Goal: Task Accomplishment & Management: Use online tool/utility

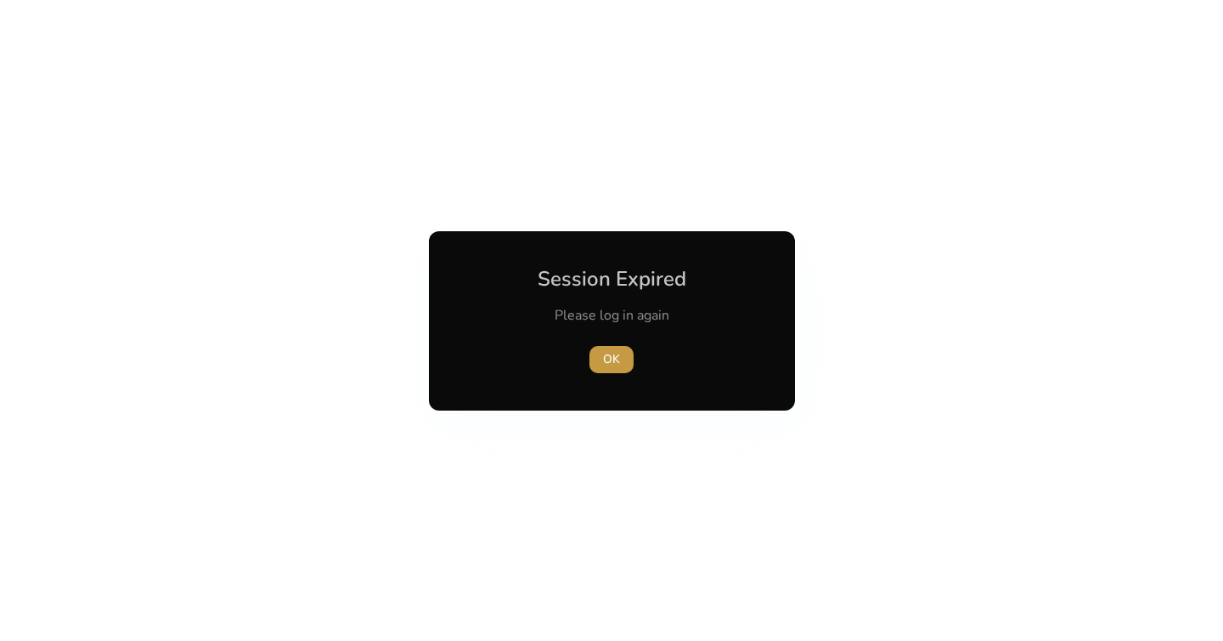
click at [607, 357] on span "OK" at bounding box center [611, 359] width 17 height 18
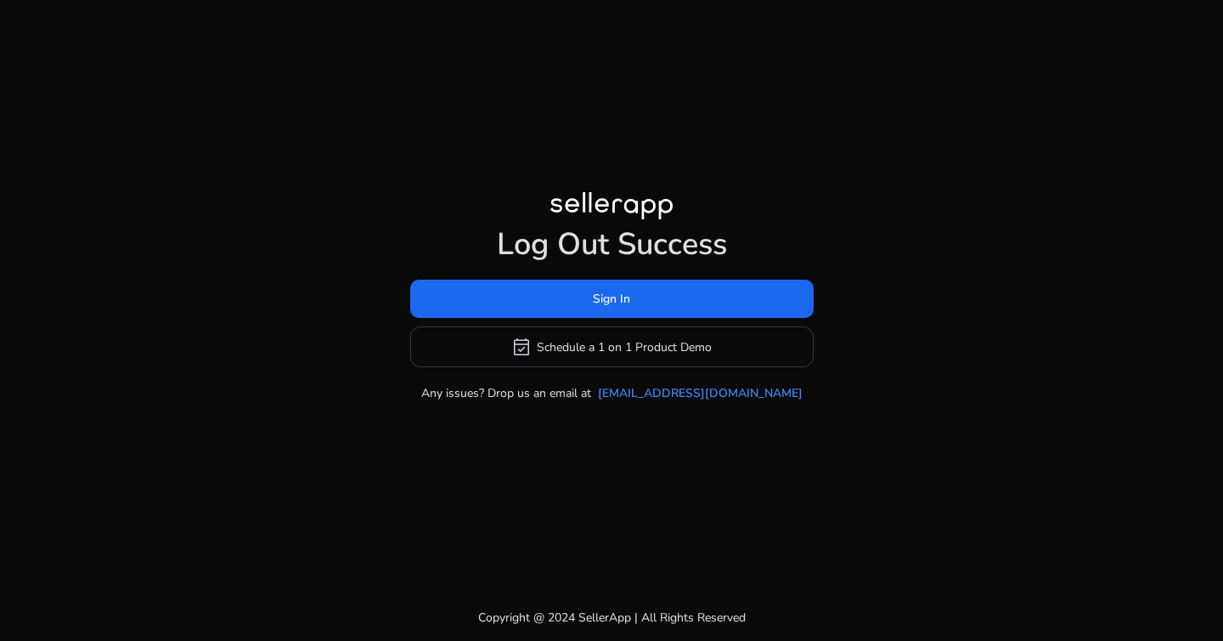
click at [539, 273] on div "Log Out Success Sign In event_available Schedule a 1 on 1 Product Demo Any issu…" at bounding box center [612, 314] width 404 height 176
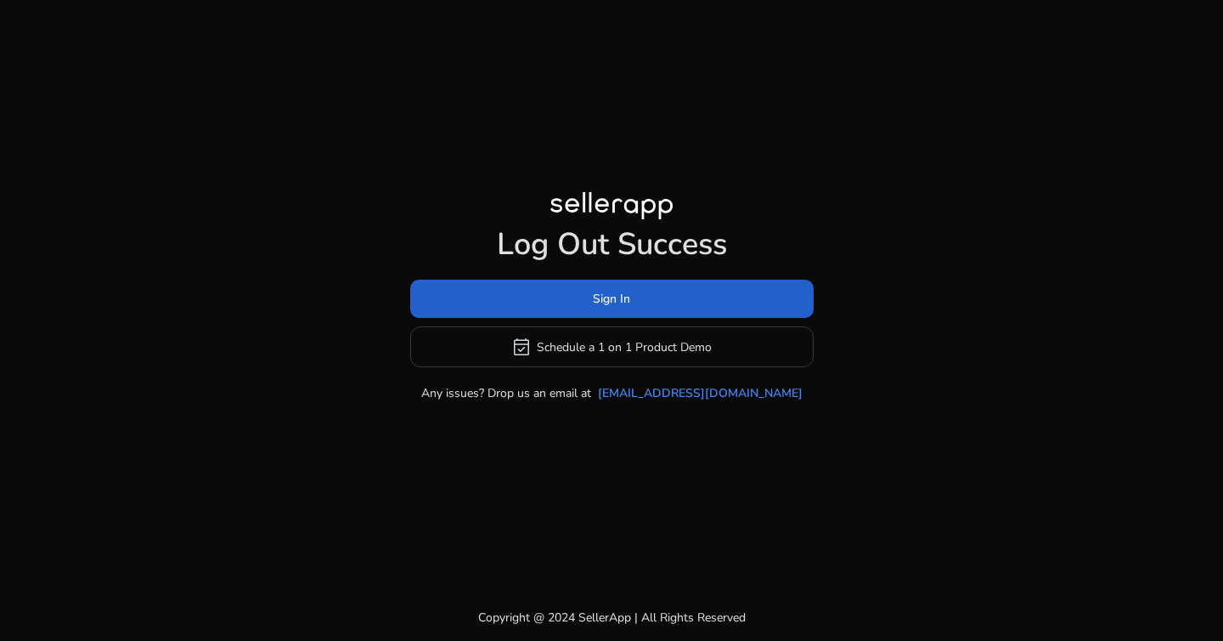
click at [553, 291] on span at bounding box center [612, 299] width 404 height 41
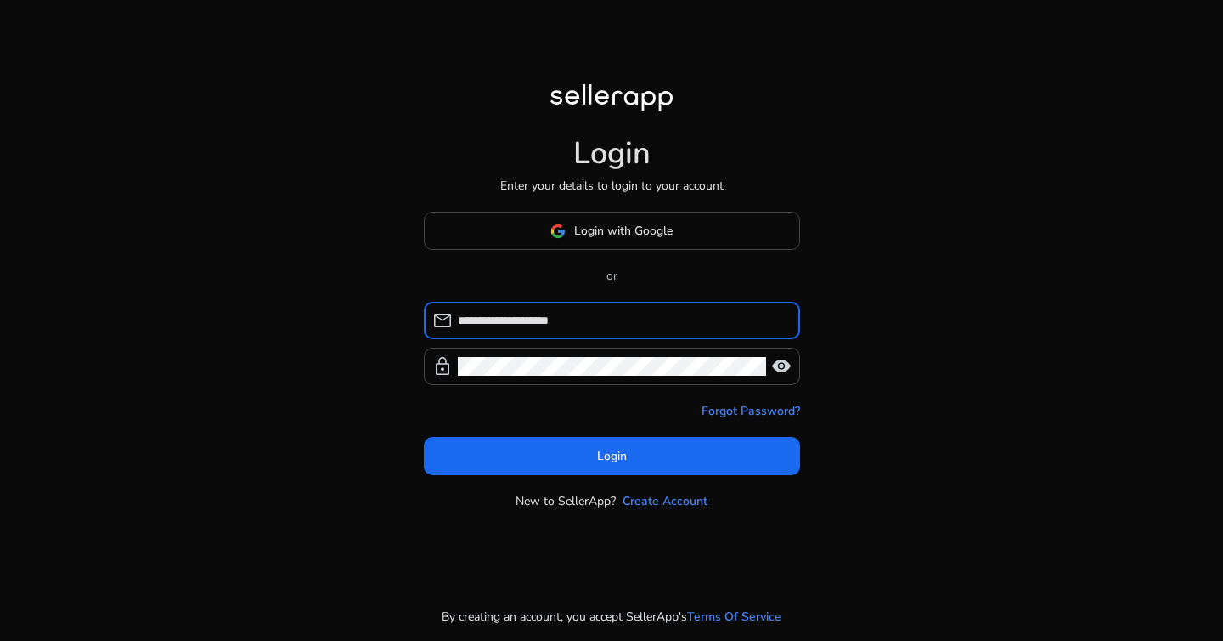
type input "**********"
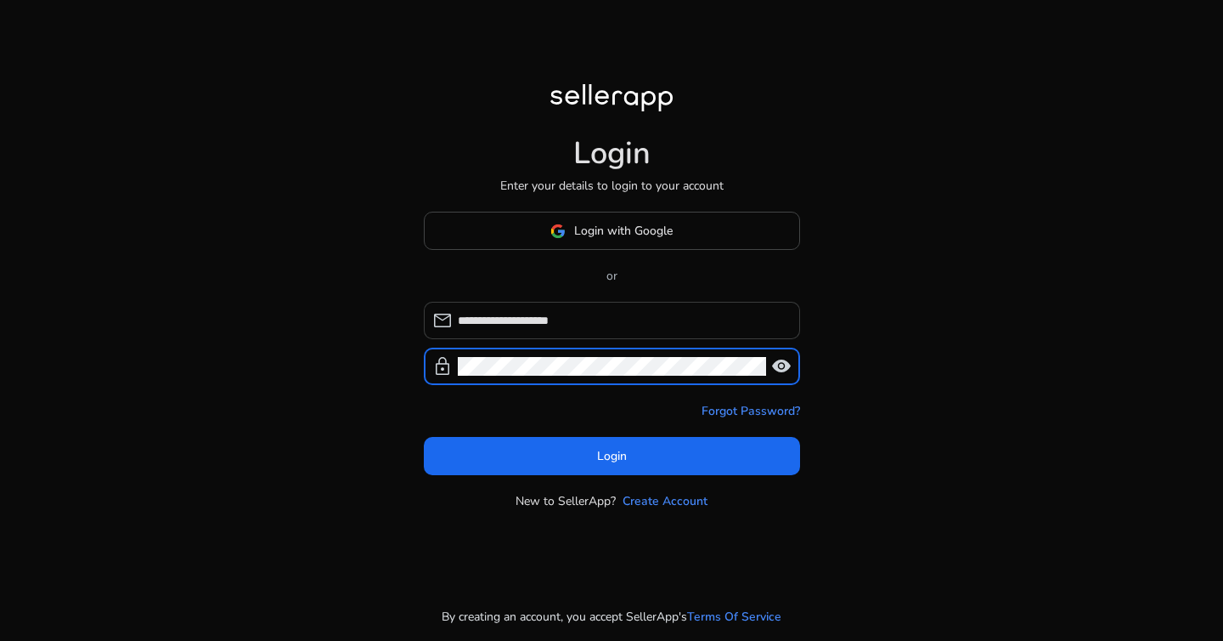
click button "Login" at bounding box center [612, 456] width 376 height 38
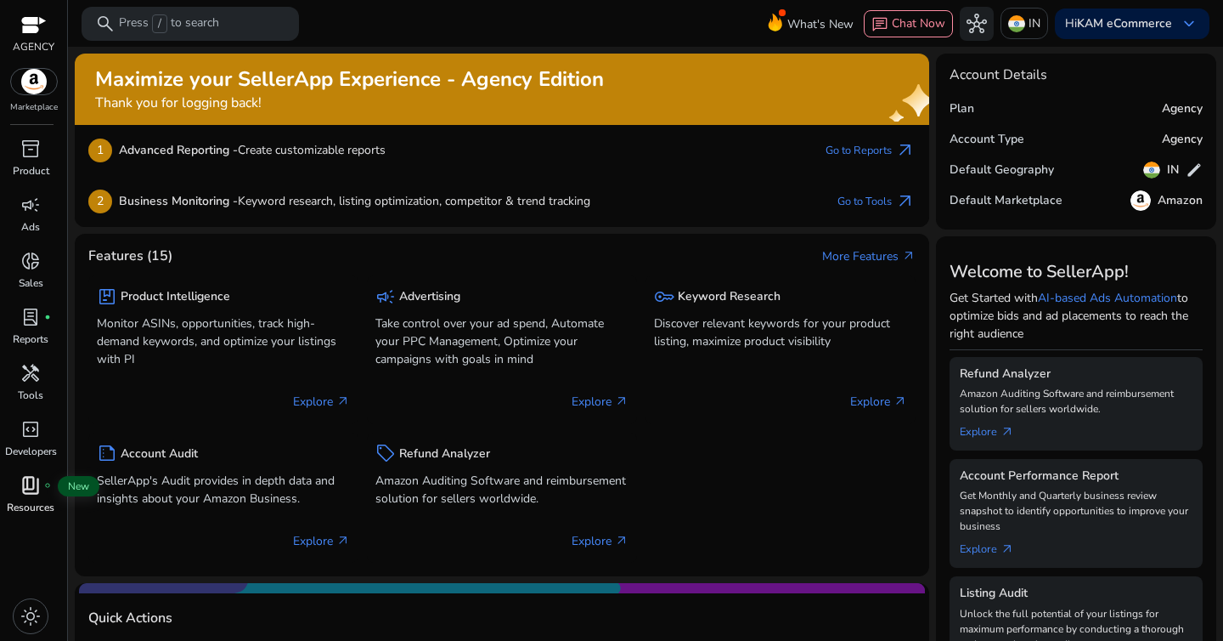
click at [31, 483] on span "book_4" at bounding box center [30, 485] width 20 height 20
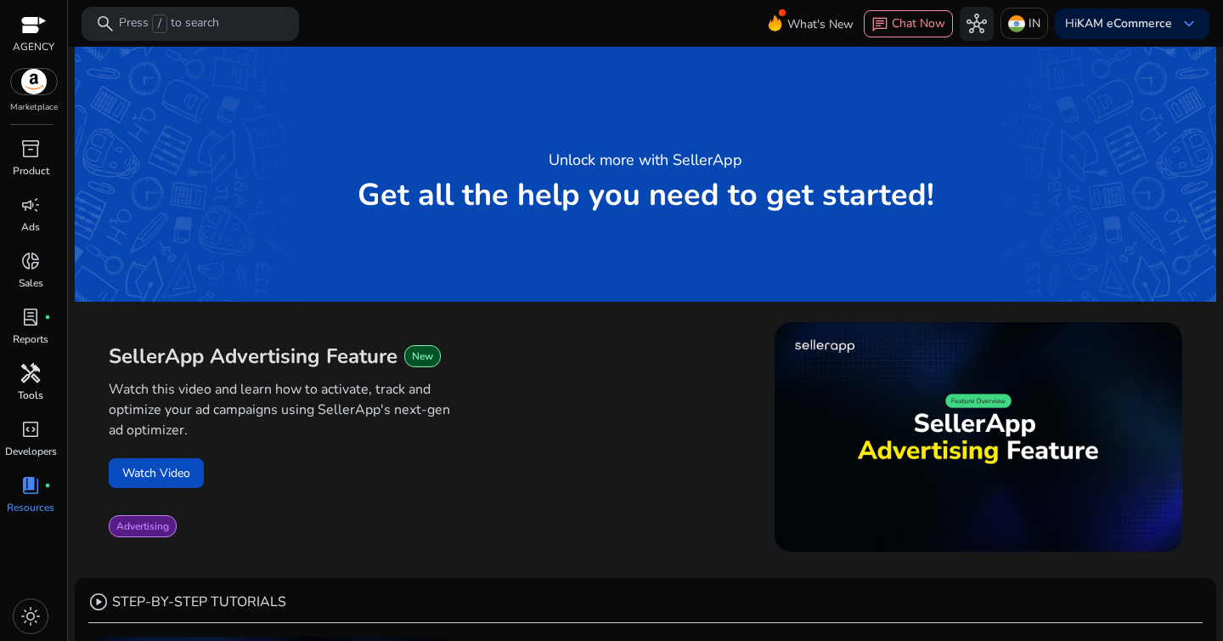
click at [19, 380] on div "handyman" at bounding box center [31, 372] width 48 height 27
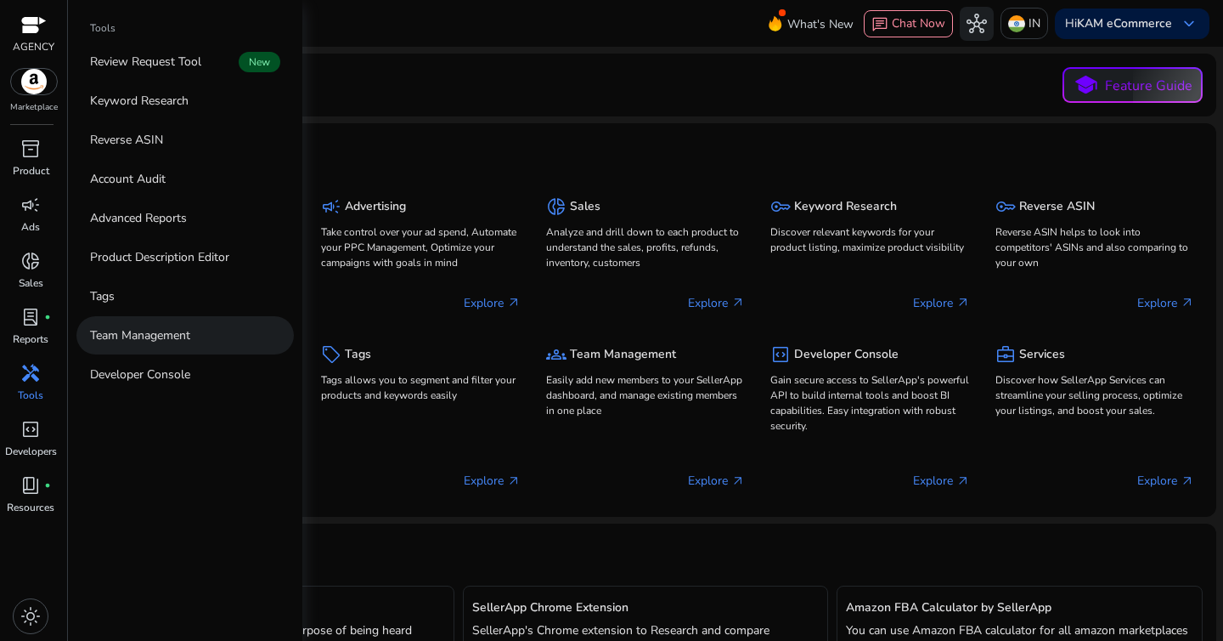
click at [119, 343] on p "Team Management" at bounding box center [140, 335] width 100 height 18
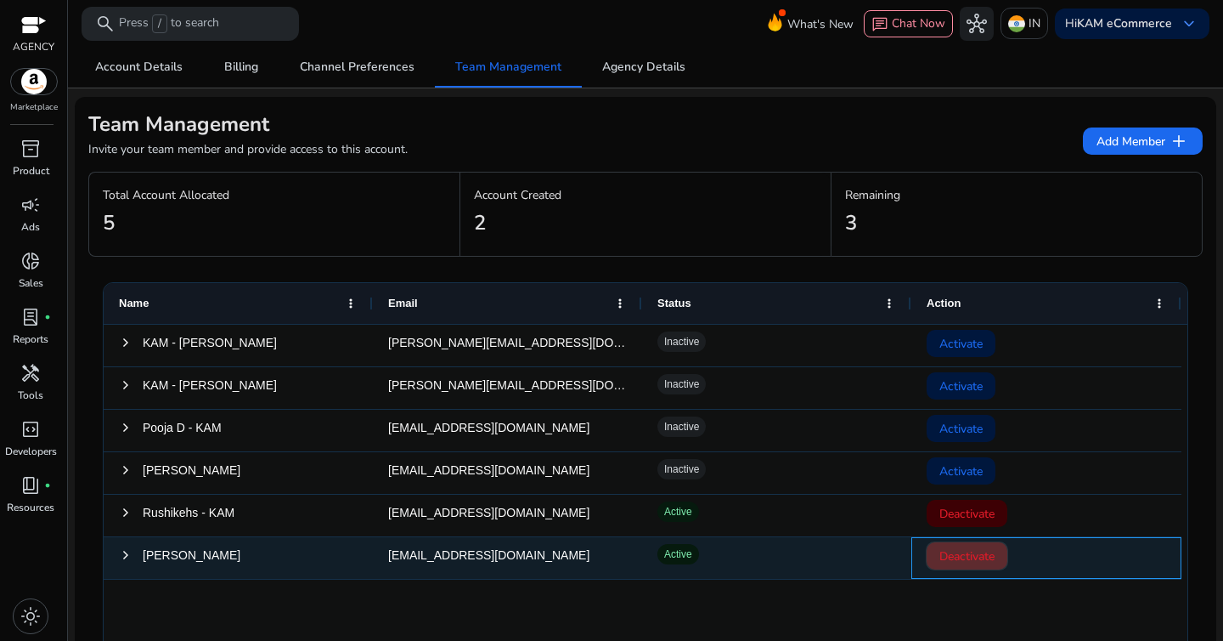
click at [963, 555] on span "Deactivate" at bounding box center [967, 556] width 55 height 35
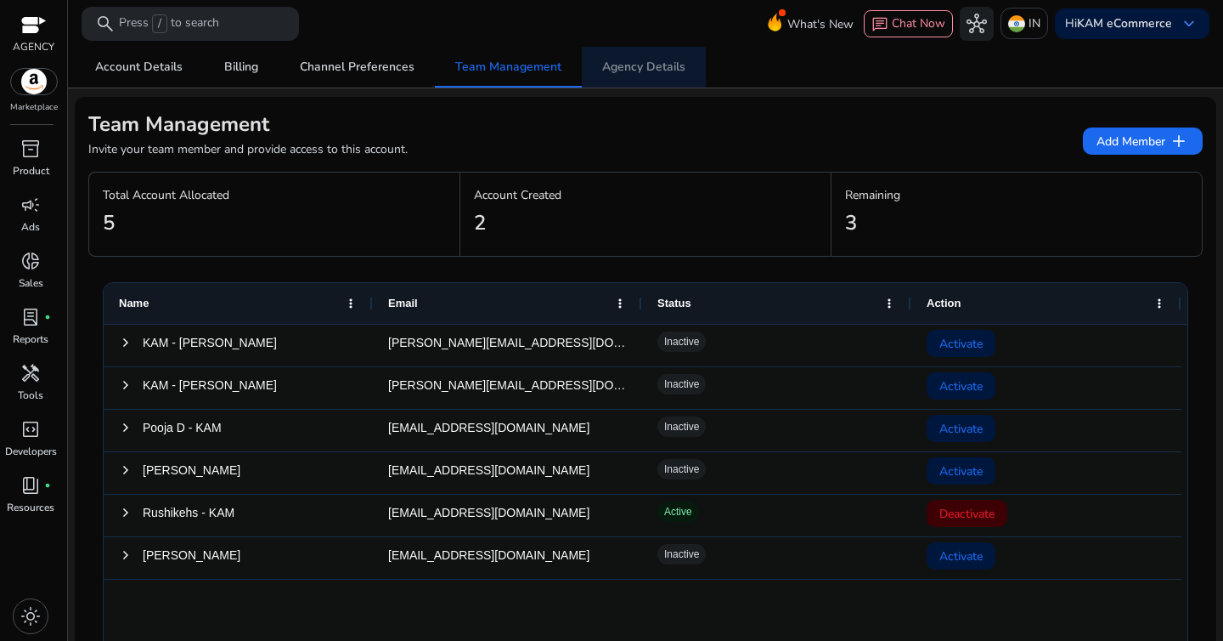
click at [652, 64] on span "Agency Details" at bounding box center [643, 67] width 83 height 12
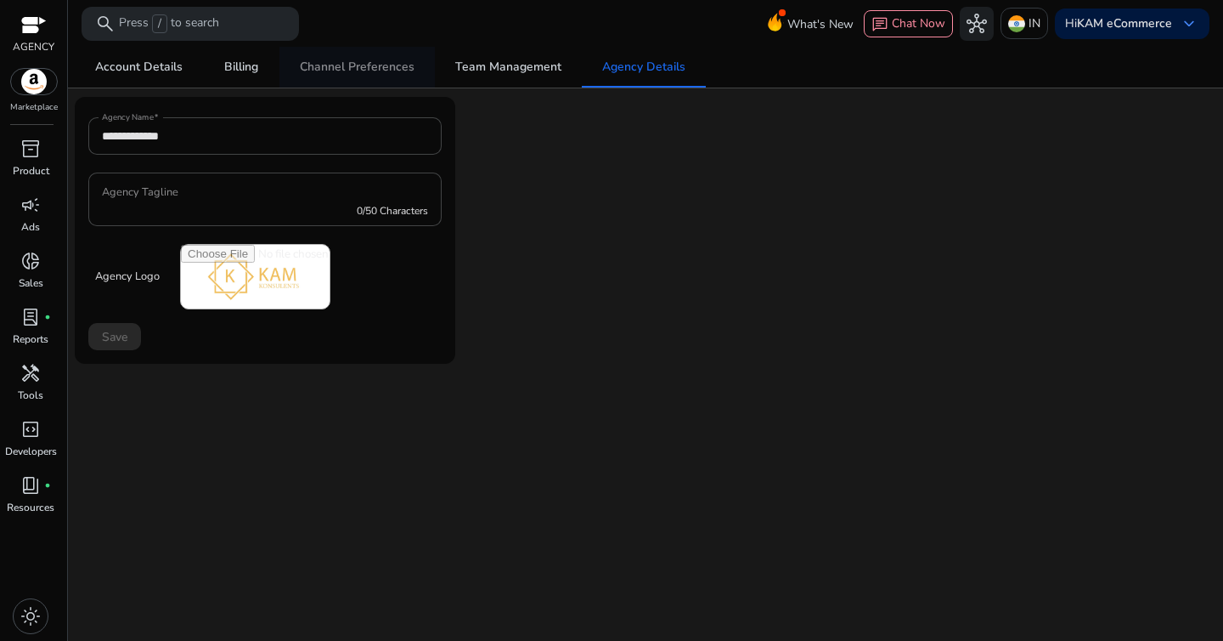
click at [357, 63] on span "Channel Preferences" at bounding box center [357, 67] width 115 height 12
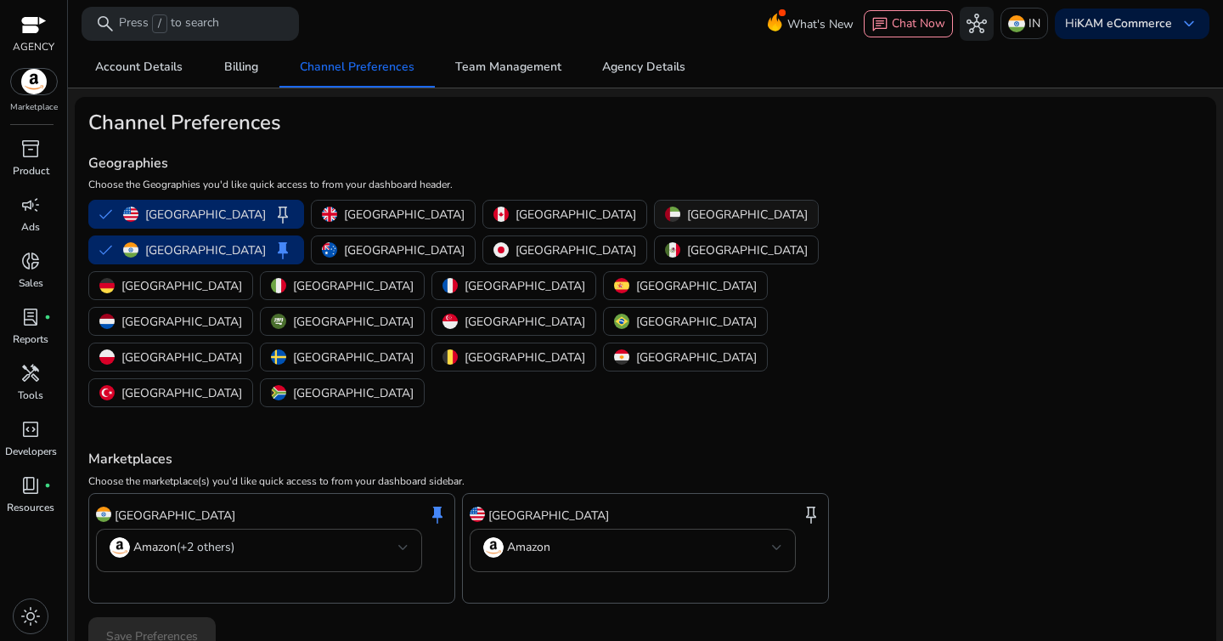
click at [687, 215] on p "[GEOGRAPHIC_DATA]" at bounding box center [747, 215] width 121 height 18
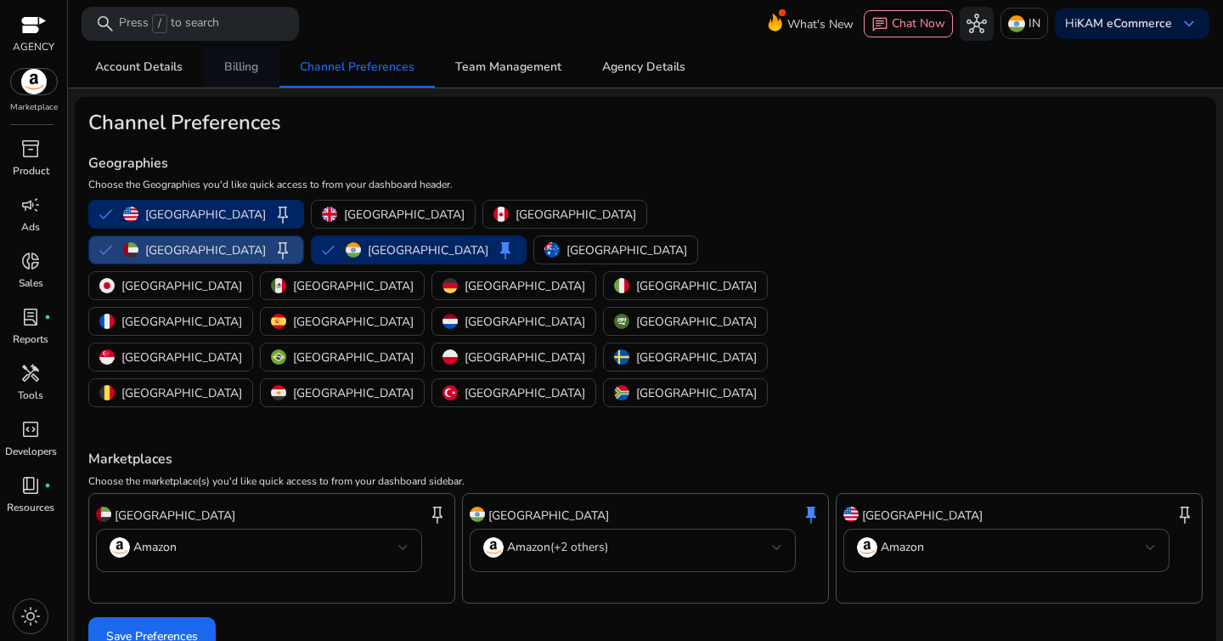
click at [242, 63] on span "Billing" at bounding box center [241, 67] width 34 height 12
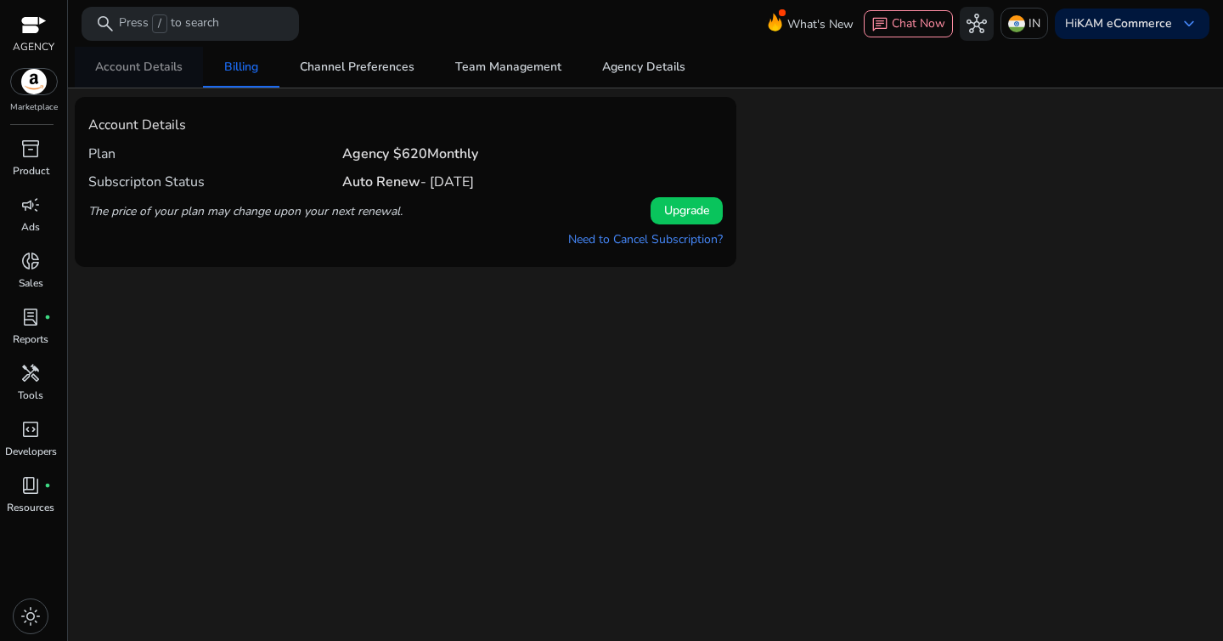
click at [147, 77] on span "Account Details" at bounding box center [138, 67] width 87 height 41
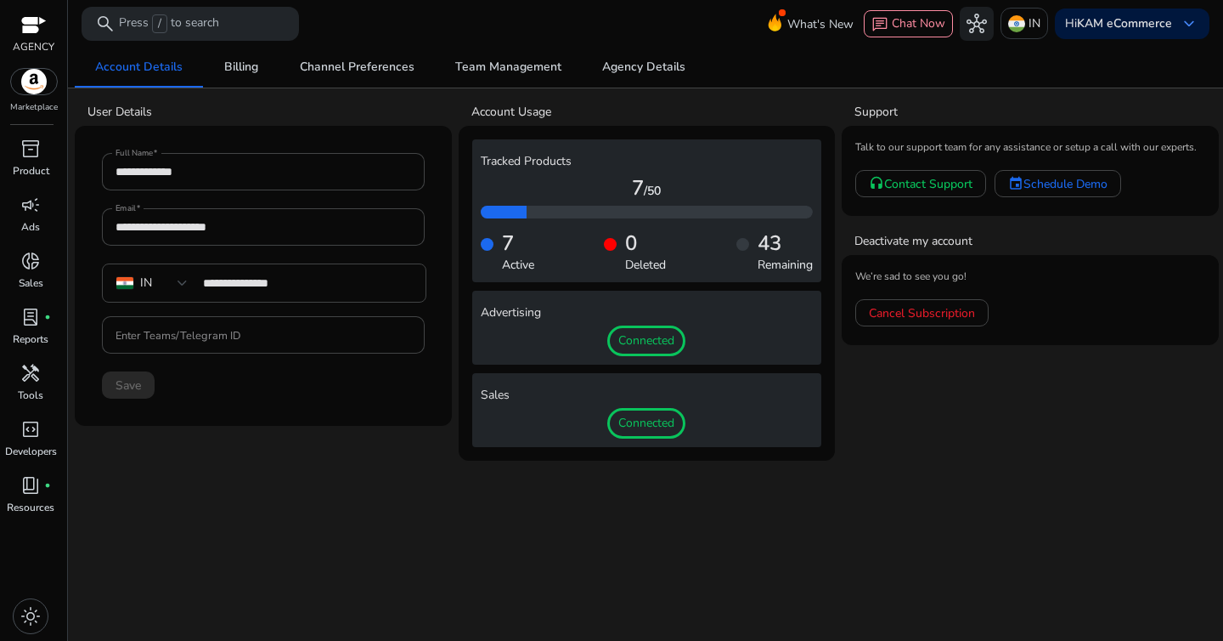
click at [348, 473] on div "**********" at bounding box center [646, 344] width 1142 height 594
click at [22, 154] on span "inventory_2" at bounding box center [30, 148] width 20 height 20
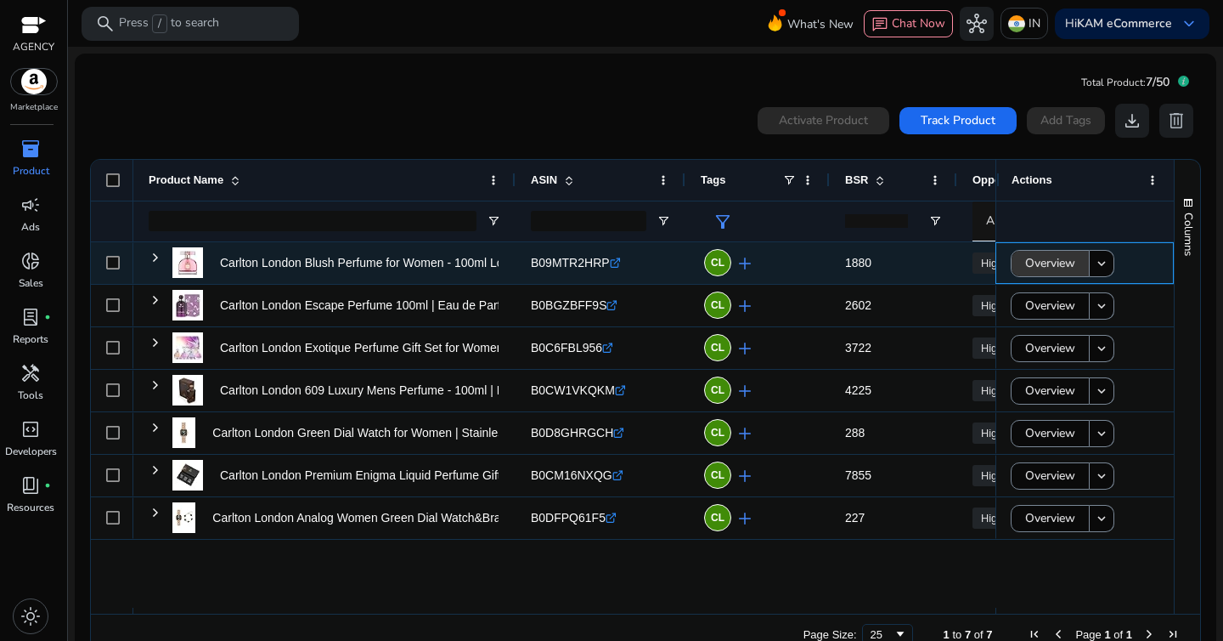
click at [1064, 267] on span "Overview" at bounding box center [1050, 263] width 50 height 35
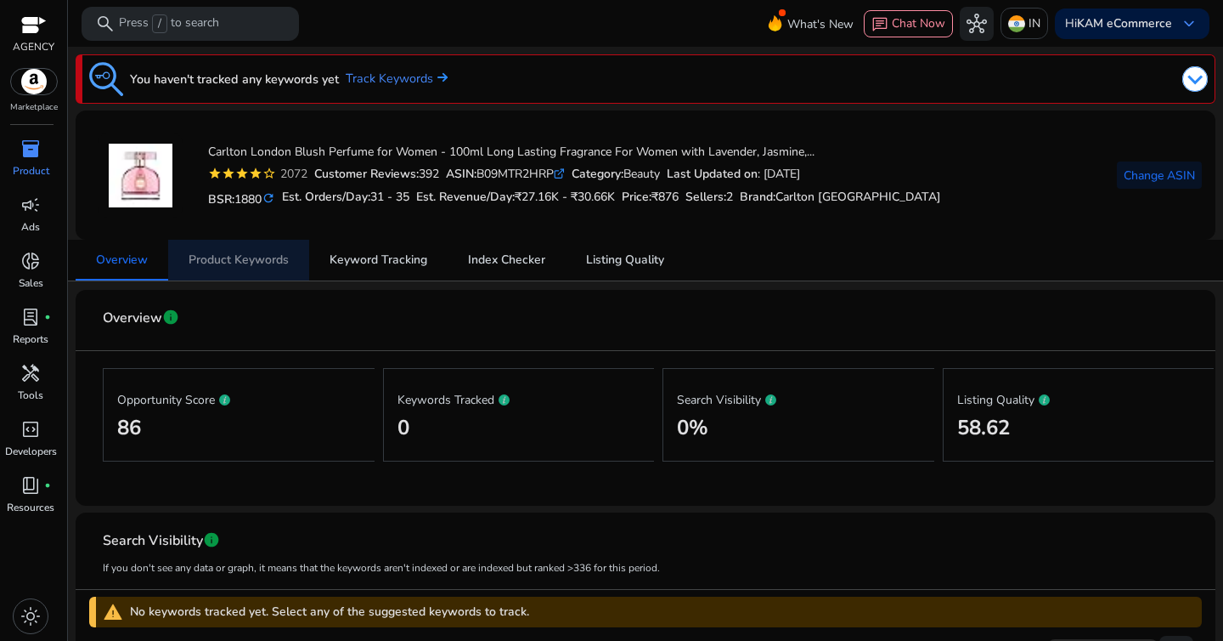
click at [233, 271] on span "Product Keywords" at bounding box center [239, 260] width 100 height 41
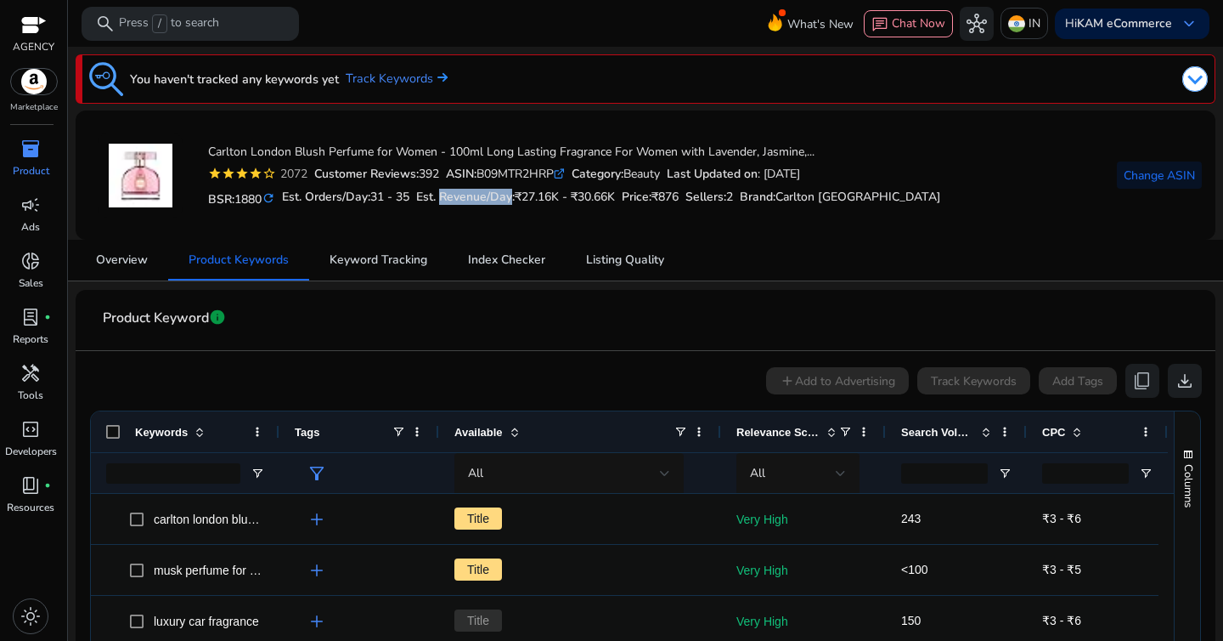
drag, startPoint x: 445, startPoint y: 199, endPoint x: 515, endPoint y: 196, distance: 69.7
click at [515, 196] on h5 "Est. Revenue/Day: ₹27.16K - ₹30.66K" at bounding box center [515, 197] width 199 height 14
click at [640, 195] on h5 "Price: ₹876" at bounding box center [650, 197] width 57 height 14
drag, startPoint x: 640, startPoint y: 195, endPoint x: 732, endPoint y: 195, distance: 92.6
click at [732, 195] on div "BSR: 1880 refresh Est. Orders/Day: 31 - 35 Est. Revenue/Day: ₹27.16K - ₹30.66K …" at bounding box center [574, 197] width 733 height 29
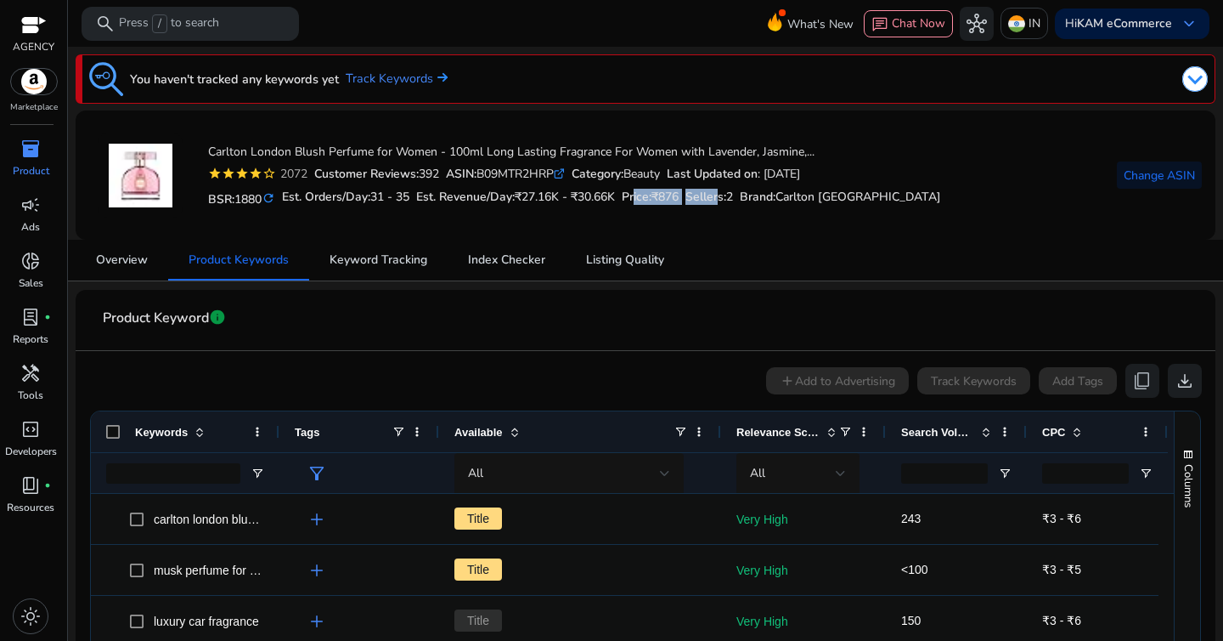
click at [732, 195] on h5 "Sellers: 2" at bounding box center [710, 197] width 48 height 14
click at [754, 210] on div "BSR: 1880 refresh Est. Orders/Day: 31 - 35 Est. Revenue/Day: ₹27.16K - ₹30.66K …" at bounding box center [574, 197] width 733 height 29
click at [357, 268] on span "Keyword Tracking" at bounding box center [379, 260] width 98 height 41
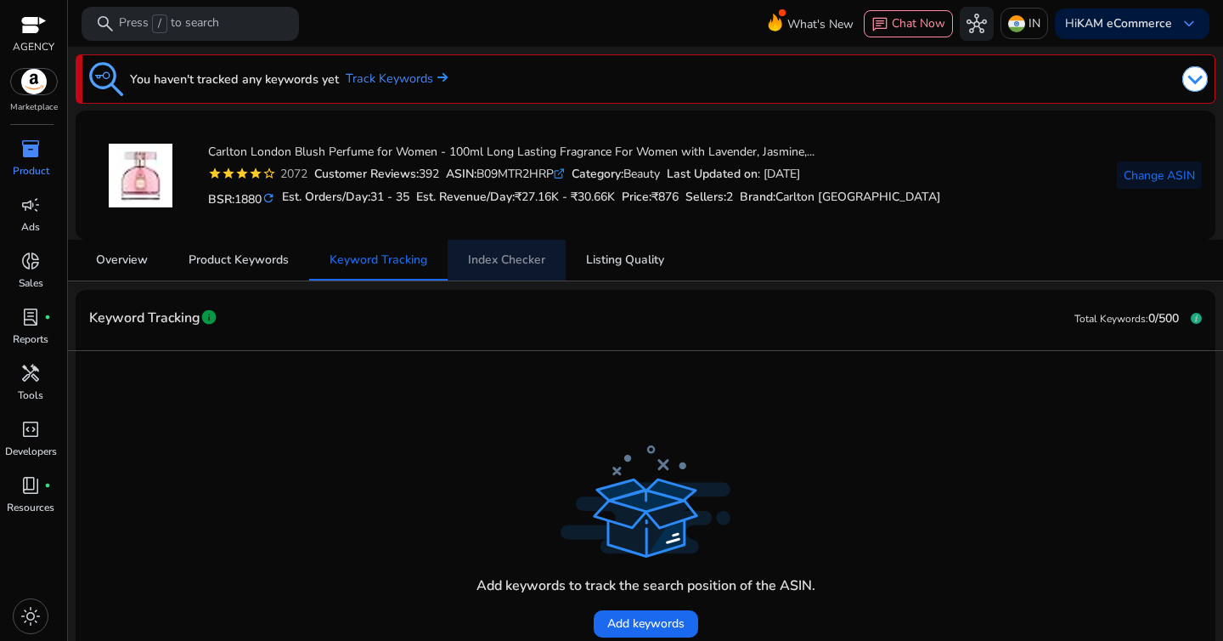
click at [525, 266] on span "Index Checker" at bounding box center [506, 260] width 77 height 12
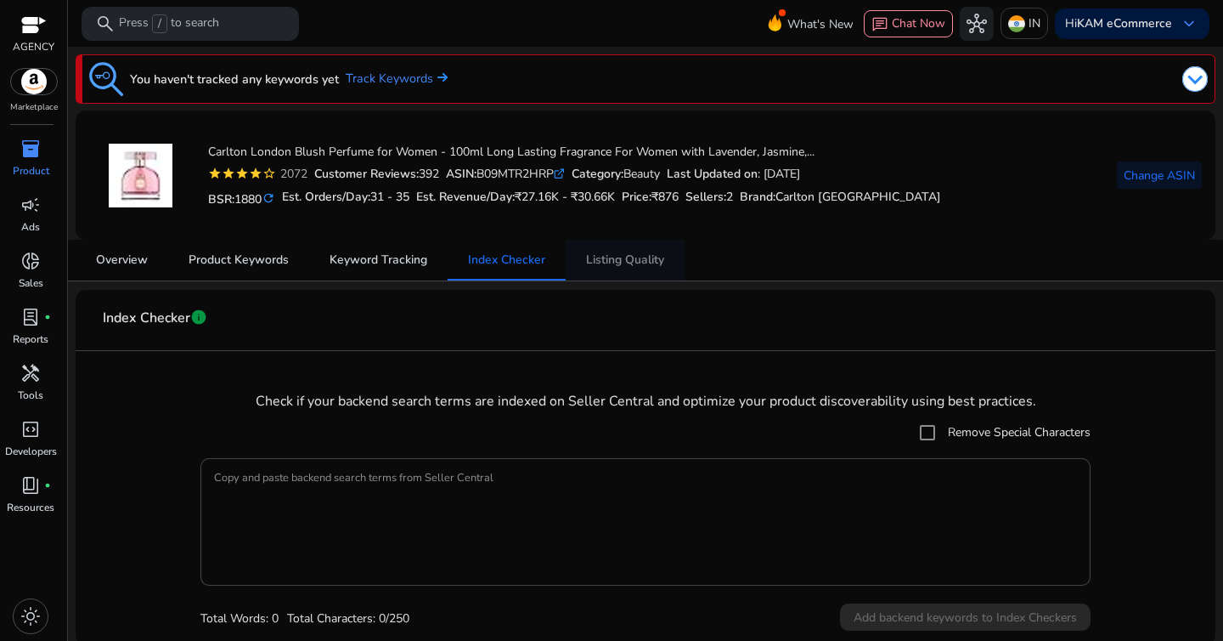
click at [625, 266] on span "Listing Quality" at bounding box center [625, 260] width 78 height 12
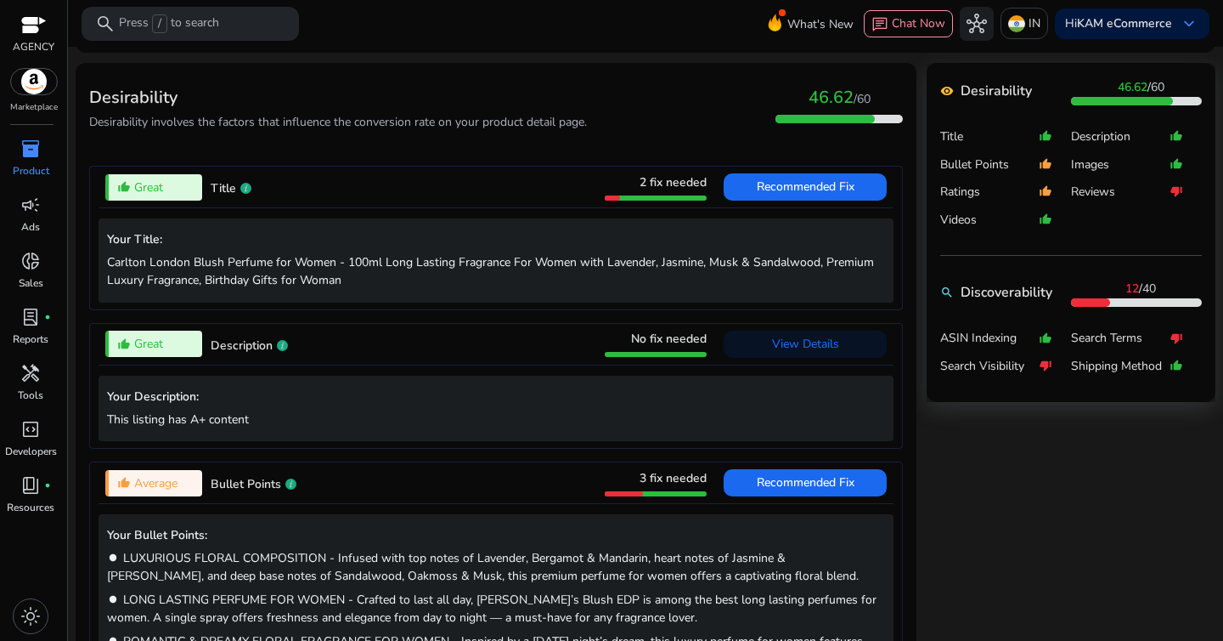
scroll to position [584, 0]
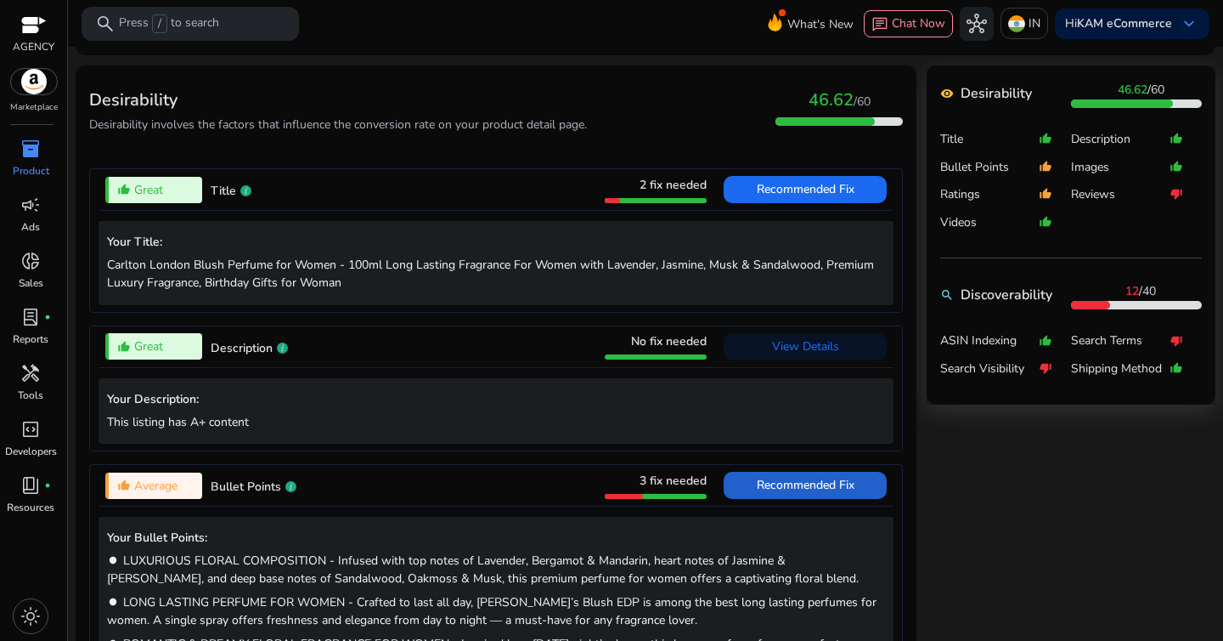
click at [809, 478] on span "Recommended Fix" at bounding box center [806, 485] width 98 height 16
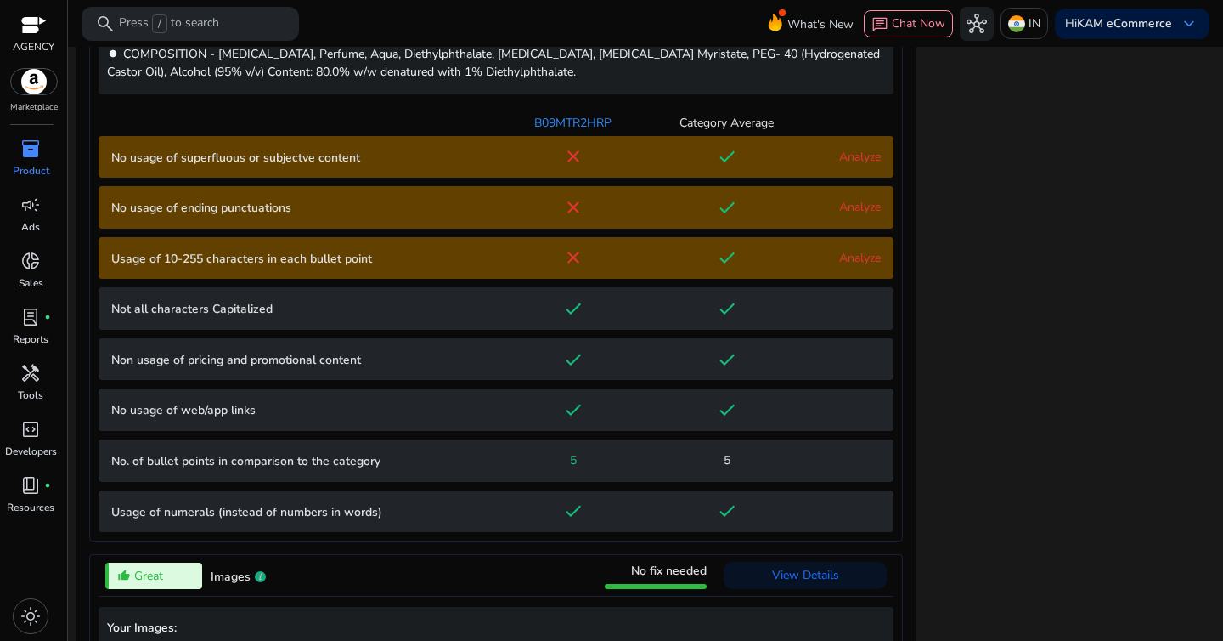
scroll to position [1270, 0]
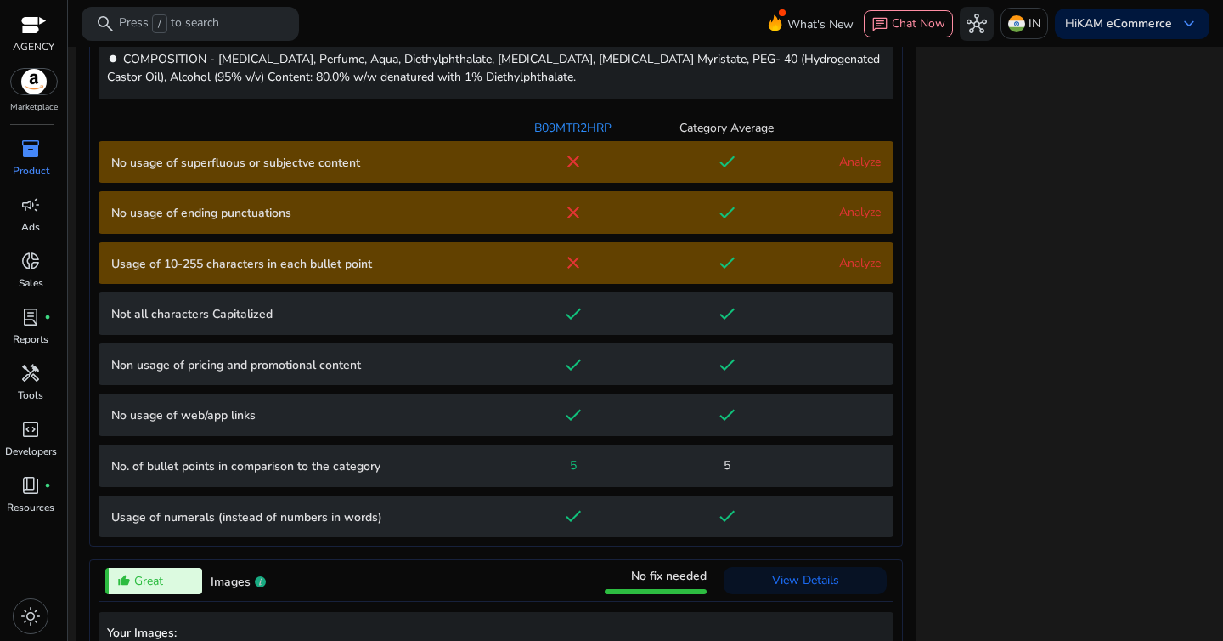
click at [859, 160] on link "Analyze" at bounding box center [860, 162] width 42 height 16
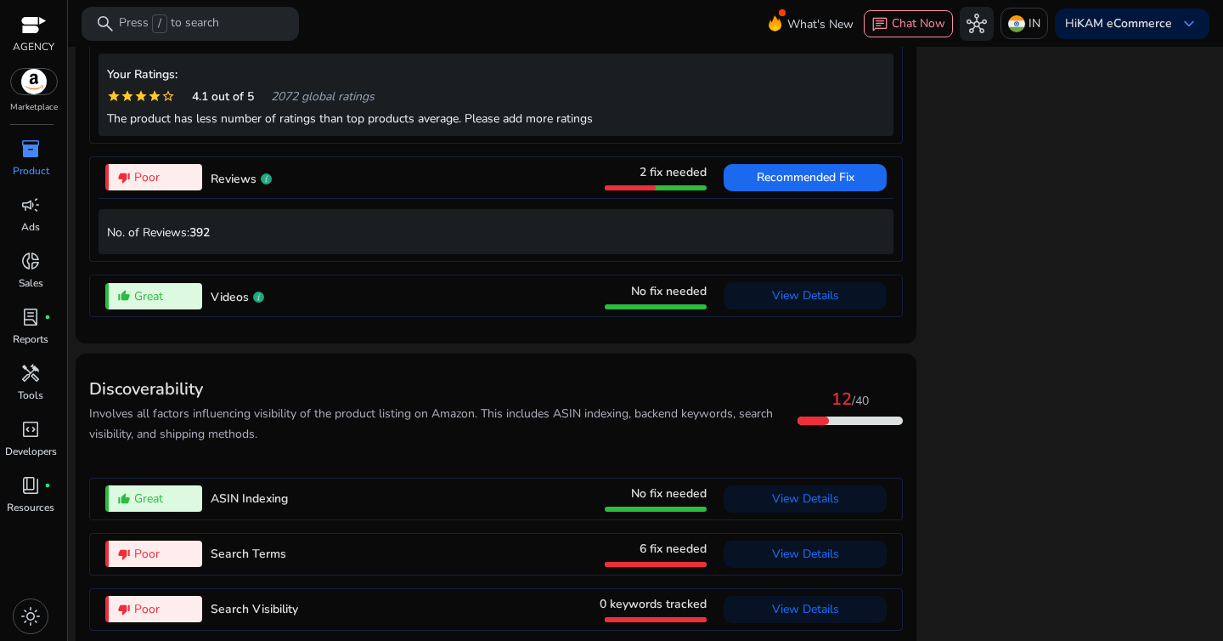
scroll to position [2605, 0]
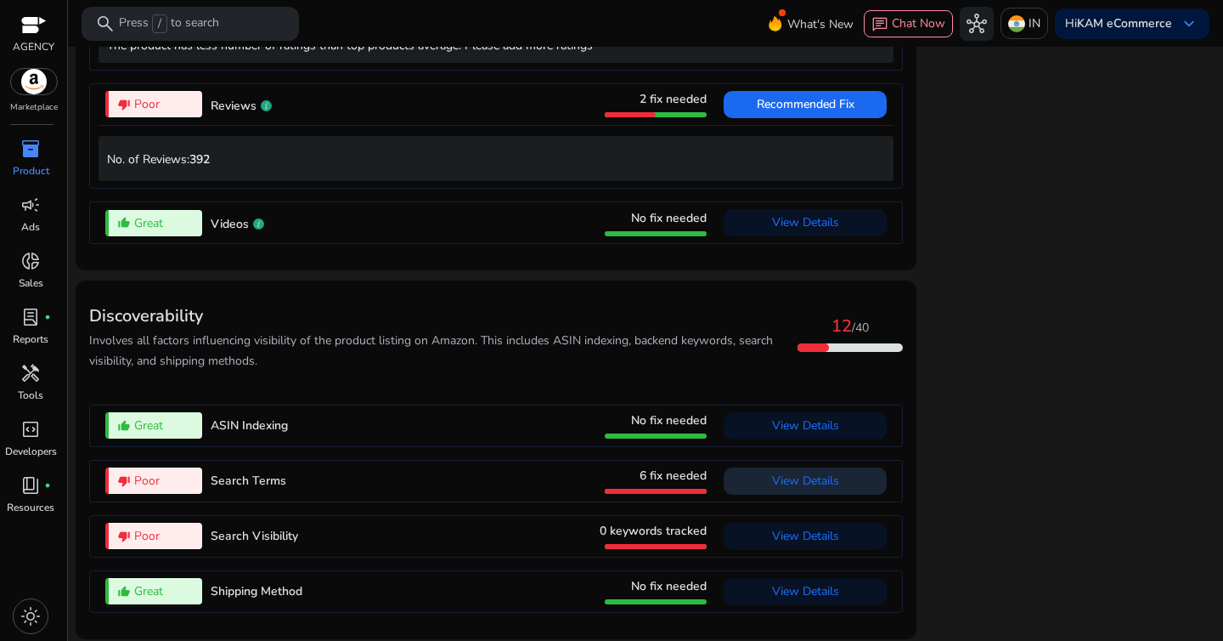
click at [772, 473] on span "View Details" at bounding box center [805, 480] width 67 height 16
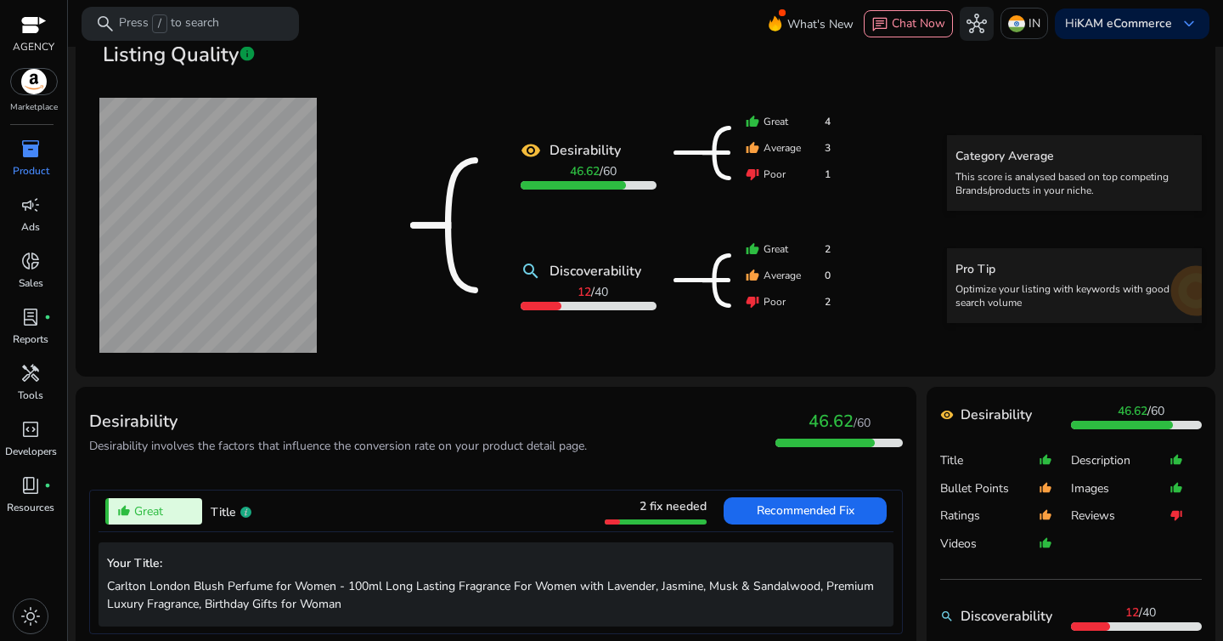
scroll to position [58, 0]
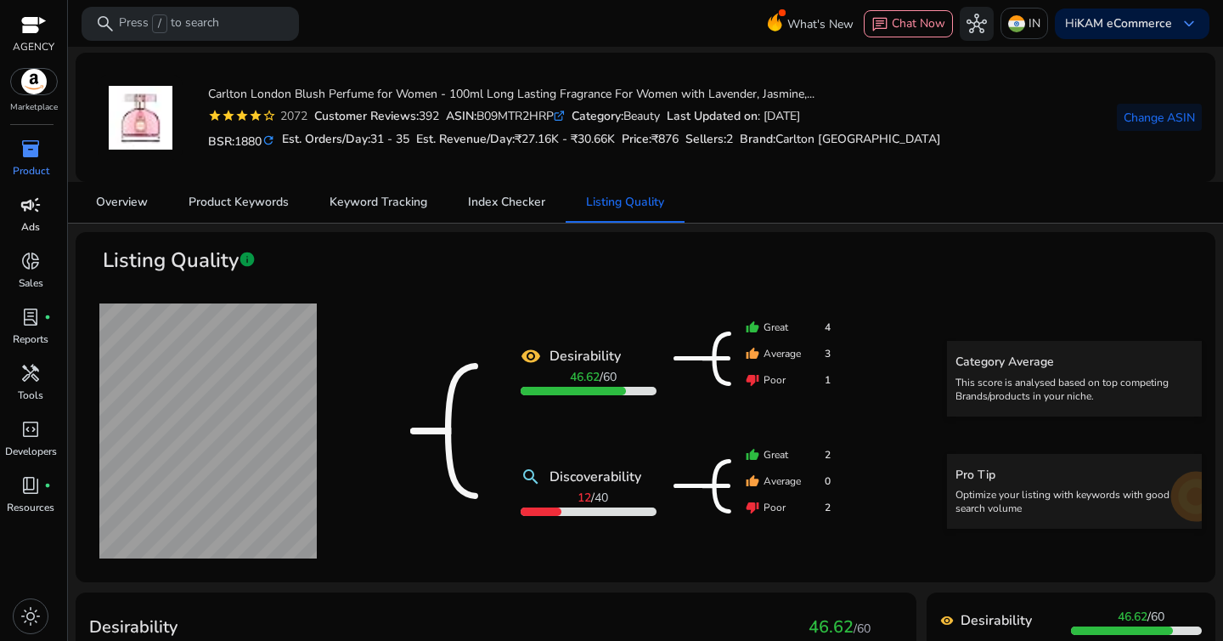
click at [21, 215] on span "campaign" at bounding box center [30, 205] width 20 height 20
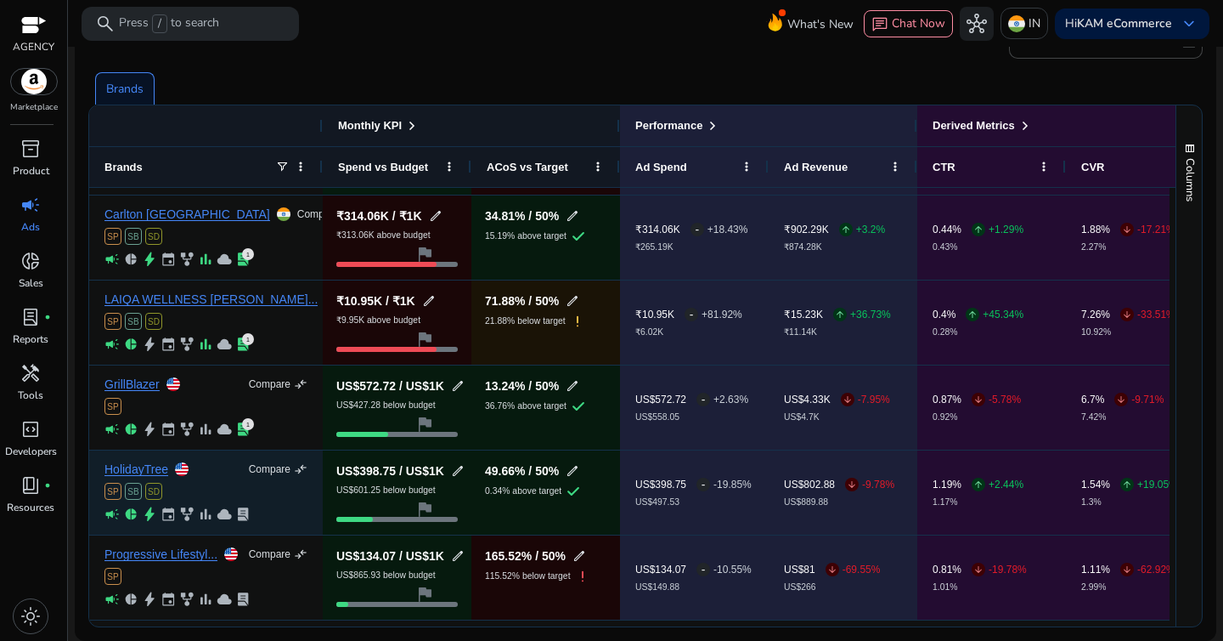
click at [133, 483] on span "SB" at bounding box center [133, 491] width 17 height 17
click at [131, 471] on link "HolidayTree" at bounding box center [136, 469] width 64 height 13
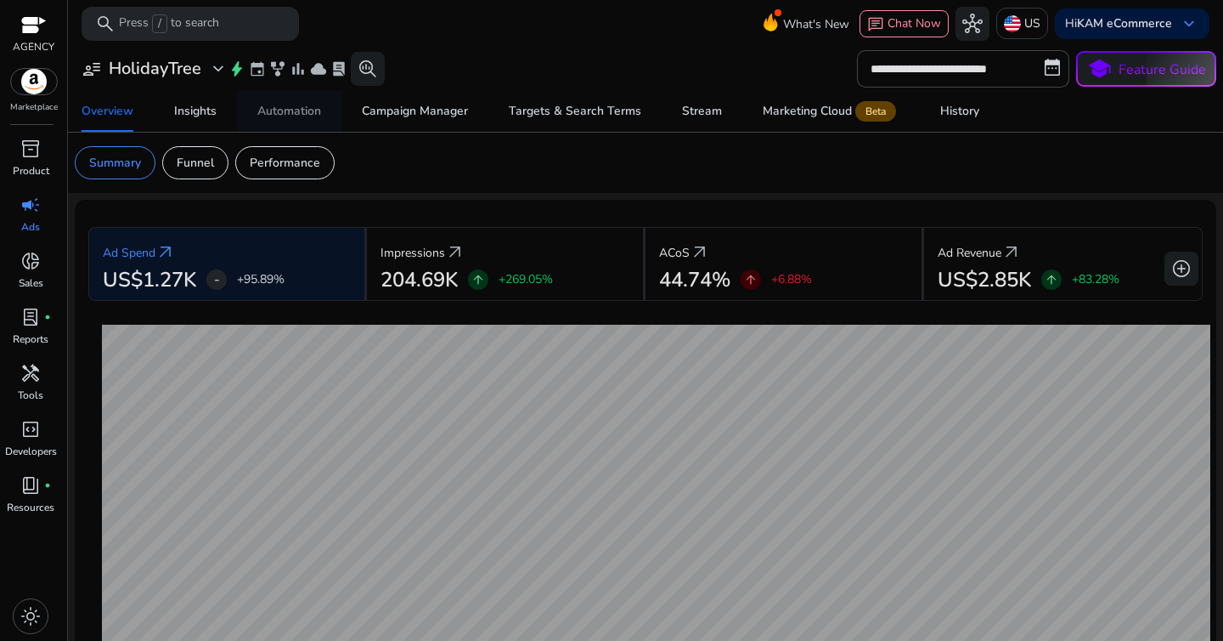
click at [308, 108] on div "Automation" at bounding box center [289, 111] width 64 height 12
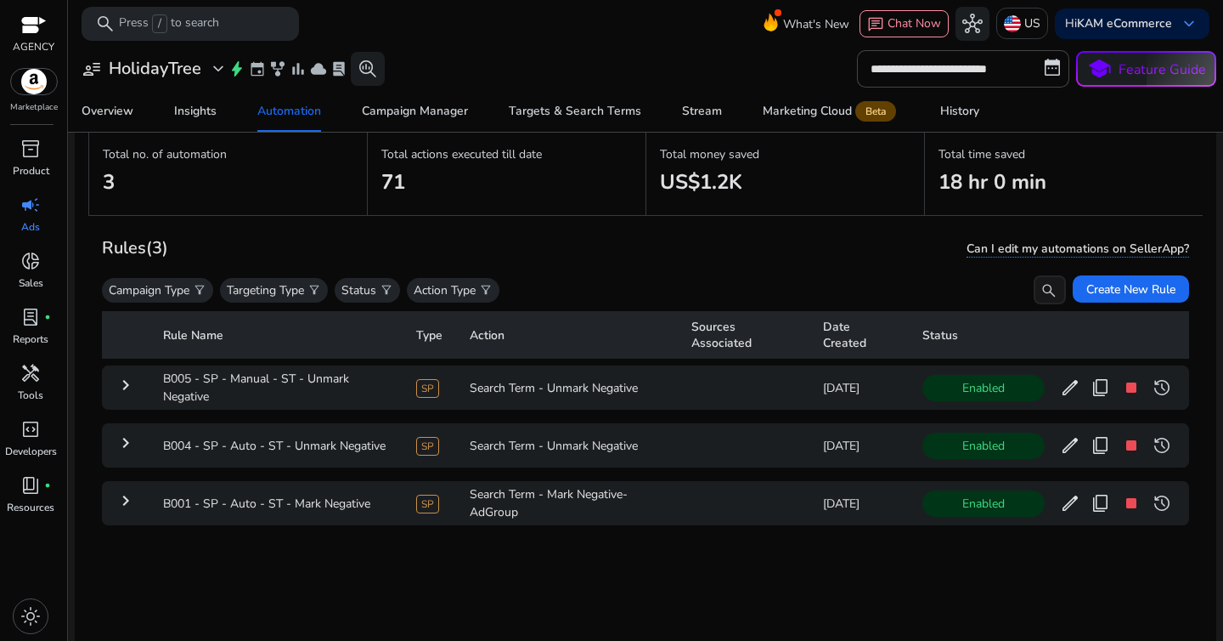
scroll to position [85, 0]
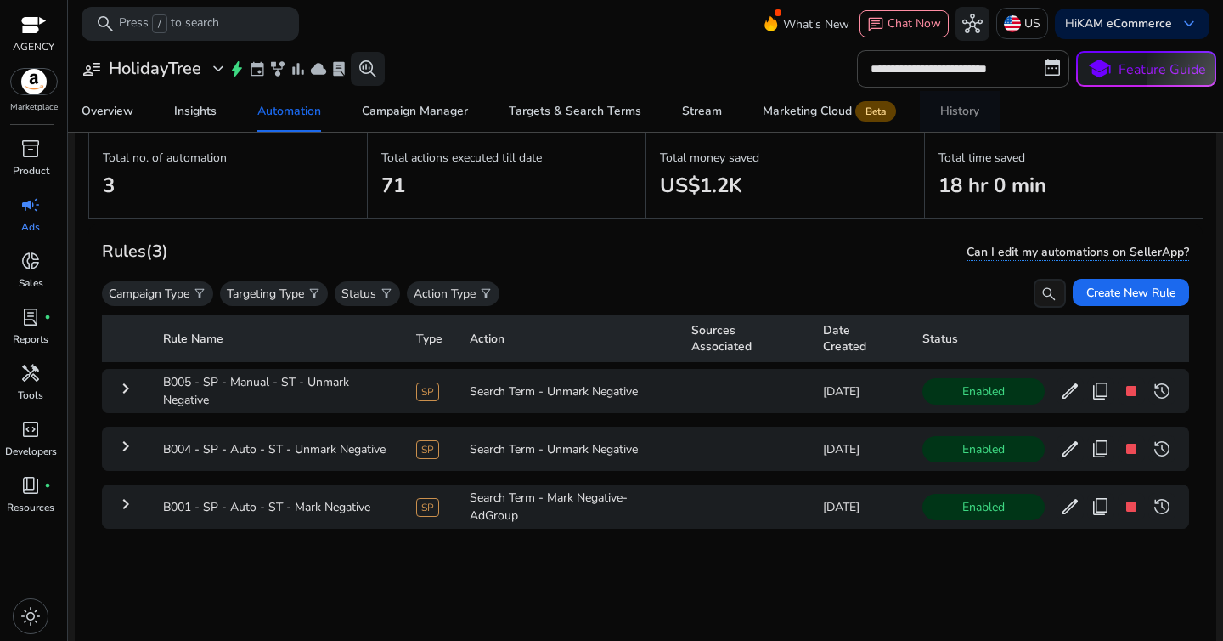
click at [979, 103] on link "History" at bounding box center [960, 111] width 80 height 41
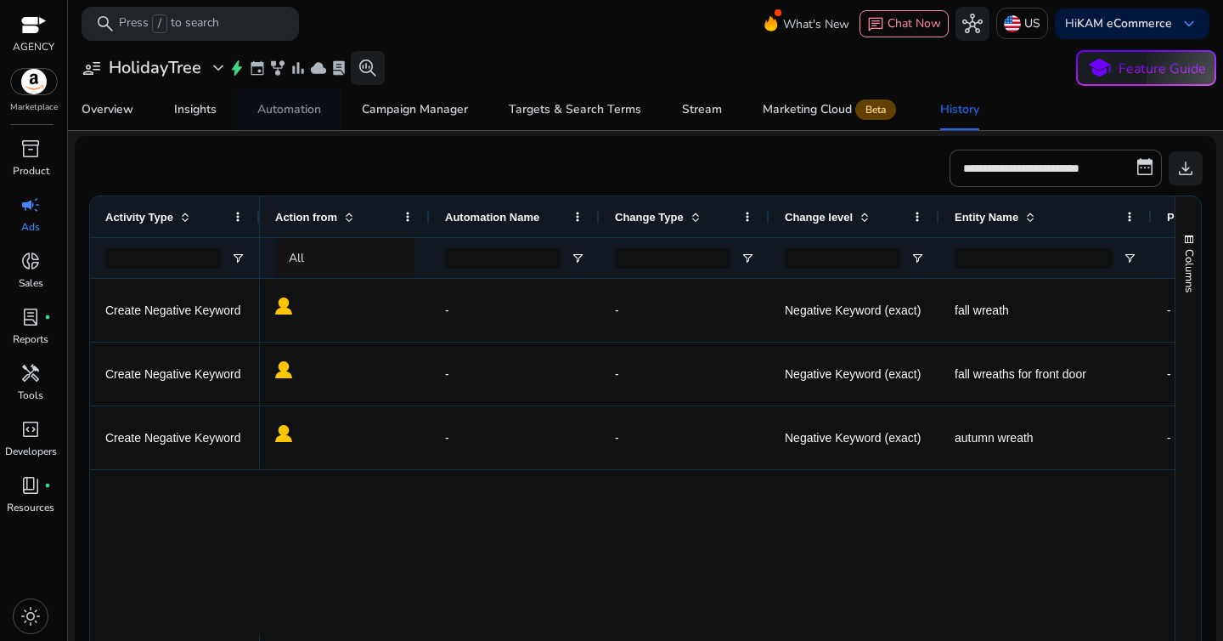
click at [313, 105] on div "Automation" at bounding box center [289, 110] width 64 height 12
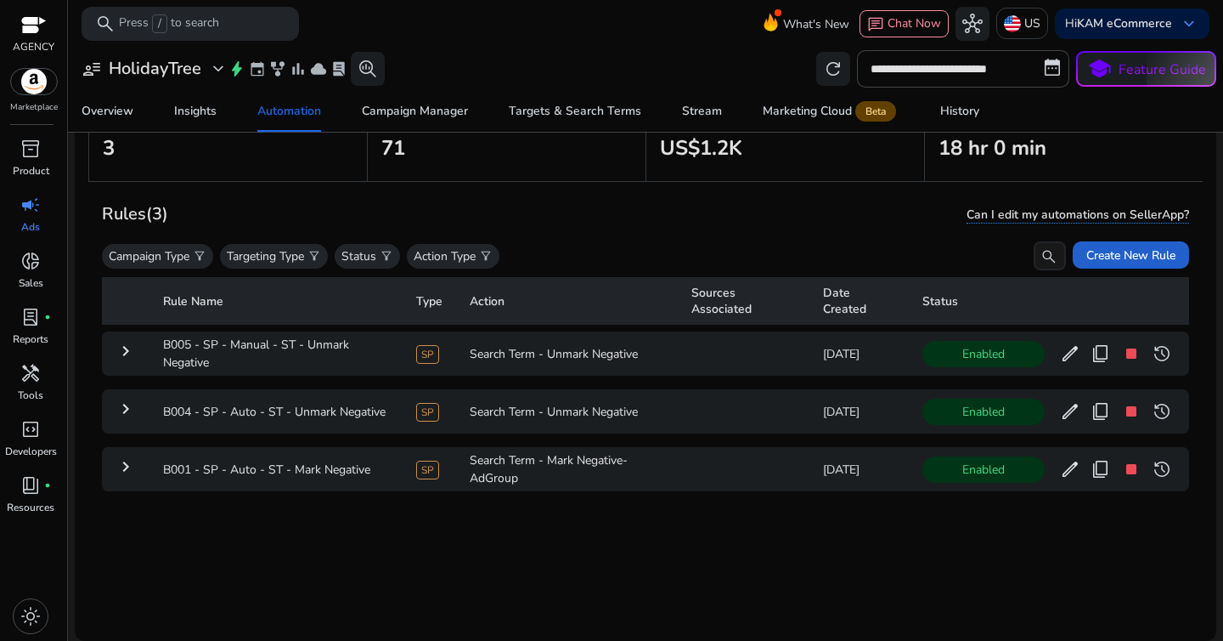
click at [1092, 262] on span at bounding box center [1131, 254] width 116 height 41
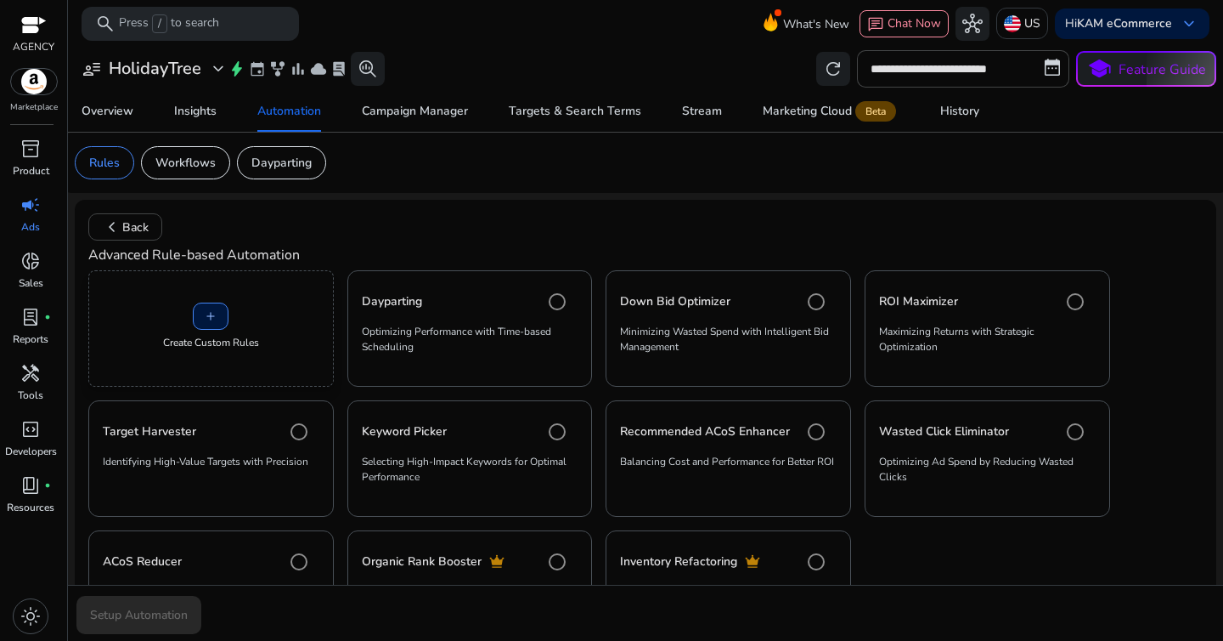
click at [240, 300] on div "add Create Custom Rules" at bounding box center [211, 328] width 246 height 116
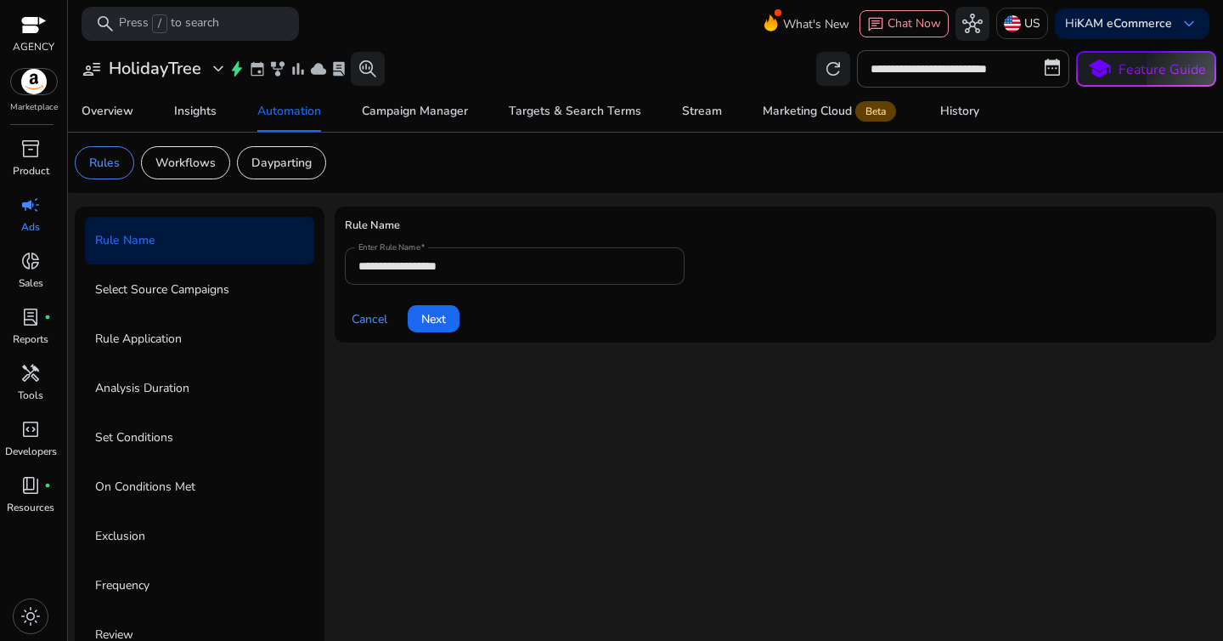
click at [398, 265] on input "**********" at bounding box center [514, 266] width 313 height 19
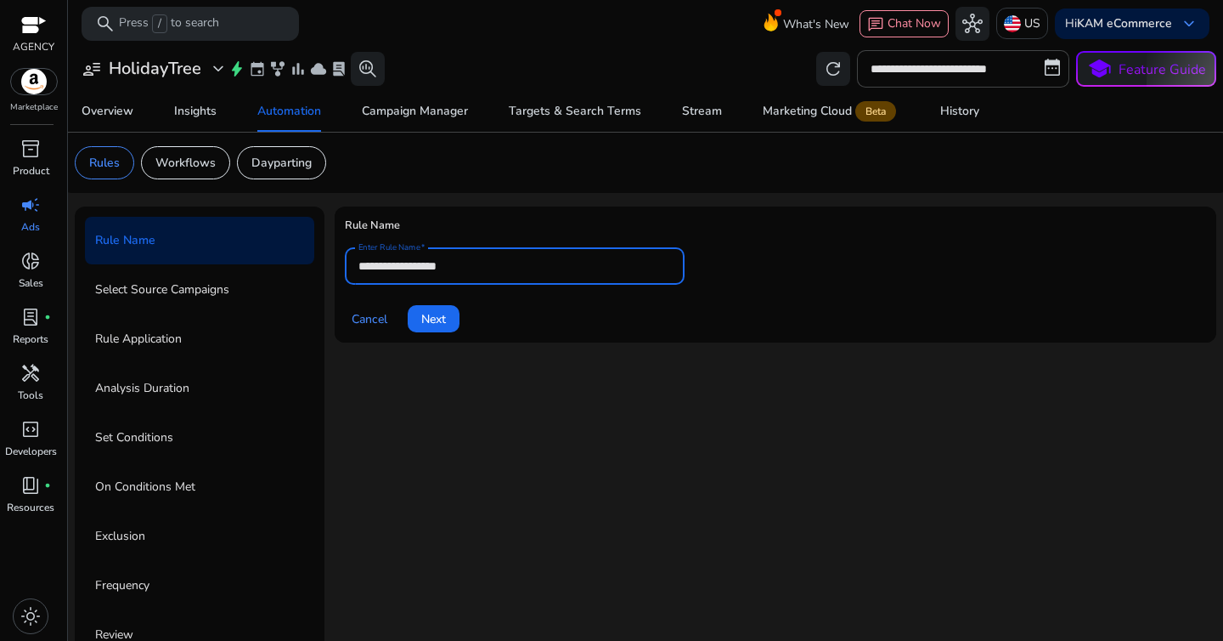
click at [398, 265] on input "**********" at bounding box center [514, 266] width 313 height 19
paste input "**********"
type input "**********"
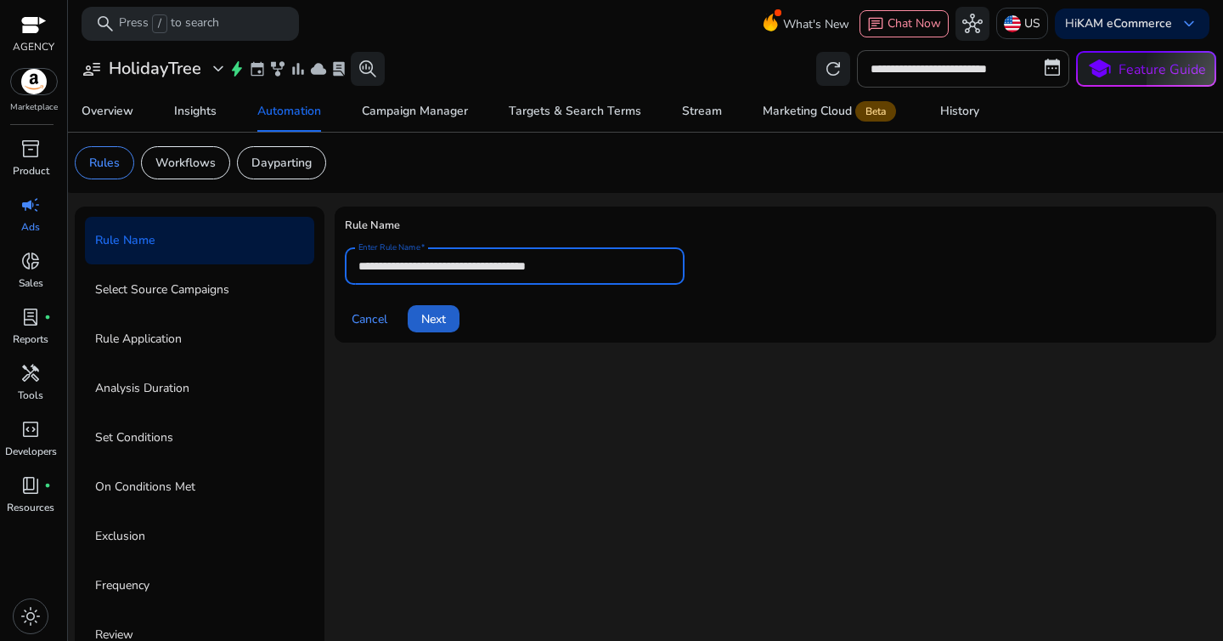
click at [414, 308] on span at bounding box center [434, 318] width 52 height 41
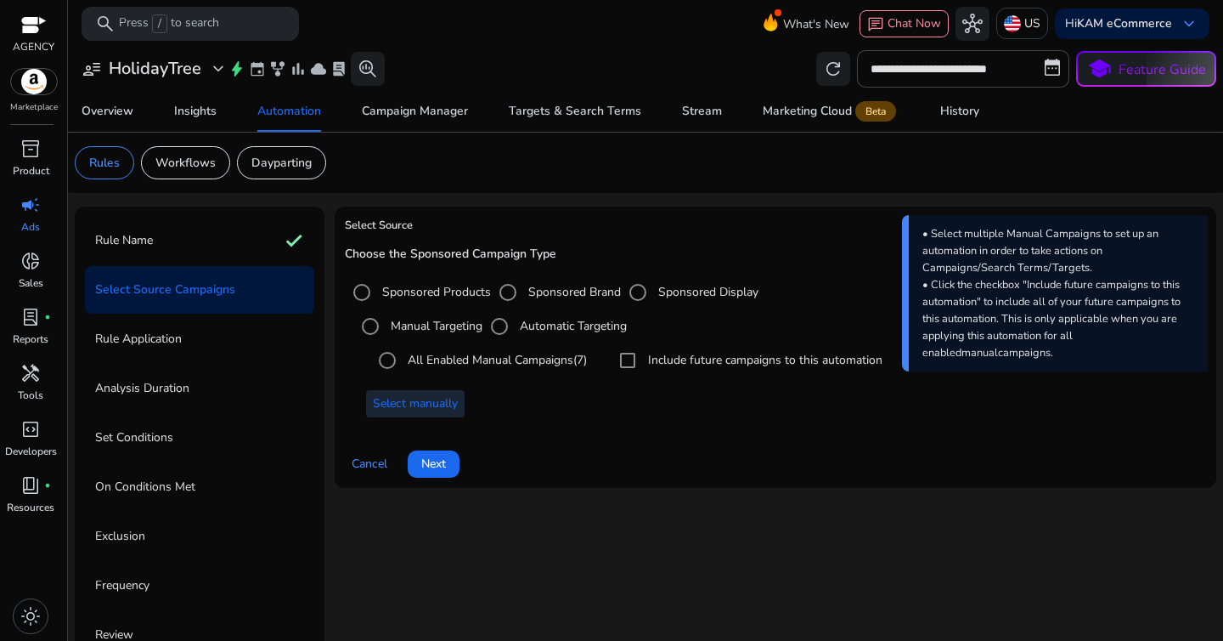
click at [396, 410] on span "Select manually" at bounding box center [415, 403] width 85 height 18
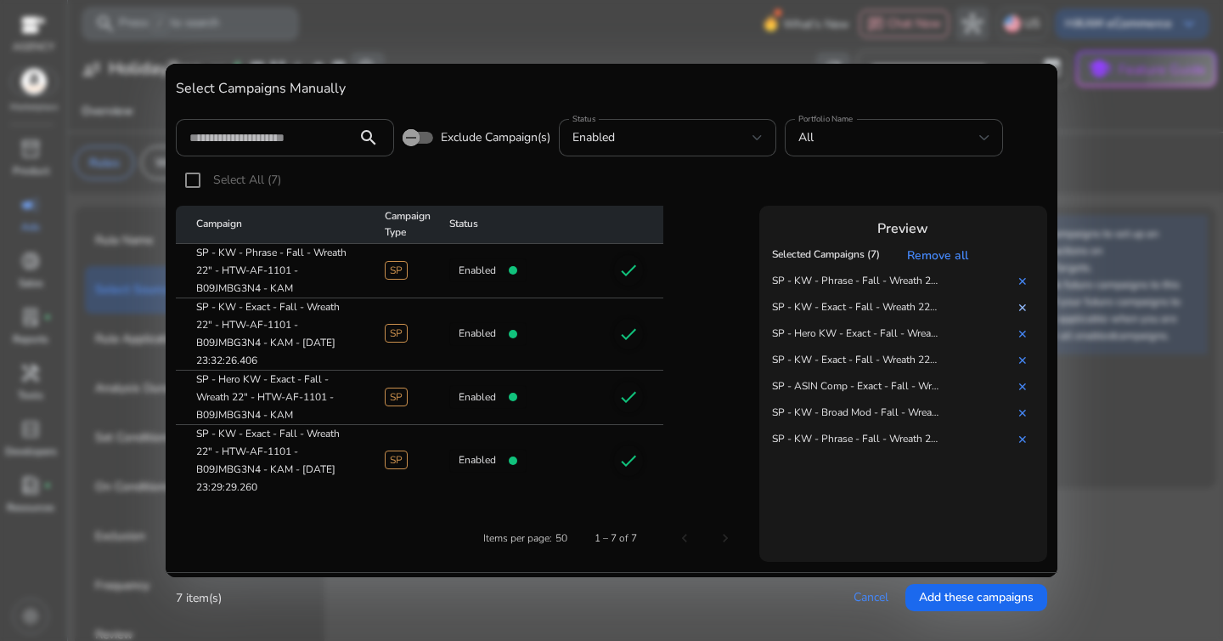
click at [1019, 311] on link "✕" at bounding box center [1026, 308] width 17 height 16
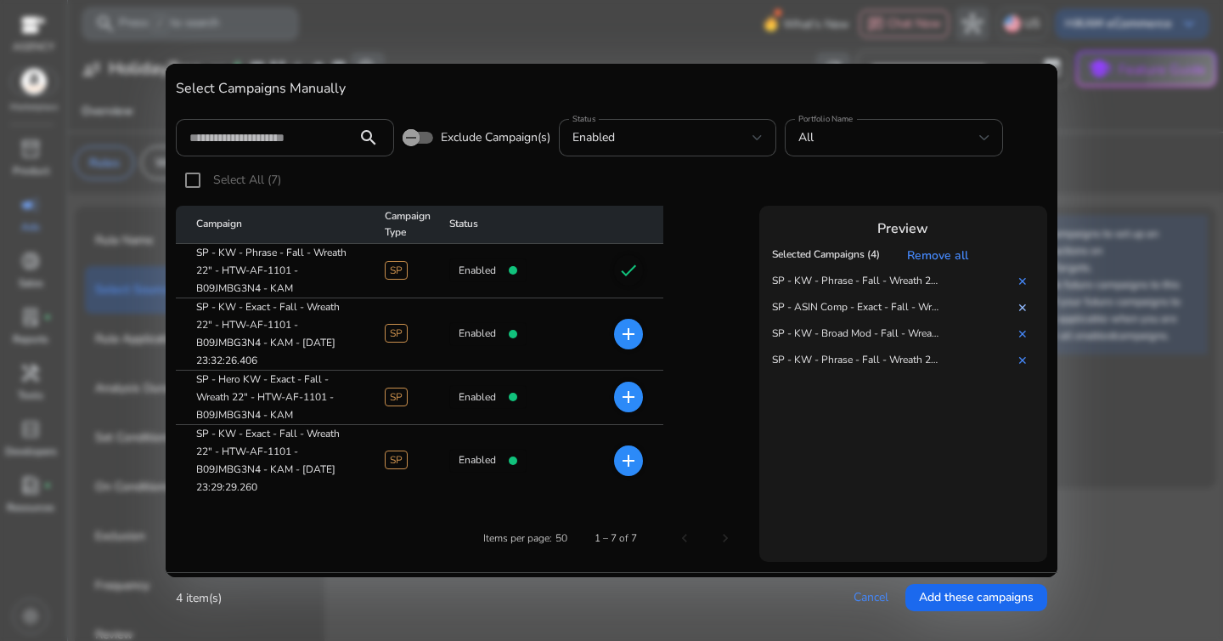
click at [1023, 308] on link "✕" at bounding box center [1026, 308] width 17 height 16
click at [968, 599] on span "Add these campaigns" at bounding box center [976, 597] width 115 height 18
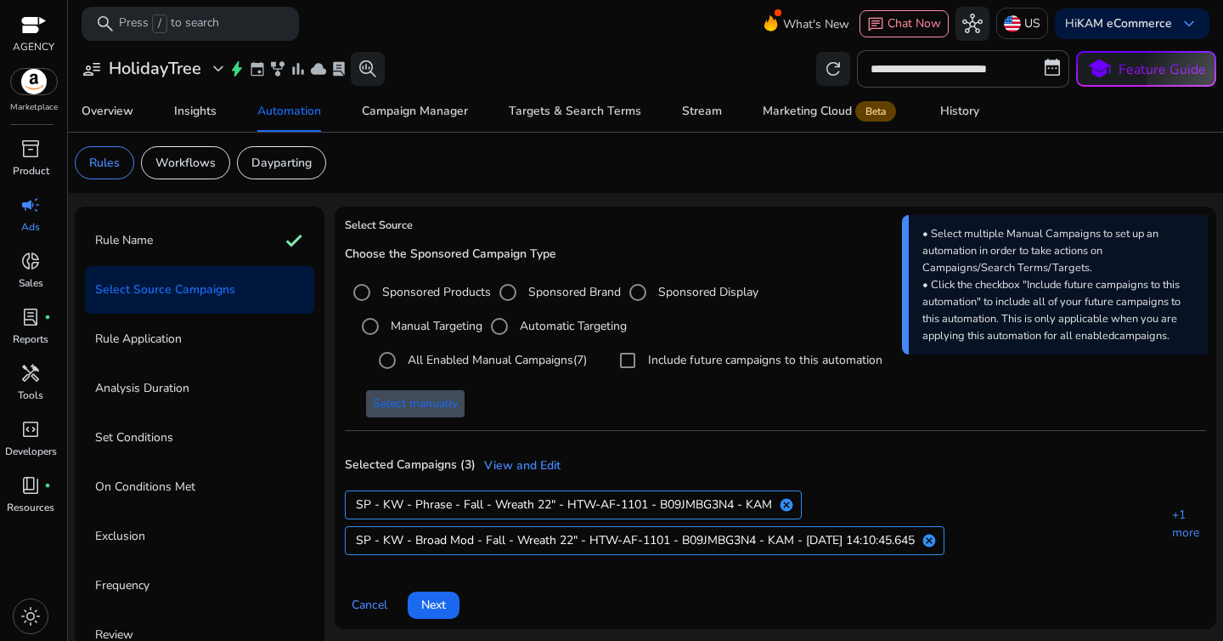
scroll to position [28, 0]
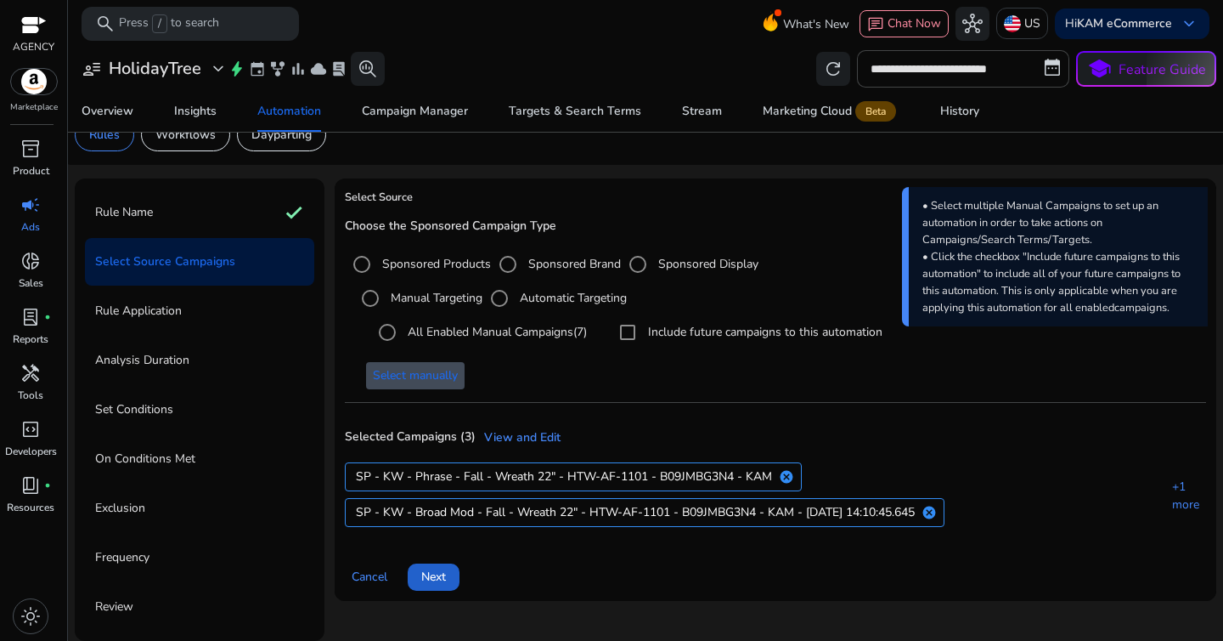
click at [446, 574] on span "Next" at bounding box center [433, 576] width 25 height 18
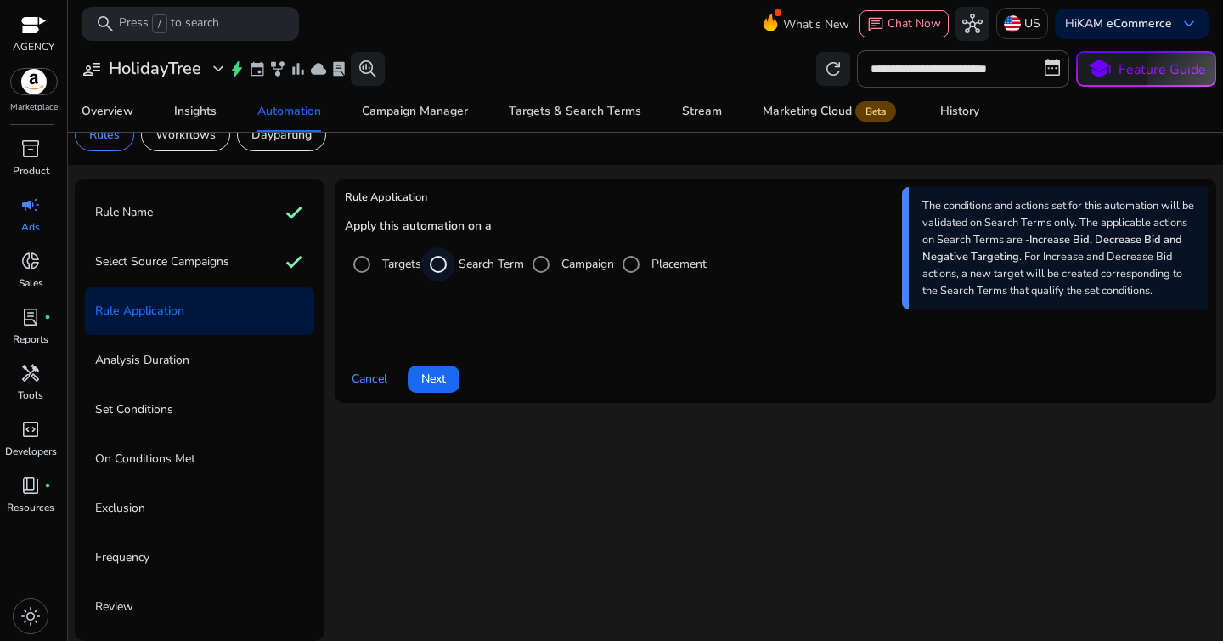
scroll to position [0, 0]
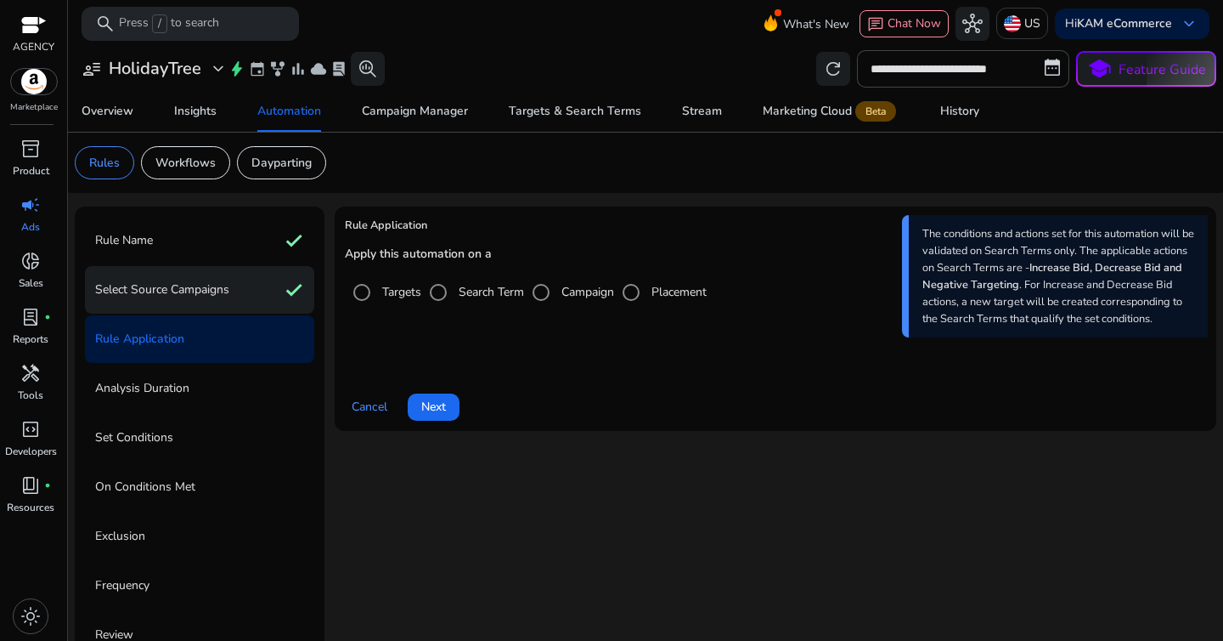
click at [145, 286] on p "Select Source Campaigns" at bounding box center [162, 289] width 134 height 27
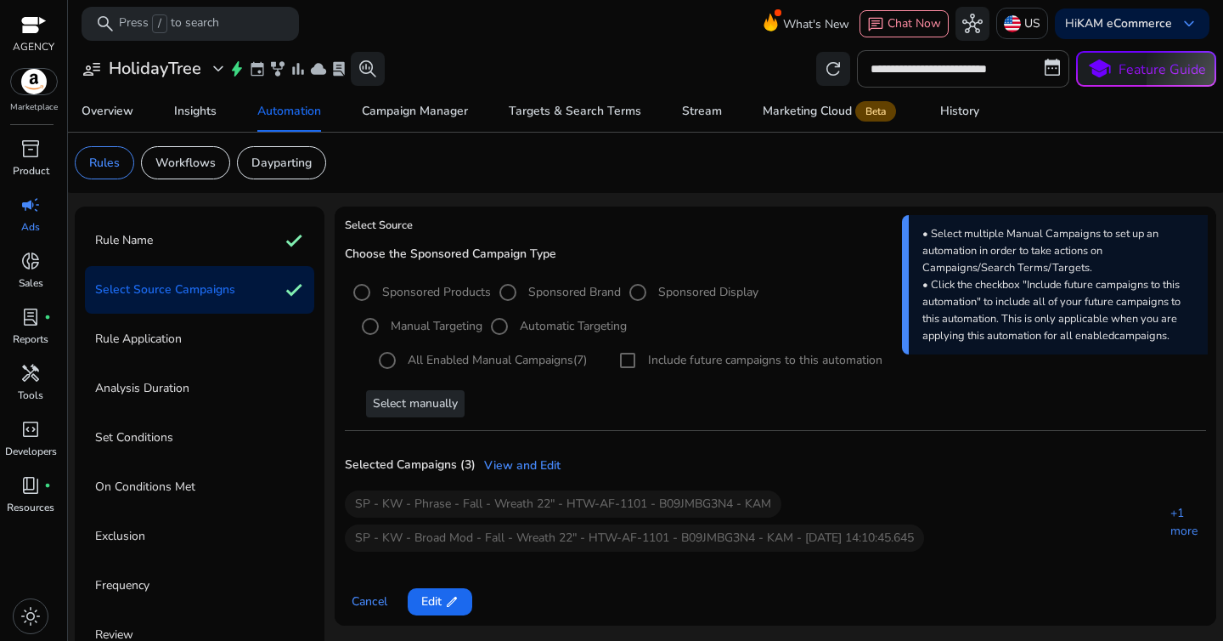
scroll to position [28, 0]
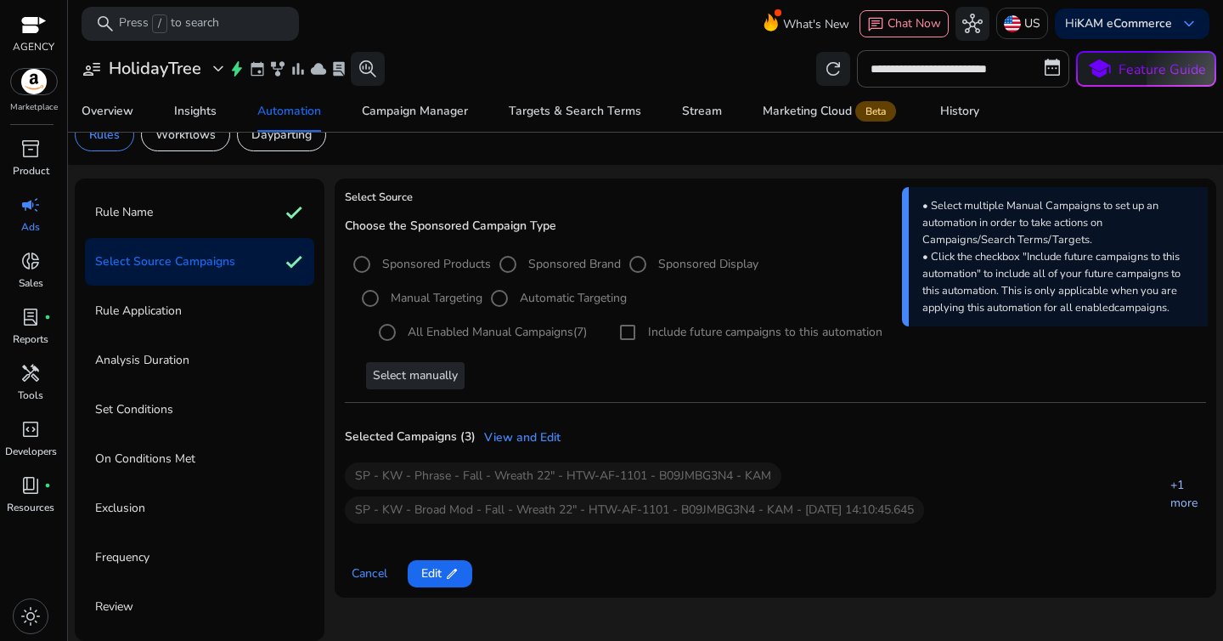
click at [1169, 492] on link "+1 more" at bounding box center [1184, 494] width 44 height 36
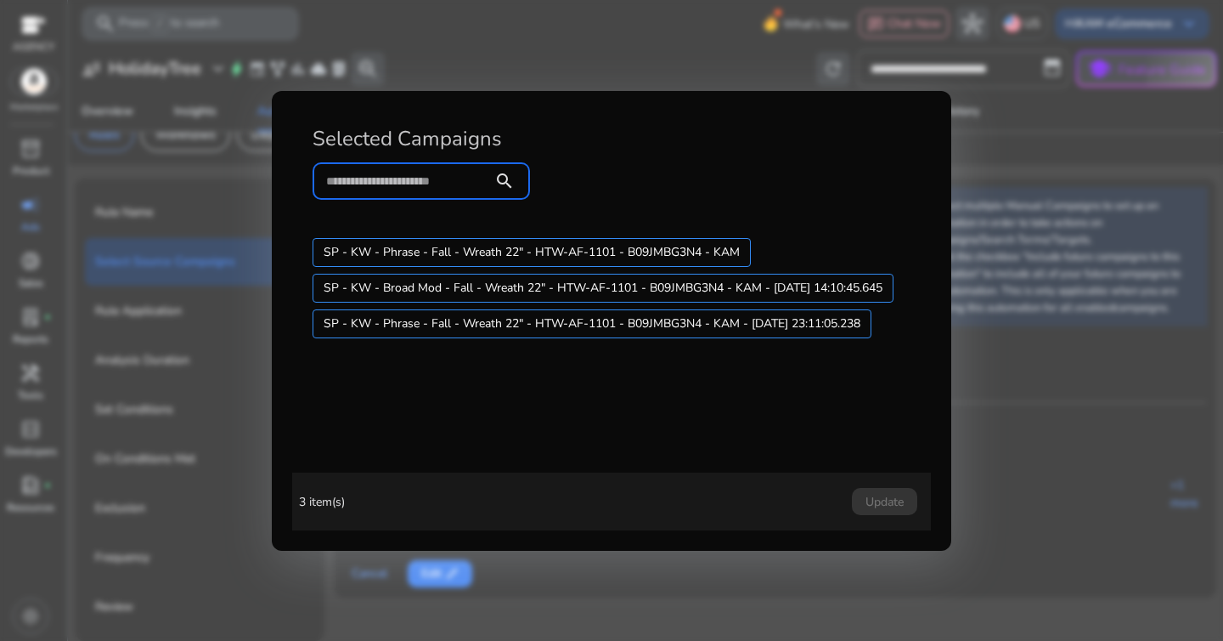
click at [796, 505] on div "3 item(s) Update" at bounding box center [611, 501] width 625 height 44
click at [986, 434] on div at bounding box center [611, 320] width 1223 height 641
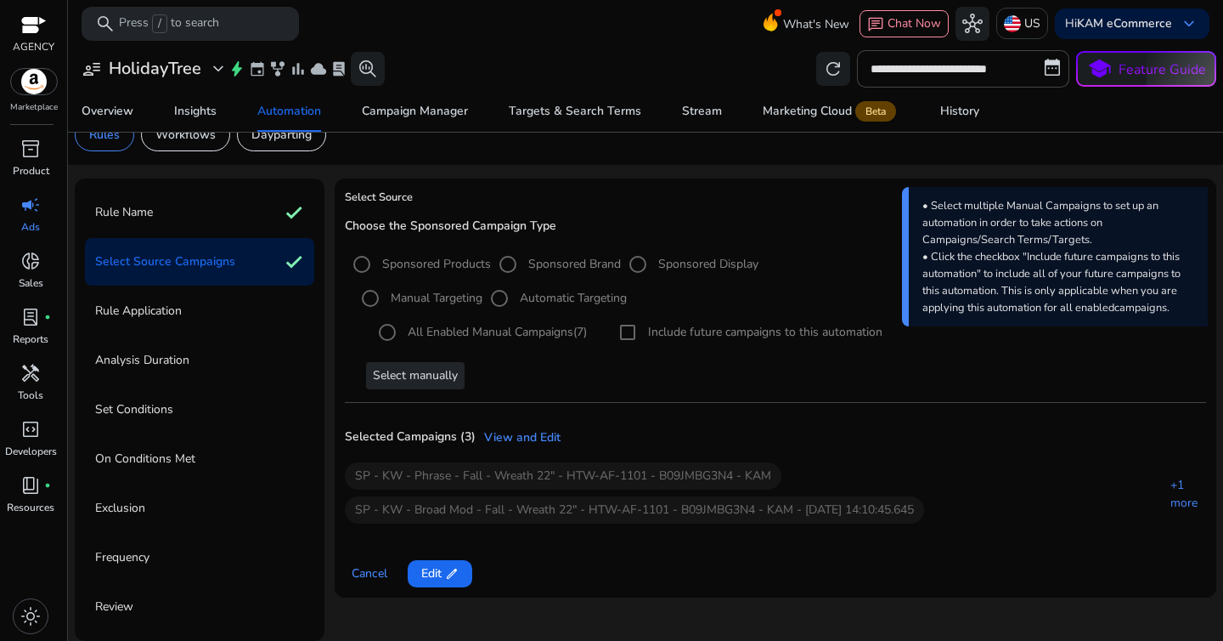
click at [513, 447] on div "Selected Campaigns (3) View and Edit SP - KW - Phrase - Fall - Wreath 22" - HTW…" at bounding box center [775, 483] width 861 height 111
click at [520, 441] on link "View and Edit" at bounding box center [518, 437] width 85 height 18
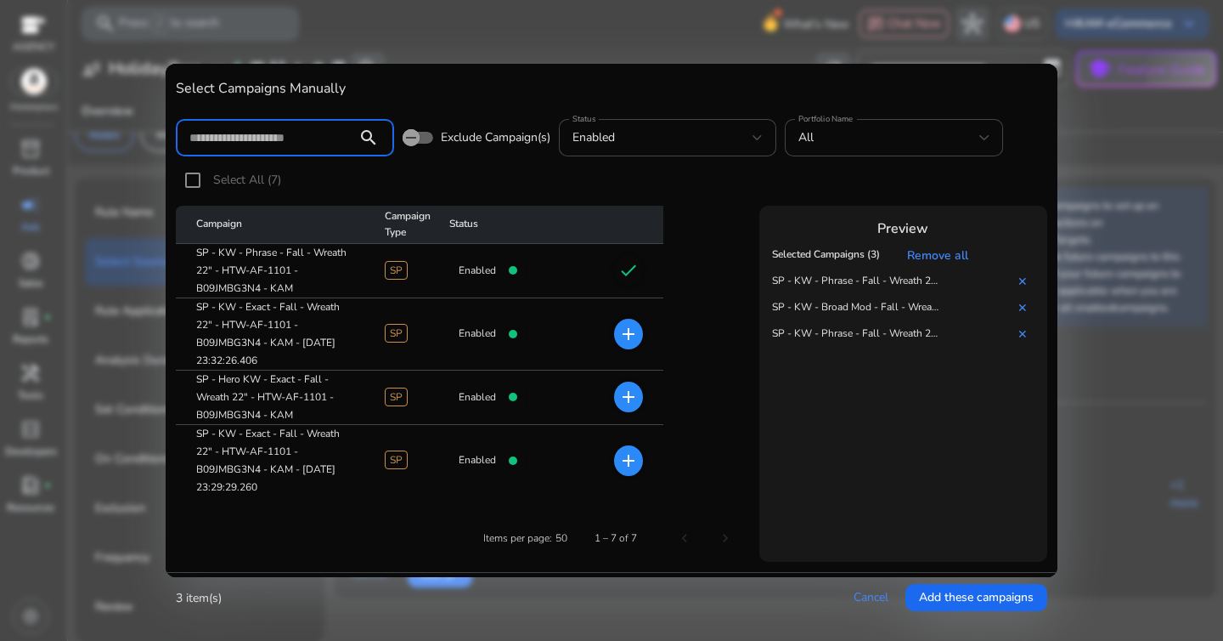
click at [296, 144] on input at bounding box center [266, 137] width 154 height 19
click at [939, 131] on div "All" at bounding box center [889, 137] width 181 height 19
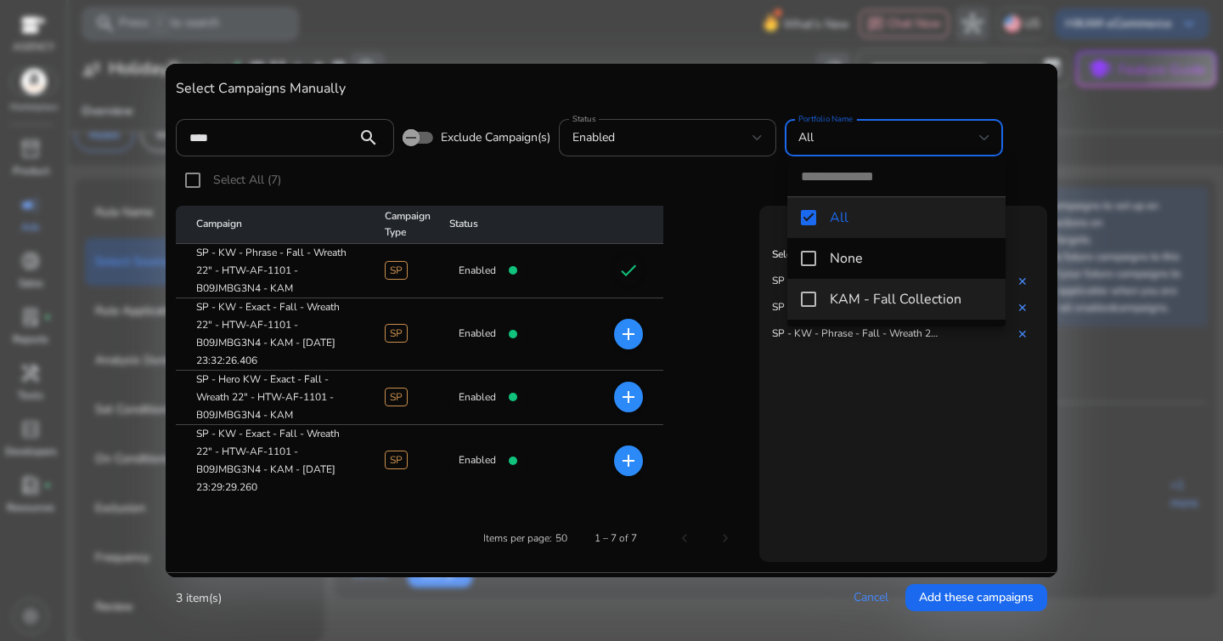
click at [810, 294] on mat-pseudo-checkbox at bounding box center [808, 298] width 15 height 15
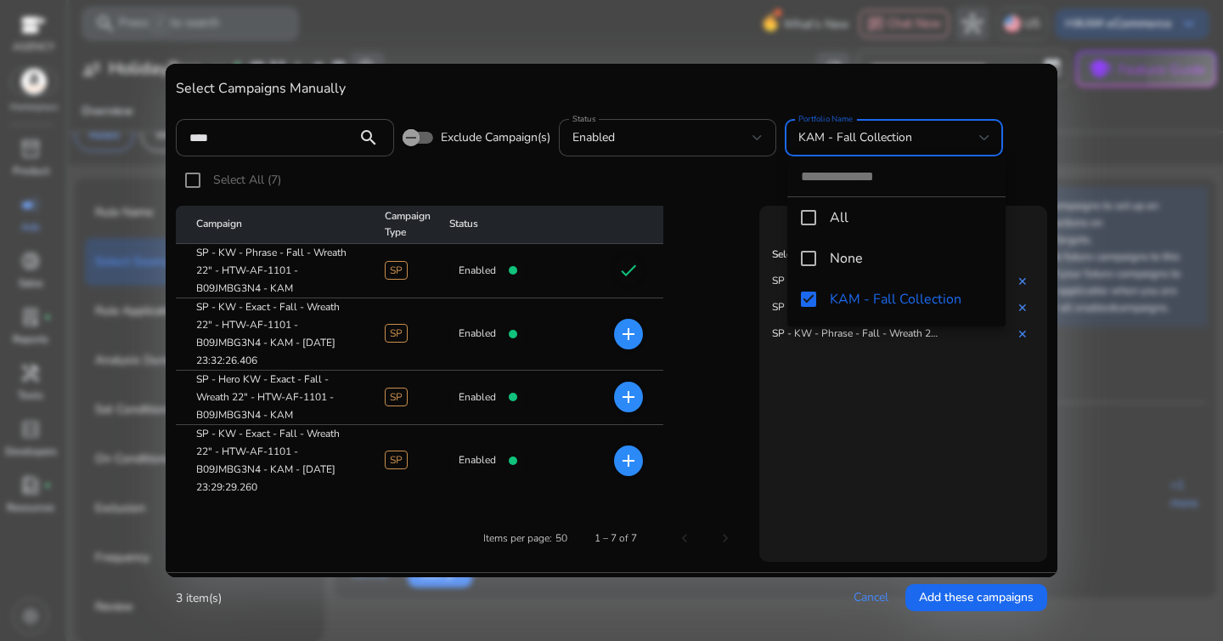
click at [750, 189] on div at bounding box center [611, 320] width 1223 height 641
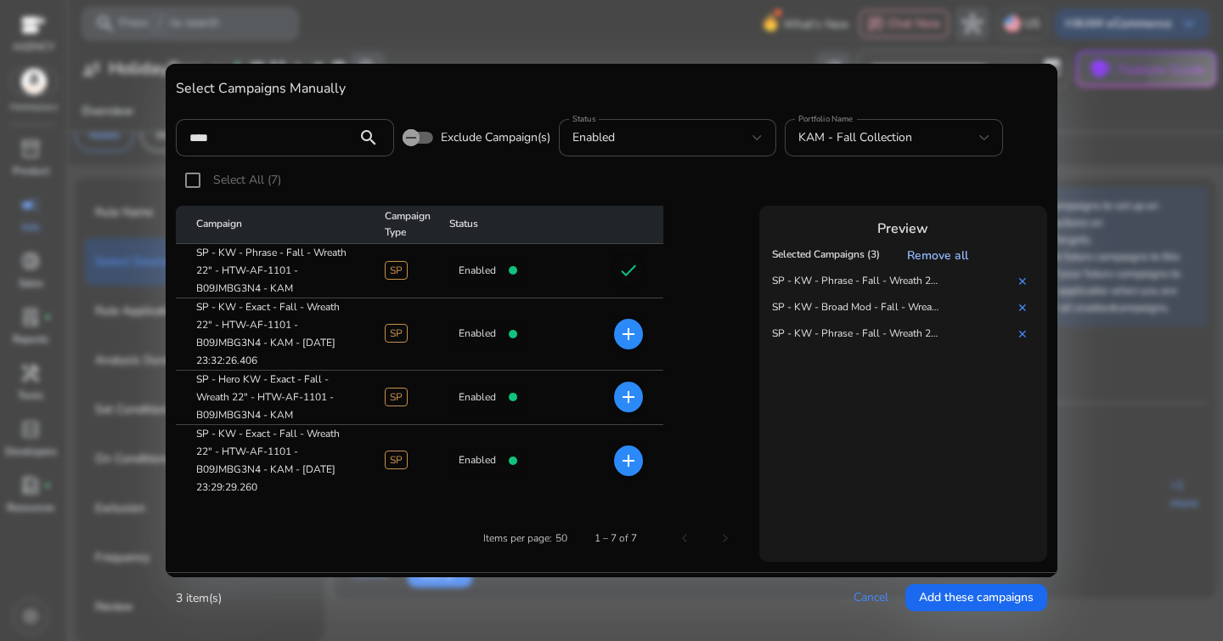
click at [943, 254] on link "Remove all" at bounding box center [940, 255] width 68 height 16
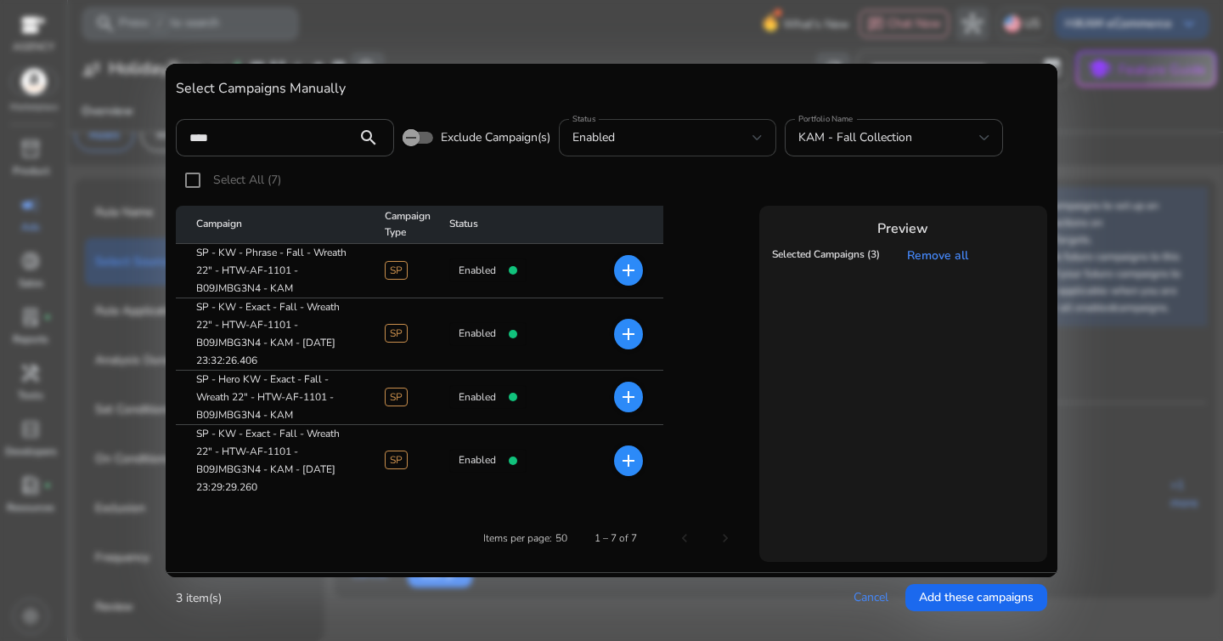
click at [663, 150] on div "enabled" at bounding box center [668, 137] width 191 height 37
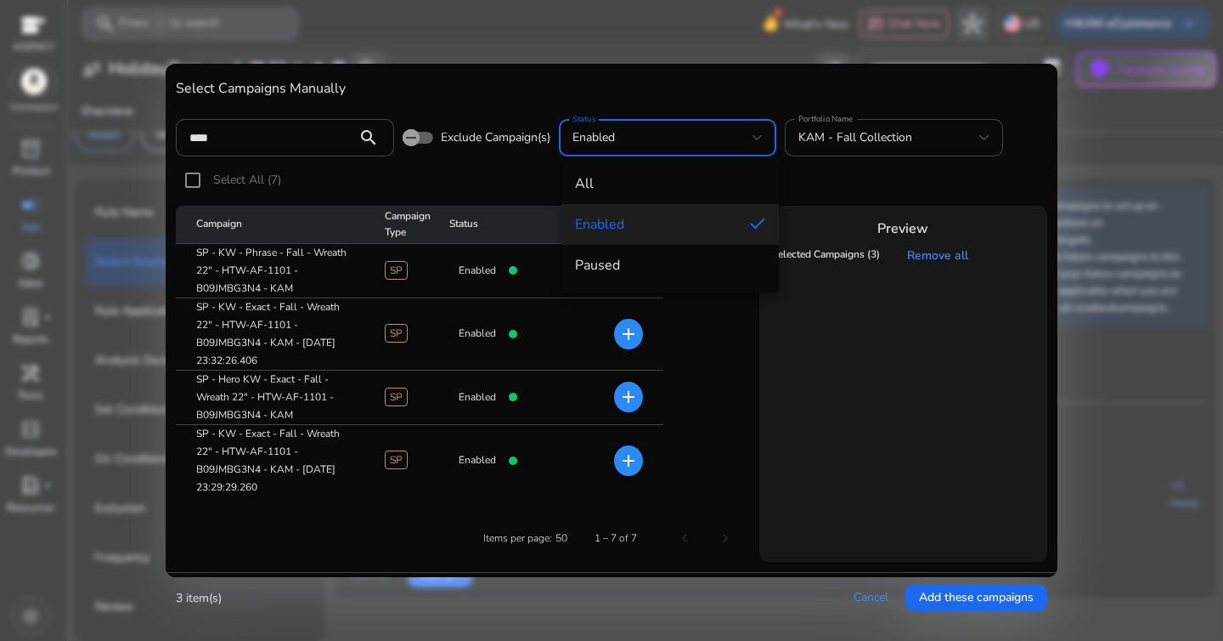
click at [635, 227] on span "enabled" at bounding box center [656, 224] width 162 height 19
click at [272, 147] on div "****" at bounding box center [266, 137] width 154 height 37
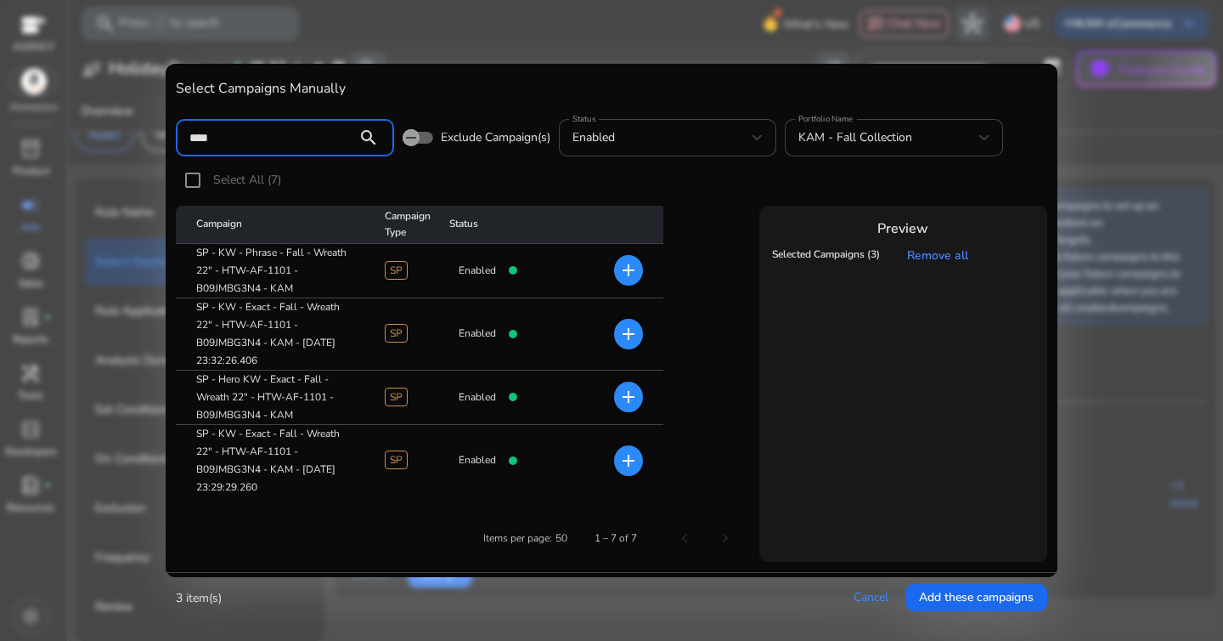
click at [272, 147] on div "****" at bounding box center [266, 137] width 154 height 37
type input "*"
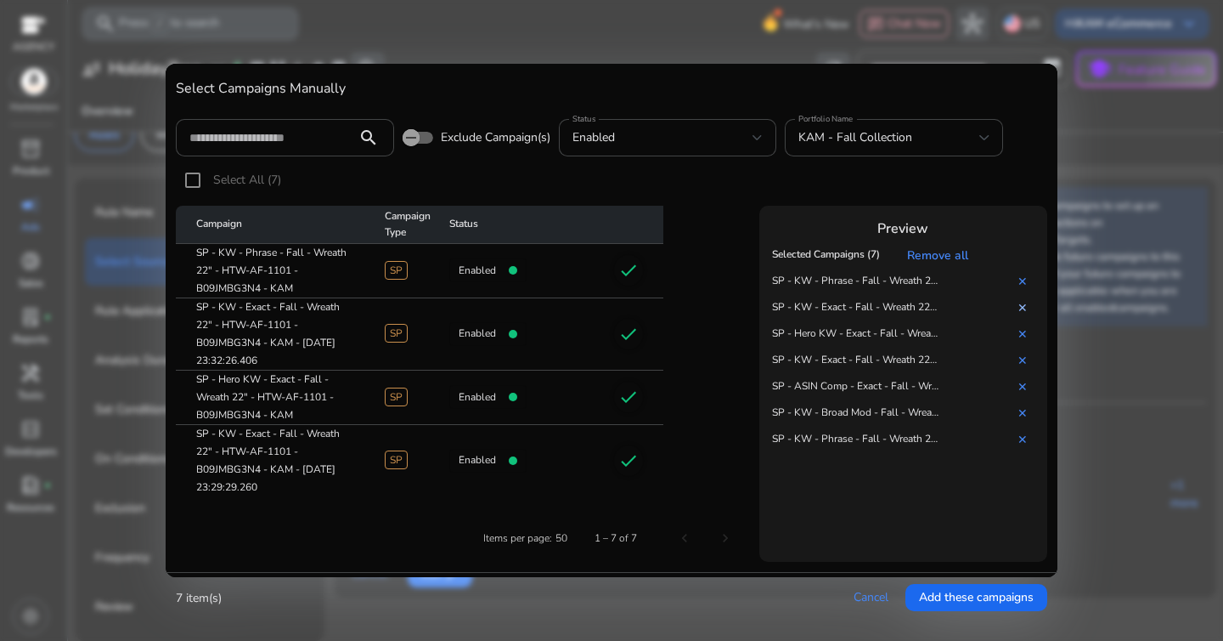
click at [1019, 311] on link "✕" at bounding box center [1026, 308] width 17 height 16
click at [1026, 310] on link "✕" at bounding box center [1026, 308] width 17 height 16
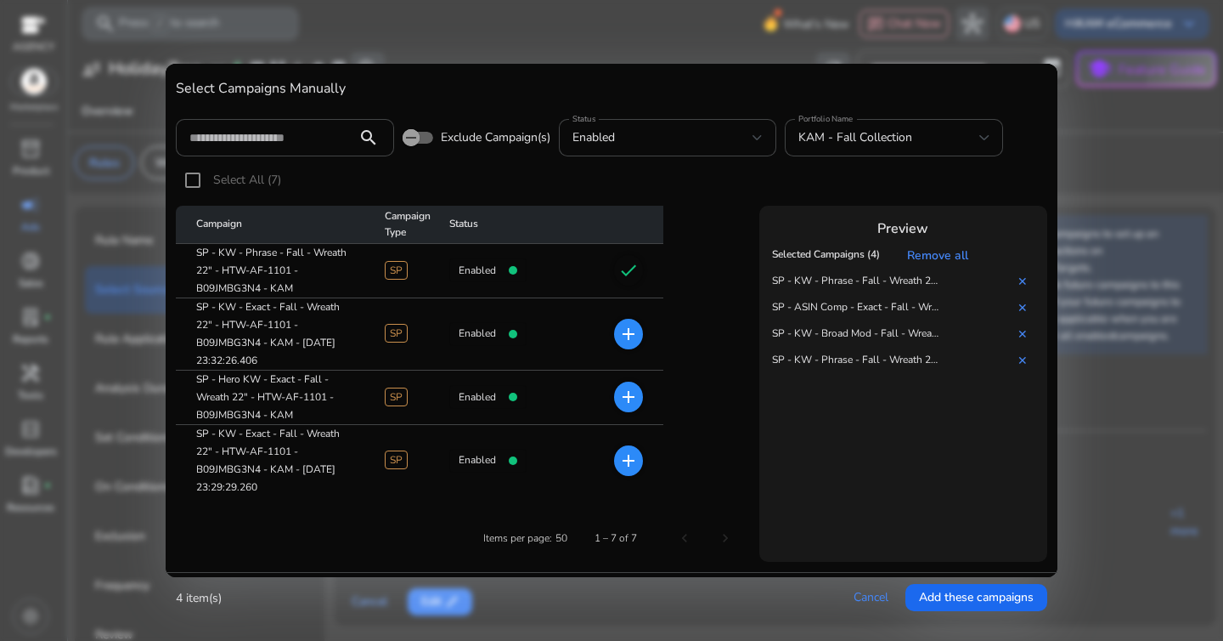
scroll to position [28, 0]
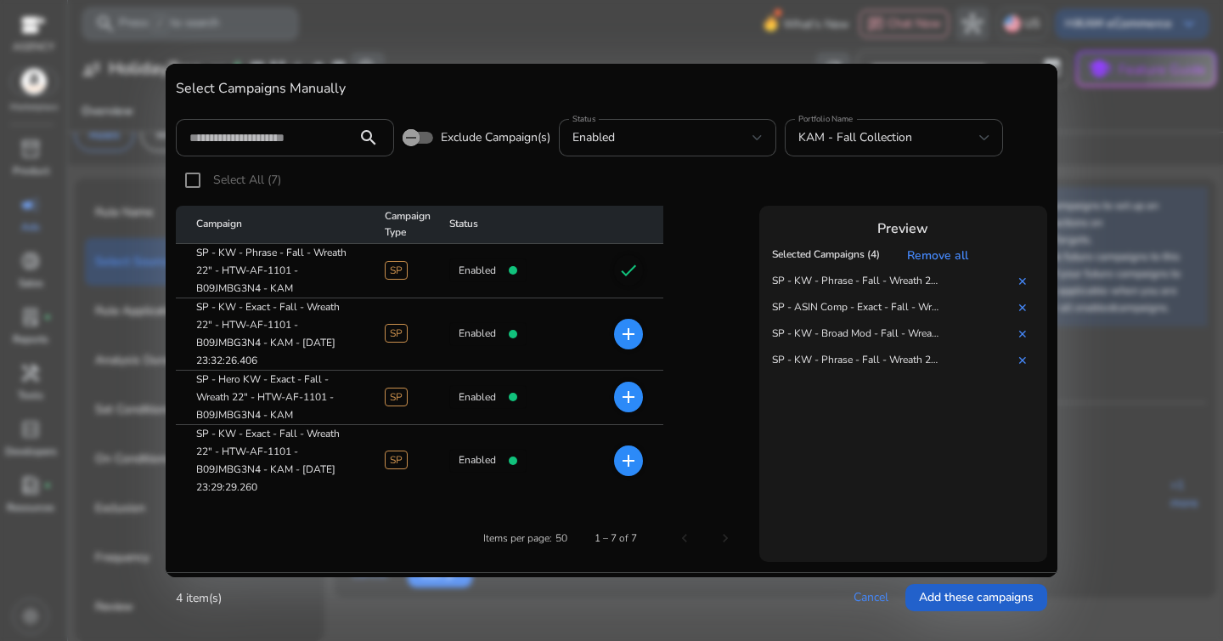
click at [956, 582] on span at bounding box center [977, 597] width 142 height 41
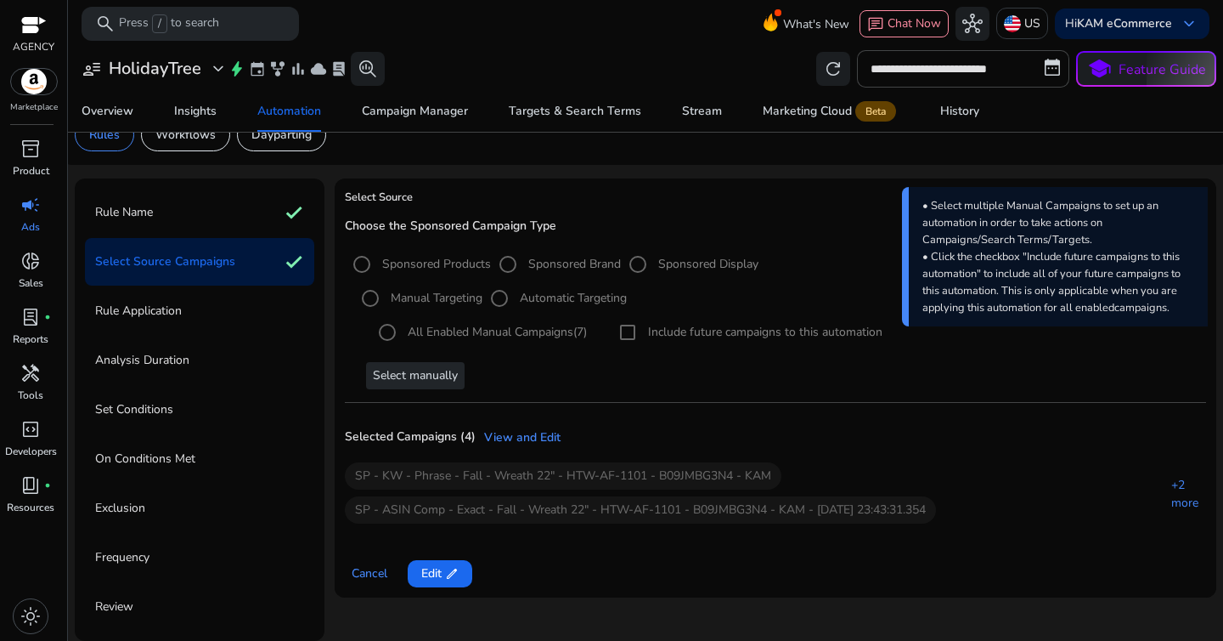
click at [154, 315] on p "Rule Application" at bounding box center [138, 310] width 87 height 27
click at [638, 382] on div "Select manually" at bounding box center [779, 375] width 853 height 27
click at [440, 569] on span "Edit edit" at bounding box center [439, 573] width 37 height 18
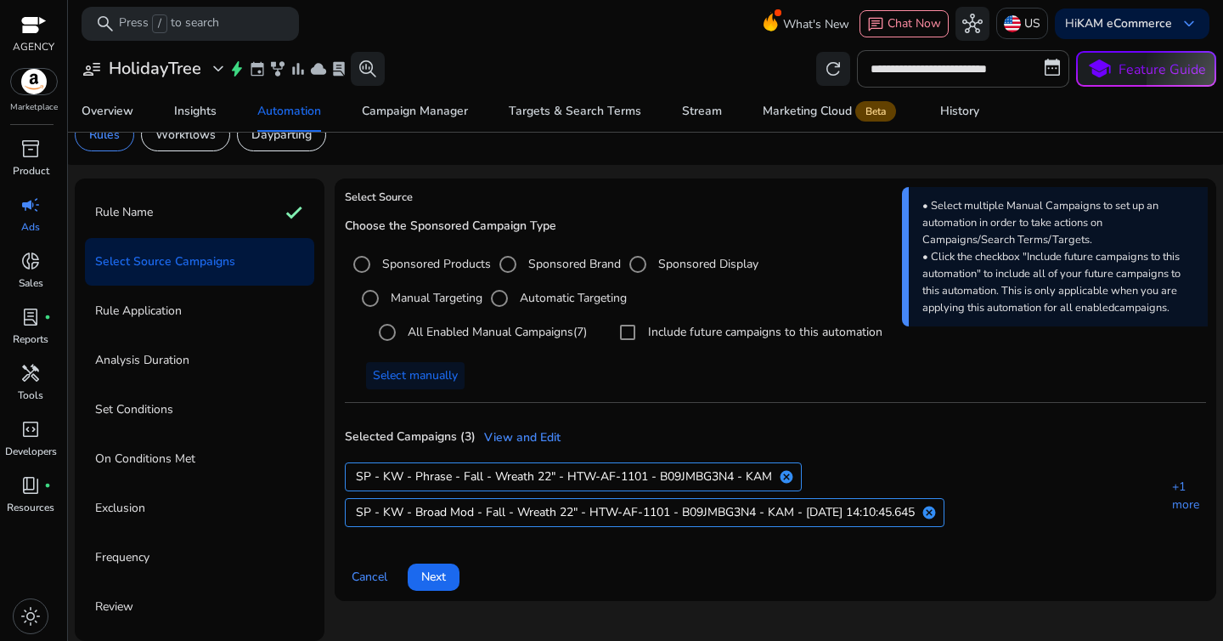
click at [440, 569] on span "Next" at bounding box center [433, 576] width 25 height 18
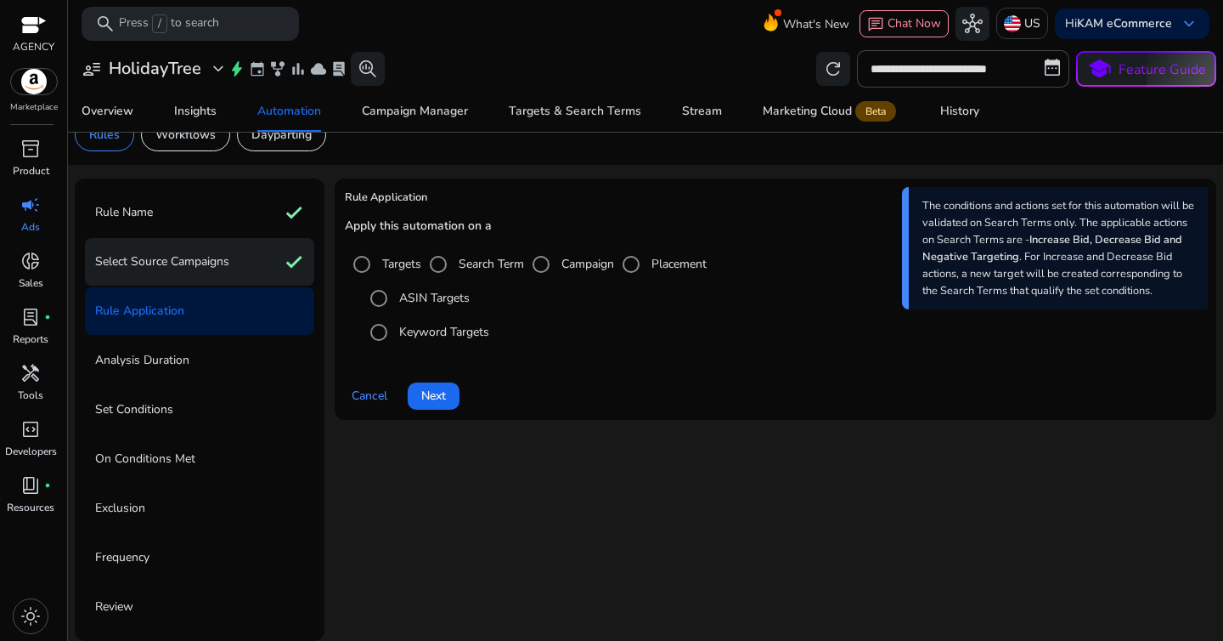
click at [197, 273] on p "Select Source Campaigns" at bounding box center [162, 261] width 134 height 27
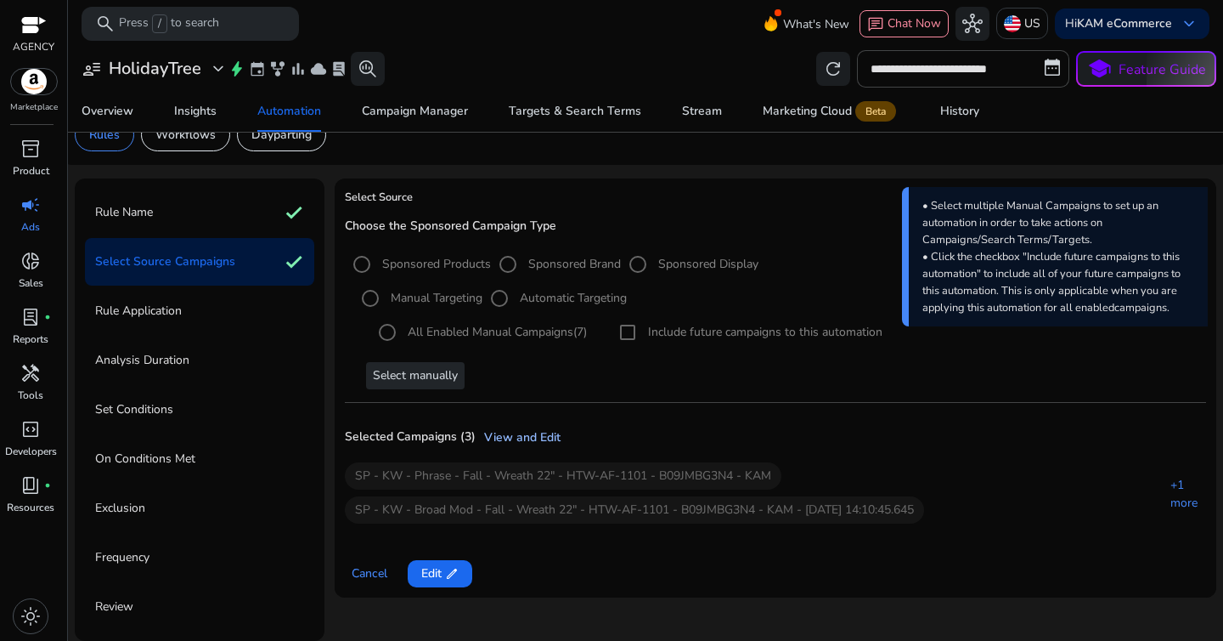
click at [522, 436] on link "View and Edit" at bounding box center [518, 437] width 85 height 18
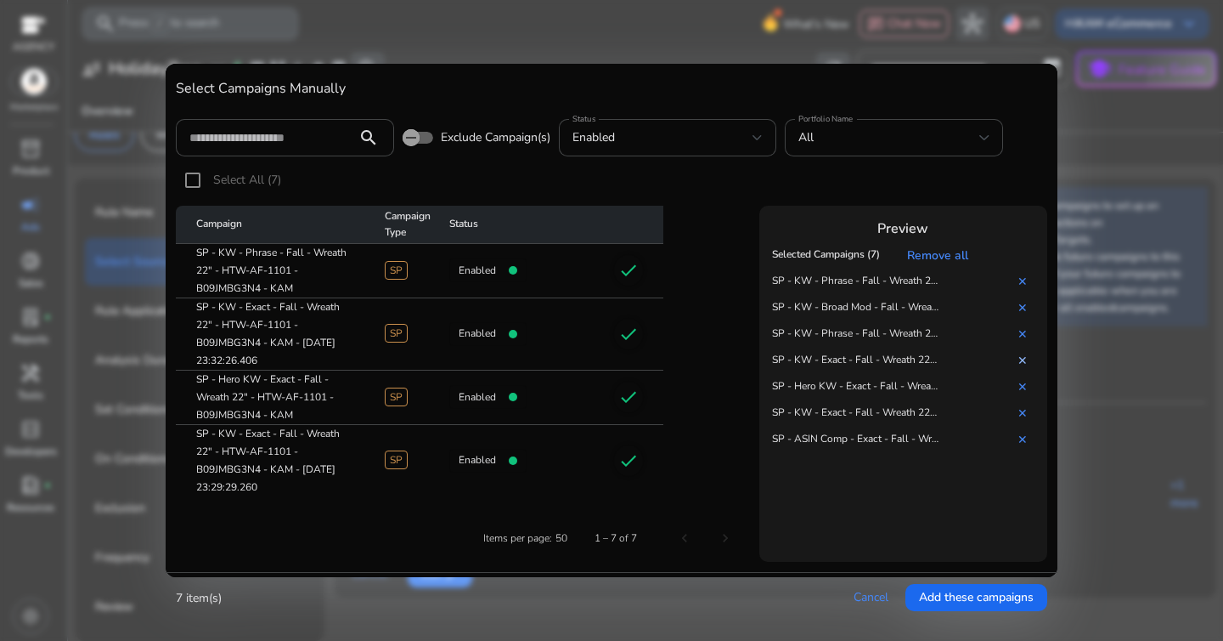
click at [1022, 364] on link "✕" at bounding box center [1026, 361] width 17 height 16
click at [1024, 363] on link "✕" at bounding box center [1026, 361] width 17 height 16
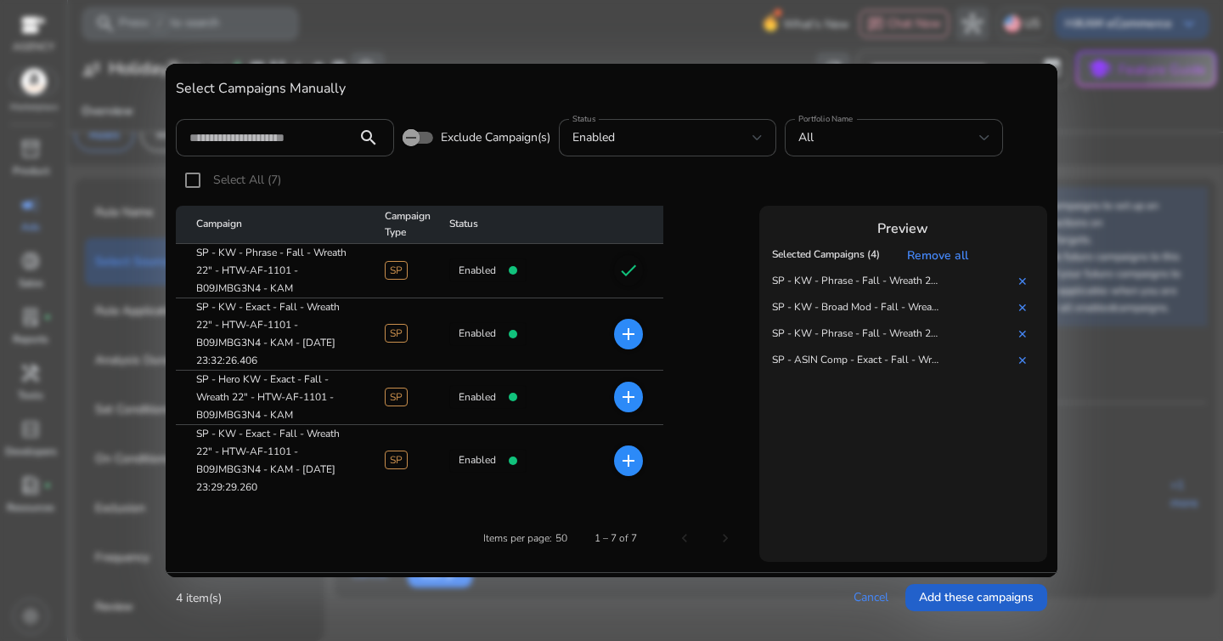
click at [939, 590] on span "Add these campaigns" at bounding box center [976, 597] width 115 height 18
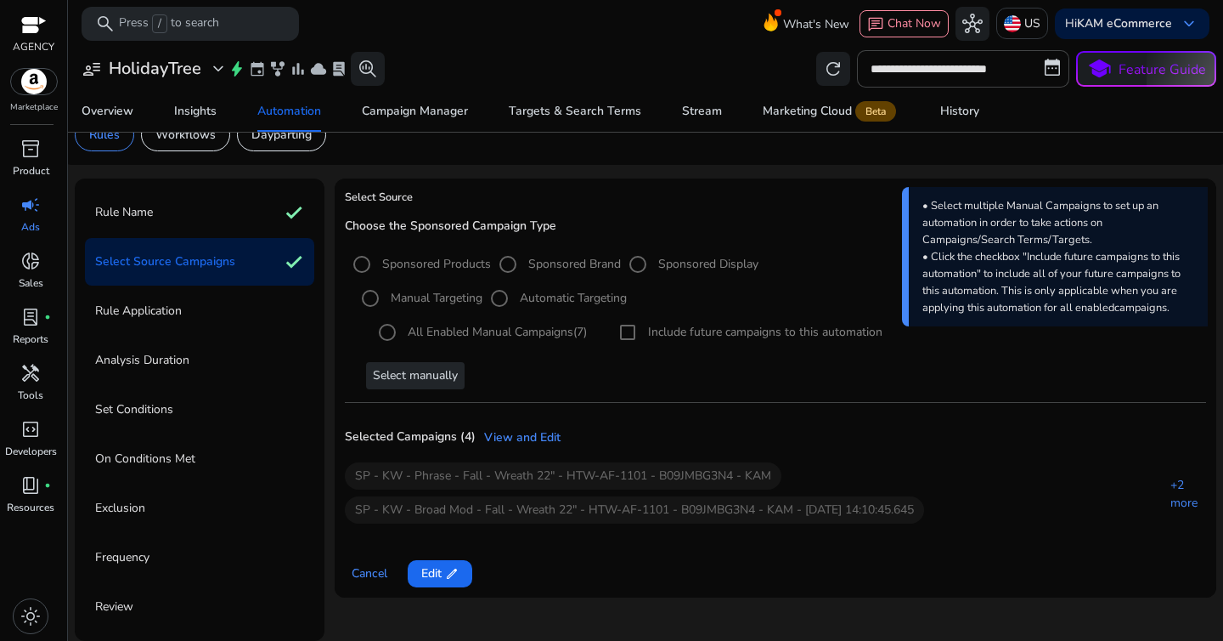
click at [147, 317] on p "Rule Application" at bounding box center [138, 310] width 87 height 27
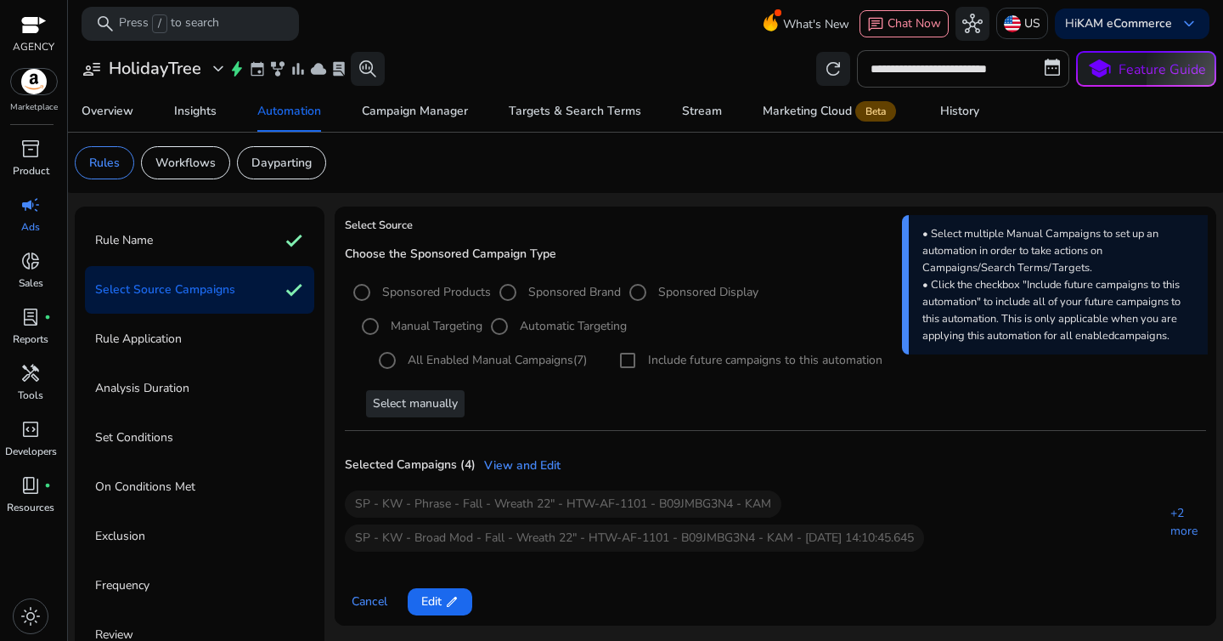
click at [693, 433] on div "Choose the Sponsored Campaign Type Sponsored Products Sponsored Brand Sponsored…" at bounding box center [775, 407] width 861 height 320
click at [135, 330] on p "Rule Application" at bounding box center [138, 338] width 87 height 27
click at [365, 579] on div "Cancel Edit edit" at bounding box center [775, 594] width 861 height 41
click at [377, 594] on span "Cancel" at bounding box center [370, 601] width 36 height 18
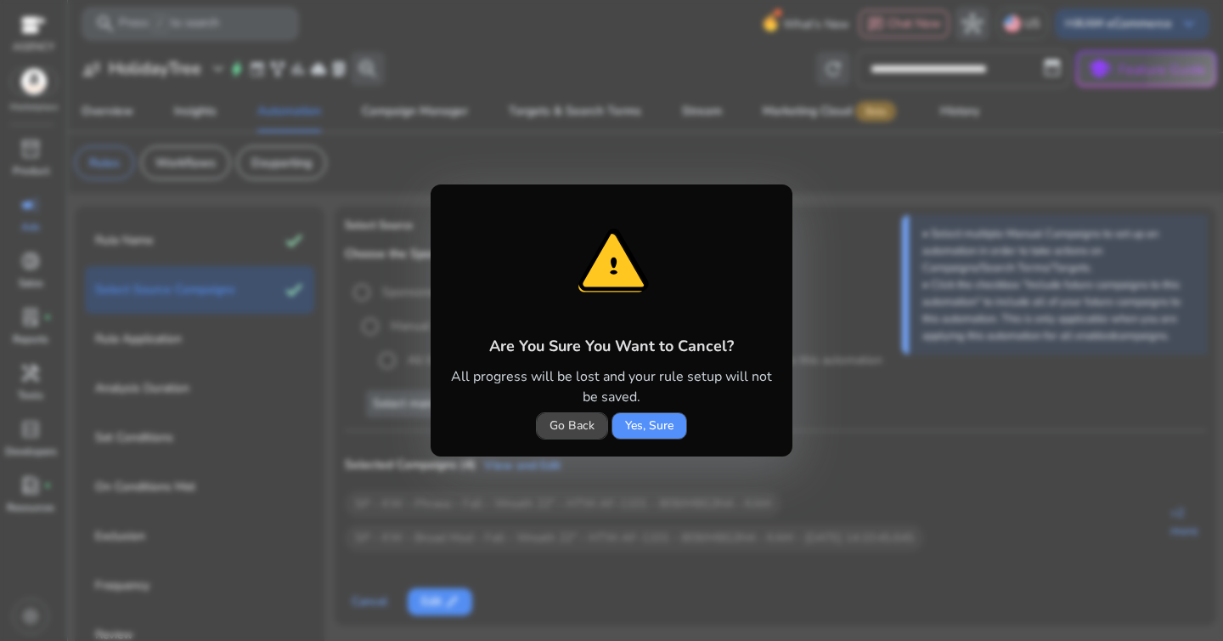
click at [638, 419] on span "Yes, Sure" at bounding box center [649, 425] width 48 height 18
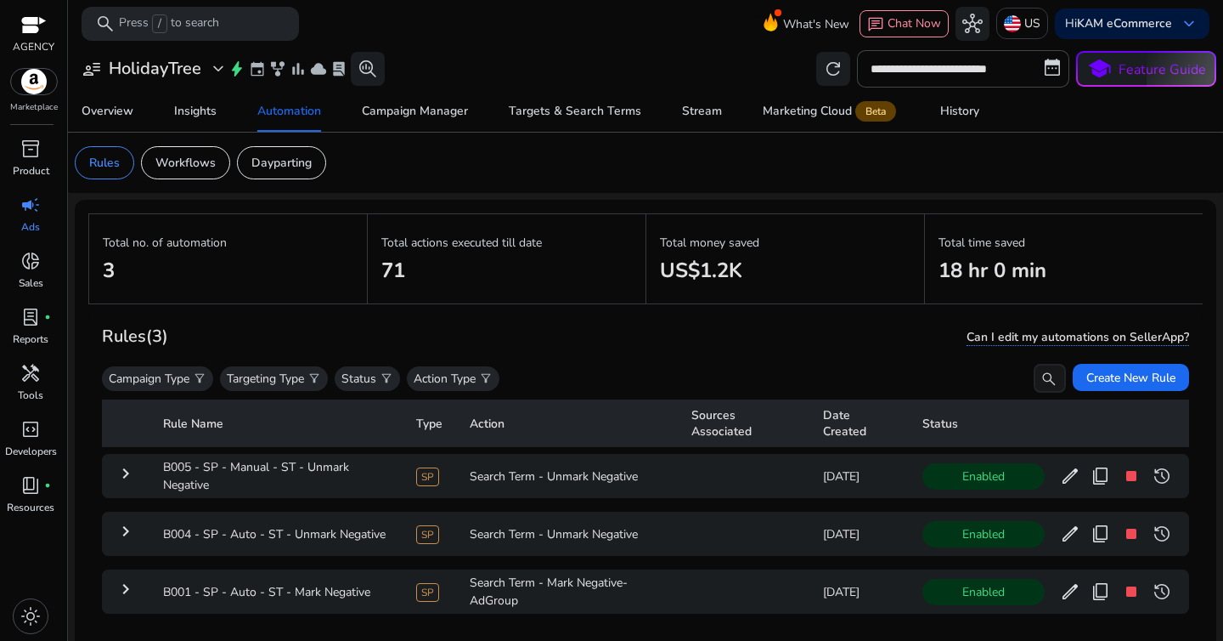
scroll to position [124, 0]
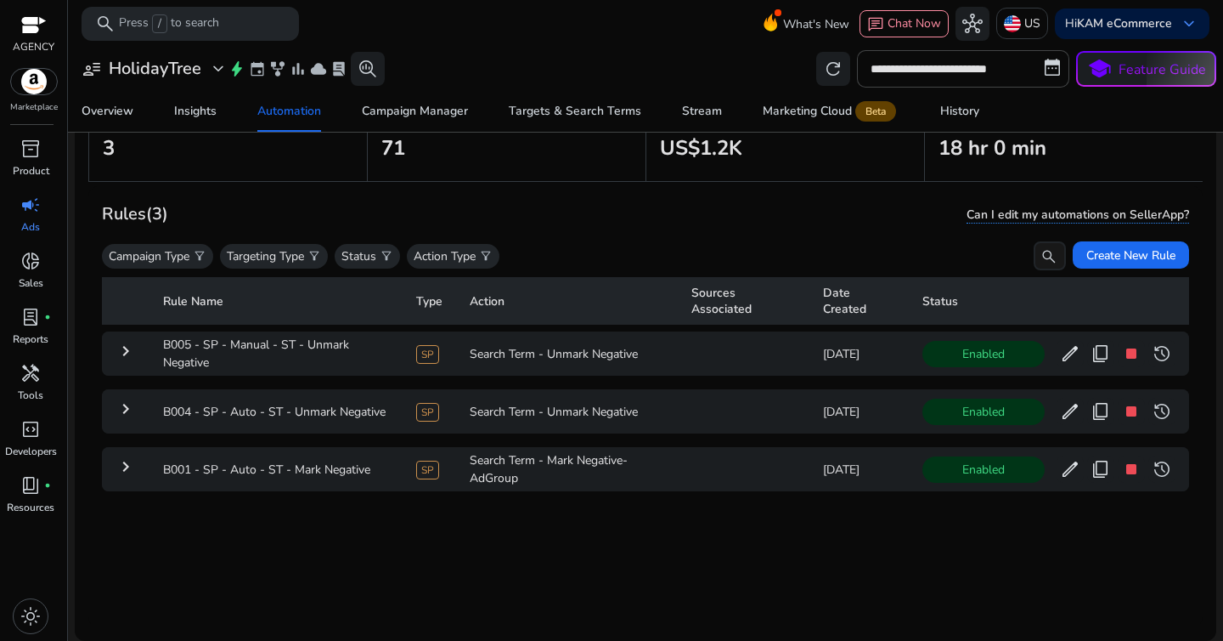
click at [1088, 272] on table "Rule Name Type Action Sources Associated Date Created Status keyboard_arrow_rig…" at bounding box center [645, 387] width 1087 height 234
click at [1112, 264] on span at bounding box center [1131, 254] width 116 height 41
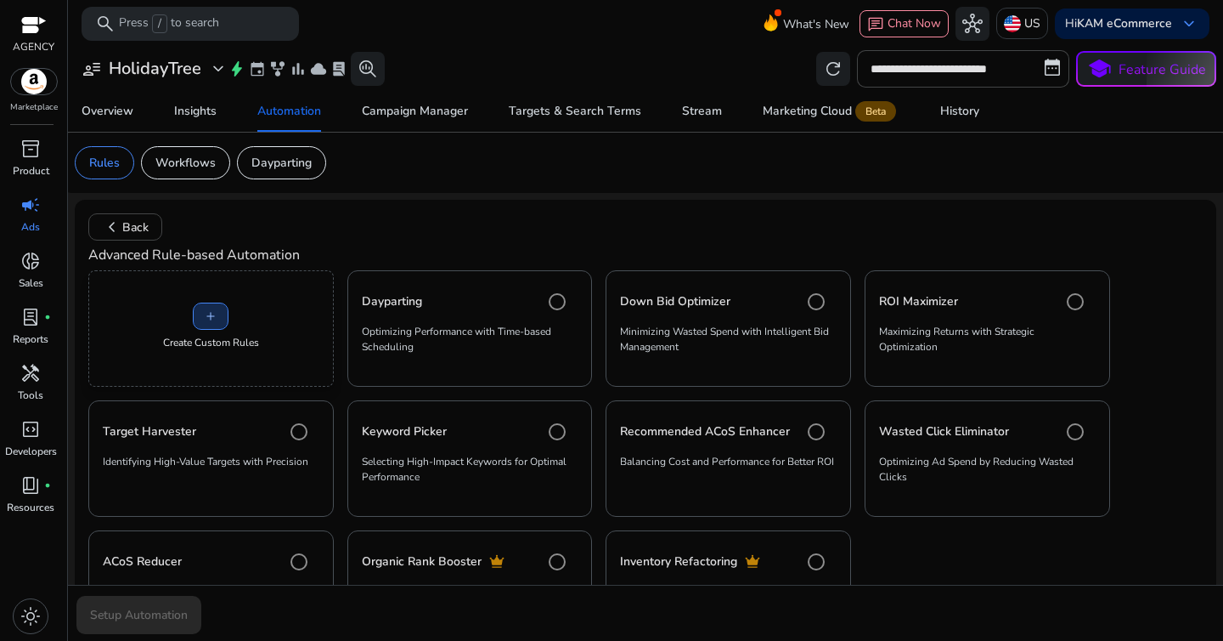
click at [222, 321] on span at bounding box center [211, 316] width 34 height 41
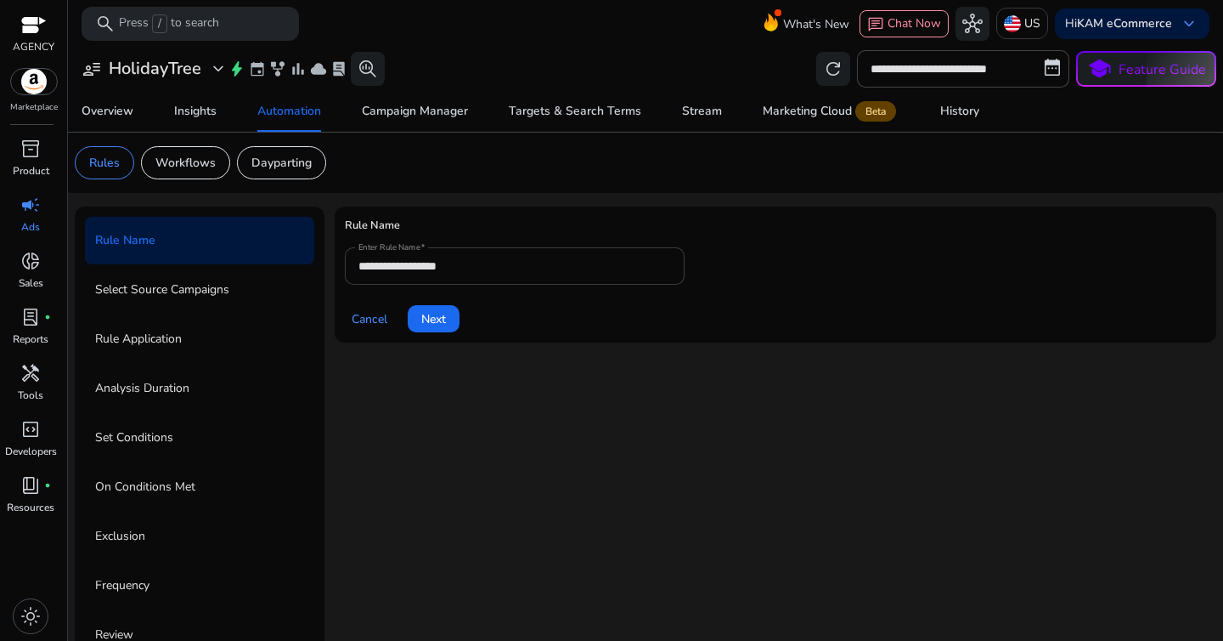
click at [595, 259] on input "**********" at bounding box center [514, 266] width 313 height 19
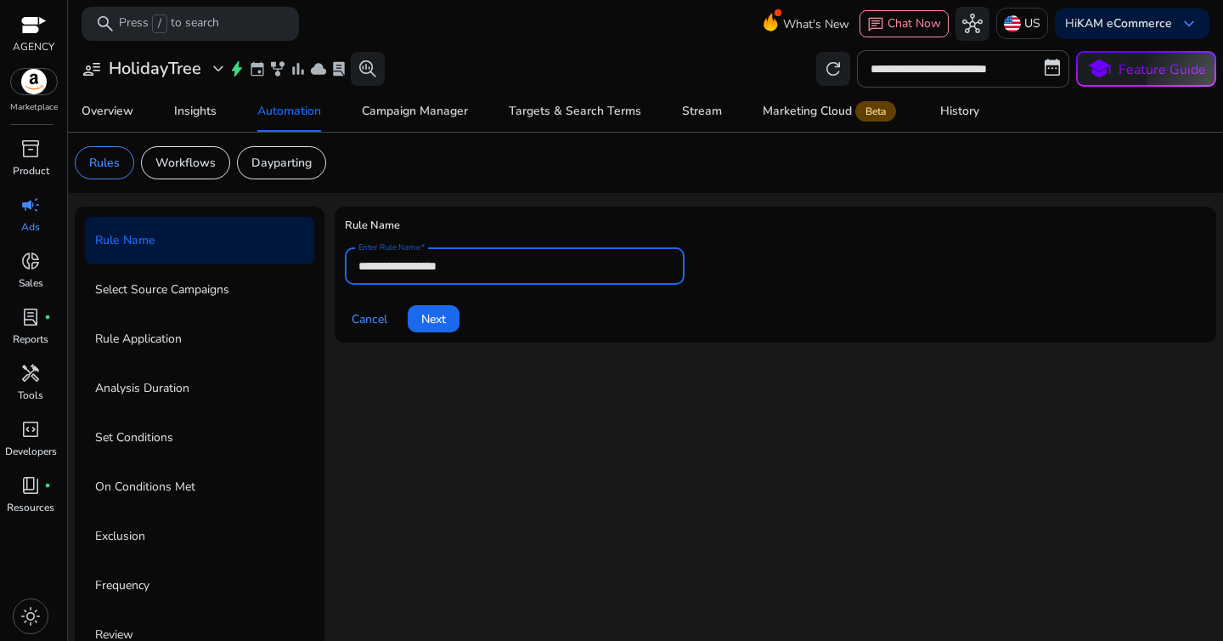
click at [595, 259] on input "**********" at bounding box center [514, 266] width 313 height 19
paste input "**********"
type input "**********"
click at [756, 291] on form "**********" at bounding box center [775, 289] width 861 height 85
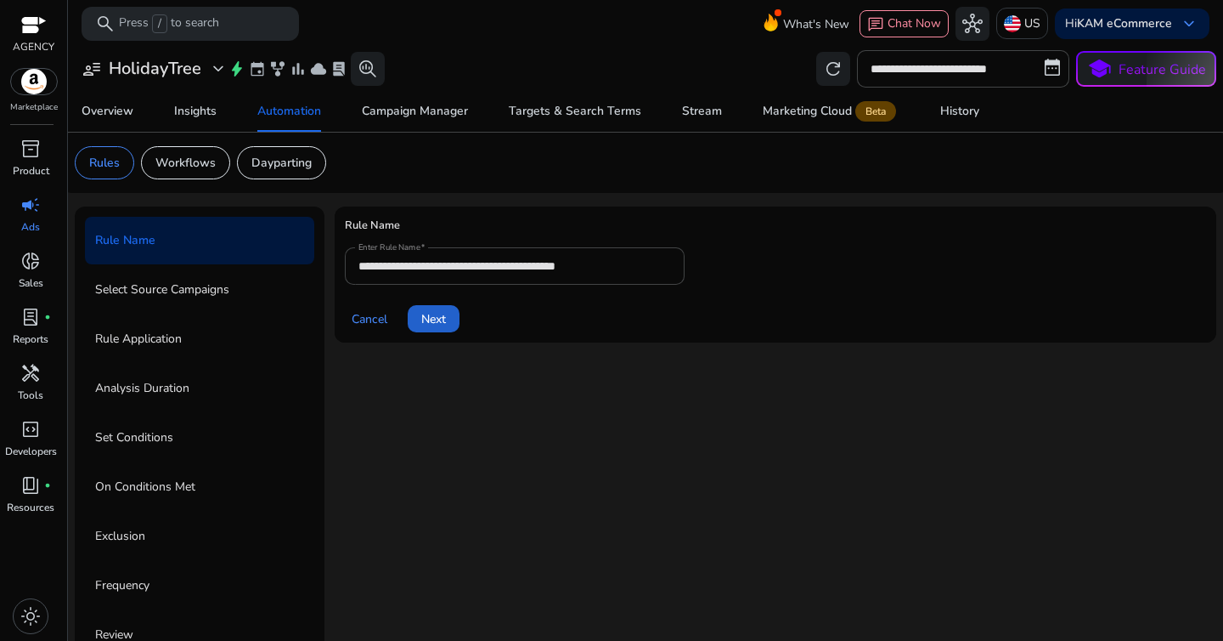
click at [440, 314] on span "Next" at bounding box center [433, 319] width 25 height 18
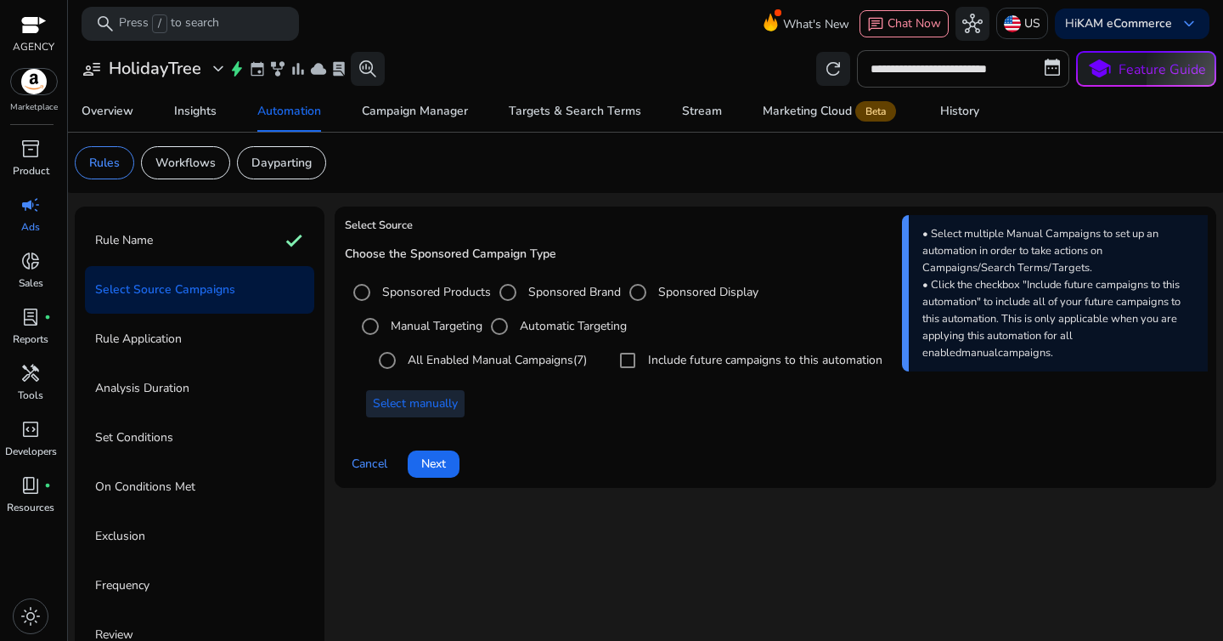
click at [440, 406] on span "Select manually" at bounding box center [415, 403] width 85 height 18
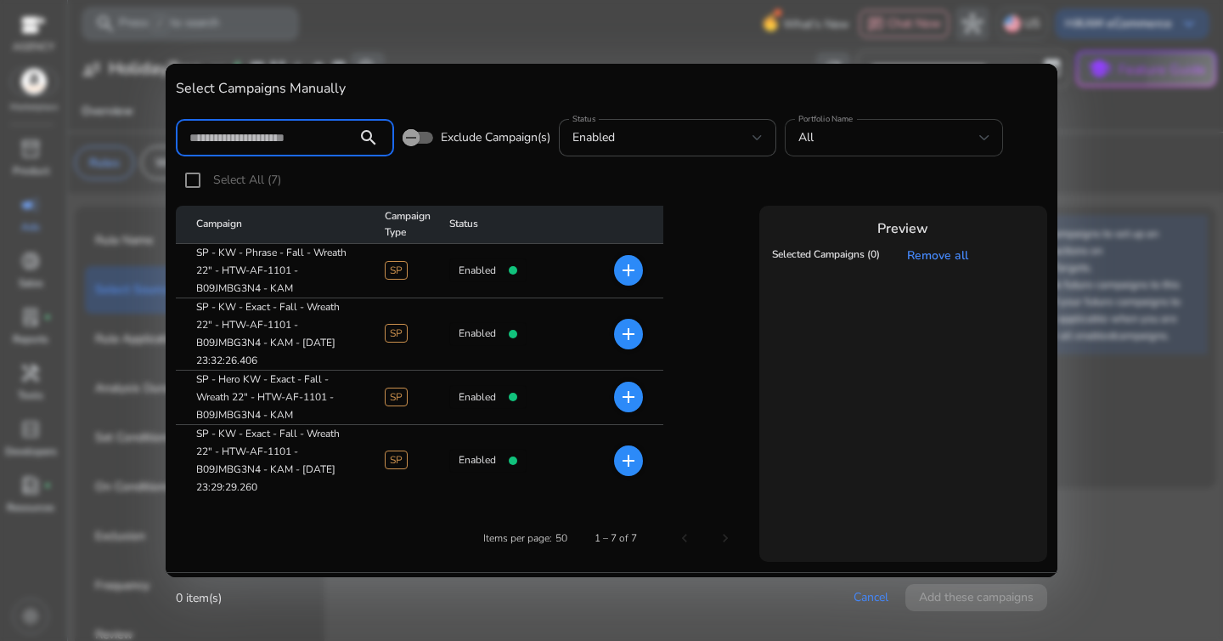
click at [883, 132] on div "All" at bounding box center [889, 137] width 181 height 19
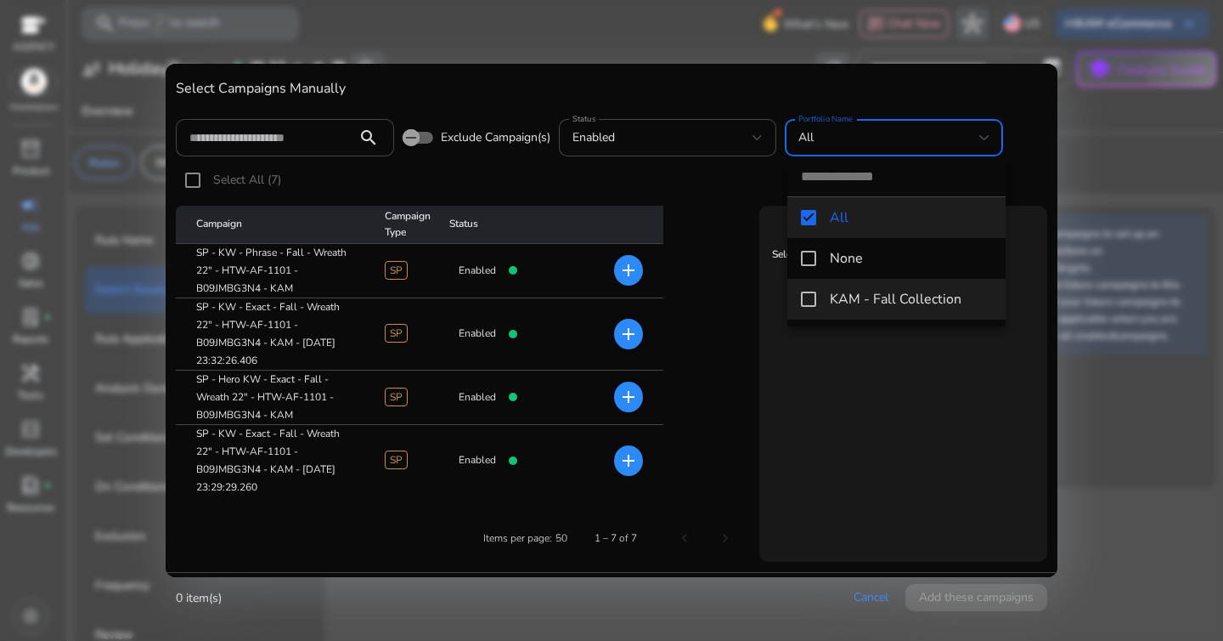
click at [810, 298] on mat-pseudo-checkbox at bounding box center [808, 298] width 15 height 15
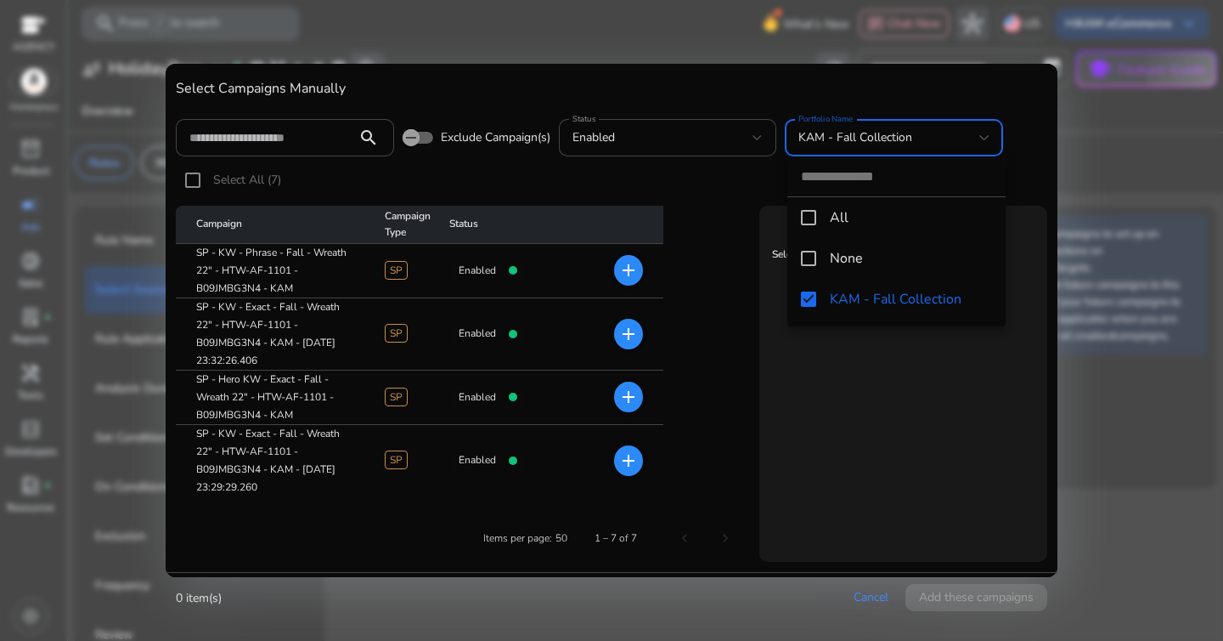
click at [617, 177] on div at bounding box center [611, 320] width 1223 height 641
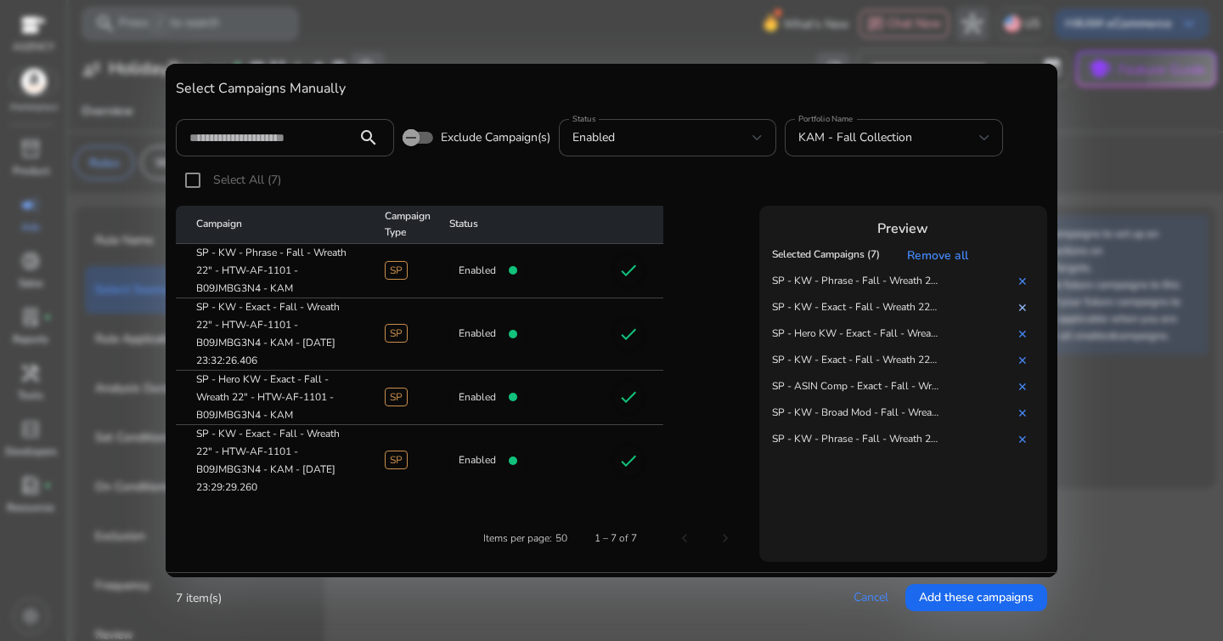
click at [1019, 310] on link "✕" at bounding box center [1026, 308] width 17 height 16
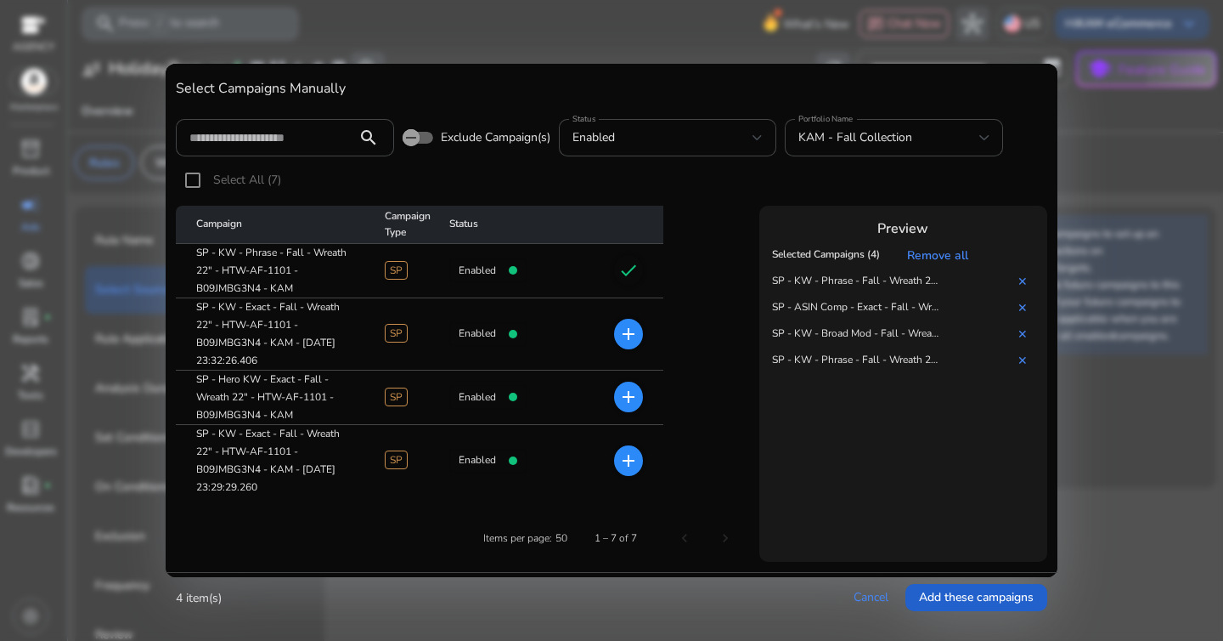
click at [962, 585] on span at bounding box center [977, 597] width 142 height 41
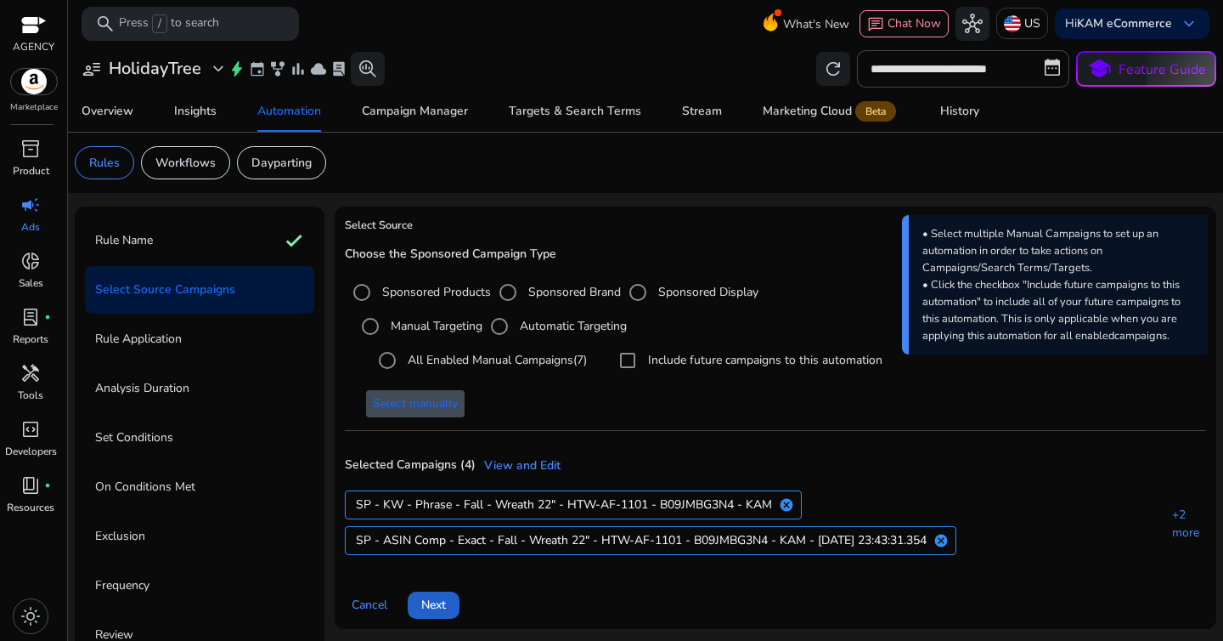
click at [453, 600] on span at bounding box center [434, 604] width 52 height 41
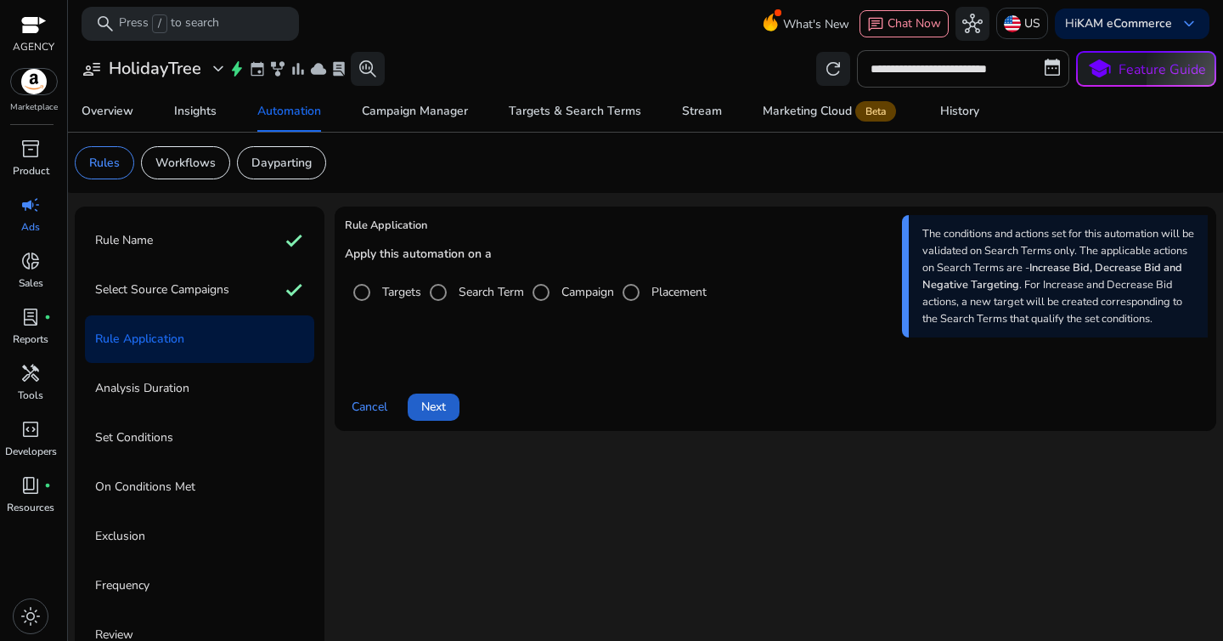
click at [441, 409] on span "Next" at bounding box center [433, 407] width 25 height 18
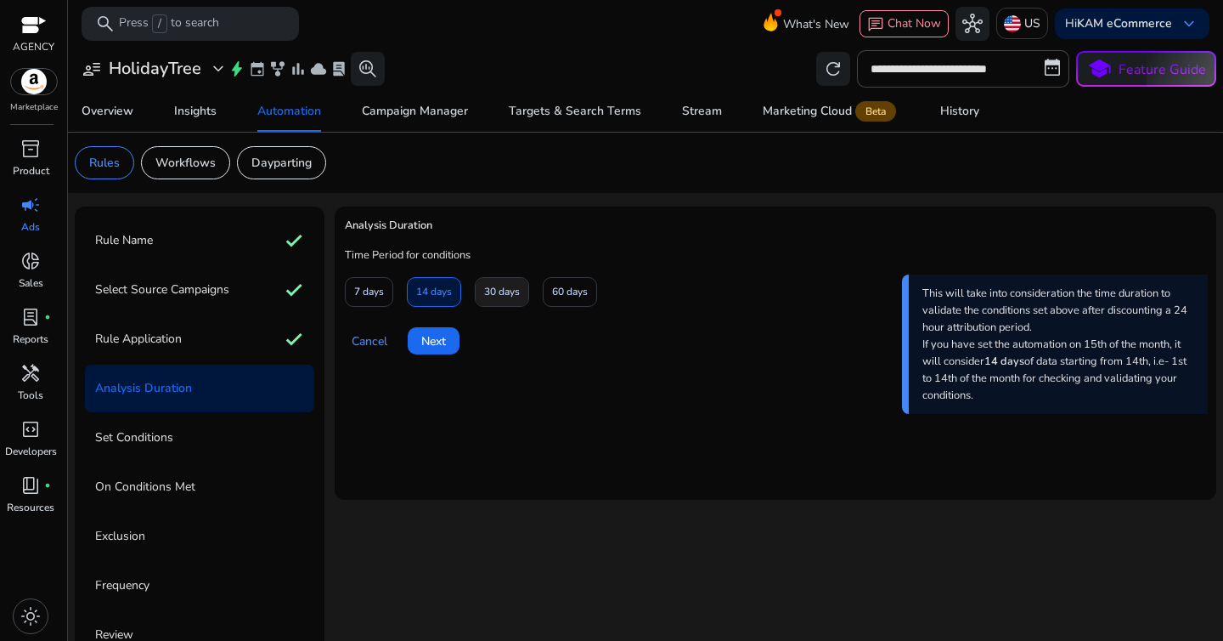
click at [495, 304] on span "30 days" at bounding box center [502, 292] width 36 height 30
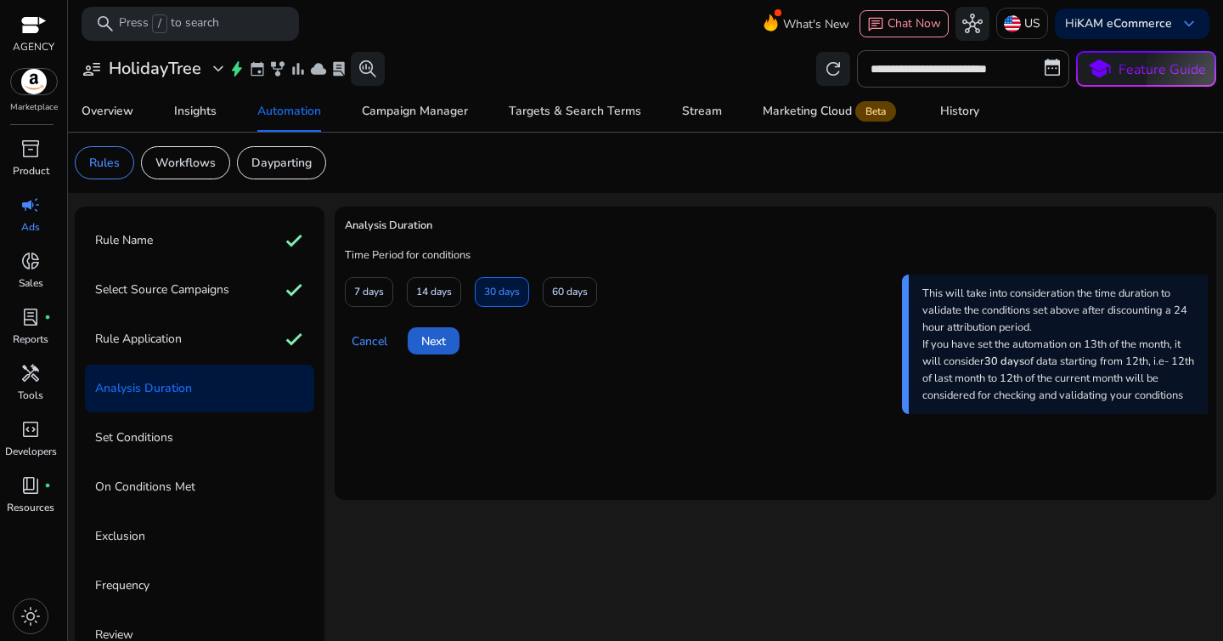
click at [448, 343] on span at bounding box center [434, 340] width 52 height 41
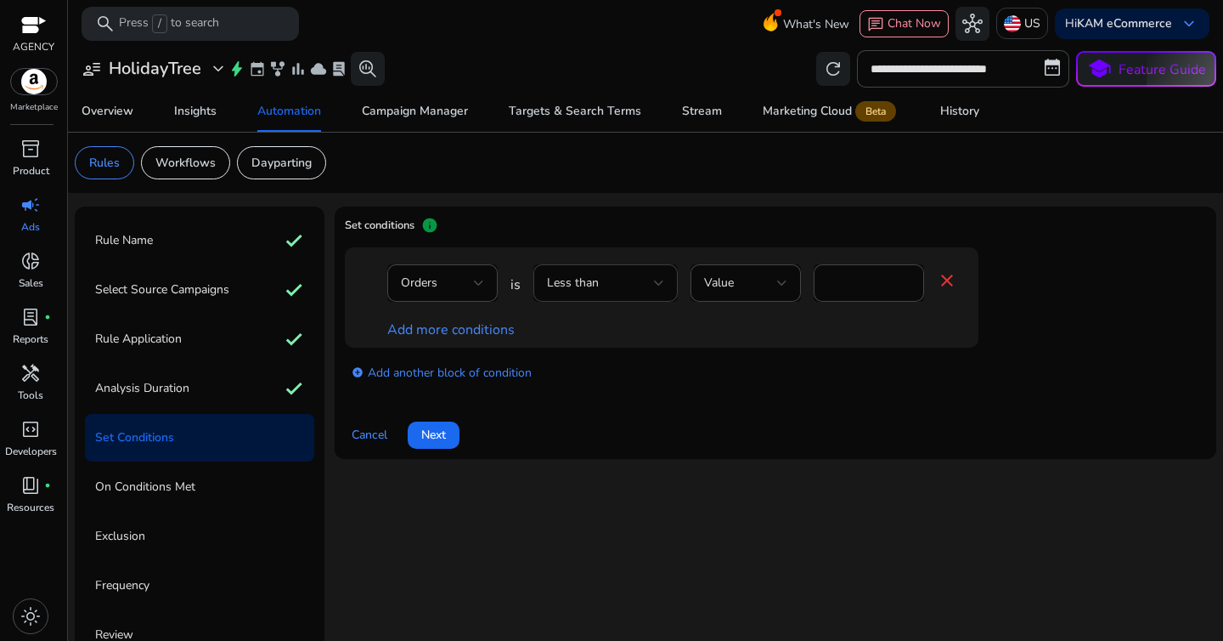
click at [660, 282] on div at bounding box center [659, 282] width 10 height 7
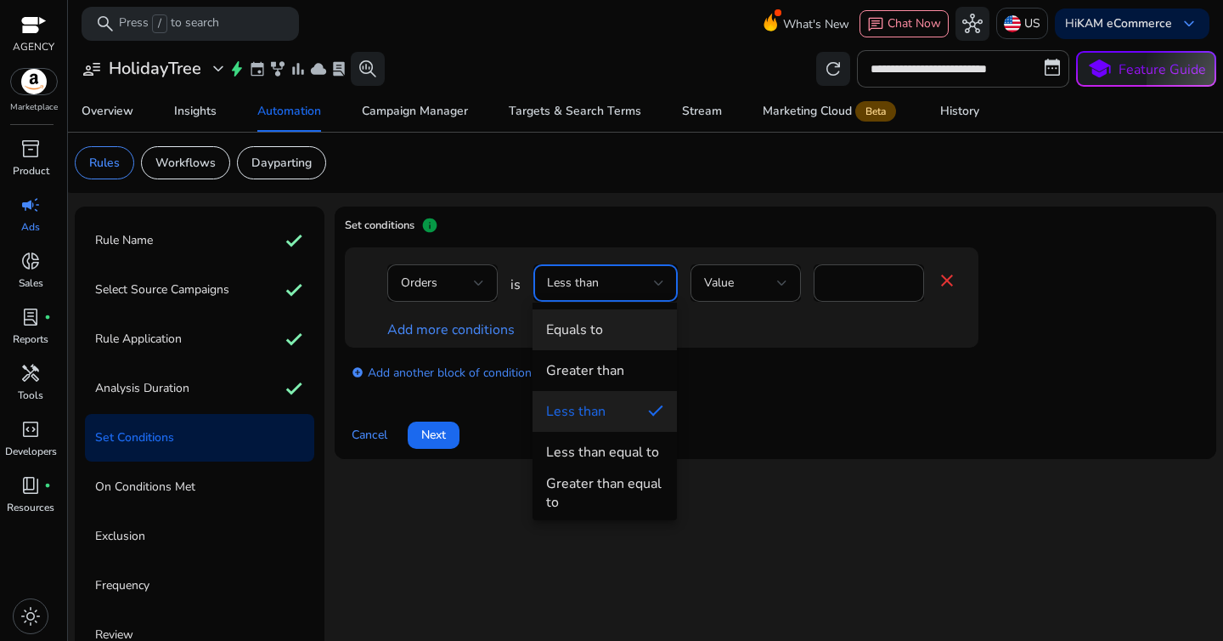
click at [618, 347] on mat-option "Equals to" at bounding box center [605, 329] width 144 height 41
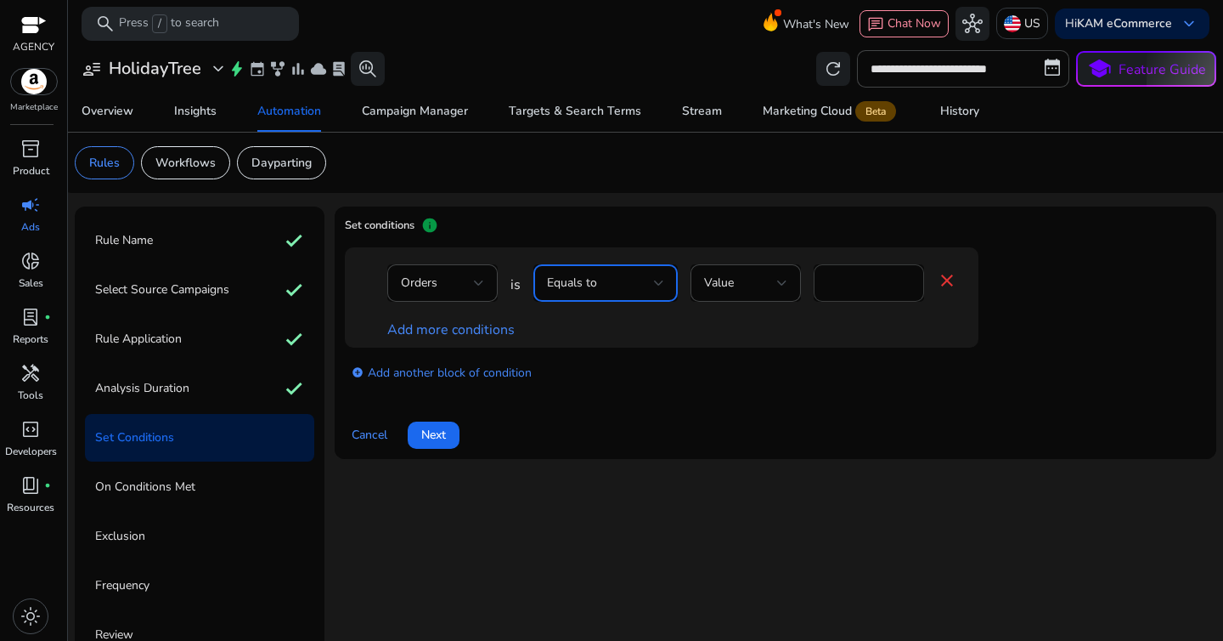
click at [842, 291] on input "*" at bounding box center [868, 283] width 83 height 19
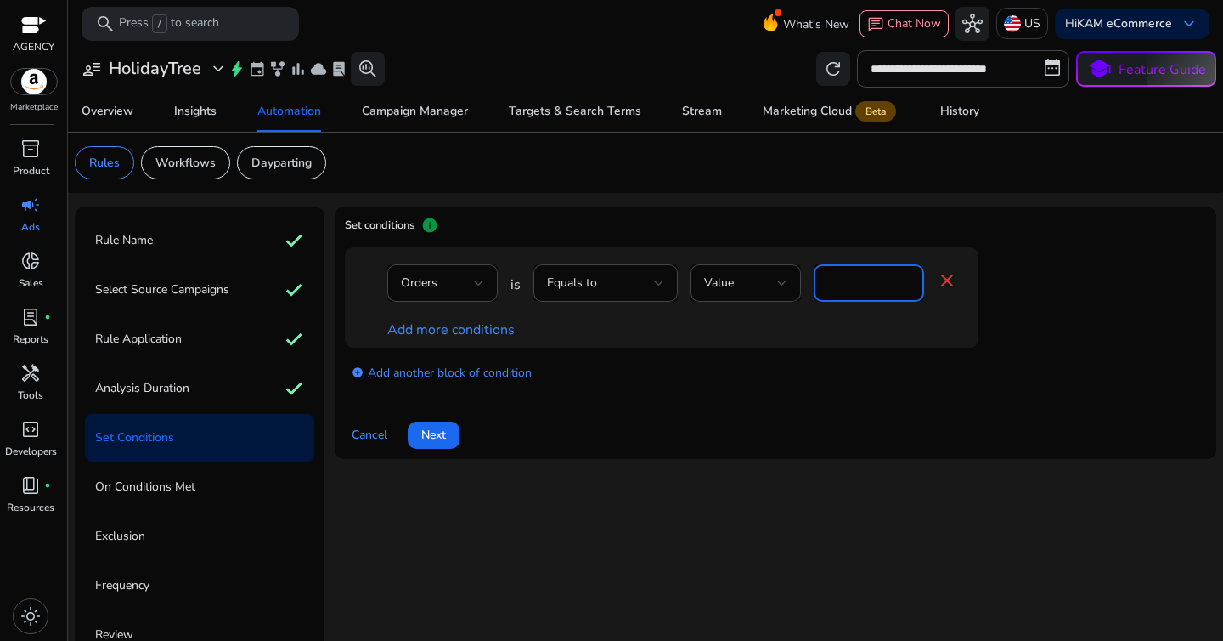
type input "*"
click at [427, 330] on link "Add more conditions" at bounding box center [450, 329] width 127 height 19
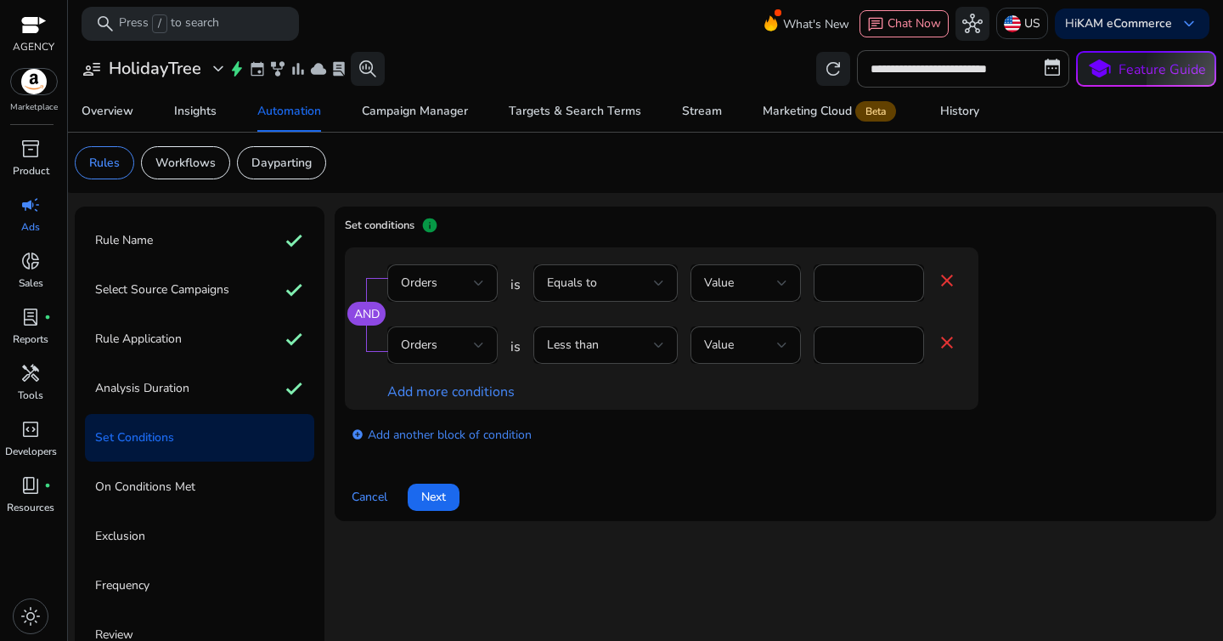
click at [455, 339] on div "Orders" at bounding box center [437, 345] width 73 height 19
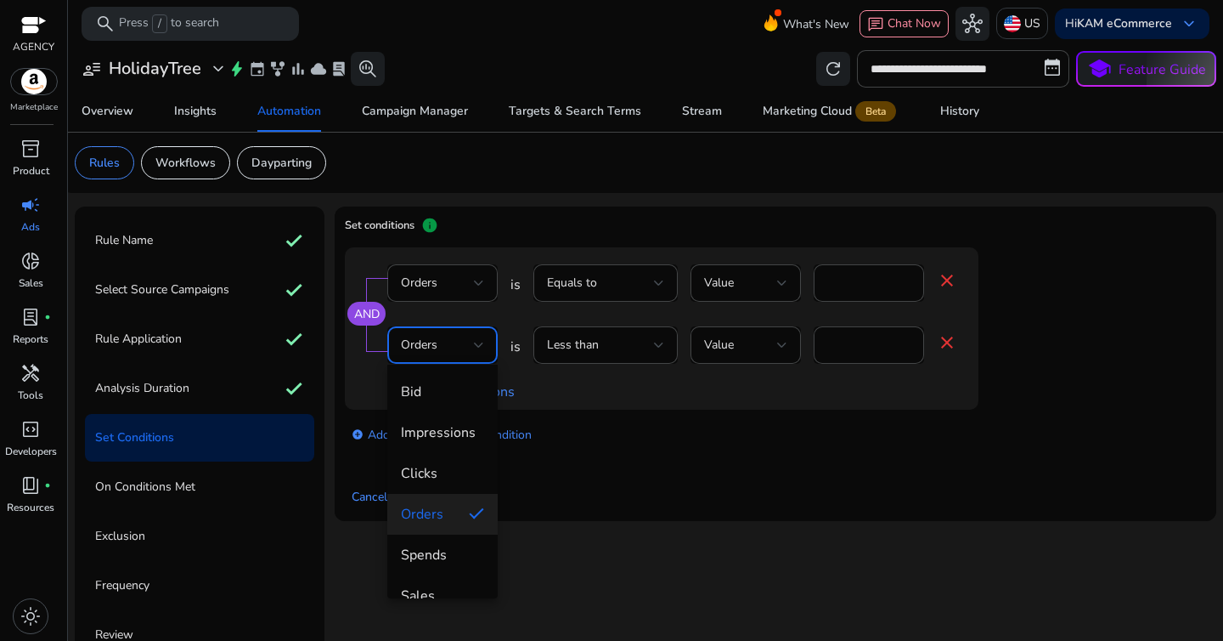
scroll to position [69, 0]
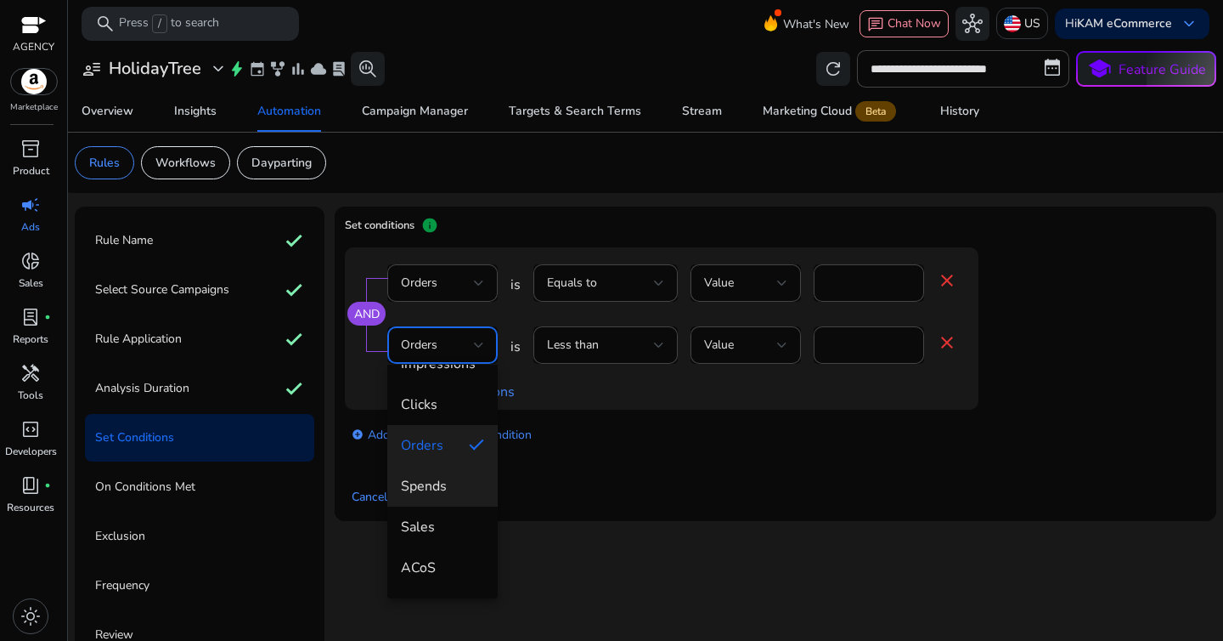
click at [437, 484] on span "Spends" at bounding box center [442, 486] width 83 height 19
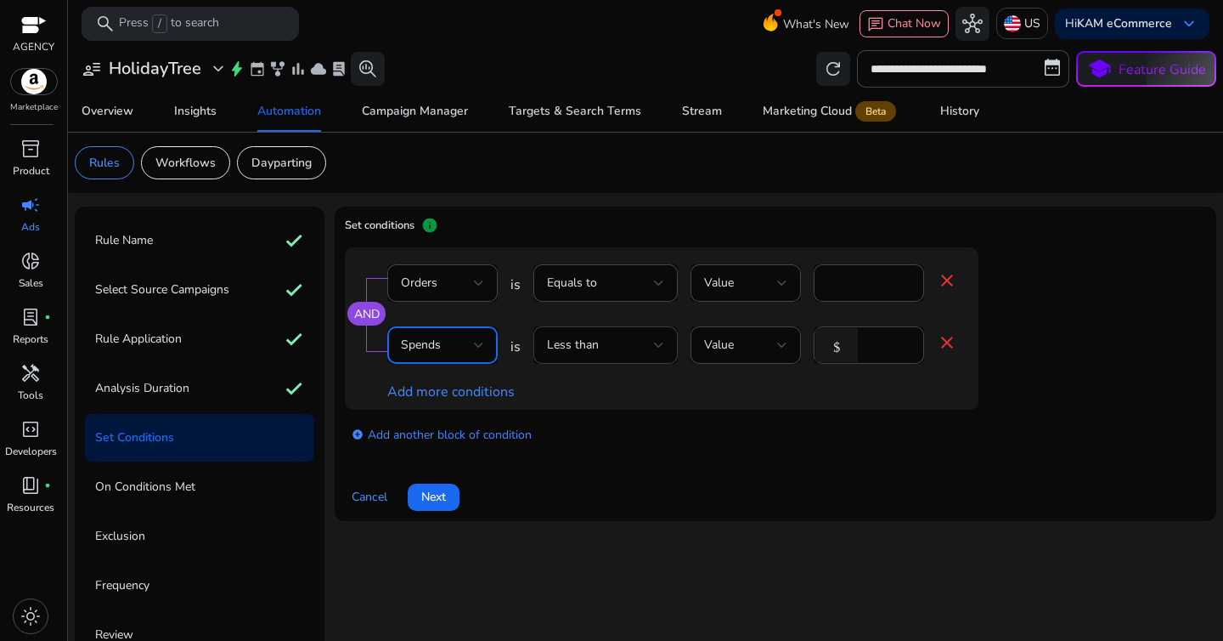
click at [612, 336] on div "Less than" at bounding box center [600, 345] width 107 height 19
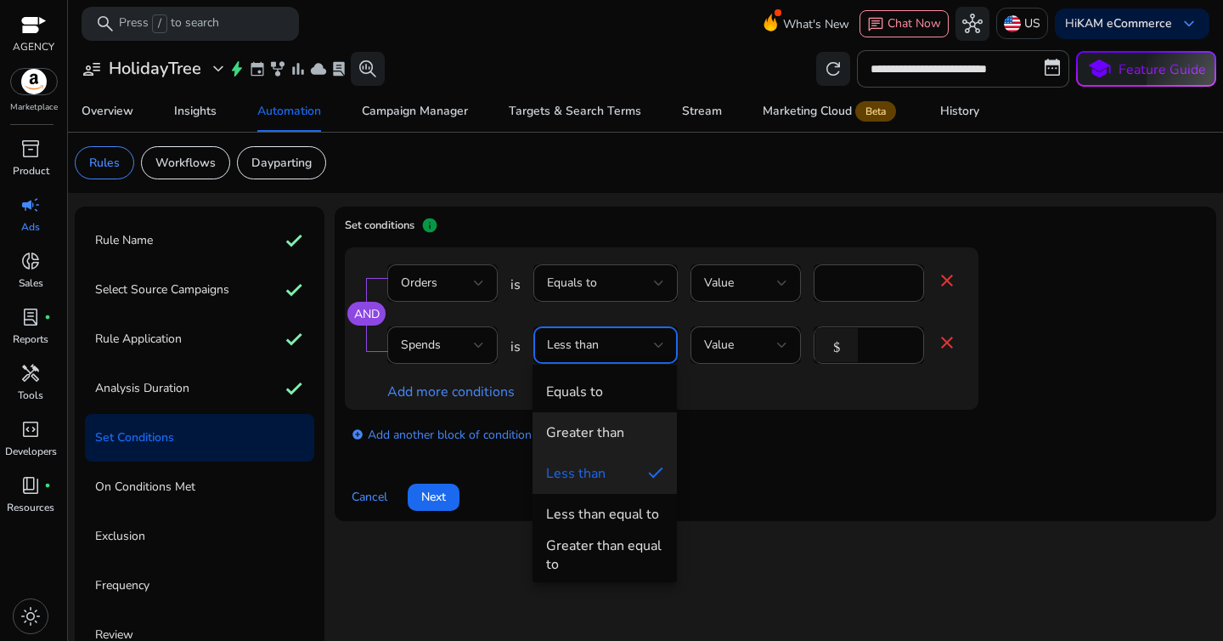
click at [601, 421] on mat-option "Greater than" at bounding box center [605, 432] width 144 height 41
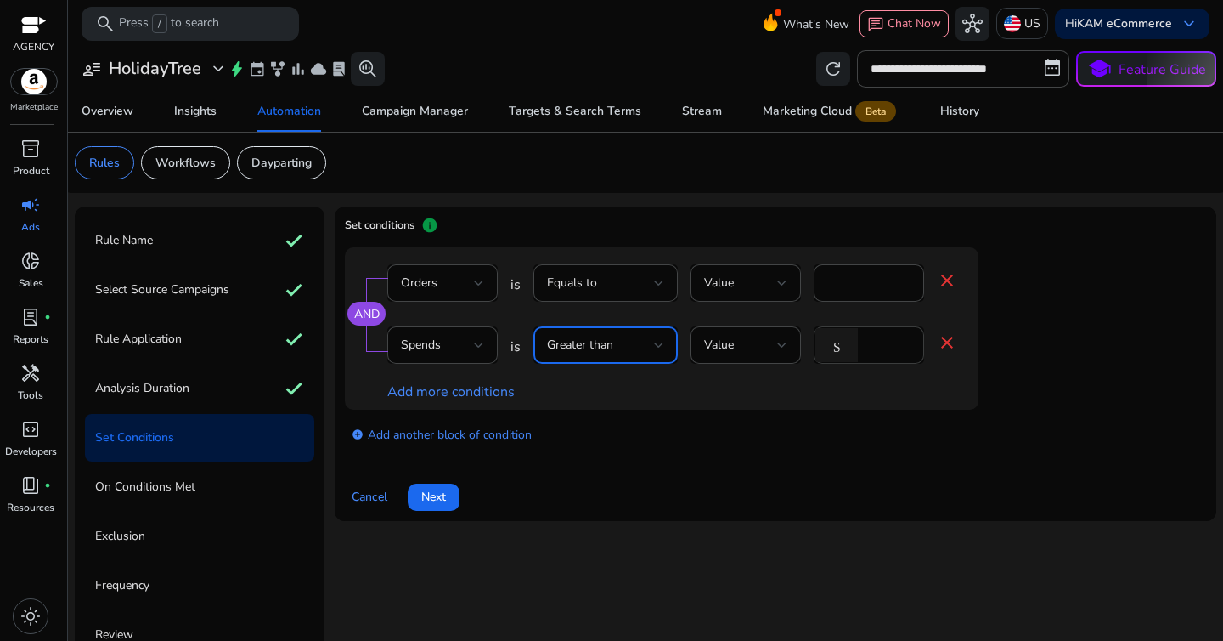
click at [874, 347] on input "*" at bounding box center [888, 345] width 44 height 19
type input "**"
click at [435, 430] on link "add_circle Add another block of condition" at bounding box center [442, 434] width 180 height 20
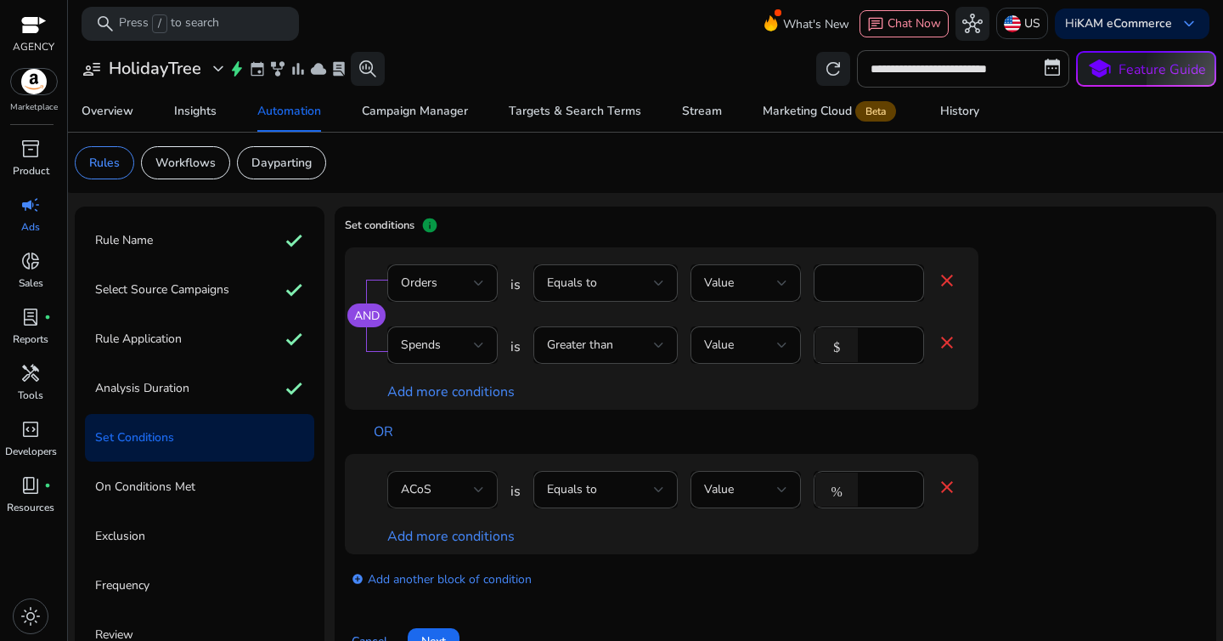
click at [437, 477] on div "ACoS" at bounding box center [442, 489] width 83 height 37
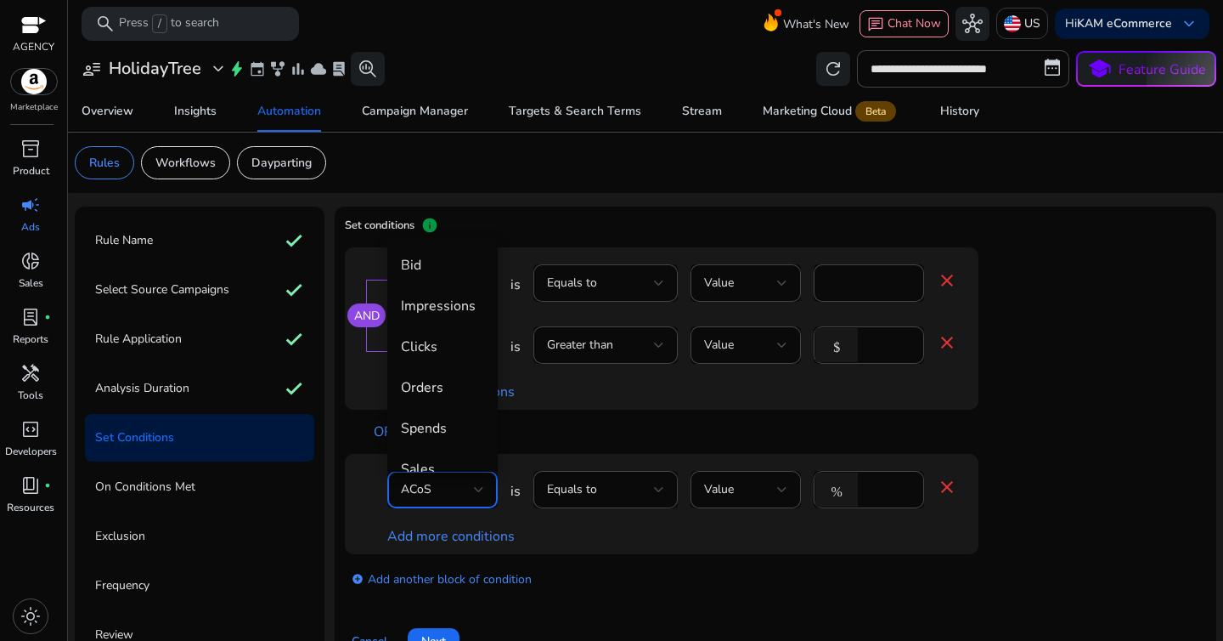
scroll to position [59, 0]
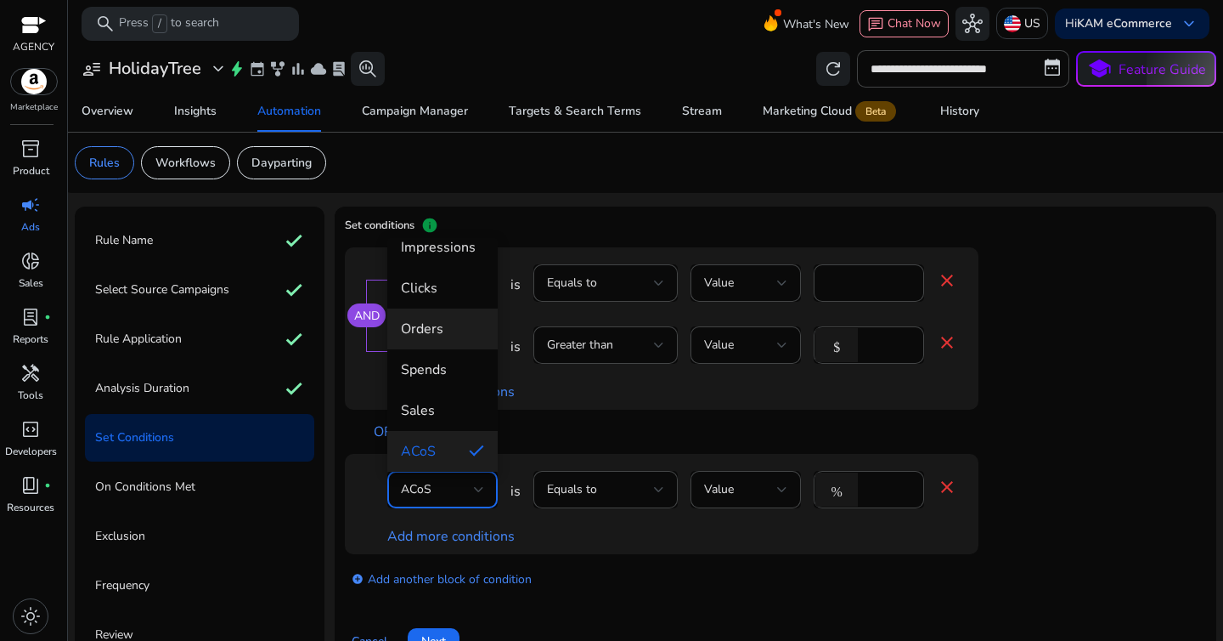
click at [439, 339] on mat-option "Orders" at bounding box center [442, 328] width 110 height 41
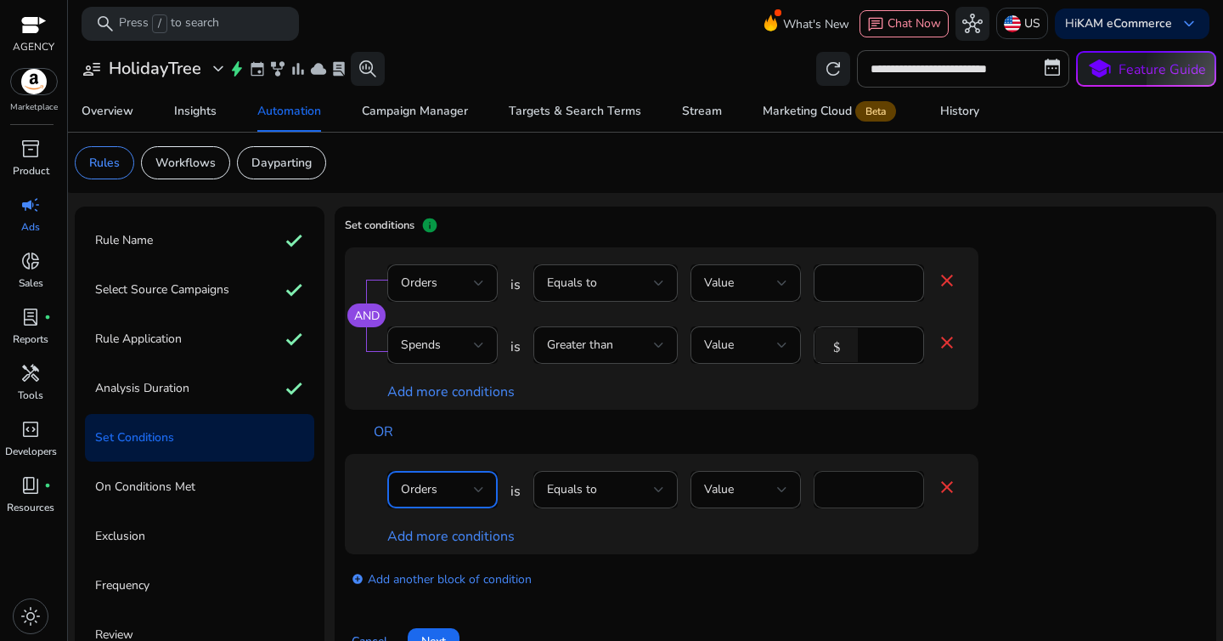
click at [860, 492] on input "****" at bounding box center [868, 489] width 83 height 19
type input "*"
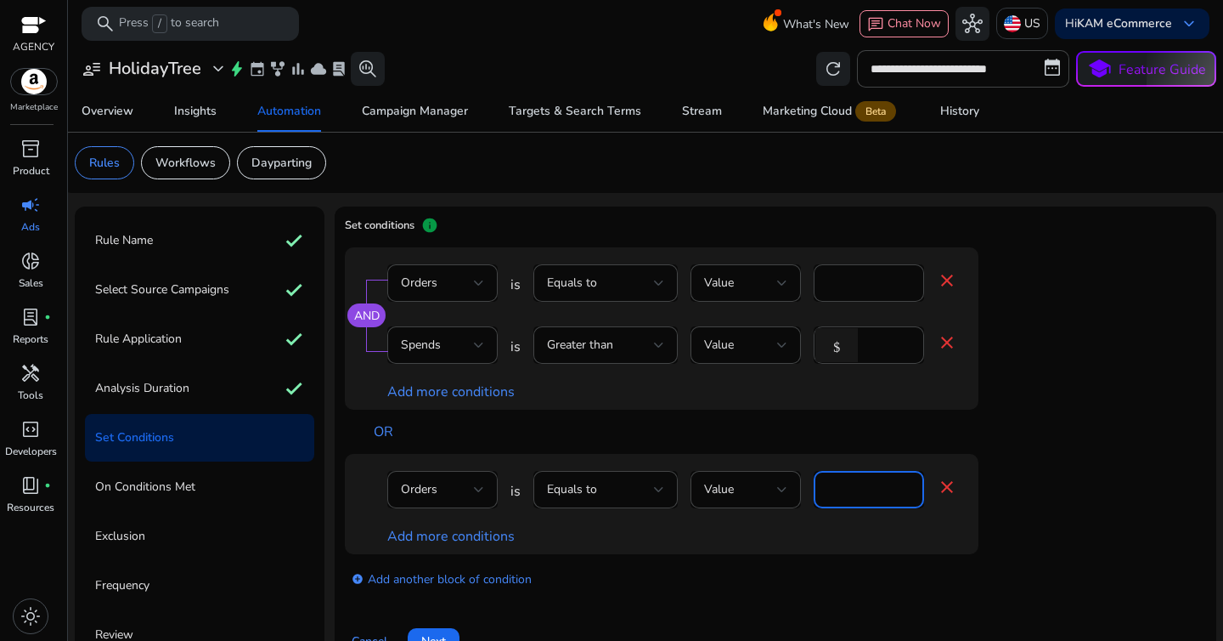
click at [944, 449] on div "OR" at bounding box center [704, 431] width 685 height 44
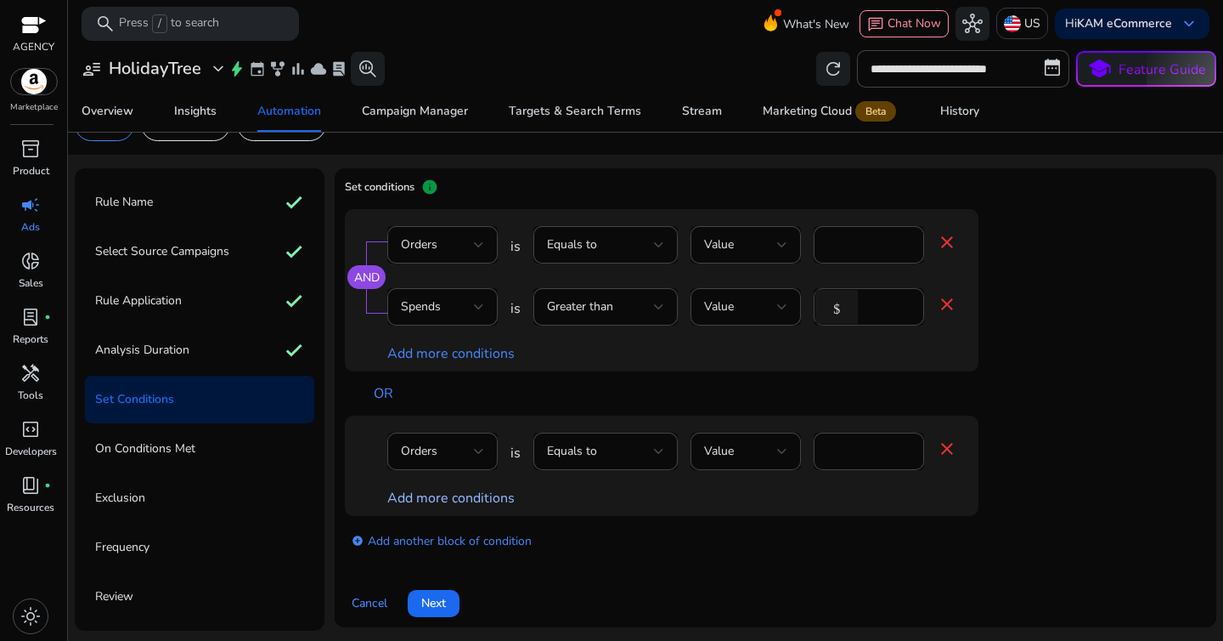
click at [416, 505] on link "Add more conditions" at bounding box center [450, 497] width 127 height 19
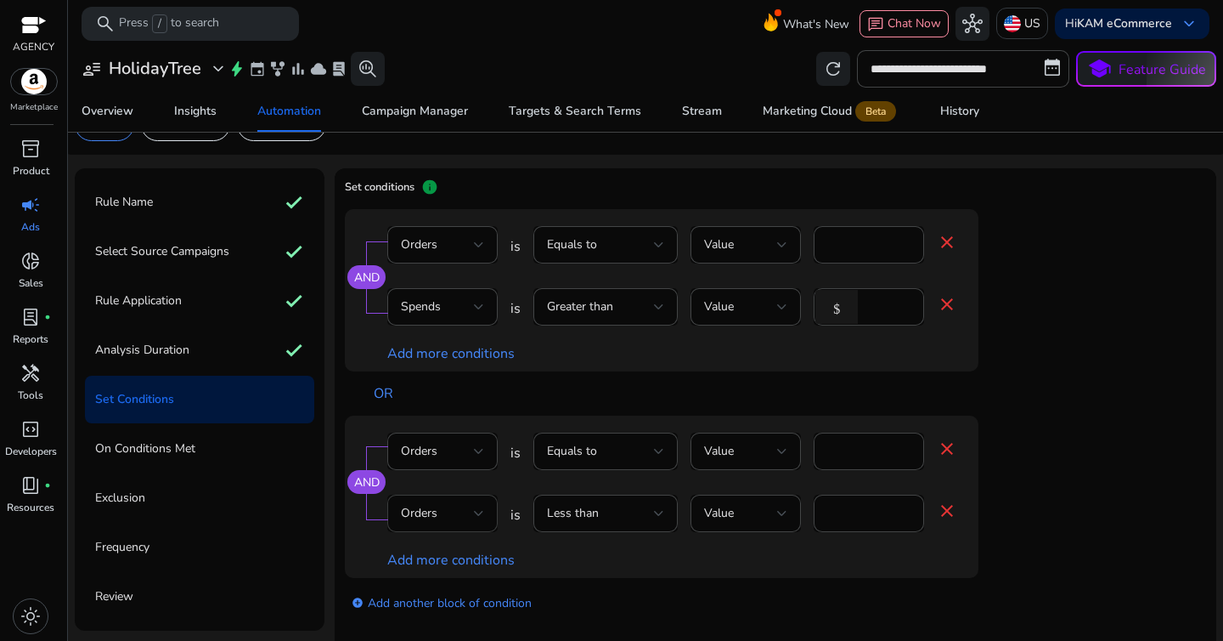
click at [464, 499] on div "Orders" at bounding box center [442, 512] width 83 height 37
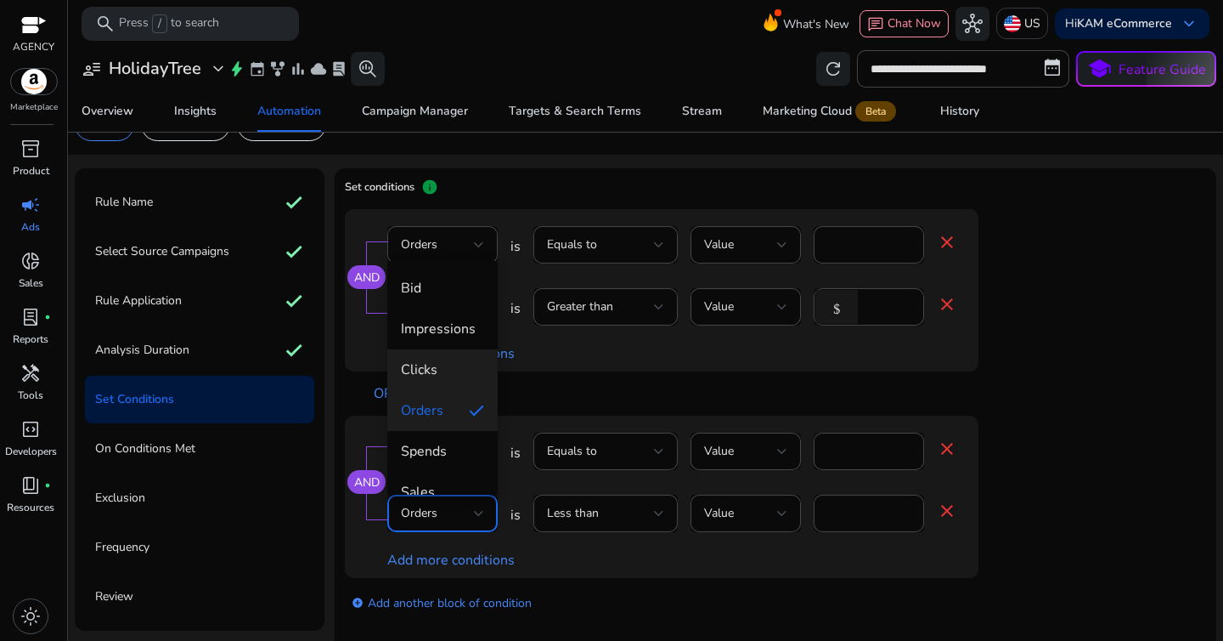
click at [432, 370] on span "Clicks" at bounding box center [442, 369] width 83 height 19
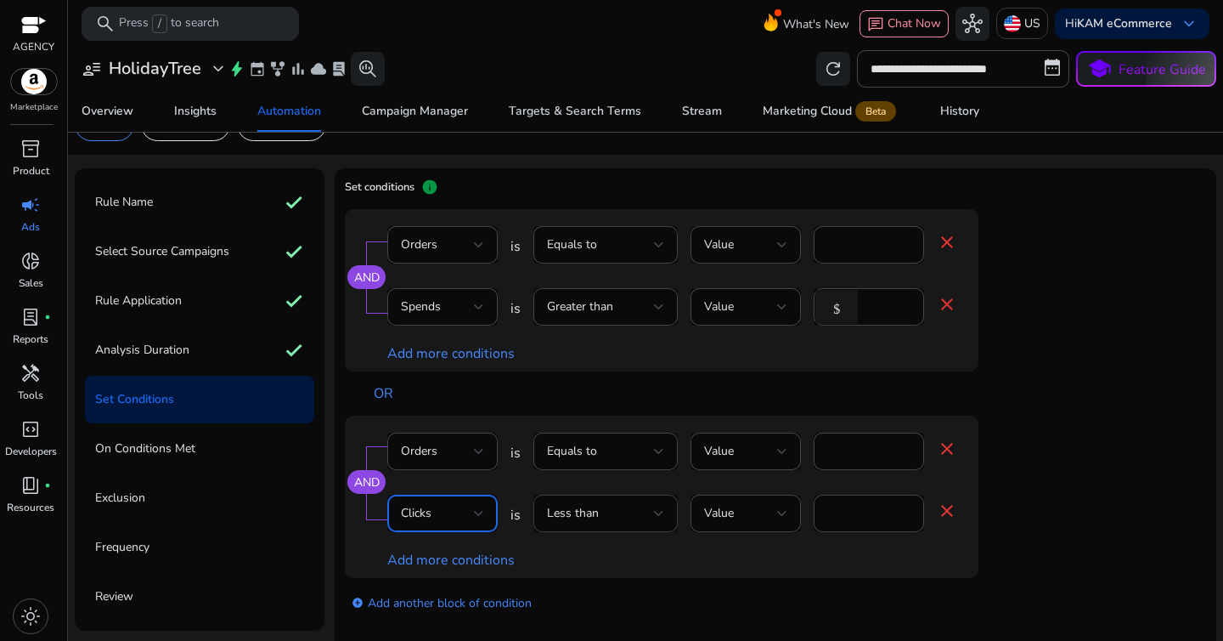
click at [663, 513] on div at bounding box center [659, 513] width 10 height 7
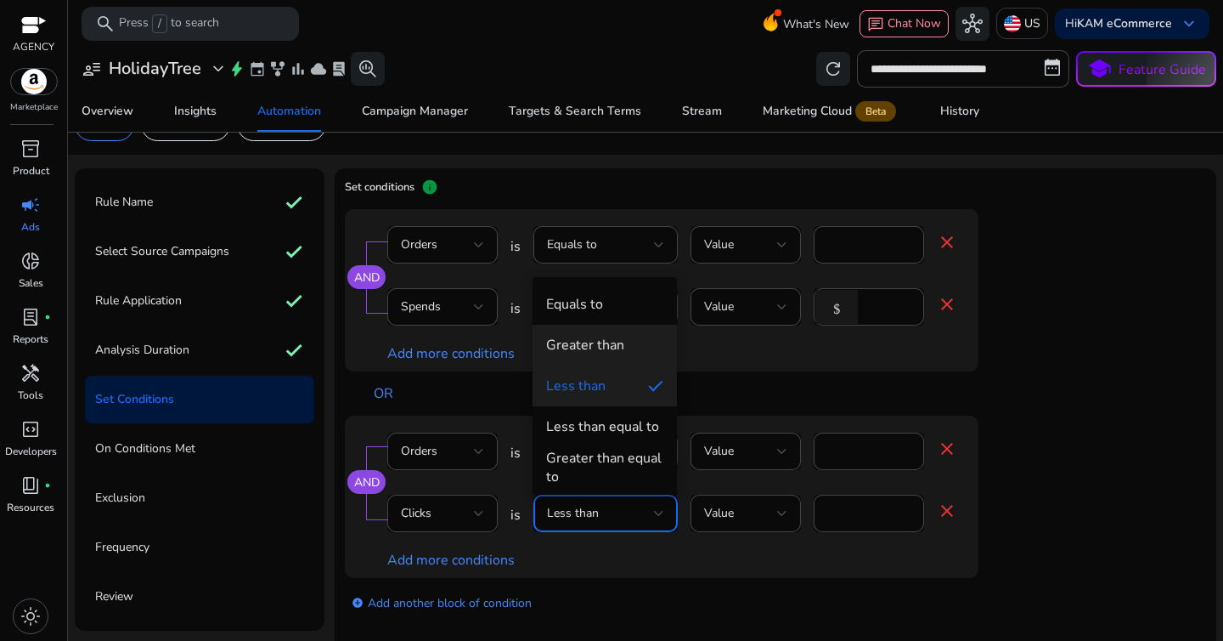
click at [590, 340] on div "Greater than" at bounding box center [585, 345] width 78 height 19
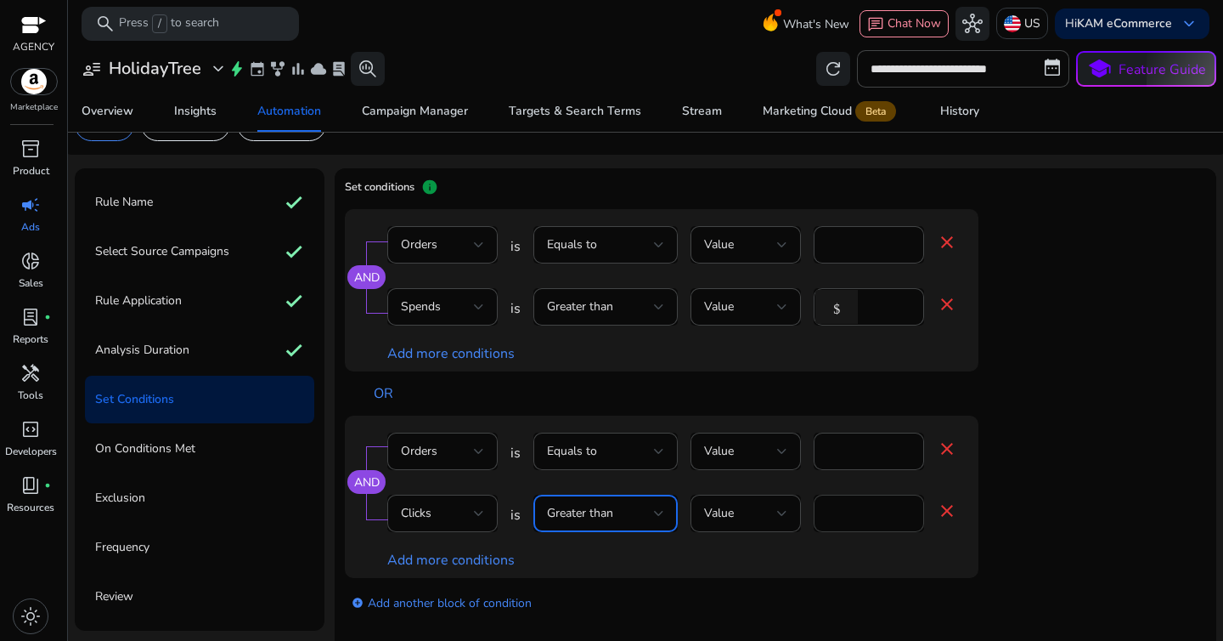
click at [855, 517] on input "*" at bounding box center [868, 513] width 83 height 19
type input "**"
click at [976, 511] on div "AND Orders is Equals to Value * close Clicks is Greater than Value ** close Add…" at bounding box center [662, 496] width 634 height 162
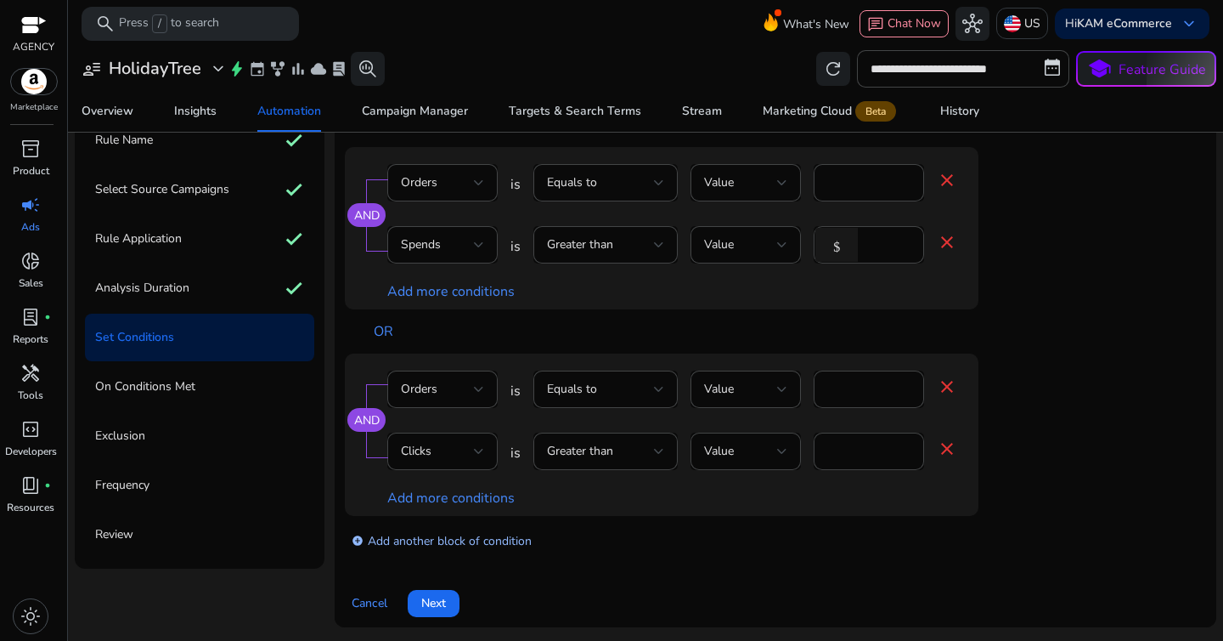
click at [465, 540] on link "add_circle Add another block of condition" at bounding box center [442, 540] width 180 height 20
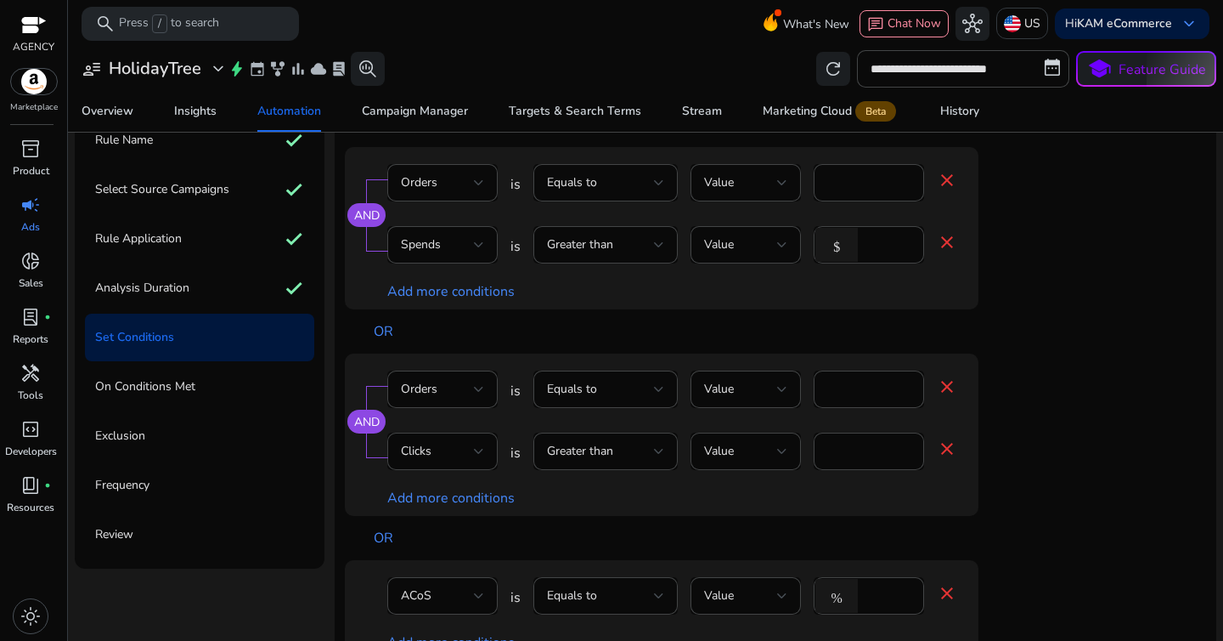
scroll to position [38, 0]
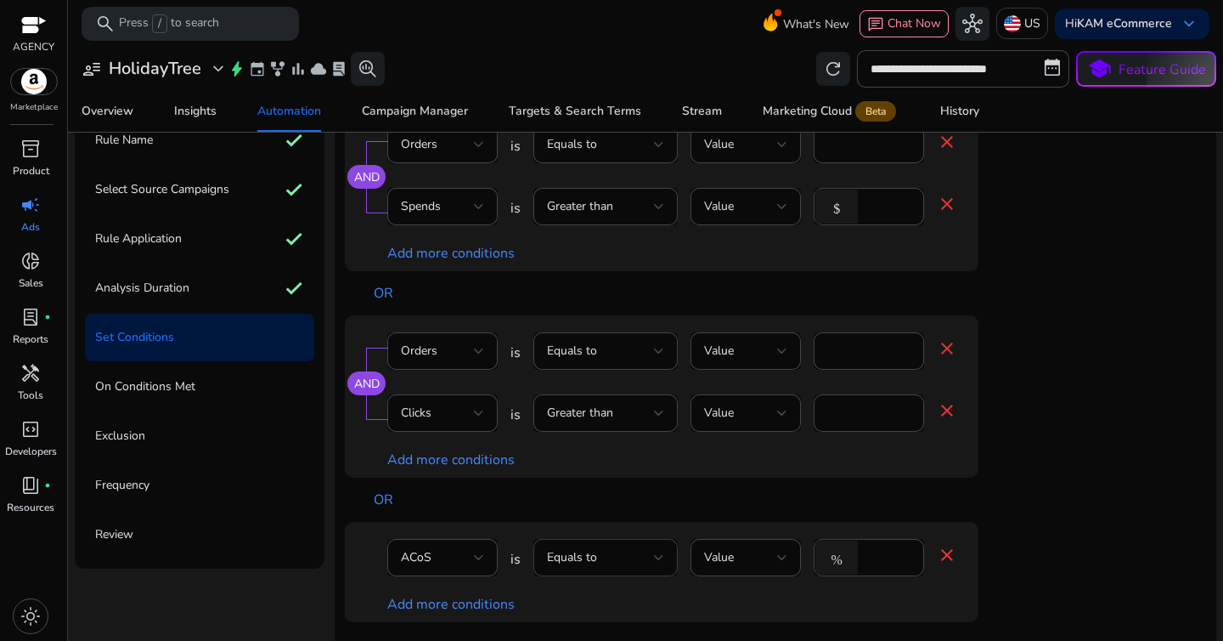
click at [638, 550] on div "Equals to" at bounding box center [600, 557] width 107 height 19
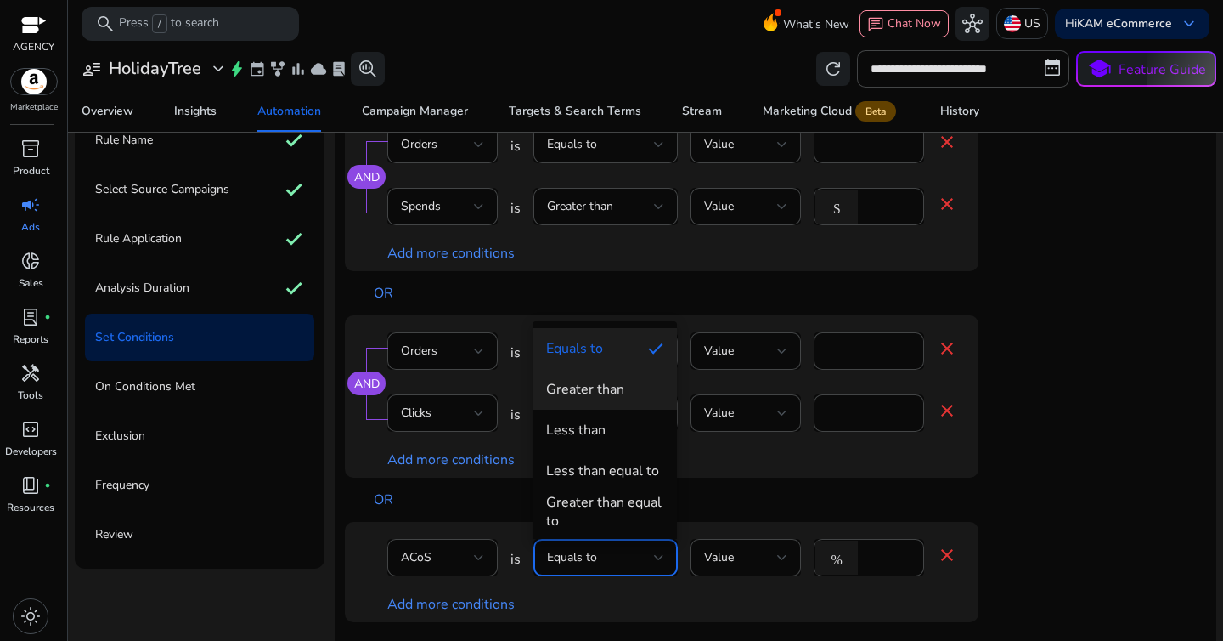
click at [592, 399] on mat-option "Greater than" at bounding box center [605, 389] width 144 height 41
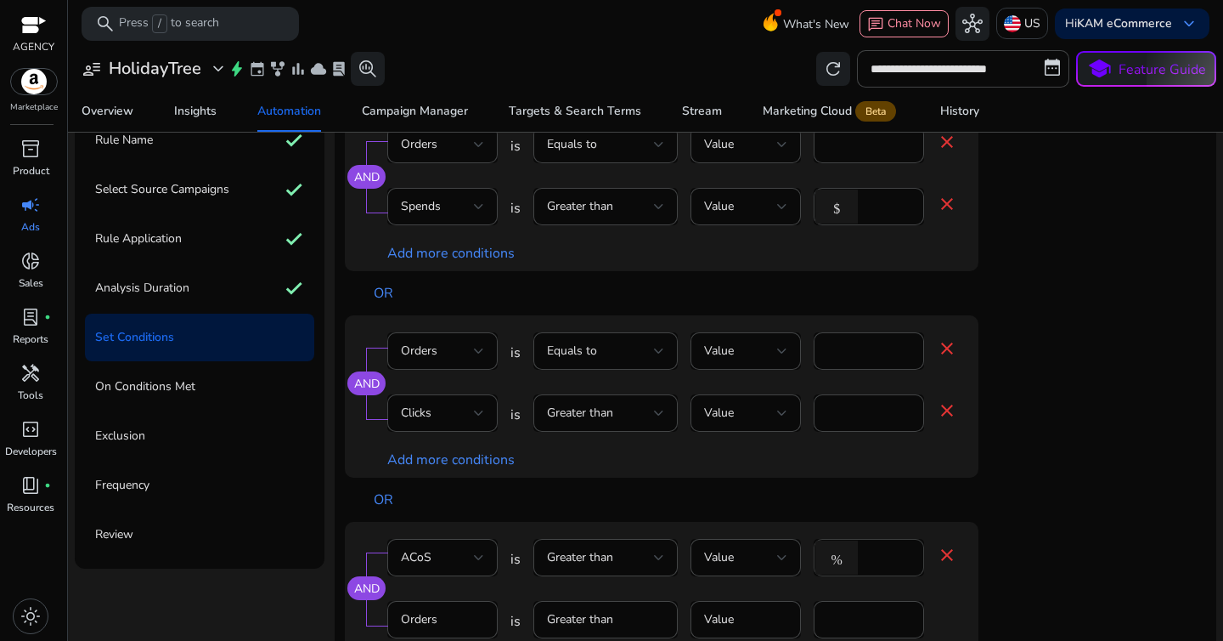
click at [878, 555] on input "****" at bounding box center [888, 557] width 44 height 19
click at [1049, 539] on app-ppc-editable-conditions "AND Orders is Equals to Value * close Spends is Greater than Value $ ** close A…" at bounding box center [775, 454] width 861 height 691
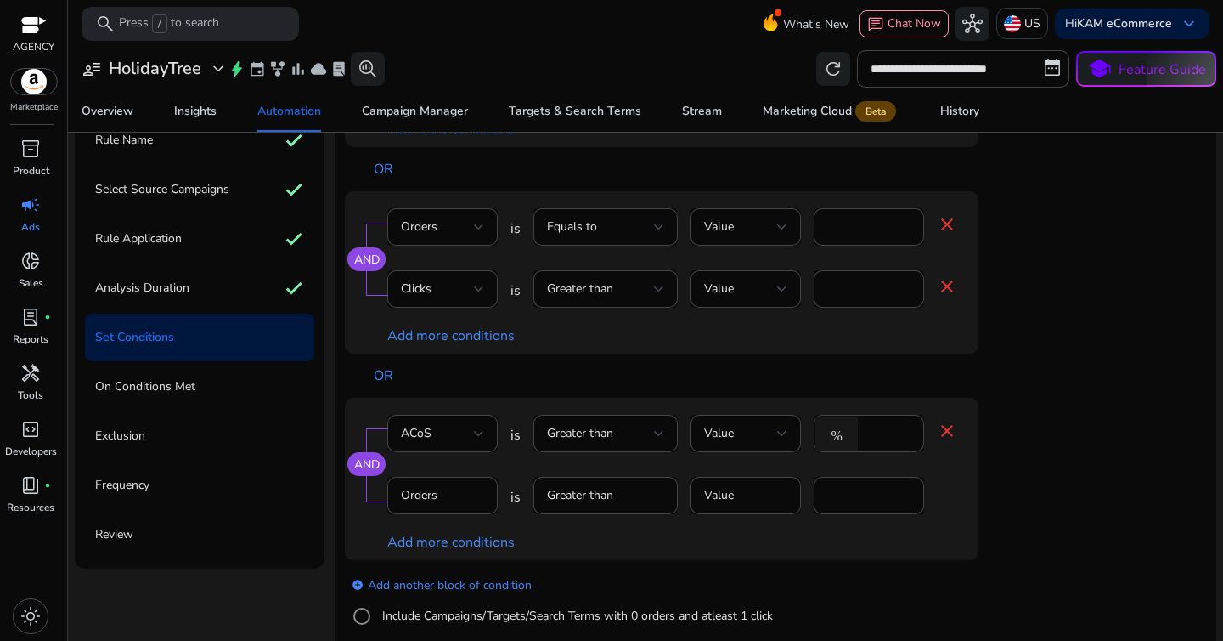
scroll to position [168, 0]
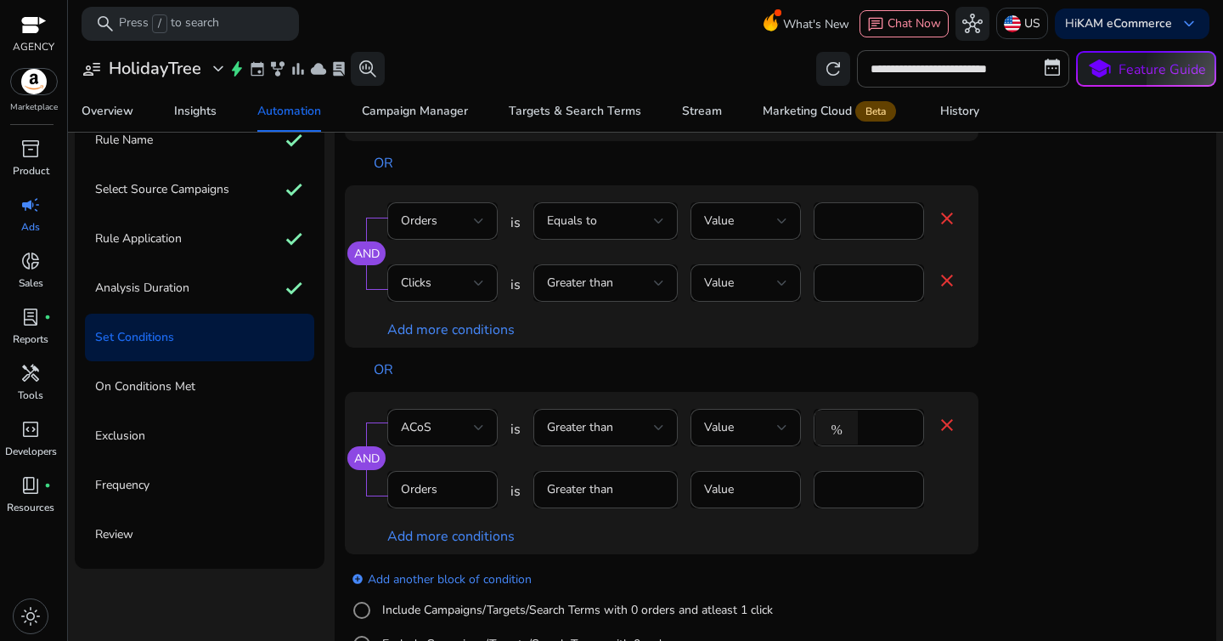
click at [658, 490] on mat-form-field "Greater than" at bounding box center [605, 498] width 144 height 55
click at [460, 426] on div "ACoS" at bounding box center [437, 427] width 73 height 19
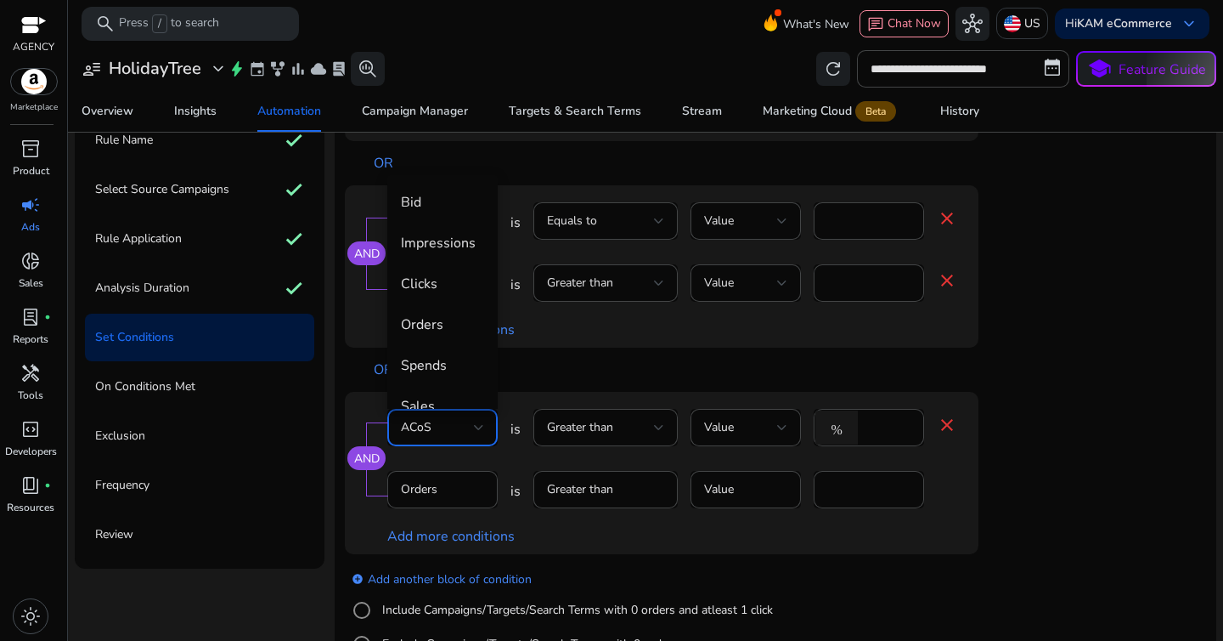
scroll to position [59, 0]
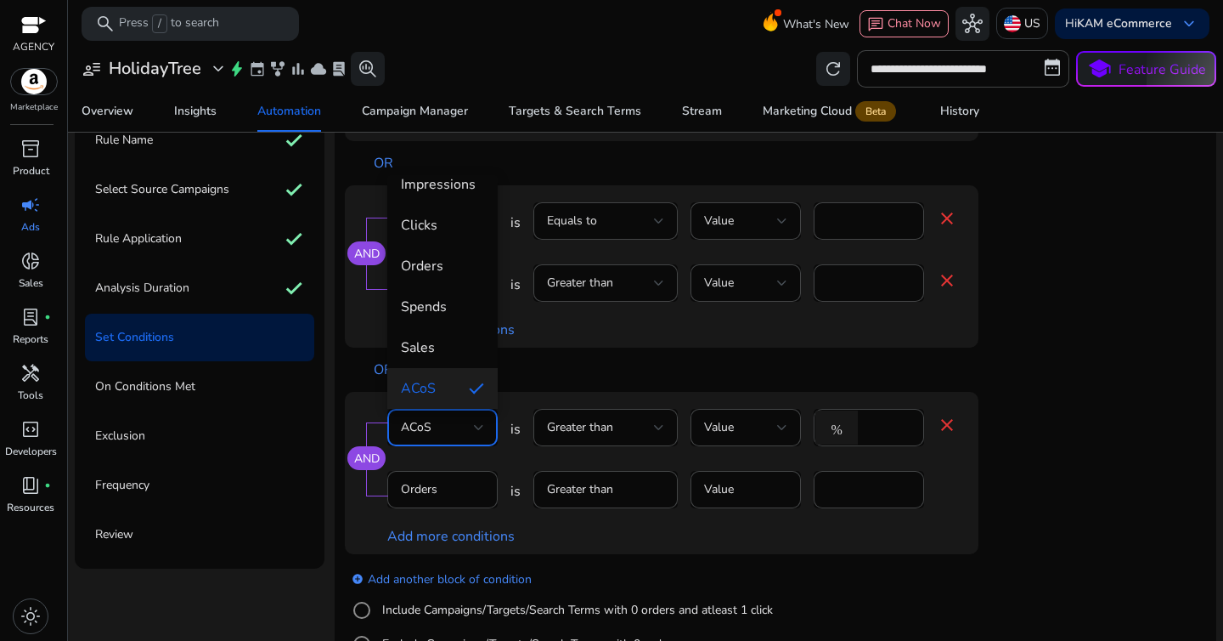
click at [460, 426] on div at bounding box center [611, 320] width 1223 height 641
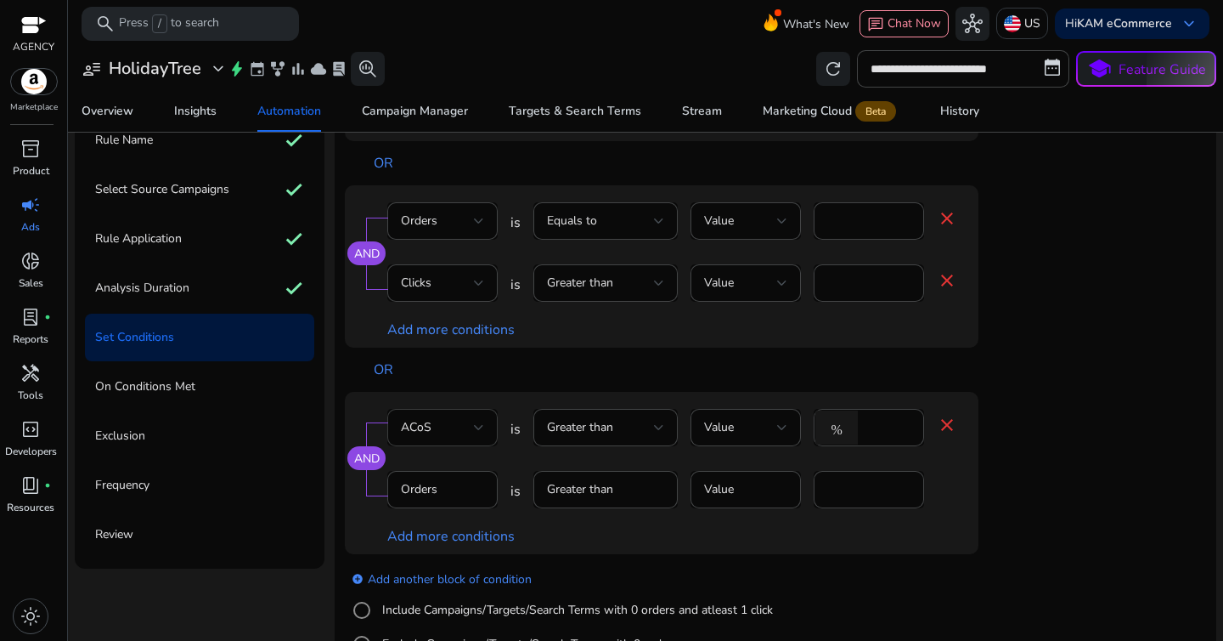
click at [460, 426] on div "ACoS" at bounding box center [437, 427] width 73 height 19
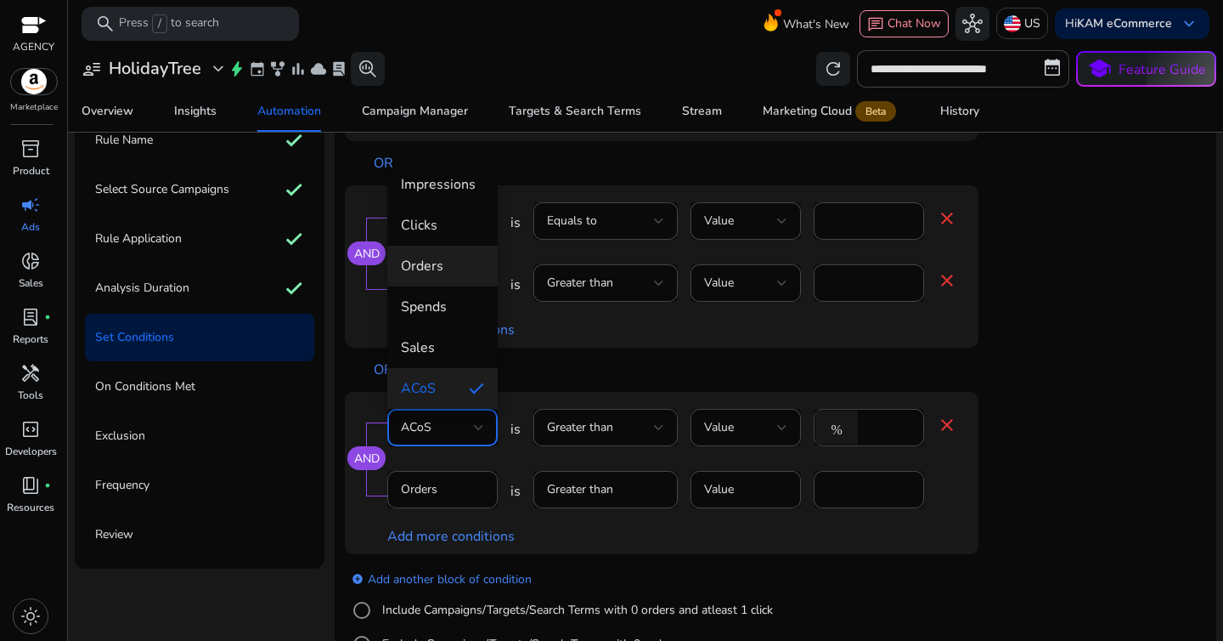
click at [448, 276] on mat-option "Orders" at bounding box center [442, 266] width 110 height 41
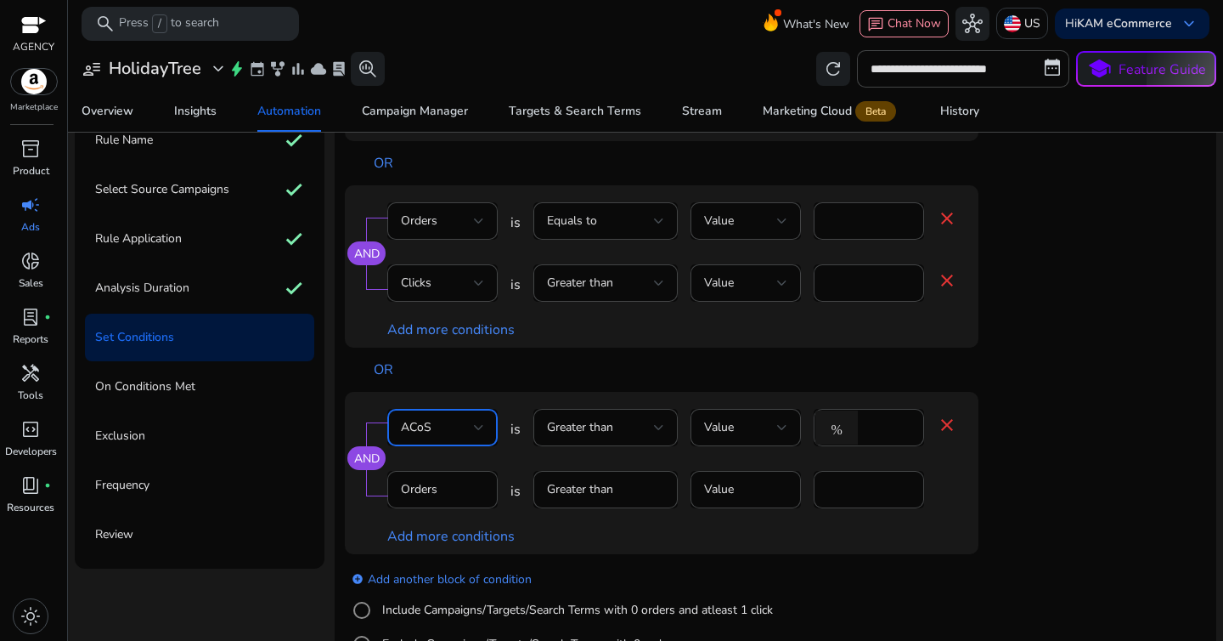
scroll to position [100, 0]
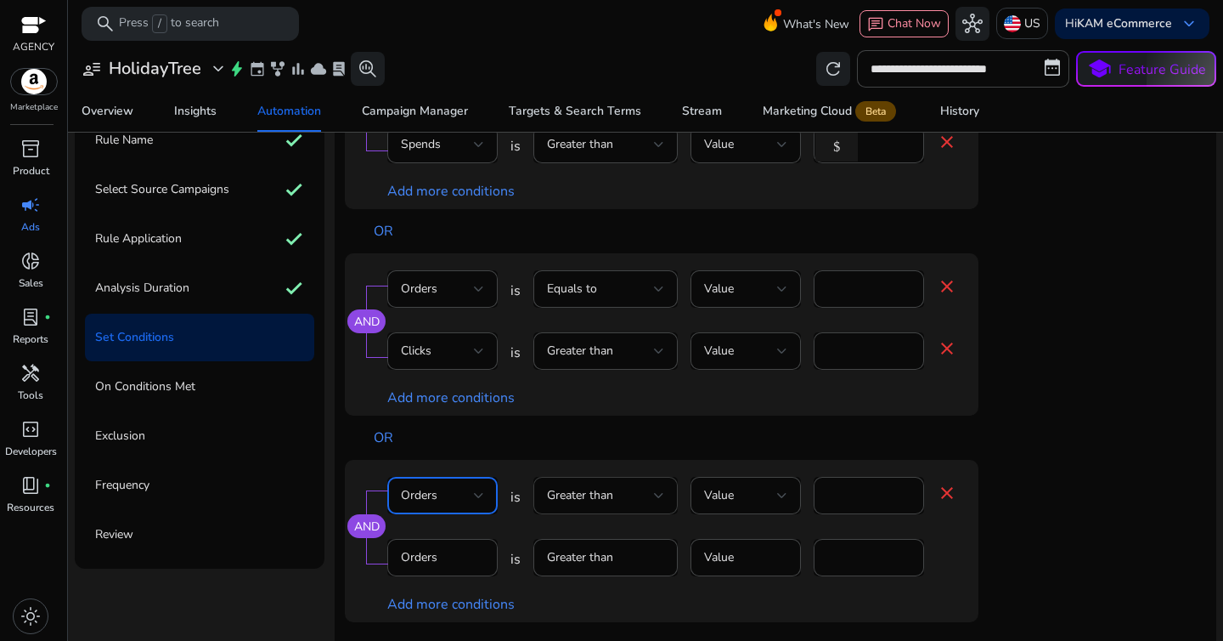
click at [651, 479] on div "Greater than" at bounding box center [605, 495] width 117 height 37
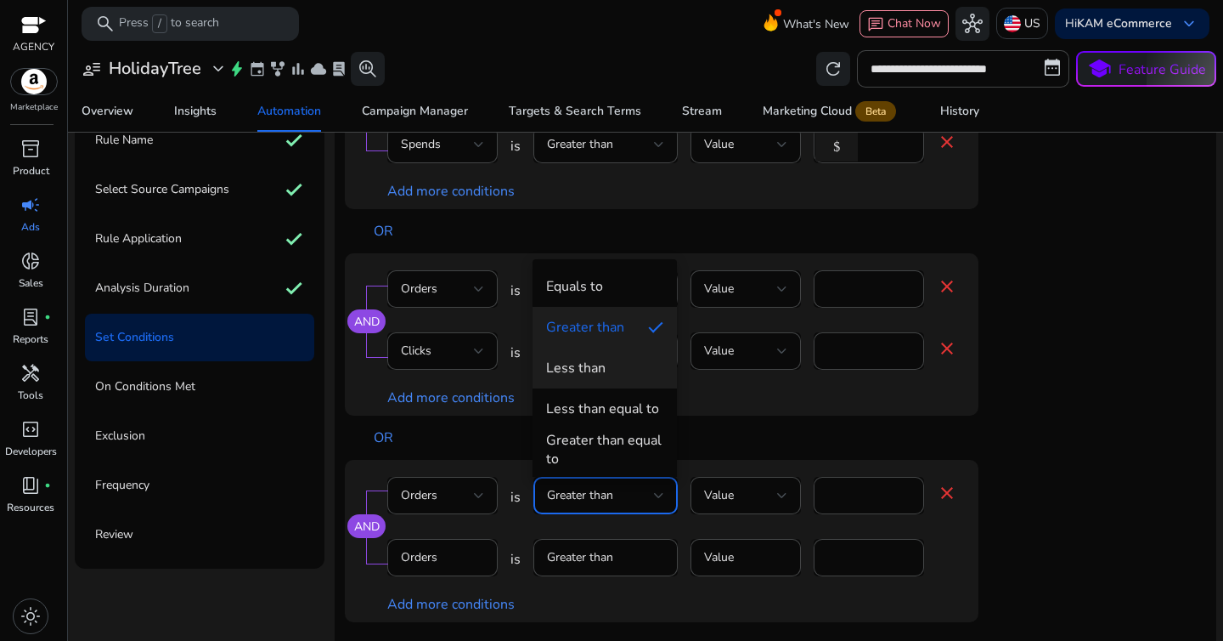
click at [614, 362] on span "Less than" at bounding box center [604, 367] width 117 height 19
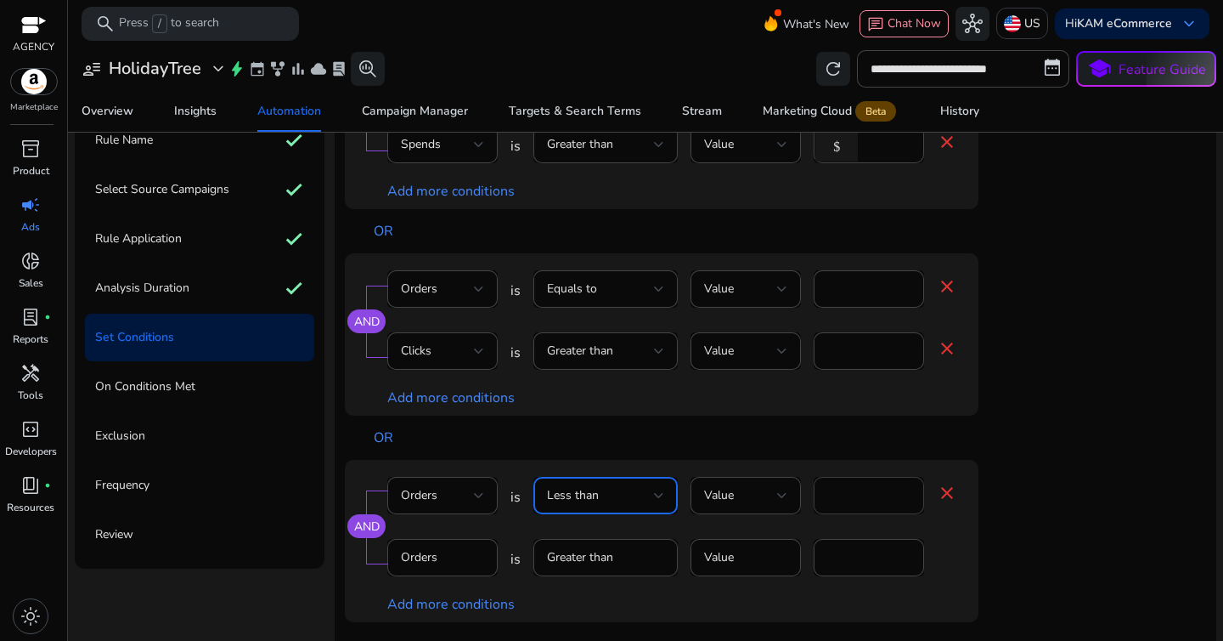
click at [864, 495] on input "**" at bounding box center [868, 495] width 83 height 19
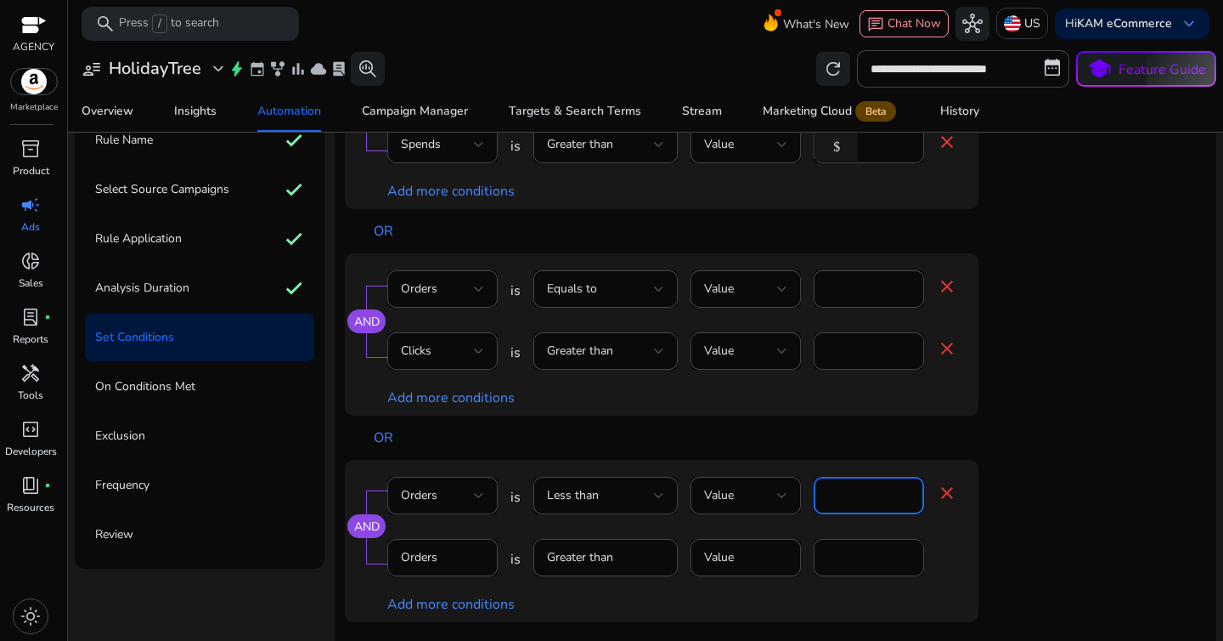
click at [864, 495] on input "**" at bounding box center [868, 495] width 83 height 19
type input "*"
click at [961, 517] on div "AND Orders is Less than Value * close Orders is Greater than Value * Add more c…" at bounding box center [662, 541] width 634 height 162
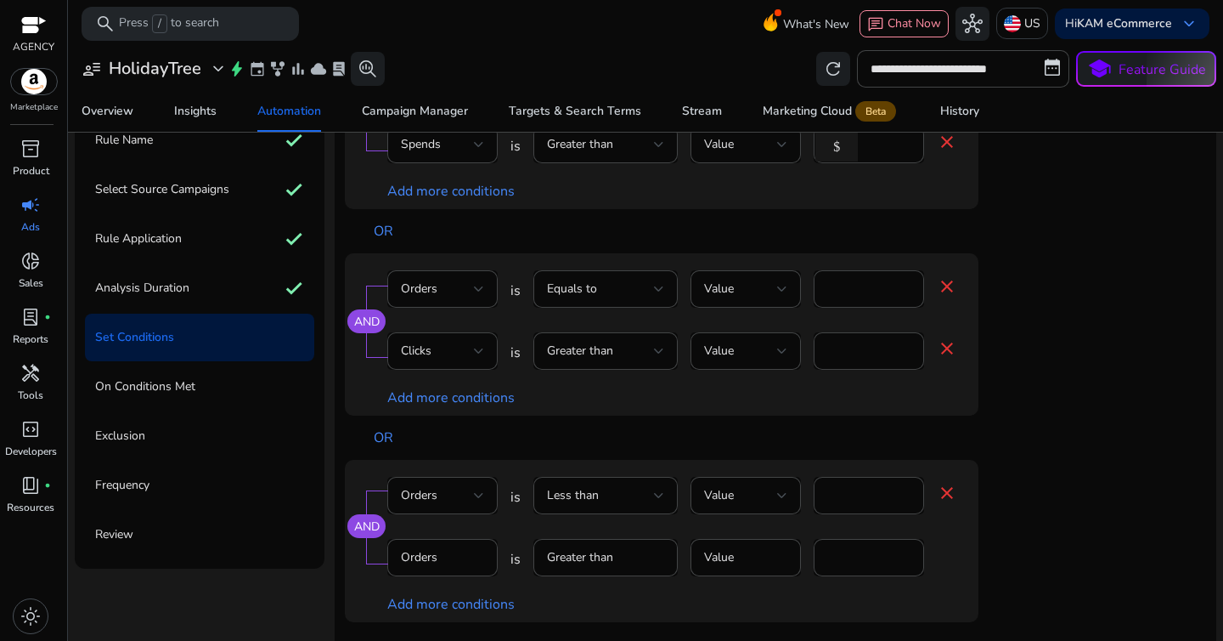
scroll to position [206, 0]
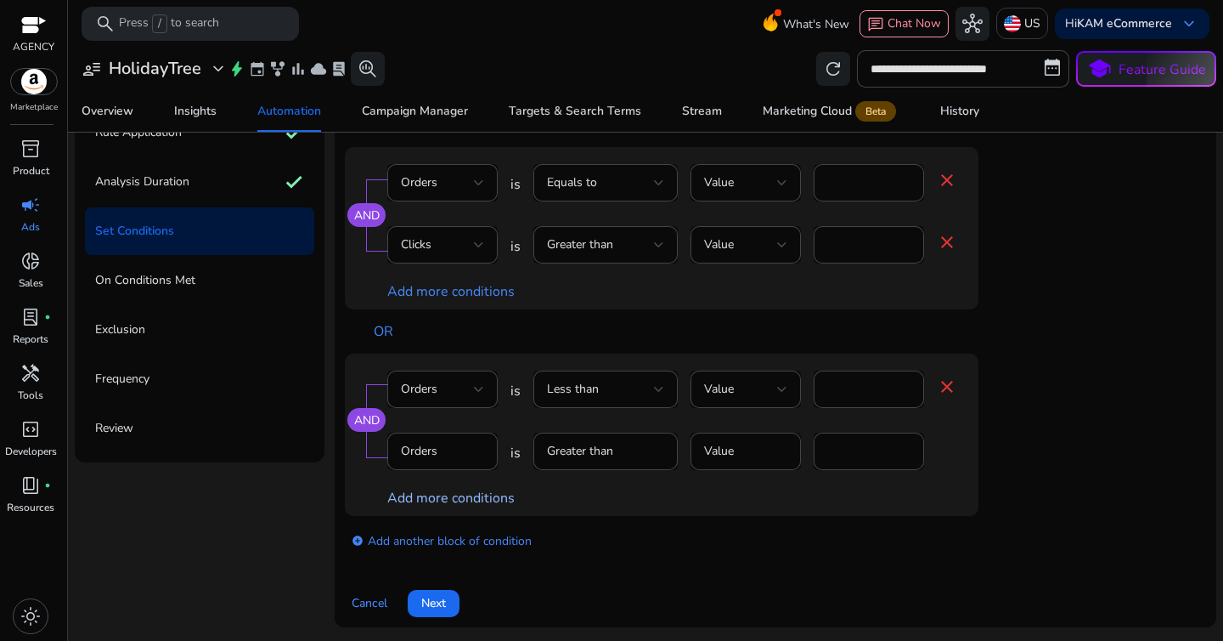
click at [503, 493] on link "Add more conditions" at bounding box center [450, 497] width 127 height 19
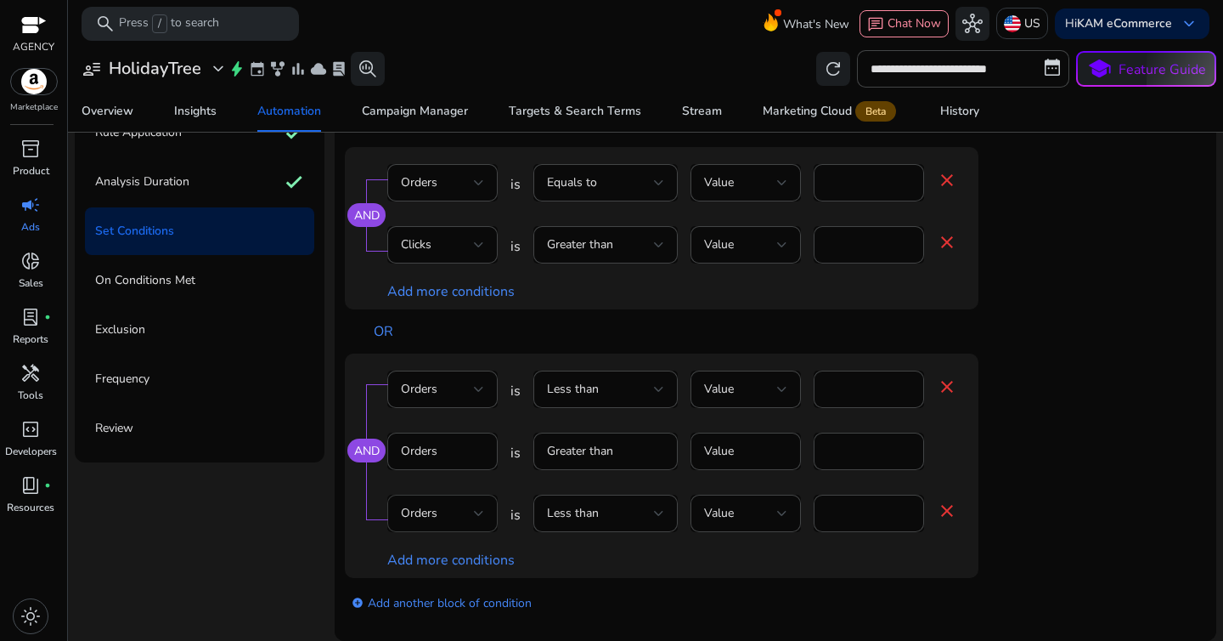
click at [460, 507] on div "Orders" at bounding box center [437, 513] width 73 height 19
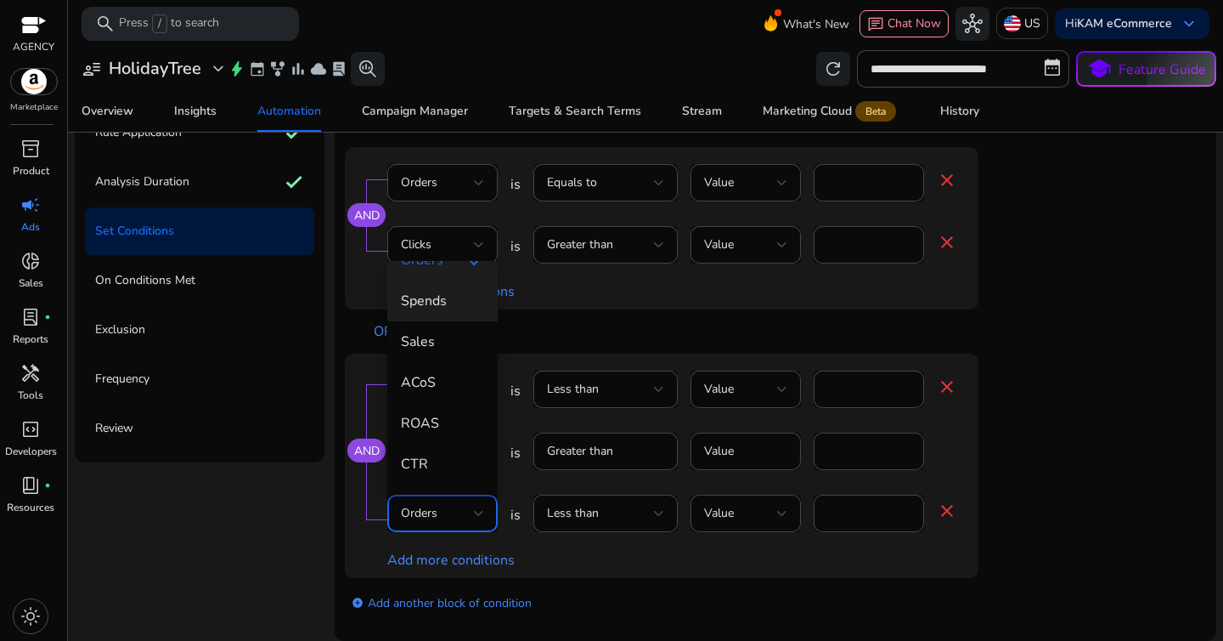
scroll to position [152, 0]
click at [432, 373] on span "ACoS" at bounding box center [442, 380] width 83 height 19
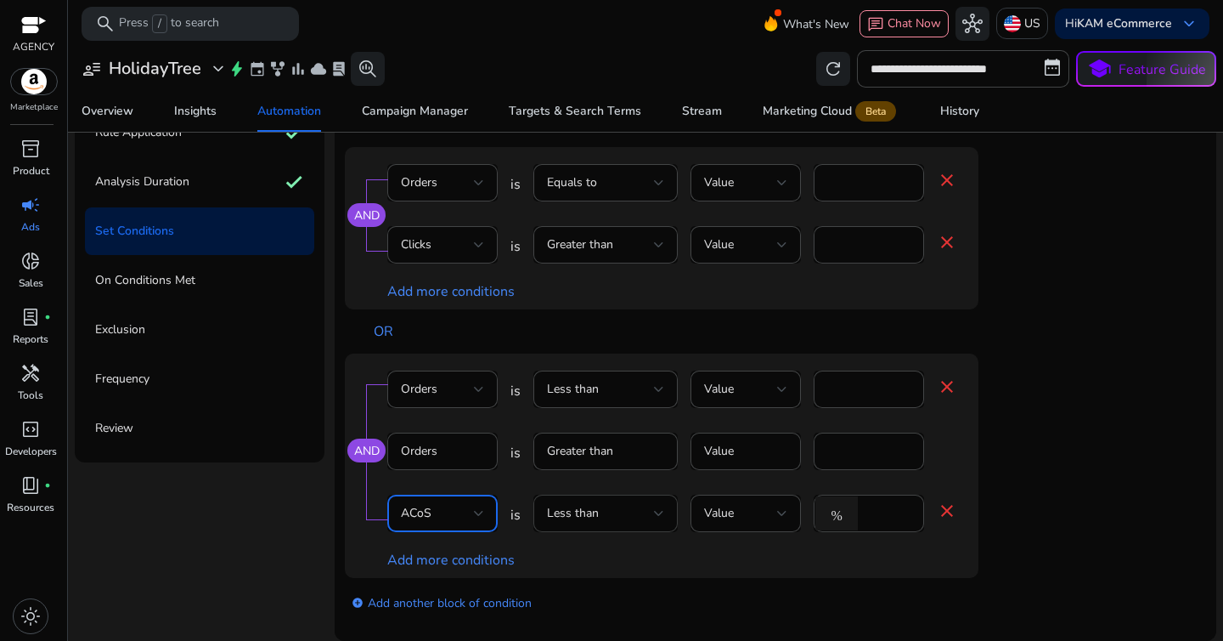
click at [627, 522] on div "Less than" at bounding box center [600, 513] width 107 height 19
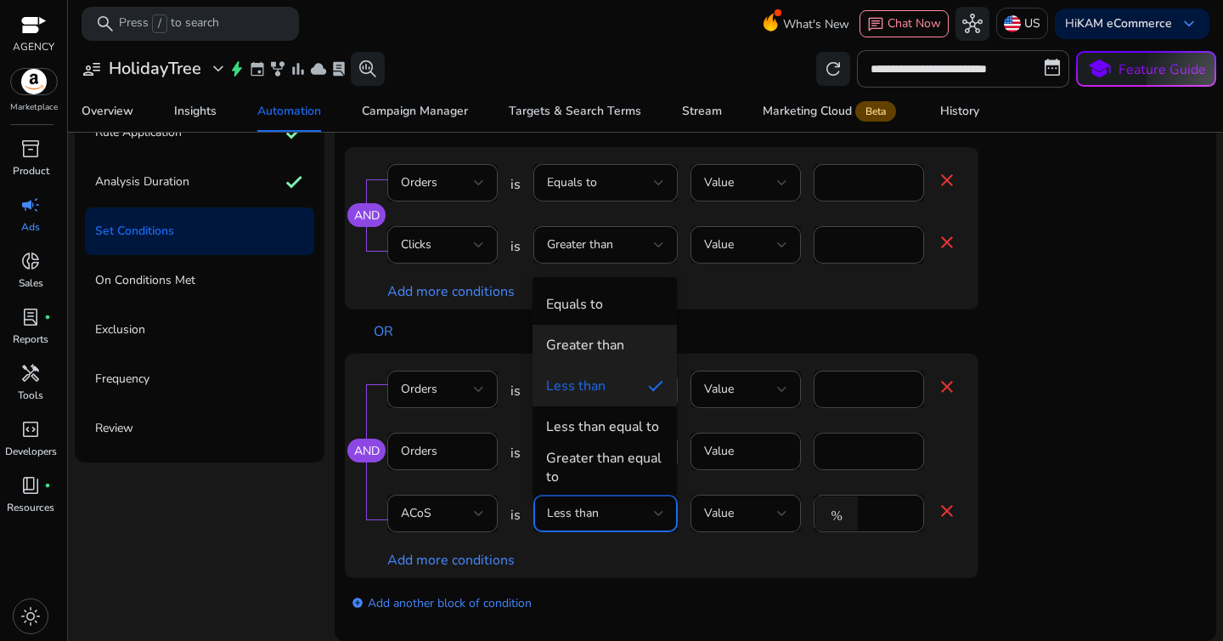
click at [624, 364] on mat-option "Greater than" at bounding box center [605, 345] width 144 height 41
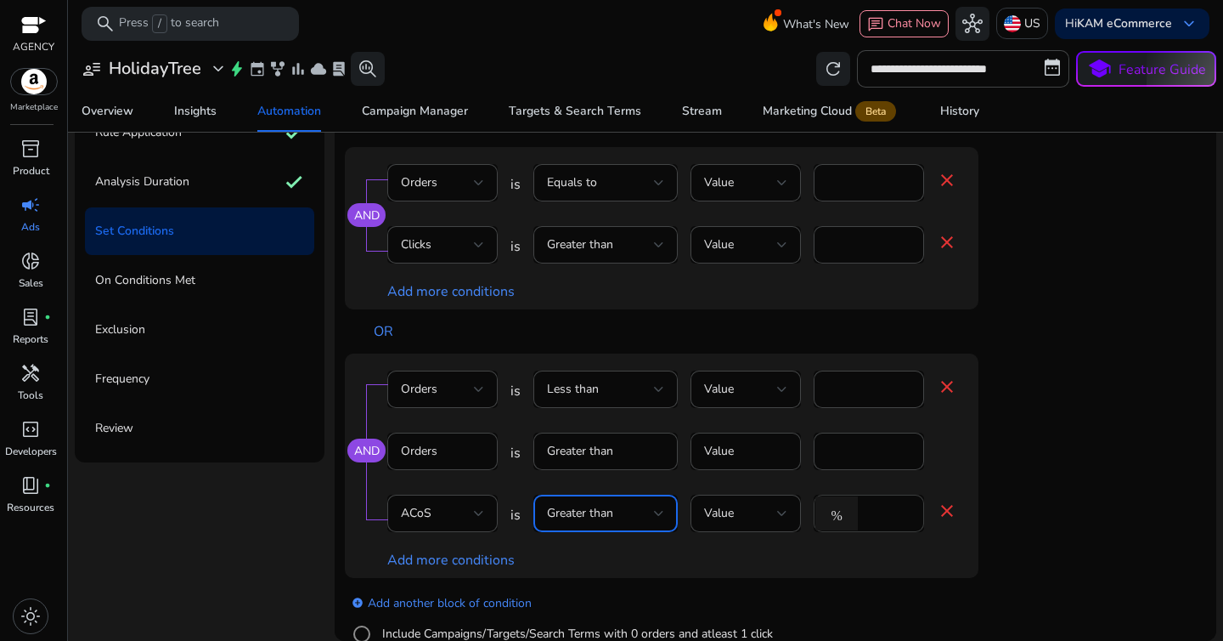
click at [878, 525] on div "*" at bounding box center [888, 512] width 44 height 37
type input "**"
click at [1014, 501] on div "AND Orders is Less than Value * close Orders is Greater than Value * ACoS is Gr…" at bounding box center [696, 465] width 702 height 224
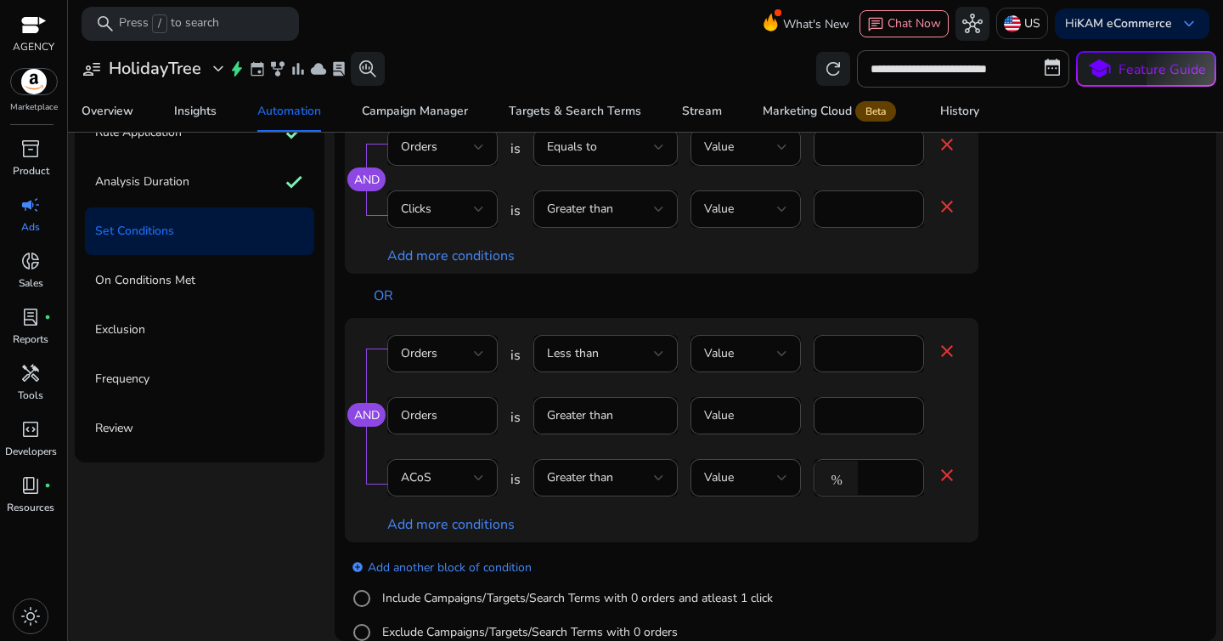
scroll to position [141, 0]
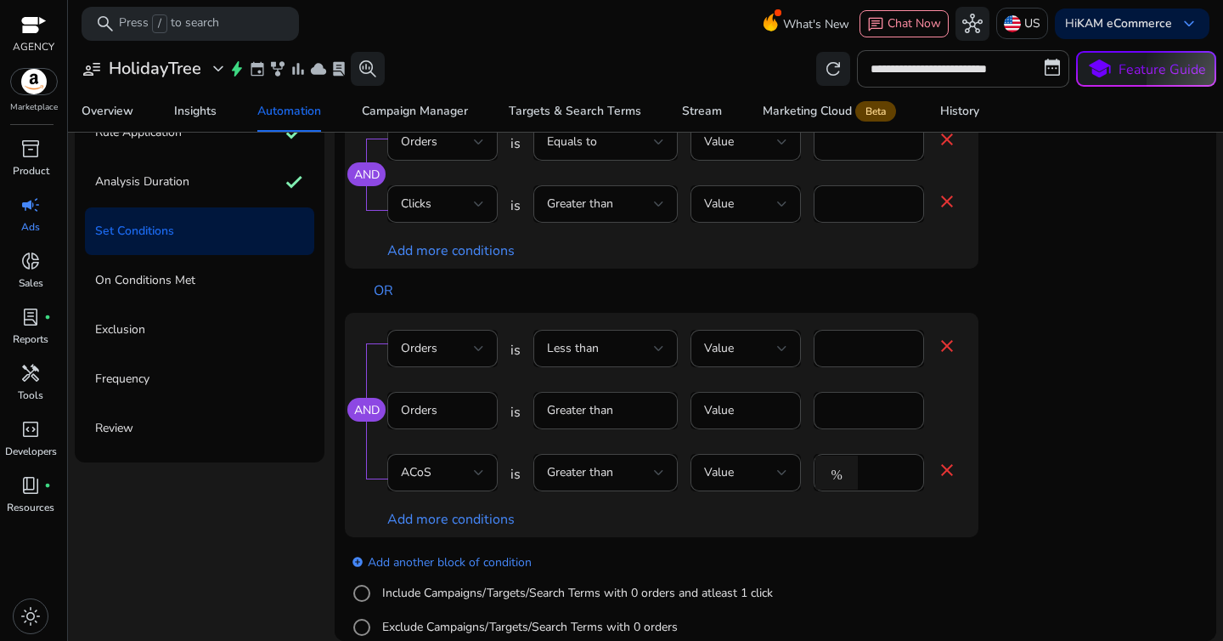
click at [511, 590] on label "Include Campaigns/Targets/Search Terms with 0 orders and atleast 1 click" at bounding box center [576, 593] width 394 height 18
click at [950, 468] on mat-icon "close" at bounding box center [947, 470] width 20 height 20
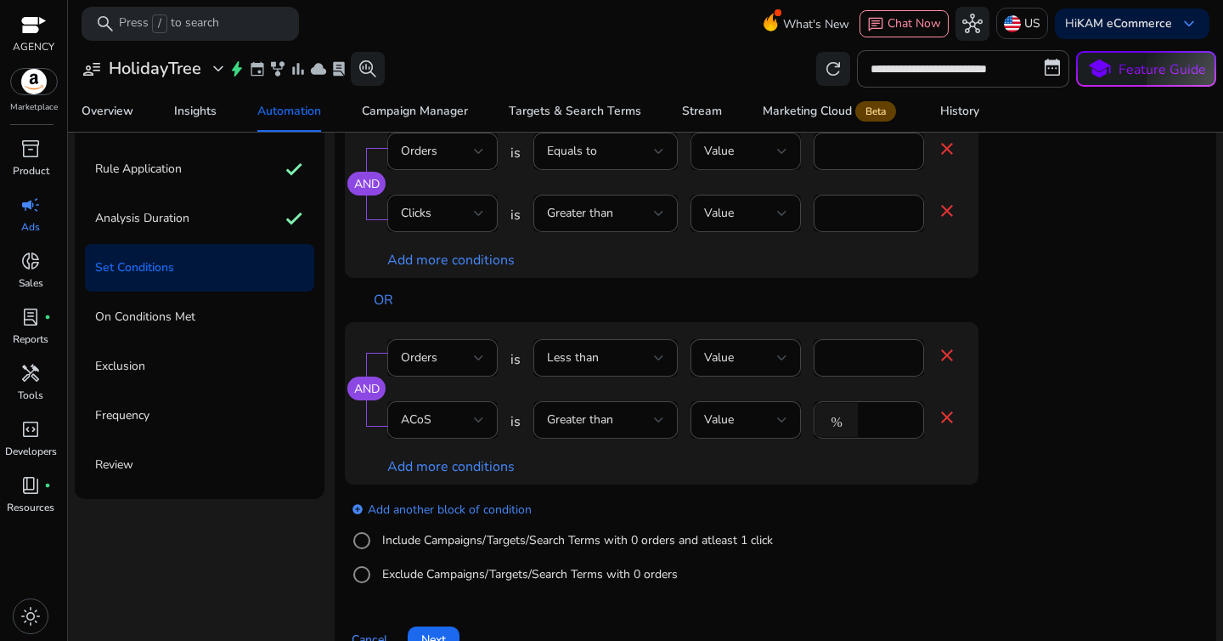
scroll to position [206, 0]
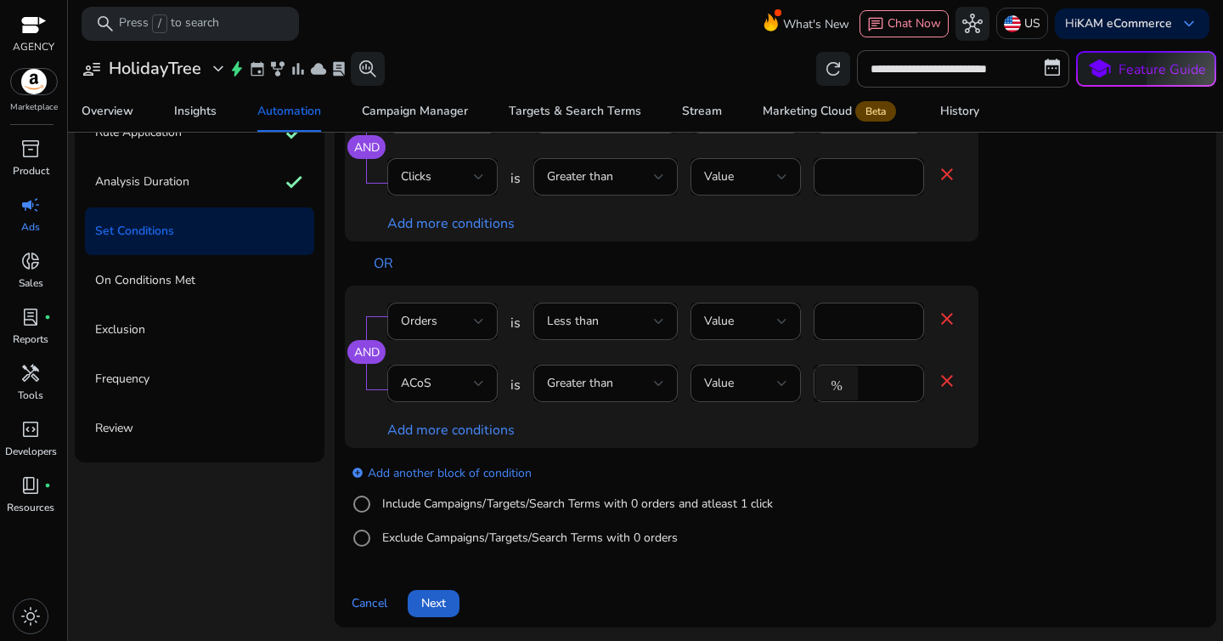
click at [436, 607] on span "Next" at bounding box center [433, 603] width 25 height 18
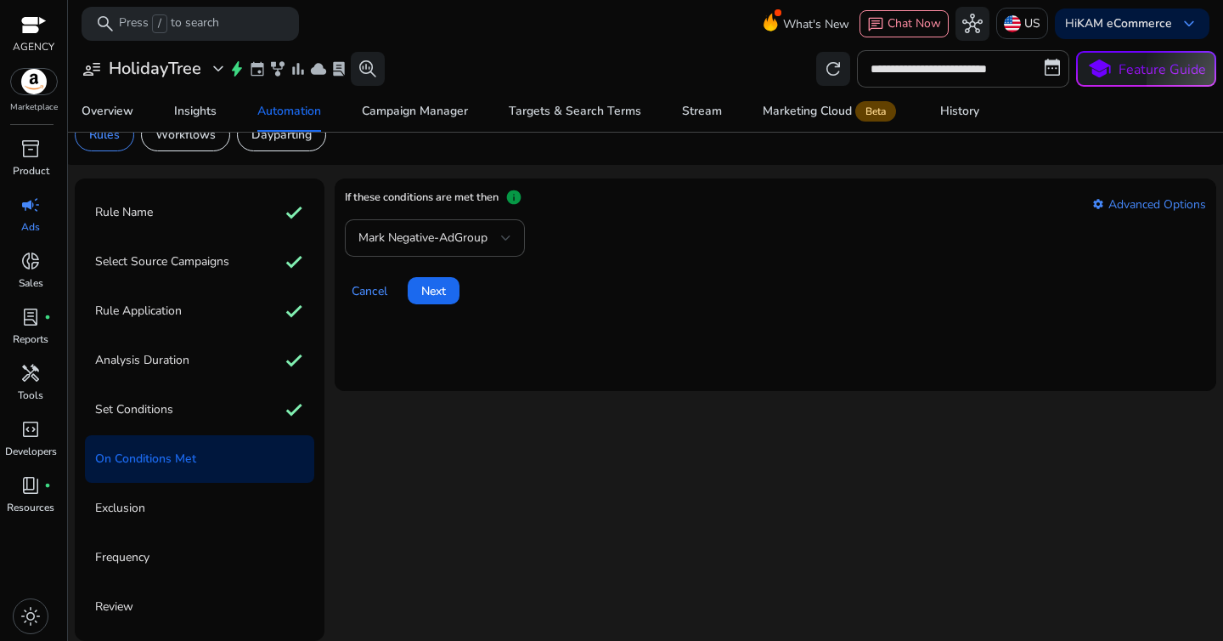
scroll to position [28, 0]
click at [452, 285] on span at bounding box center [434, 290] width 52 height 41
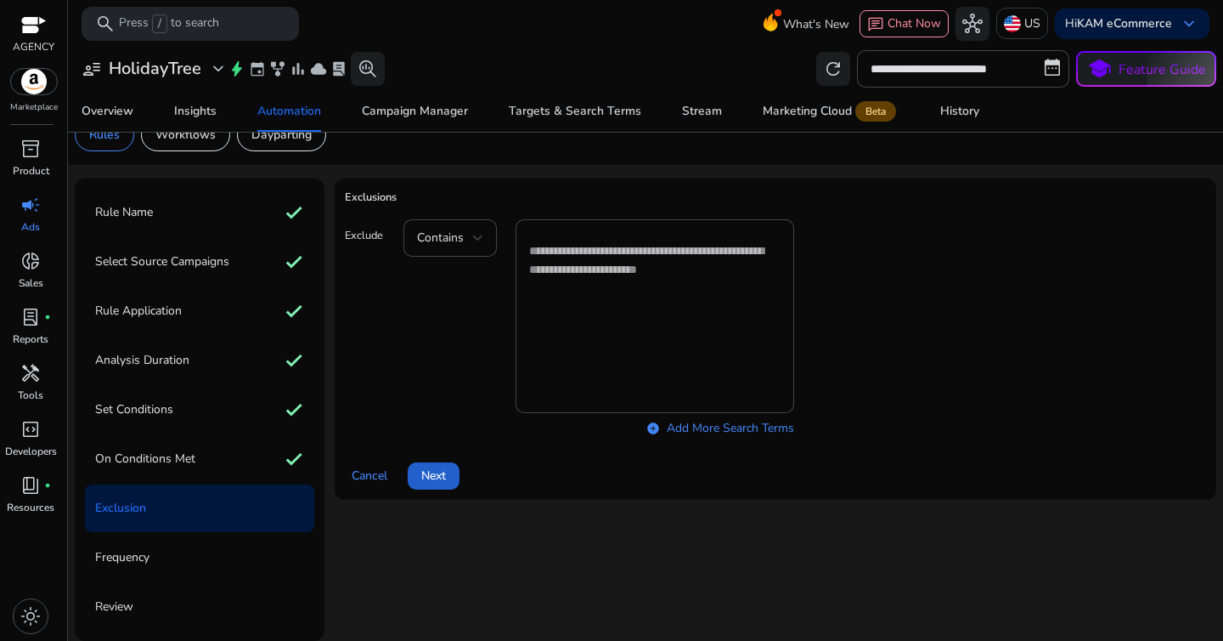
click at [425, 459] on span at bounding box center [434, 475] width 52 height 41
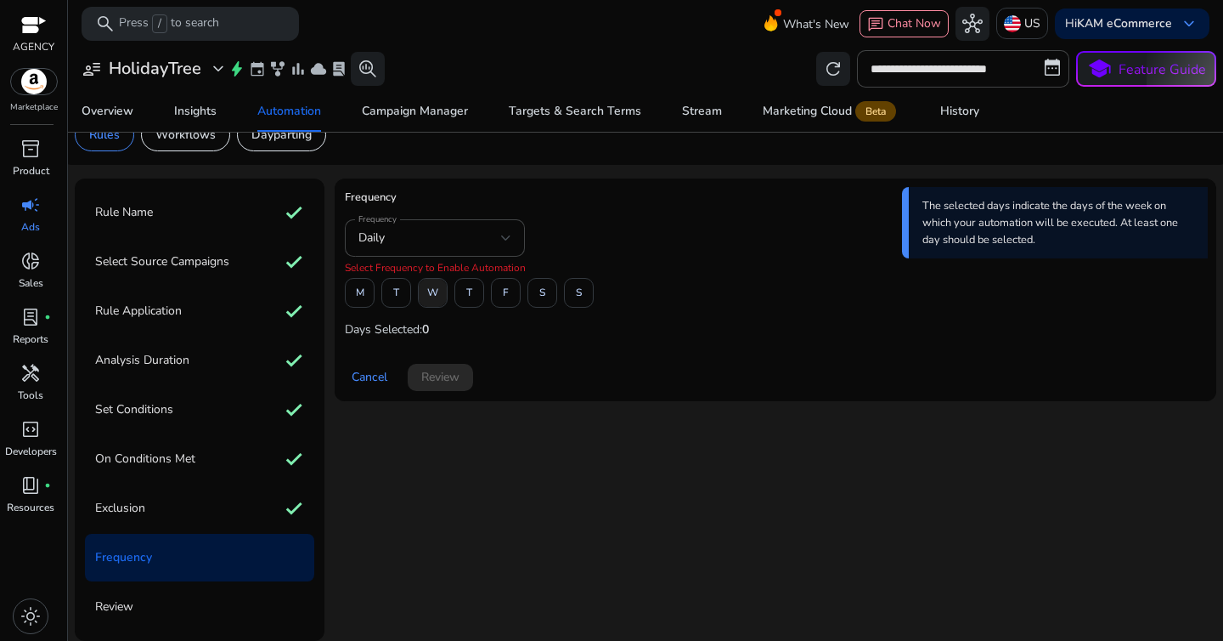
click at [434, 297] on span "W" at bounding box center [432, 293] width 11 height 30
click at [544, 300] on span "S" at bounding box center [542, 293] width 6 height 30
click at [449, 380] on span "Review" at bounding box center [440, 377] width 38 height 18
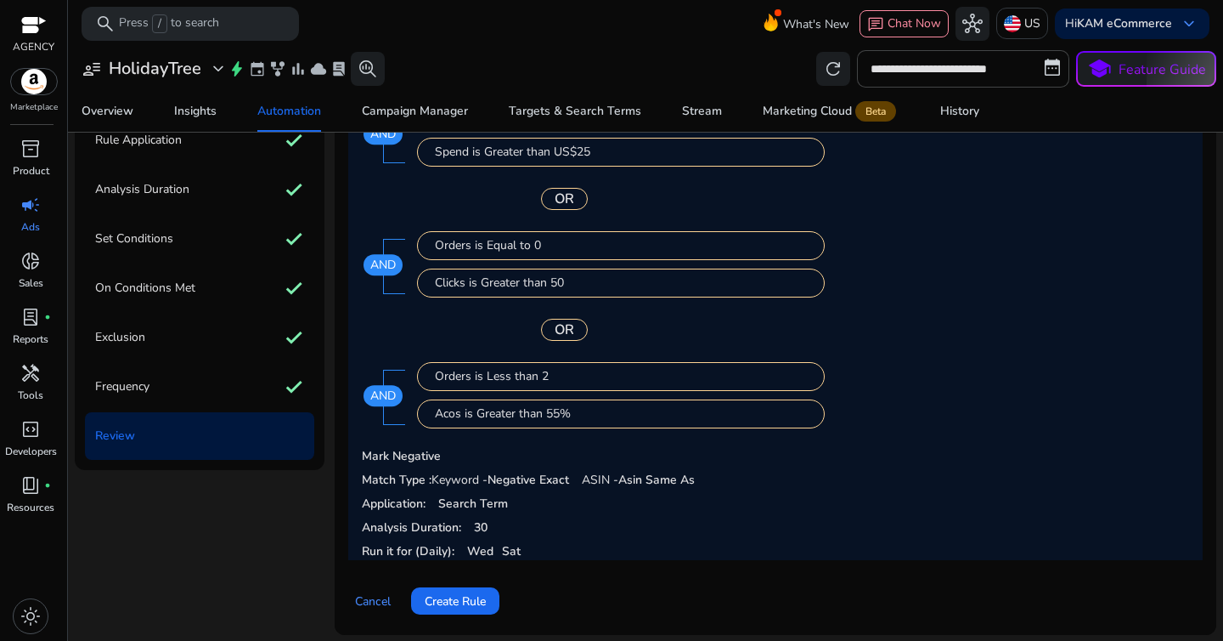
scroll to position [206, 0]
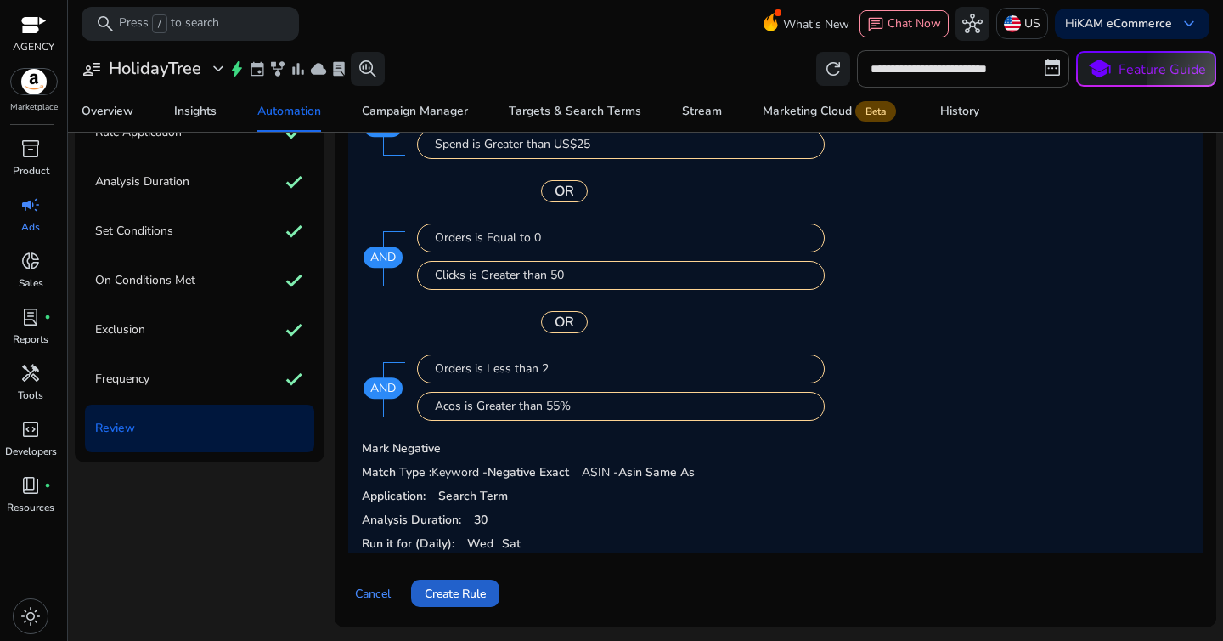
click at [454, 593] on span "Create Rule" at bounding box center [455, 593] width 61 height 18
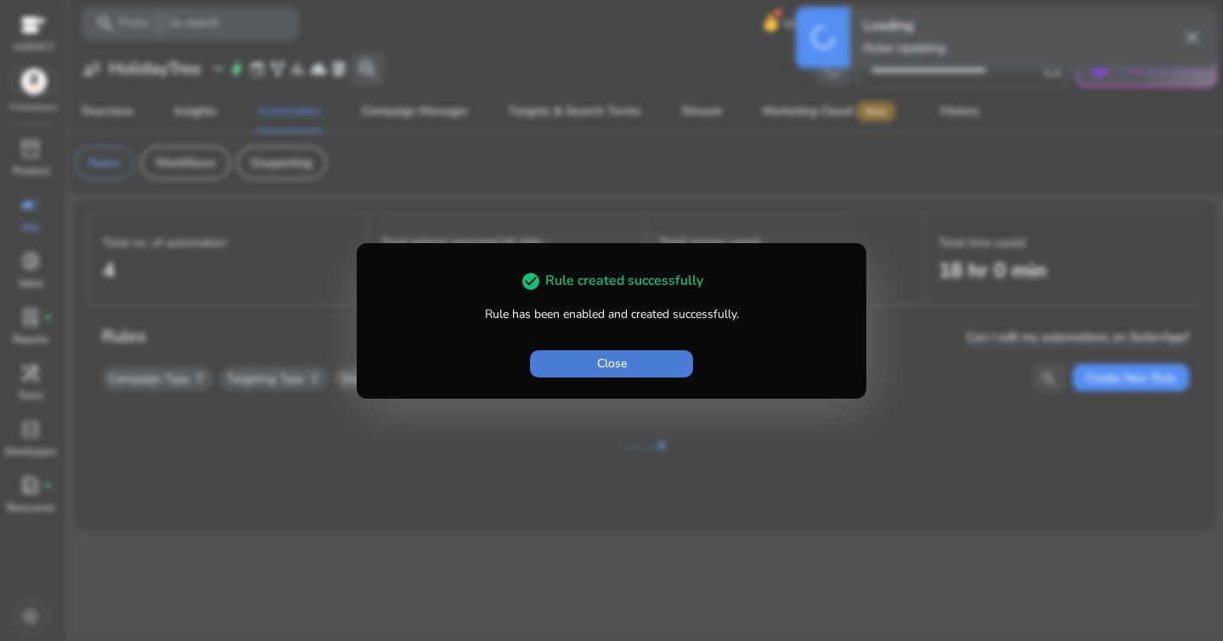
click at [630, 366] on span "button" at bounding box center [611, 363] width 163 height 41
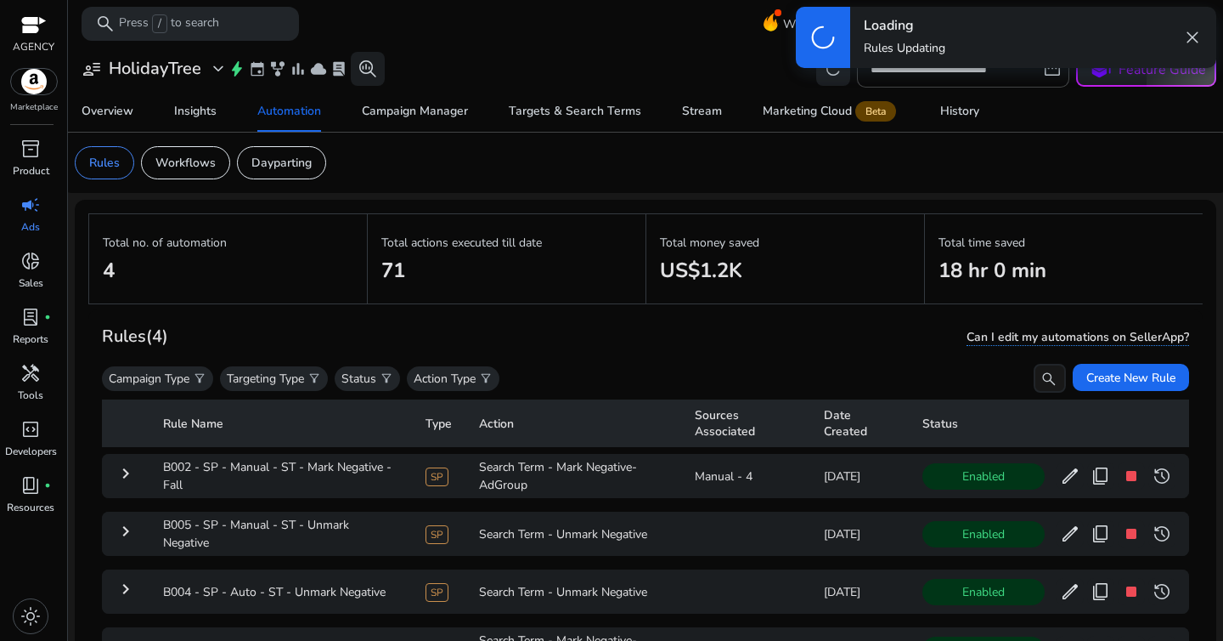
scroll to position [124, 0]
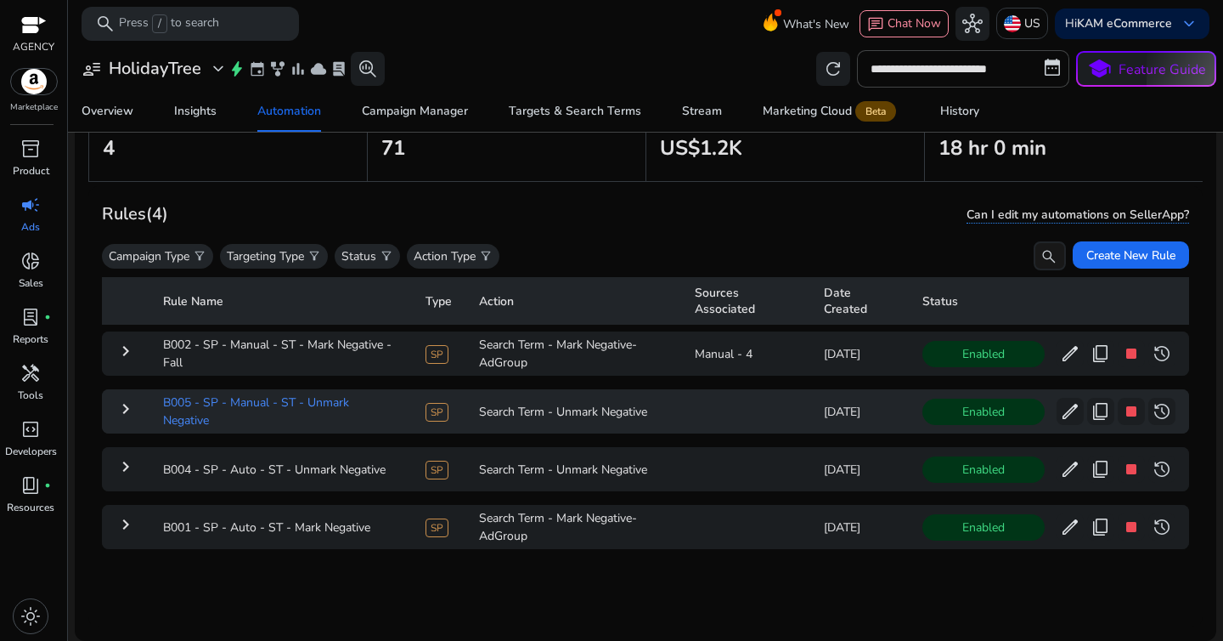
click at [197, 410] on td "B005 - SP - Manual - ST - Unmark Negative" at bounding box center [281, 411] width 262 height 44
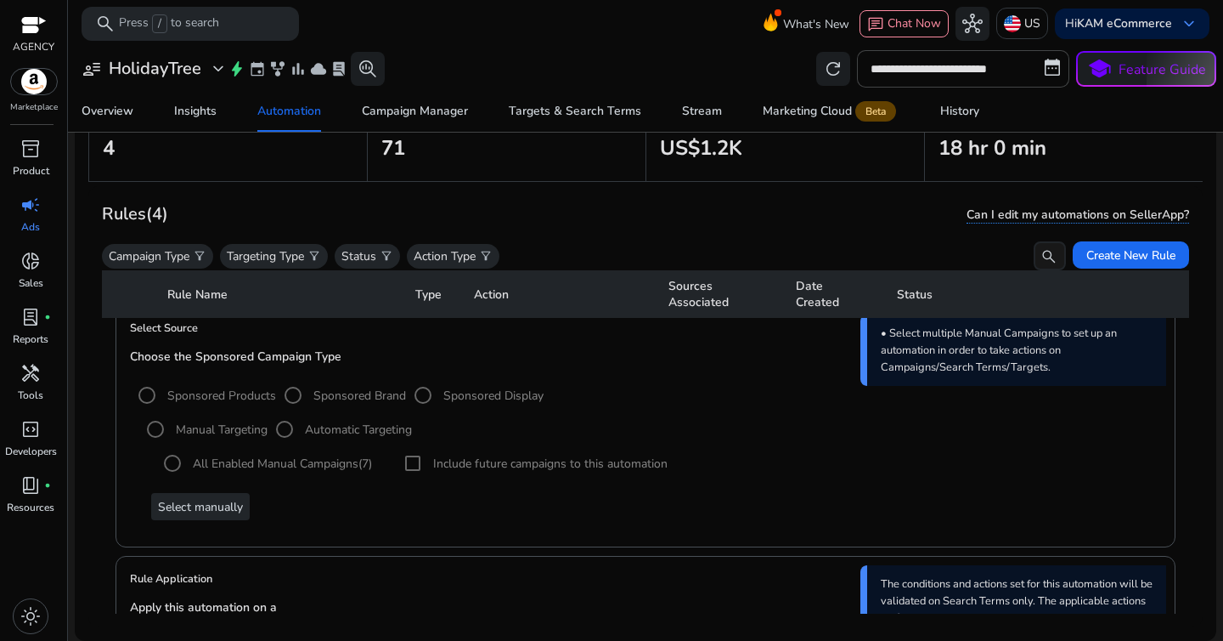
scroll to position [0, 0]
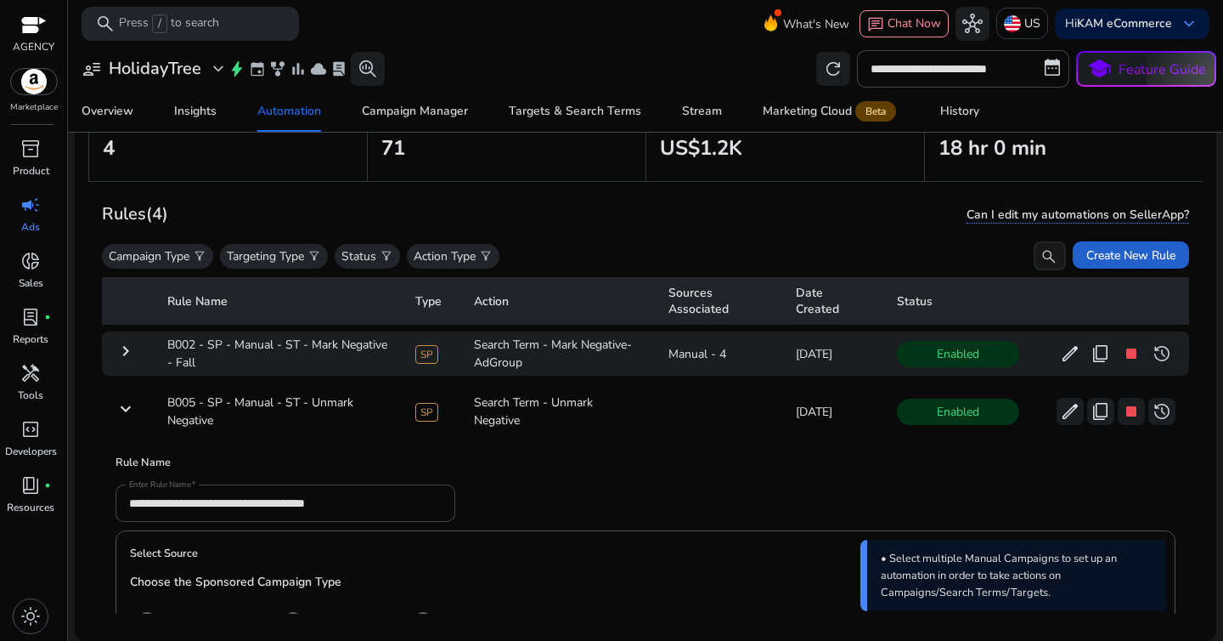
click at [1143, 246] on span "Create New Rule" at bounding box center [1131, 255] width 89 height 18
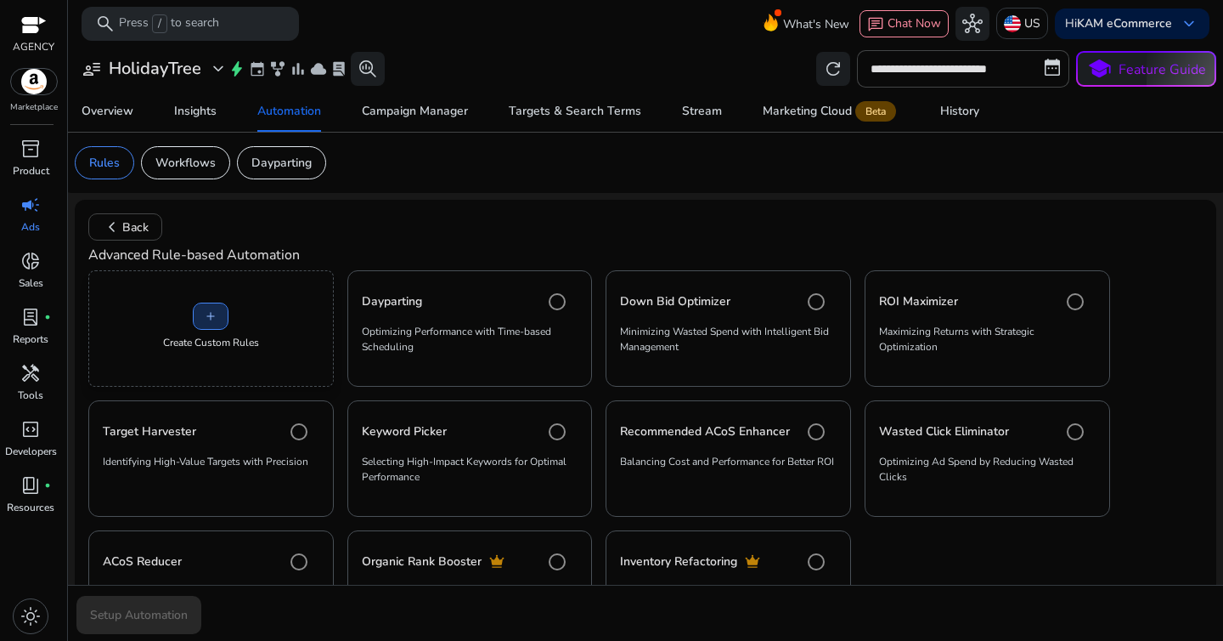
click at [214, 334] on span at bounding box center [211, 316] width 34 height 41
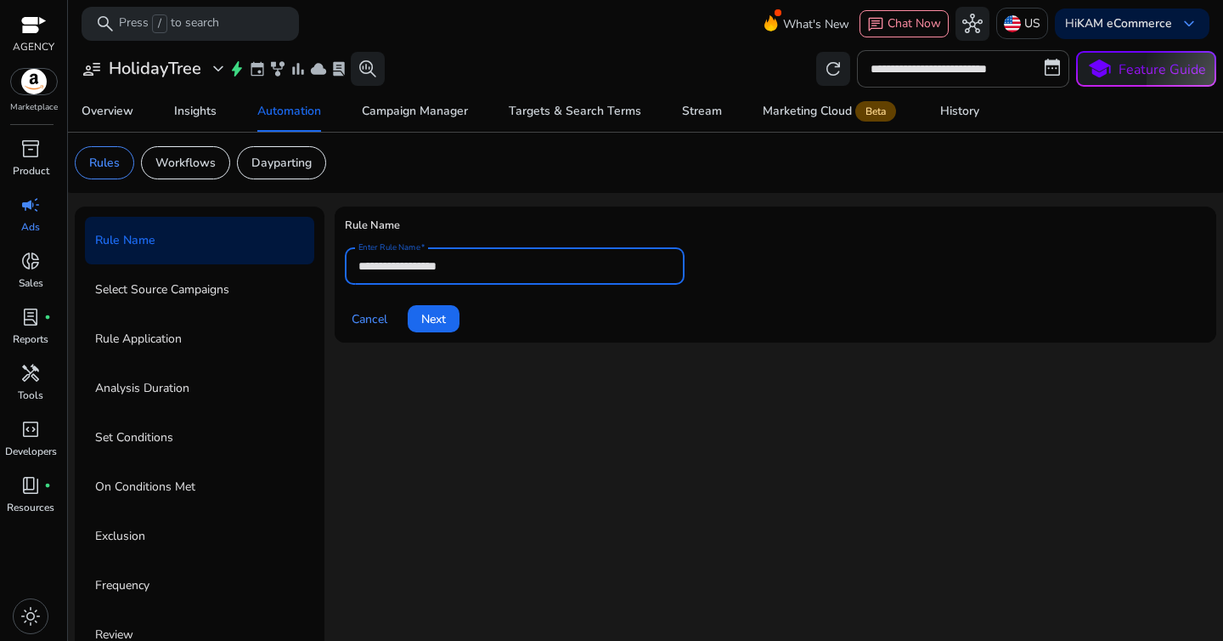
click at [406, 274] on input "**********" at bounding box center [514, 266] width 313 height 19
paste input "**********"
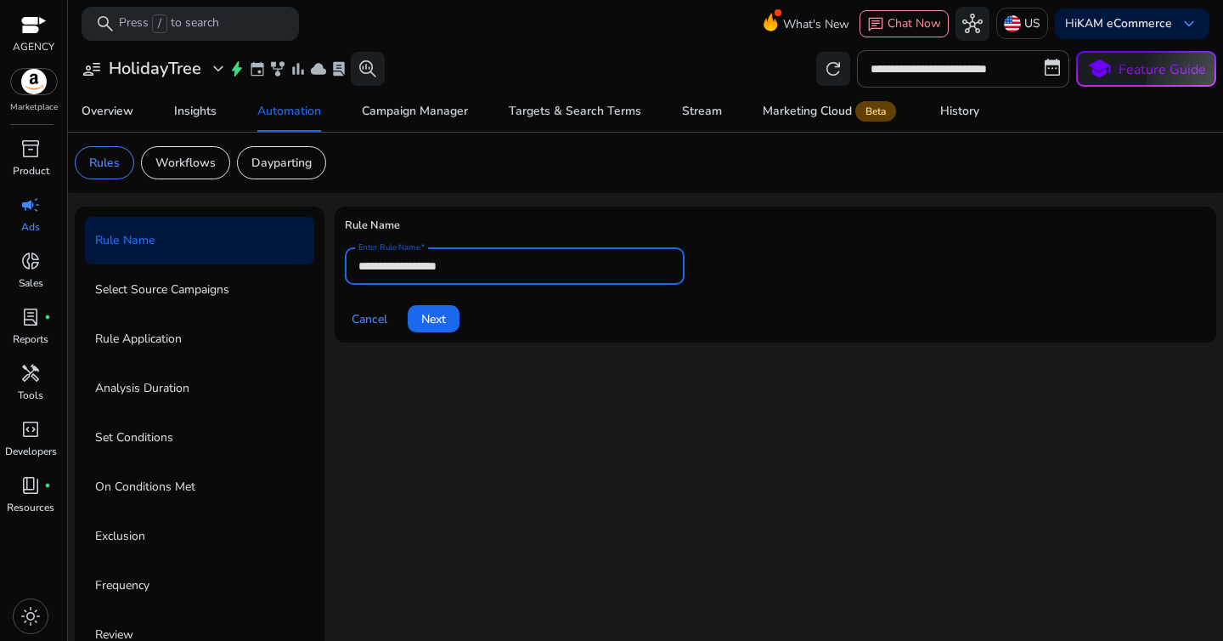
type input "**********"
click at [423, 318] on span "Next" at bounding box center [433, 319] width 25 height 18
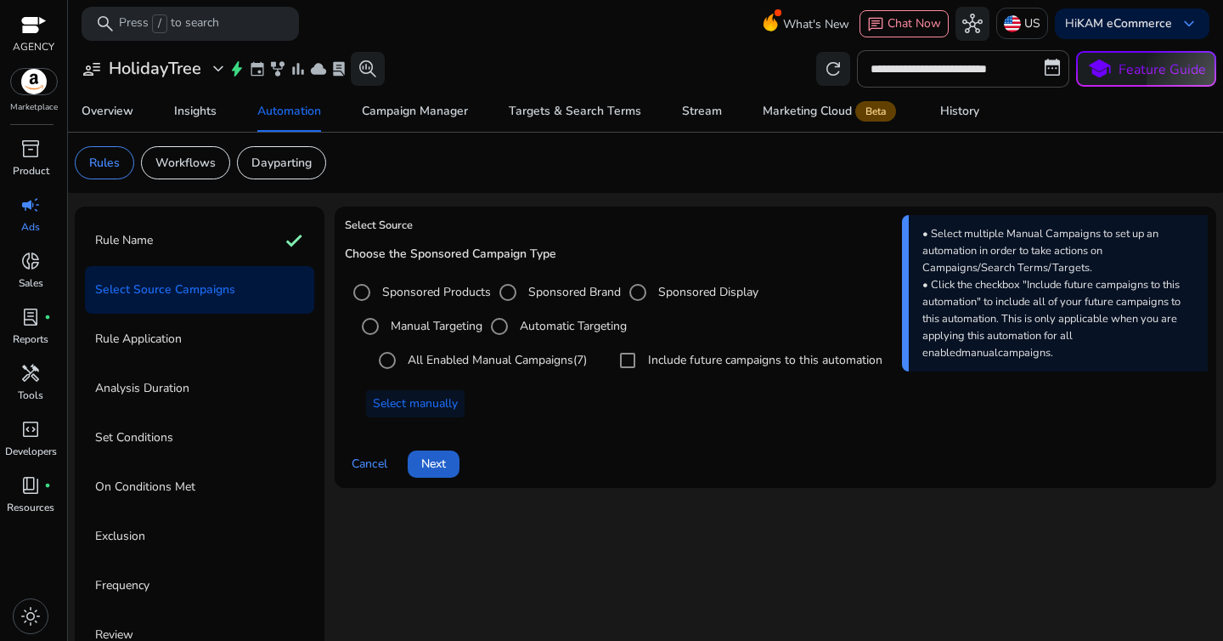
click at [459, 463] on span at bounding box center [434, 463] width 52 height 41
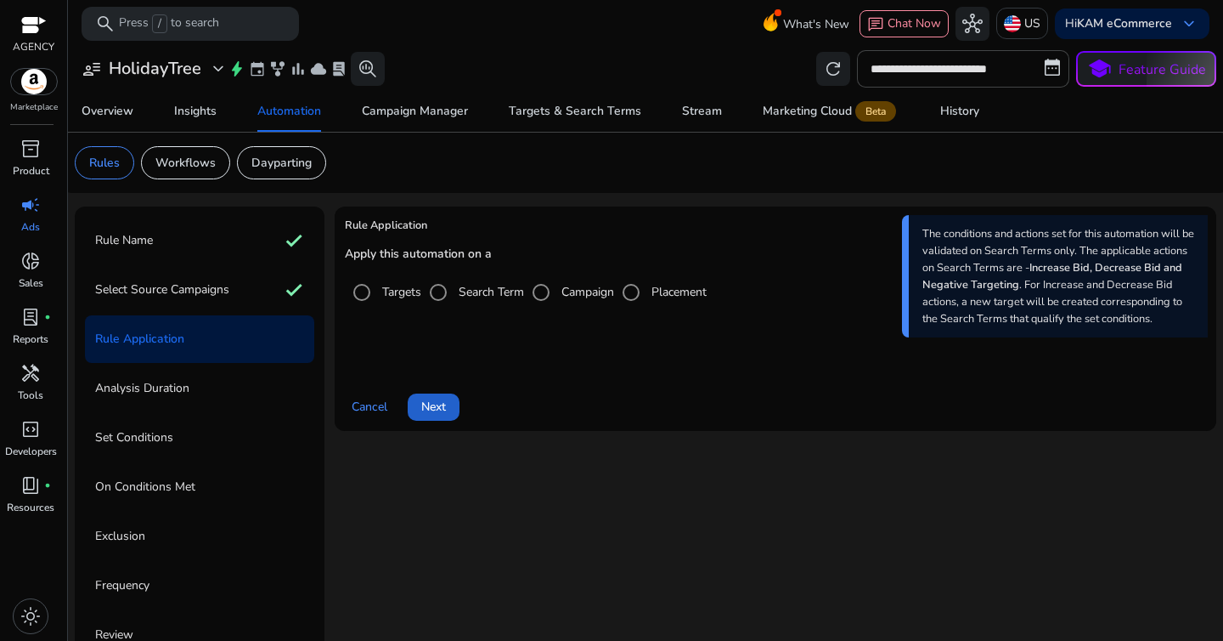
click at [441, 389] on span at bounding box center [434, 407] width 52 height 41
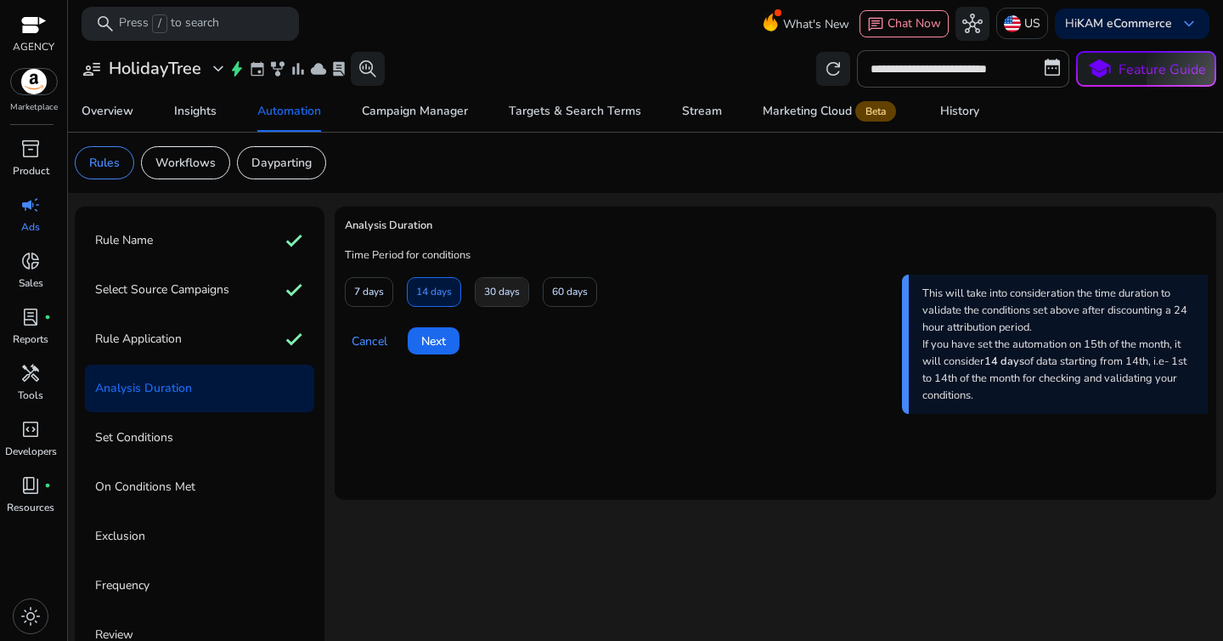
click at [497, 299] on span "30 days" at bounding box center [502, 292] width 36 height 30
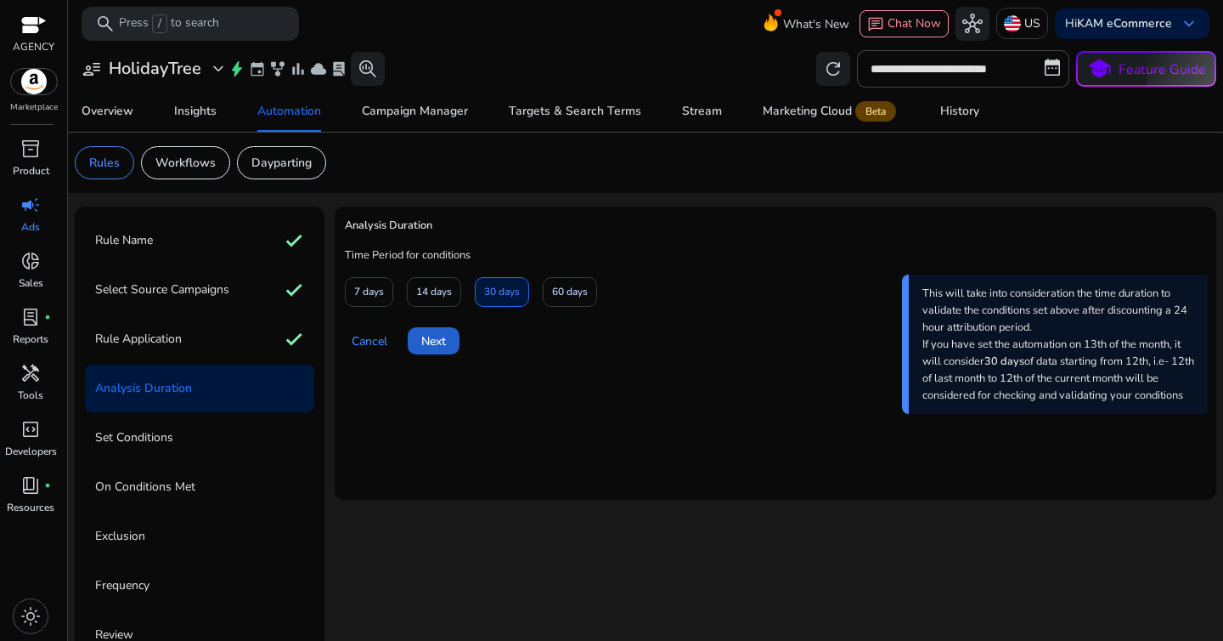
click at [460, 350] on span at bounding box center [434, 340] width 52 height 41
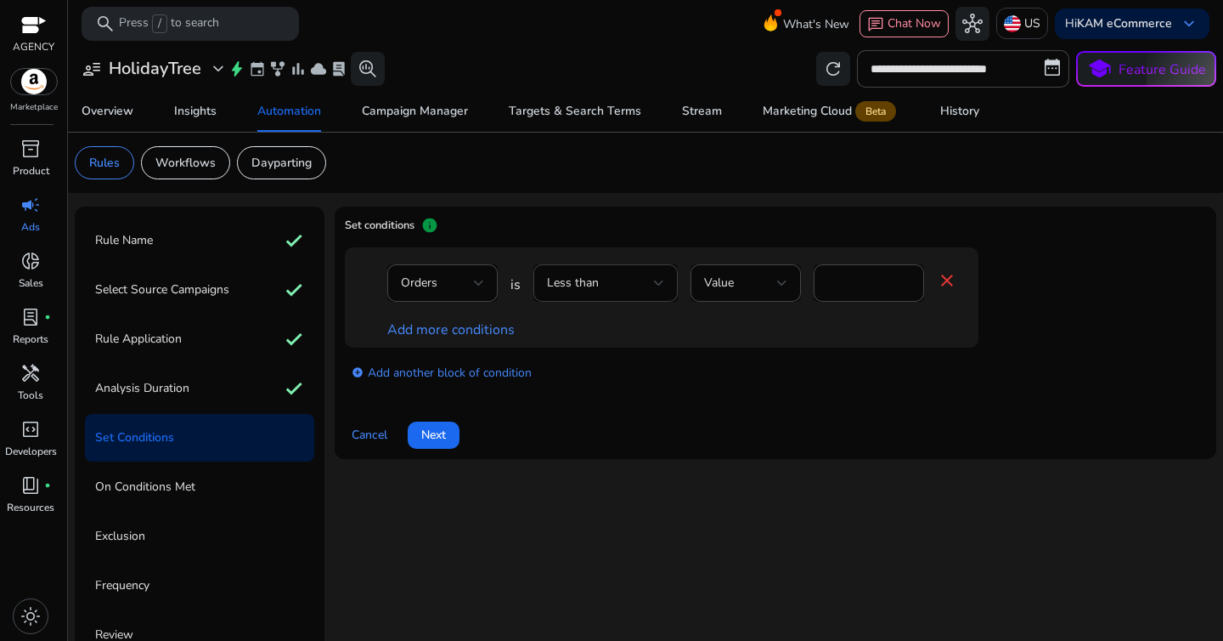
click at [633, 291] on div "Less than" at bounding box center [600, 283] width 107 height 19
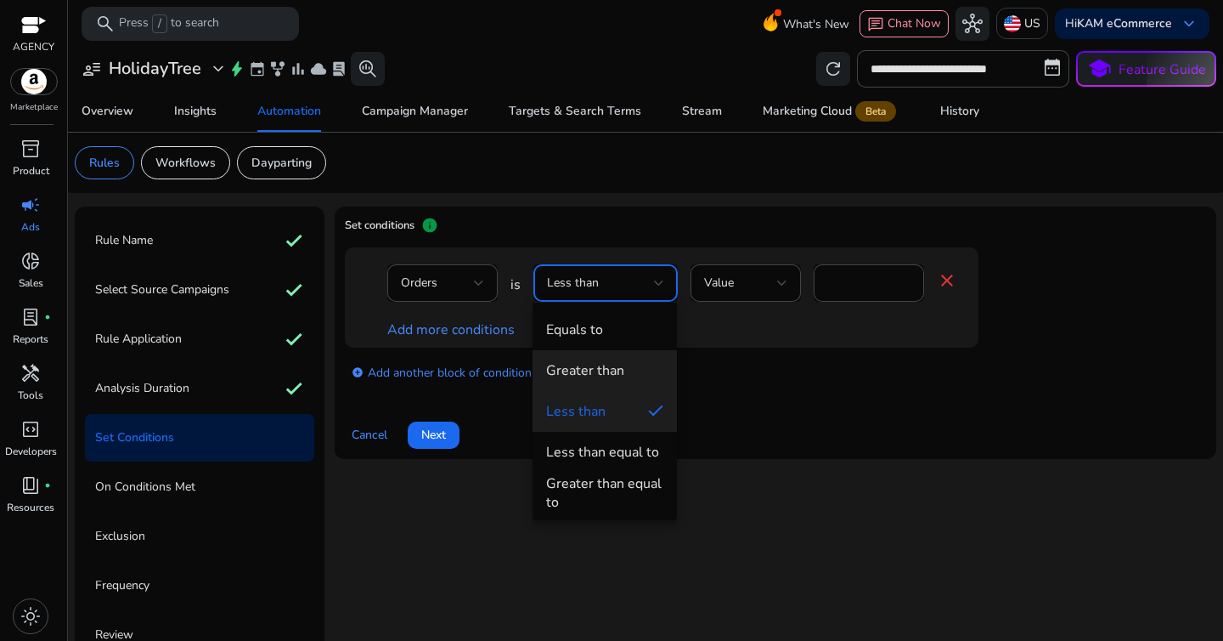
click at [613, 359] on mat-option "Greater than" at bounding box center [605, 370] width 144 height 41
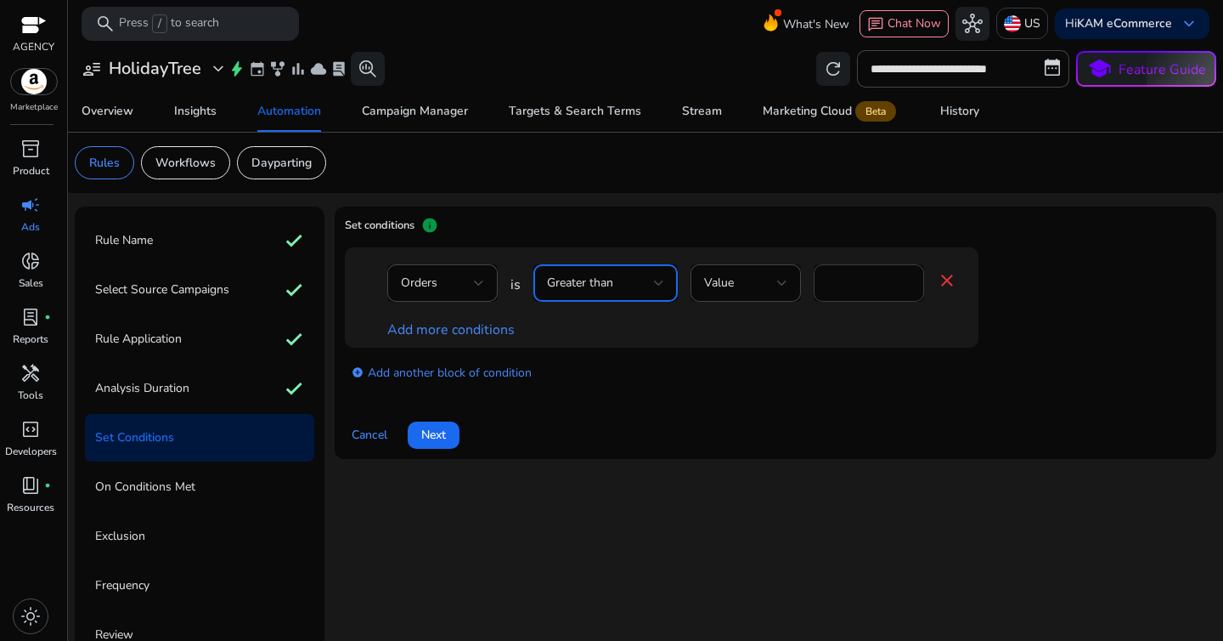
click at [833, 292] on div "*" at bounding box center [868, 282] width 83 height 37
type input "*"
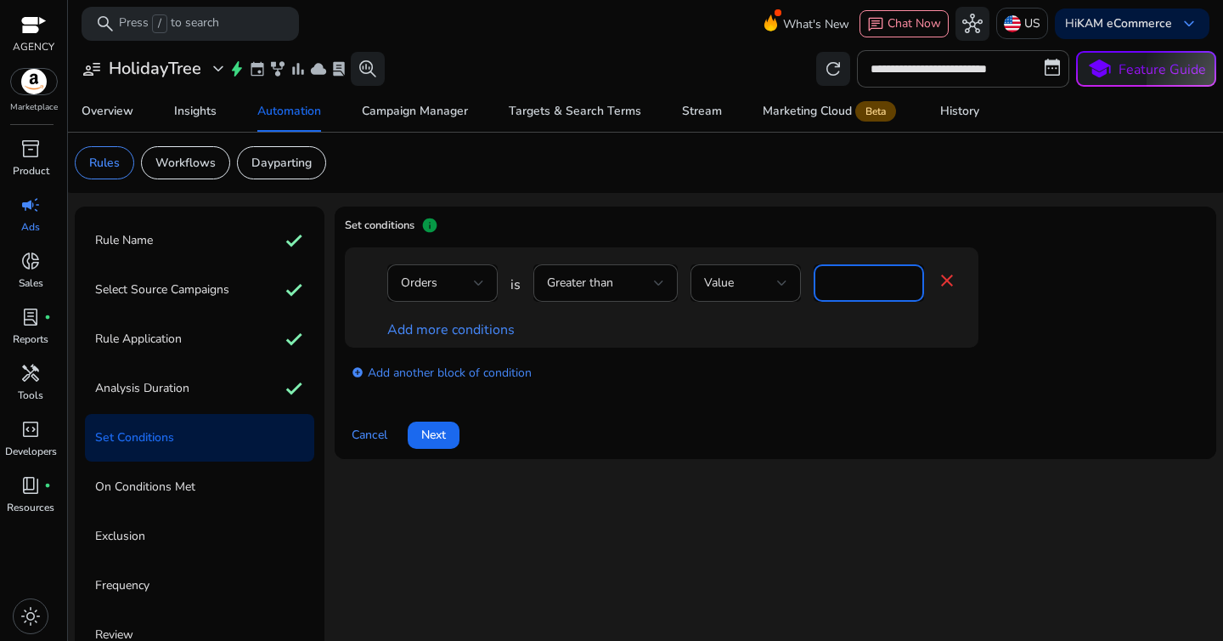
click at [731, 313] on div at bounding box center [746, 311] width 110 height 18
click at [443, 328] on link "Add more conditions" at bounding box center [450, 329] width 127 height 19
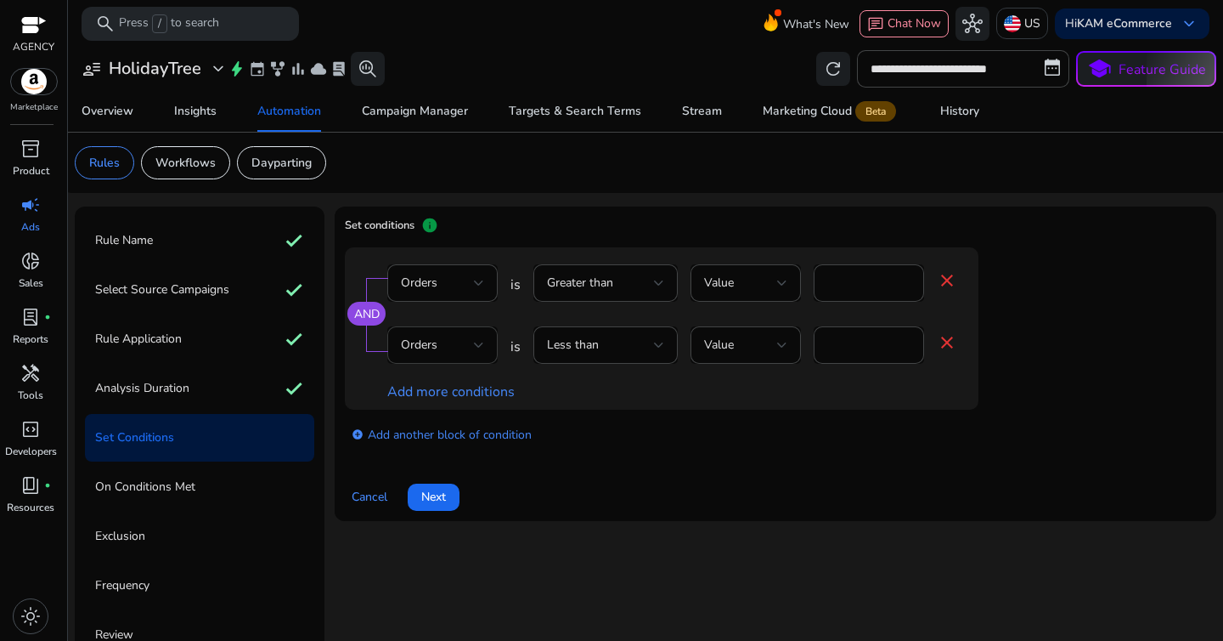
click at [446, 345] on div "Orders" at bounding box center [437, 345] width 73 height 19
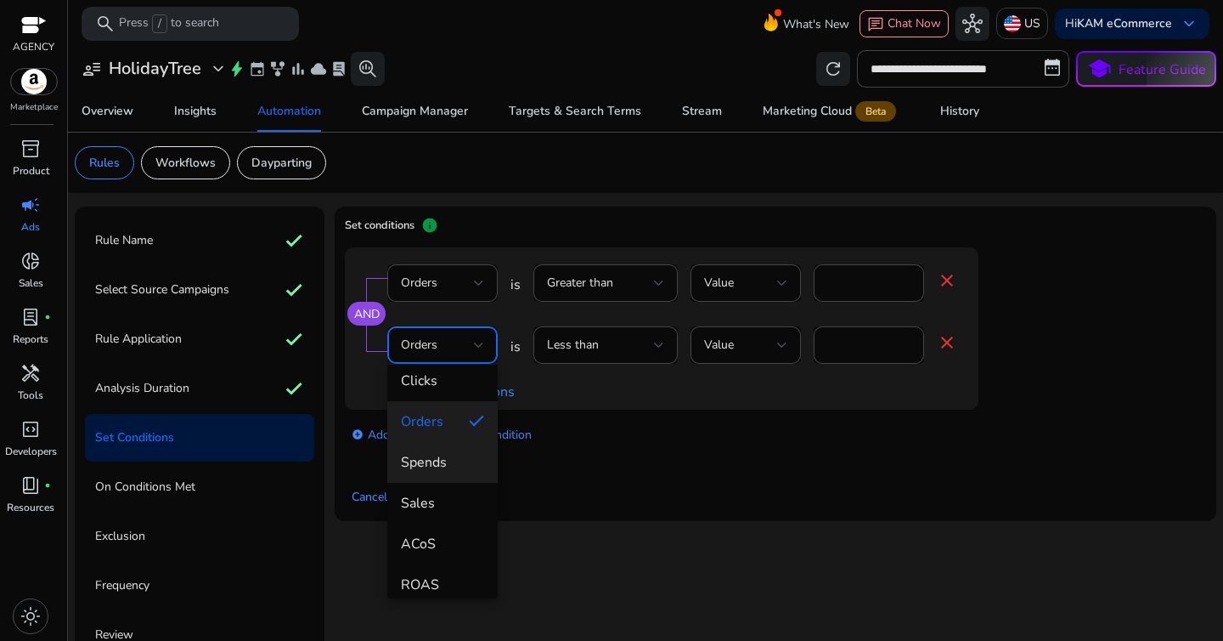
scroll to position [133, 0]
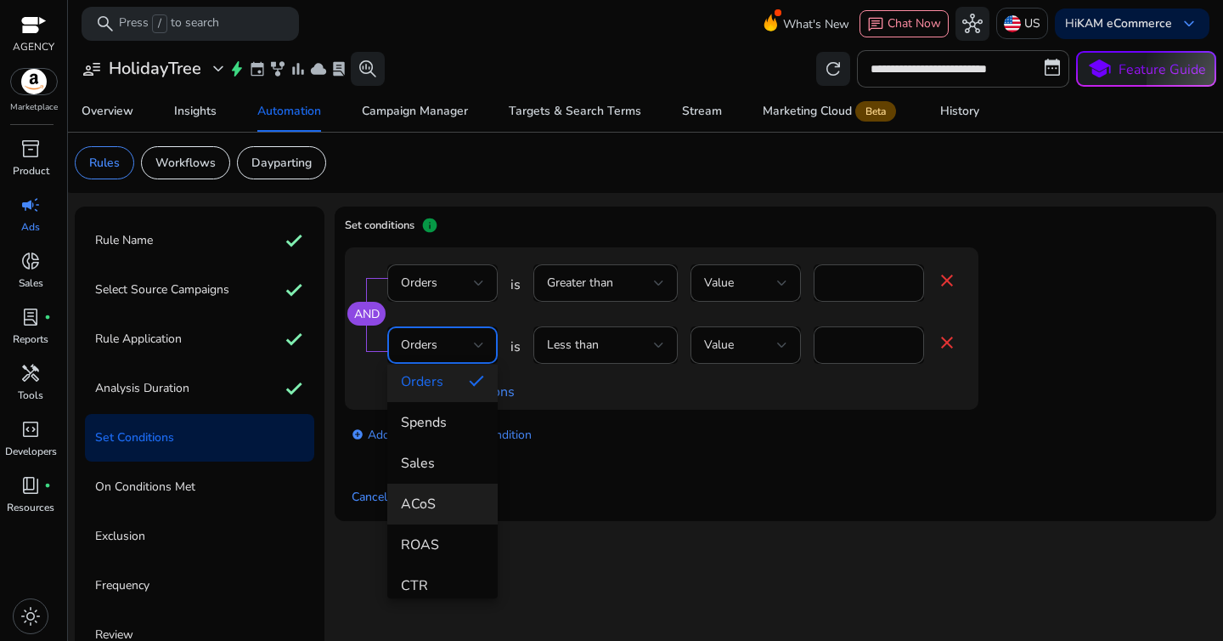
click at [442, 494] on span "ACoS" at bounding box center [442, 503] width 83 height 19
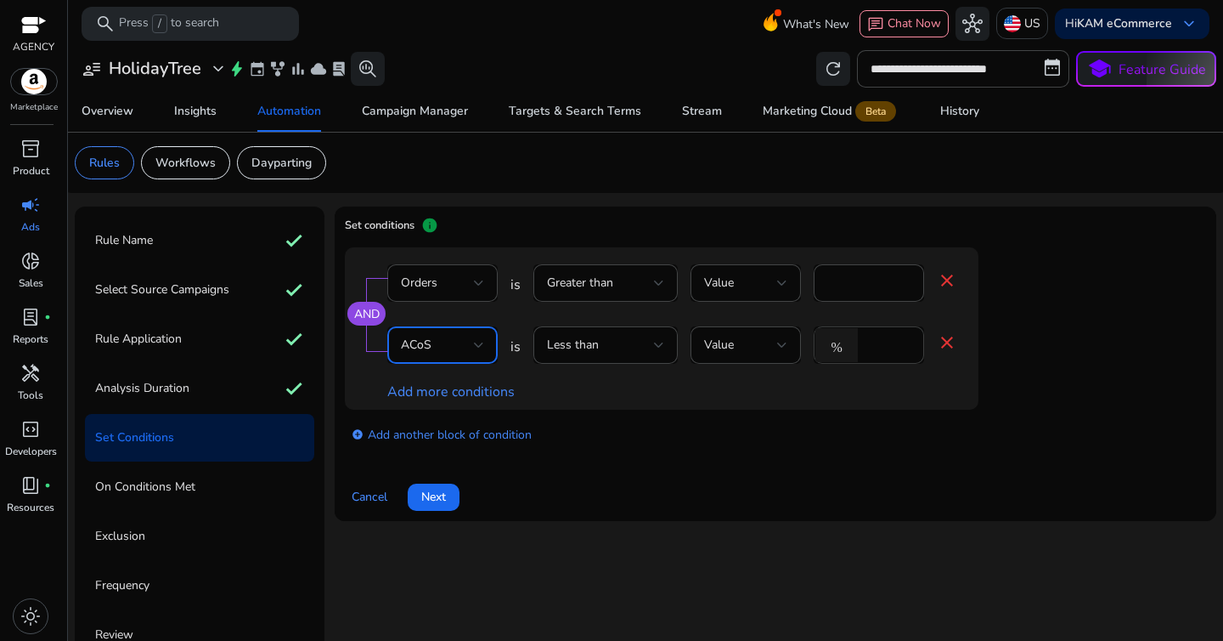
click at [886, 342] on input "*" at bounding box center [888, 345] width 44 height 19
type input "**"
click at [669, 390] on div "Add more conditions" at bounding box center [672, 391] width 570 height 20
click at [454, 494] on span at bounding box center [434, 497] width 52 height 41
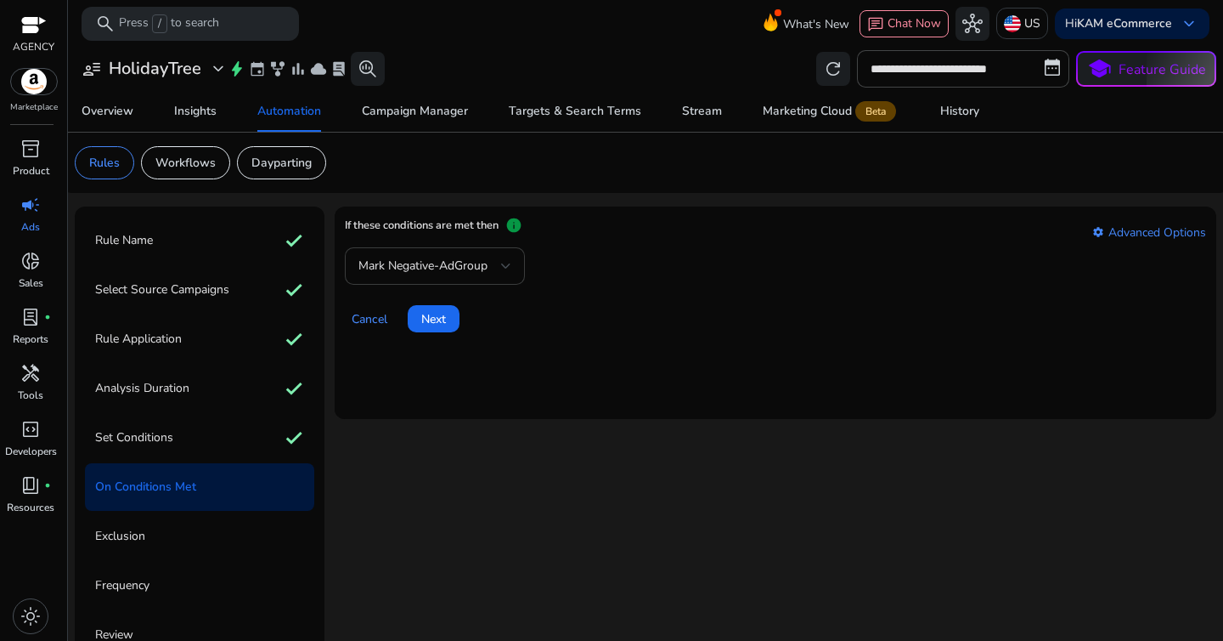
click at [460, 257] on div "Mark Negative-AdGroup" at bounding box center [429, 266] width 143 height 19
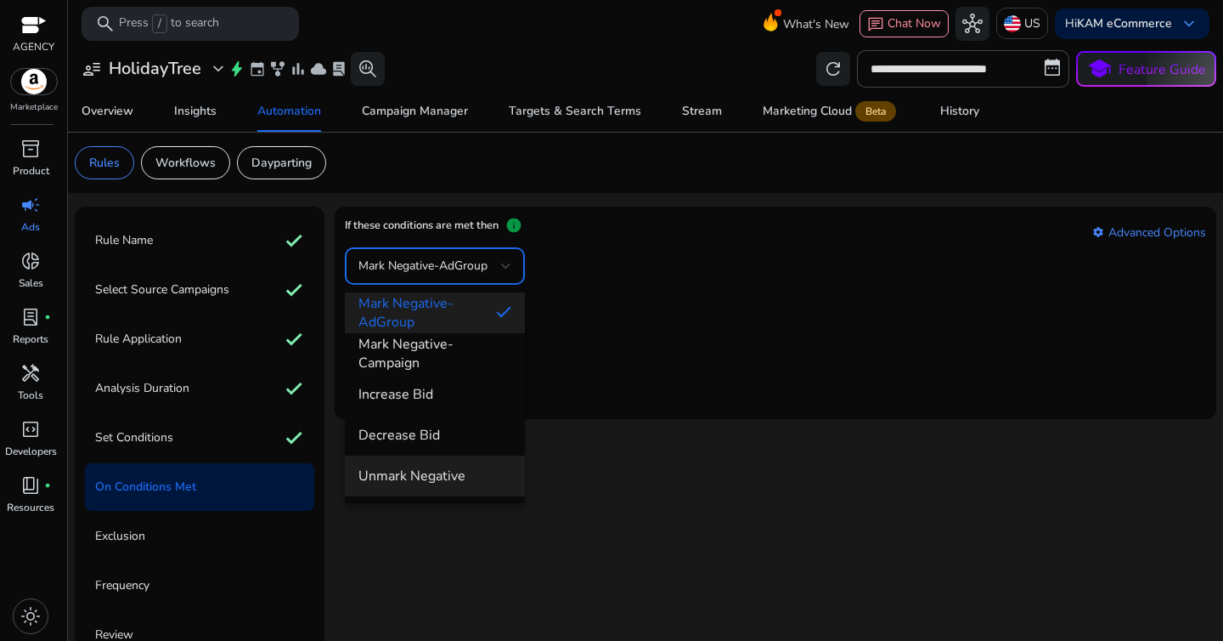
click at [439, 466] on span "Unmark Negative" at bounding box center [434, 475] width 153 height 19
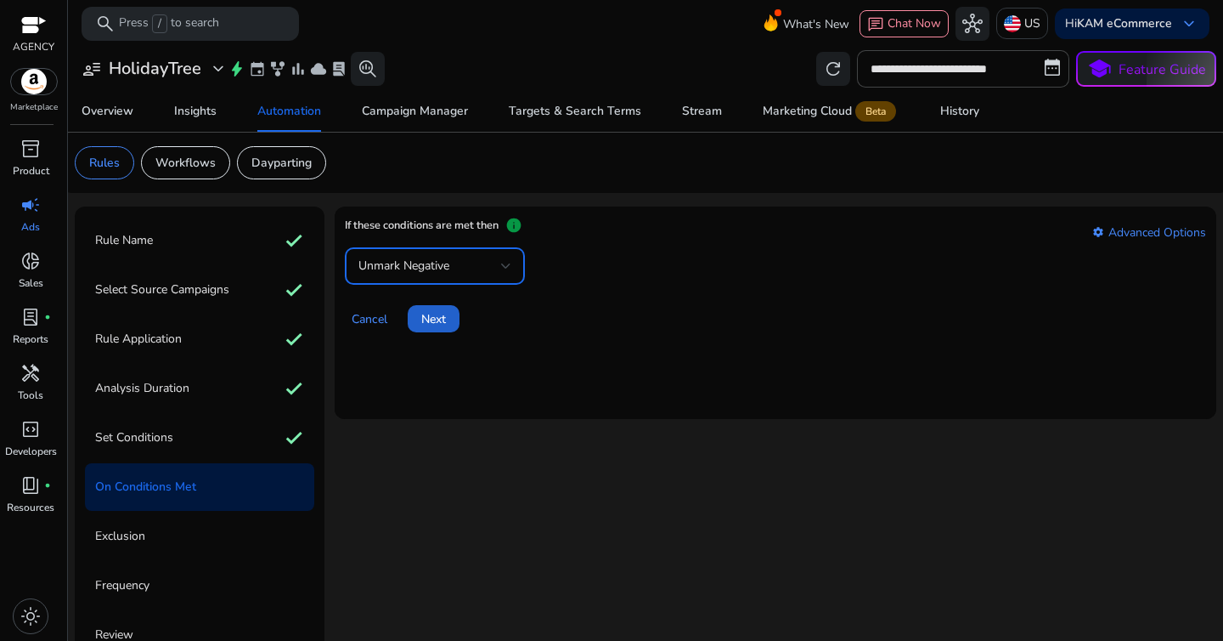
click at [440, 335] on span at bounding box center [434, 318] width 52 height 41
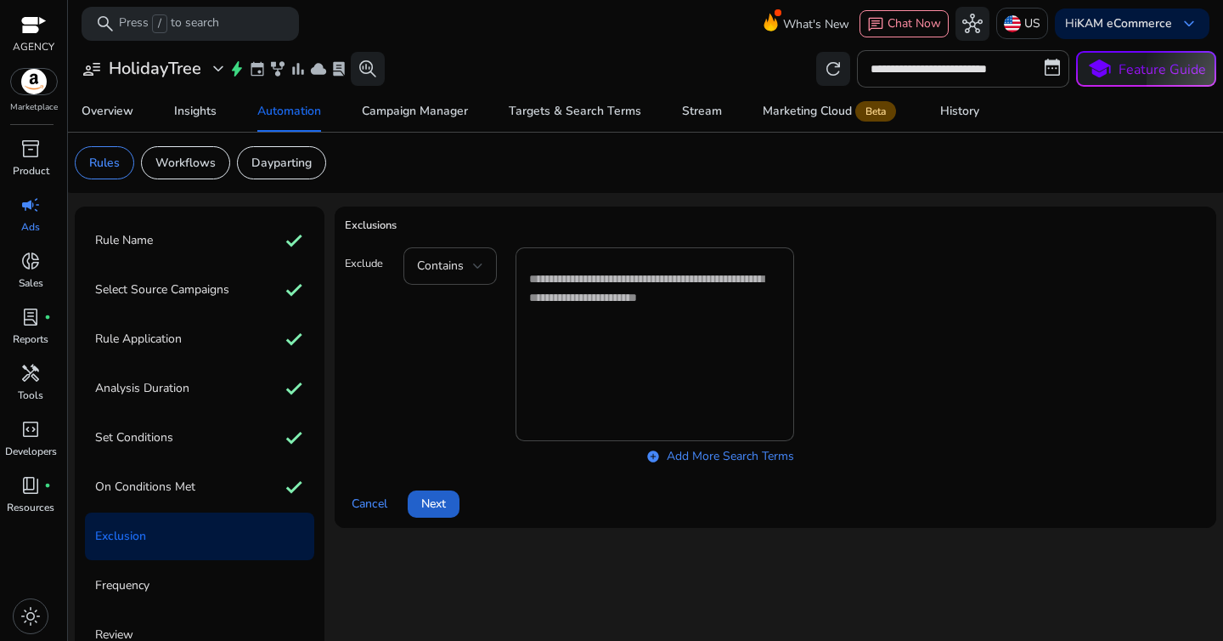
click at [430, 498] on span "Next" at bounding box center [433, 503] width 25 height 18
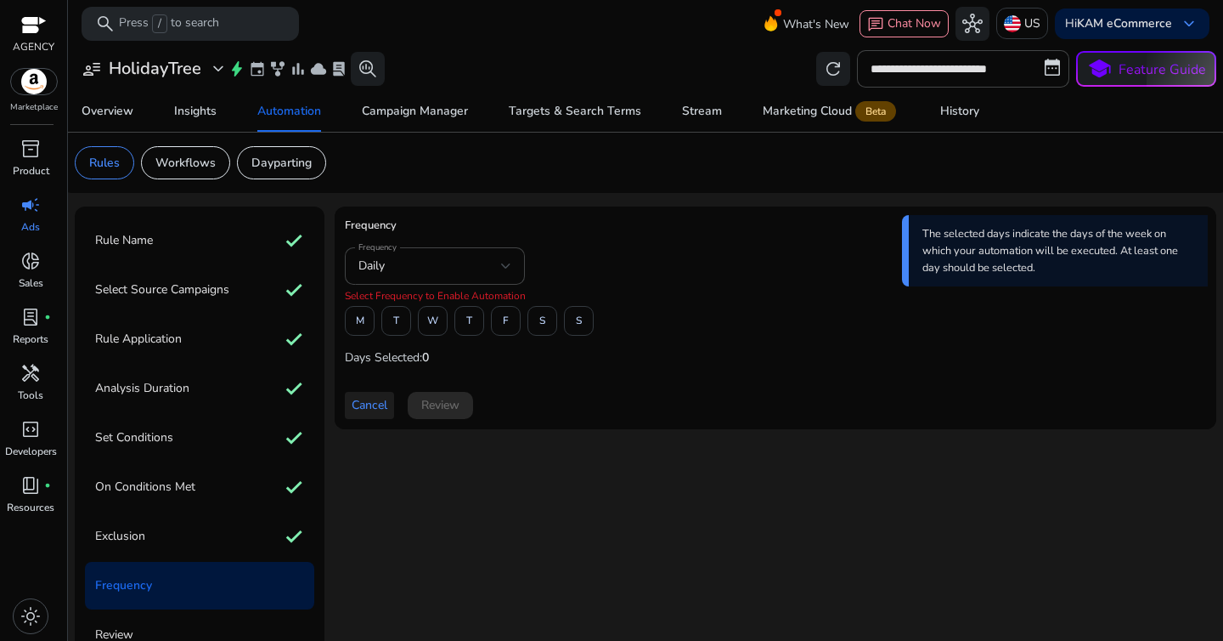
click at [375, 415] on span at bounding box center [369, 405] width 49 height 41
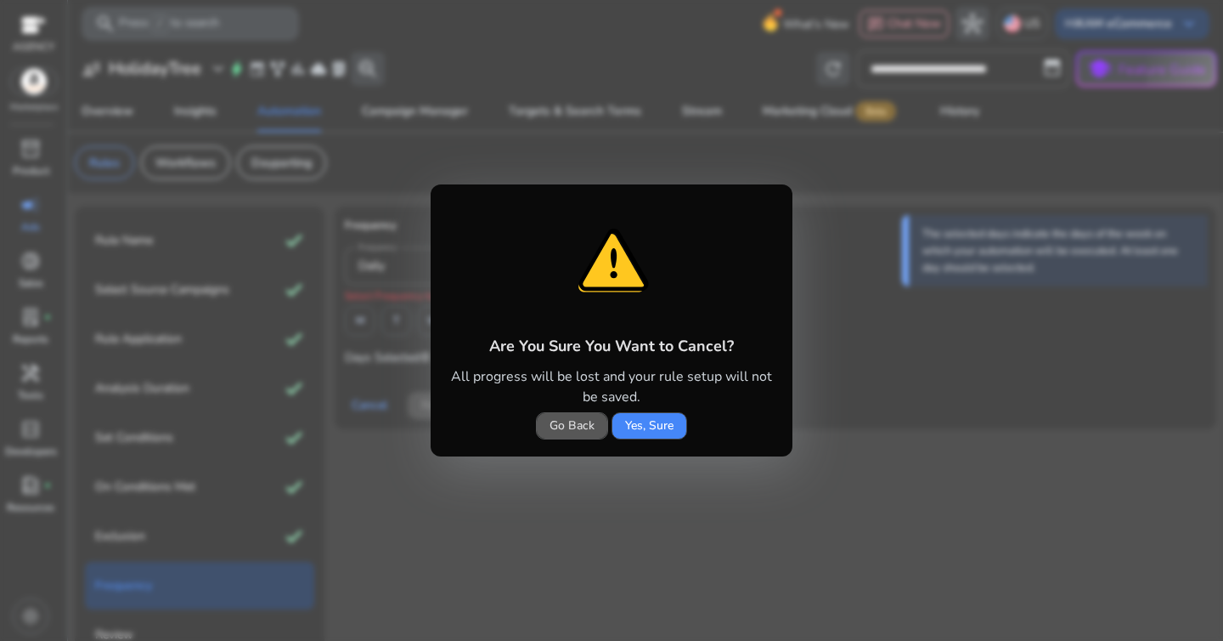
click at [566, 430] on span "Go Back" at bounding box center [572, 425] width 45 height 18
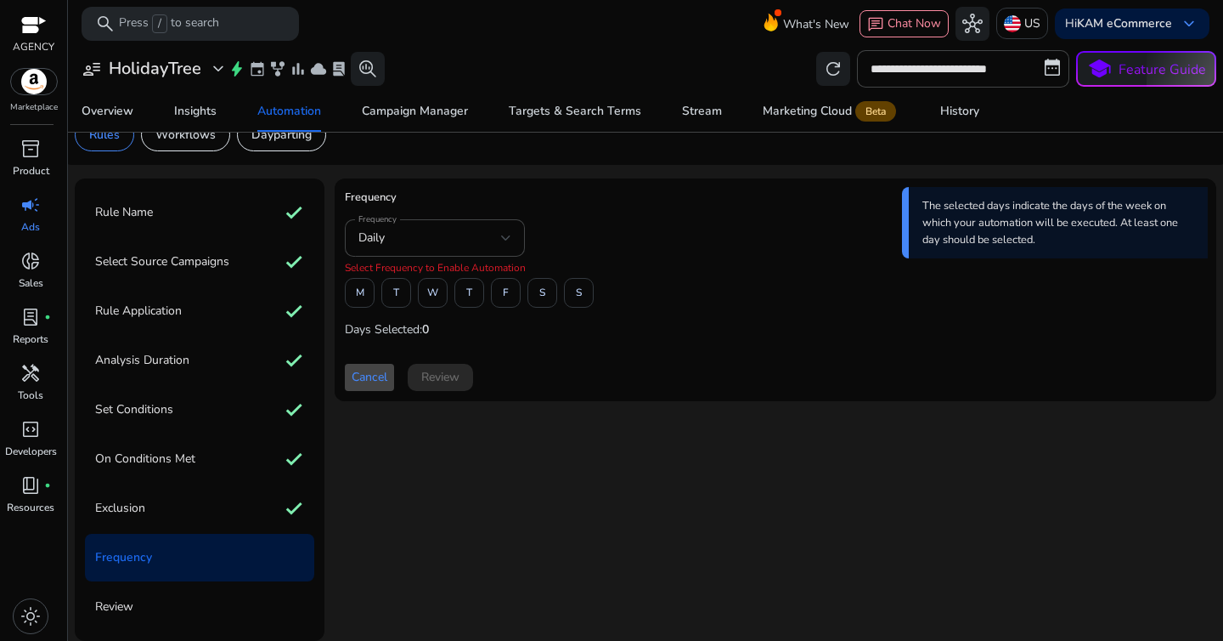
scroll to position [0, 0]
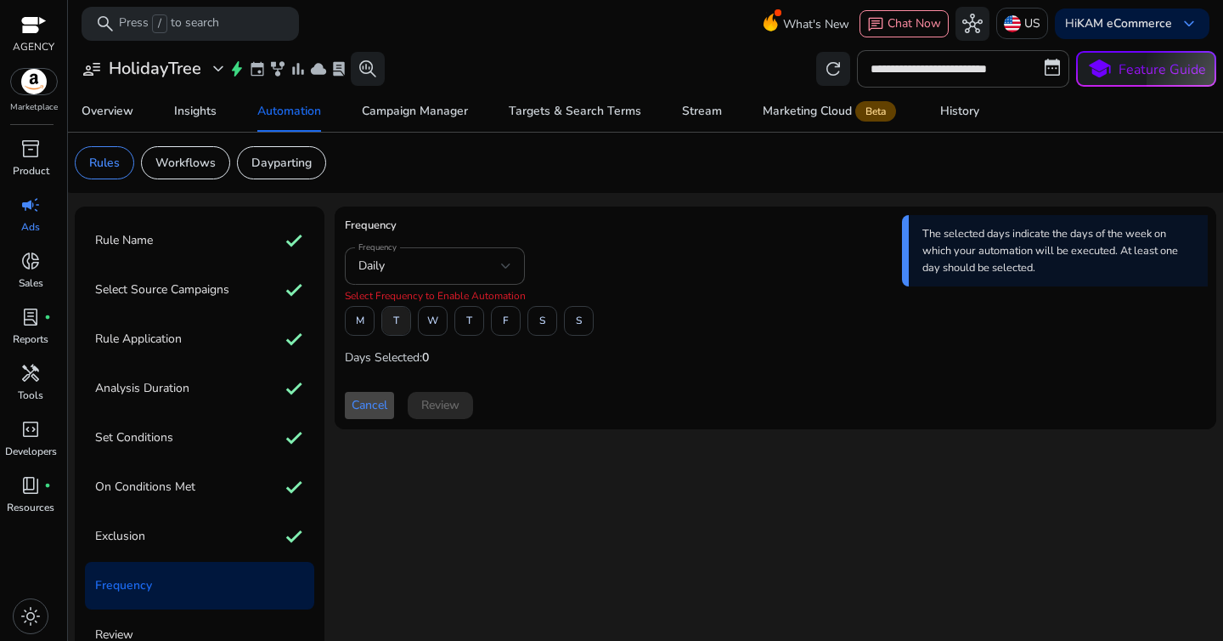
click at [409, 321] on span at bounding box center [396, 321] width 28 height 41
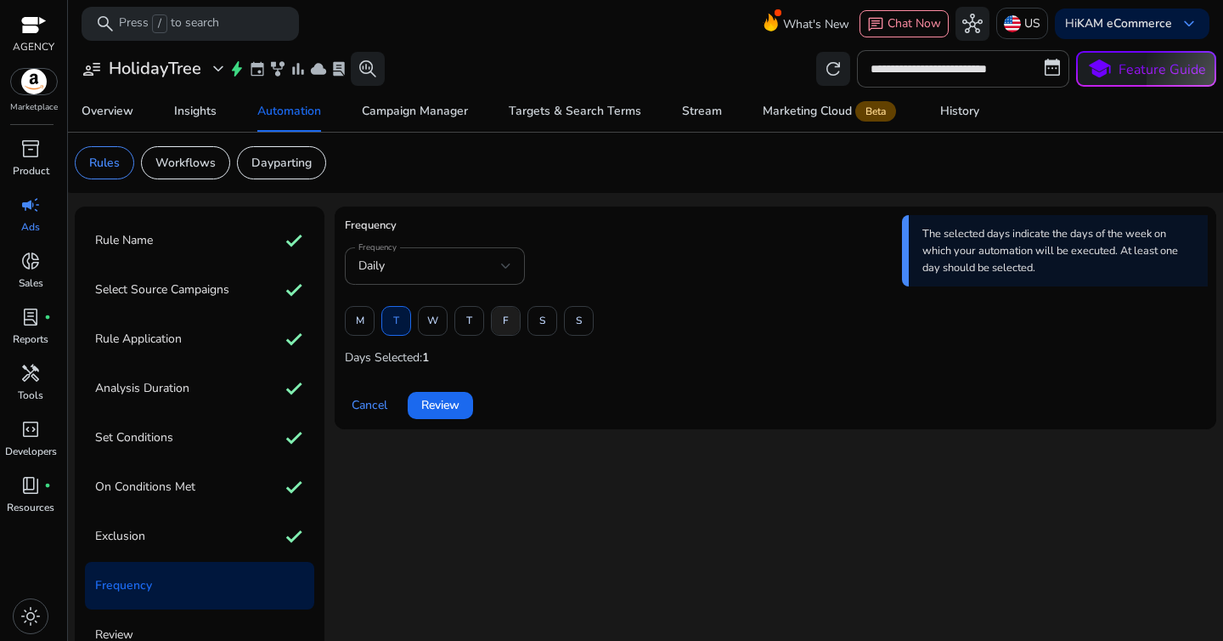
click at [503, 319] on span "F" at bounding box center [506, 321] width 6 height 30
click at [462, 420] on span at bounding box center [440, 405] width 65 height 41
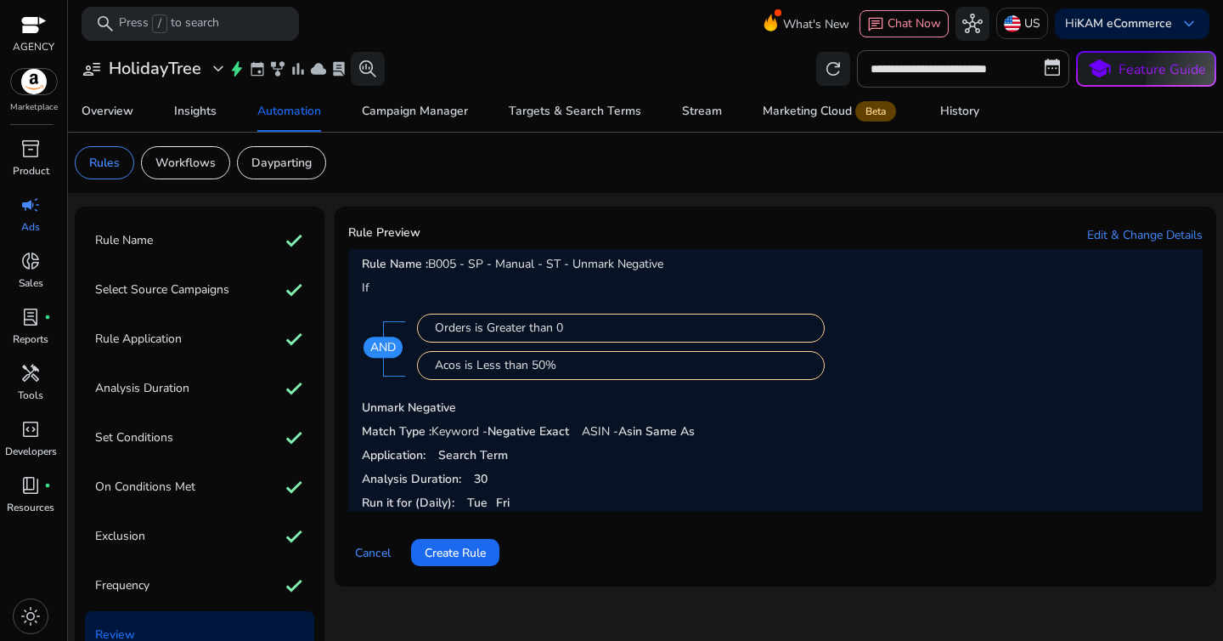
scroll to position [28, 0]
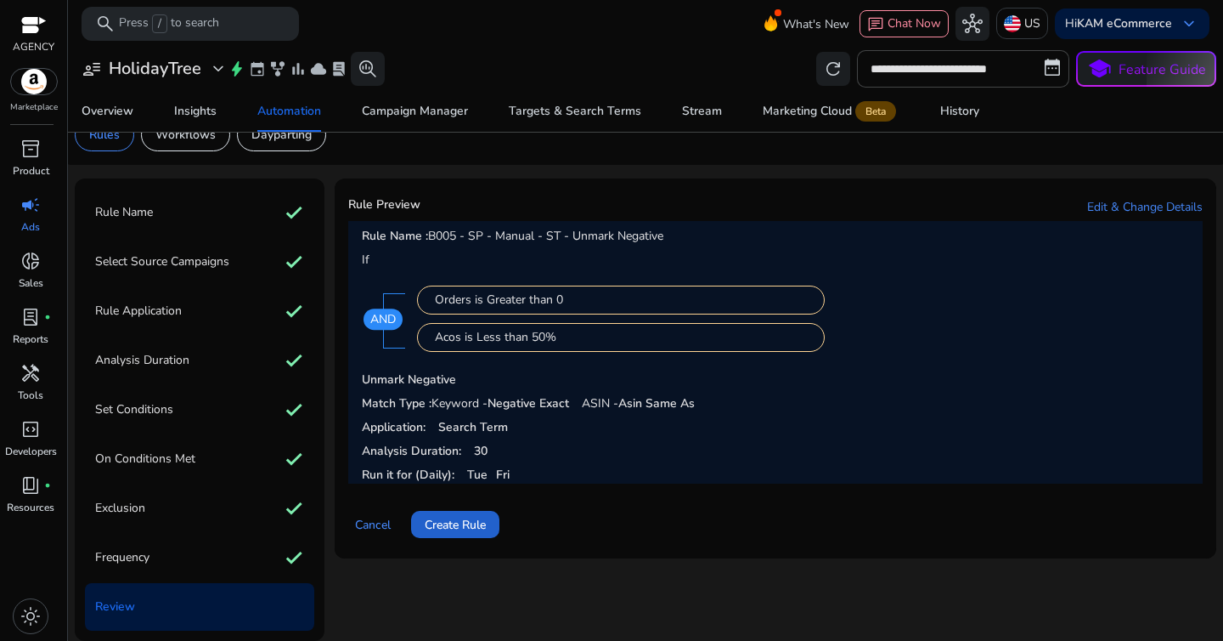
click at [467, 517] on span "Create Rule" at bounding box center [455, 525] width 61 height 18
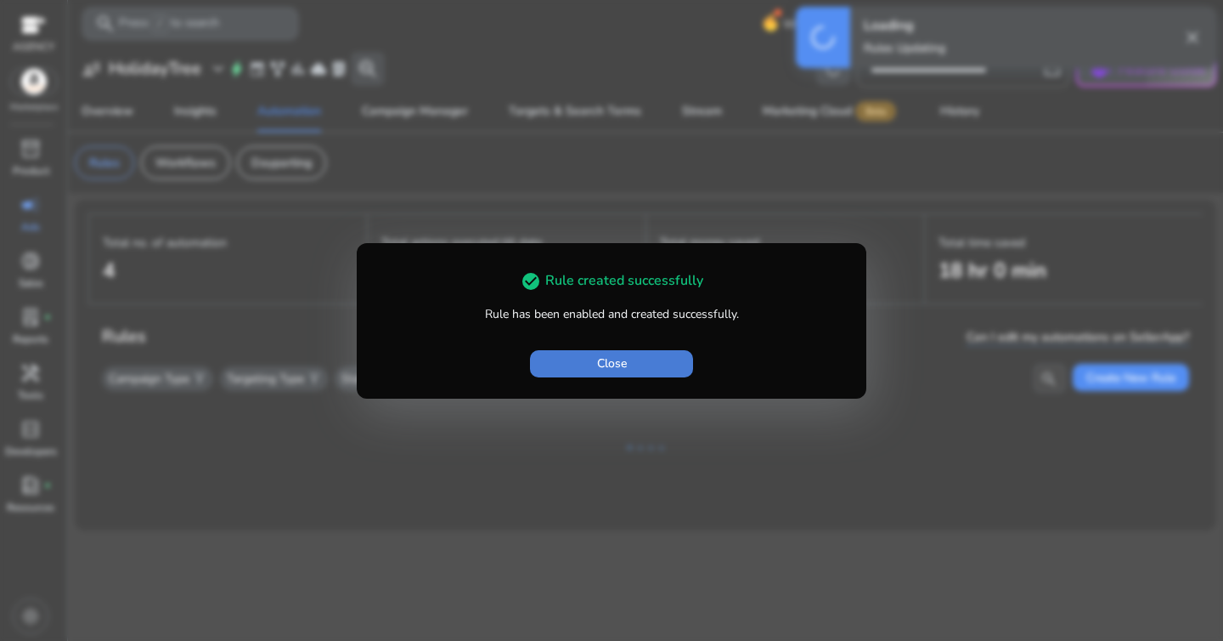
click at [596, 347] on span "button" at bounding box center [611, 363] width 163 height 41
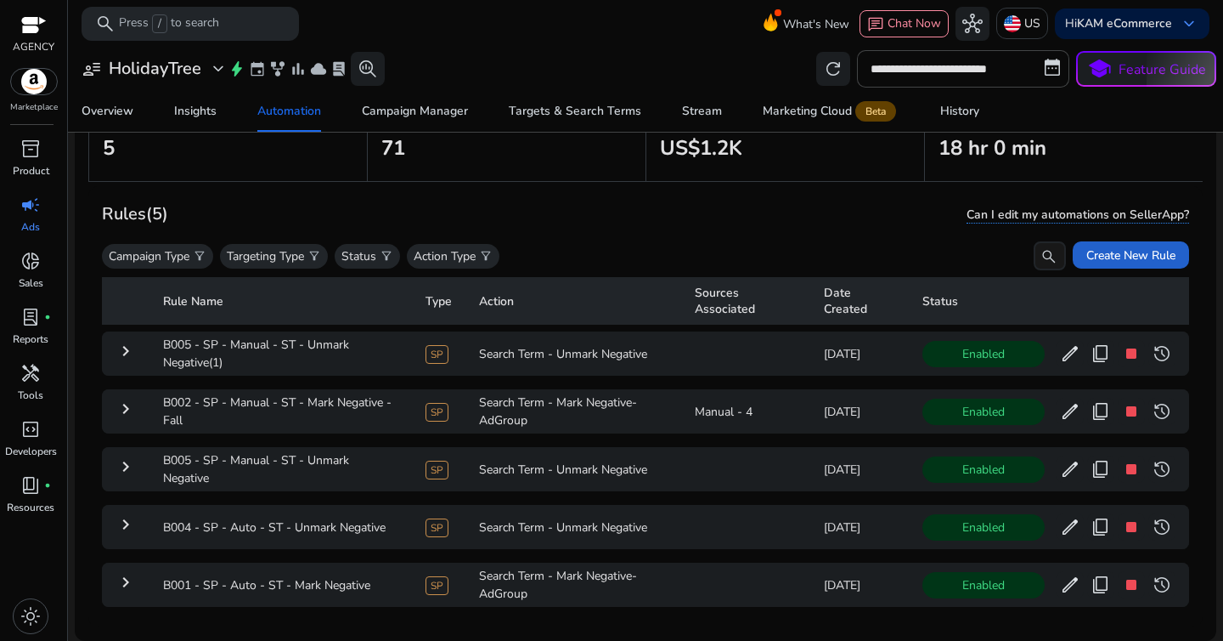
click at [1109, 267] on span at bounding box center [1131, 254] width 116 height 41
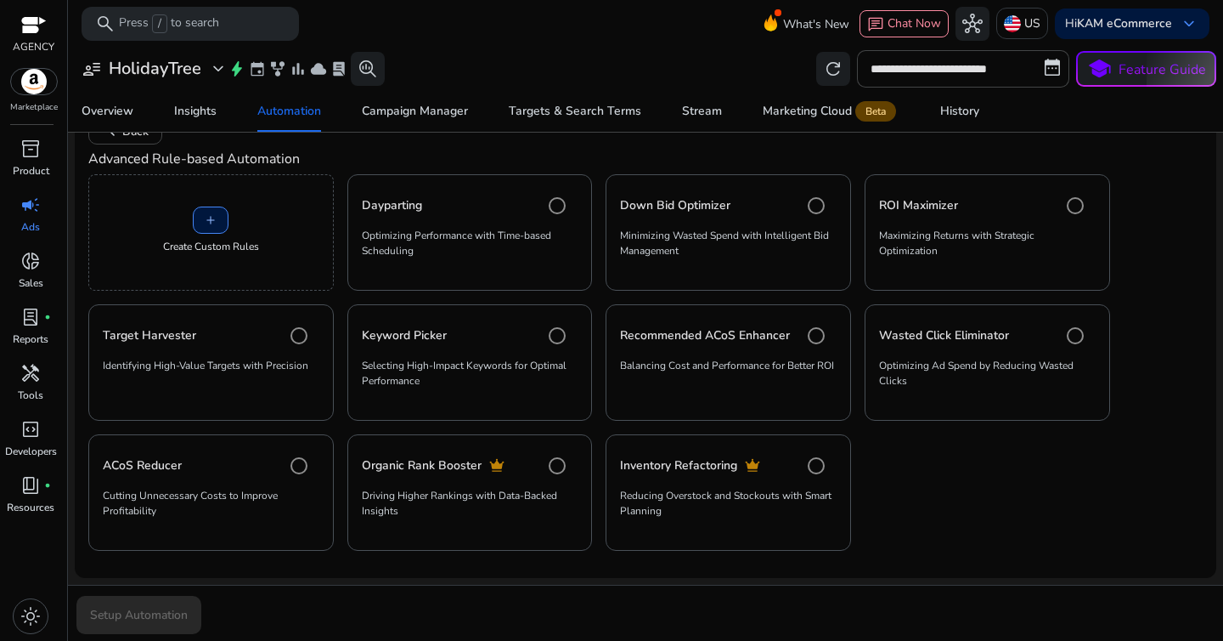
scroll to position [94, 0]
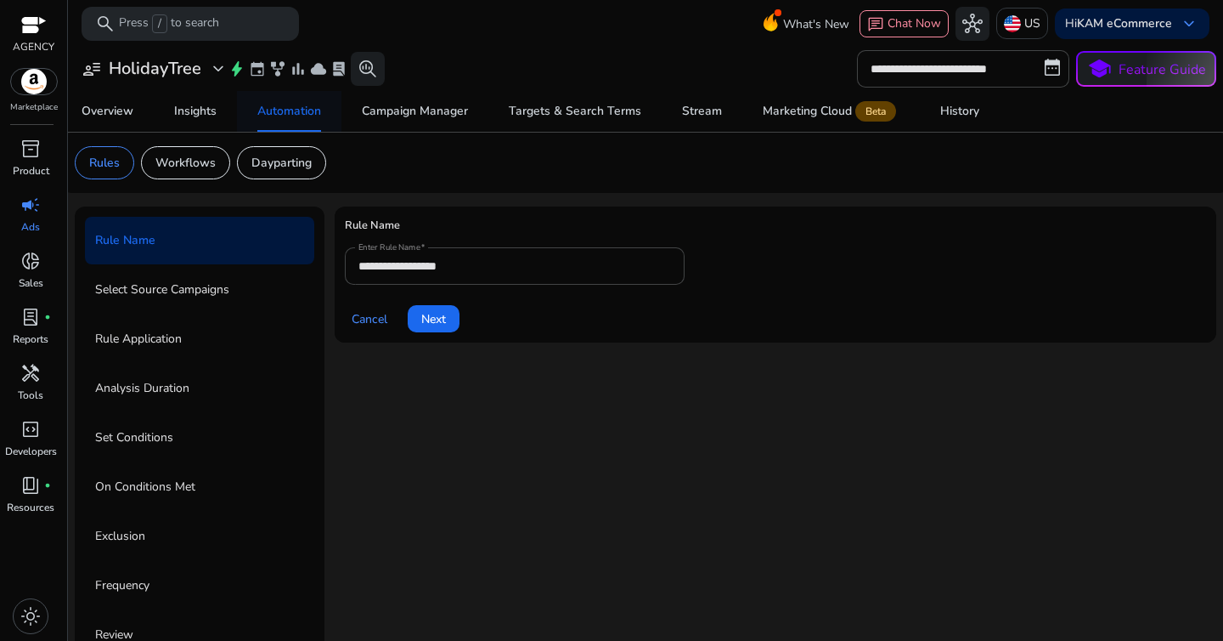
click at [308, 116] on div "Automation" at bounding box center [289, 111] width 64 height 12
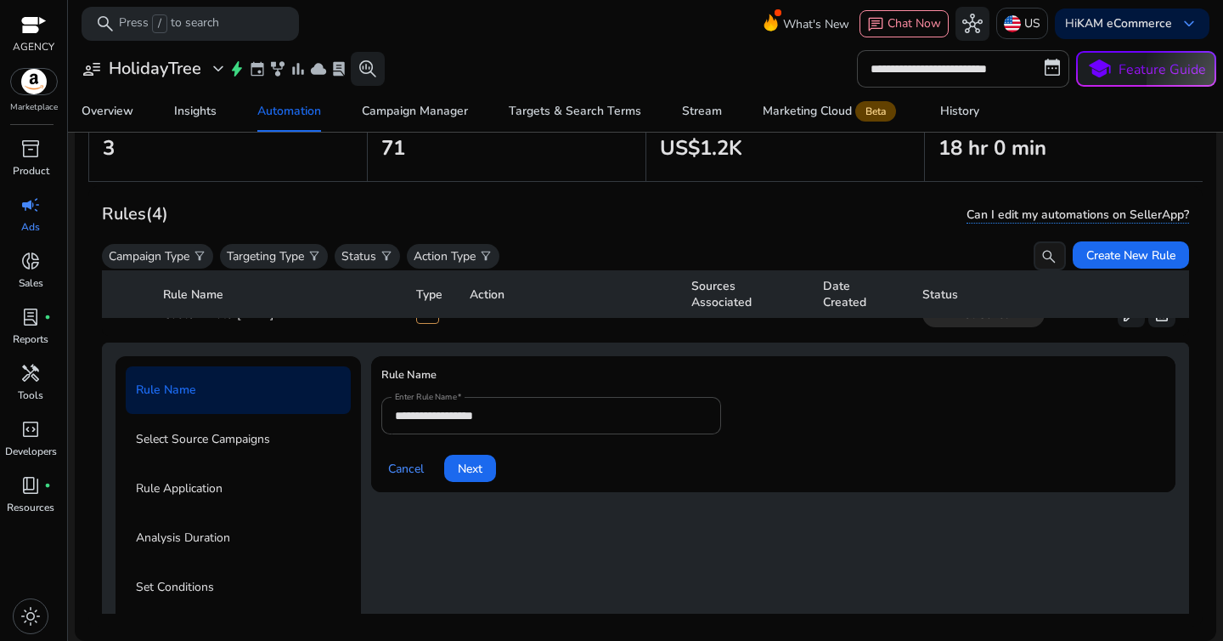
scroll to position [61, 0]
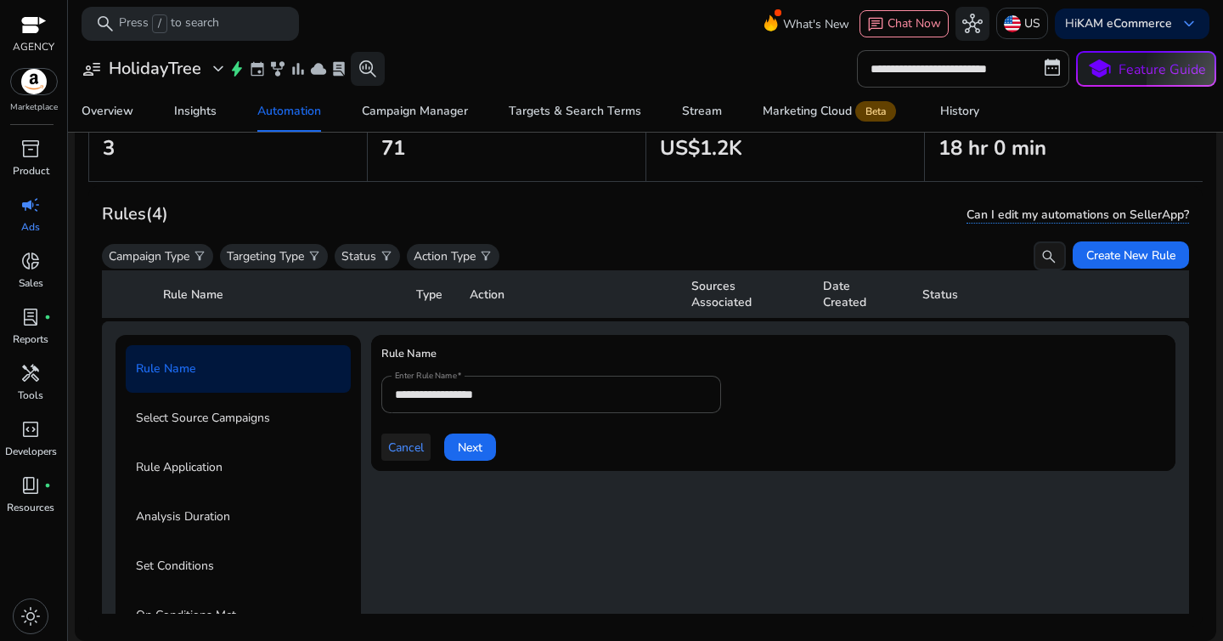
click at [393, 454] on span "Cancel" at bounding box center [406, 447] width 36 height 18
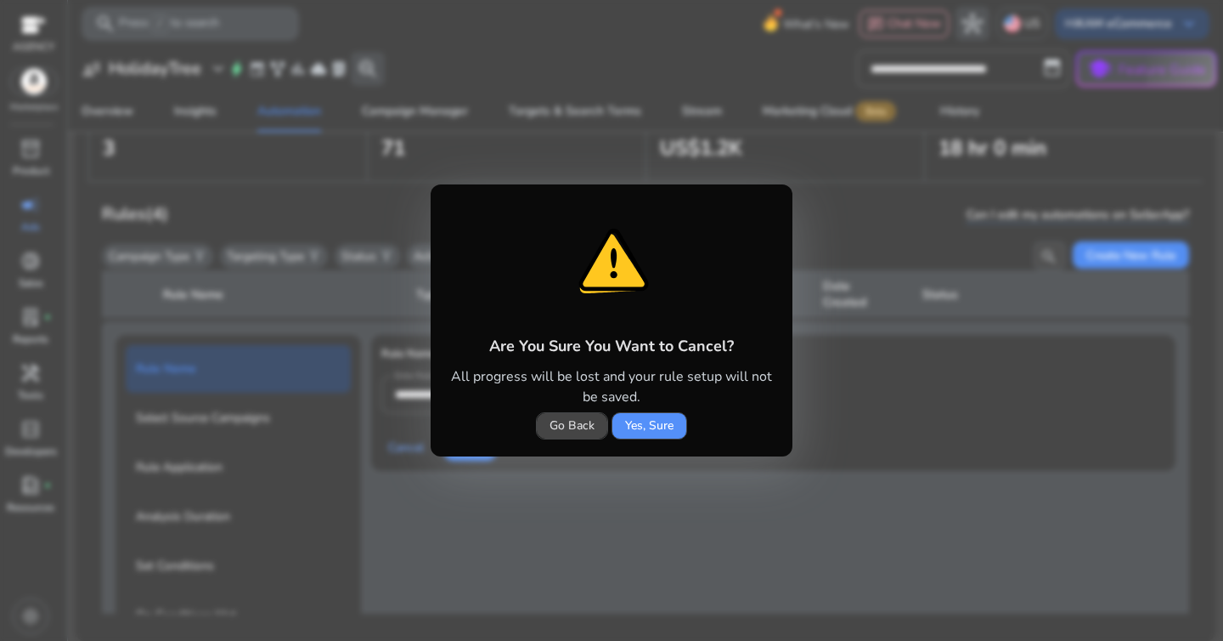
click at [618, 427] on span at bounding box center [649, 425] width 74 height 41
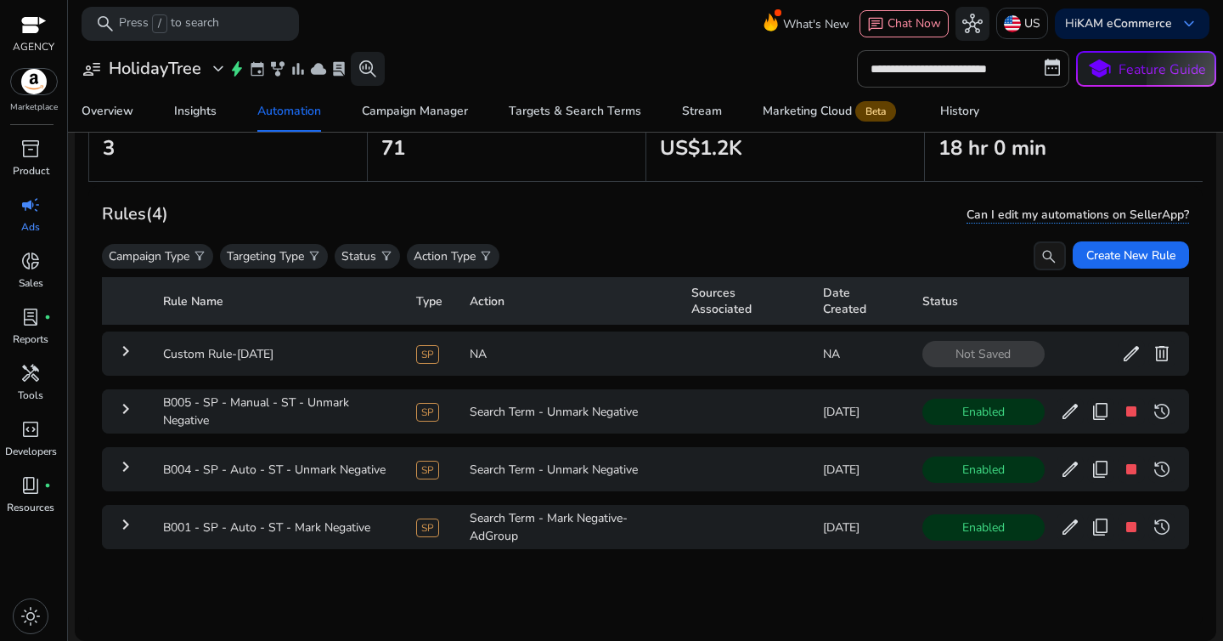
scroll to position [0, 0]
click at [138, 516] on td "keyboard_arrow_right" at bounding box center [126, 527] width 48 height 44
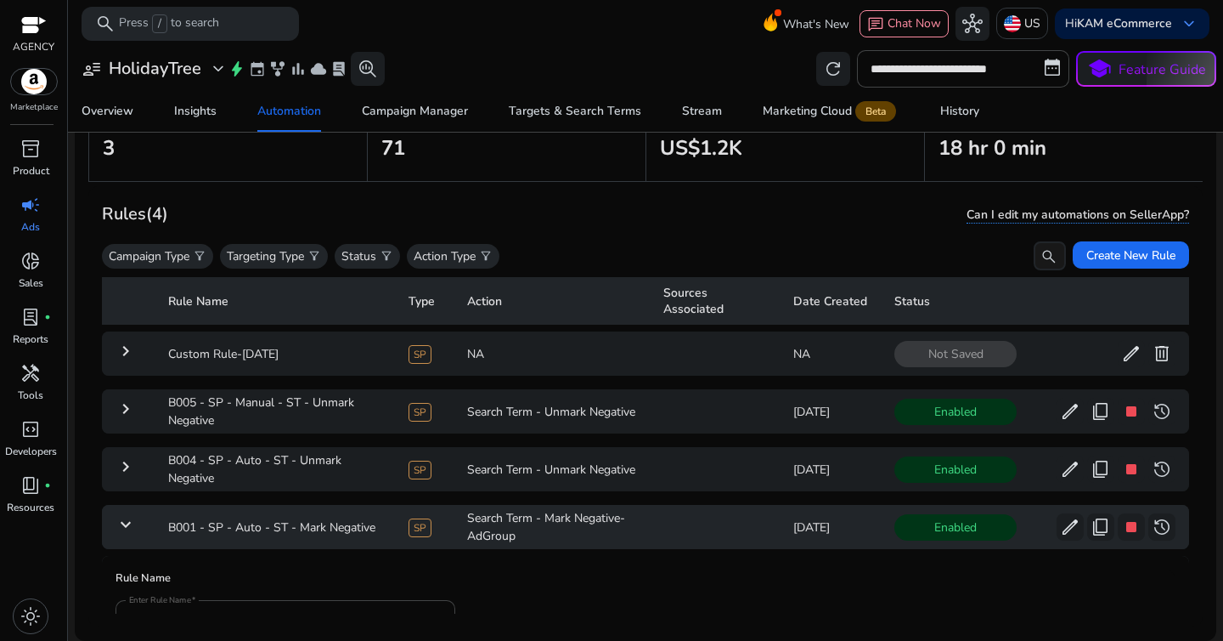
click at [116, 519] on mat-icon "keyboard_arrow_down" at bounding box center [126, 524] width 20 height 20
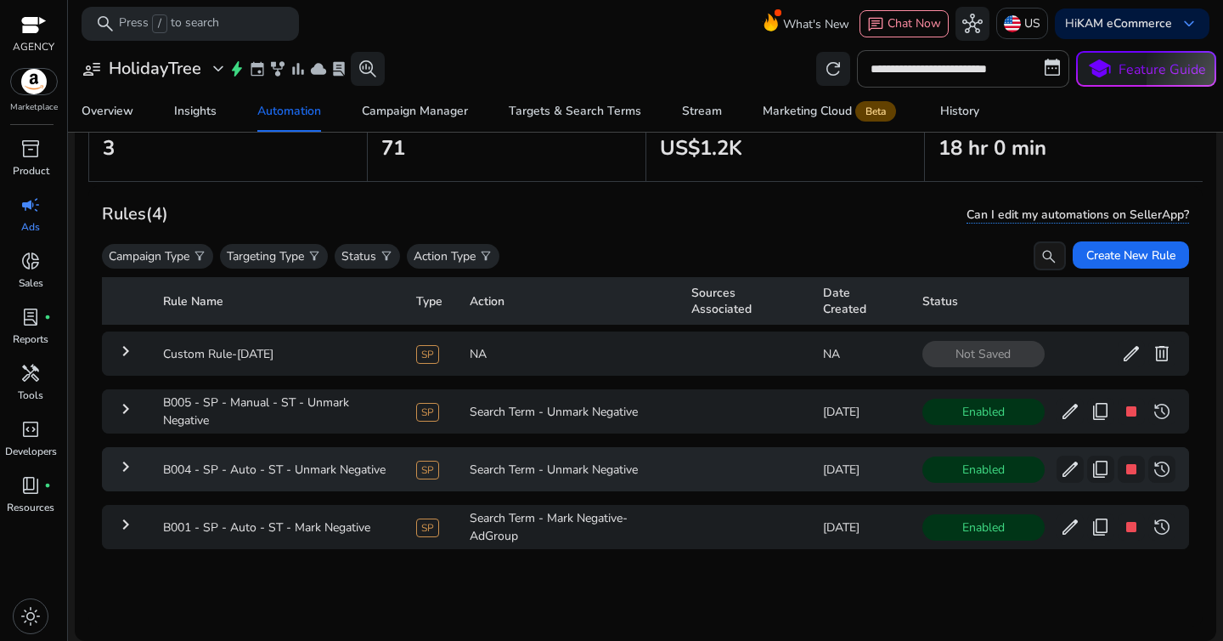
click at [124, 469] on mat-icon "keyboard_arrow_right" at bounding box center [126, 466] width 20 height 20
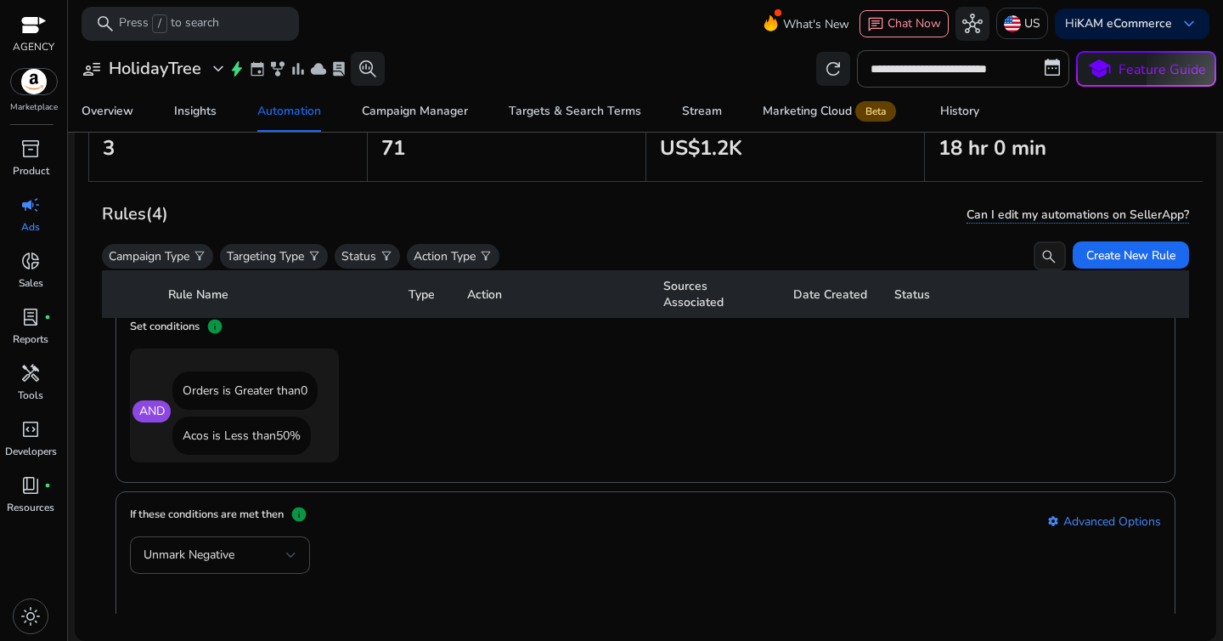
scroll to position [1027, 0]
click at [20, 261] on div "donut_small" at bounding box center [31, 260] width 48 height 27
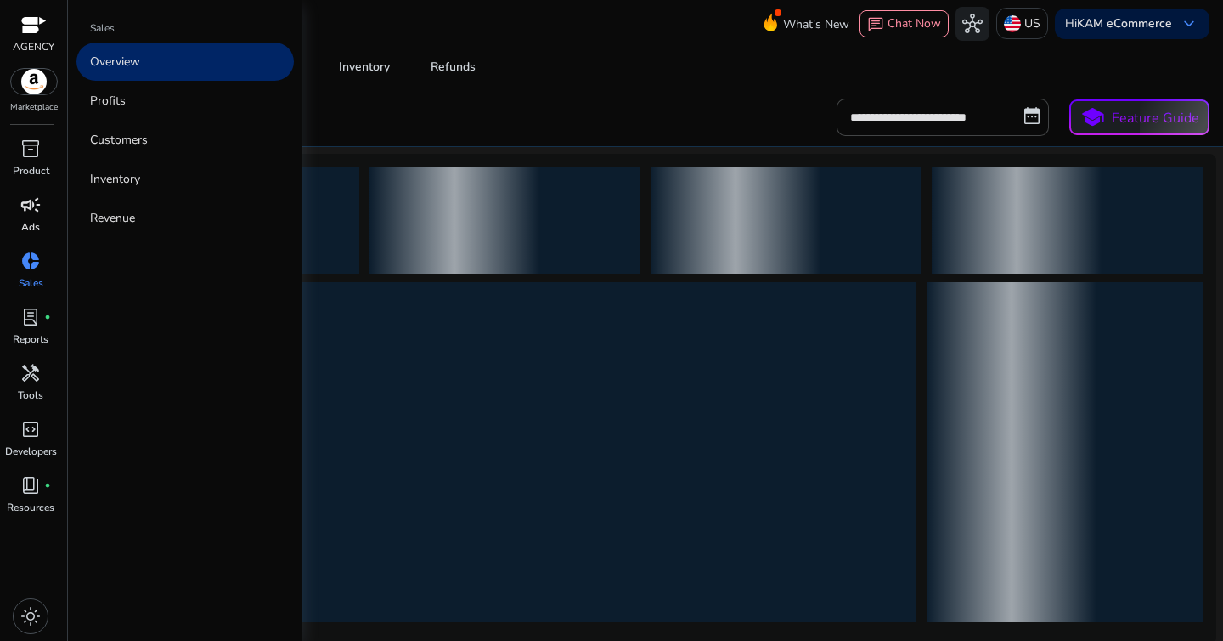
click at [31, 211] on span "campaign" at bounding box center [30, 205] width 20 height 20
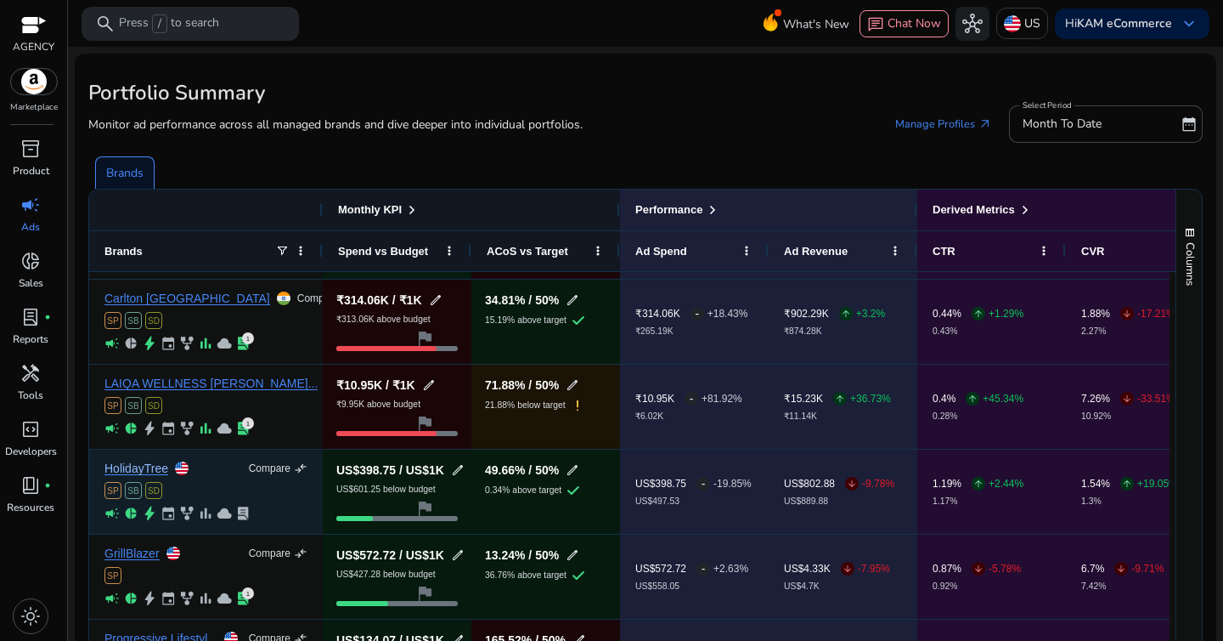
click at [134, 467] on link "HolidayTree" at bounding box center [136, 468] width 64 height 13
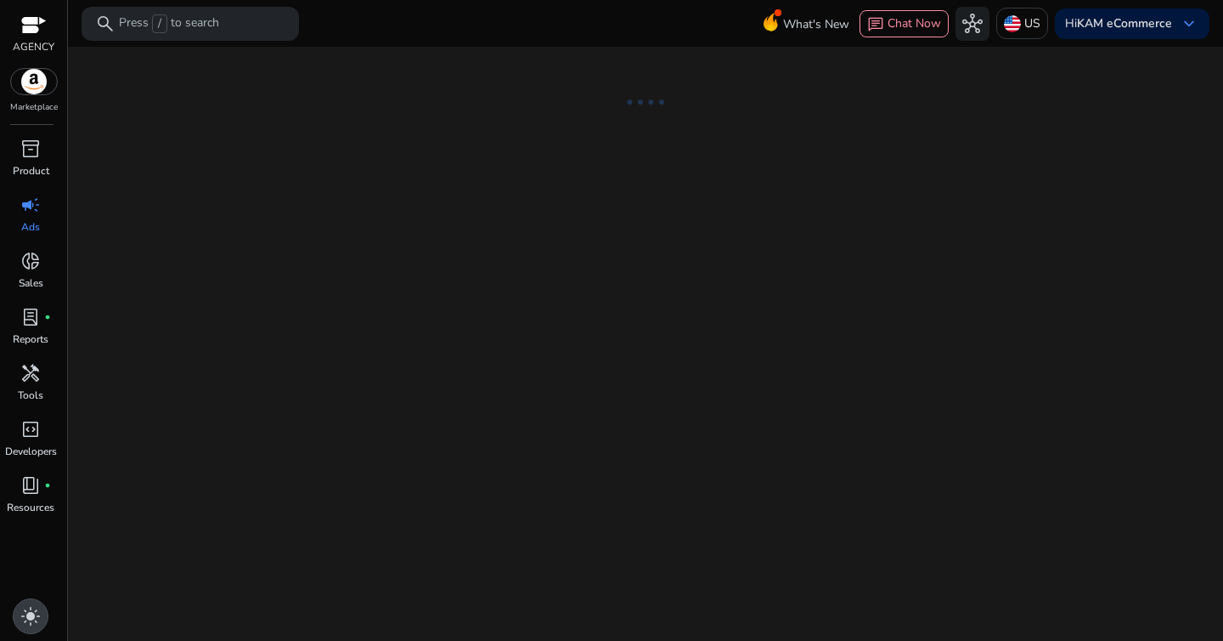
click at [42, 612] on div "light_mode" at bounding box center [31, 616] width 36 height 36
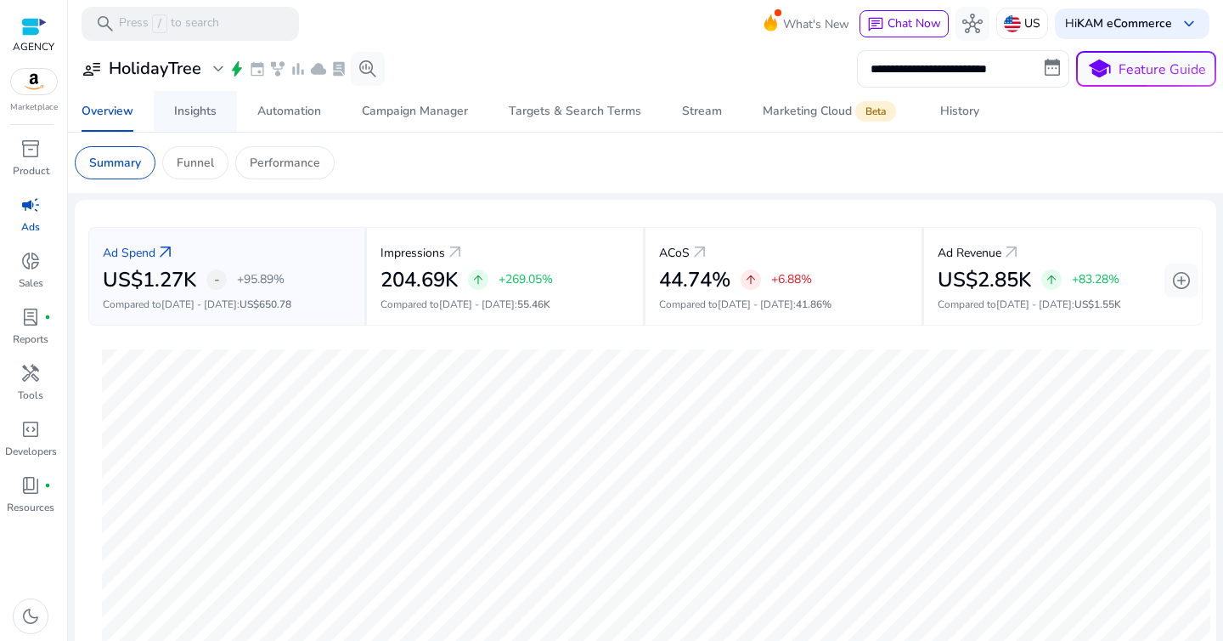
click at [169, 110] on link "Insights" at bounding box center [195, 111] width 83 height 41
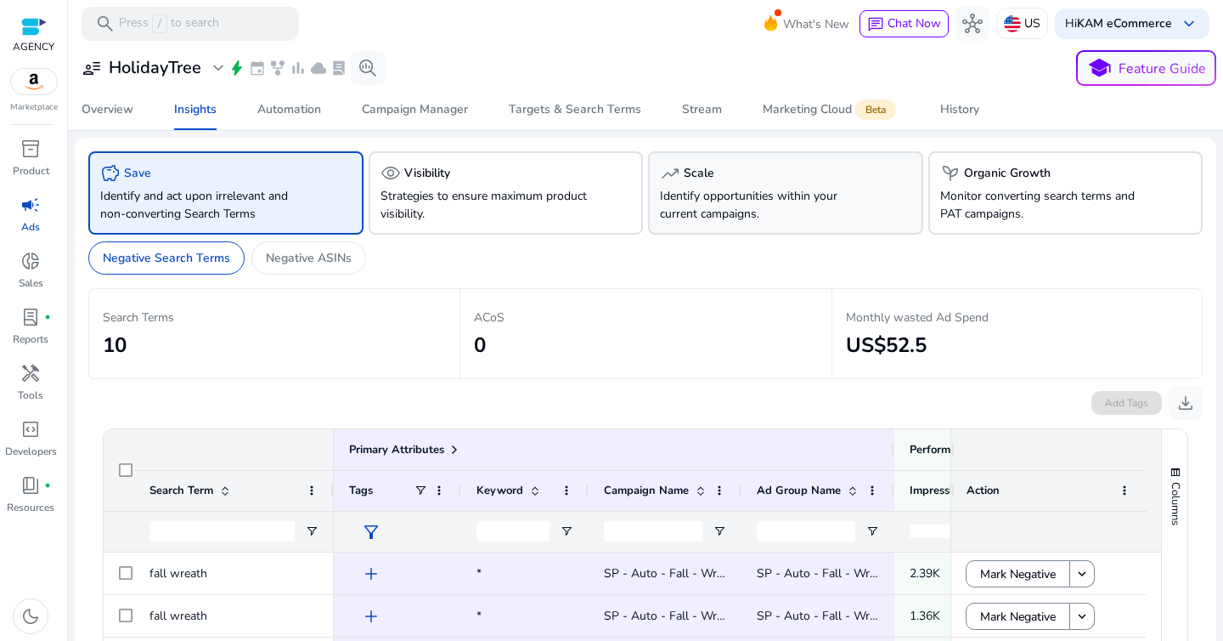
click at [672, 187] on p "Identify opportunities within your current campaigns." at bounding box center [764, 205] width 209 height 36
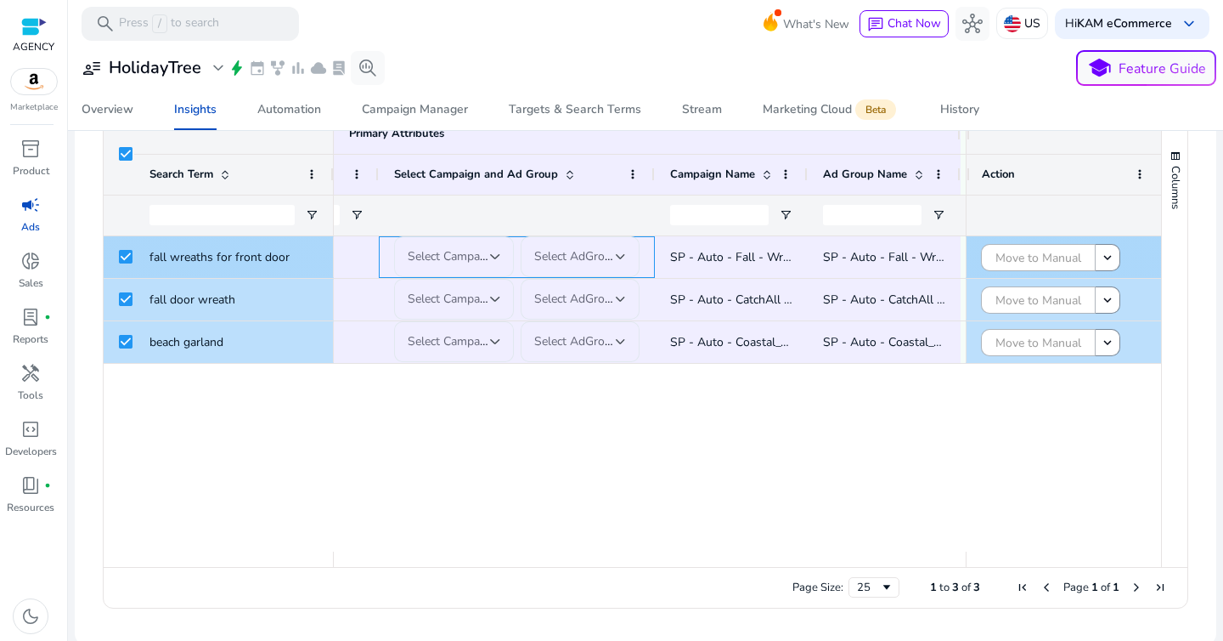
click at [472, 267] on div "Select Campaign" at bounding box center [454, 256] width 93 height 41
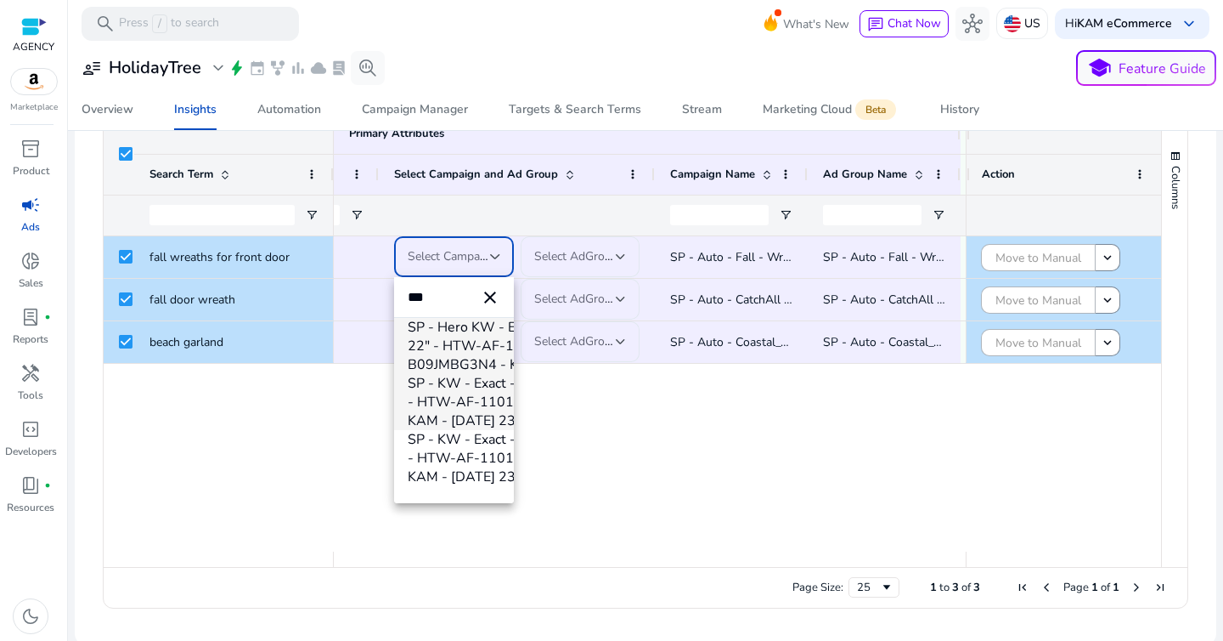
type input "***"
click at [454, 401] on span "SP - KW - Exact - Fall - Wreath 22" - HTW-AF-1101 - B09JMBG3N4 - KAM - 9/5/2025…" at bounding box center [522, 402] width 228 height 56
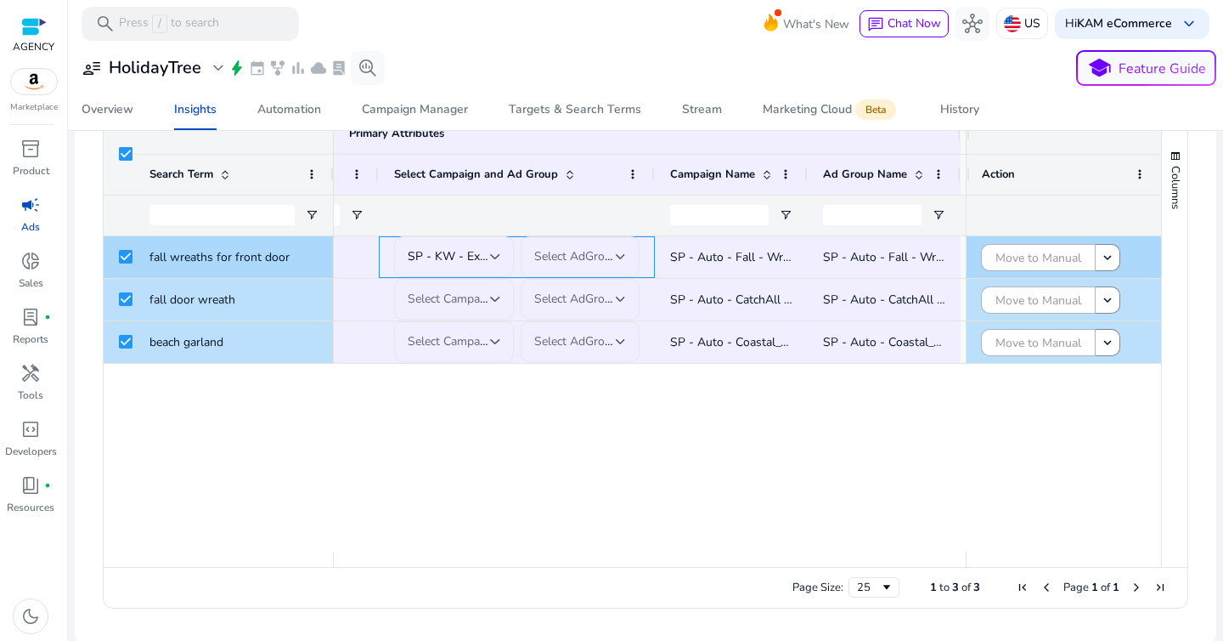
click at [598, 272] on div "Select AdGroup" at bounding box center [580, 256] width 93 height 41
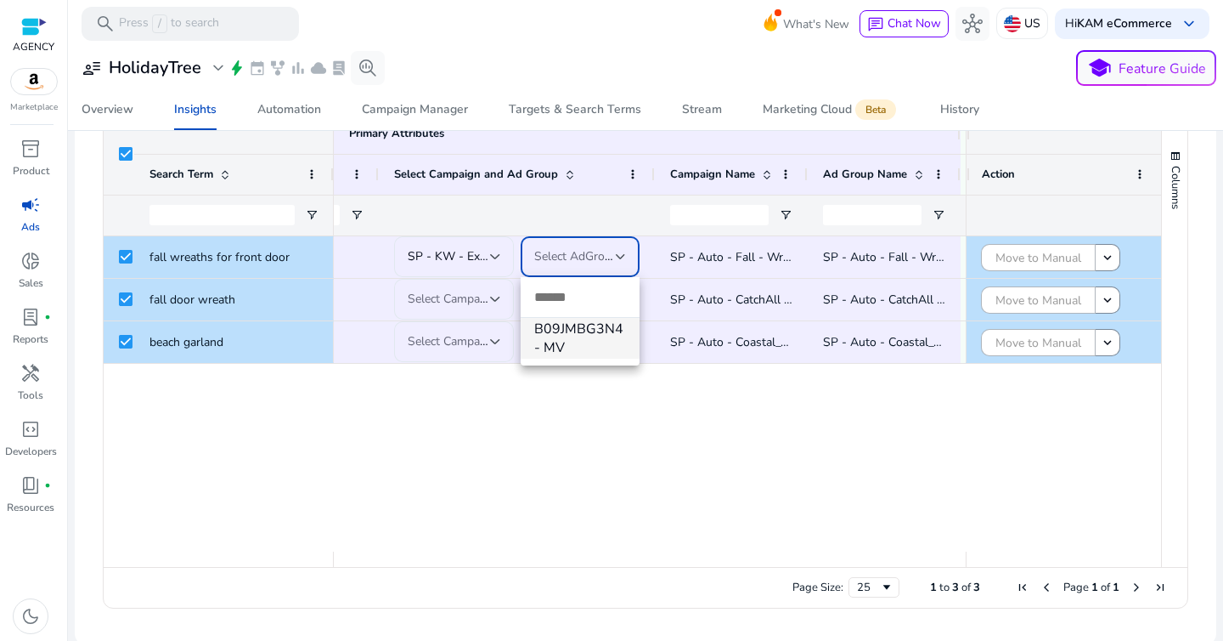
click at [597, 341] on span "B09JMBG3N4 - MV" at bounding box center [580, 337] width 93 height 37
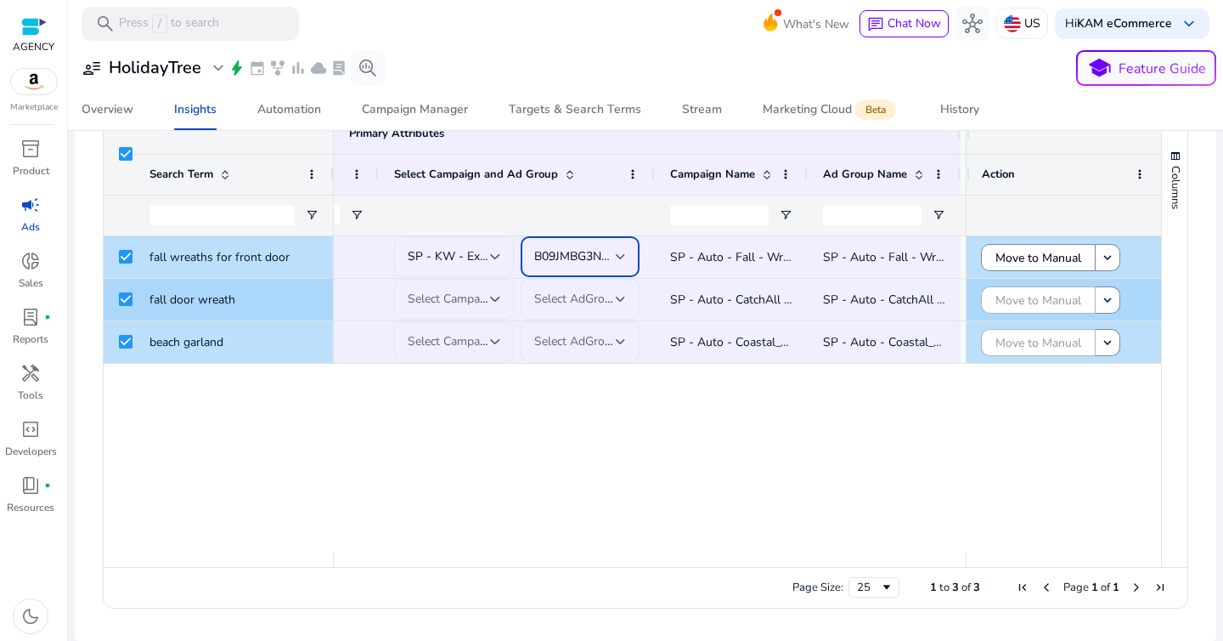
click at [492, 306] on div at bounding box center [495, 299] width 10 height 20
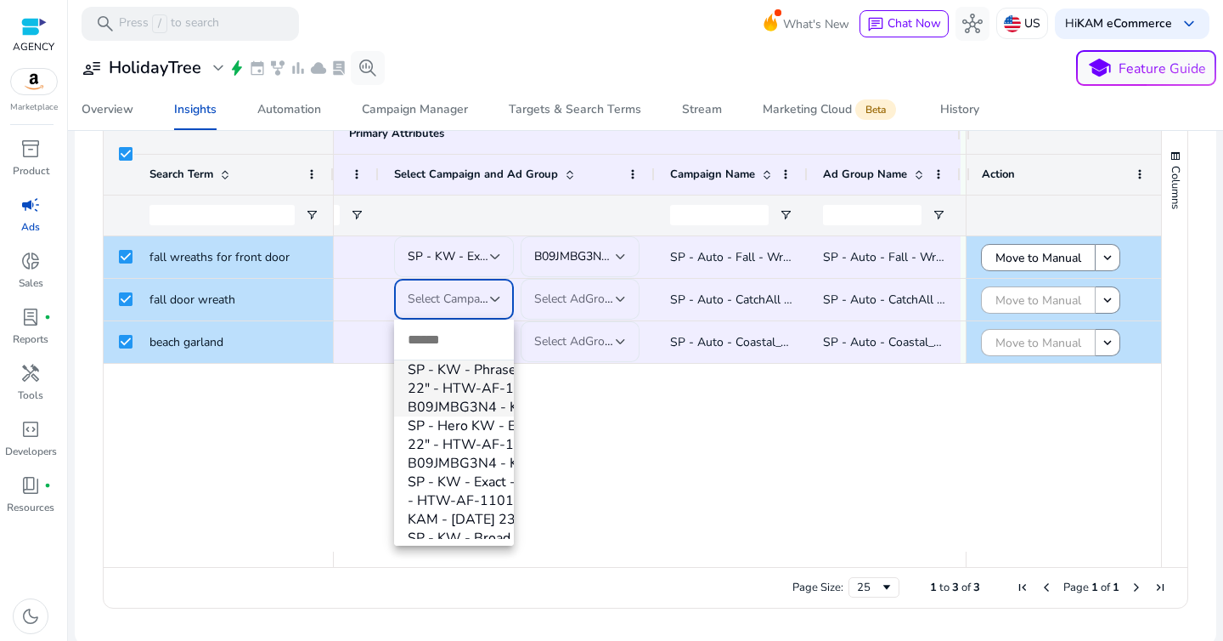
click at [610, 452] on div at bounding box center [611, 320] width 1223 height 641
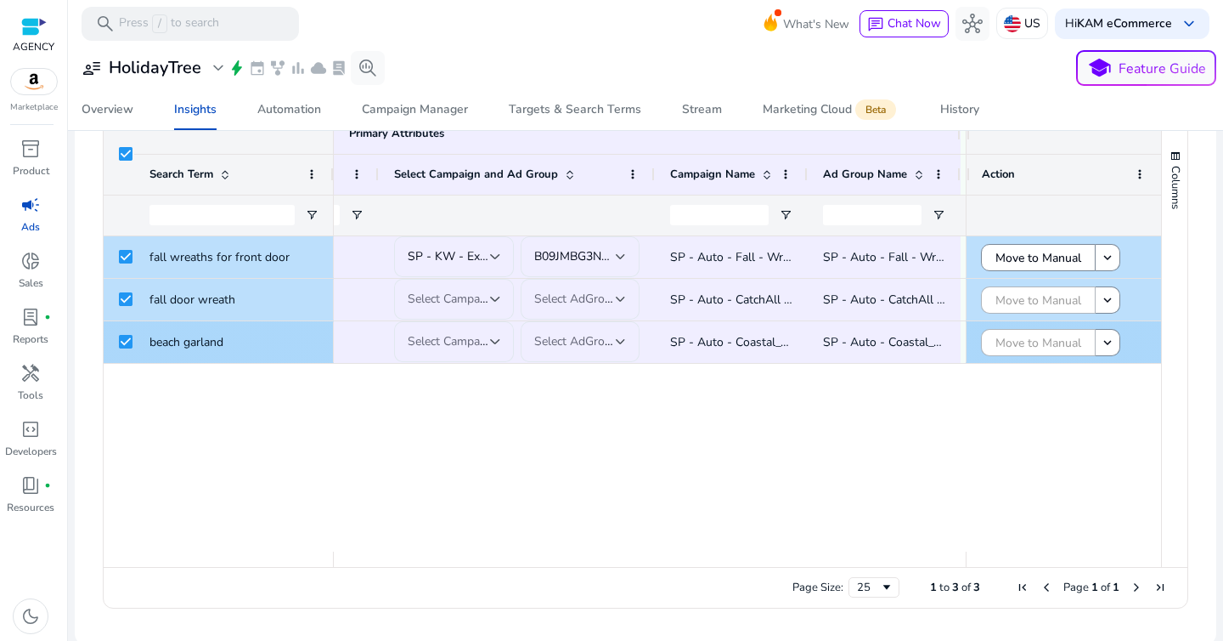
click at [117, 340] on div at bounding box center [119, 342] width 31 height 42
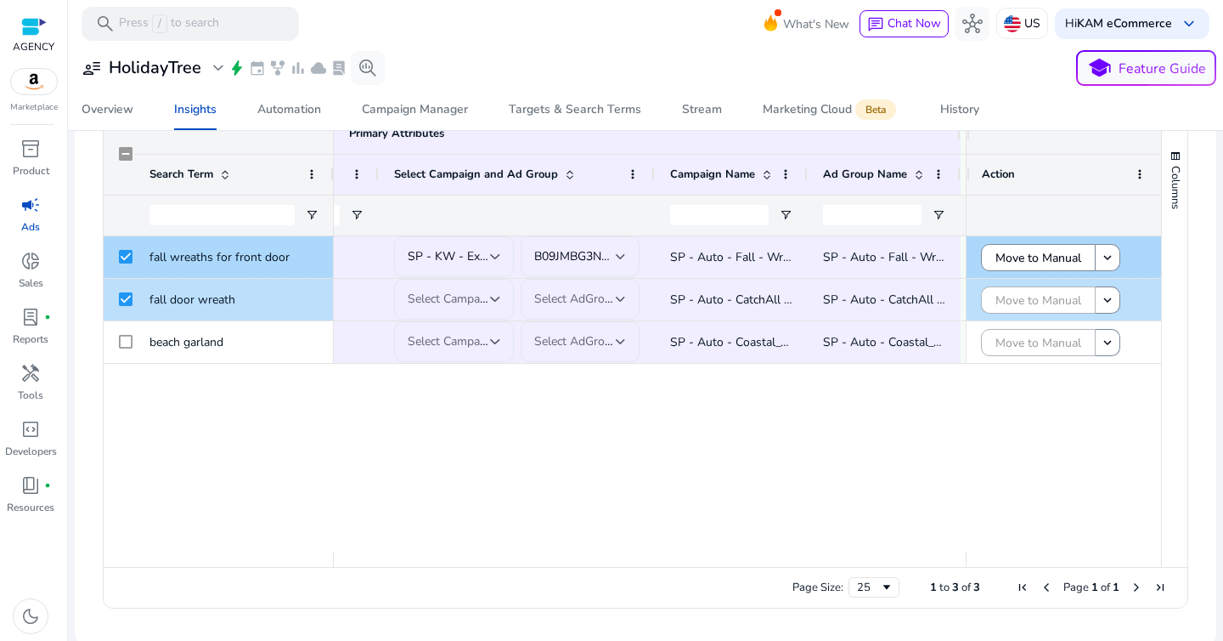
click at [224, 257] on span "fall wreaths for front door" at bounding box center [220, 257] width 140 height 16
copy div "fall wreaths for front door"
click at [539, 114] on div "Targets & Search Terms" at bounding box center [575, 110] width 133 height 12
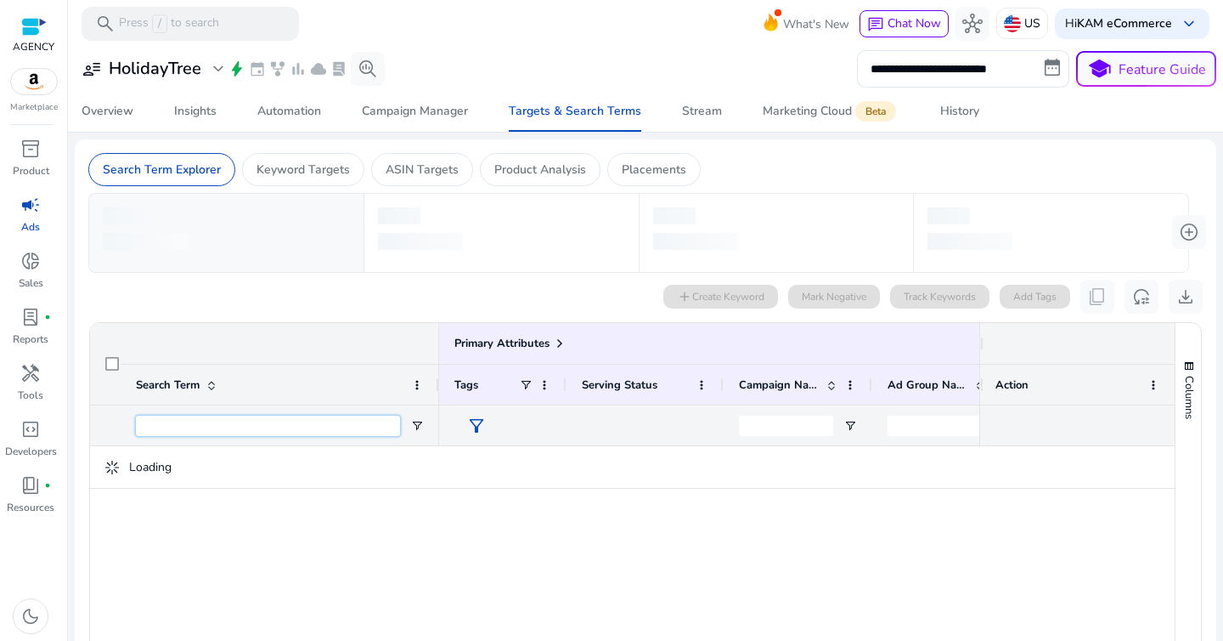
click at [227, 424] on input "Search Term Filter Input" at bounding box center [268, 425] width 264 height 20
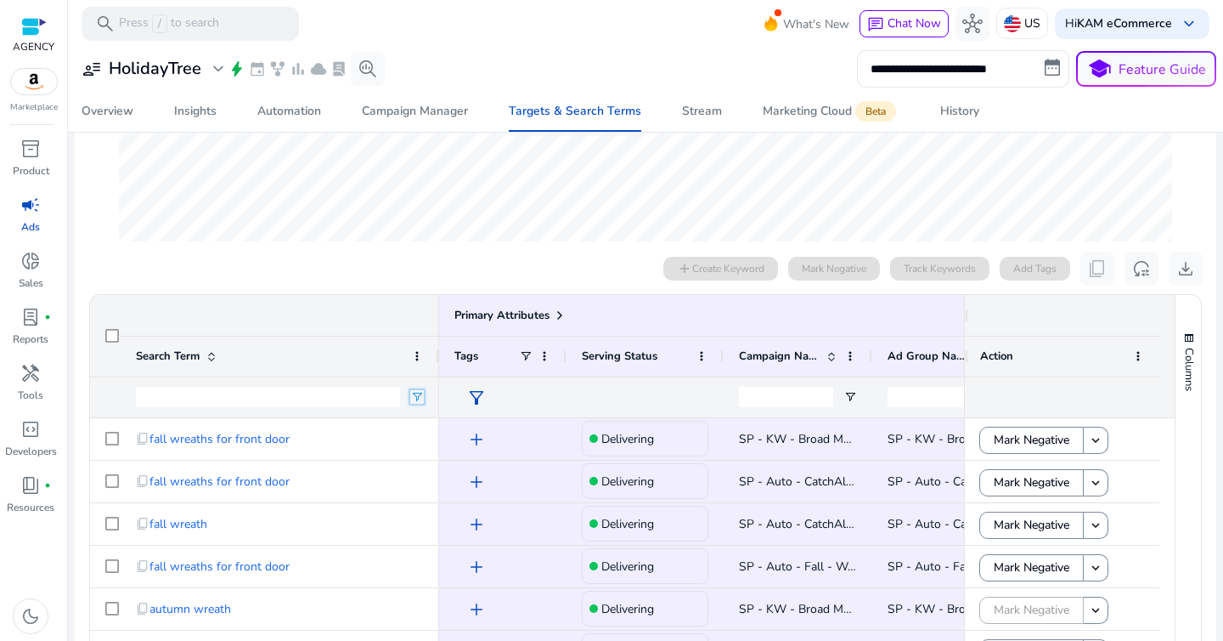
click at [419, 399] on span "Open Filter Menu" at bounding box center [417, 397] width 14 height 14
click at [447, 437] on div "Contains" at bounding box center [484, 428] width 132 height 20
click at [452, 464] on input "Filter Value" at bounding box center [484, 456] width 132 height 20
paste input "**********"
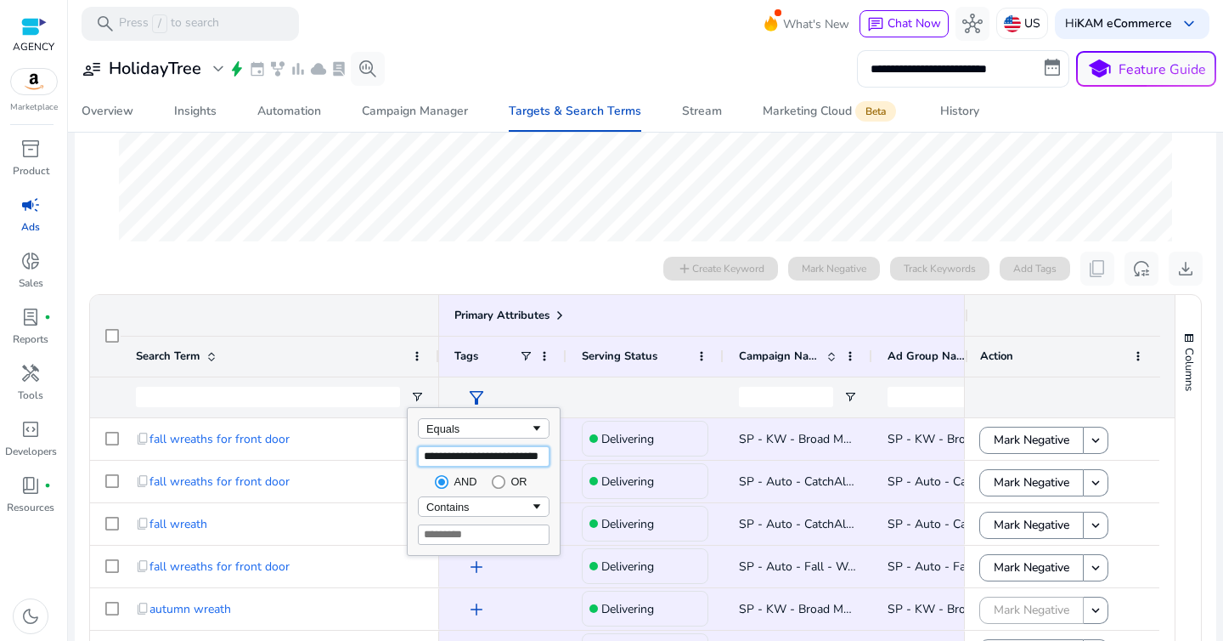
type input "**********"
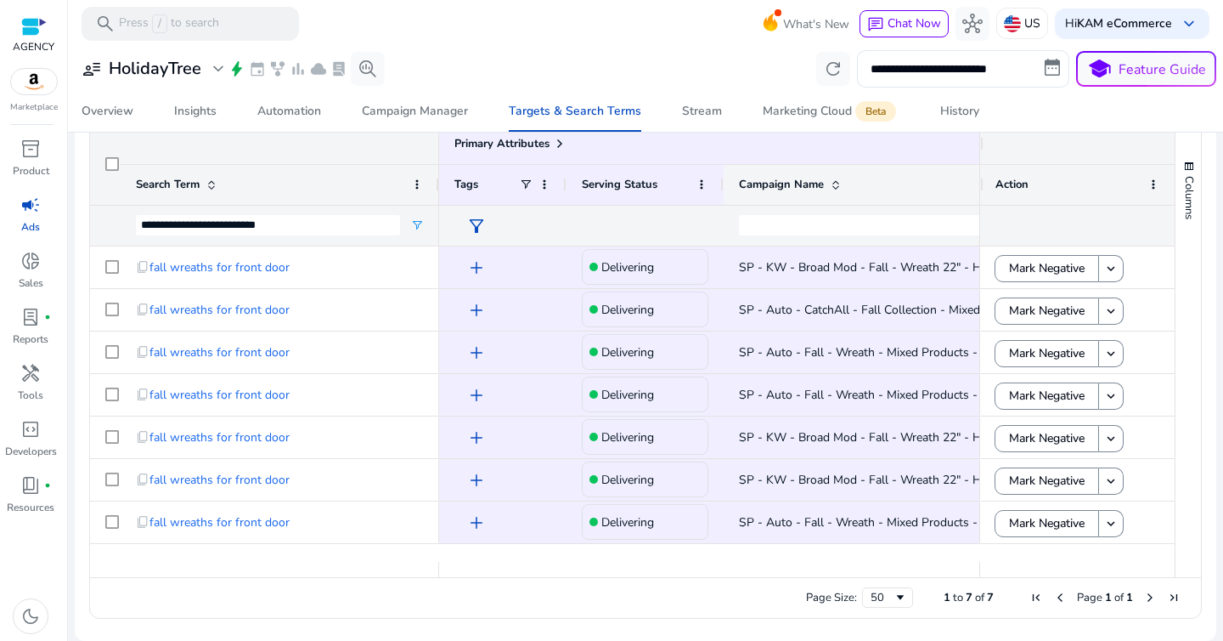
drag, startPoint x: 871, startPoint y: 189, endPoint x: 1033, endPoint y: 198, distance: 162.5
click at [1033, 198] on div "**********" at bounding box center [632, 184] width 1085 height 123
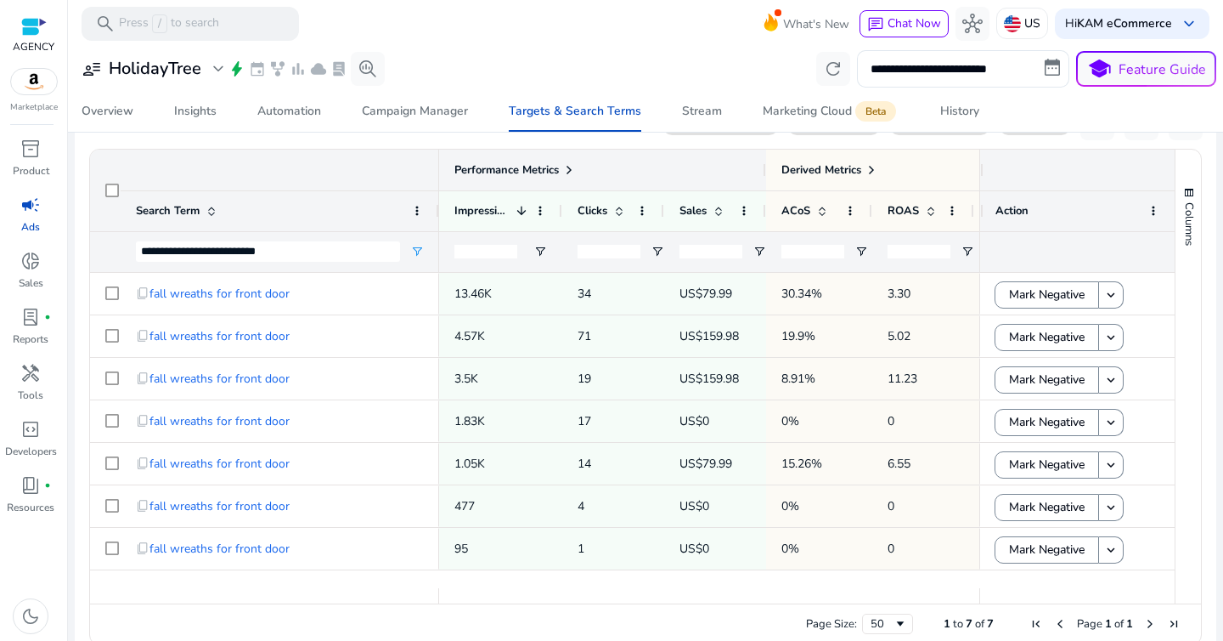
click at [567, 175] on span at bounding box center [569, 170] width 14 height 14
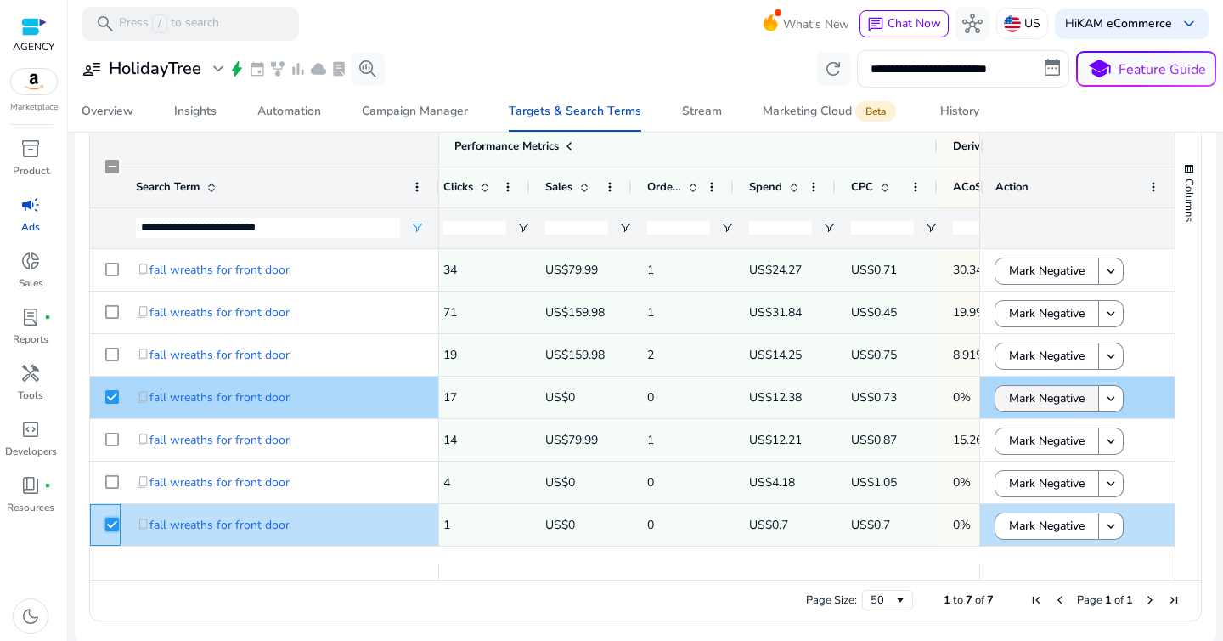
click at [1034, 395] on span "Mark Negative" at bounding box center [1047, 398] width 76 height 35
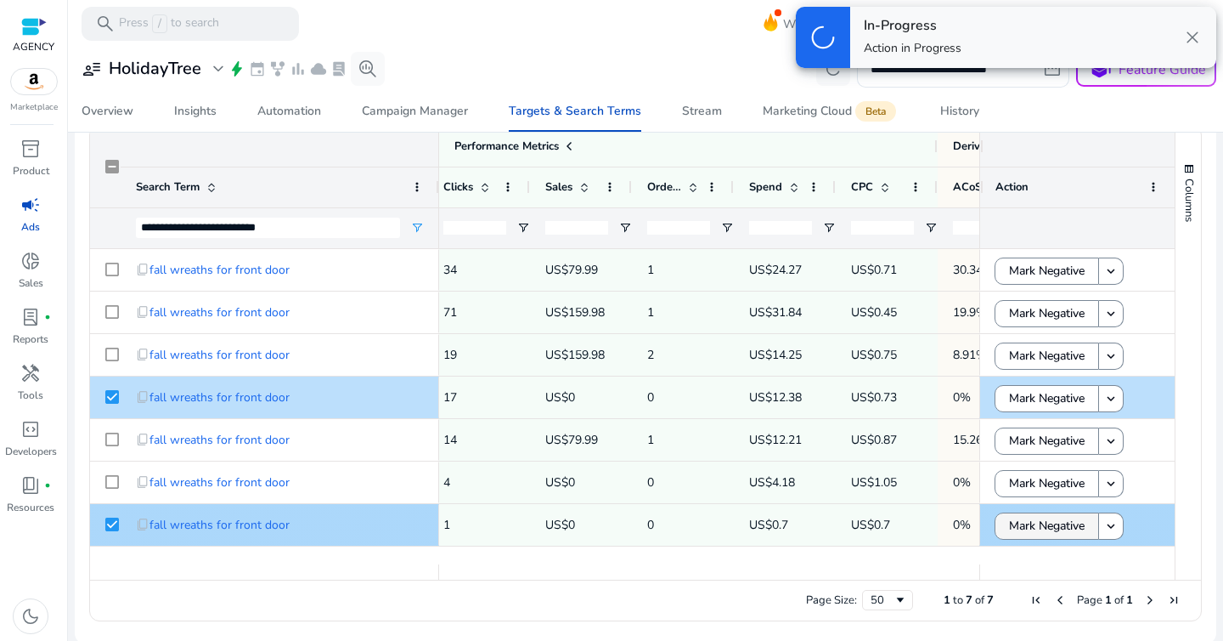
click at [1046, 530] on span "Mark Negative" at bounding box center [1047, 525] width 76 height 35
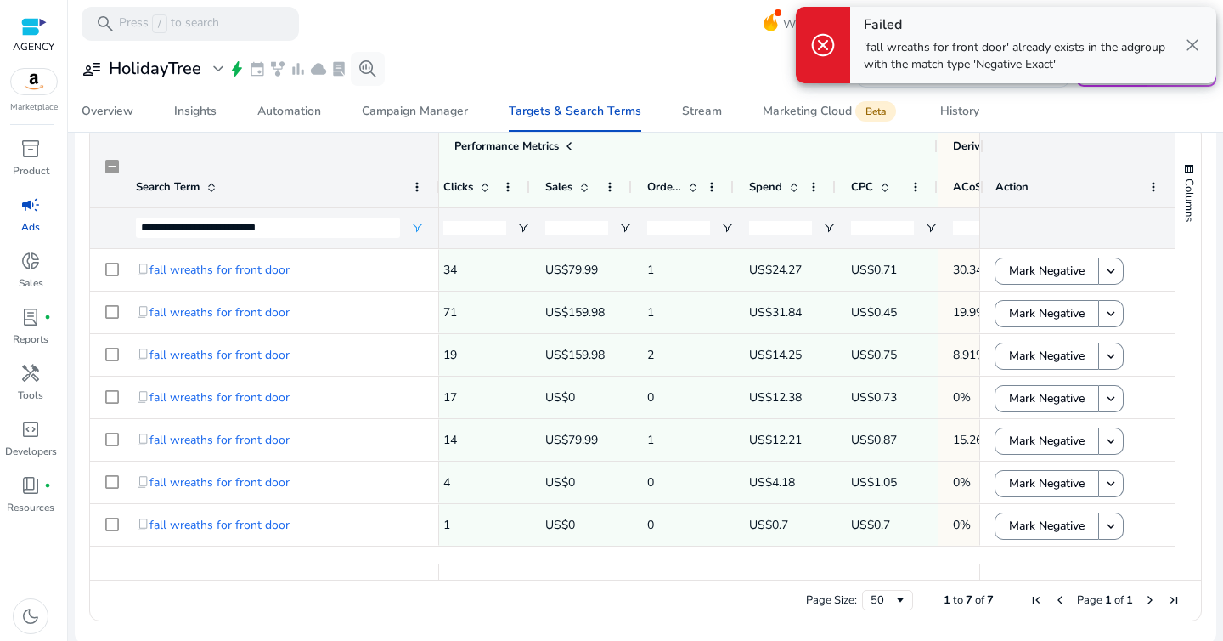
click at [1192, 45] on span "close" at bounding box center [1193, 45] width 20 height 20
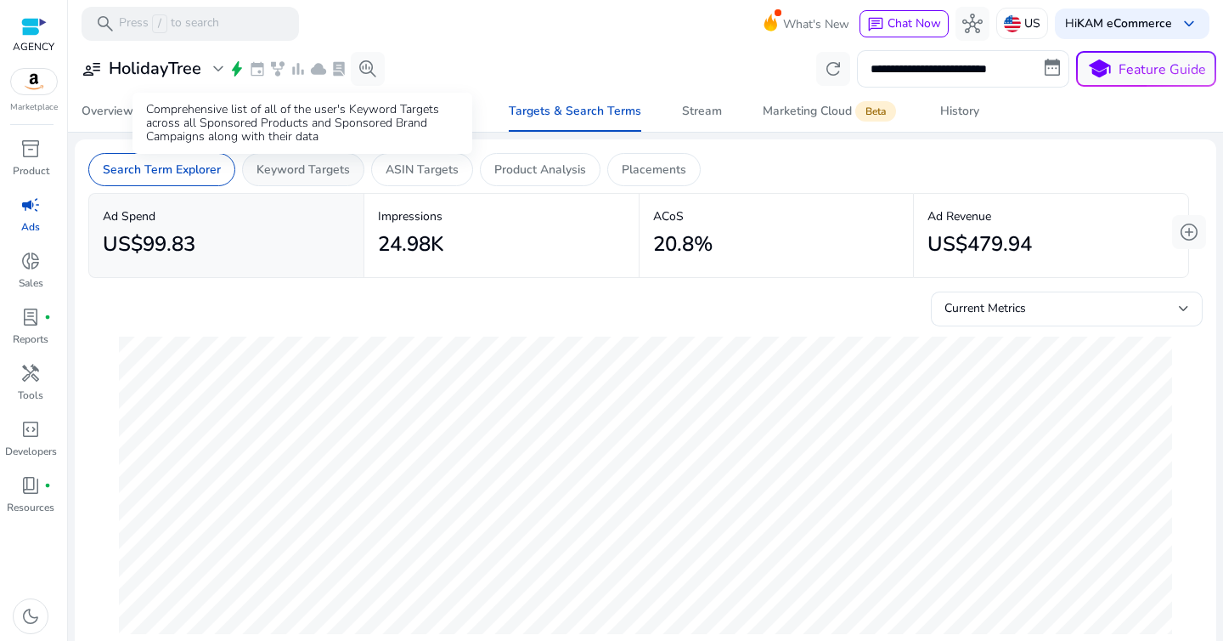
click at [304, 165] on p "Keyword Targets" at bounding box center [303, 170] width 93 height 18
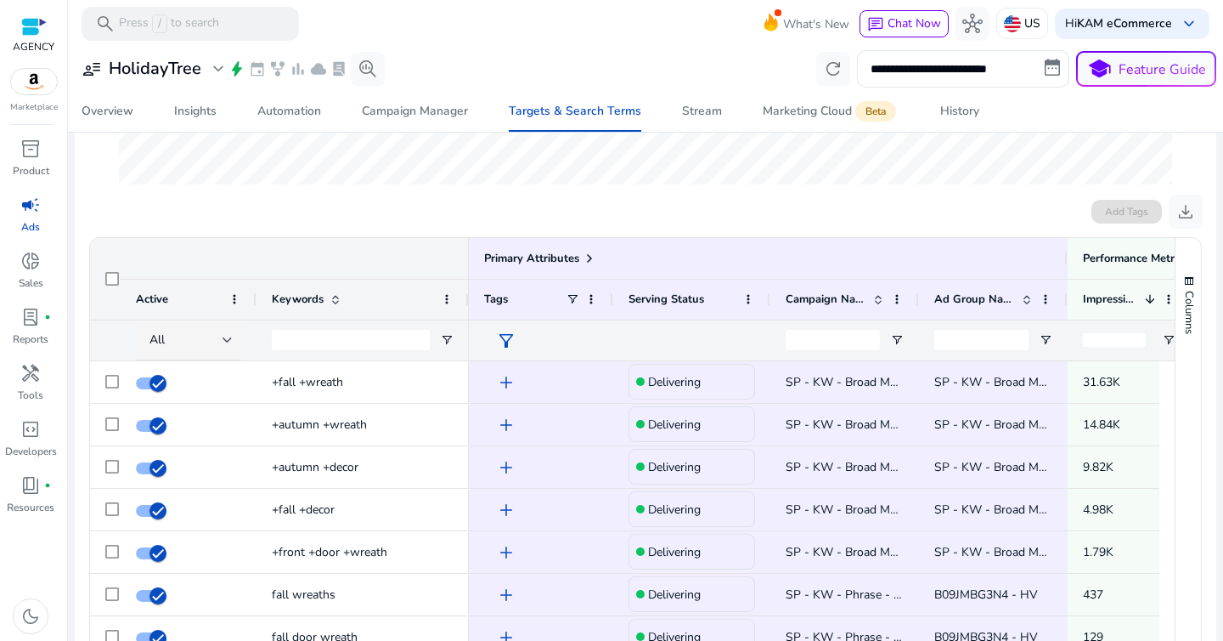
click at [439, 346] on div at bounding box center [363, 339] width 212 height 41
click at [443, 342] on span "Open Filter Menu" at bounding box center [447, 340] width 14 height 14
click at [475, 372] on div "Contains" at bounding box center [508, 371] width 104 height 13
click at [501, 404] on input "Filter Value" at bounding box center [514, 399] width 132 height 20
paste input "**********"
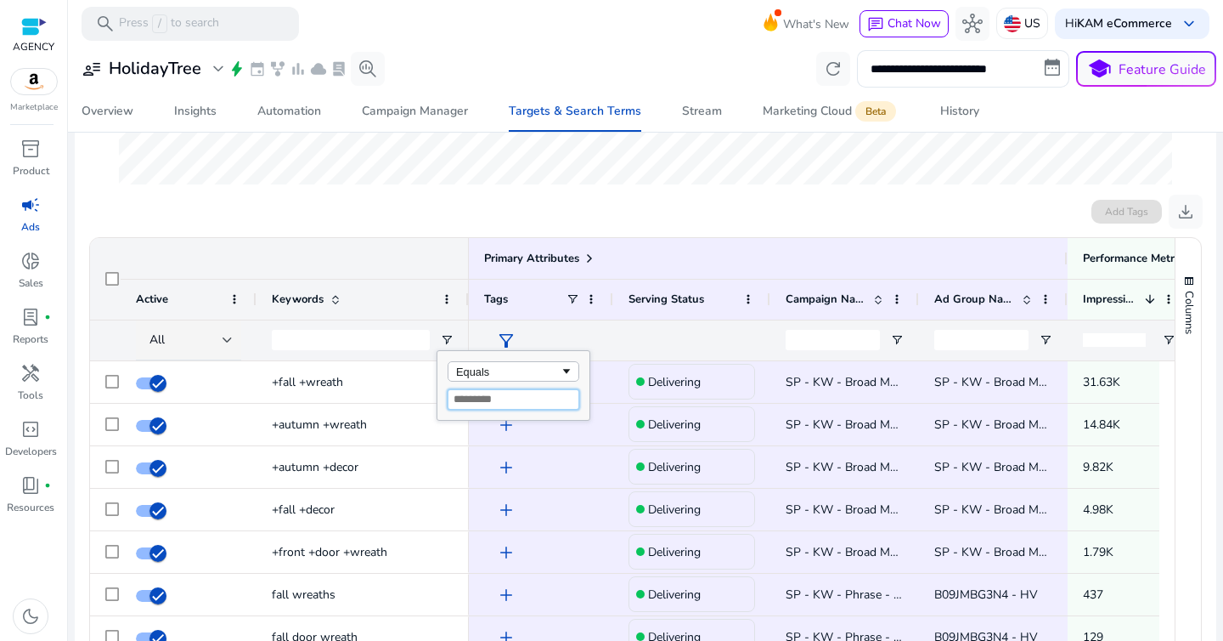
type input "**********"
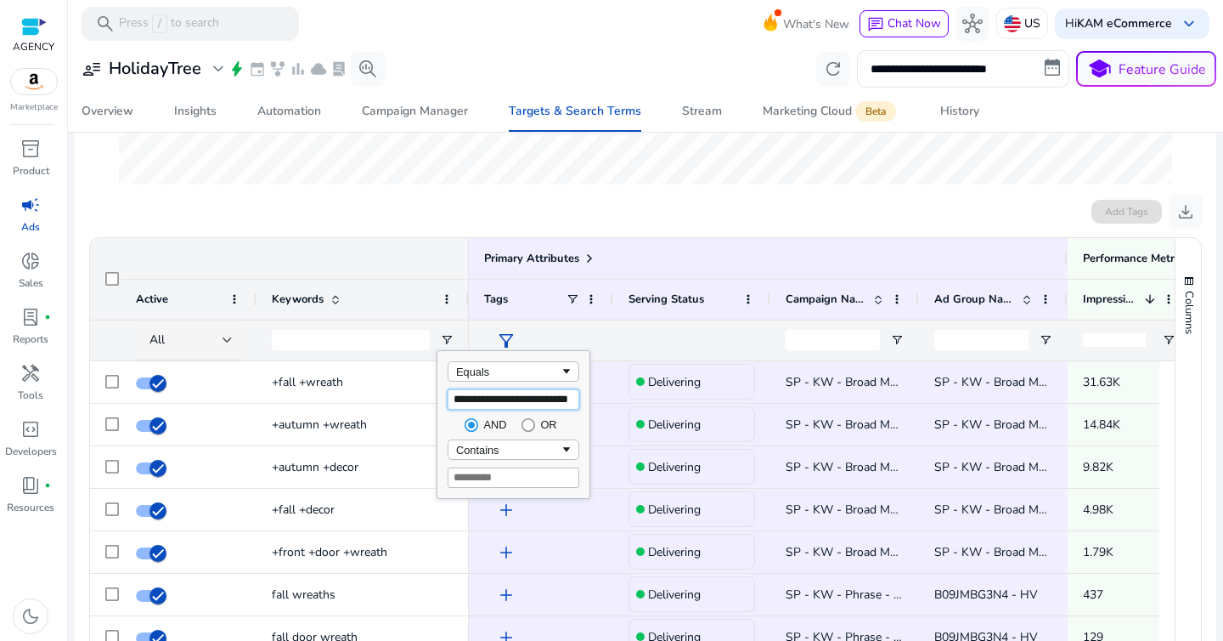
type input "**********"
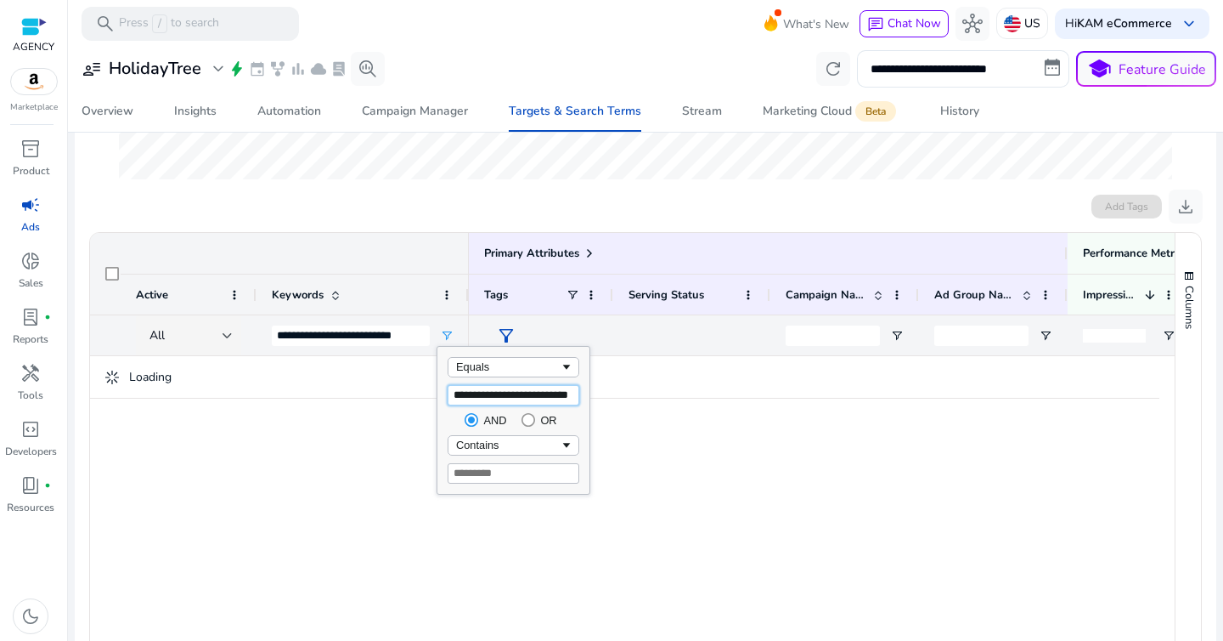
type input "**********"
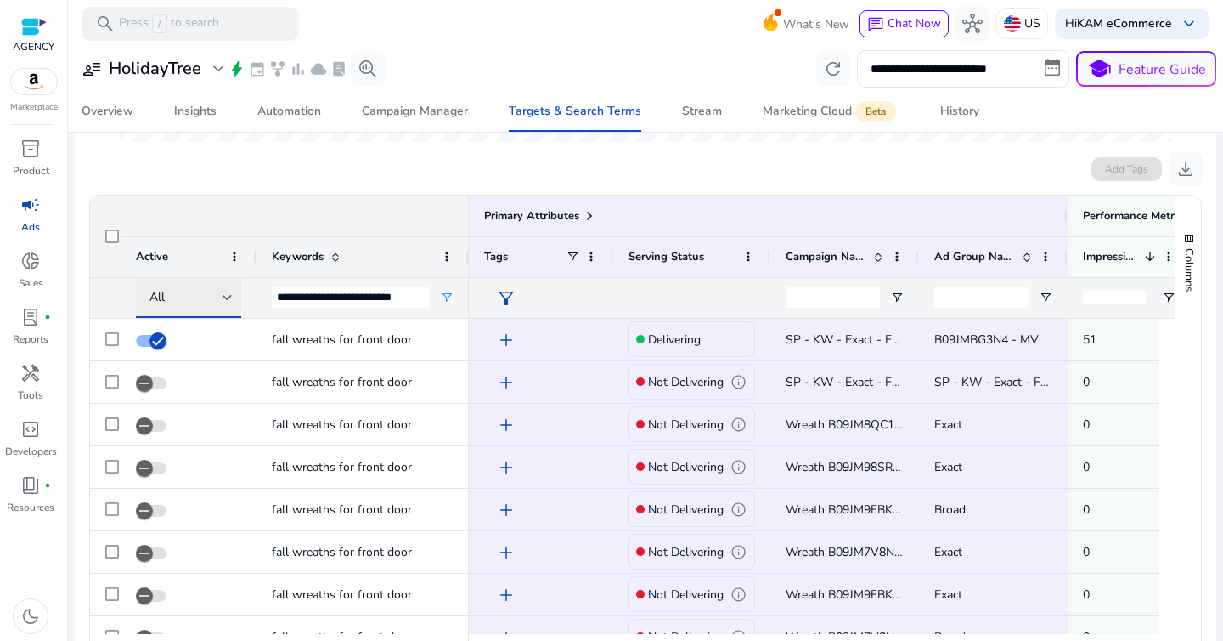
click at [230, 294] on div at bounding box center [228, 297] width 10 height 20
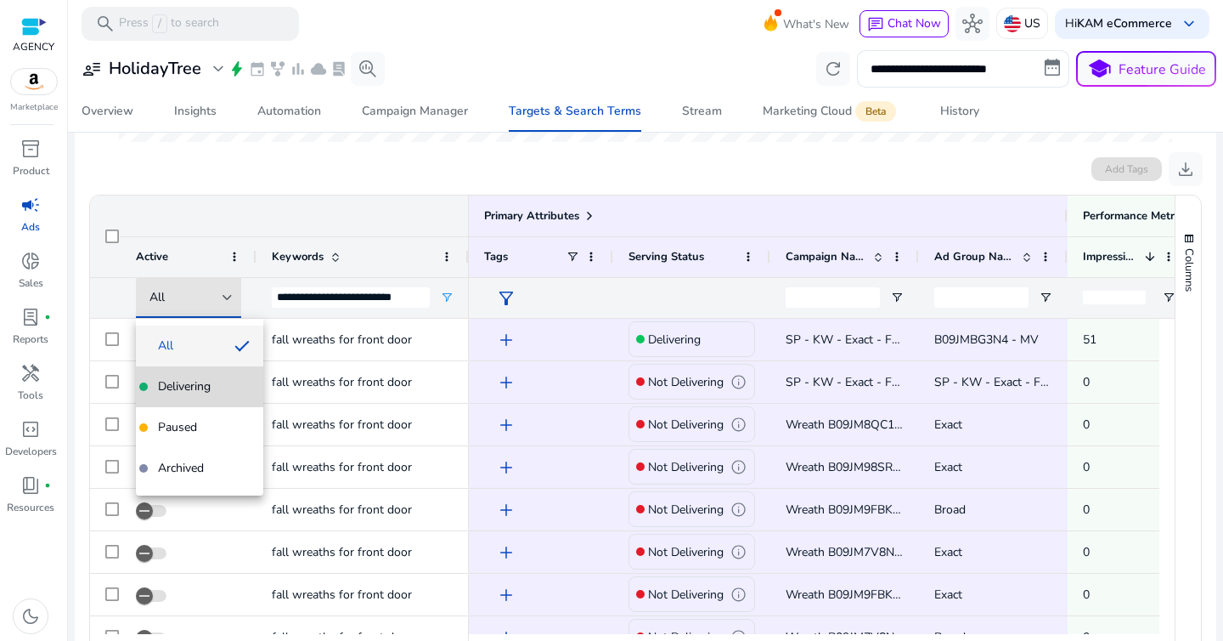
click at [180, 382] on span "Delivering" at bounding box center [184, 386] width 53 height 17
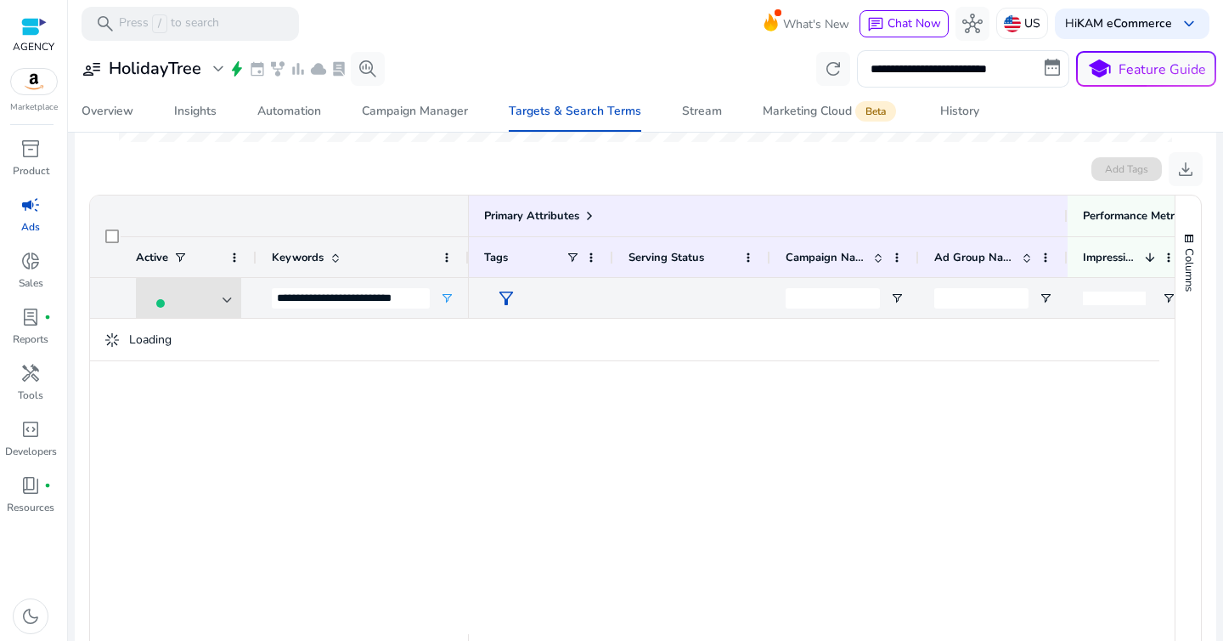
click at [310, 205] on div "Primary Attributes" at bounding box center [279, 215] width 379 height 41
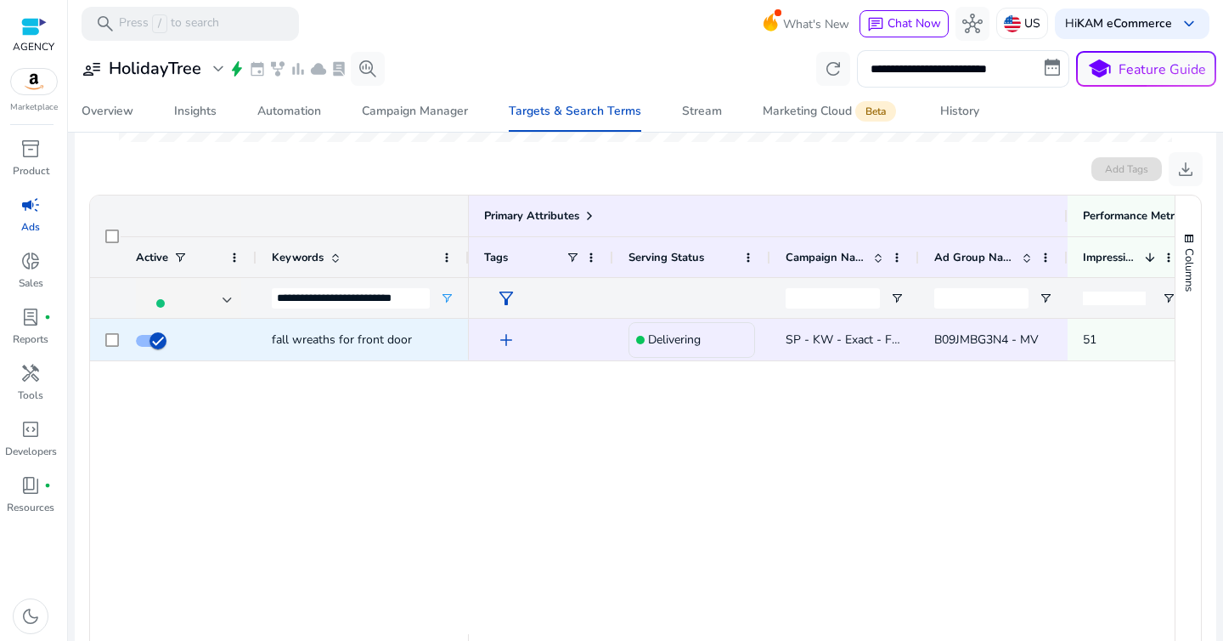
click at [377, 342] on span "fall wreaths for front door" at bounding box center [342, 339] width 140 height 16
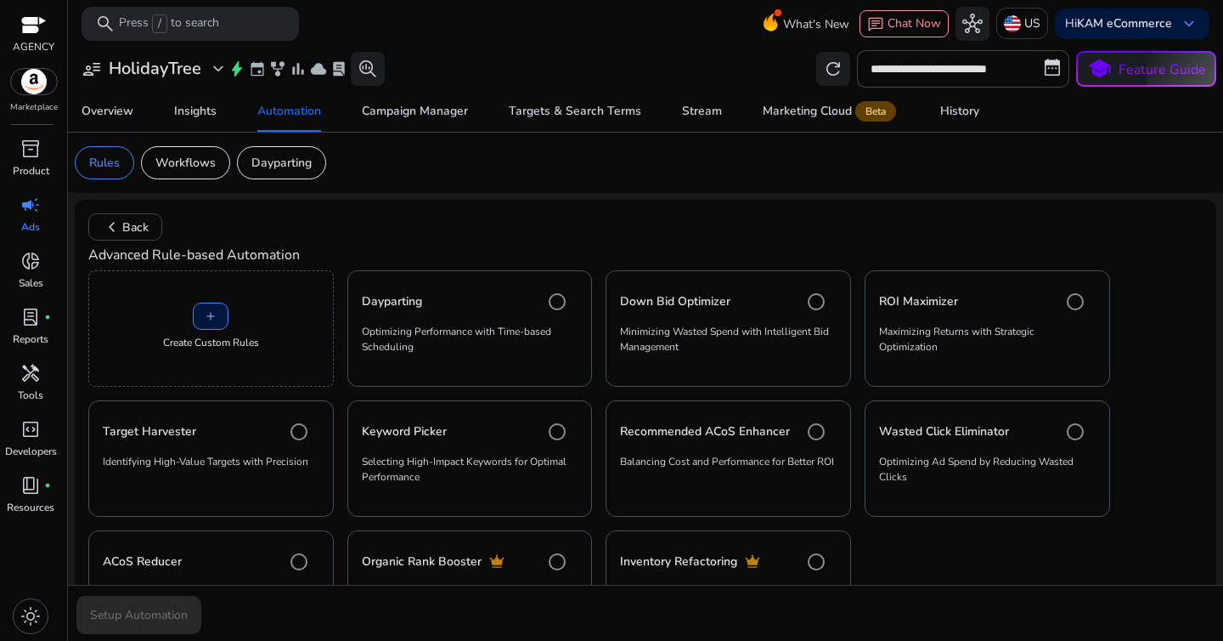
scroll to position [94, 0]
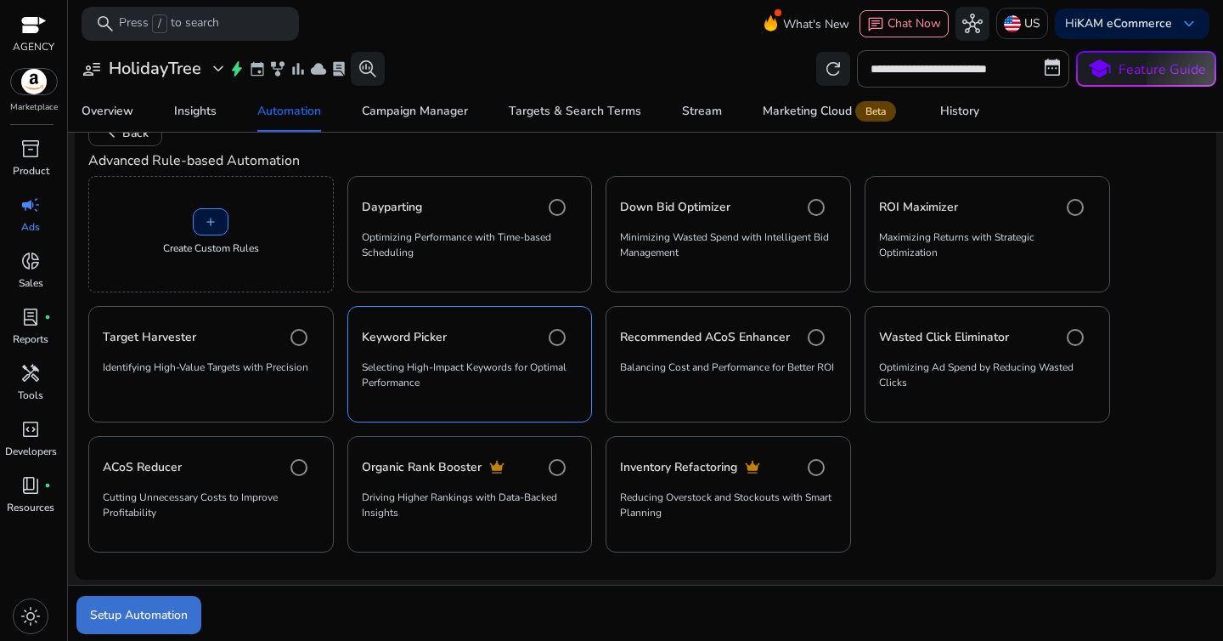
click at [135, 609] on span "Setup Automation" at bounding box center [139, 615] width 98 height 18
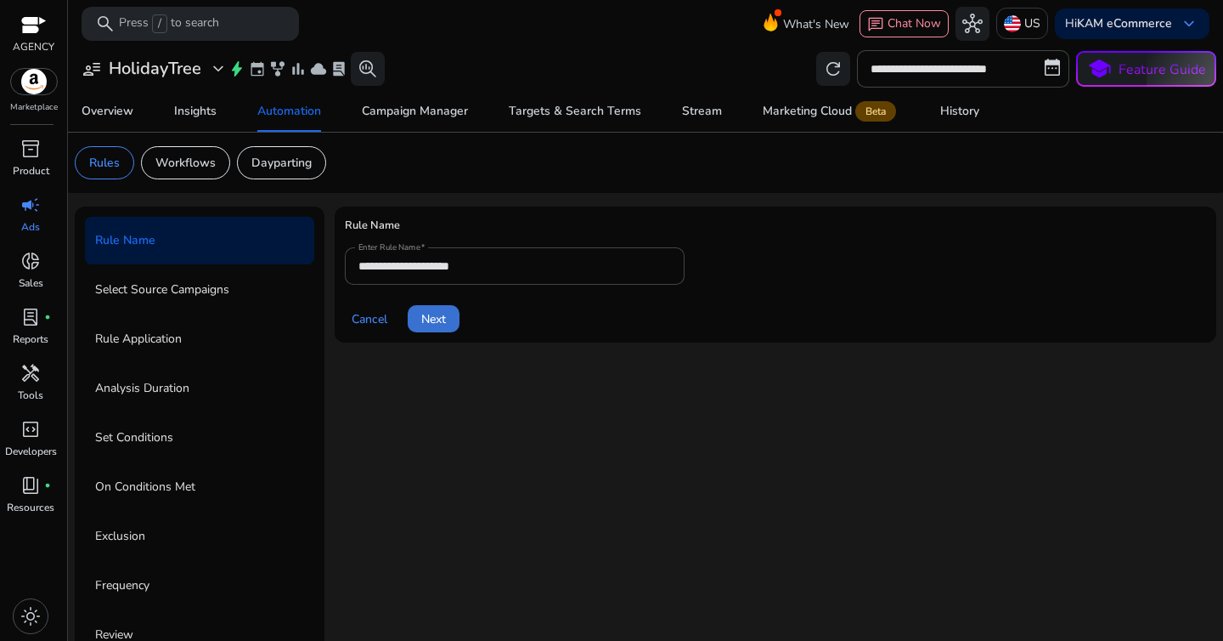
click at [449, 319] on span at bounding box center [434, 318] width 52 height 41
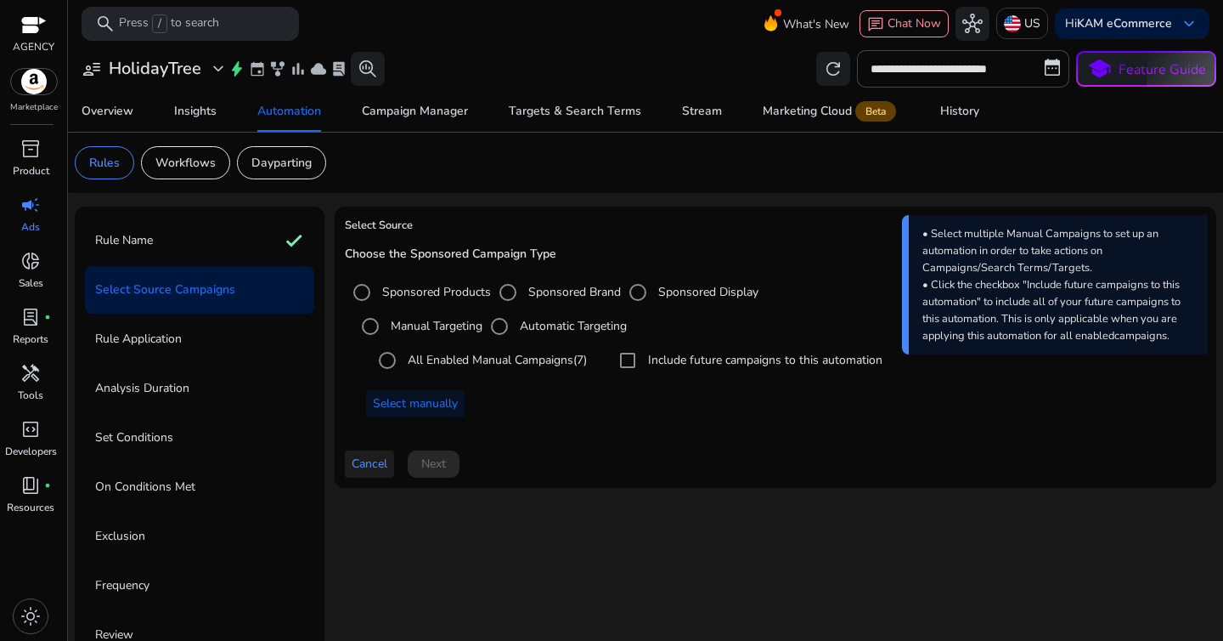
click at [379, 459] on span "Cancel" at bounding box center [370, 463] width 36 height 18
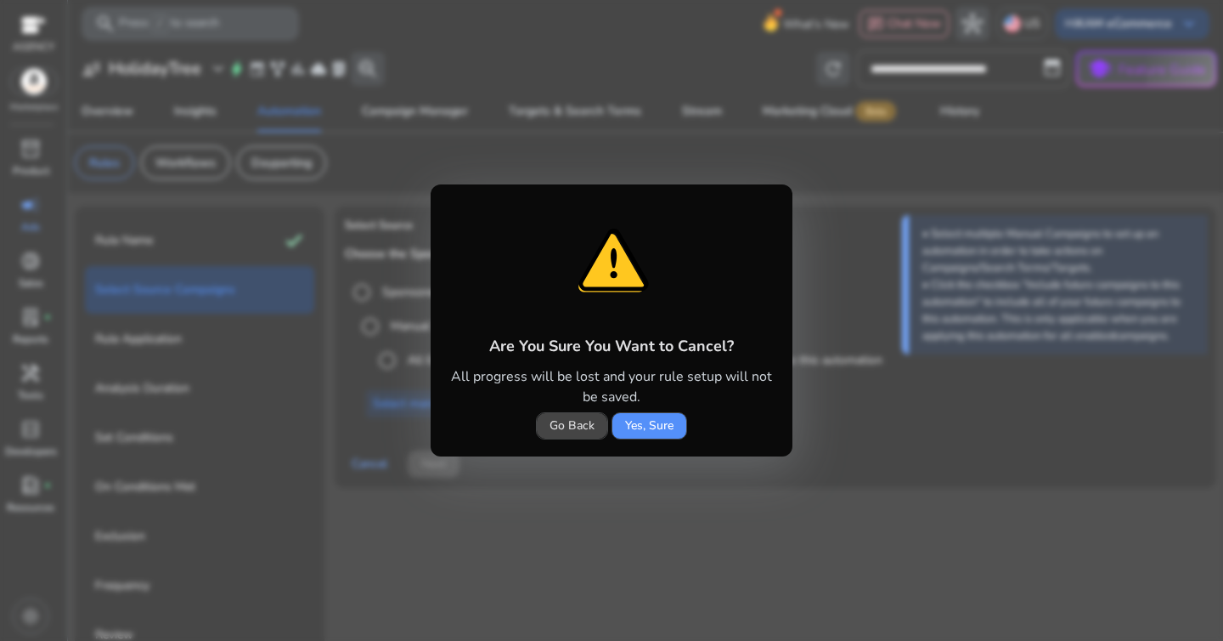
click at [642, 419] on span "Yes, Sure" at bounding box center [649, 425] width 48 height 18
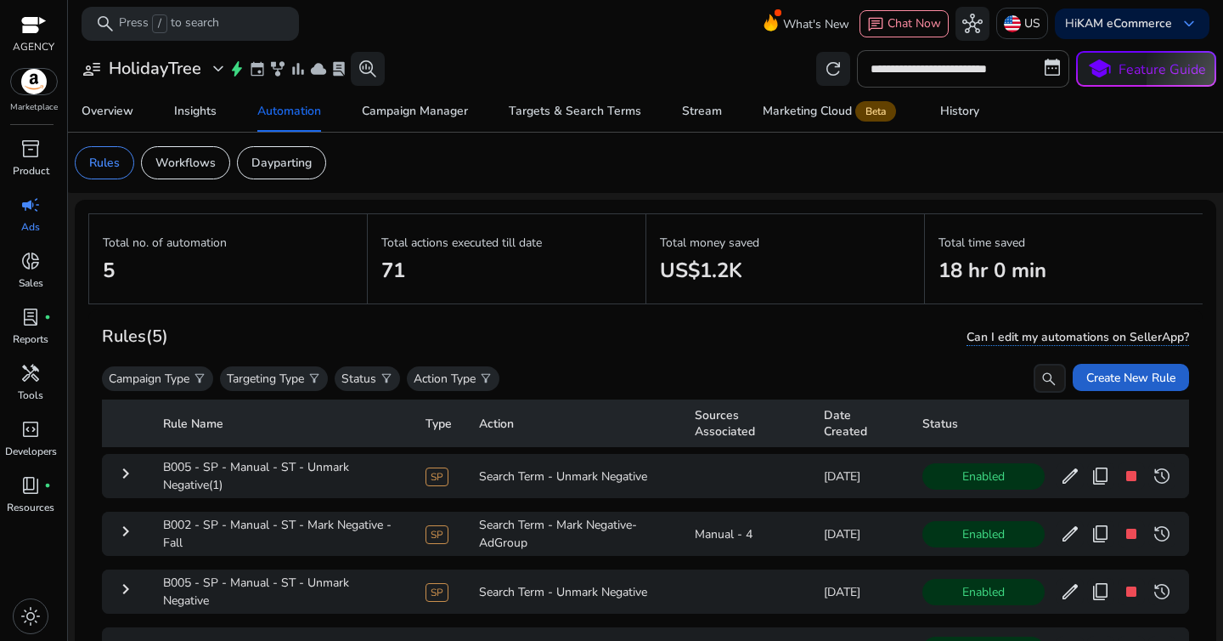
click at [1073, 378] on span at bounding box center [1131, 377] width 116 height 41
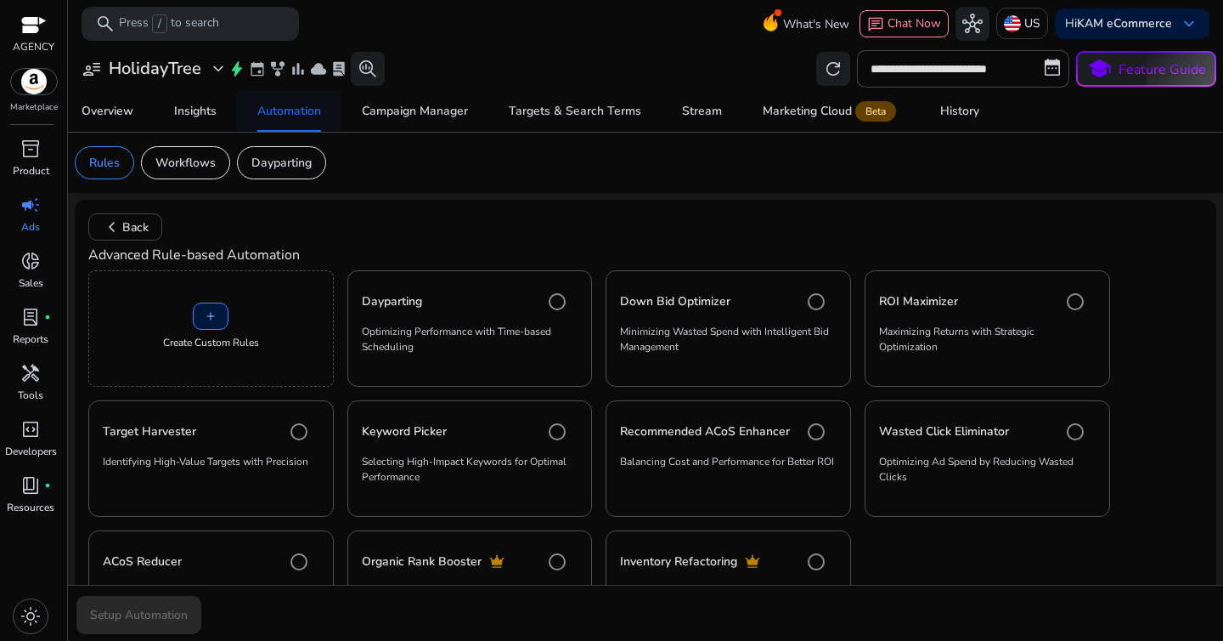
click at [313, 115] on div "Automation" at bounding box center [289, 111] width 64 height 12
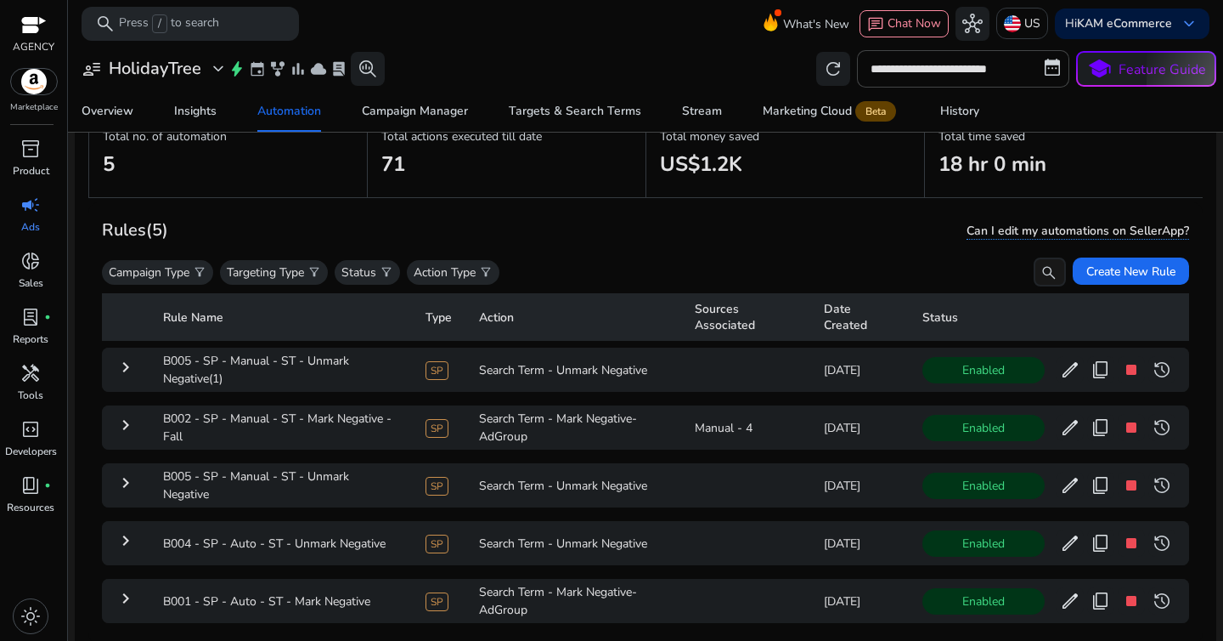
scroll to position [124, 0]
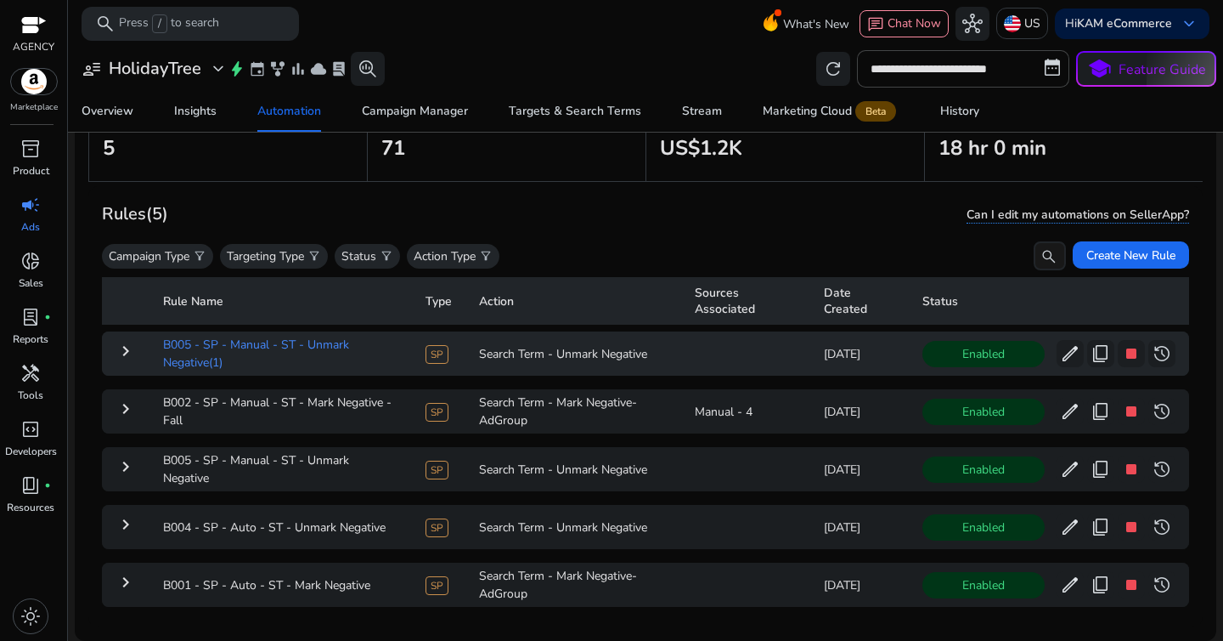
click at [291, 356] on td "B005 - SP - Manual - ST - Unmark Negative(1)" at bounding box center [281, 353] width 262 height 44
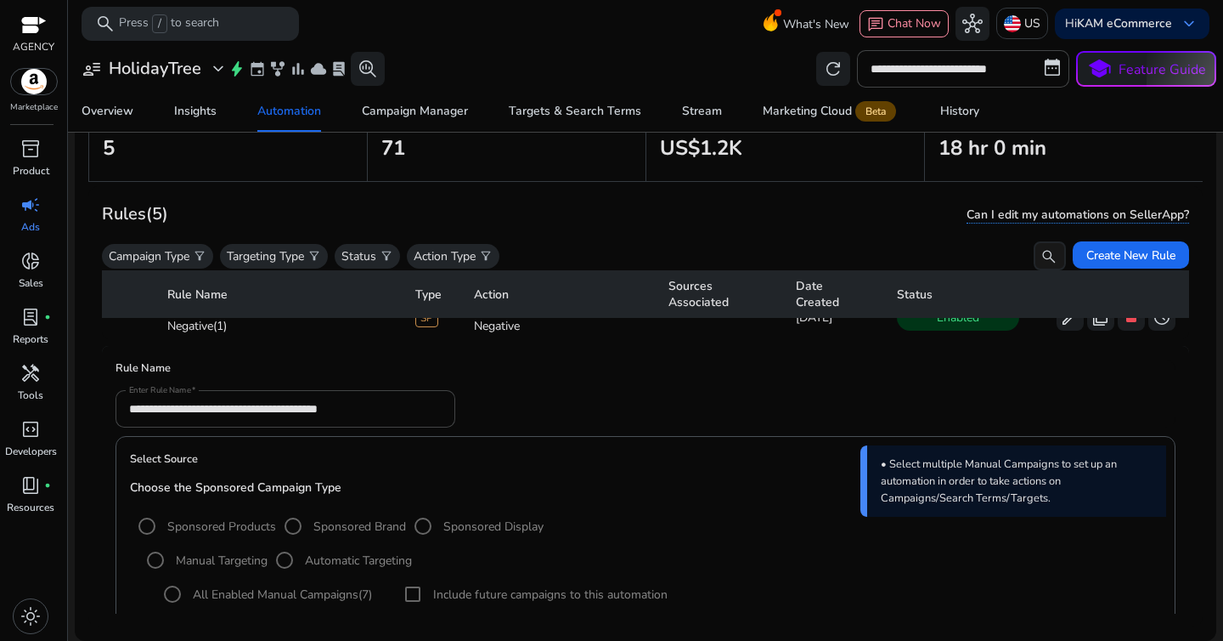
scroll to position [0, 0]
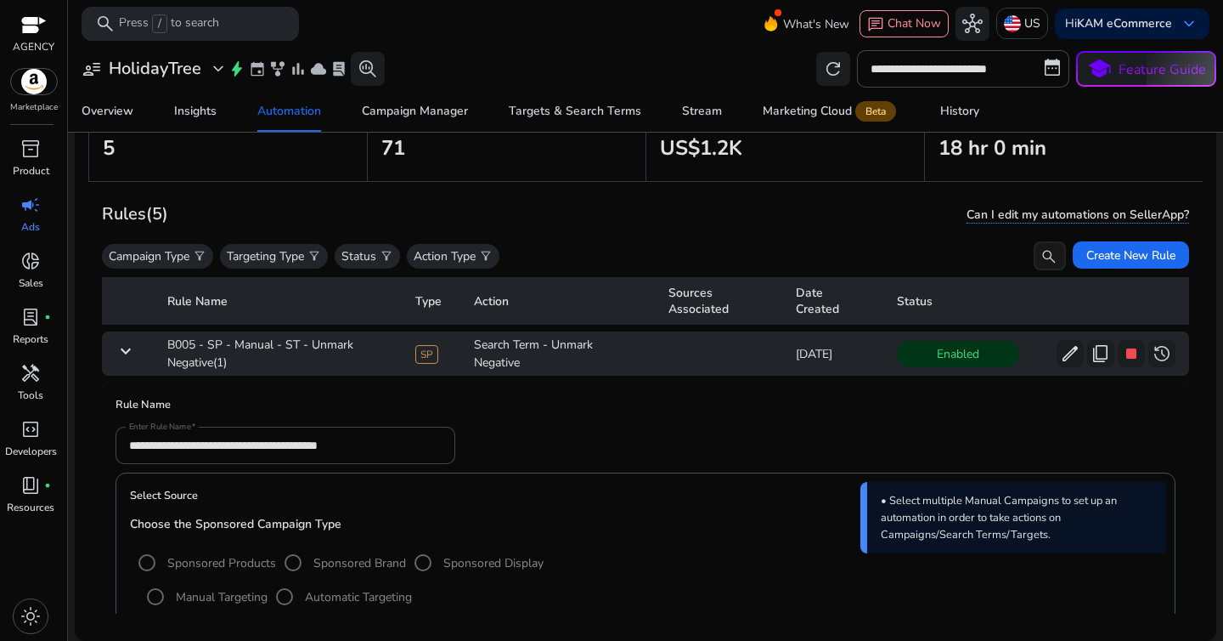
click at [116, 353] on mat-icon "keyboard_arrow_down" at bounding box center [126, 351] width 20 height 20
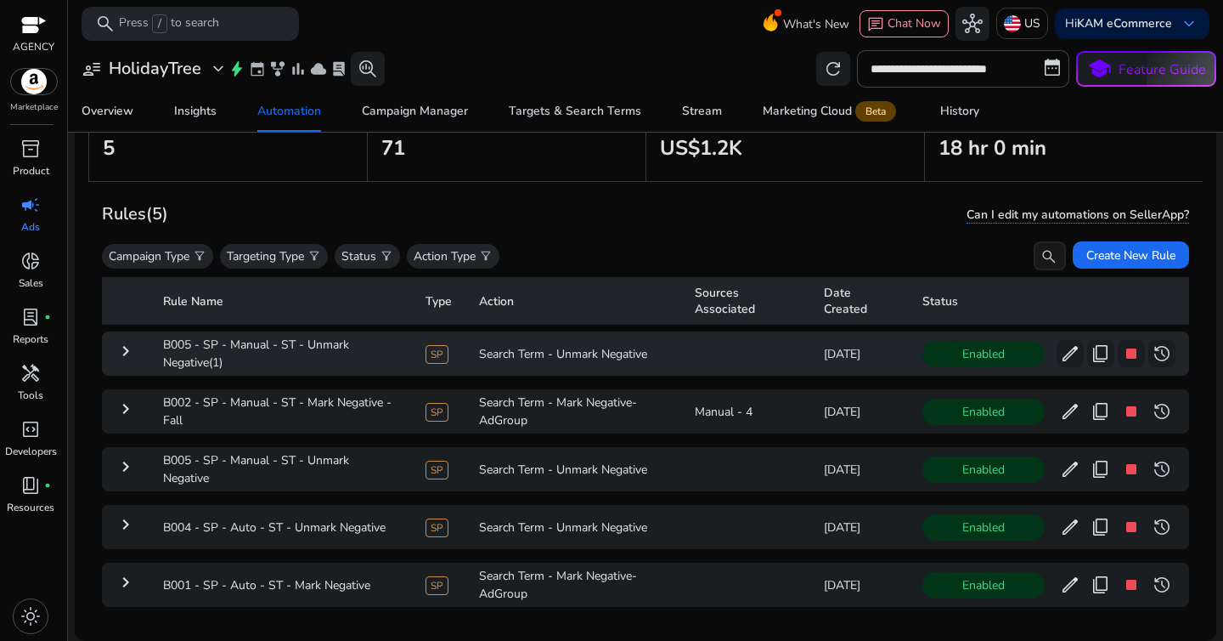
scroll to position [41, 0]
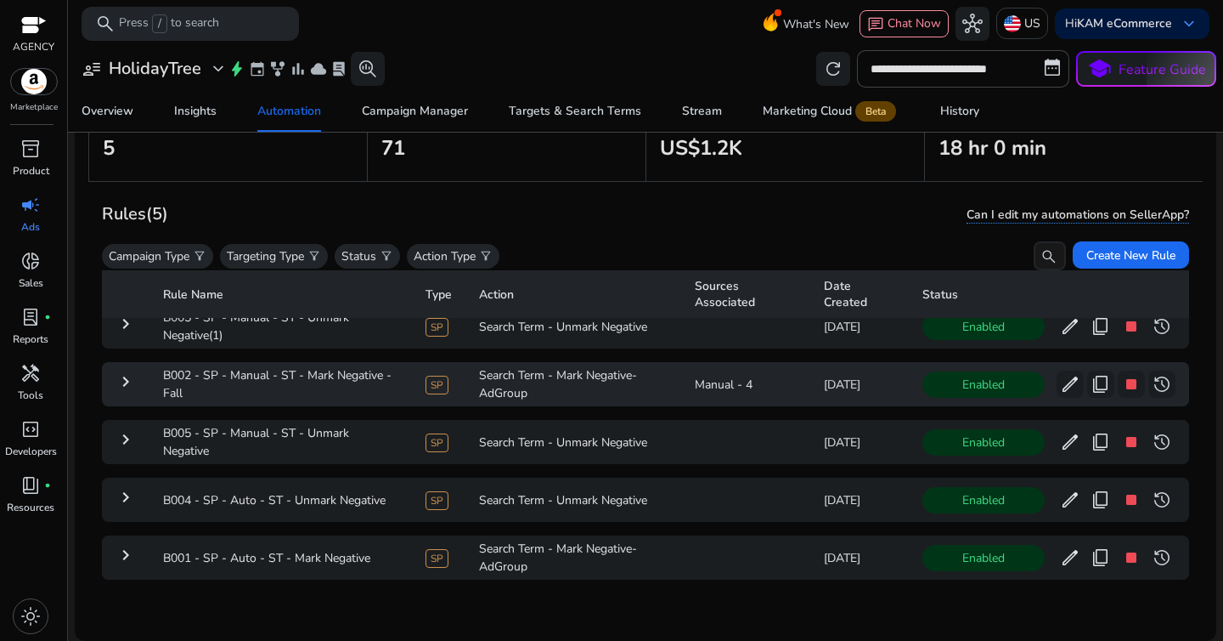
click at [126, 371] on mat-icon "keyboard_arrow_right" at bounding box center [126, 381] width 20 height 20
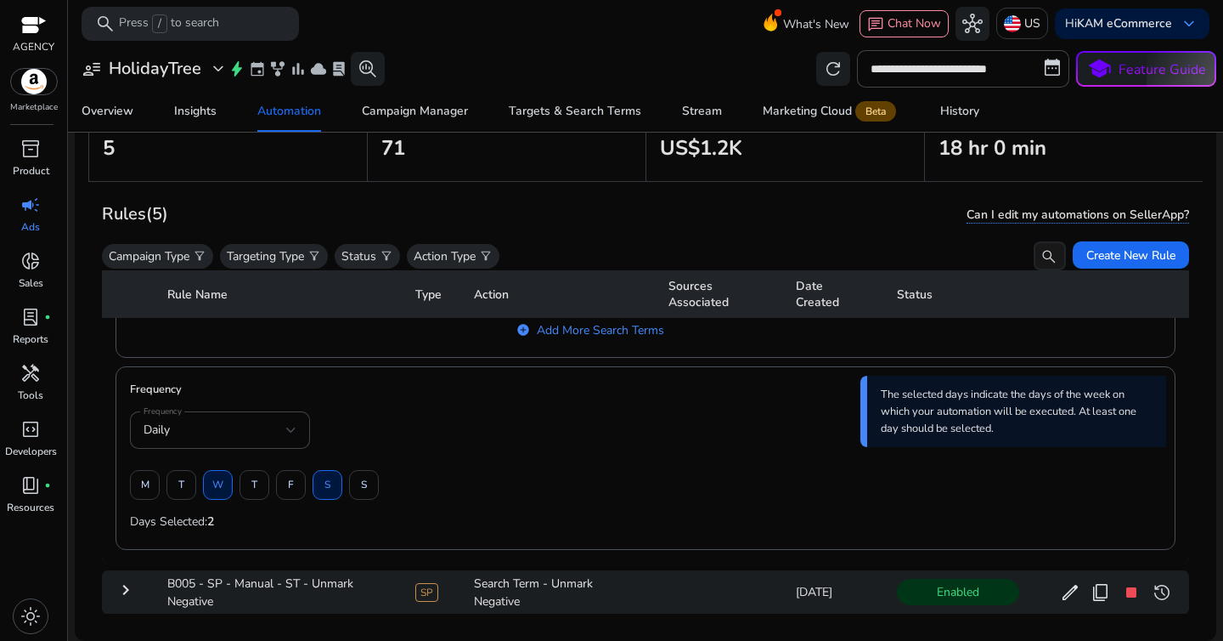
scroll to position [2141, 0]
click at [234, 130] on link "Insights" at bounding box center [195, 111] width 83 height 41
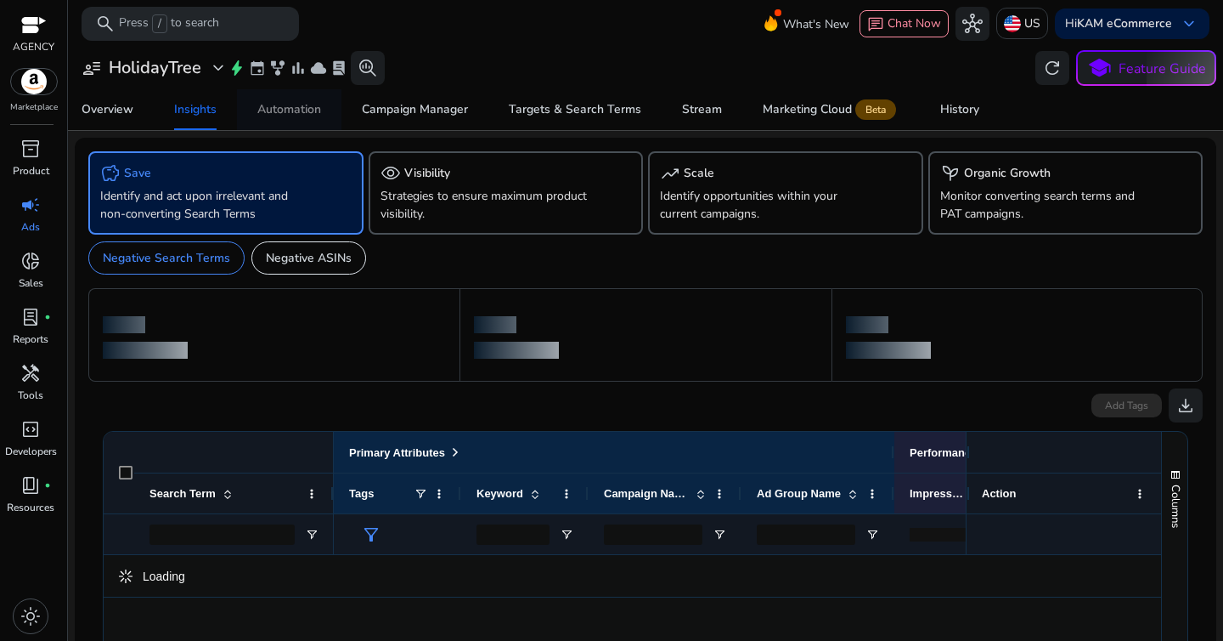
click at [293, 126] on span "Automation" at bounding box center [289, 109] width 64 height 41
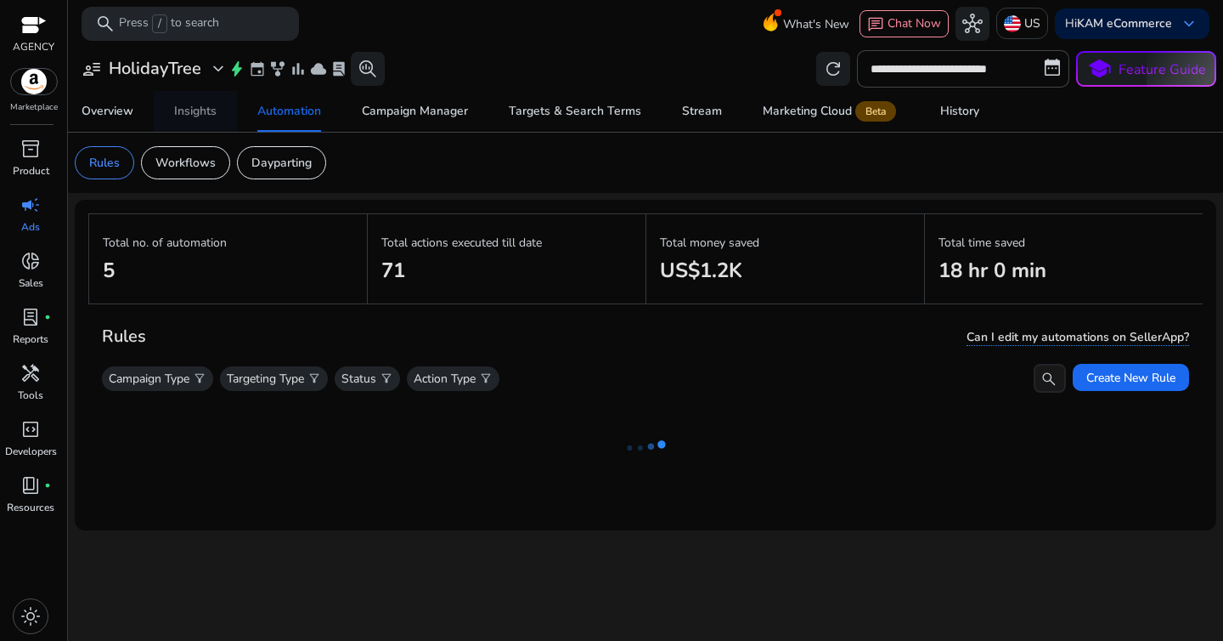
click at [204, 112] on div "Insights" at bounding box center [195, 111] width 42 height 12
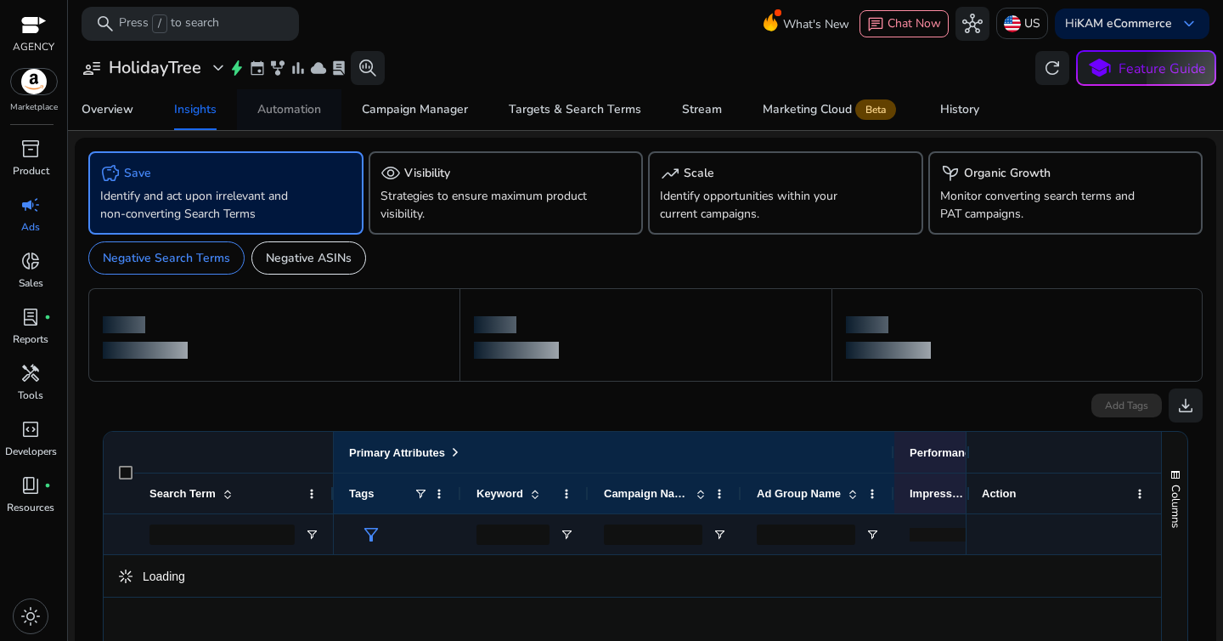
click at [310, 104] on div "Automation" at bounding box center [289, 110] width 64 height 12
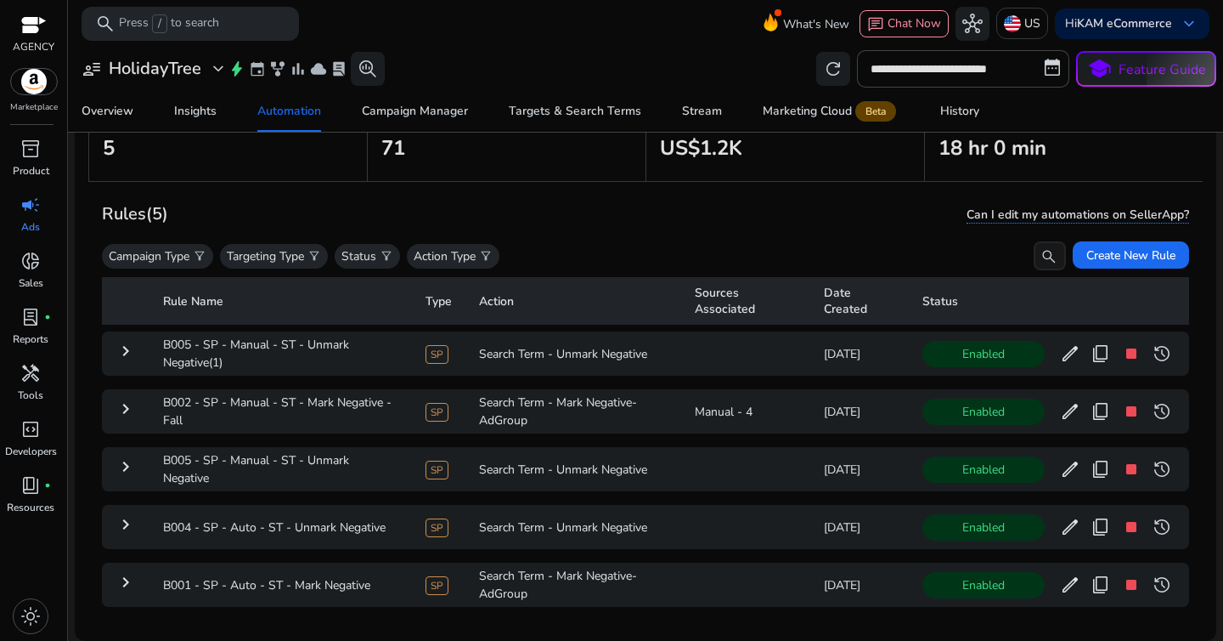
scroll to position [1, 0]
click at [186, 302] on th "Rule Name" at bounding box center [281, 300] width 262 height 48
click at [242, 298] on th "Rule Name" at bounding box center [281, 300] width 262 height 48
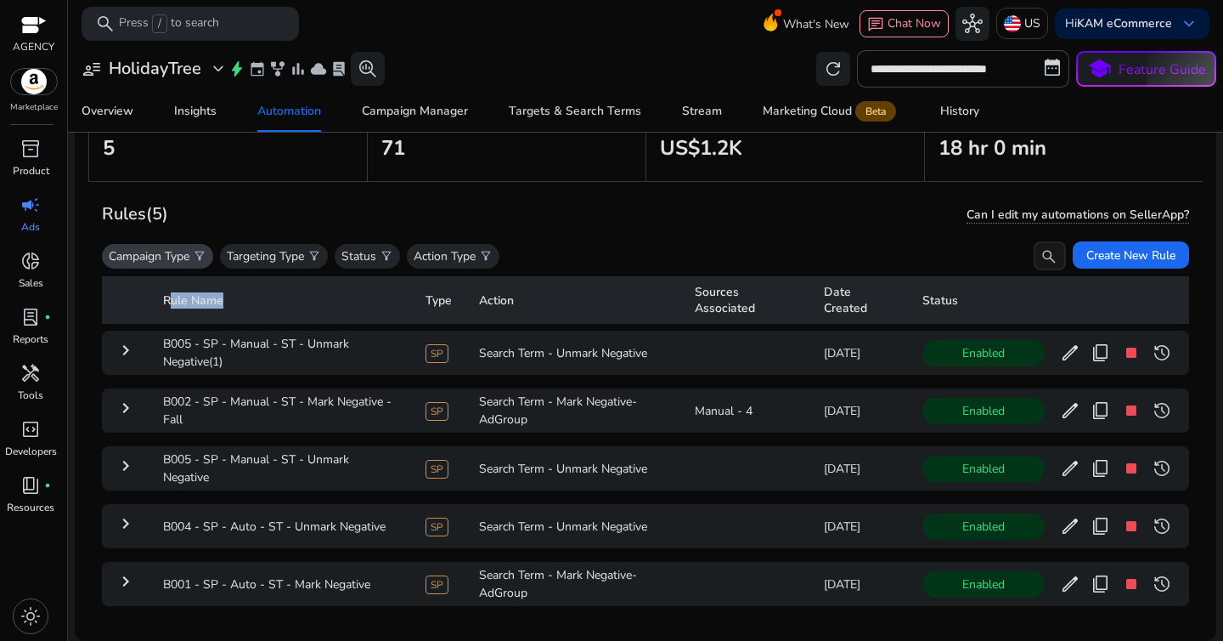
click at [176, 260] on p "Campaign Type" at bounding box center [149, 256] width 81 height 18
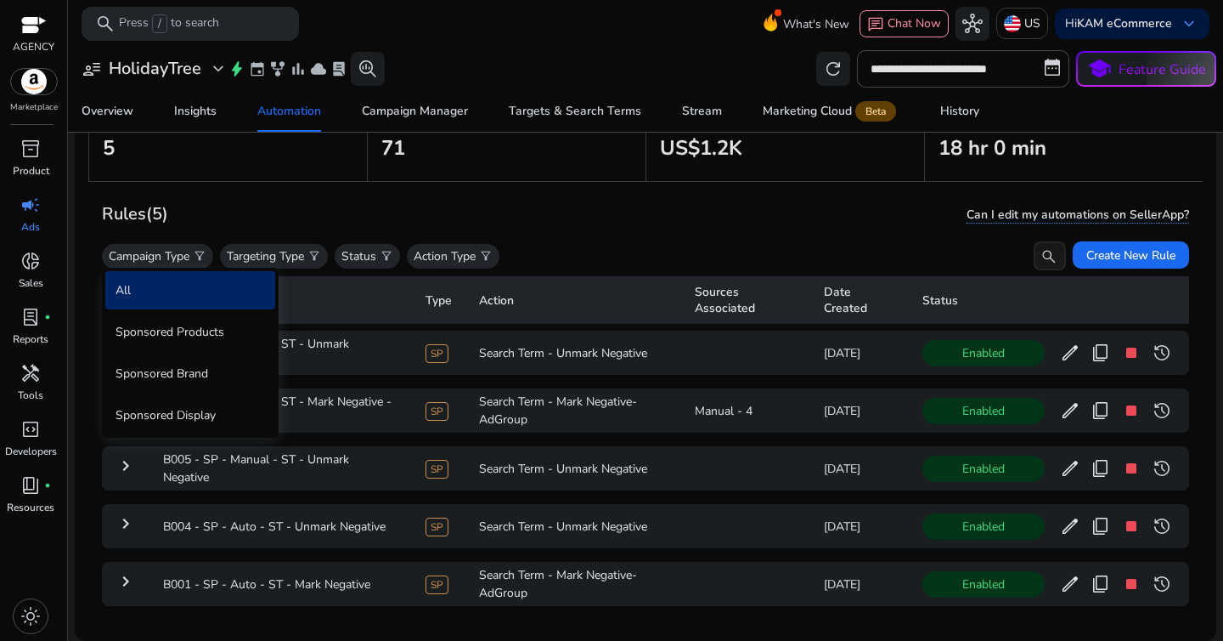
click at [182, 287] on div "All" at bounding box center [190, 290] width 170 height 38
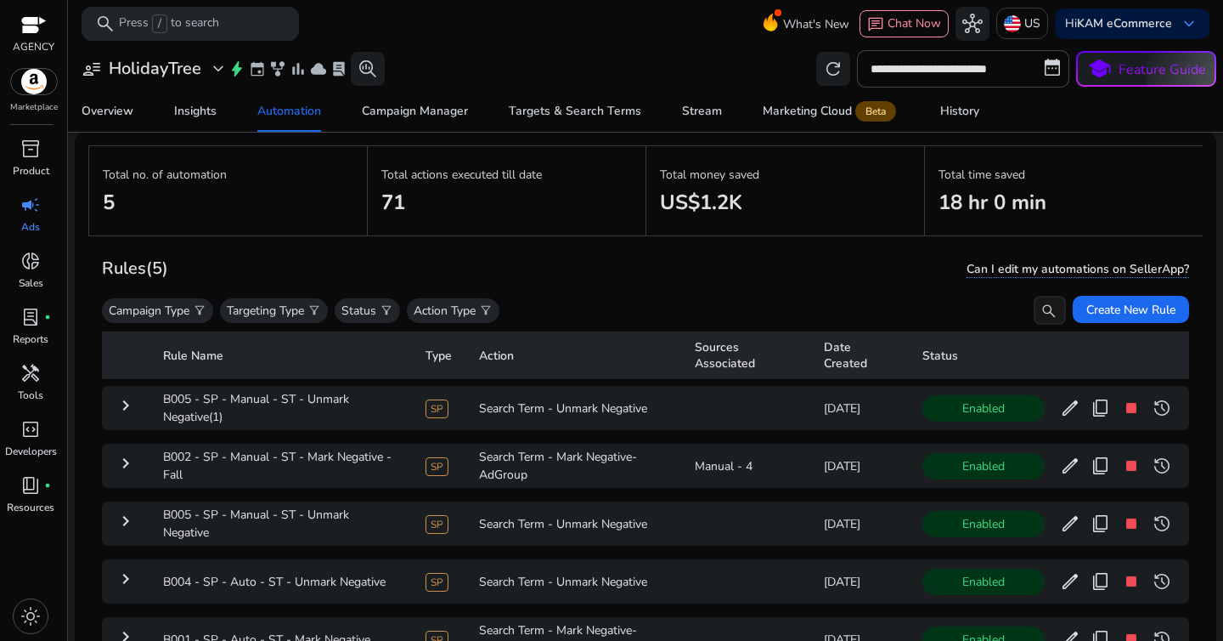
scroll to position [99, 0]
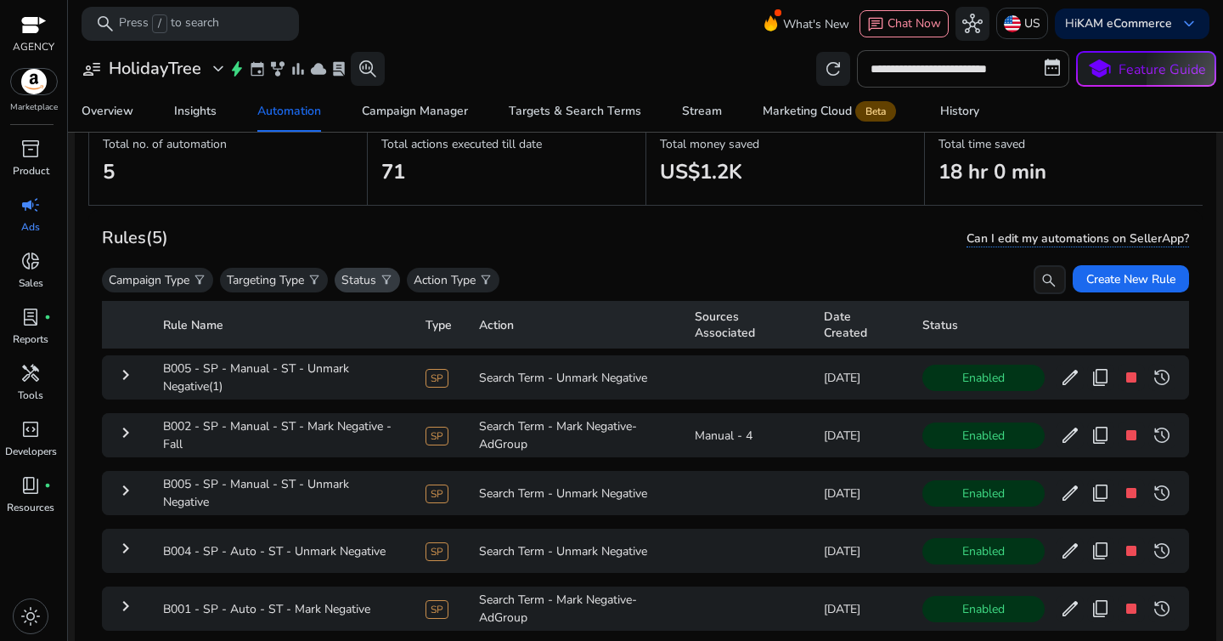
click at [373, 275] on p "Status" at bounding box center [359, 280] width 35 height 18
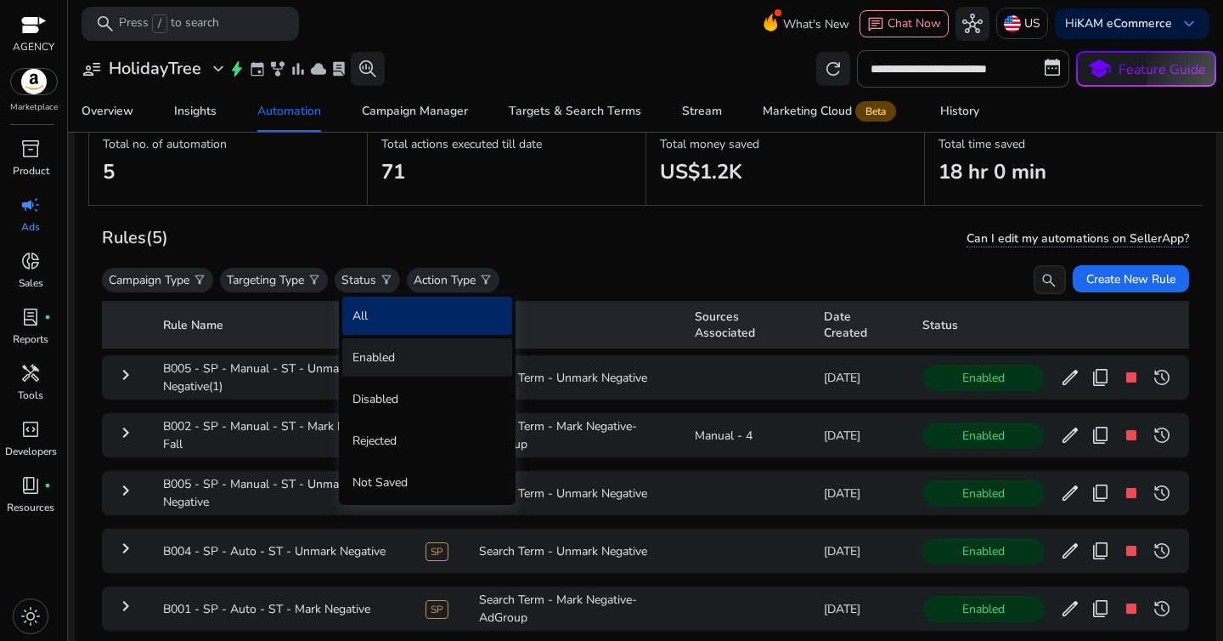
click at [377, 365] on div "Enabled" at bounding box center [427, 357] width 170 height 38
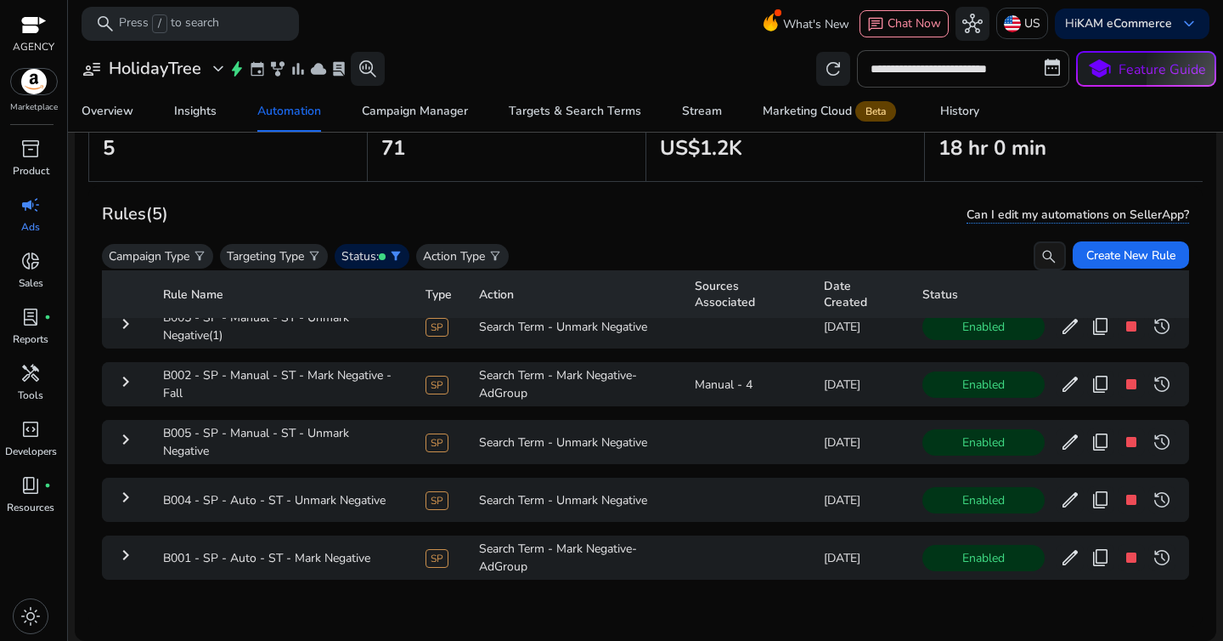
scroll to position [0, 0]
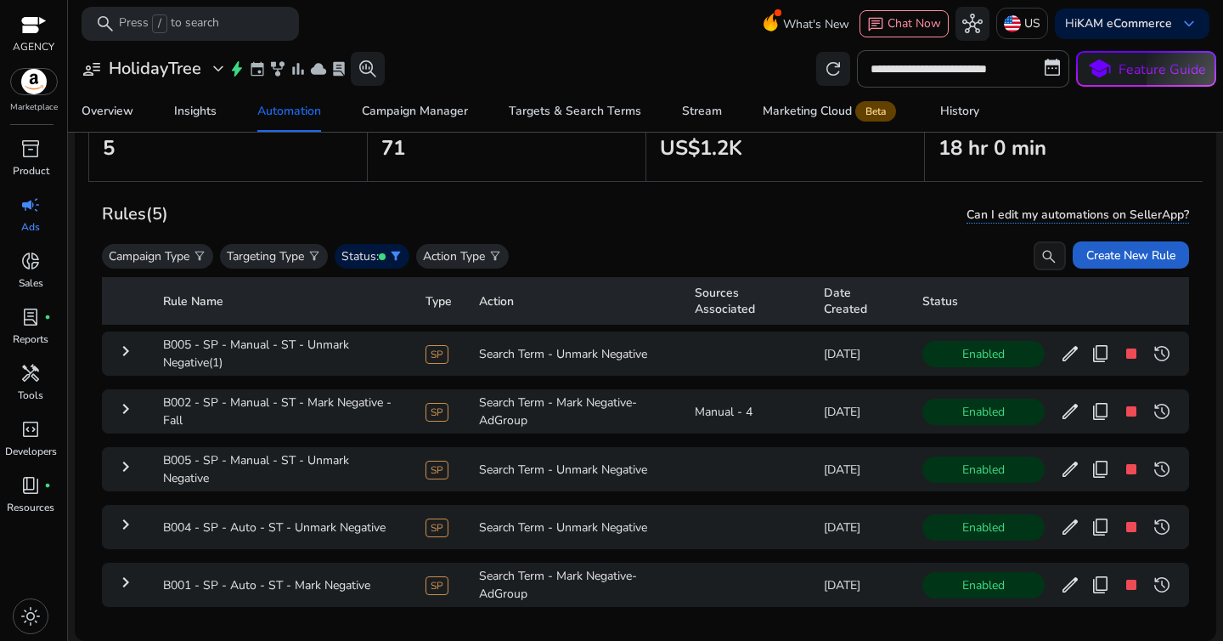
click at [1087, 258] on span "Create New Rule" at bounding box center [1131, 255] width 89 height 18
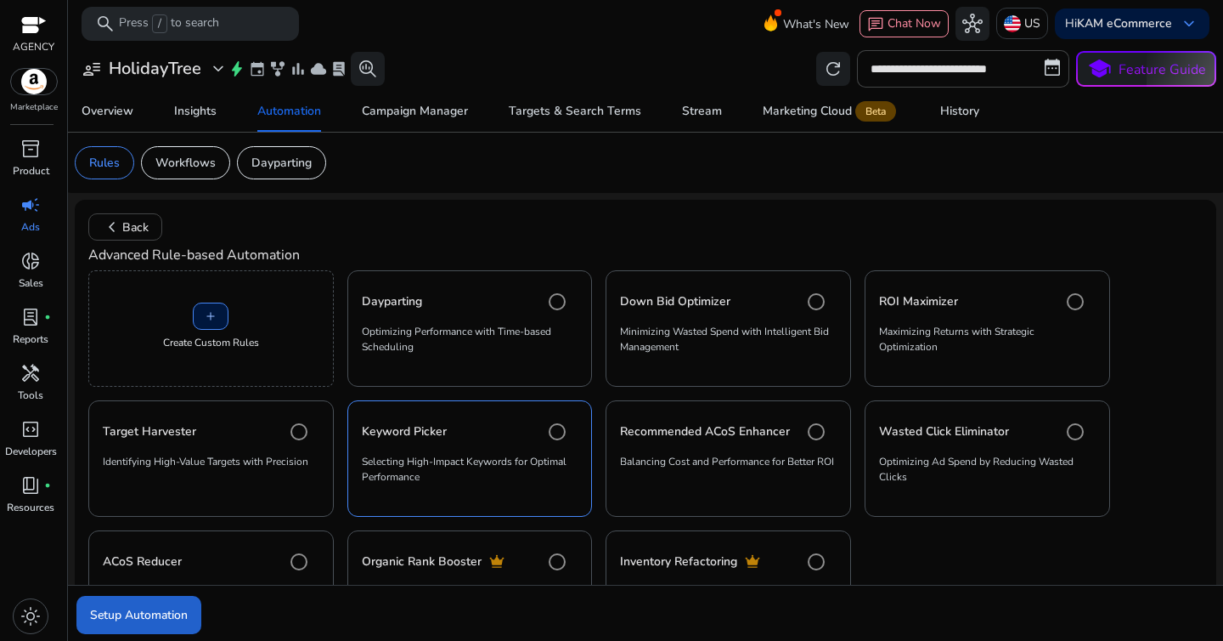
click at [163, 624] on span "submit" at bounding box center [138, 615] width 125 height 41
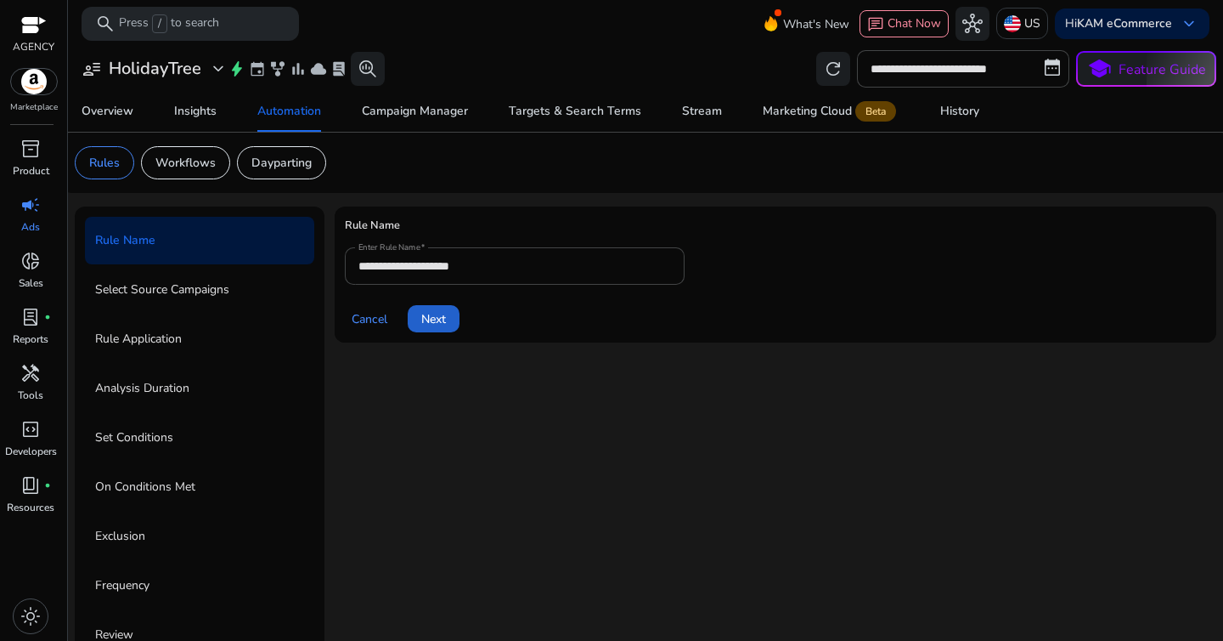
click at [441, 328] on span at bounding box center [434, 318] width 52 height 41
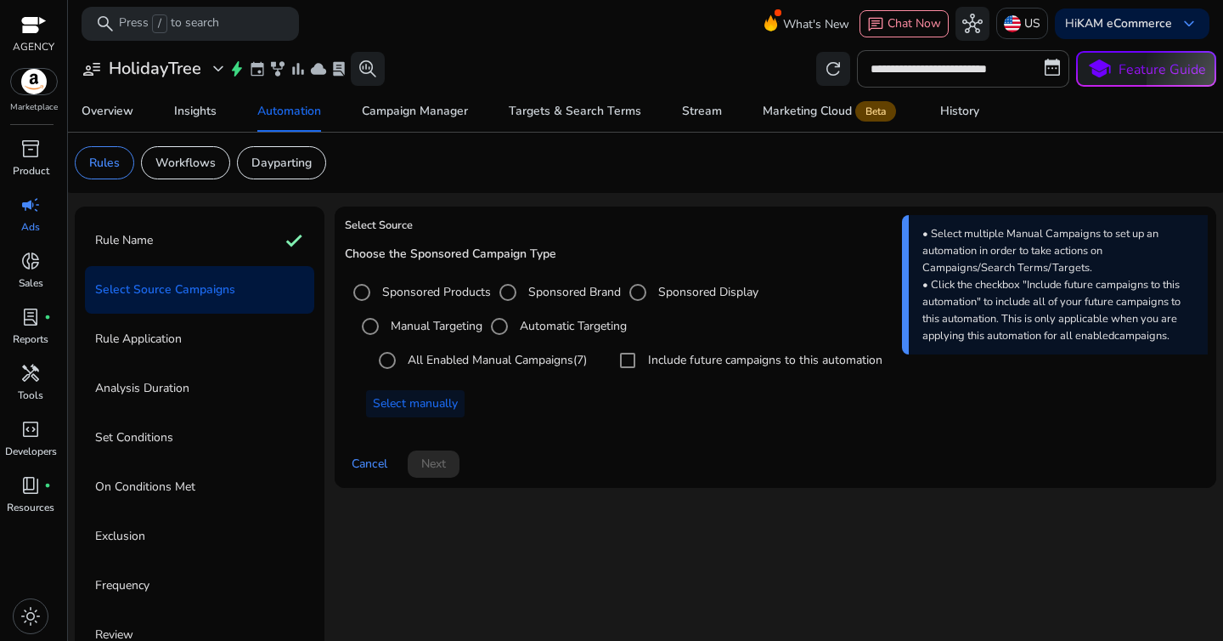
click at [450, 372] on div "All Enabled Manual Campaigns (7)" at bounding box center [478, 360] width 217 height 34
click at [429, 368] on label "All Enabled Manual Campaigns (7)" at bounding box center [495, 360] width 183 height 18
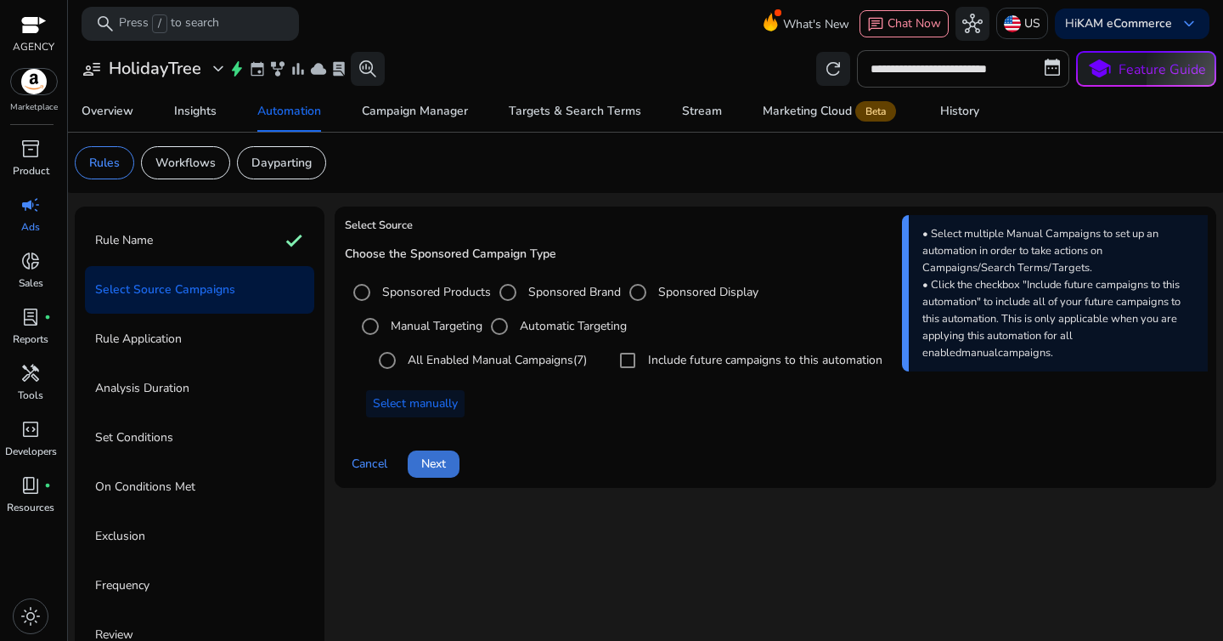
click at [457, 468] on span at bounding box center [434, 463] width 52 height 41
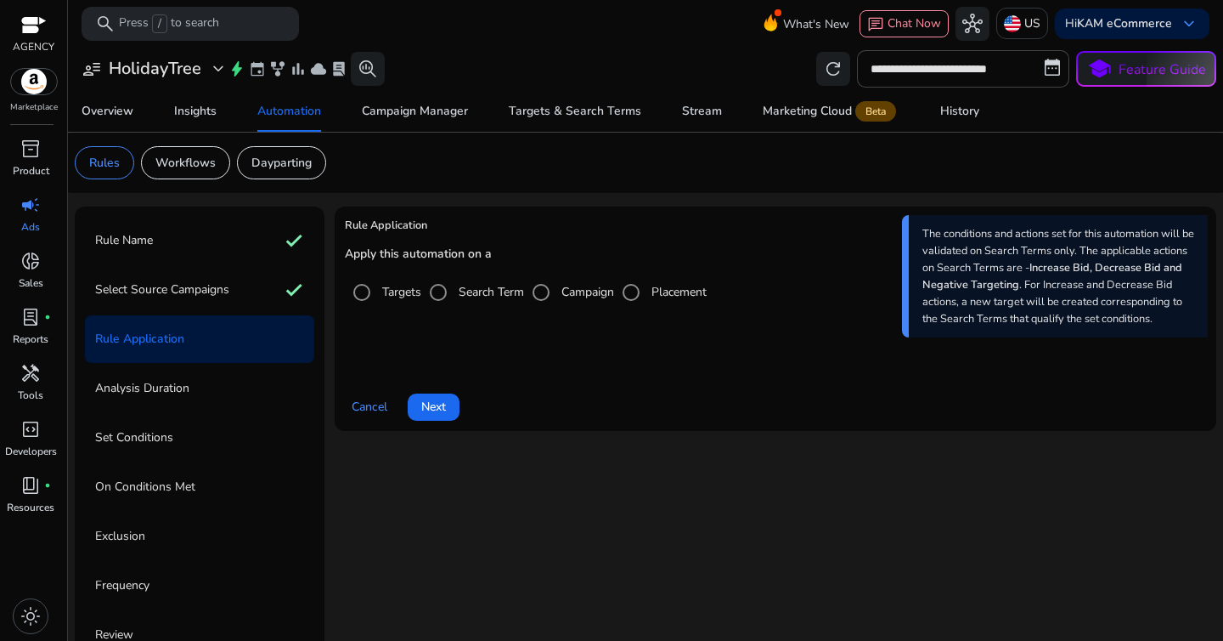
click at [393, 302] on div "Targets" at bounding box center [383, 292] width 76 height 34
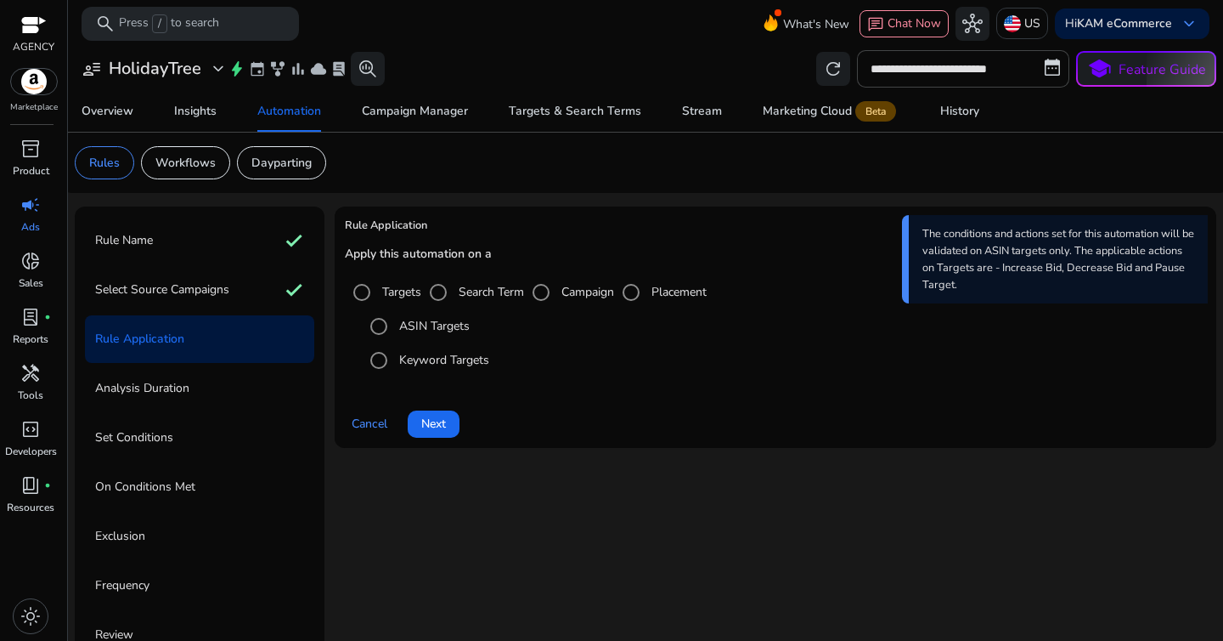
click at [425, 371] on div "Keyword Targets" at bounding box center [425, 360] width 127 height 34
click at [420, 364] on label "Keyword Targets" at bounding box center [442, 360] width 93 height 18
click at [439, 425] on span "Next" at bounding box center [433, 424] width 25 height 18
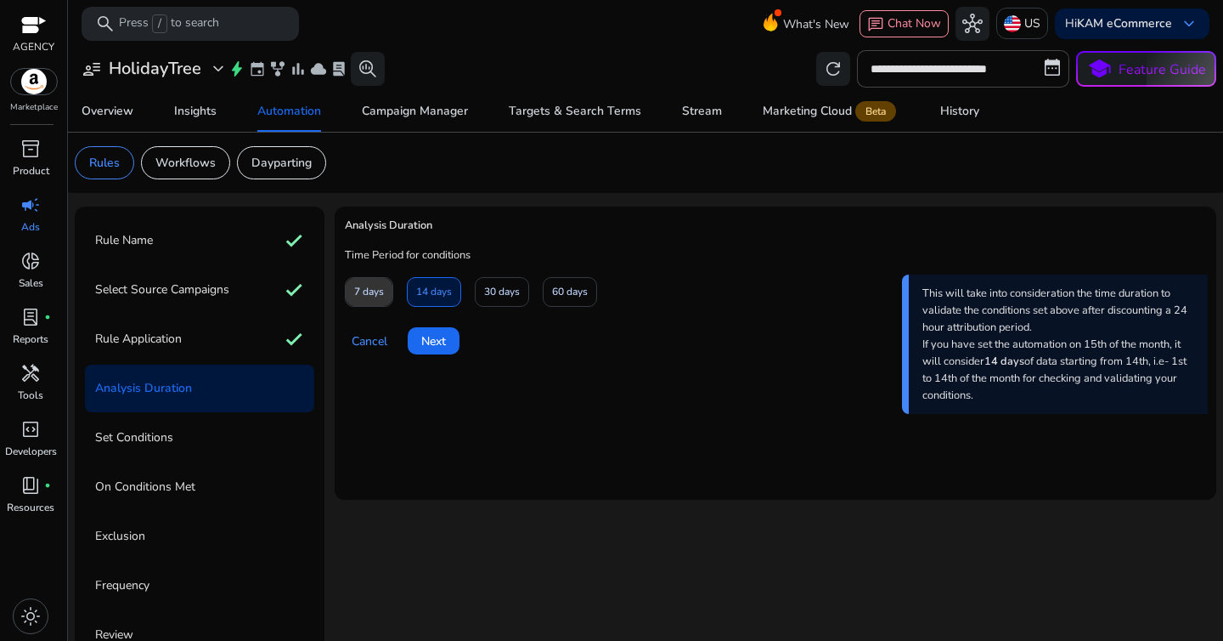
click at [366, 298] on span "7 days" at bounding box center [369, 292] width 30 height 30
click at [437, 332] on span "Next" at bounding box center [433, 341] width 25 height 18
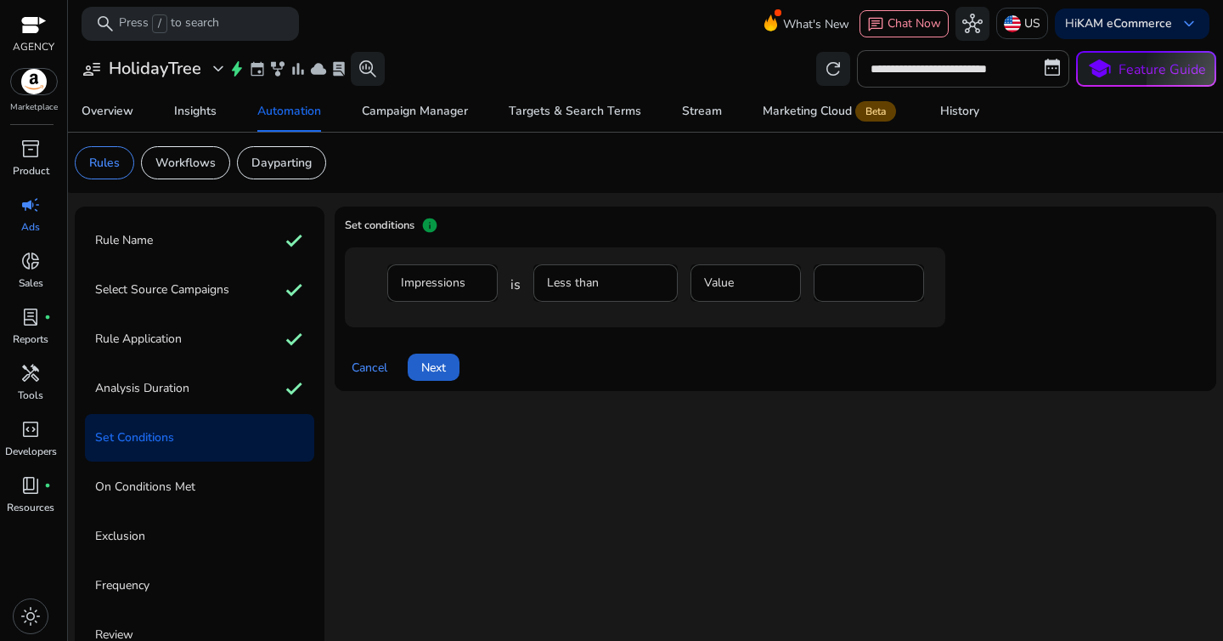
click at [449, 372] on span at bounding box center [434, 367] width 52 height 41
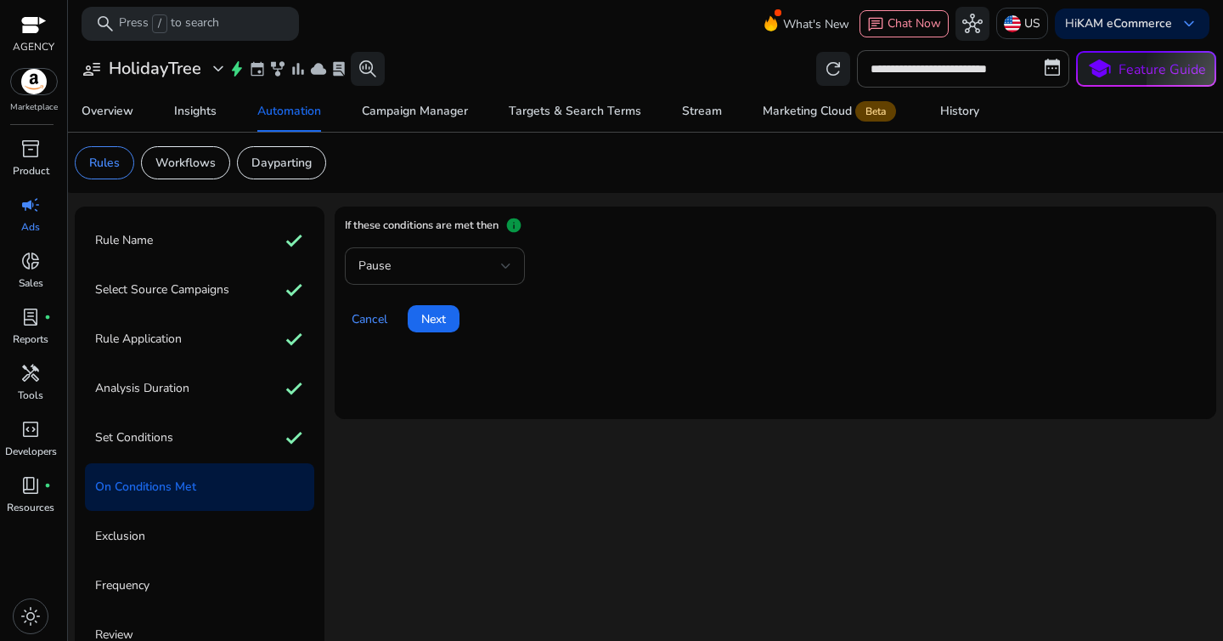
click at [453, 268] on div "Pause" at bounding box center [429, 266] width 143 height 19
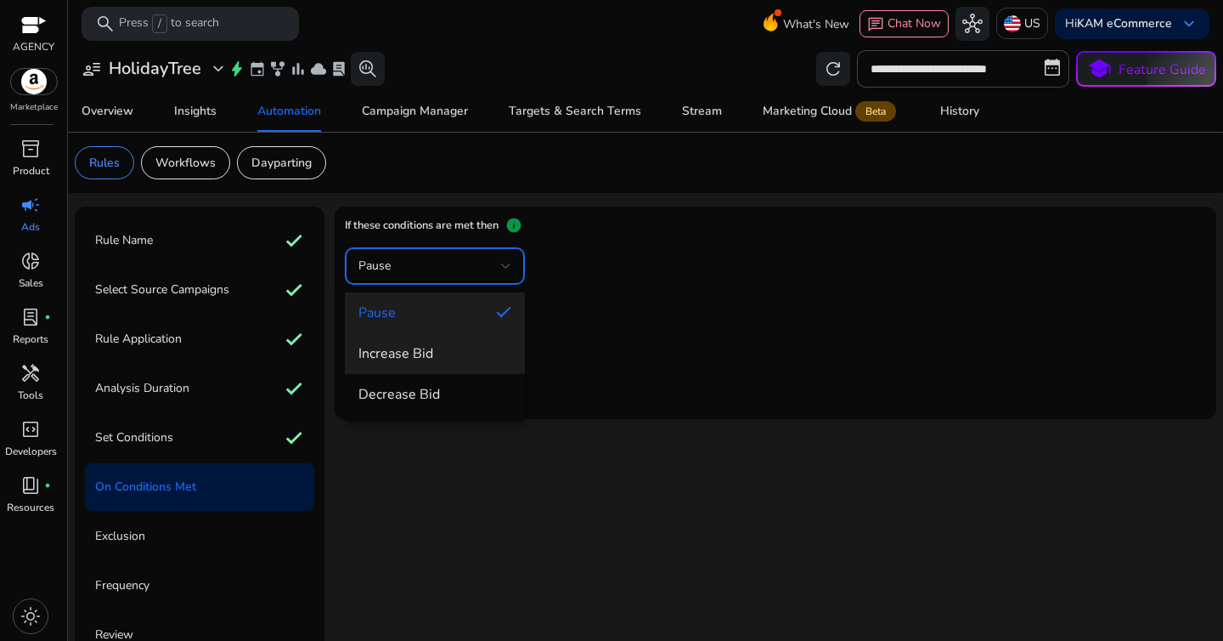
click at [437, 357] on span "Increase Bid" at bounding box center [434, 353] width 153 height 19
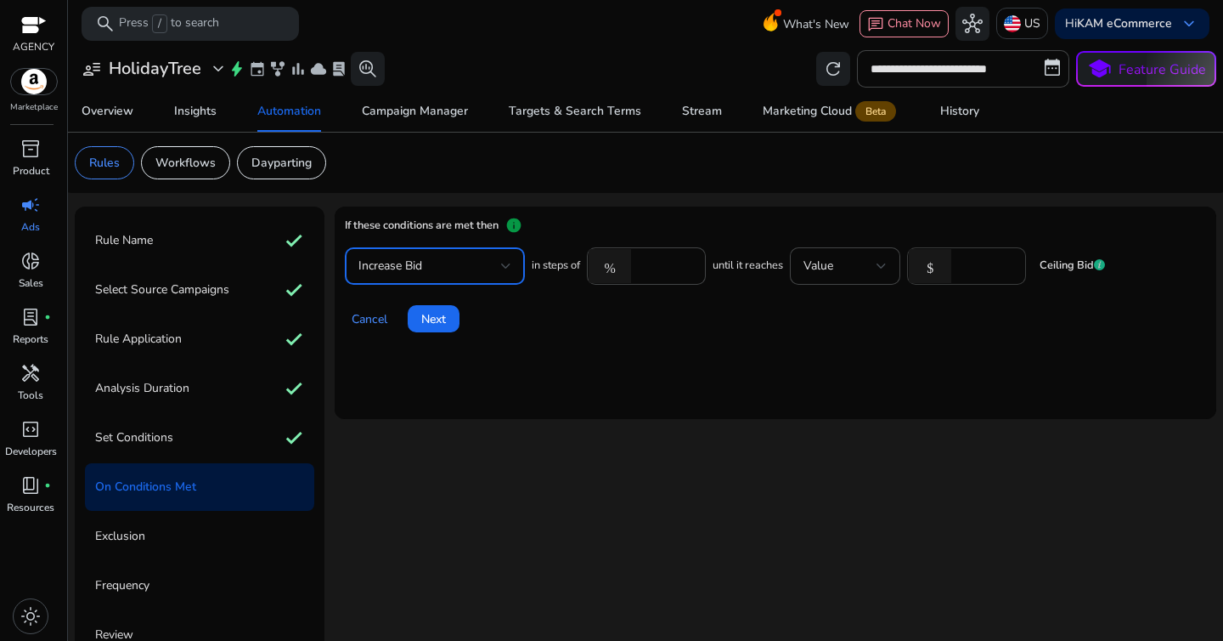
click at [989, 273] on input "*" at bounding box center [986, 266] width 53 height 19
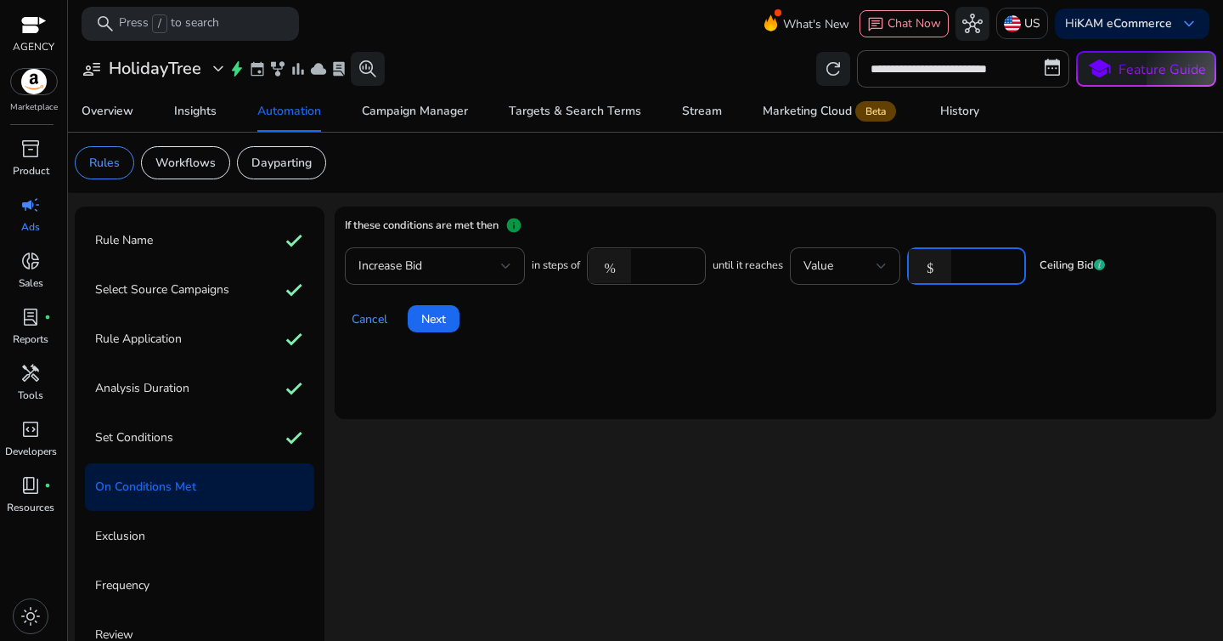
click at [989, 273] on input "*" at bounding box center [986, 266] width 53 height 19
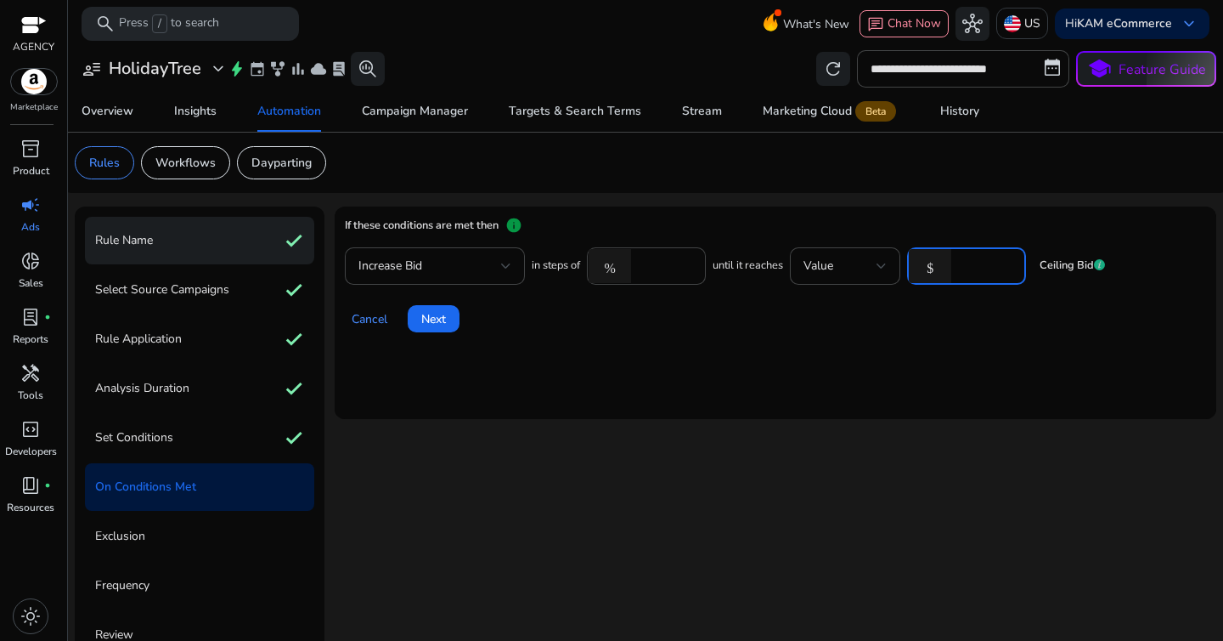
click at [121, 239] on p "Rule Name" at bounding box center [124, 240] width 58 height 27
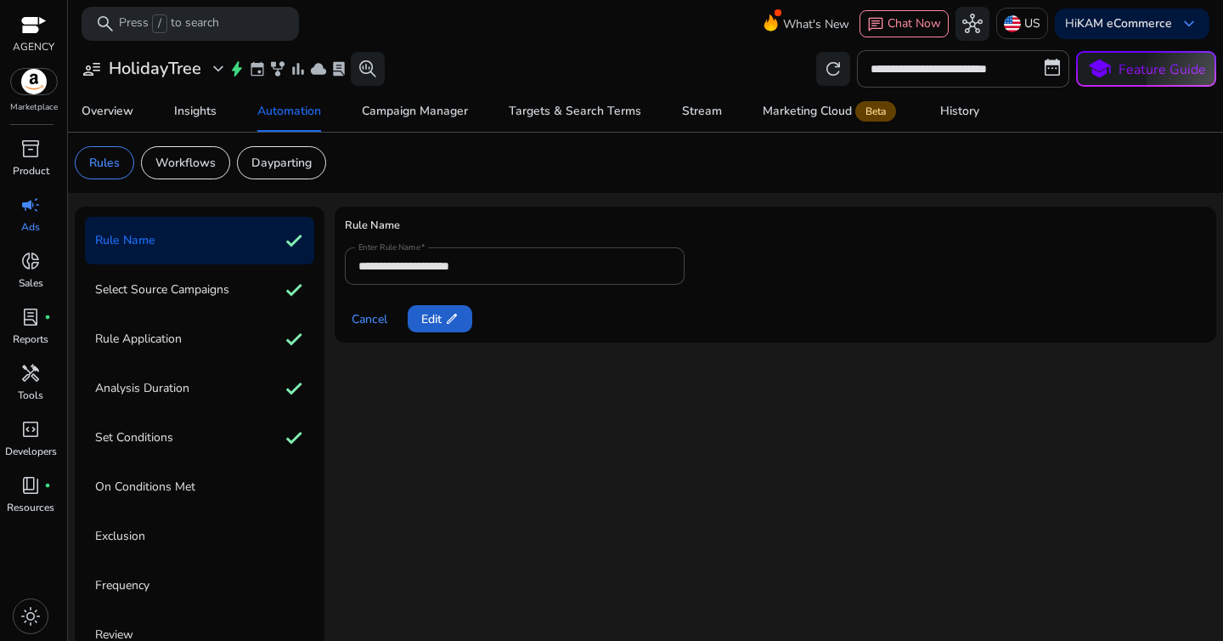
click at [438, 314] on span "Edit edit" at bounding box center [439, 319] width 37 height 18
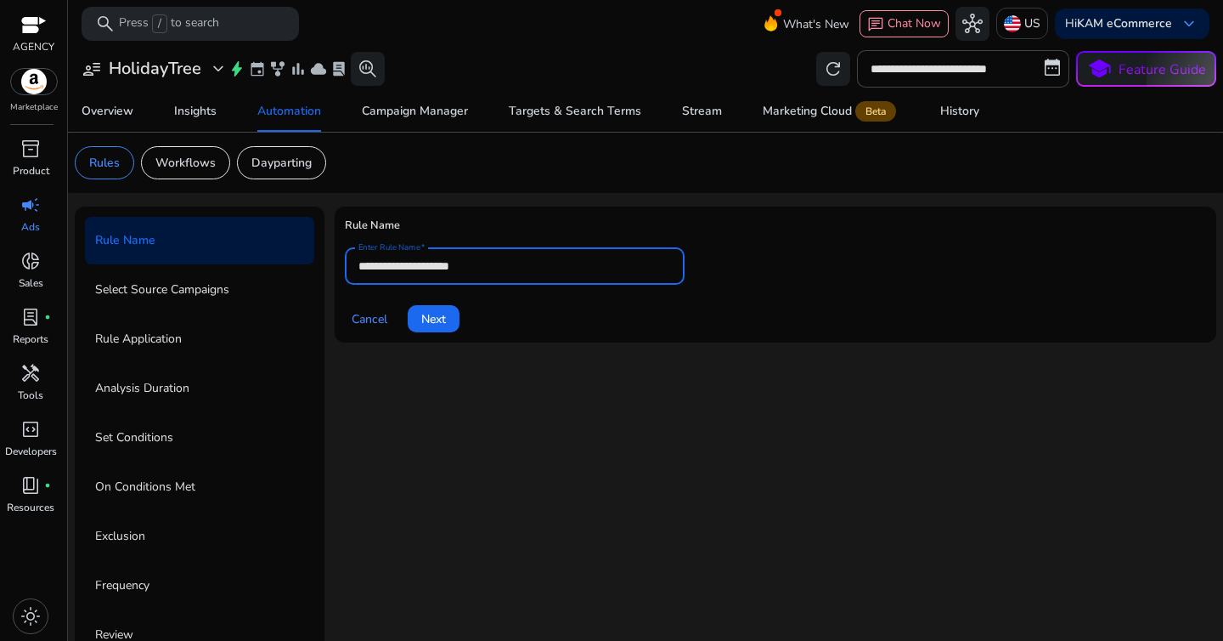
click at [451, 269] on input "**********" at bounding box center [514, 266] width 313 height 19
paste input "**********"
type input "**********"
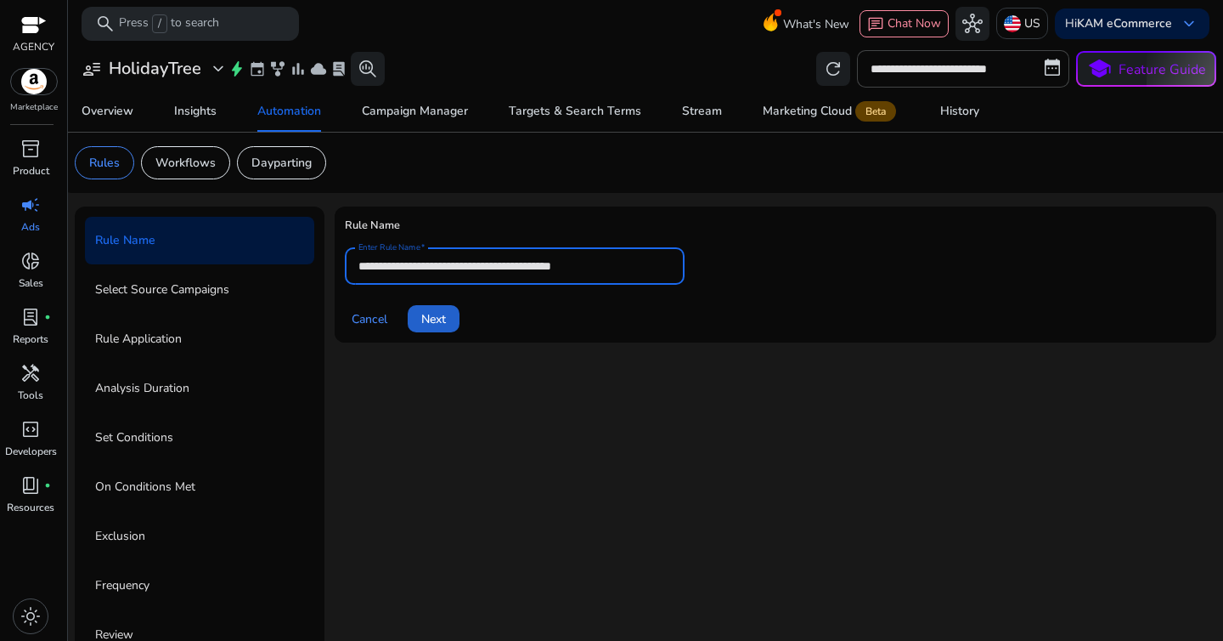
click at [436, 314] on span "Next" at bounding box center [433, 319] width 25 height 18
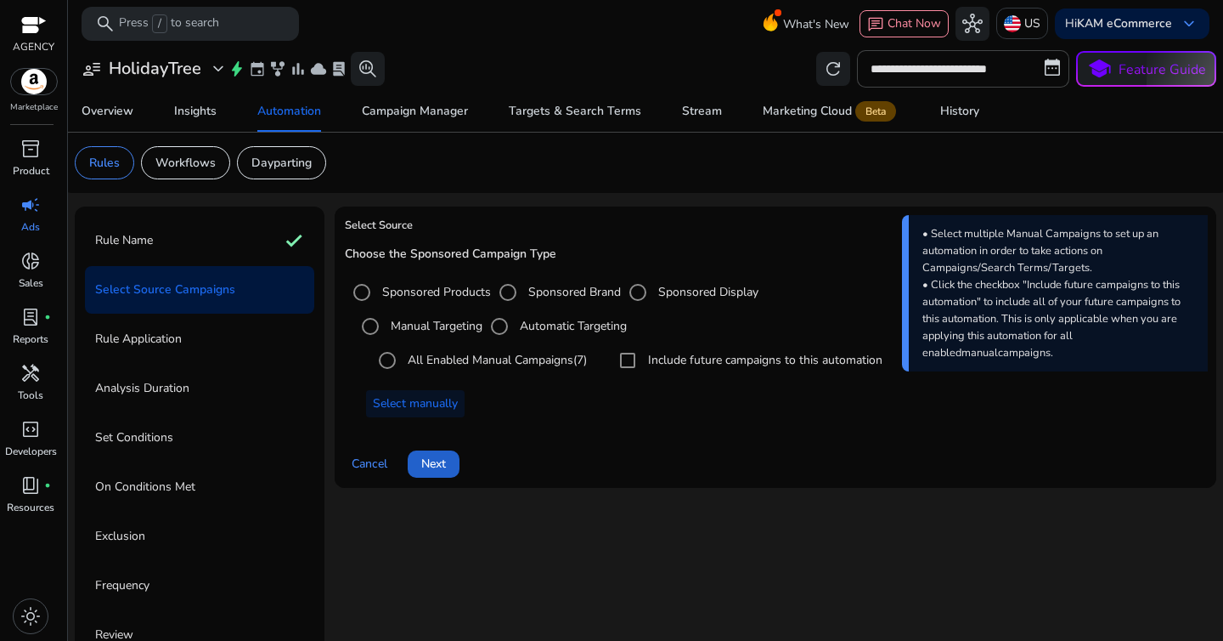
click at [429, 477] on span at bounding box center [434, 463] width 52 height 41
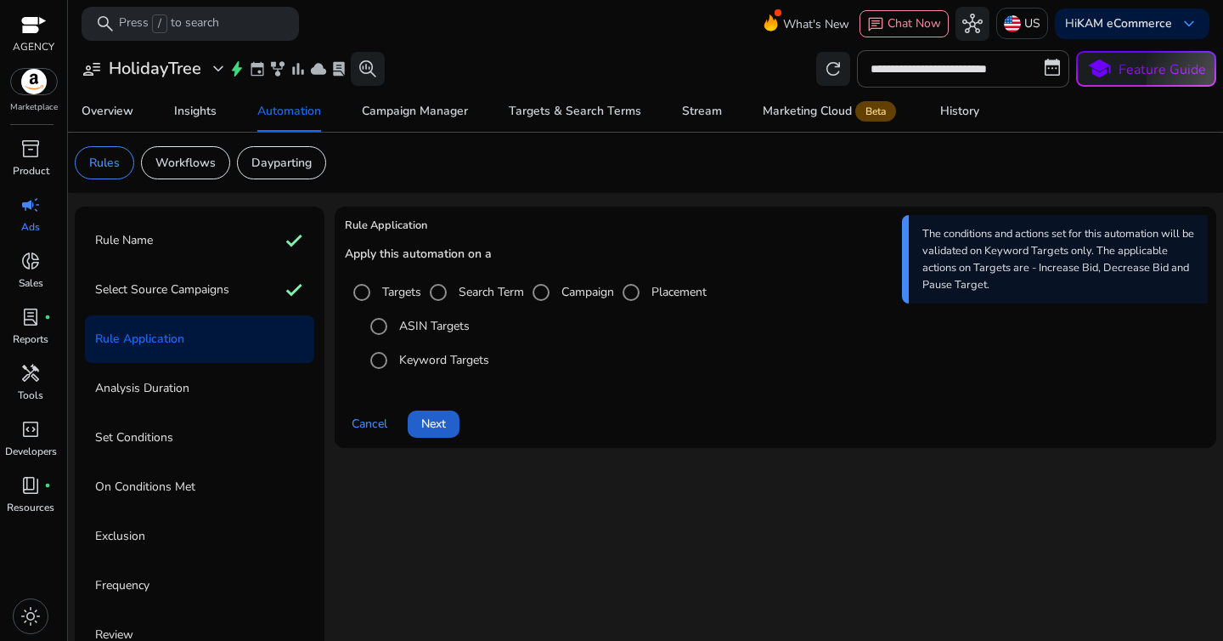
click at [434, 432] on span "Next" at bounding box center [433, 424] width 25 height 18
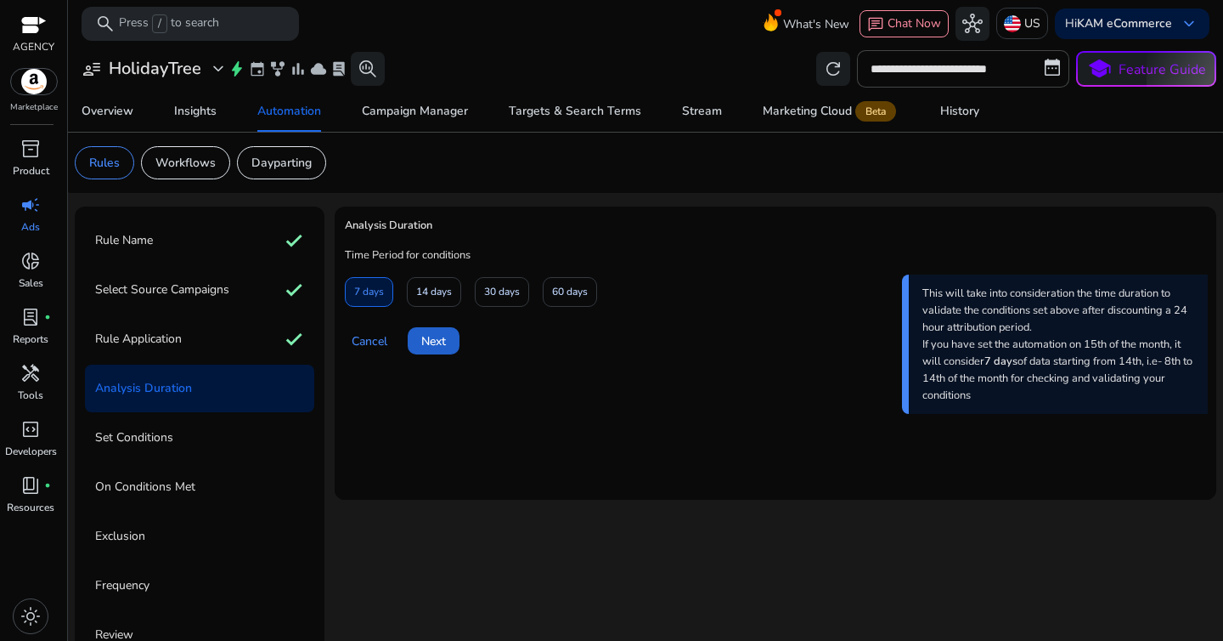
click at [444, 332] on span "Next" at bounding box center [433, 341] width 25 height 18
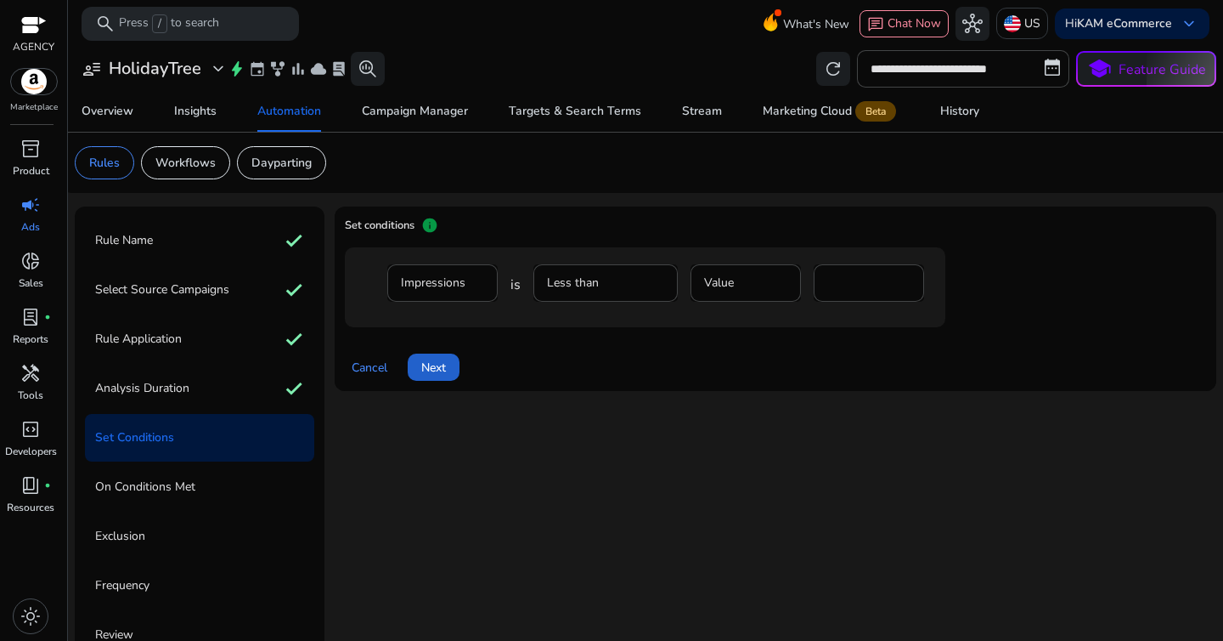
click at [434, 364] on span "Next" at bounding box center [433, 367] width 25 height 18
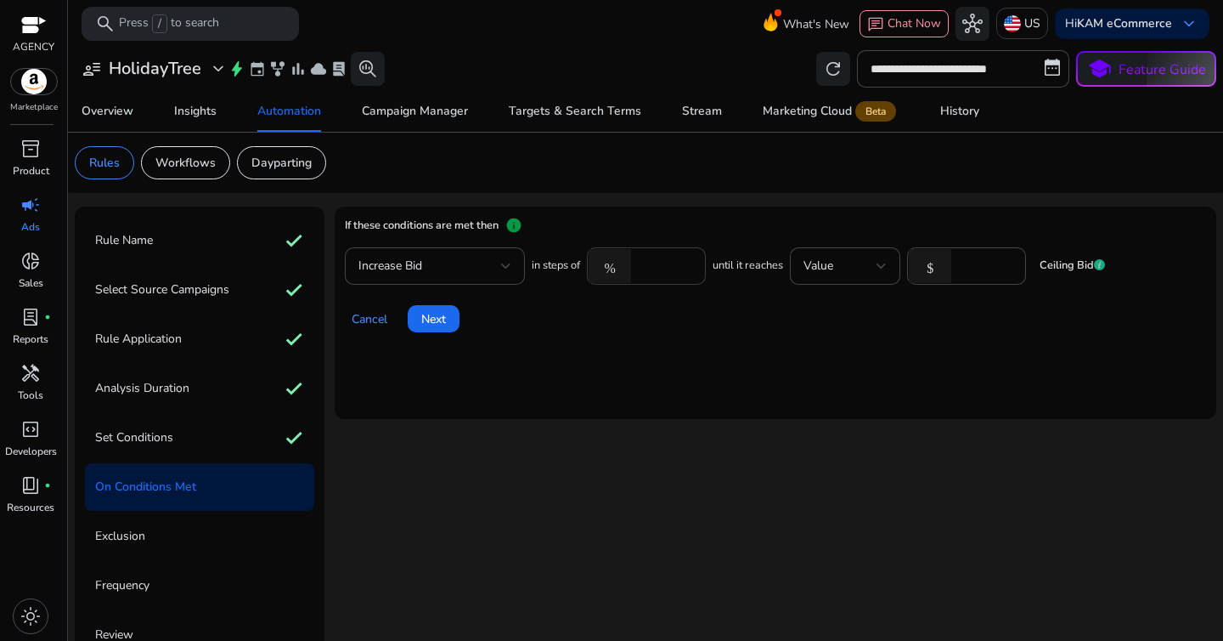
click at [648, 275] on div "****" at bounding box center [666, 265] width 53 height 37
click at [686, 258] on input "***" at bounding box center [666, 266] width 53 height 19
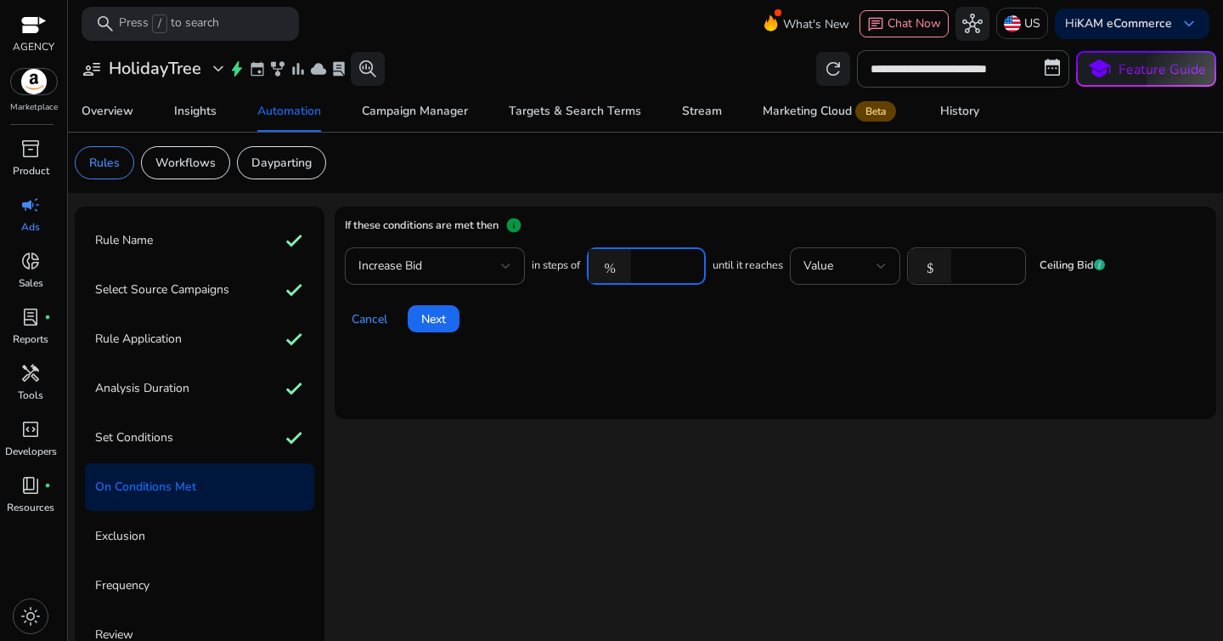
click at [687, 262] on input "***" at bounding box center [666, 266] width 53 height 19
click at [687, 274] on input "***" at bounding box center [666, 266] width 53 height 19
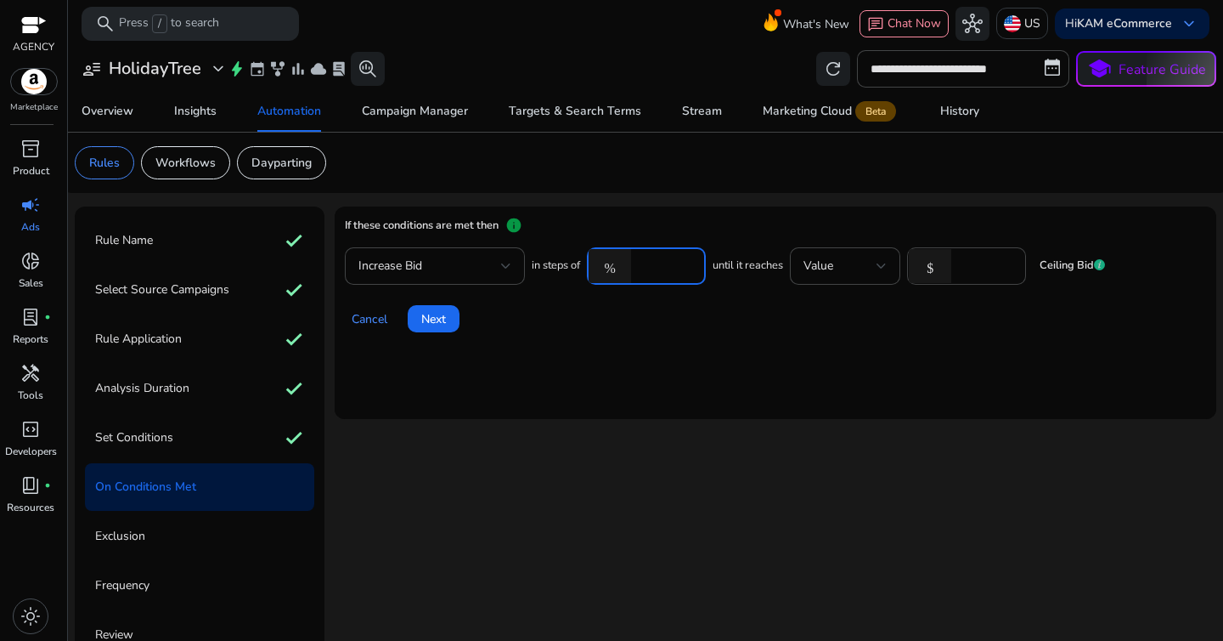
click at [687, 274] on input "***" at bounding box center [666, 266] width 53 height 19
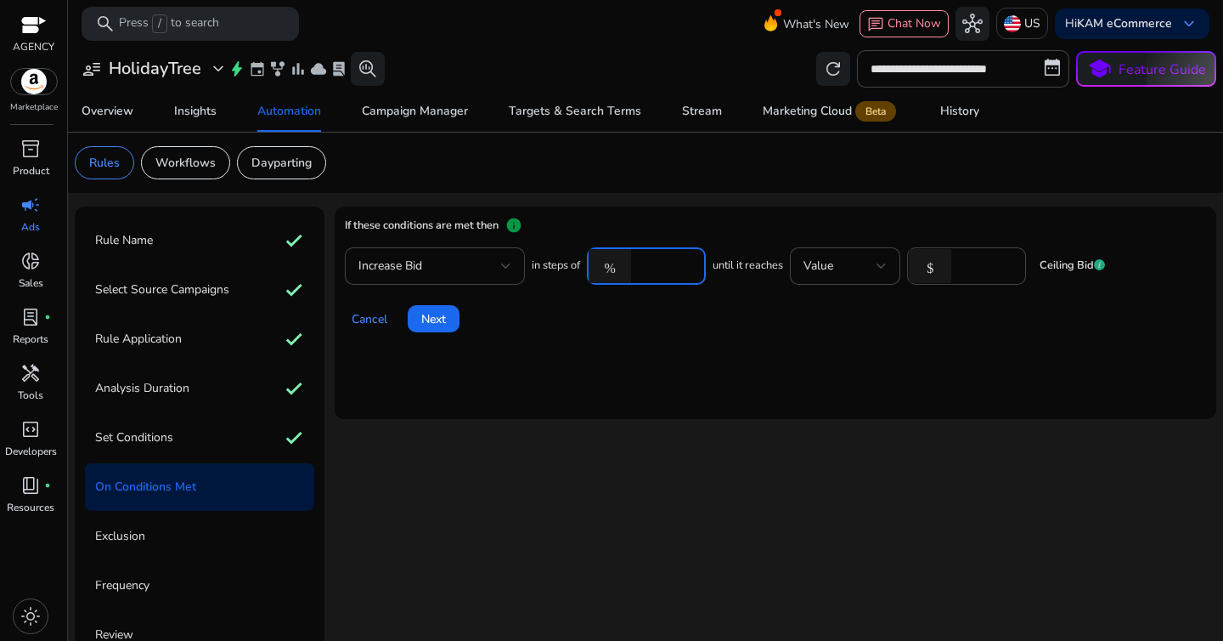
click at [687, 274] on input "***" at bounding box center [666, 266] width 53 height 19
type input "*"
click at [511, 347] on mat-card "If these conditions are met then info Increase Bid in steps of % * until it rea…" at bounding box center [776, 312] width 882 height 212
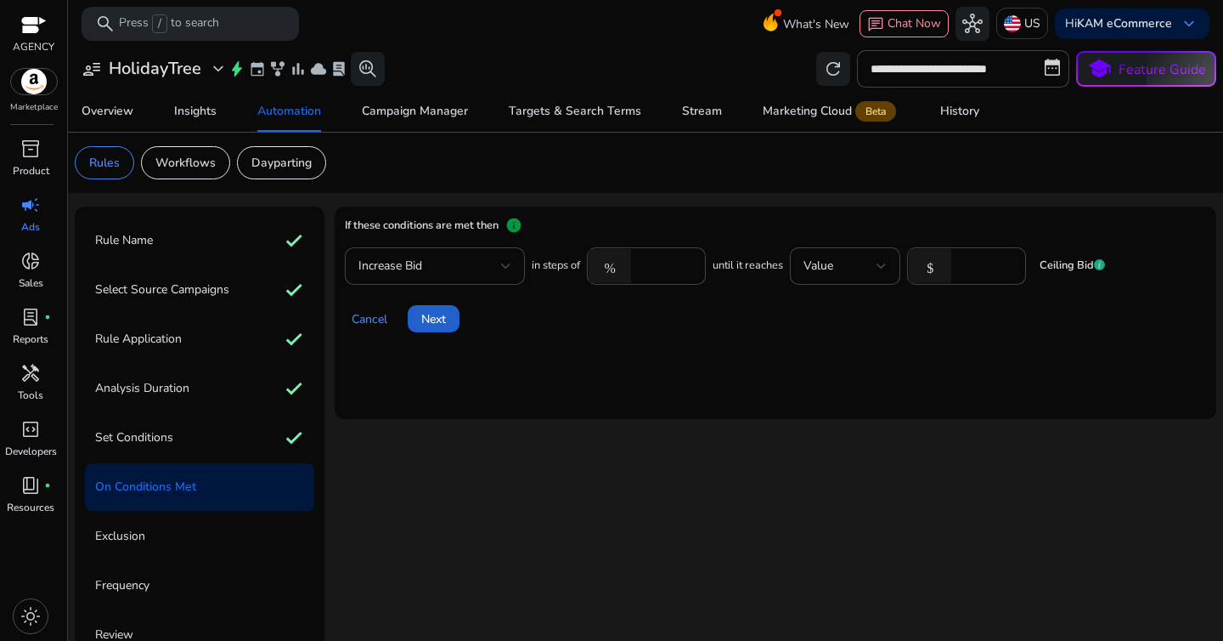
click at [444, 330] on span at bounding box center [434, 318] width 52 height 41
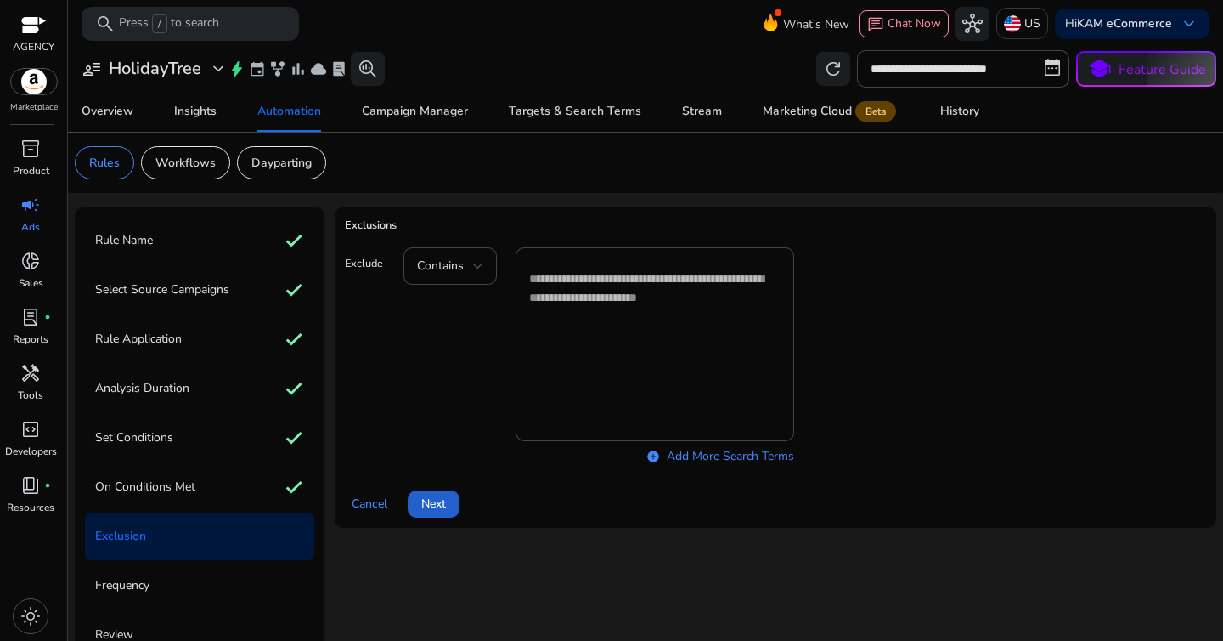
click at [440, 501] on span "Next" at bounding box center [433, 503] width 25 height 18
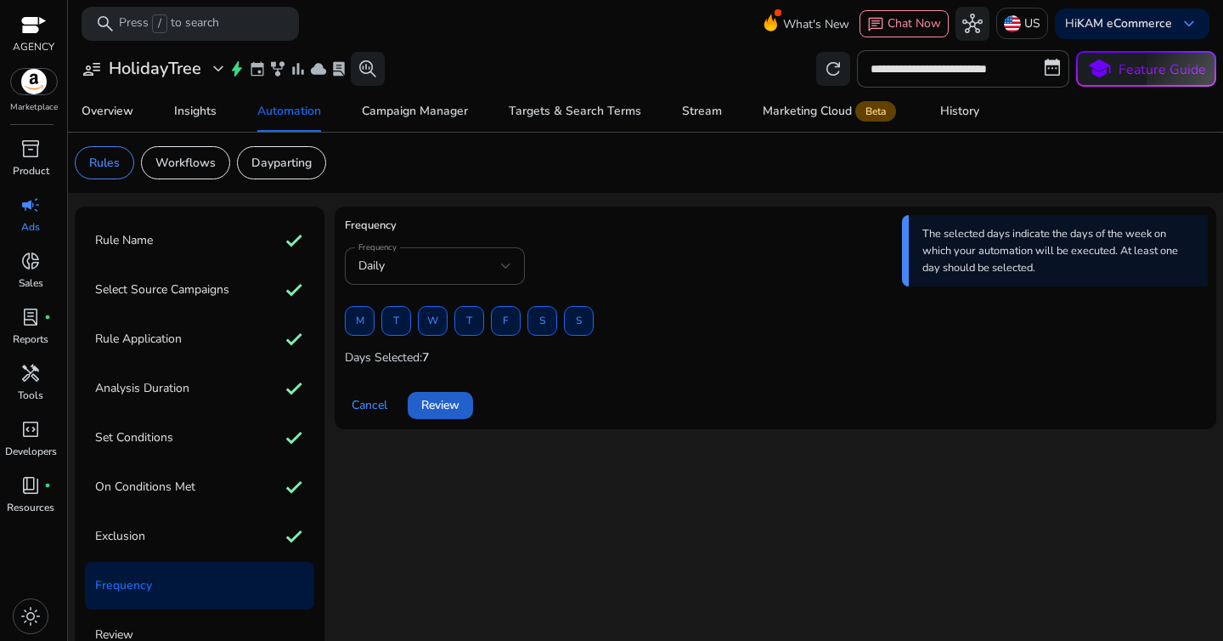
click at [434, 403] on span "Review" at bounding box center [440, 405] width 38 height 18
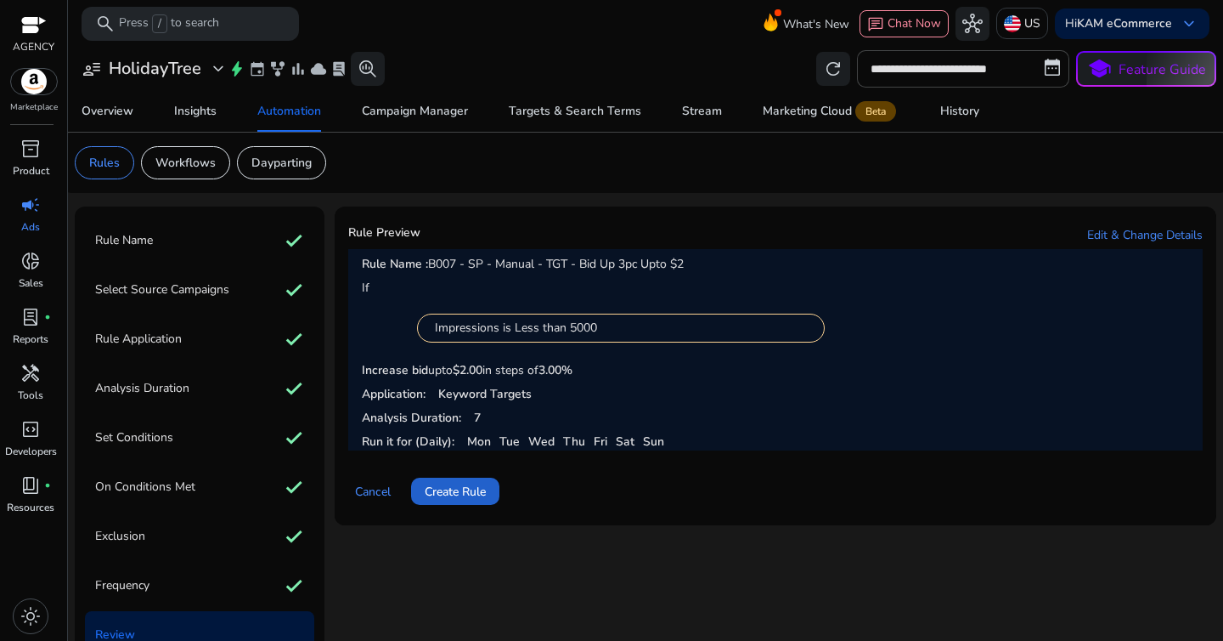
click at [468, 493] on span "Create Rule" at bounding box center [455, 492] width 61 height 18
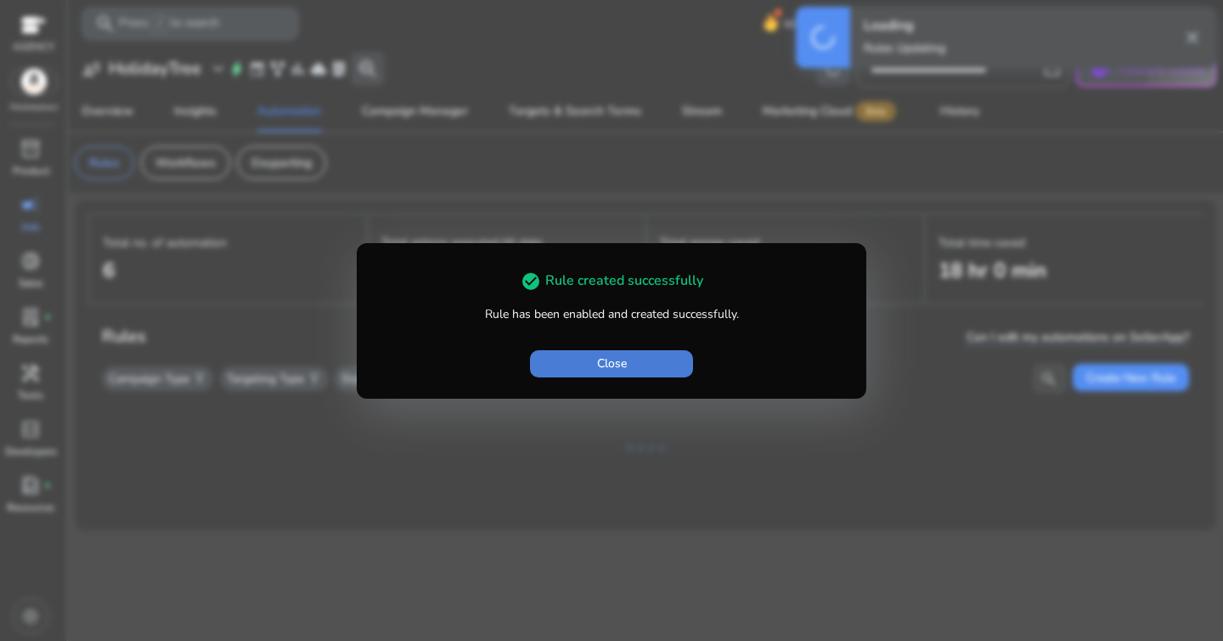
click at [590, 370] on span "button" at bounding box center [611, 363] width 163 height 41
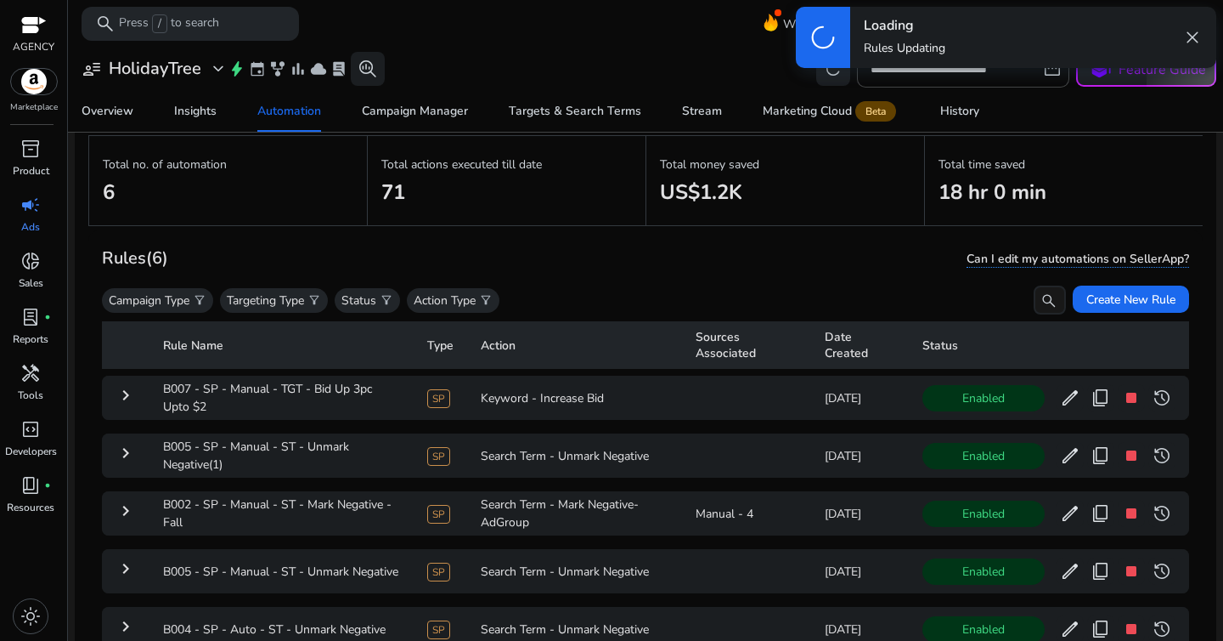
scroll to position [124, 0]
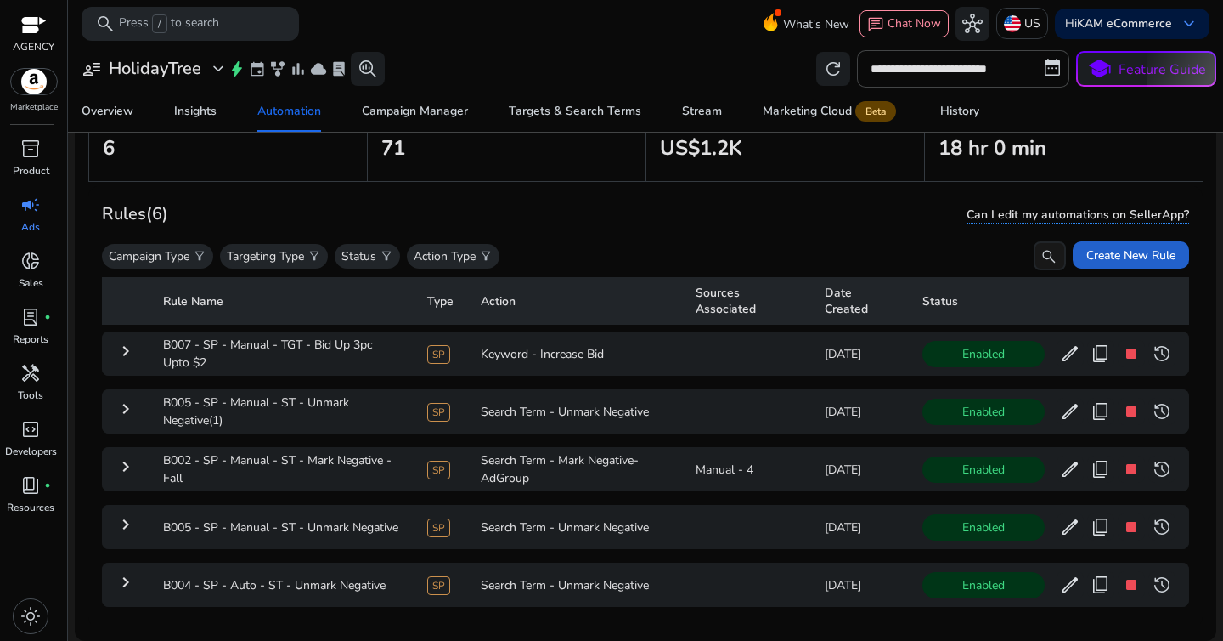
click at [1101, 260] on span "Create New Rule" at bounding box center [1131, 255] width 89 height 18
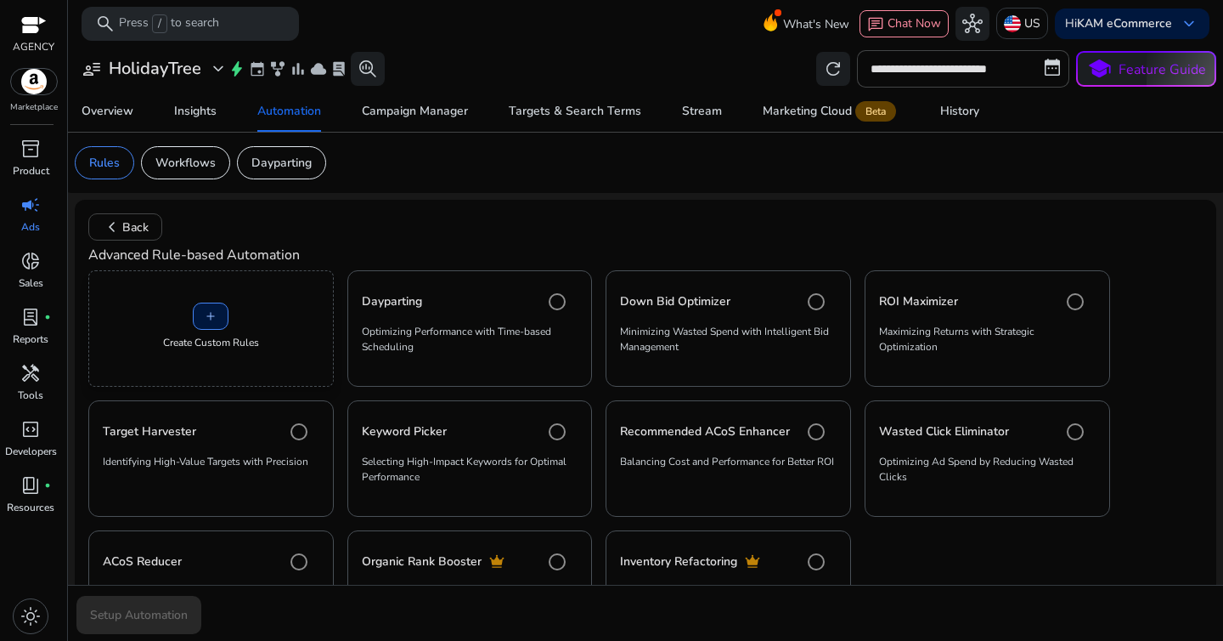
click at [242, 308] on div "add Create Custom Rules" at bounding box center [211, 328] width 246 height 116
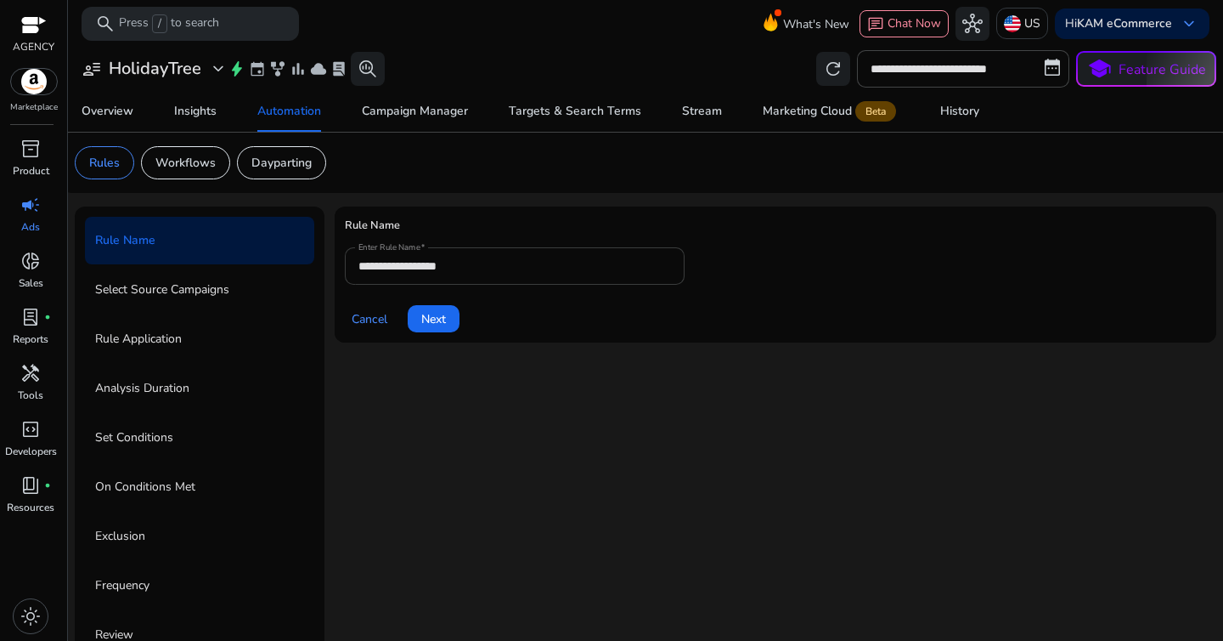
click at [392, 273] on input "**********" at bounding box center [514, 266] width 313 height 19
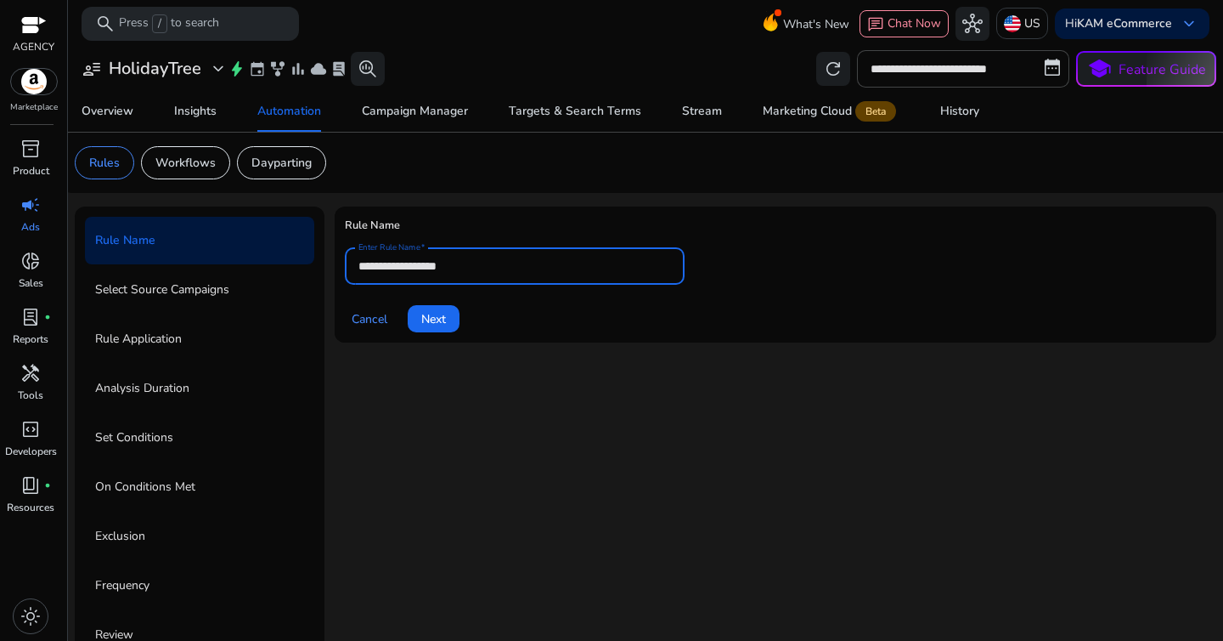
click at [392, 273] on input "**********" at bounding box center [514, 266] width 313 height 19
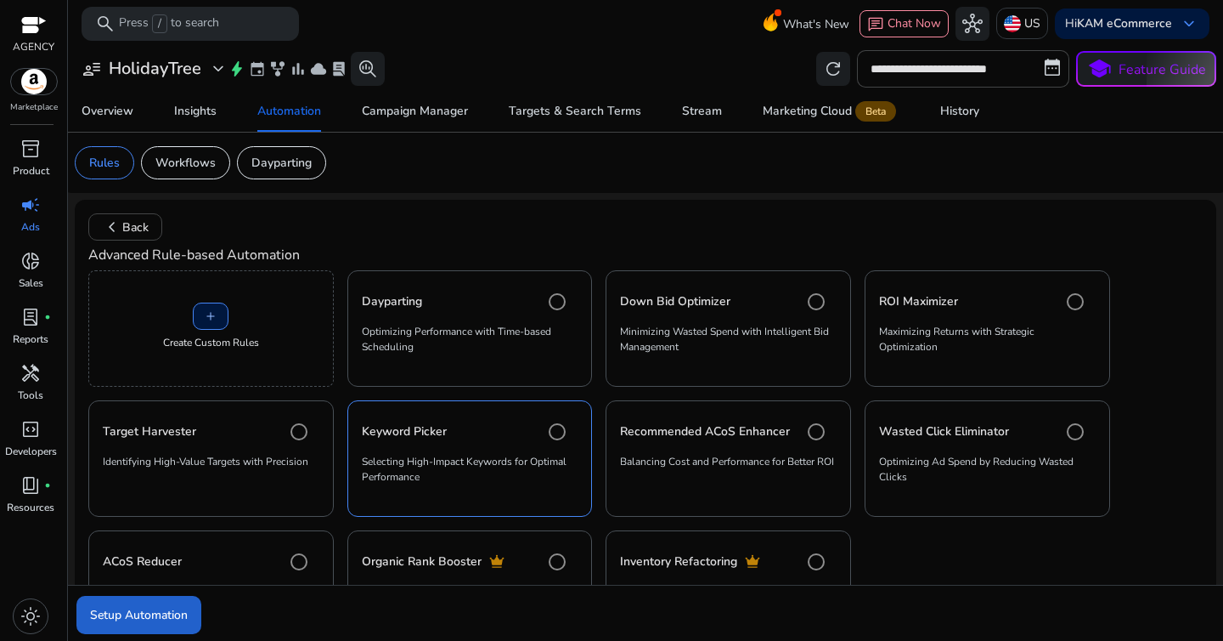
click at [165, 608] on span "Setup Automation" at bounding box center [139, 615] width 98 height 18
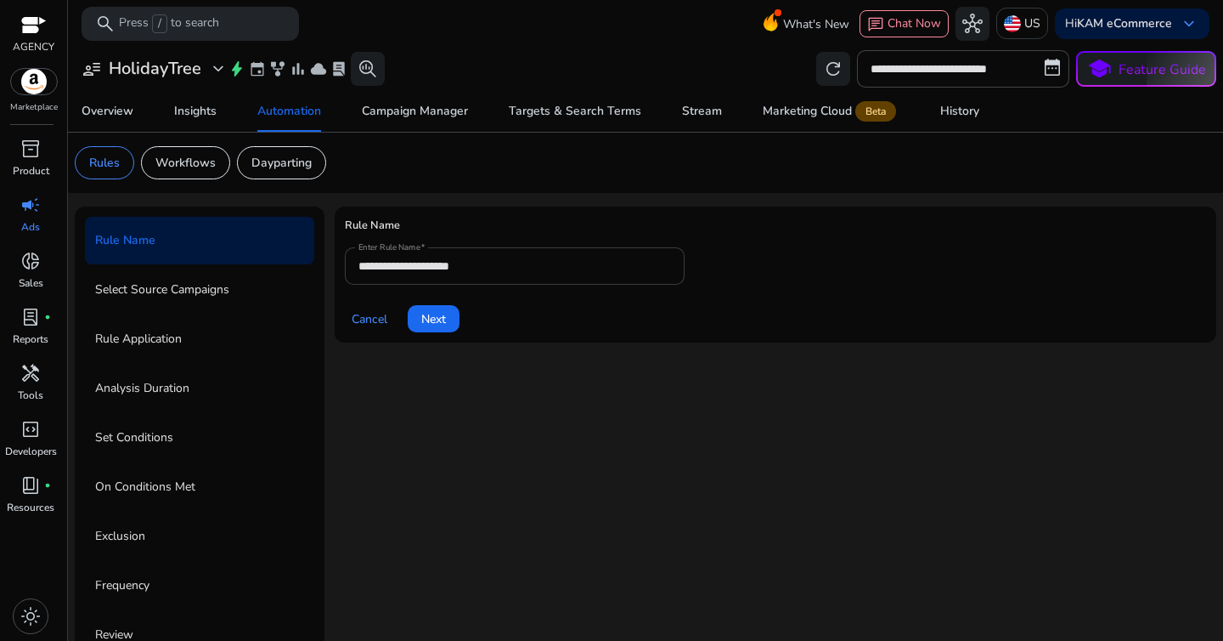
click at [481, 262] on input "**********" at bounding box center [514, 266] width 313 height 19
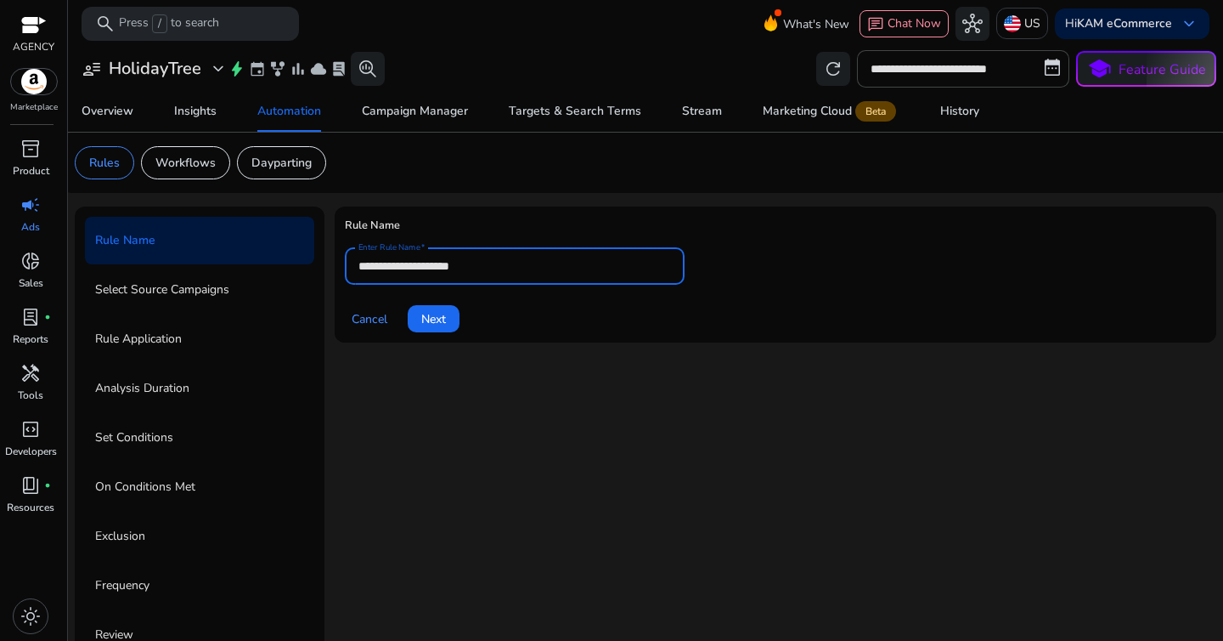
click at [481, 262] on input "**********" at bounding box center [514, 266] width 313 height 19
paste input "**********"
click at [514, 309] on div "Cancel Next" at bounding box center [775, 311] width 861 height 41
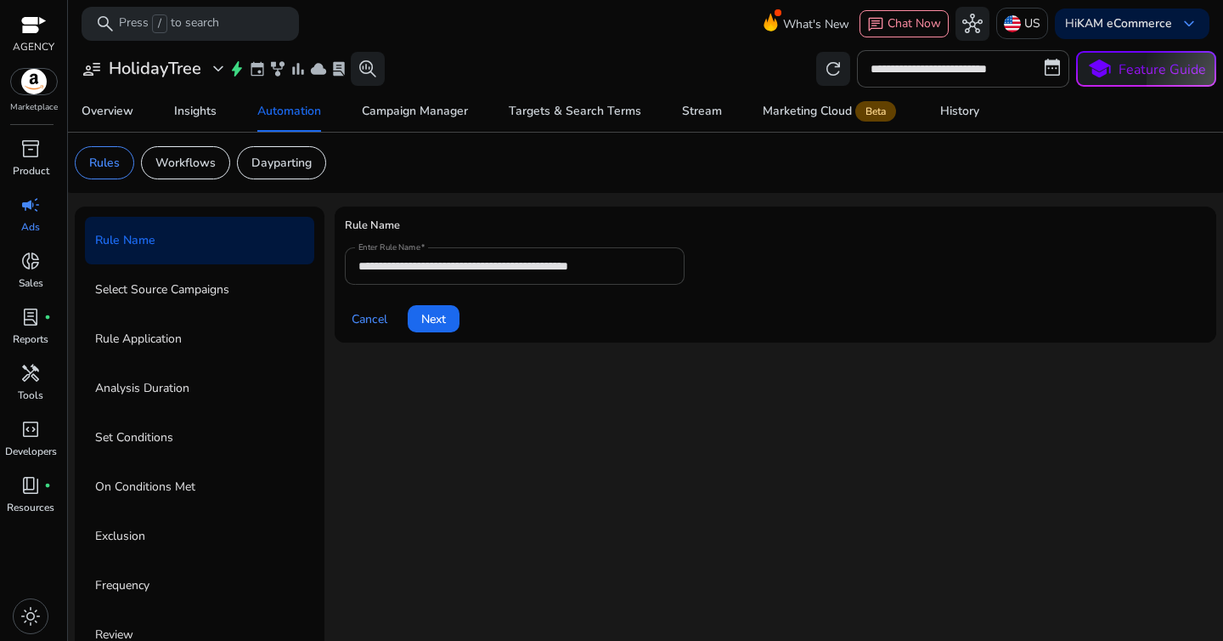
click at [572, 265] on input "**********" at bounding box center [514, 266] width 313 height 19
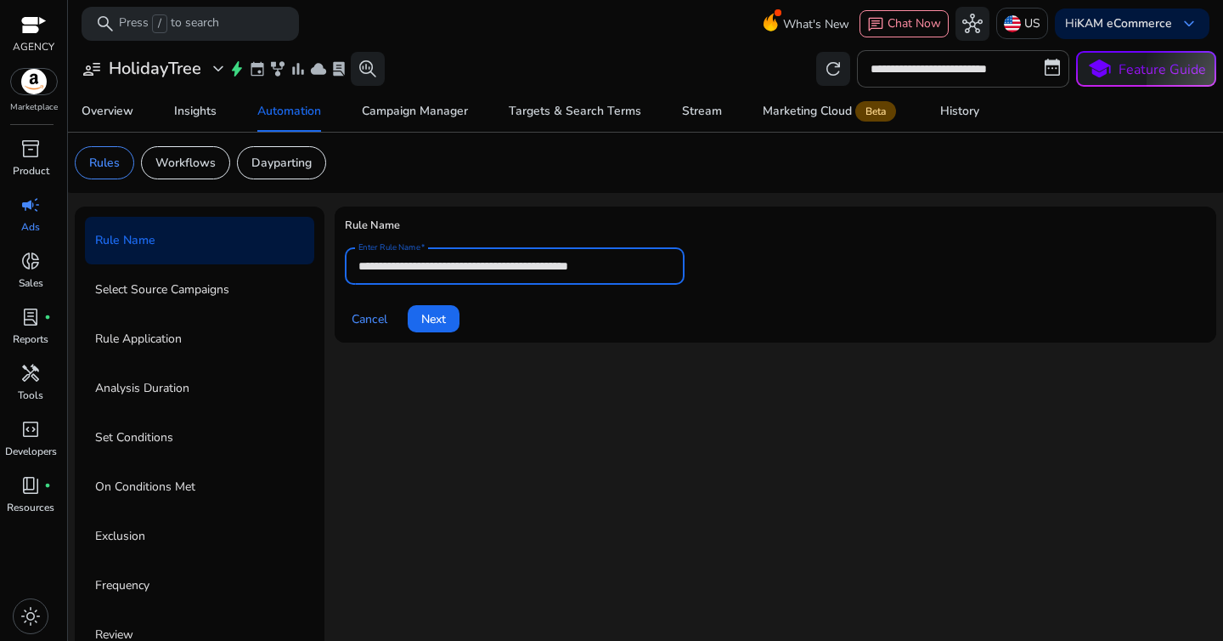
click at [572, 265] on input "**********" at bounding box center [514, 266] width 313 height 19
paste input "*"
type input "**********"
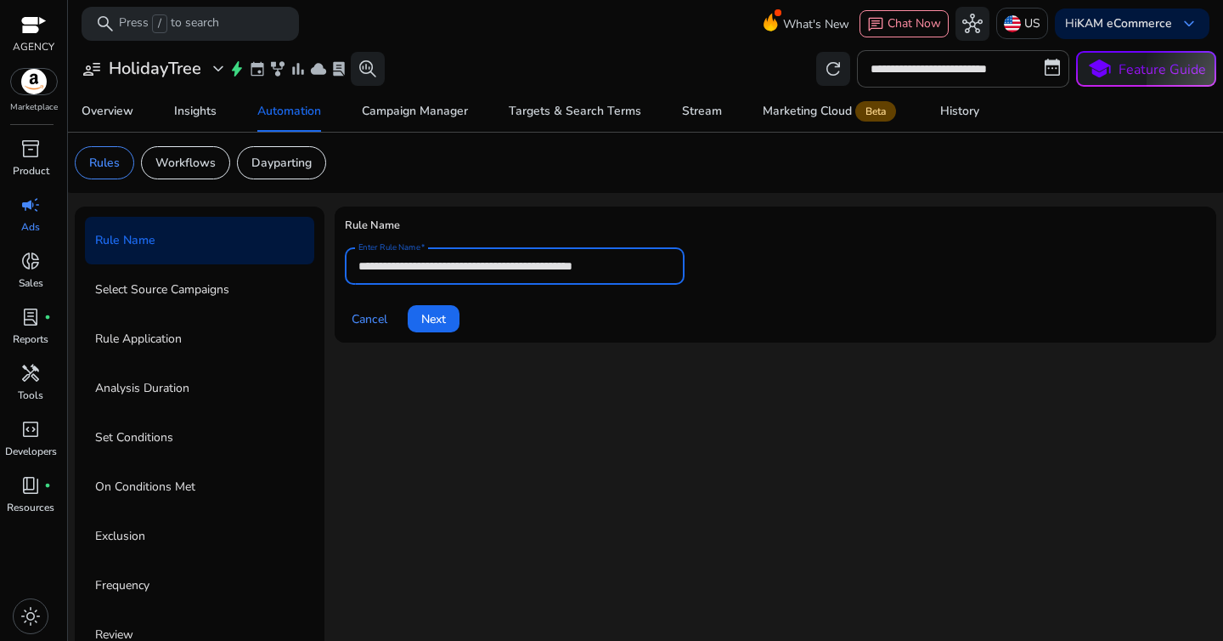
click at [593, 325] on div "Cancel Next" at bounding box center [775, 311] width 861 height 41
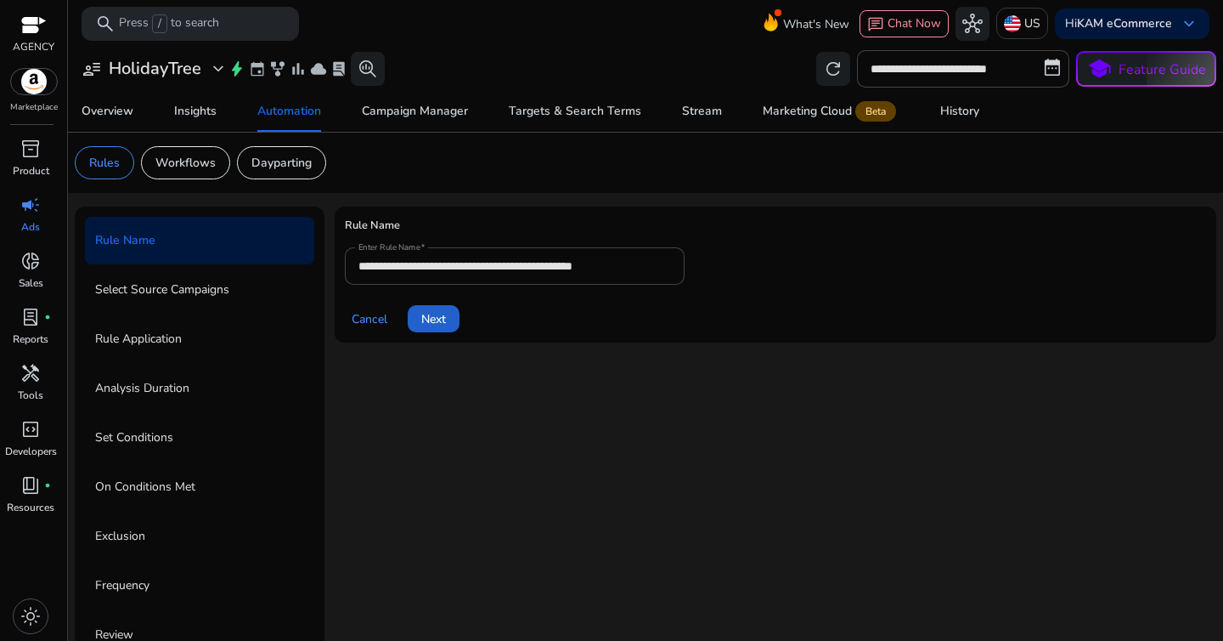
click at [436, 315] on span "Next" at bounding box center [433, 319] width 25 height 18
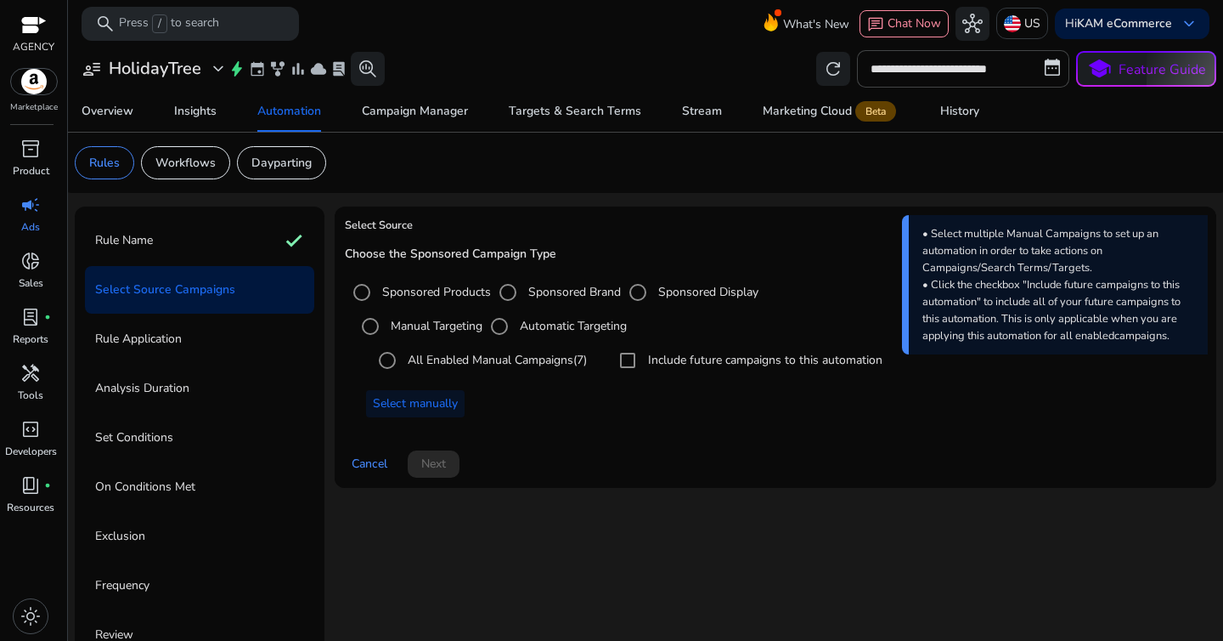
click at [430, 364] on label "All Enabled Manual Campaigns (7)" at bounding box center [495, 360] width 183 height 18
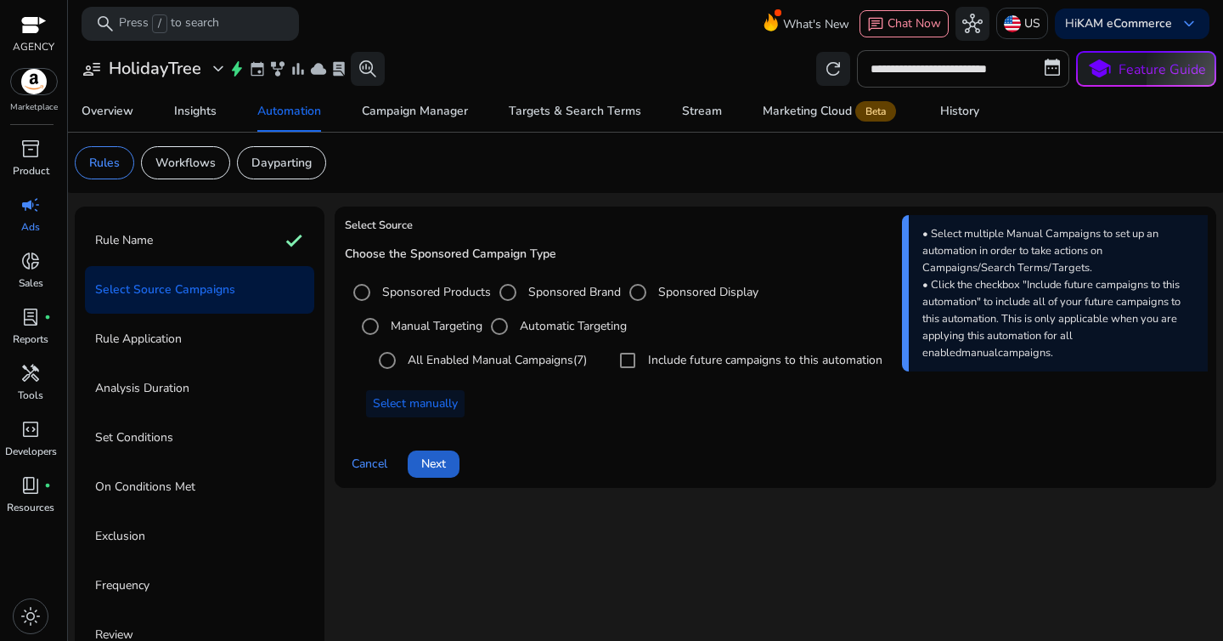
click at [439, 467] on span "Next" at bounding box center [433, 463] width 25 height 18
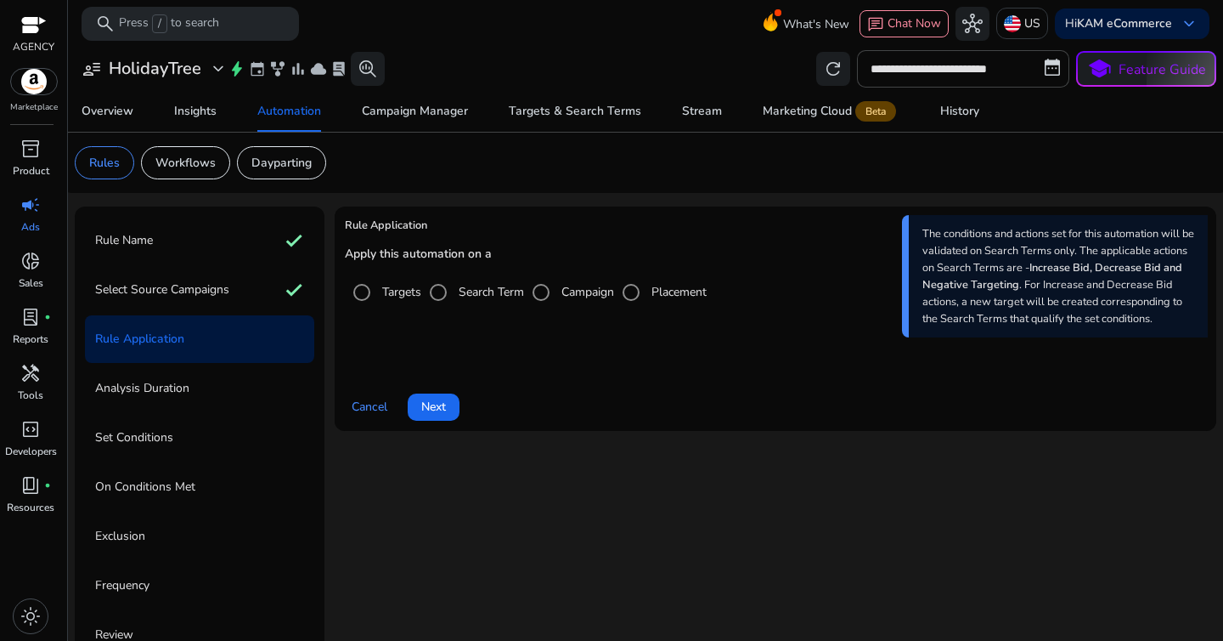
click at [397, 309] on div "Targets Search Term Campaign Placement" at bounding box center [775, 317] width 861 height 85
click at [391, 306] on div "Targets" at bounding box center [383, 292] width 76 height 34
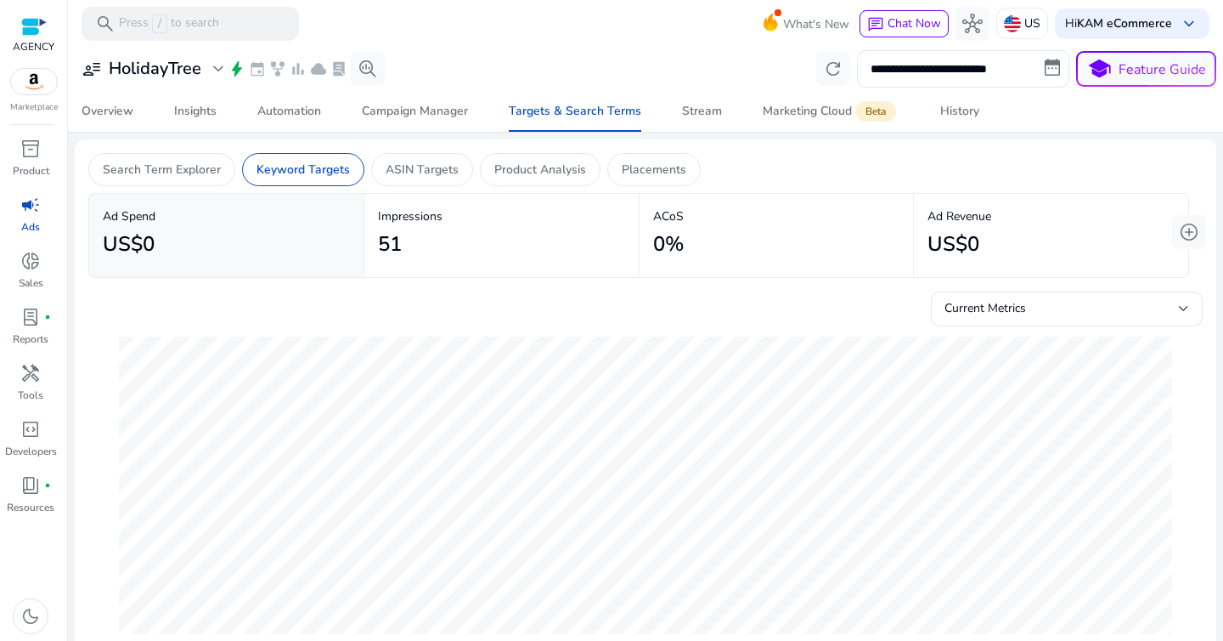
scroll to position [492, 0]
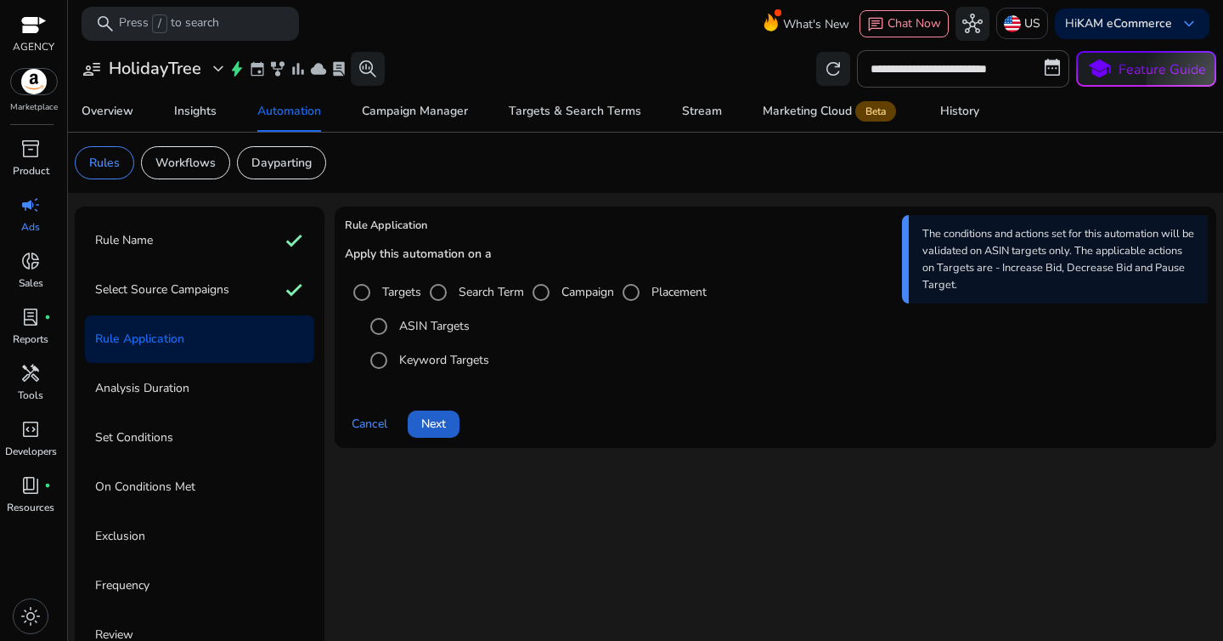
click at [433, 422] on span "Next" at bounding box center [433, 424] width 25 height 18
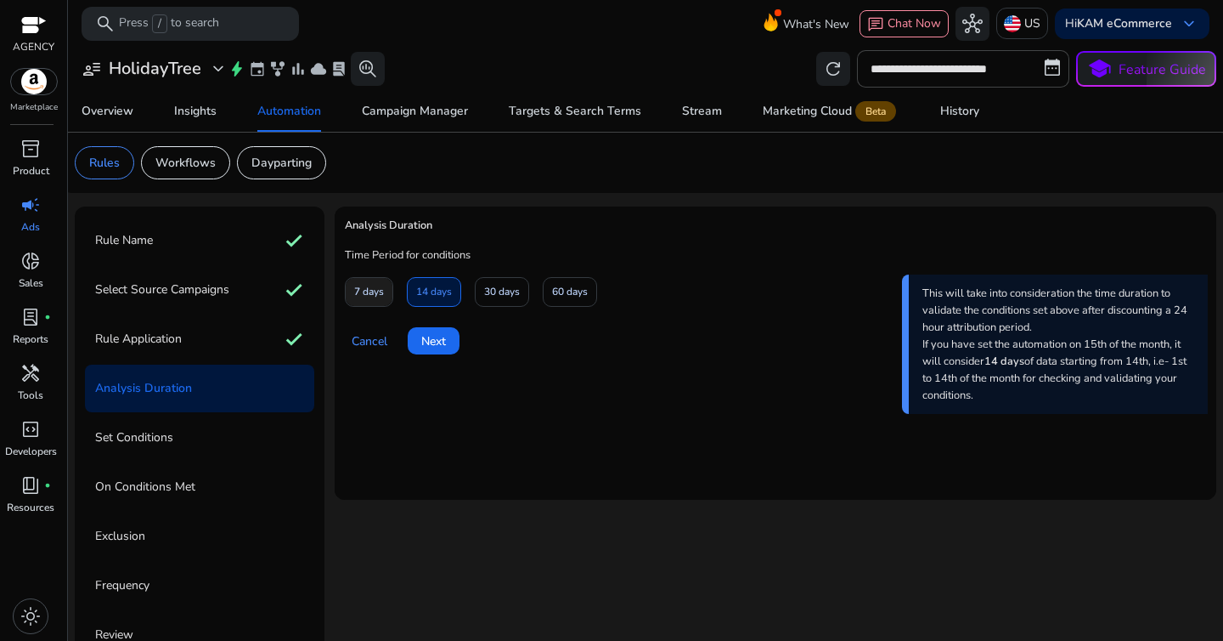
click at [370, 295] on span "7 days" at bounding box center [369, 292] width 30 height 30
click at [432, 342] on span "Next" at bounding box center [433, 341] width 25 height 18
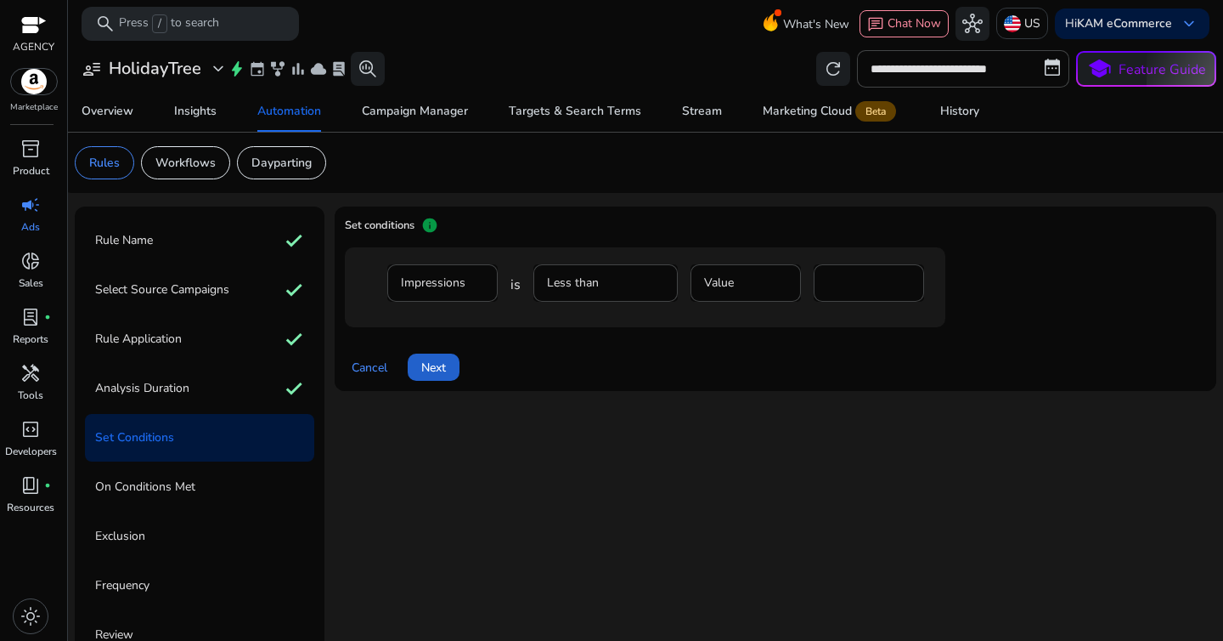
click at [448, 370] on span at bounding box center [434, 367] width 52 height 41
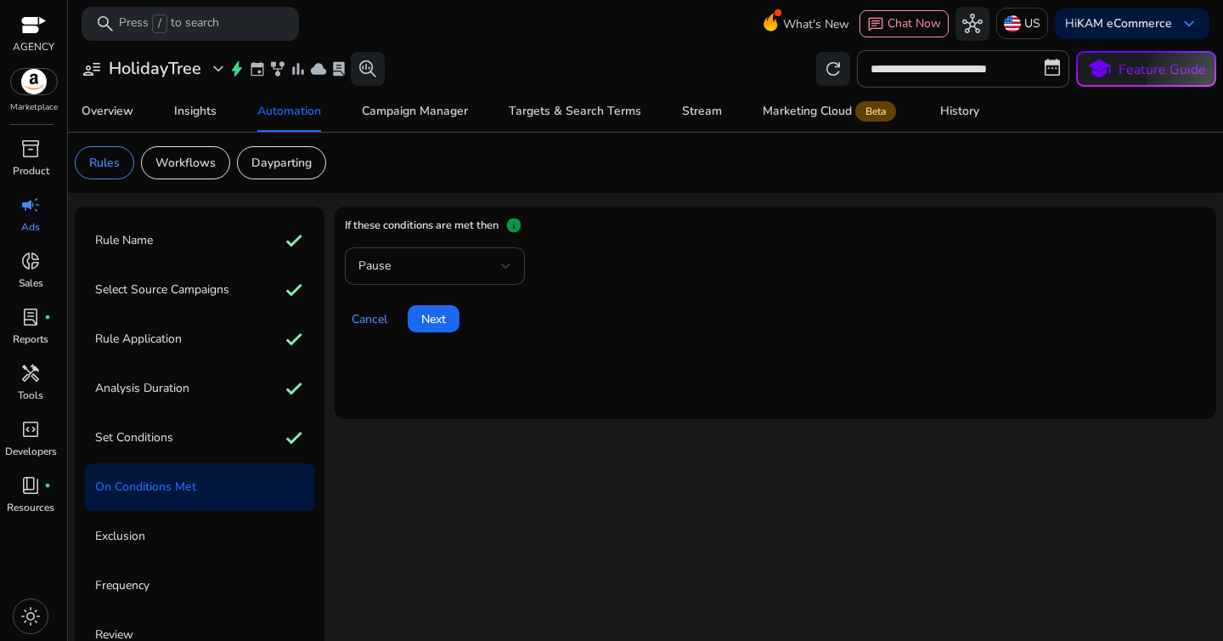
click at [452, 255] on div "Pause" at bounding box center [434, 265] width 153 height 37
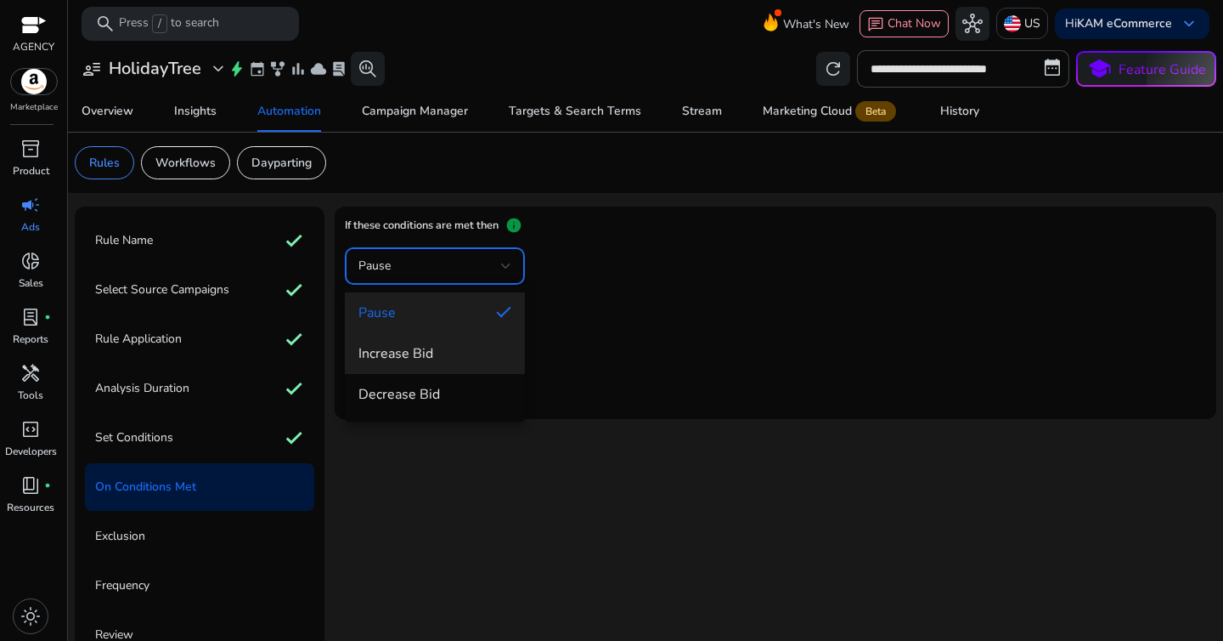
click at [433, 347] on span "Increase Bid" at bounding box center [434, 353] width 153 height 19
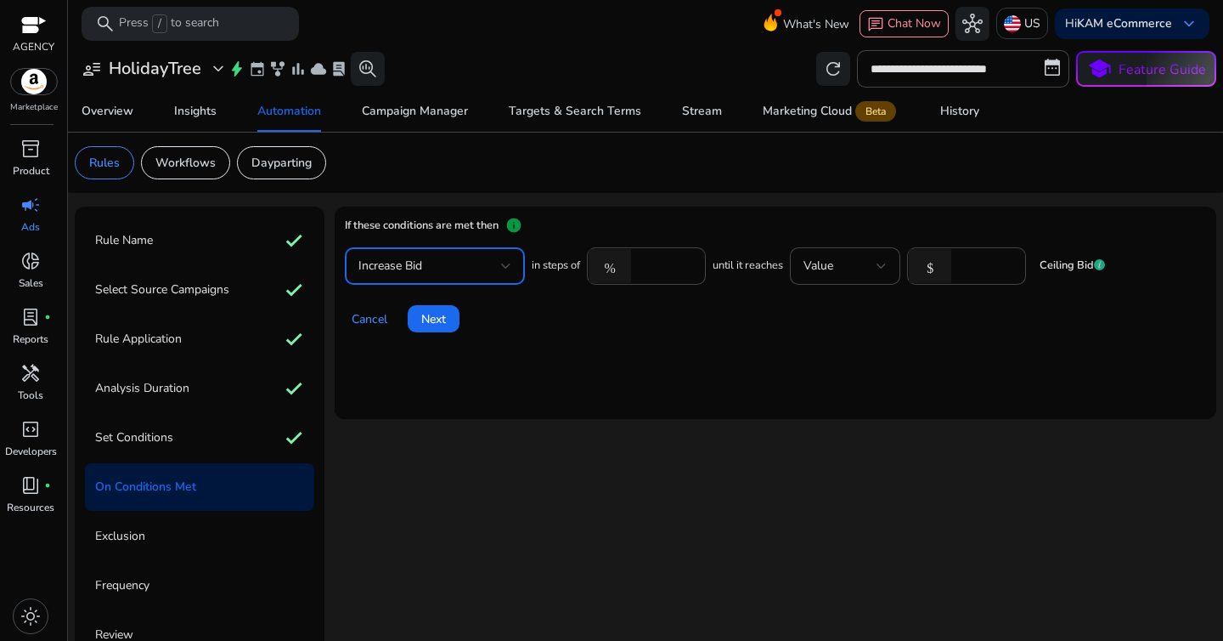
click at [686, 373] on mat-card "If these conditions are met then info Increase Bid in steps of % **** until it …" at bounding box center [776, 312] width 882 height 212
click at [437, 313] on span "Next" at bounding box center [433, 319] width 25 height 18
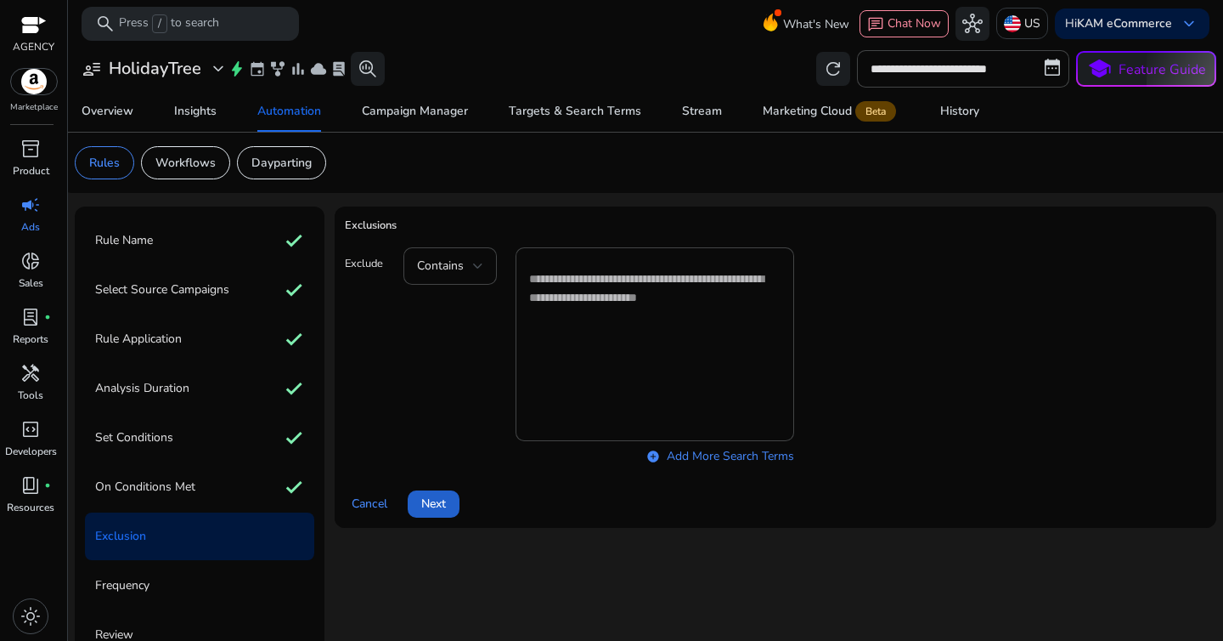
click at [430, 497] on span "Next" at bounding box center [433, 503] width 25 height 18
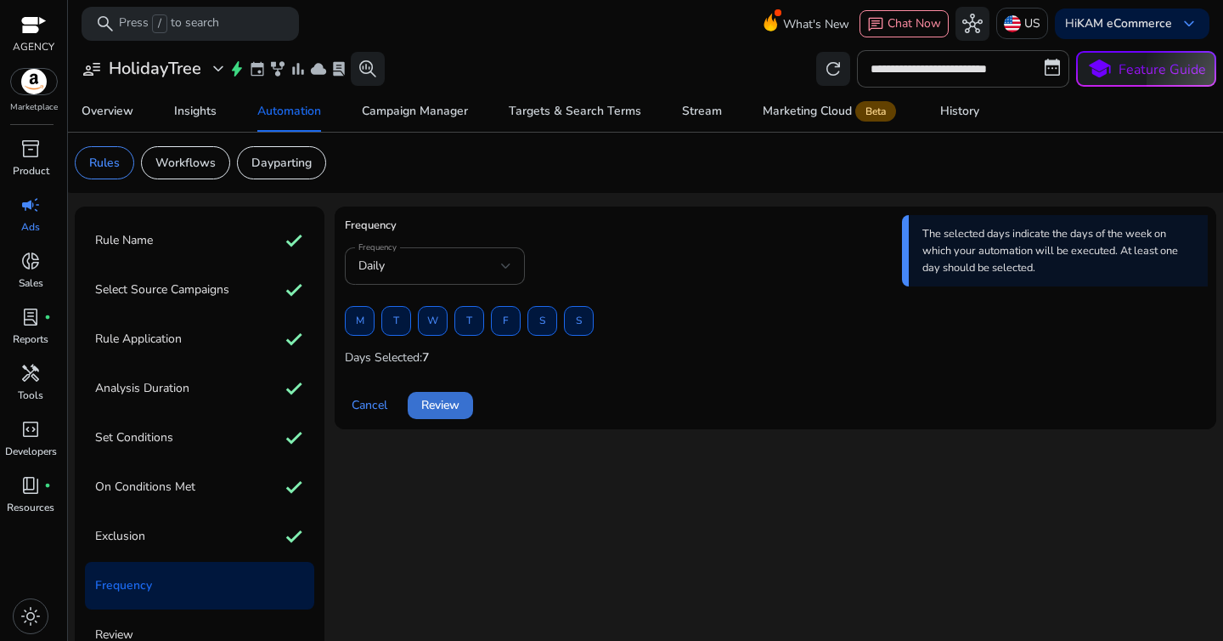
click at [446, 414] on span "Review" at bounding box center [440, 405] width 38 height 18
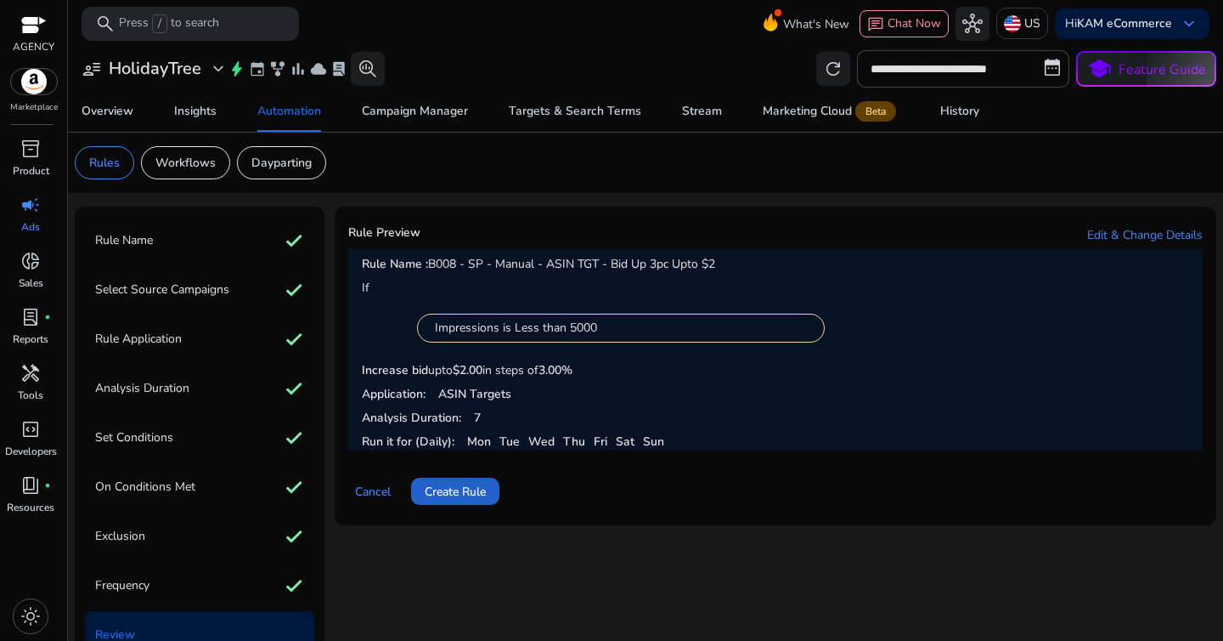
click at [446, 495] on span "Create Rule" at bounding box center [455, 492] width 61 height 18
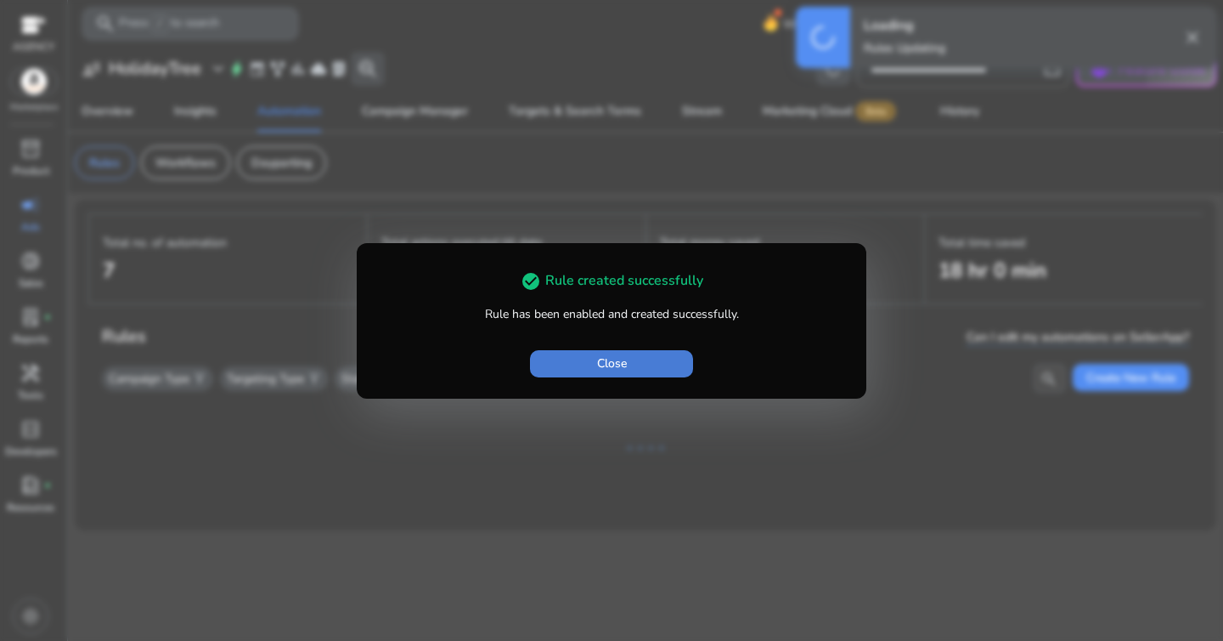
click at [619, 383] on span "button" at bounding box center [611, 363] width 163 height 41
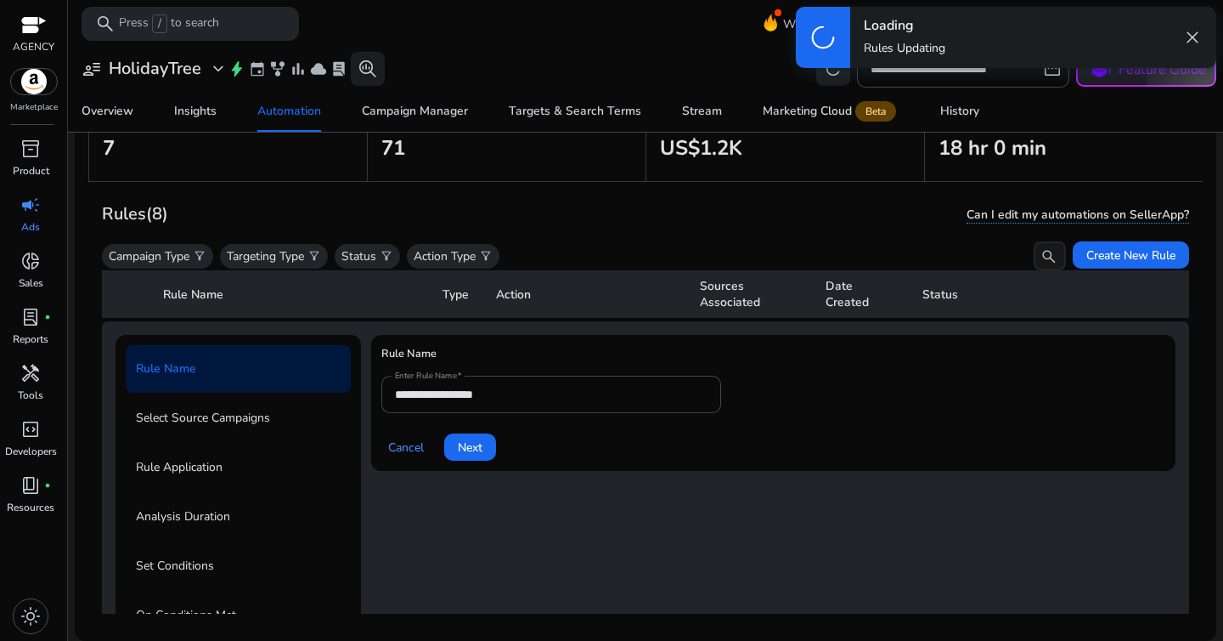
scroll to position [124, 0]
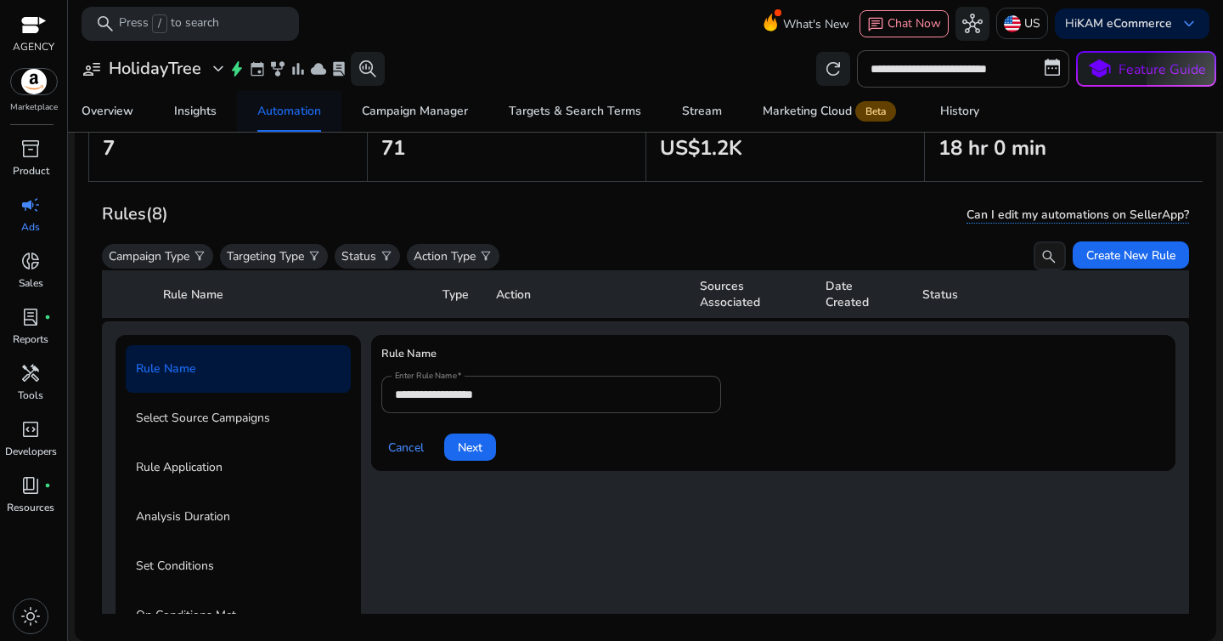
click at [288, 116] on div "Automation" at bounding box center [289, 111] width 64 height 12
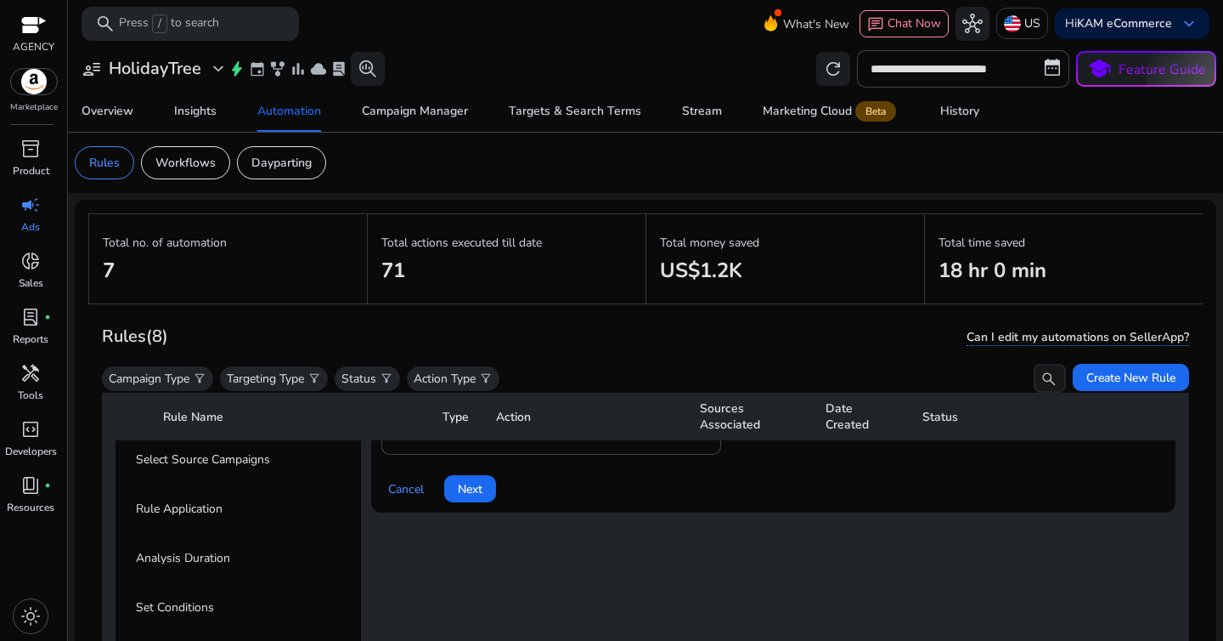
scroll to position [138, 0]
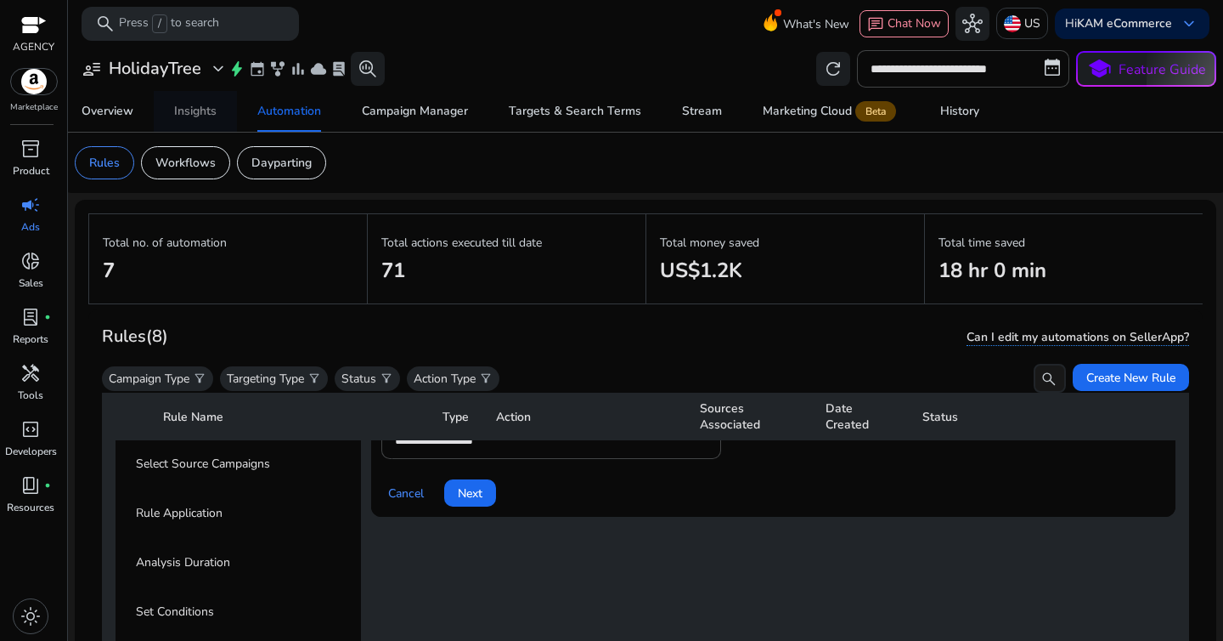
click at [200, 110] on div "Insights" at bounding box center [195, 111] width 42 height 12
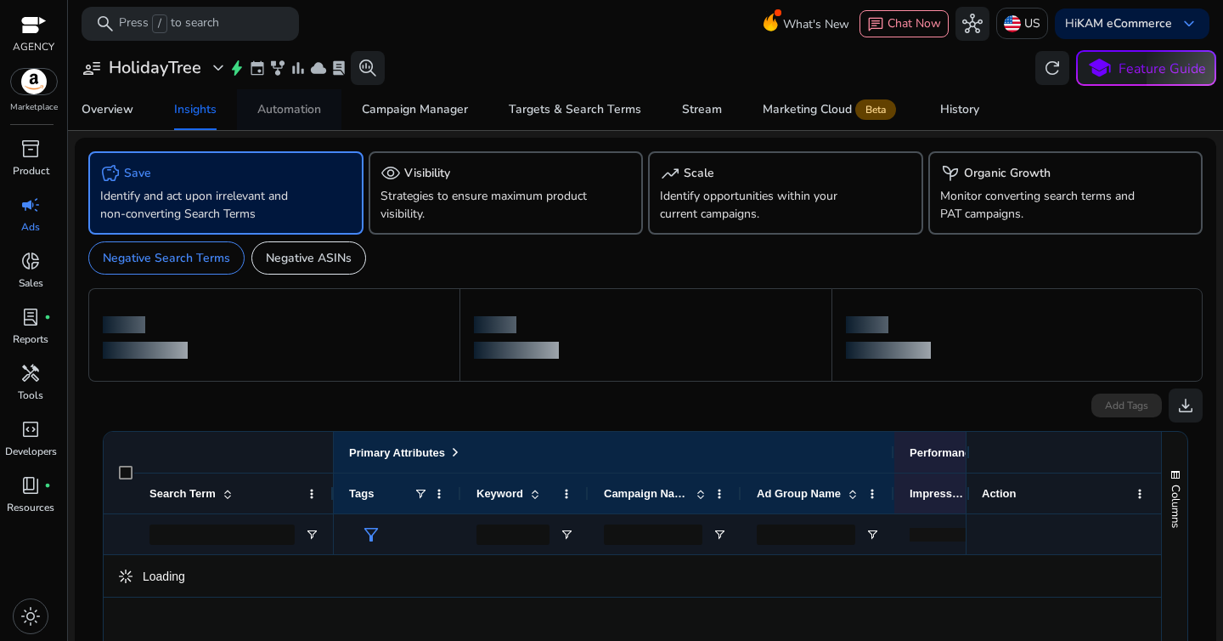
click at [290, 104] on div "Automation" at bounding box center [289, 110] width 64 height 12
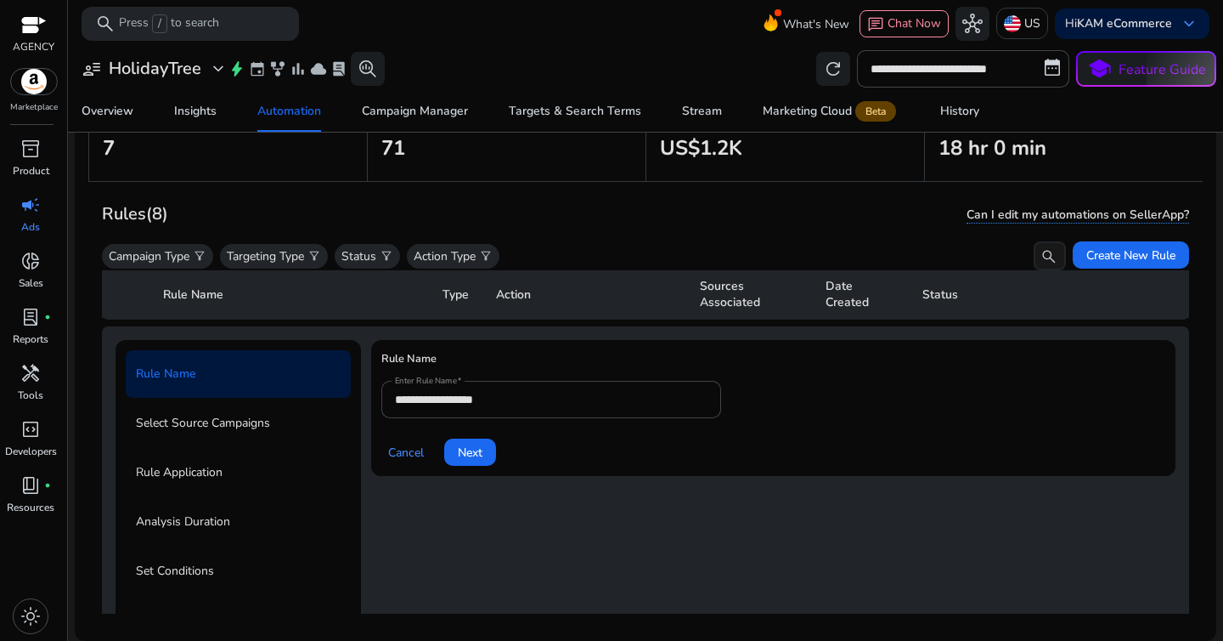
click at [127, 347] on div "Rule Name Select Source Campaigns Rule Application Analysis Duration Set Condit…" at bounding box center [239, 571] width 246 height 462
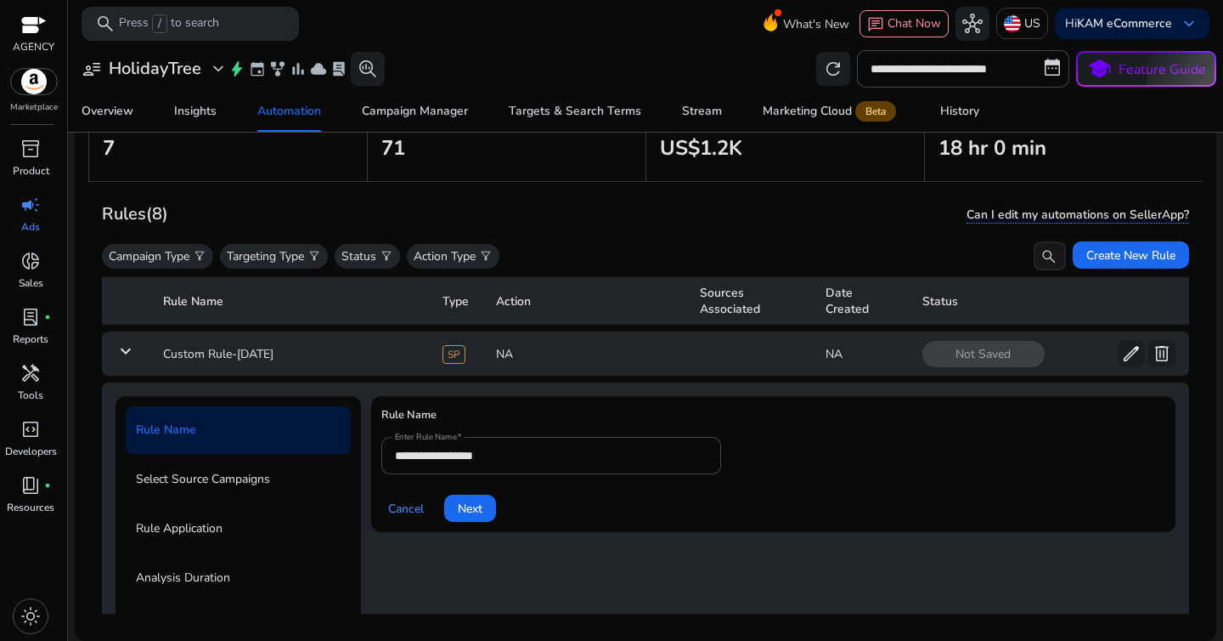
click at [123, 353] on mat-icon "keyboard_arrow_down" at bounding box center [126, 351] width 20 height 20
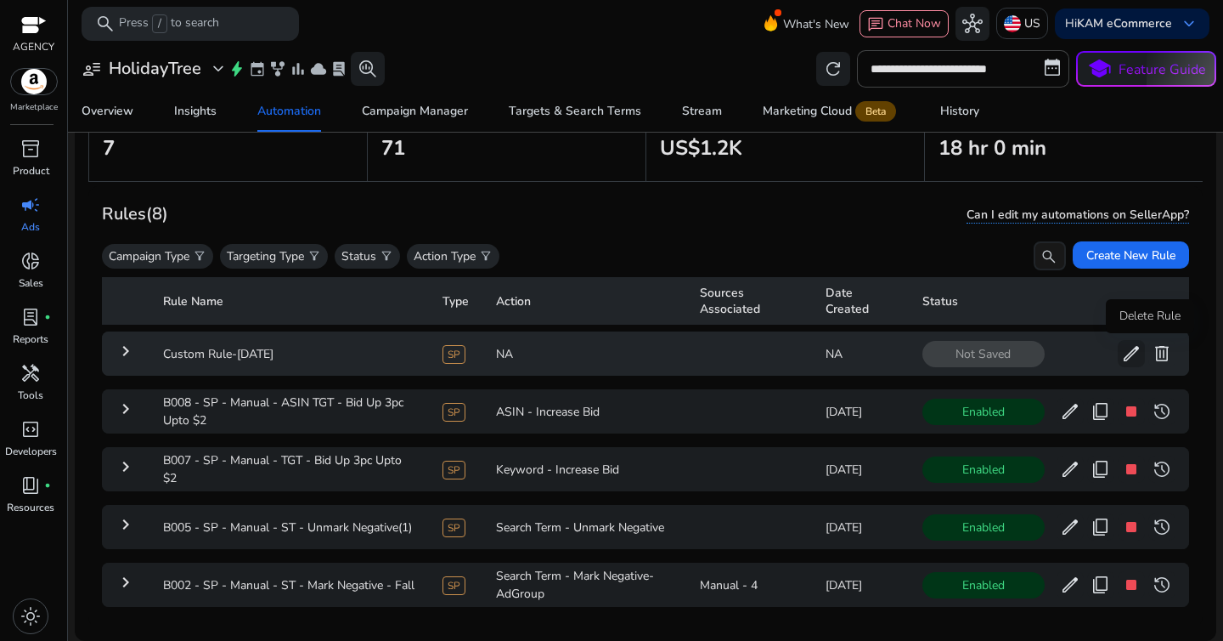
click at [1153, 355] on span "delete" at bounding box center [1162, 353] width 20 height 20
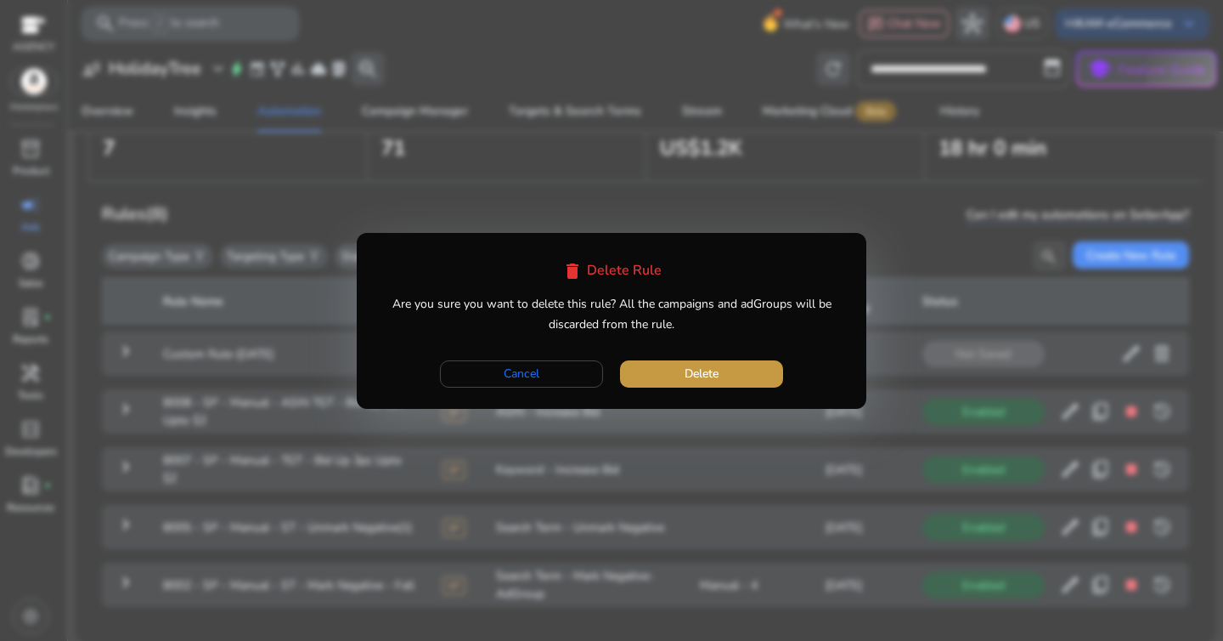
click at [746, 369] on span "button" at bounding box center [701, 373] width 163 height 41
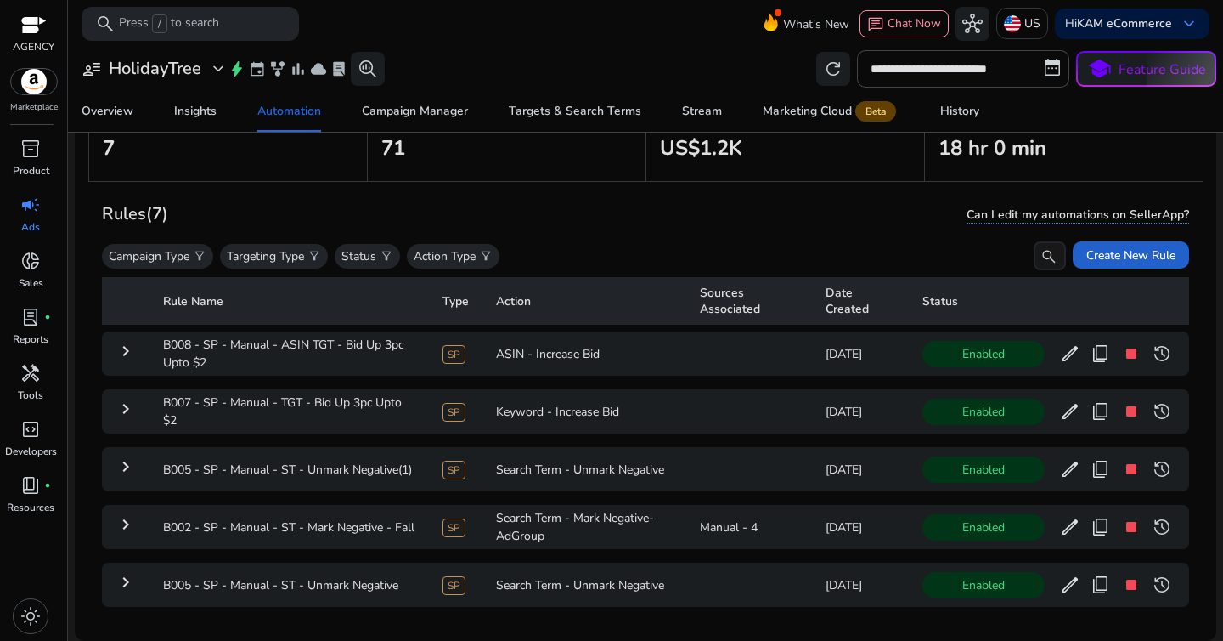
click at [1073, 241] on span at bounding box center [1131, 254] width 116 height 41
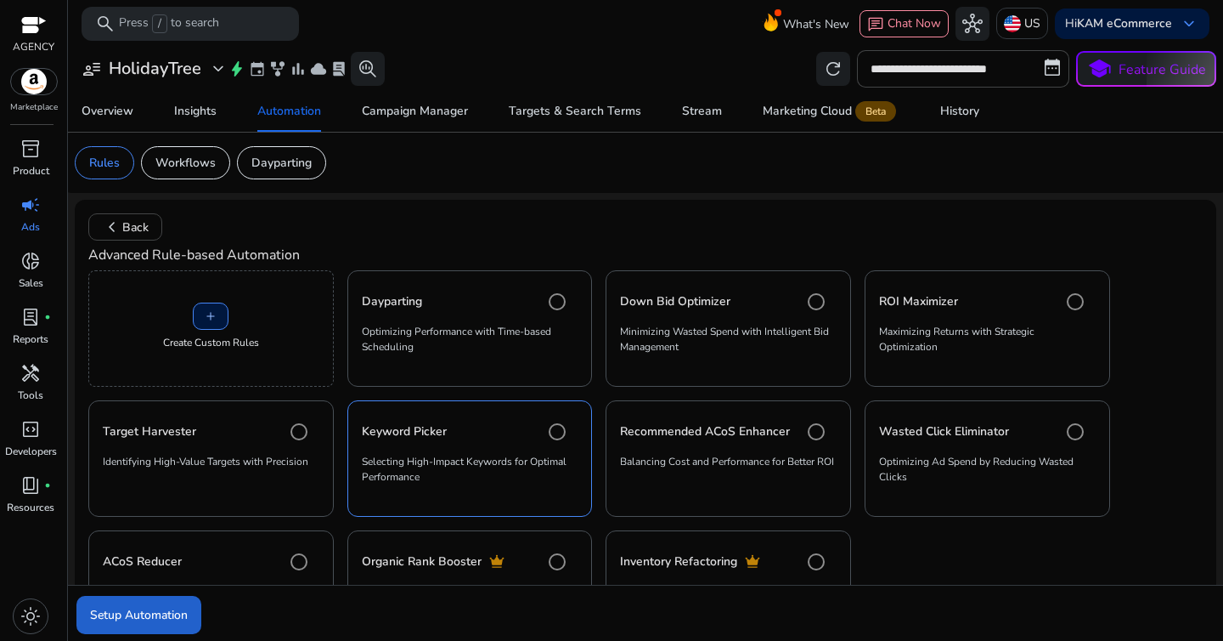
click at [144, 608] on span "Setup Automation" at bounding box center [139, 615] width 98 height 18
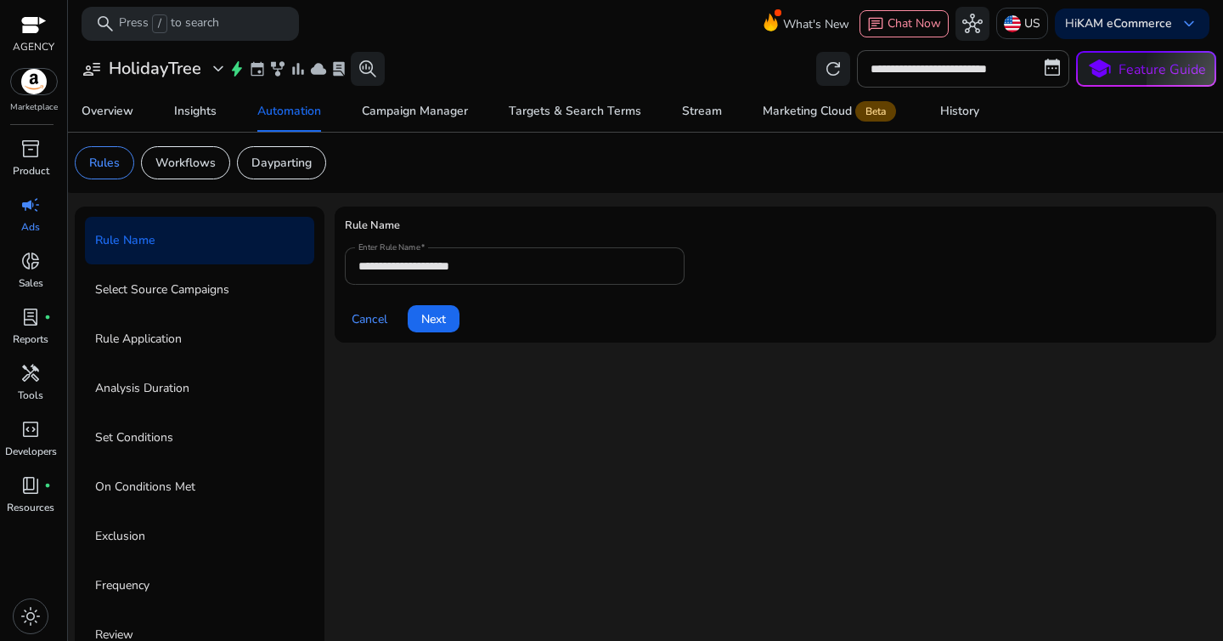
click at [451, 268] on input "**********" at bounding box center [514, 266] width 313 height 19
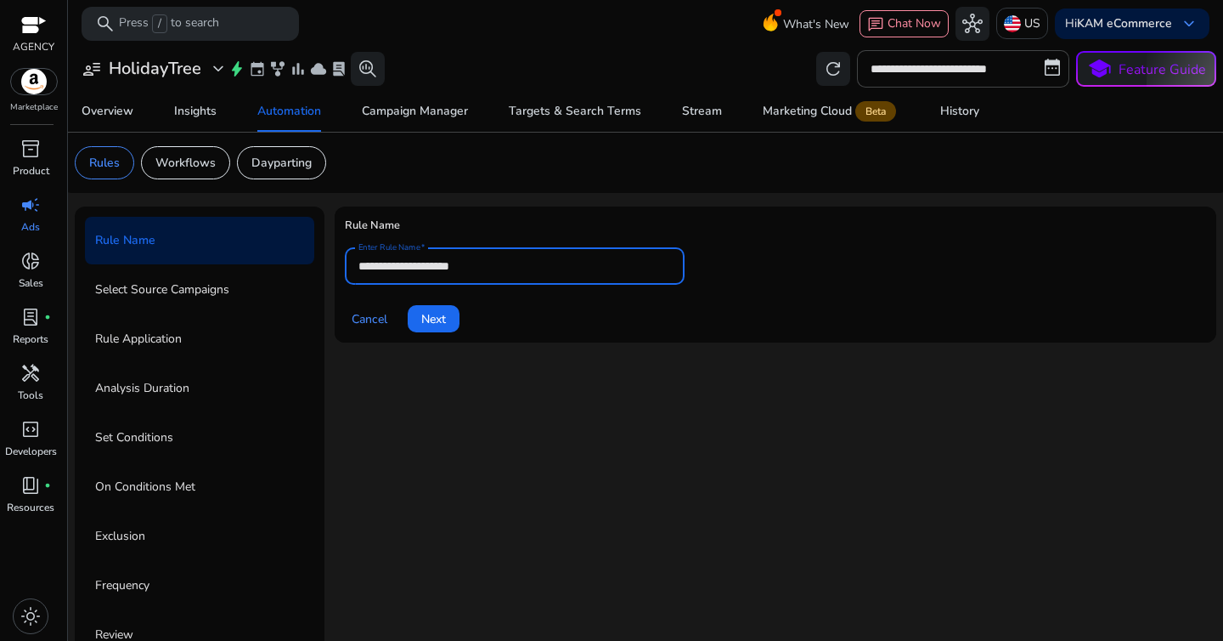
click at [451, 268] on input "**********" at bounding box center [514, 266] width 313 height 19
paste input "**********"
click at [432, 262] on input "**********" at bounding box center [514, 266] width 313 height 19
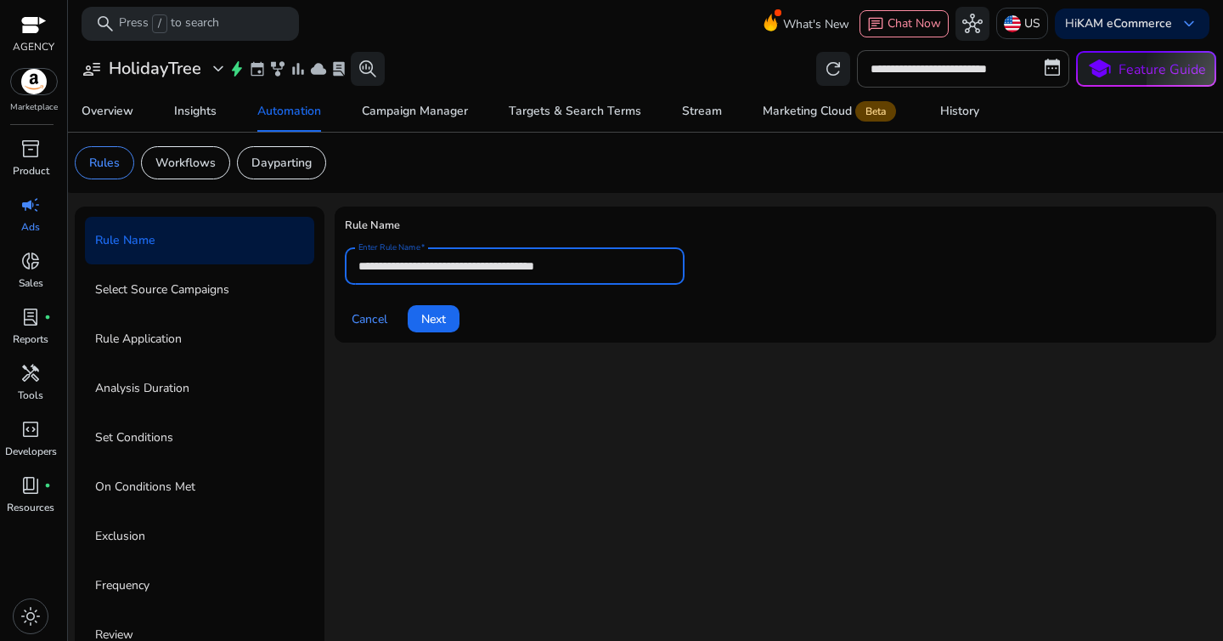
click at [432, 262] on input "**********" at bounding box center [514, 266] width 313 height 19
paste input "**"
type input "**********"
click at [492, 317] on div "Cancel Next" at bounding box center [775, 311] width 861 height 41
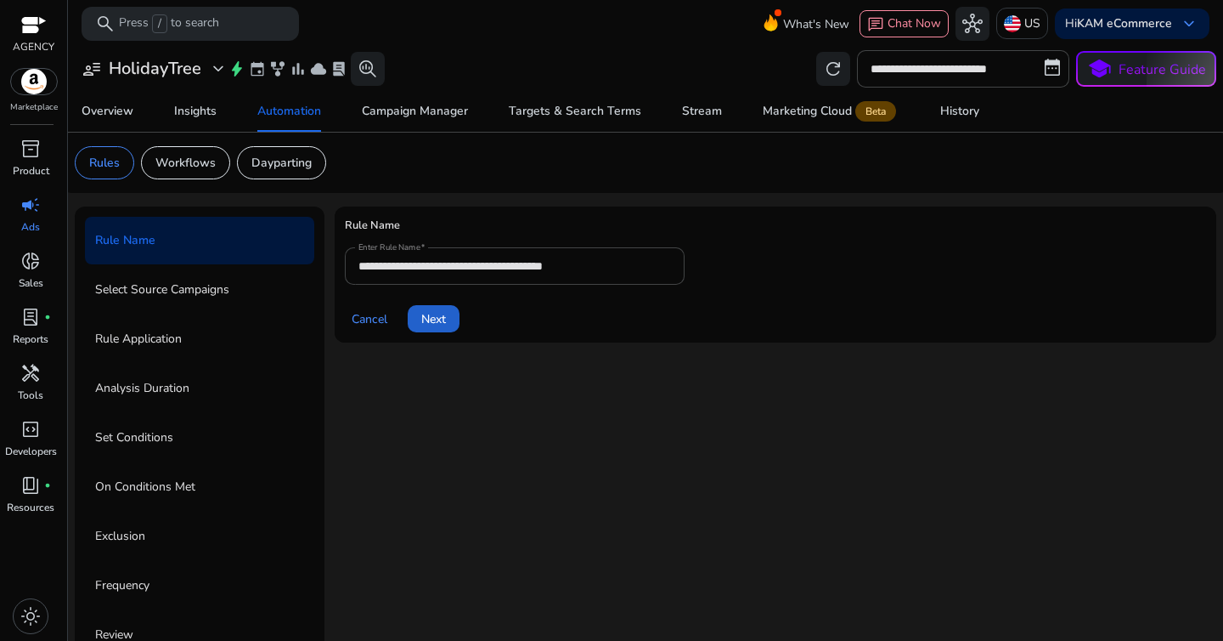
click at [450, 323] on span at bounding box center [434, 318] width 52 height 41
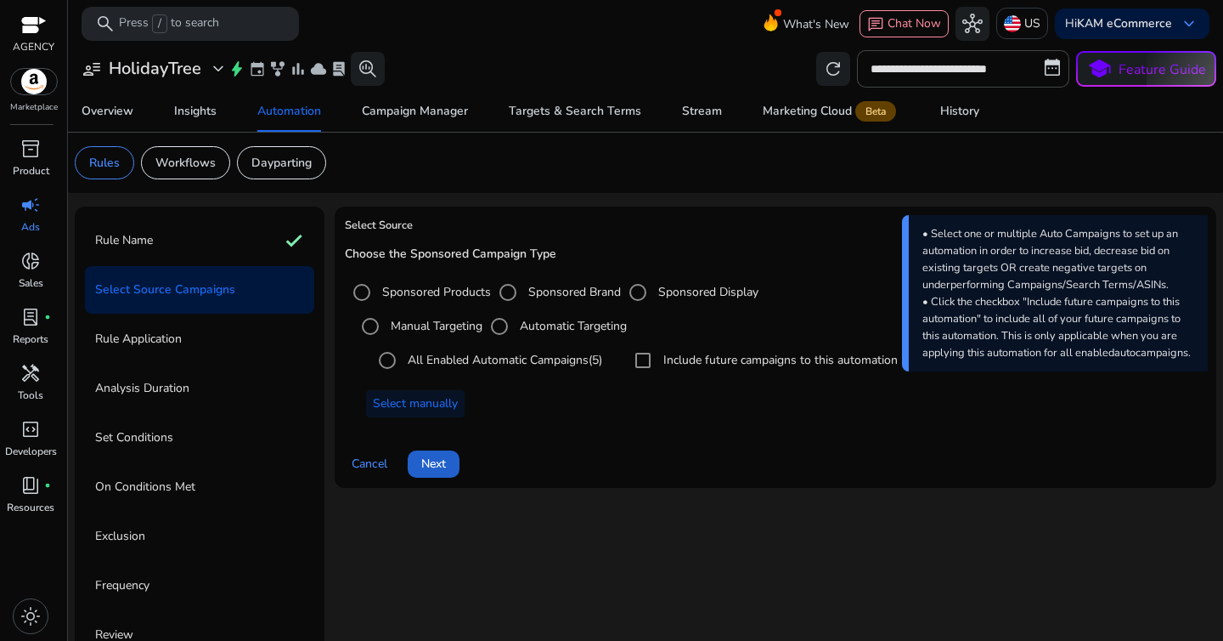
click at [458, 454] on span at bounding box center [434, 463] width 52 height 41
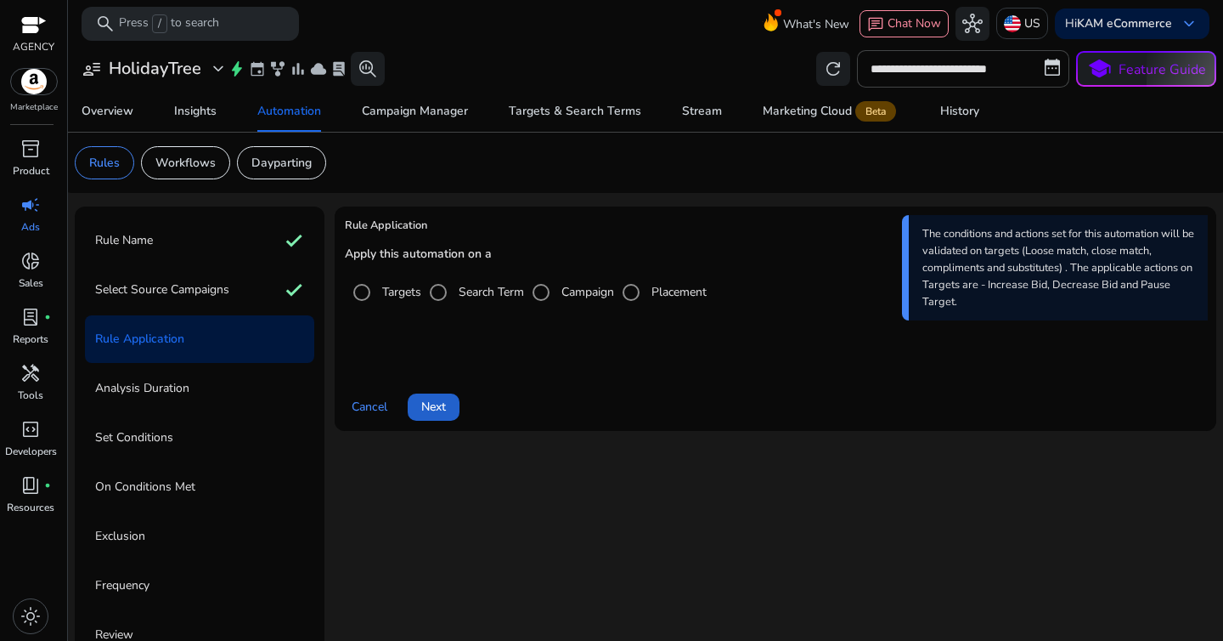
click at [443, 404] on span "Next" at bounding box center [433, 407] width 25 height 18
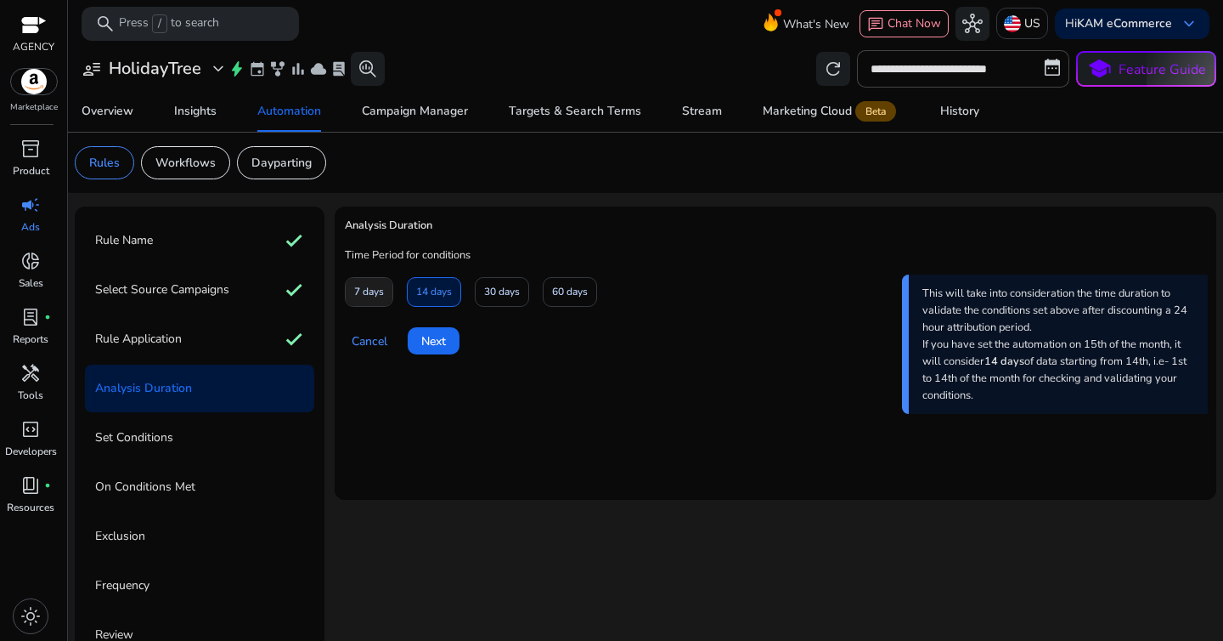
click at [372, 294] on span "7 days" at bounding box center [369, 292] width 30 height 30
click at [433, 347] on span "Next" at bounding box center [433, 341] width 25 height 18
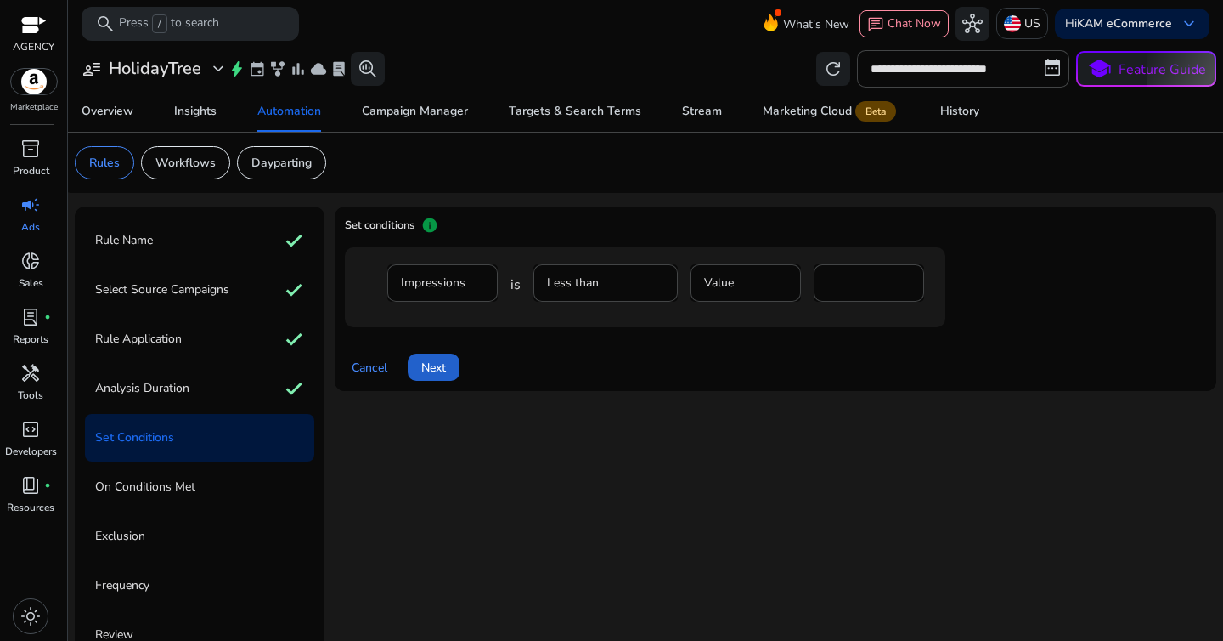
click at [449, 362] on span at bounding box center [434, 367] width 52 height 41
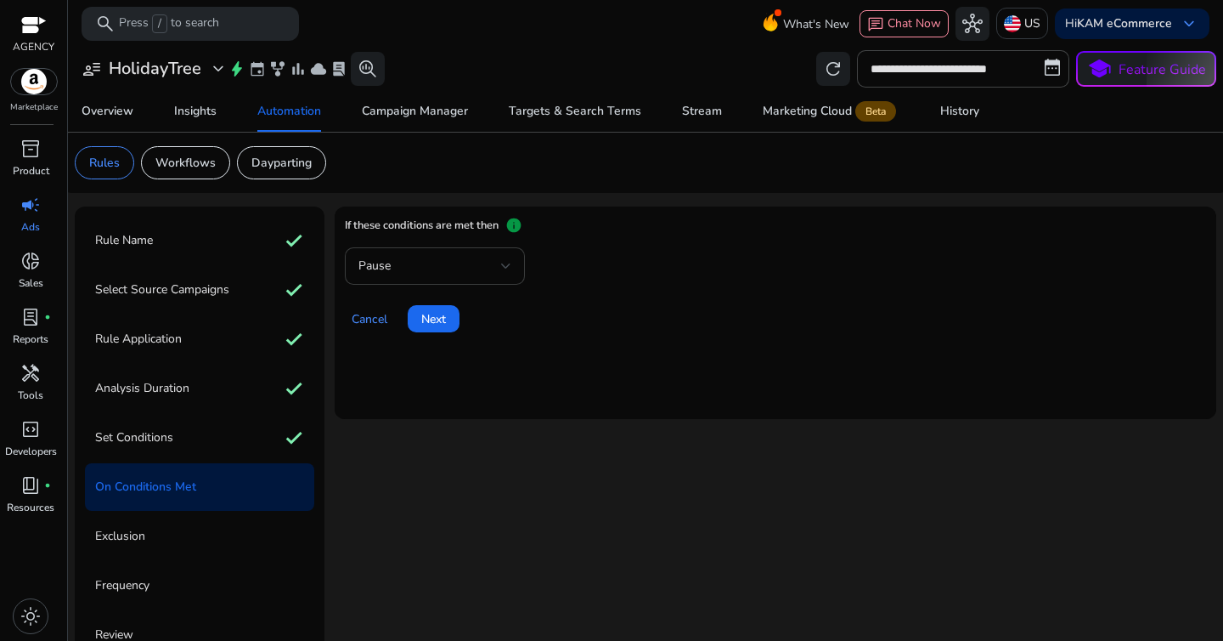
click at [403, 270] on div "Pause" at bounding box center [429, 266] width 143 height 19
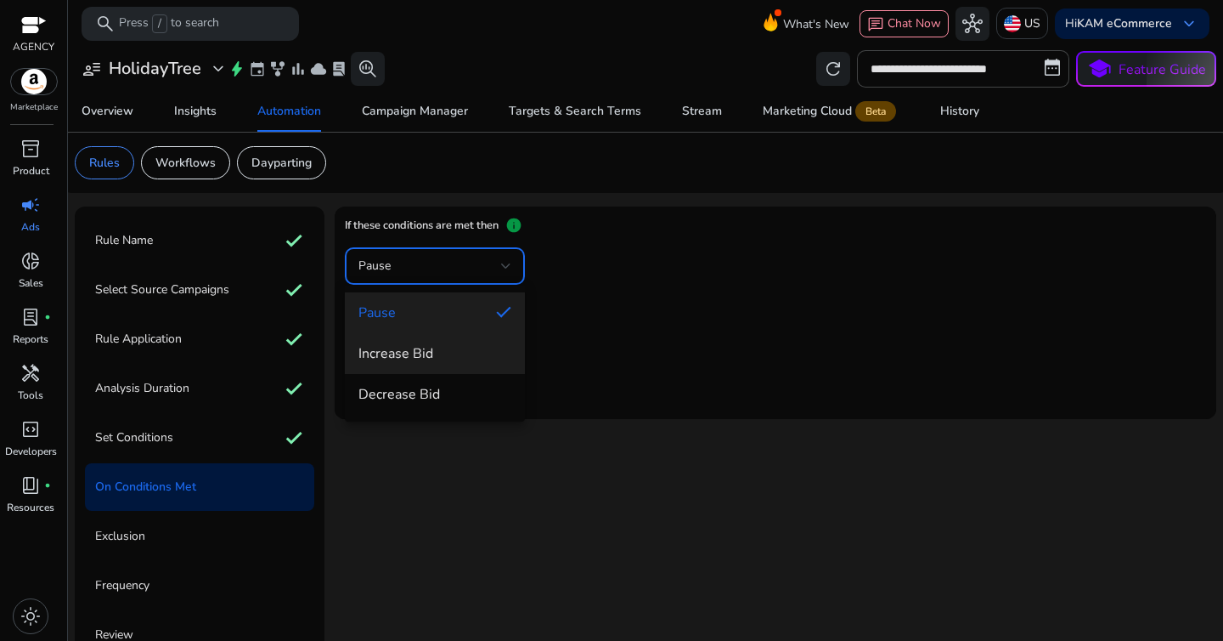
click at [402, 333] on mat-option "Increase Bid" at bounding box center [435, 353] width 180 height 41
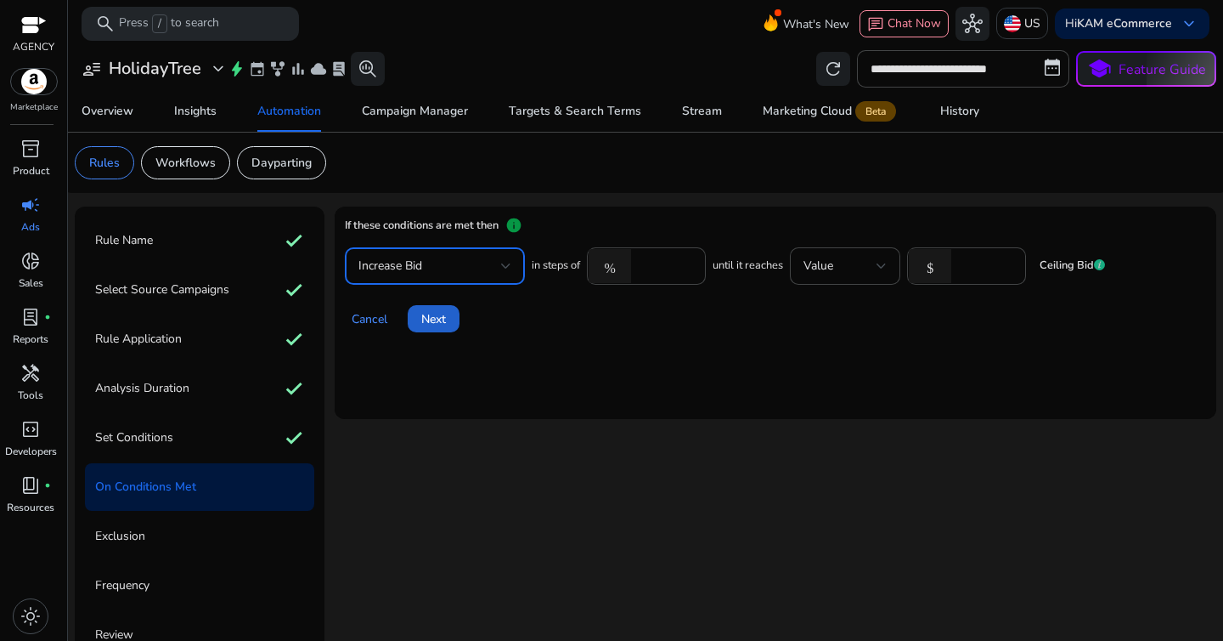
click at [439, 326] on span "Next" at bounding box center [433, 319] width 25 height 18
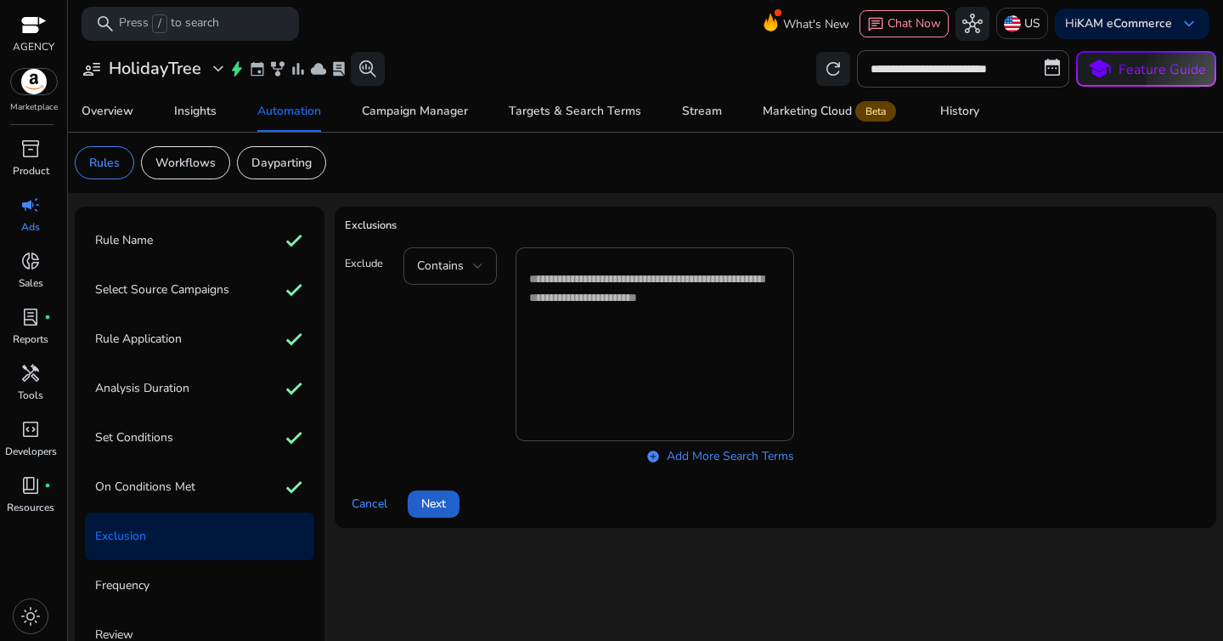
click at [413, 502] on span at bounding box center [434, 503] width 52 height 41
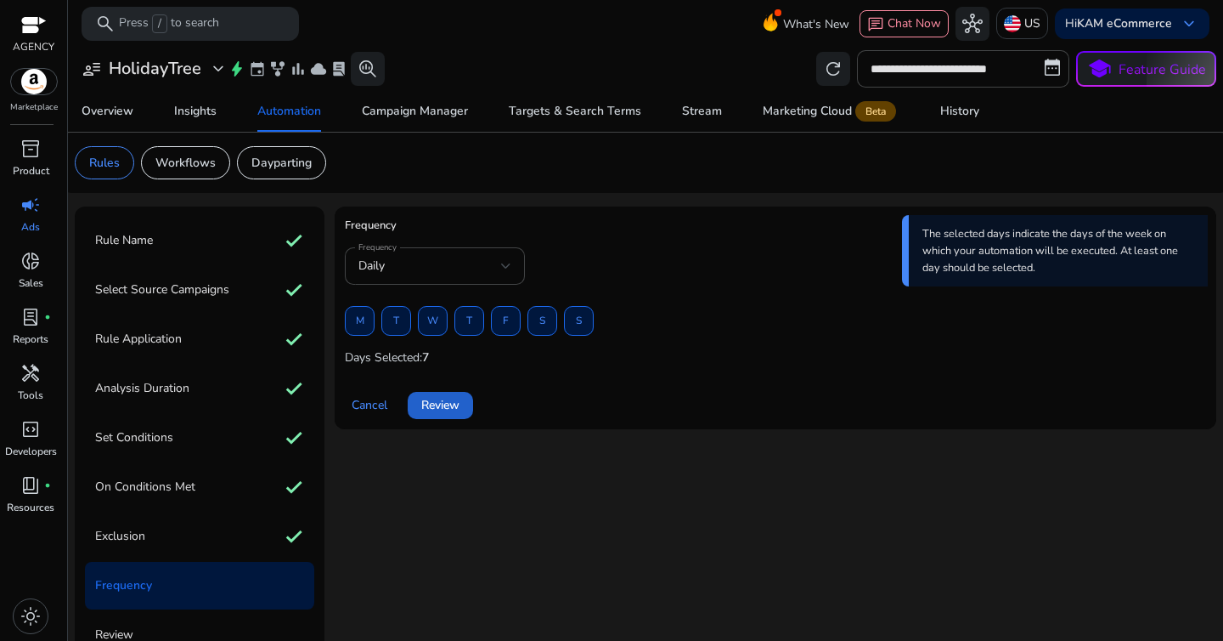
click at [457, 402] on span "Review" at bounding box center [440, 405] width 38 height 18
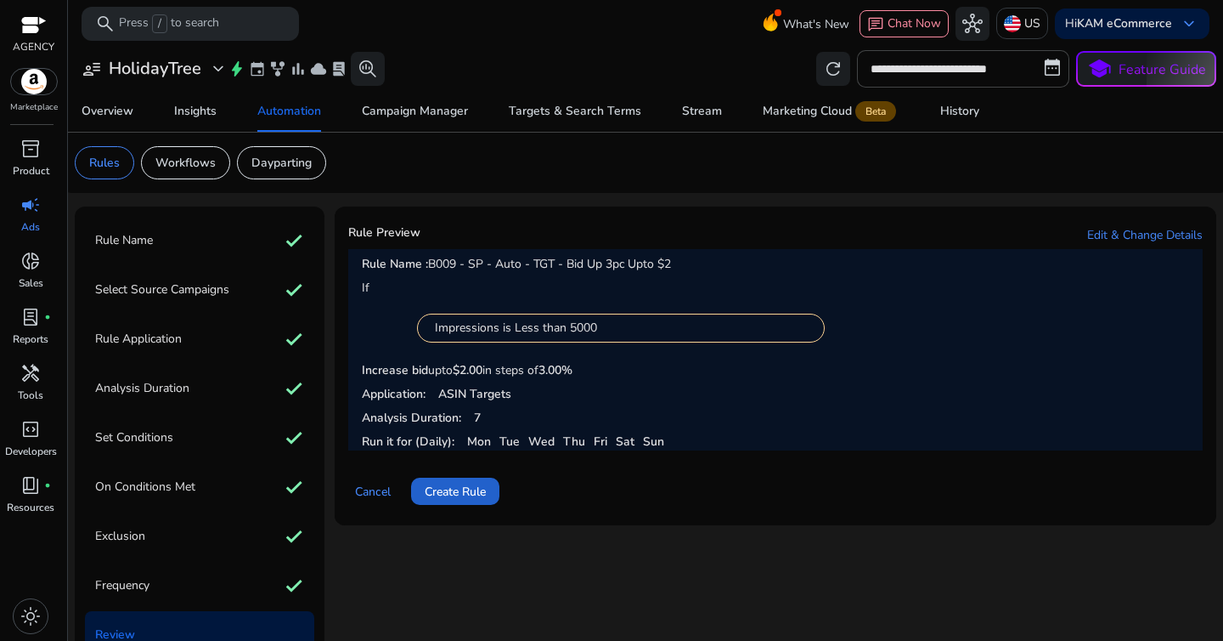
click at [454, 489] on span "Create Rule" at bounding box center [455, 492] width 61 height 18
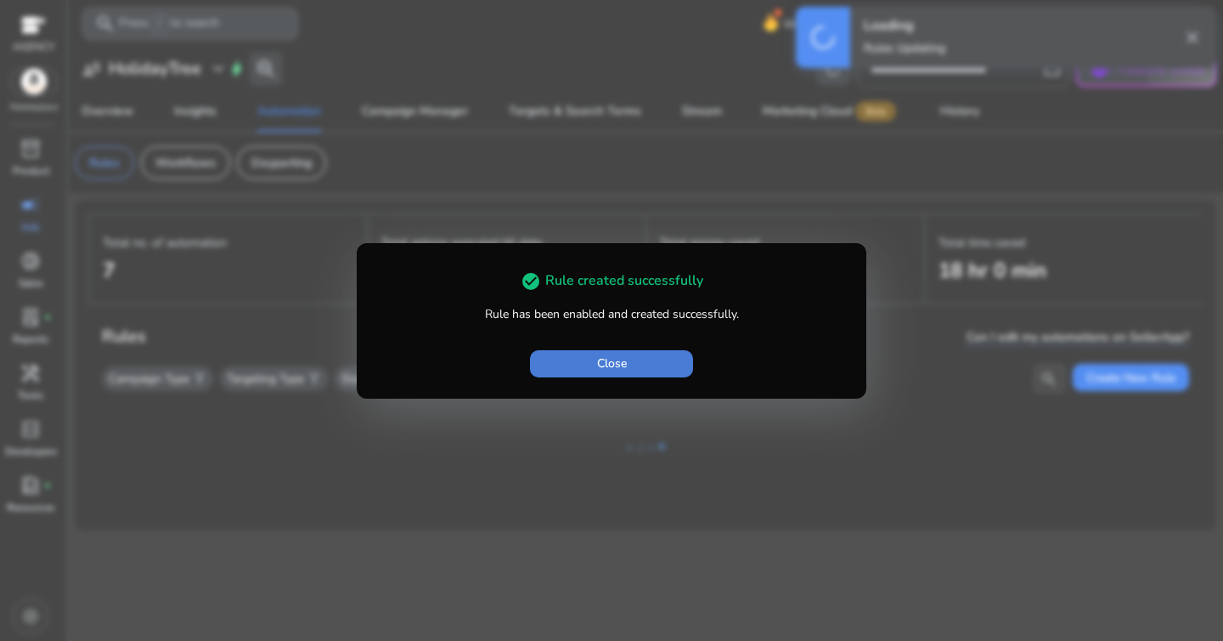
click at [609, 370] on span "Close" at bounding box center [612, 363] width 30 height 18
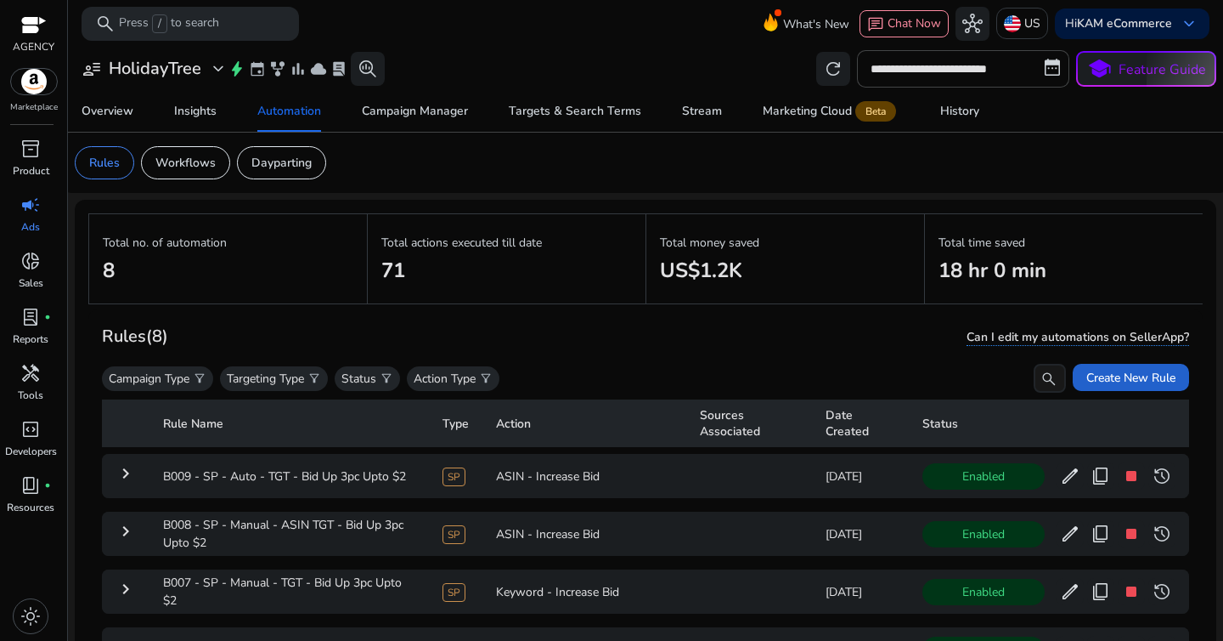
click at [1113, 381] on span "Create New Rule" at bounding box center [1131, 378] width 89 height 18
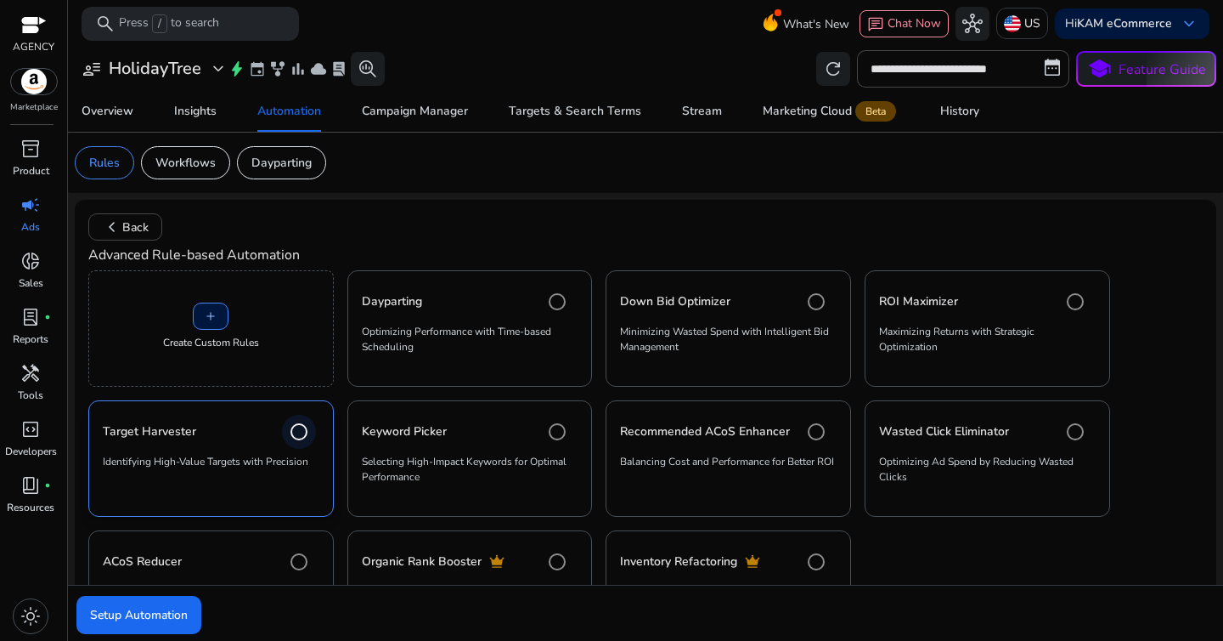
scroll to position [96, 0]
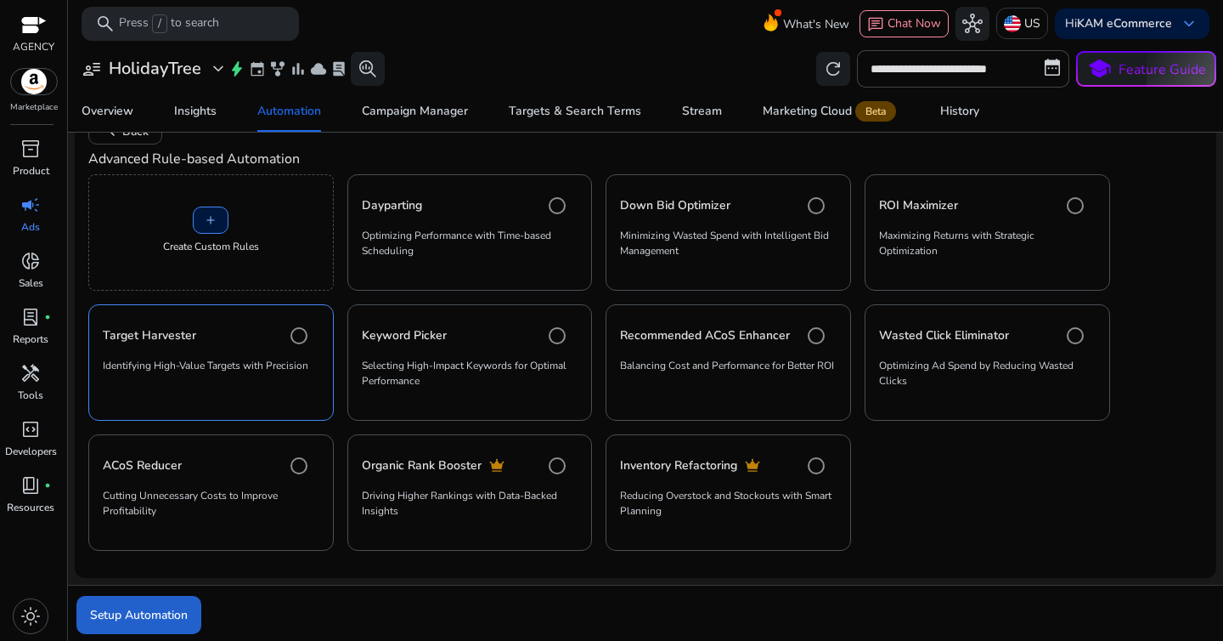
click at [138, 596] on span "submit" at bounding box center [138, 614] width 125 height 41
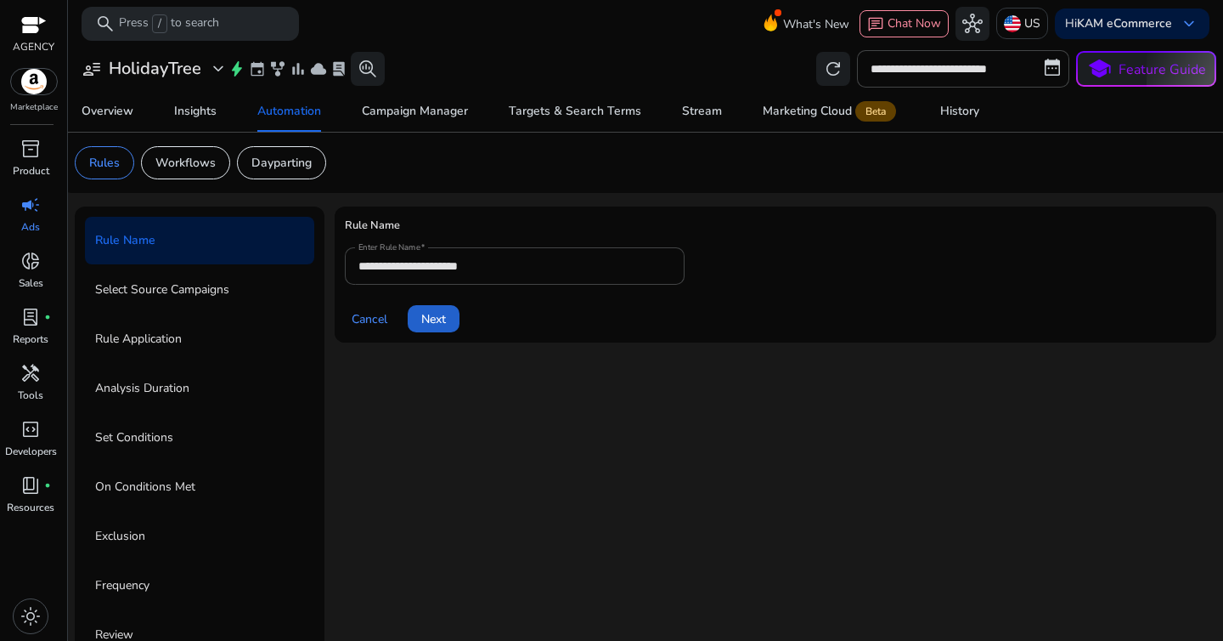
click at [434, 316] on span "Next" at bounding box center [433, 319] width 25 height 18
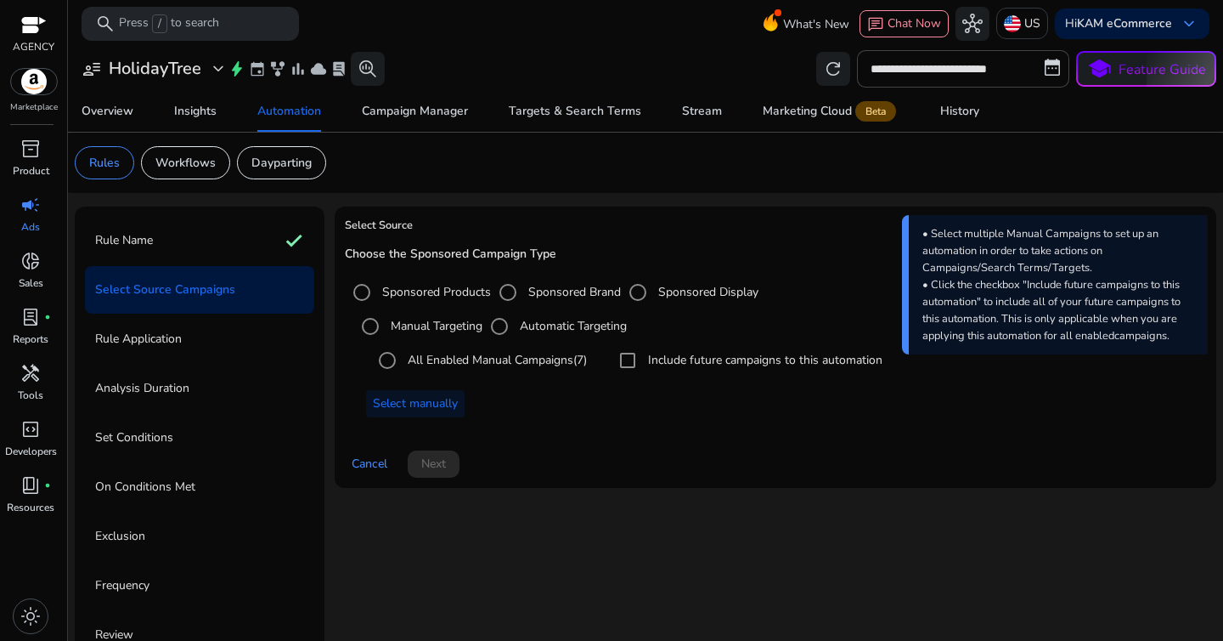
click at [497, 369] on label "All Enabled Manual Campaigns (7)" at bounding box center [495, 360] width 183 height 18
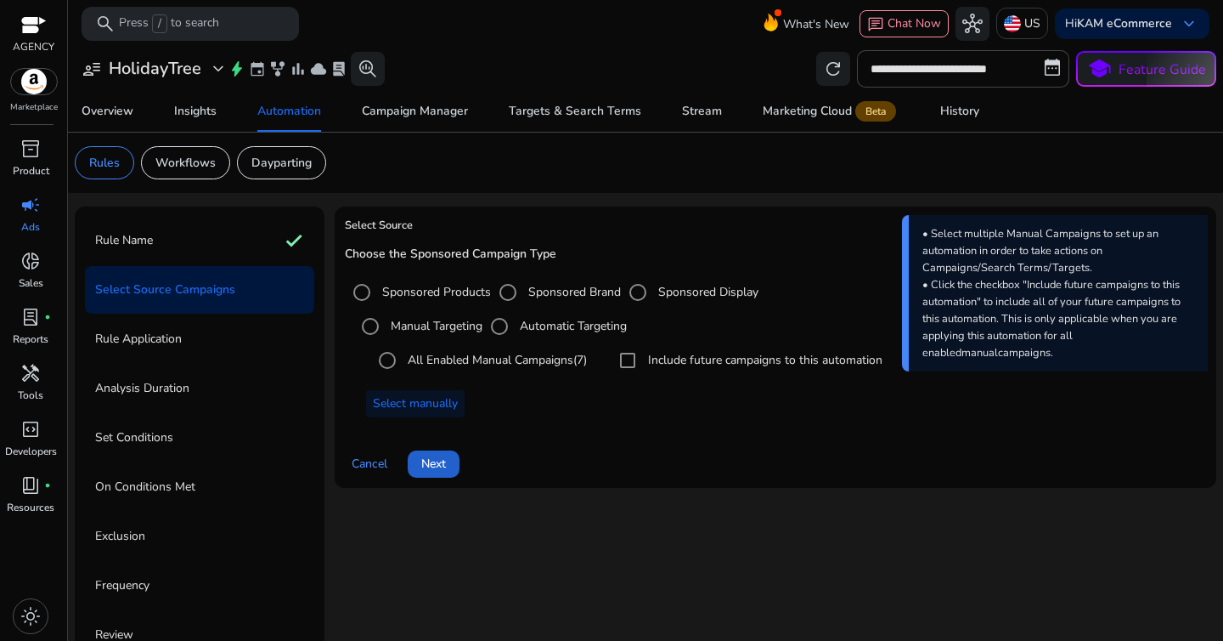
click at [444, 476] on span at bounding box center [434, 463] width 52 height 41
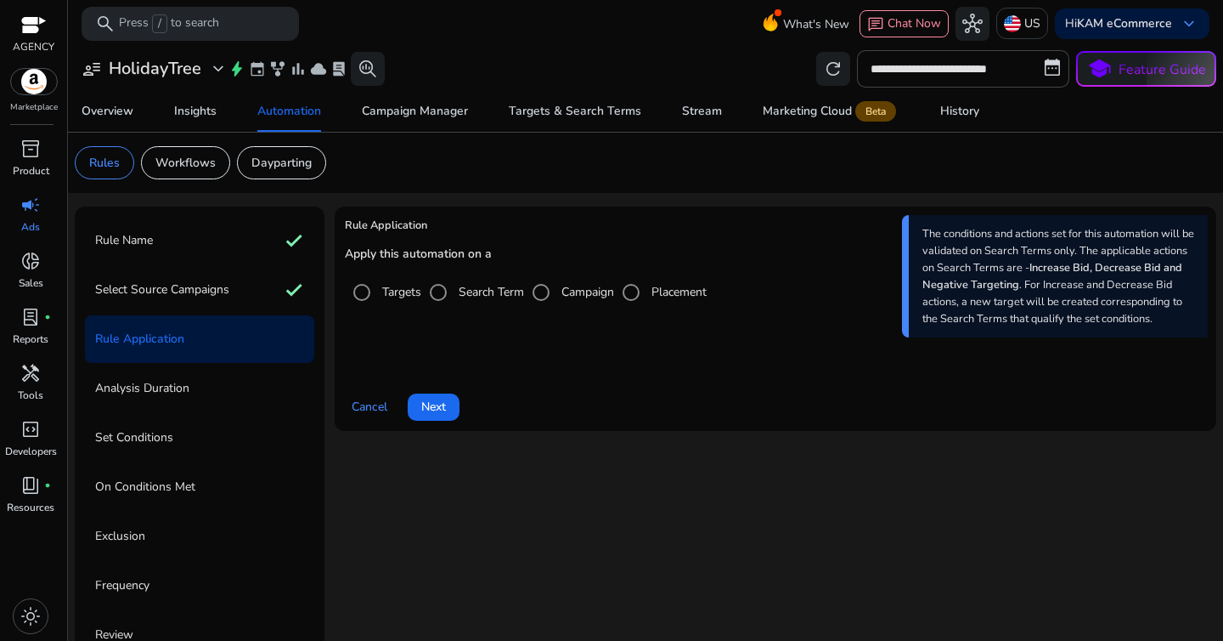
click at [384, 302] on div "Targets" at bounding box center [383, 292] width 76 height 34
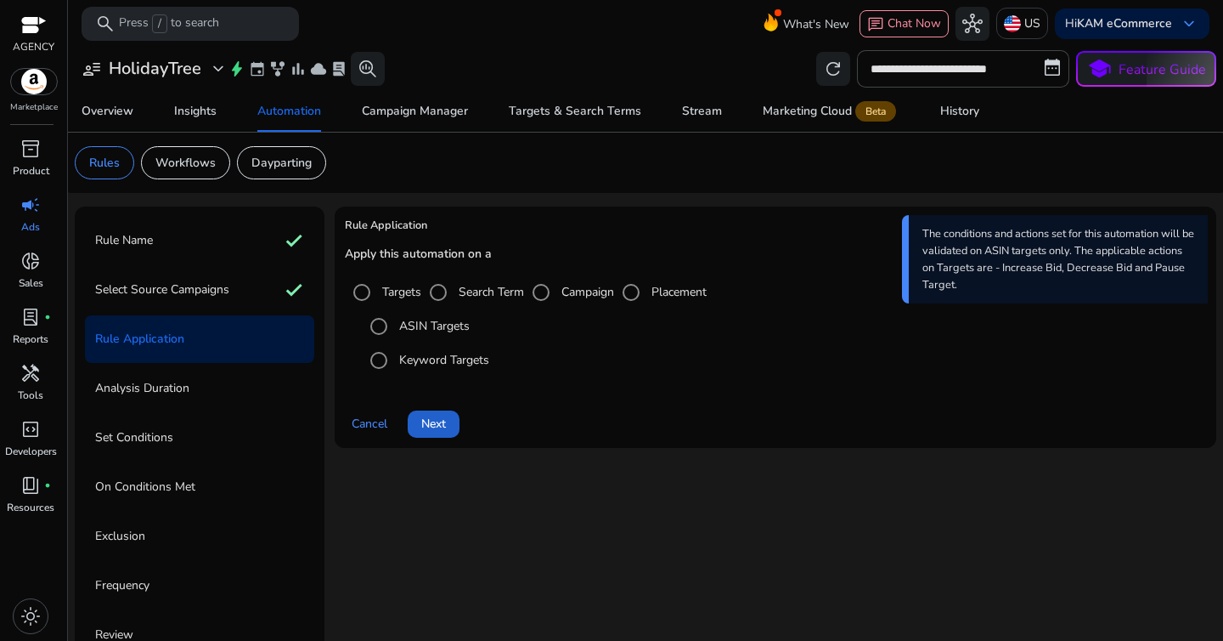
click at [449, 424] on span at bounding box center [434, 424] width 52 height 41
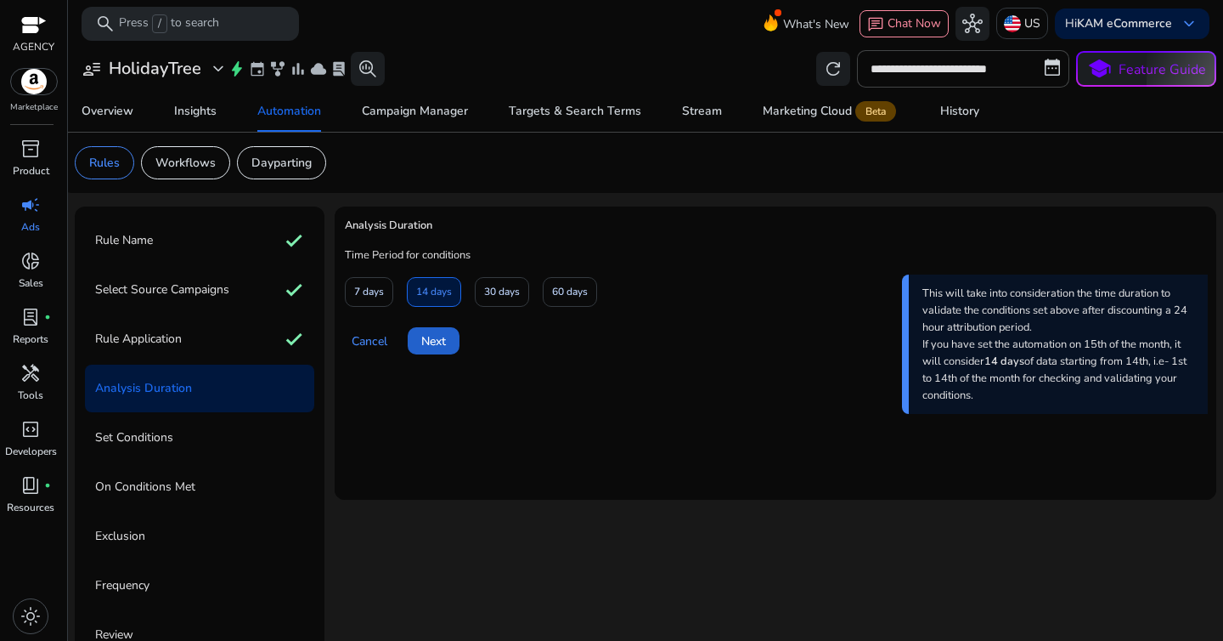
click at [443, 336] on span "Next" at bounding box center [433, 341] width 25 height 18
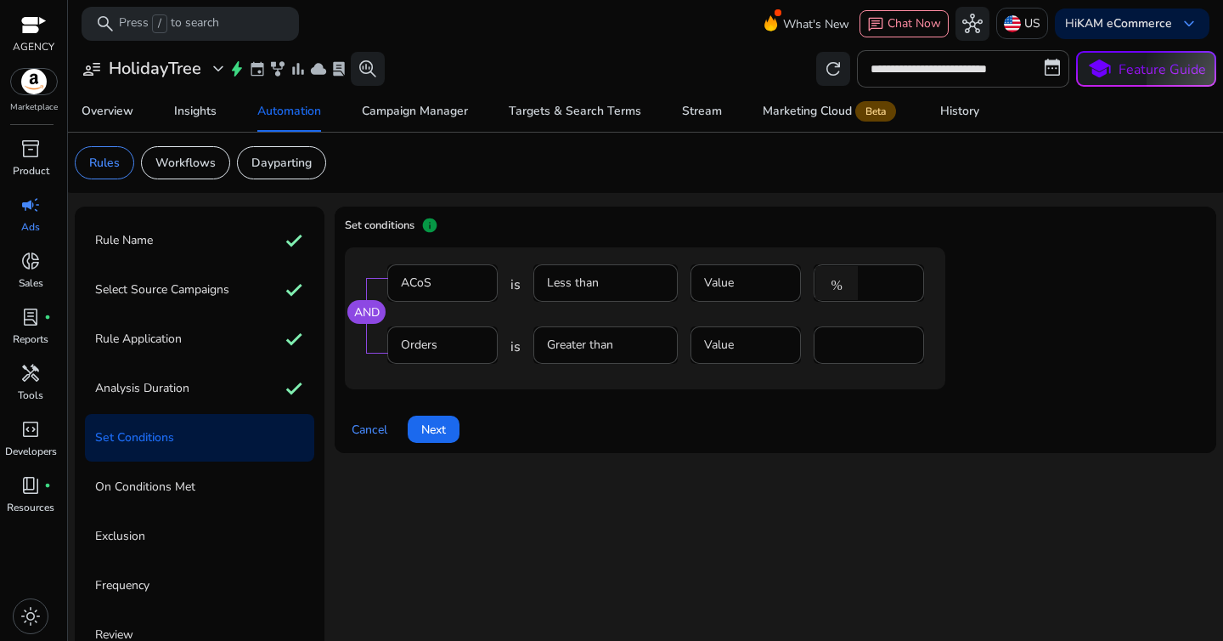
click at [452, 334] on mat-form-field "Orders" at bounding box center [442, 353] width 110 height 55
click at [453, 346] on mat-form-field "Orders" at bounding box center [442, 353] width 110 height 55
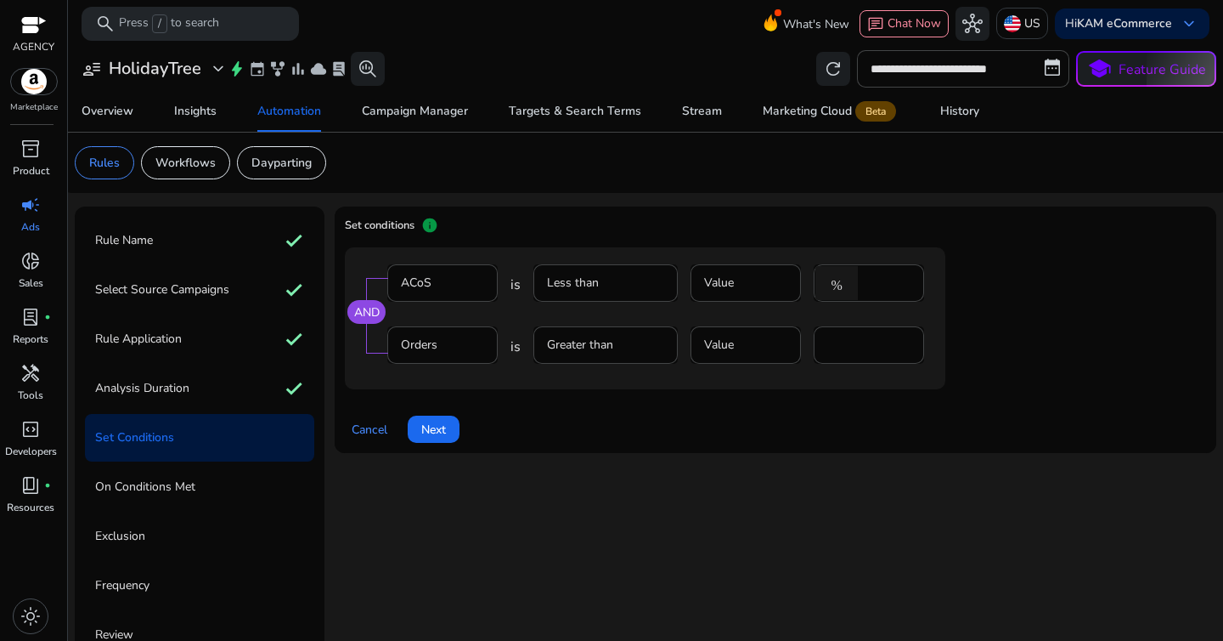
click at [548, 413] on div "Cancel Next" at bounding box center [775, 422] width 861 height 41
click at [449, 432] on span at bounding box center [434, 429] width 52 height 41
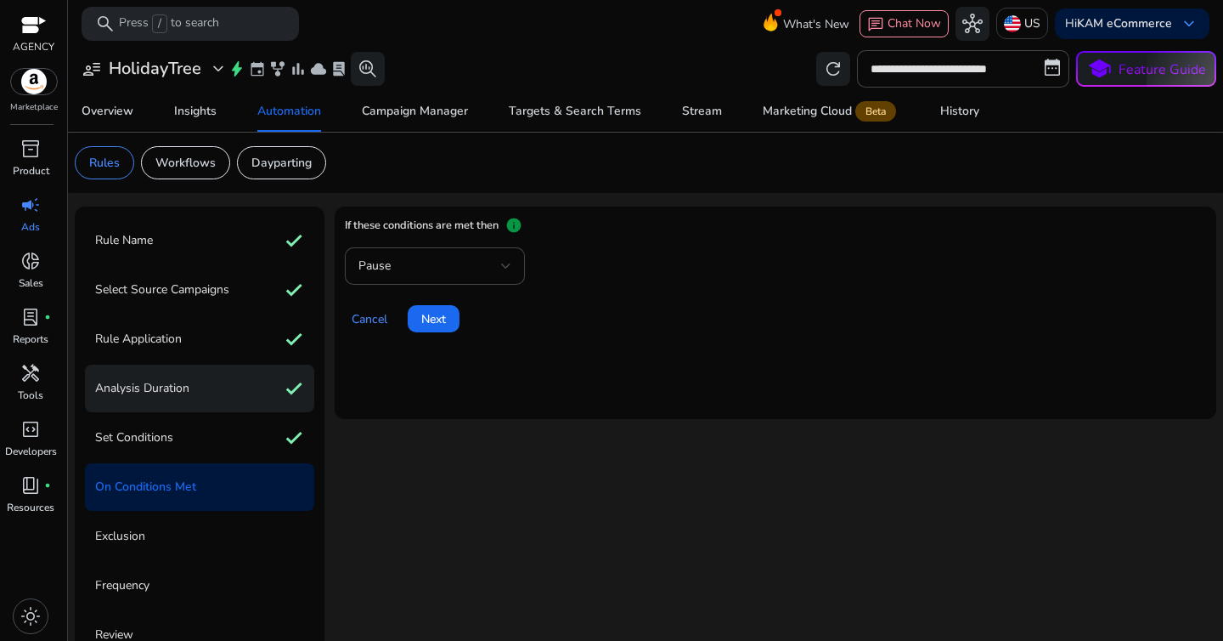
click at [198, 381] on div "Analysis Duration check" at bounding box center [199, 388] width 229 height 48
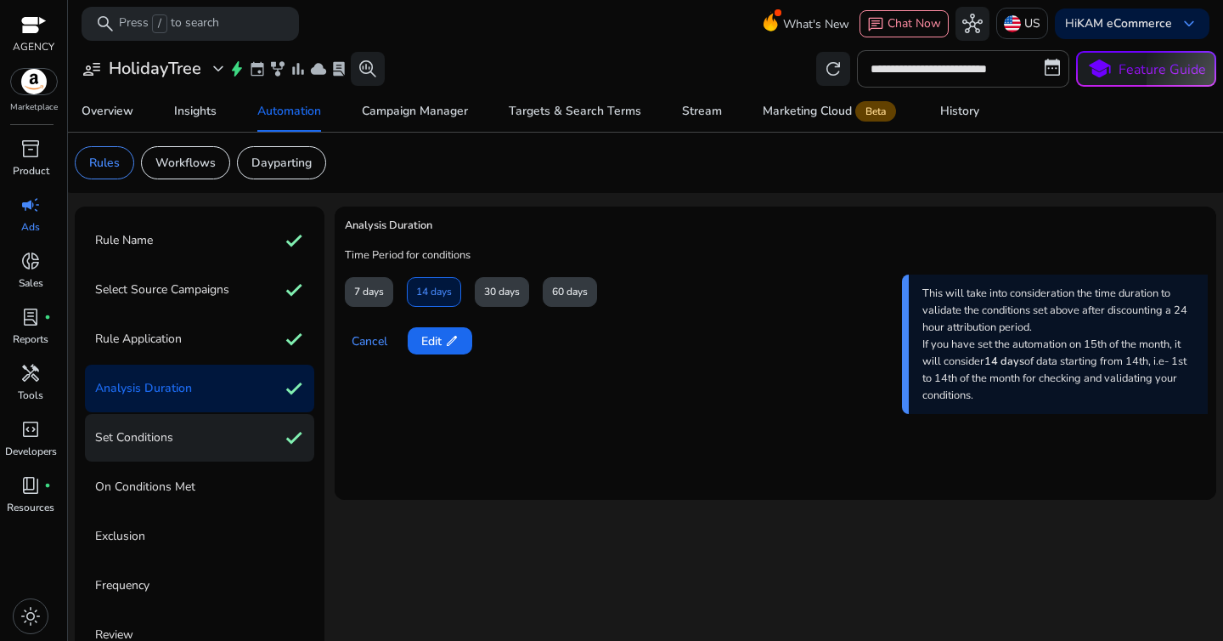
click at [188, 424] on div "Set Conditions check" at bounding box center [199, 438] width 229 height 48
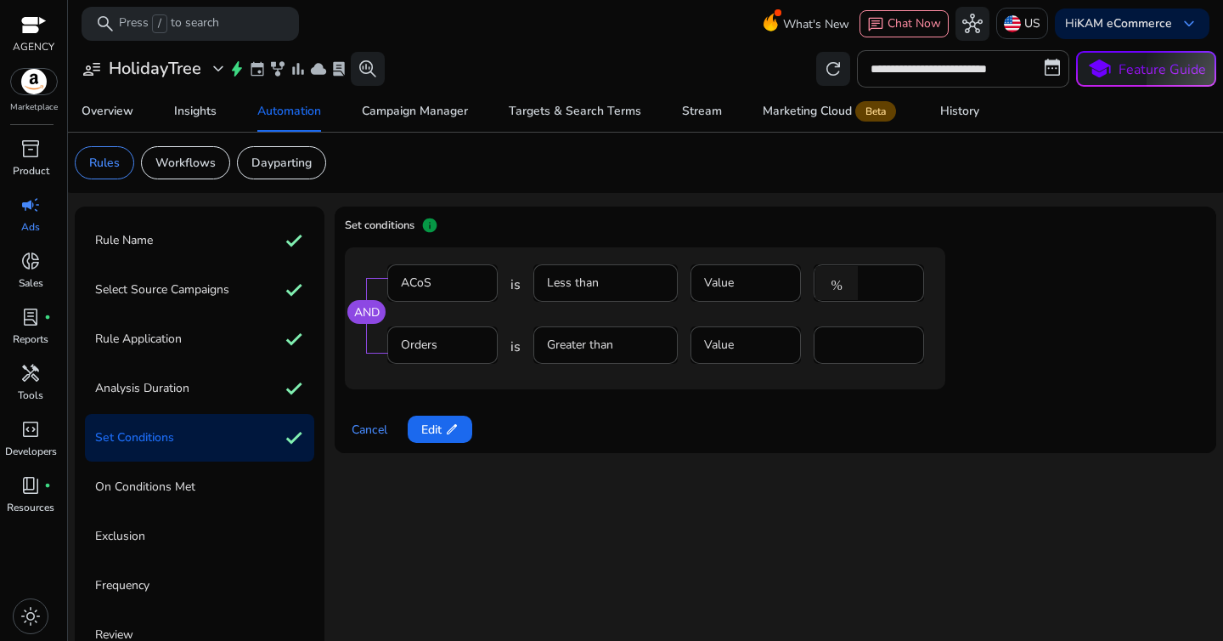
click at [206, 488] on div "On Conditions Met" at bounding box center [199, 487] width 229 height 48
click at [179, 488] on p "On Conditions Met" at bounding box center [145, 486] width 100 height 27
click at [438, 433] on span "Edit edit" at bounding box center [439, 430] width 37 height 18
click at [436, 344] on mat-form-field "Orders" at bounding box center [442, 353] width 110 height 55
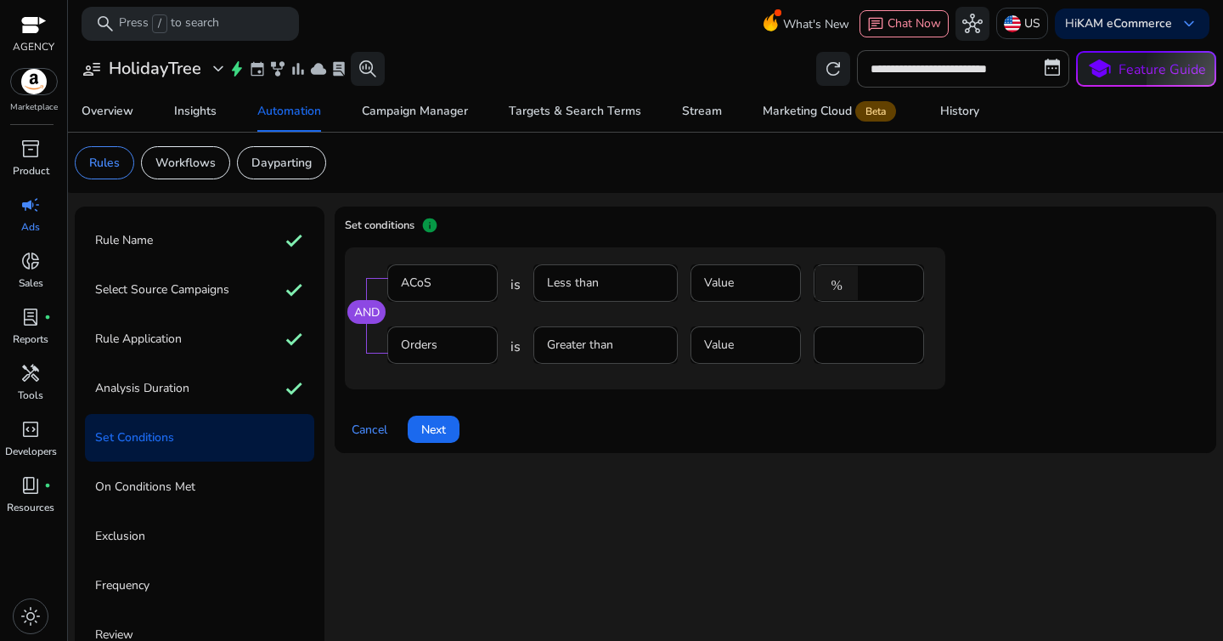
click at [436, 344] on mat-form-field "Orders" at bounding box center [442, 353] width 110 height 55
click at [852, 344] on input "**" at bounding box center [868, 345] width 83 height 19
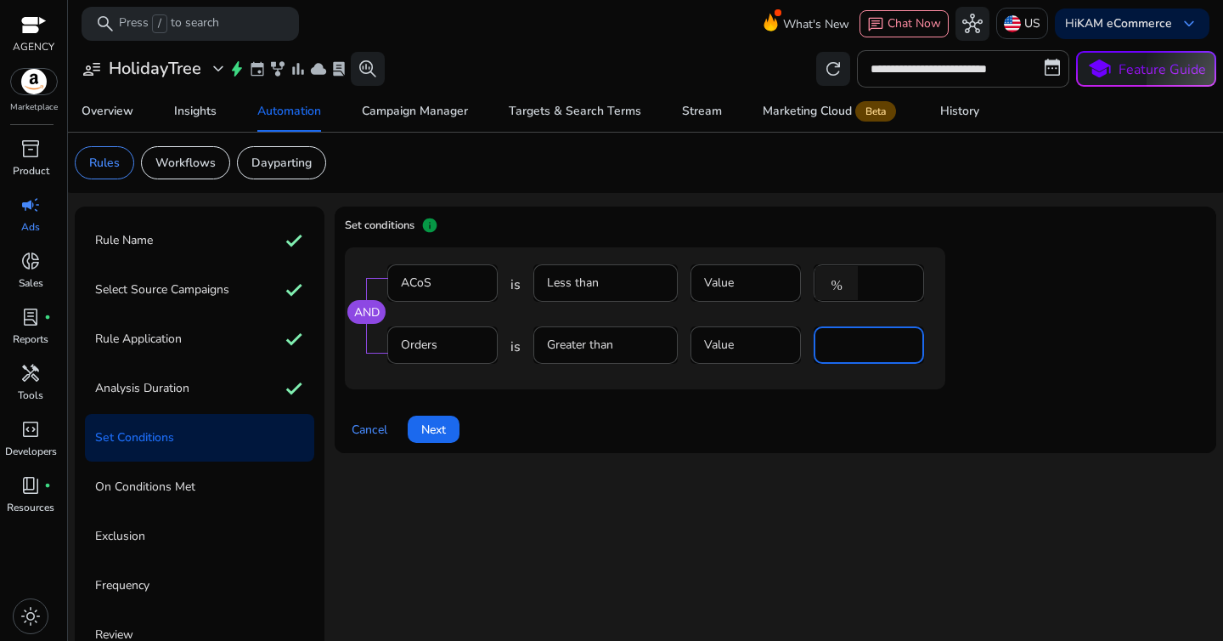
click at [845, 410] on div "Cancel Next" at bounding box center [775, 422] width 861 height 41
click at [292, 126] on span "Automation" at bounding box center [289, 111] width 64 height 41
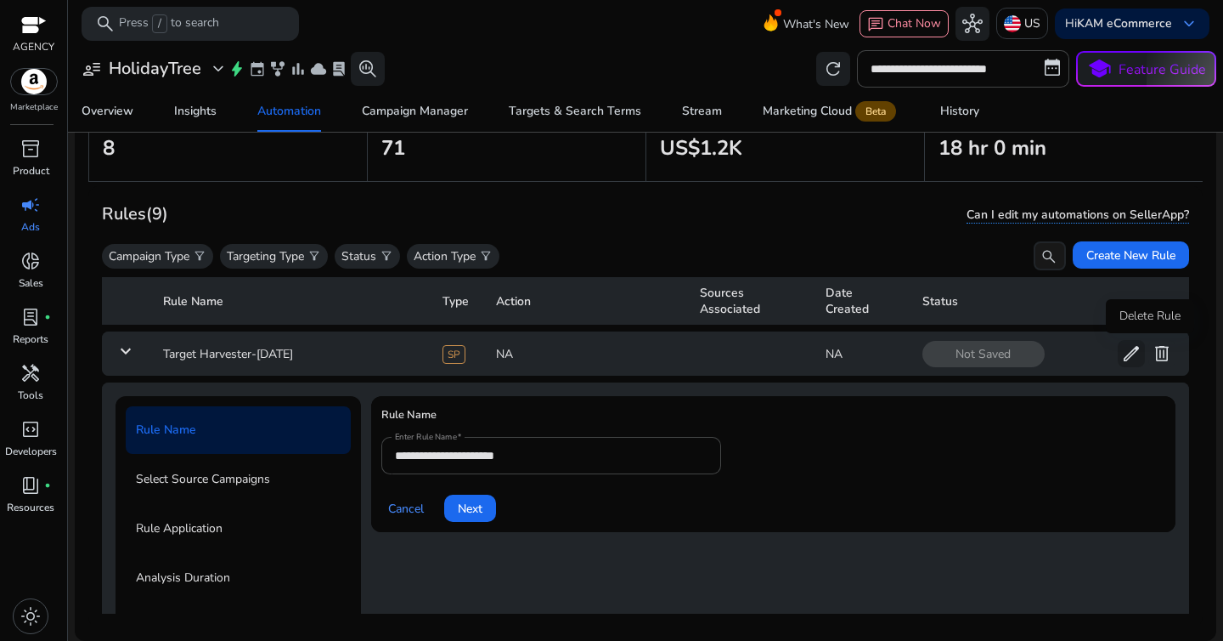
click at [1156, 355] on span "delete" at bounding box center [1162, 353] width 20 height 20
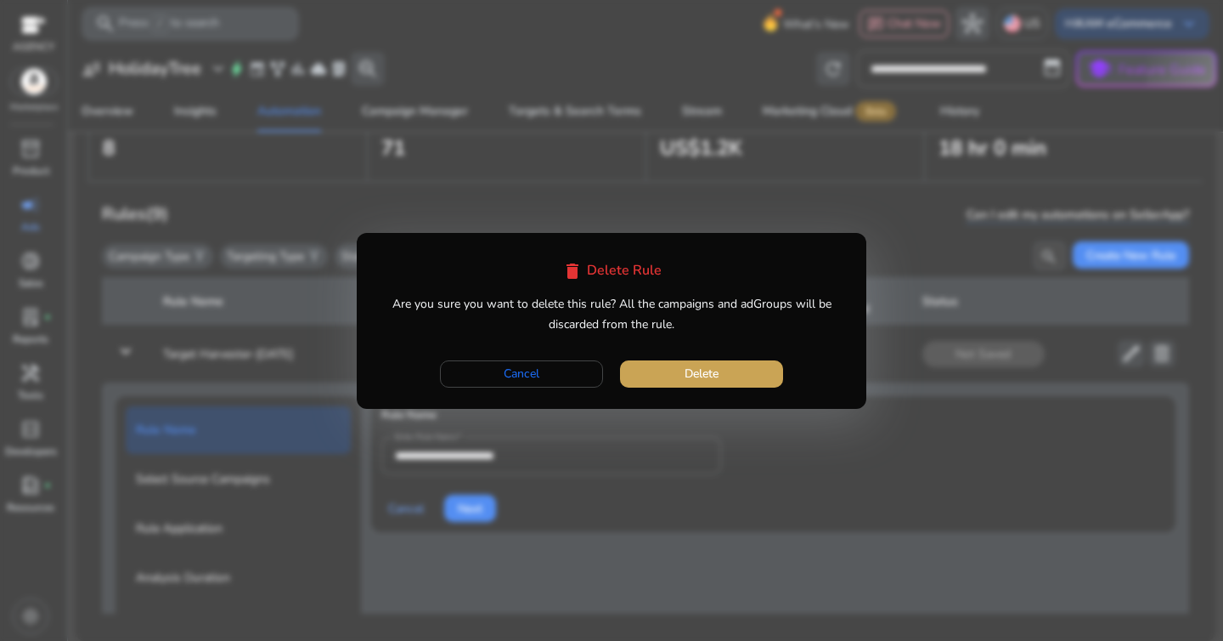
click at [709, 368] on span "Delete" at bounding box center [702, 373] width 34 height 18
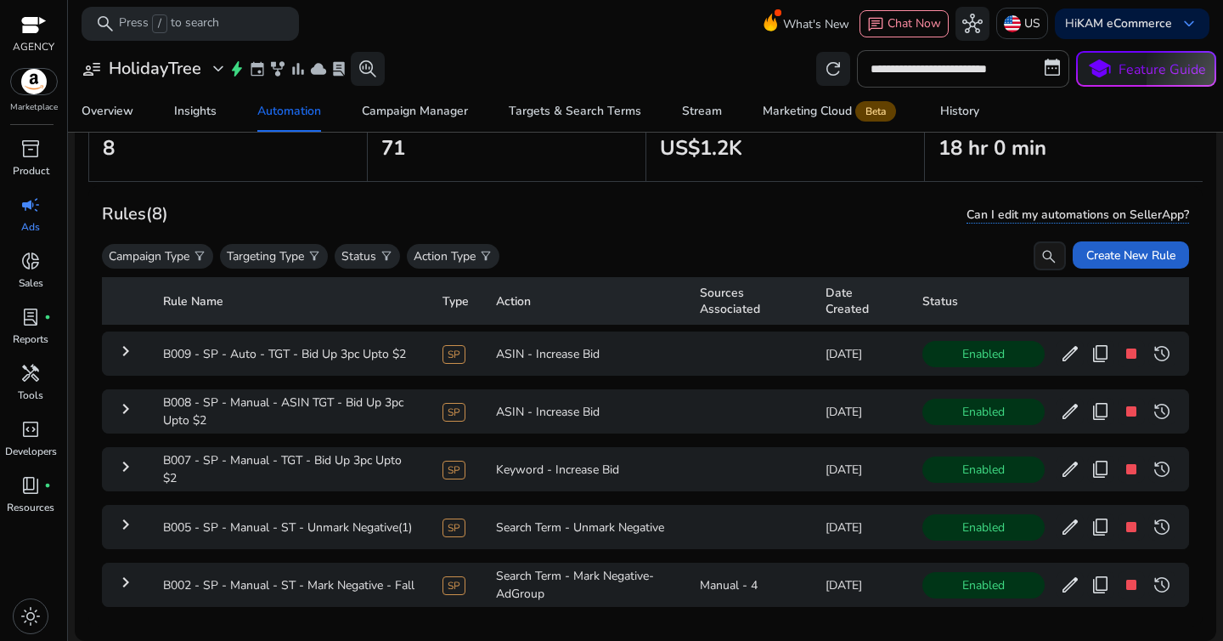
click at [1100, 254] on span "Create New Rule" at bounding box center [1131, 255] width 89 height 18
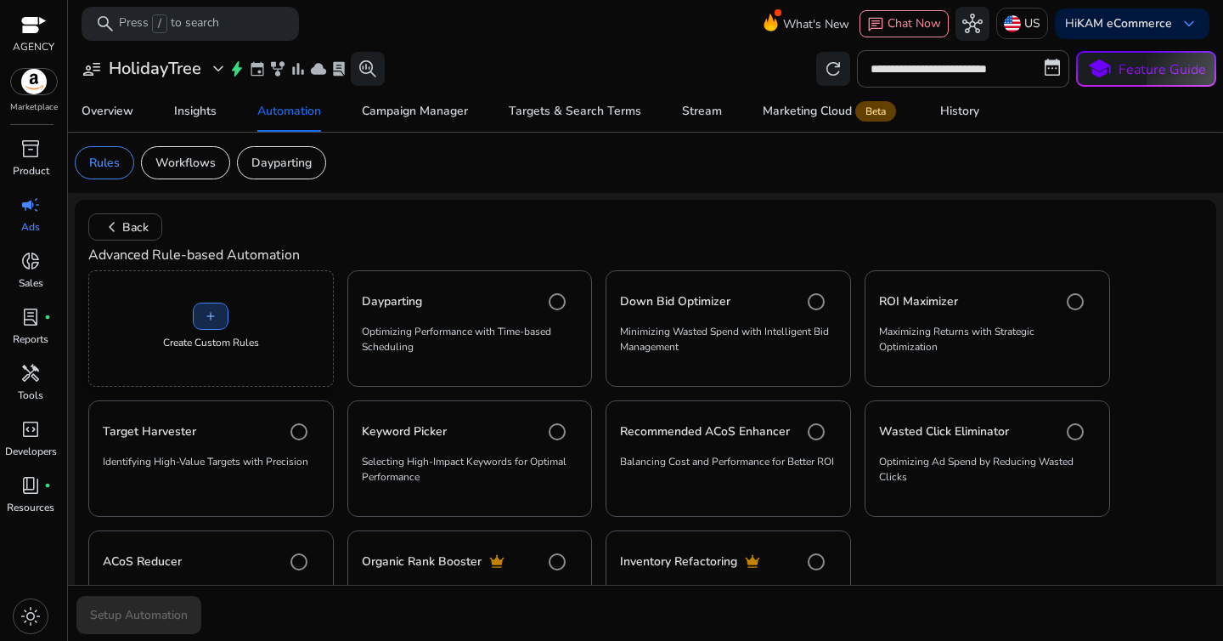
click at [225, 317] on span at bounding box center [211, 316] width 34 height 41
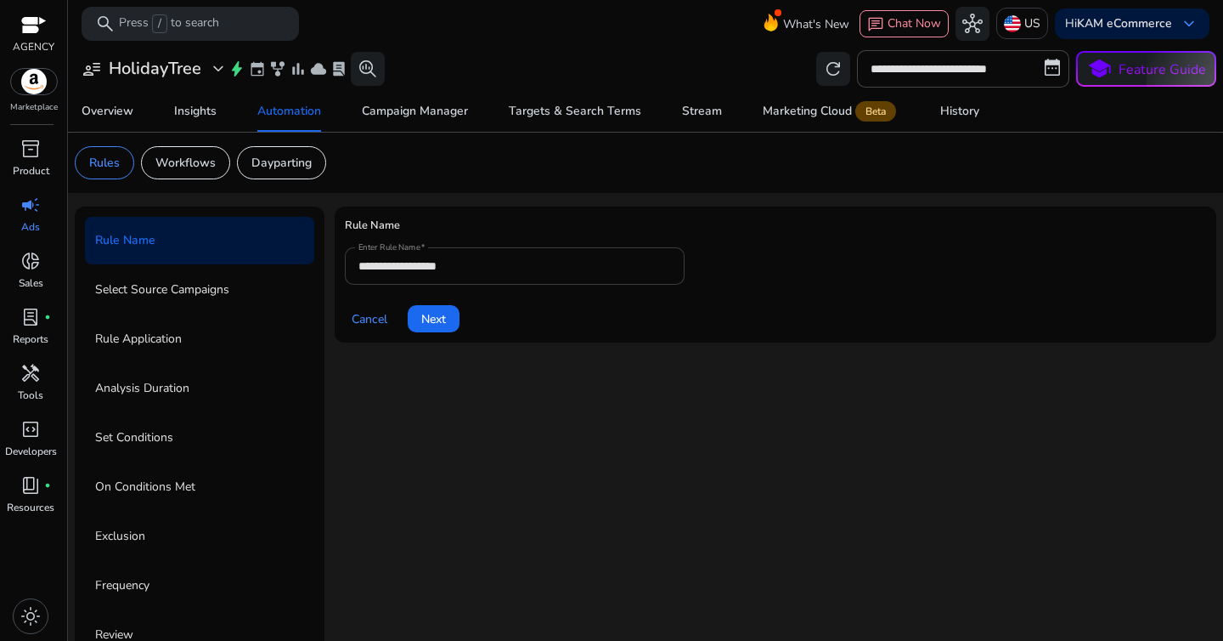
click at [432, 274] on input "**********" at bounding box center [514, 266] width 313 height 19
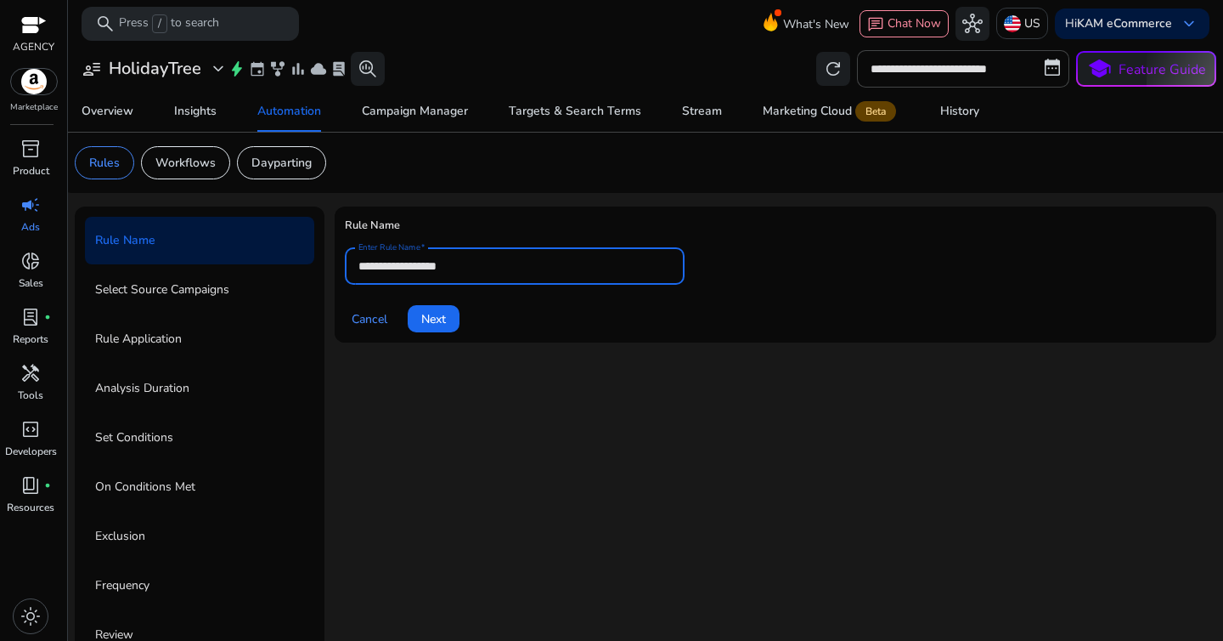
click at [432, 274] on input "**********" at bounding box center [514, 266] width 313 height 19
paste input "**********"
type input "**********"
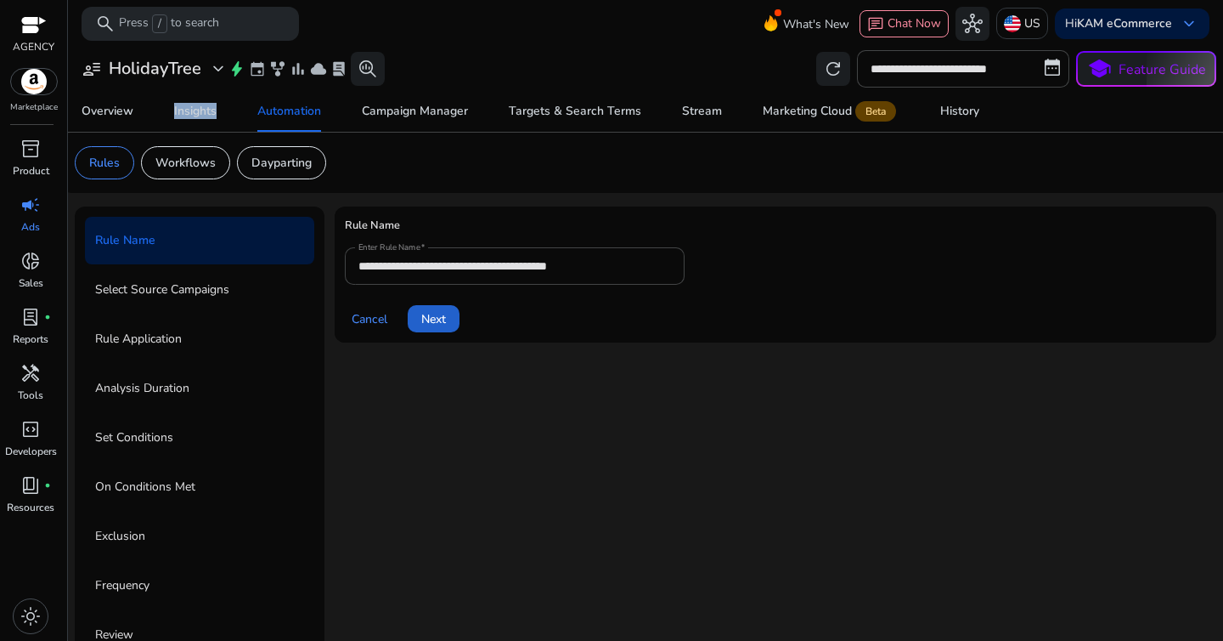
click at [455, 315] on span at bounding box center [434, 318] width 52 height 41
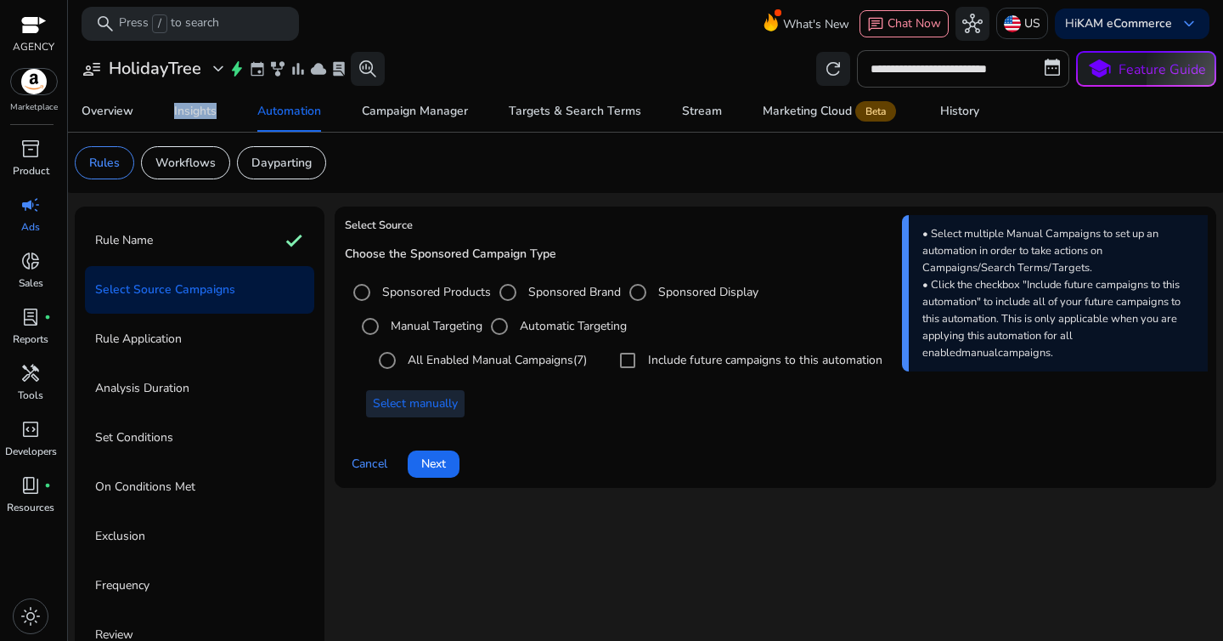
click at [404, 408] on span "Select manually" at bounding box center [415, 403] width 85 height 18
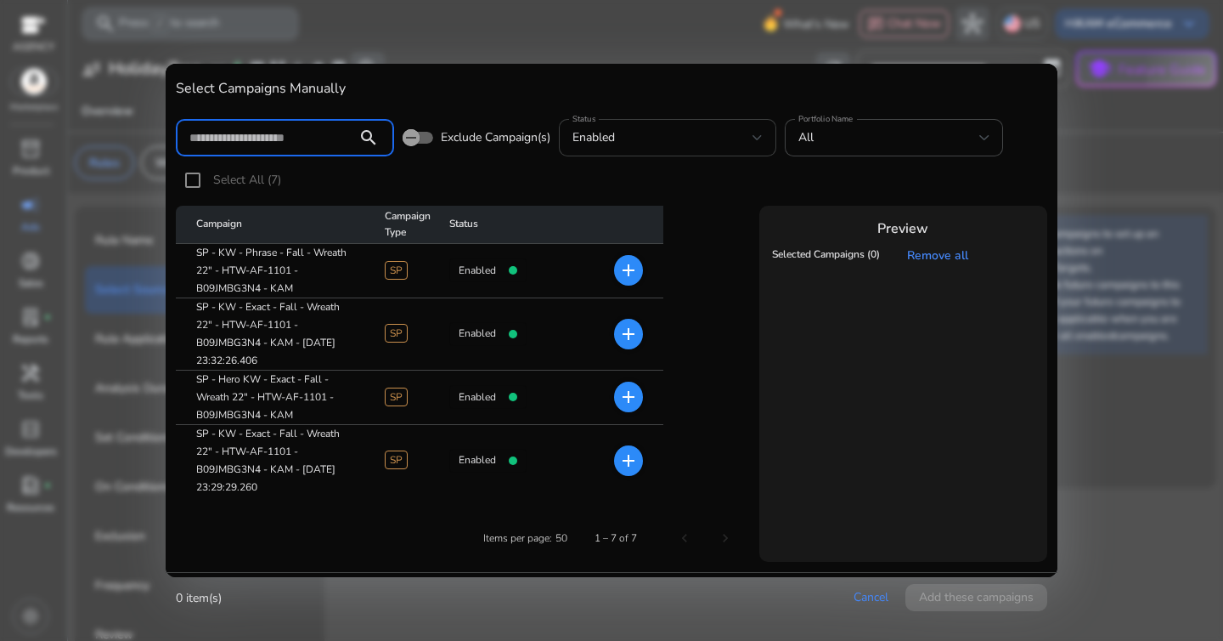
click at [636, 133] on div "enabled" at bounding box center [663, 137] width 181 height 19
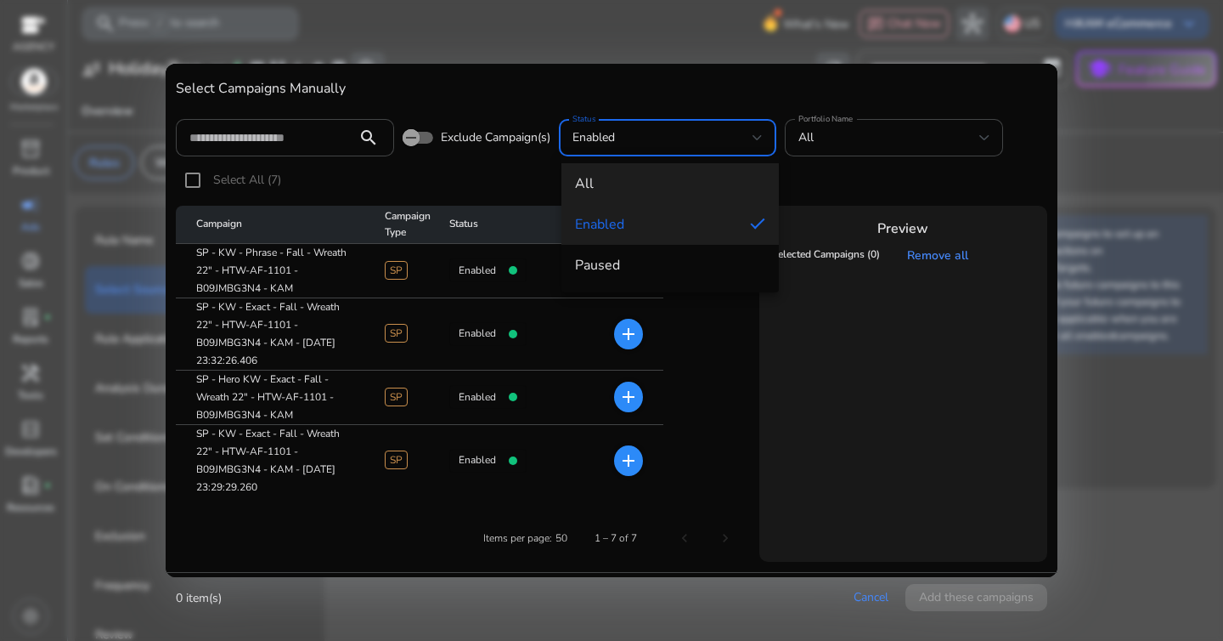
click at [633, 189] on span "all" at bounding box center [670, 183] width 191 height 19
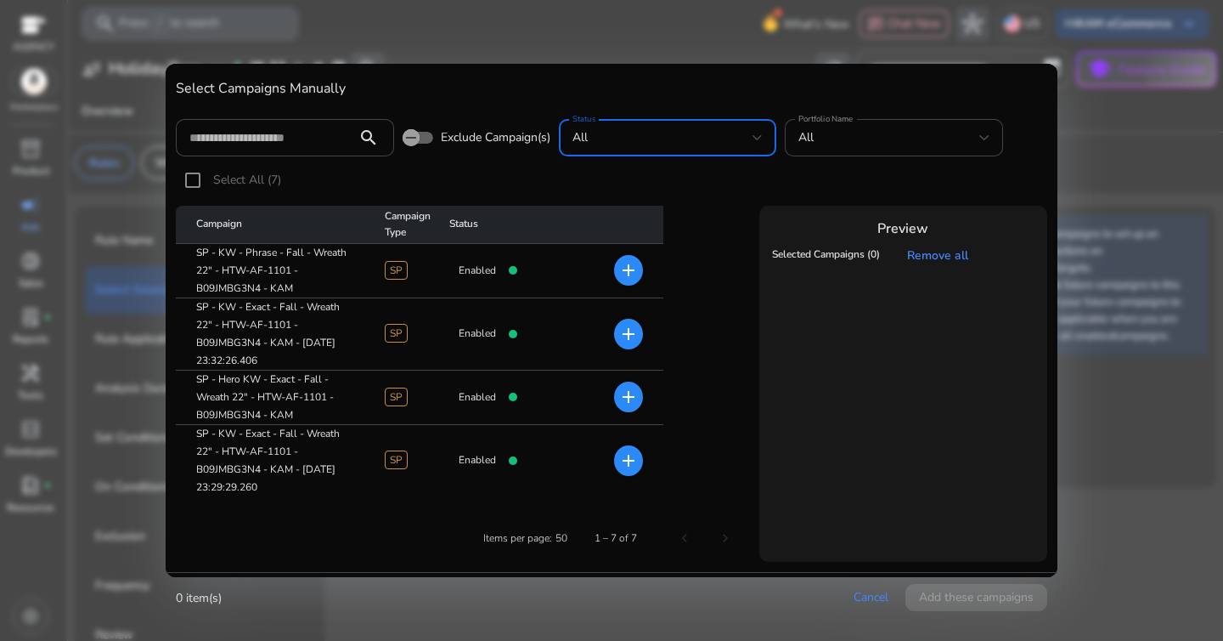
click at [671, 151] on div "all" at bounding box center [668, 137] width 191 height 37
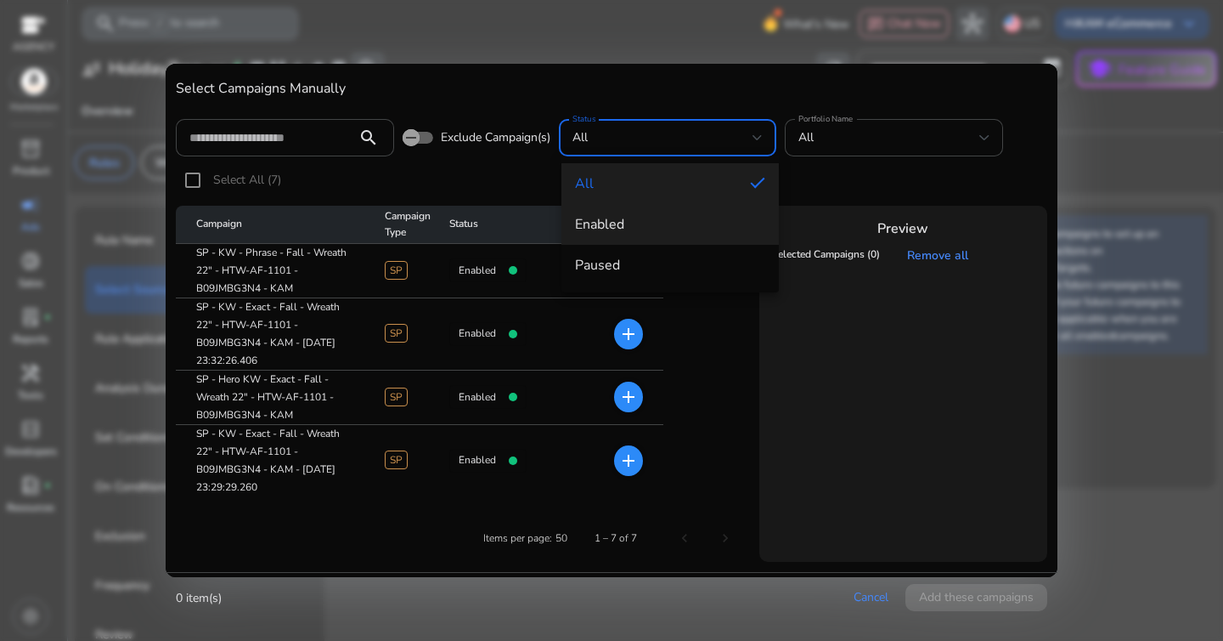
click at [669, 219] on span "enabled" at bounding box center [670, 224] width 191 height 19
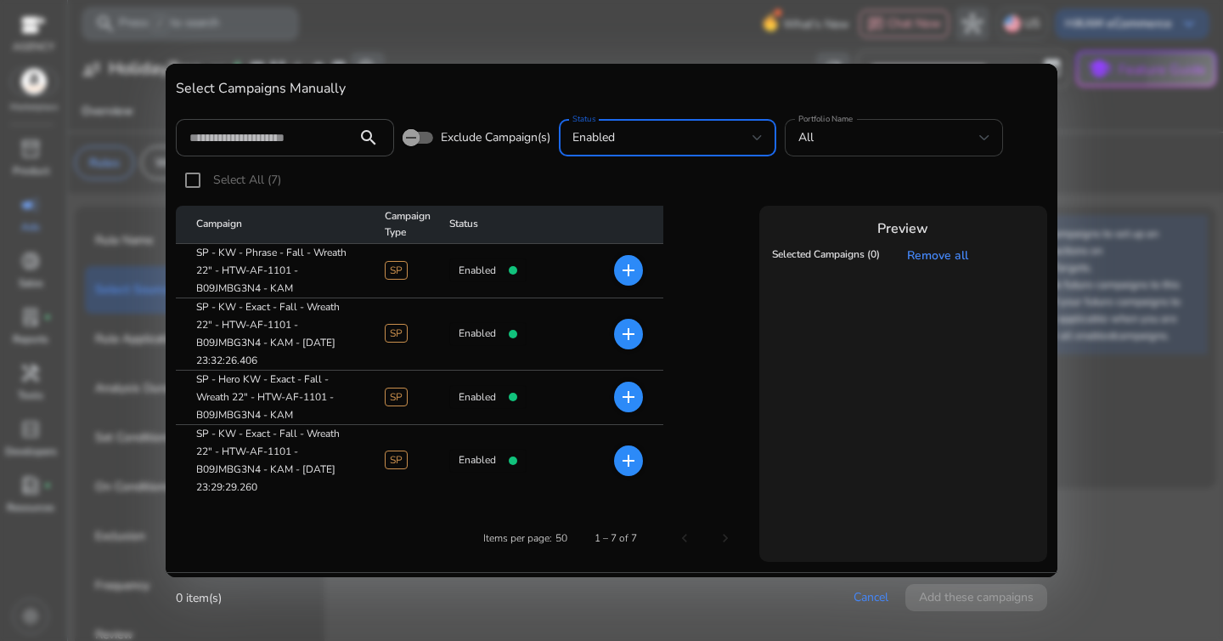
click at [829, 140] on div "All" at bounding box center [889, 137] width 181 height 19
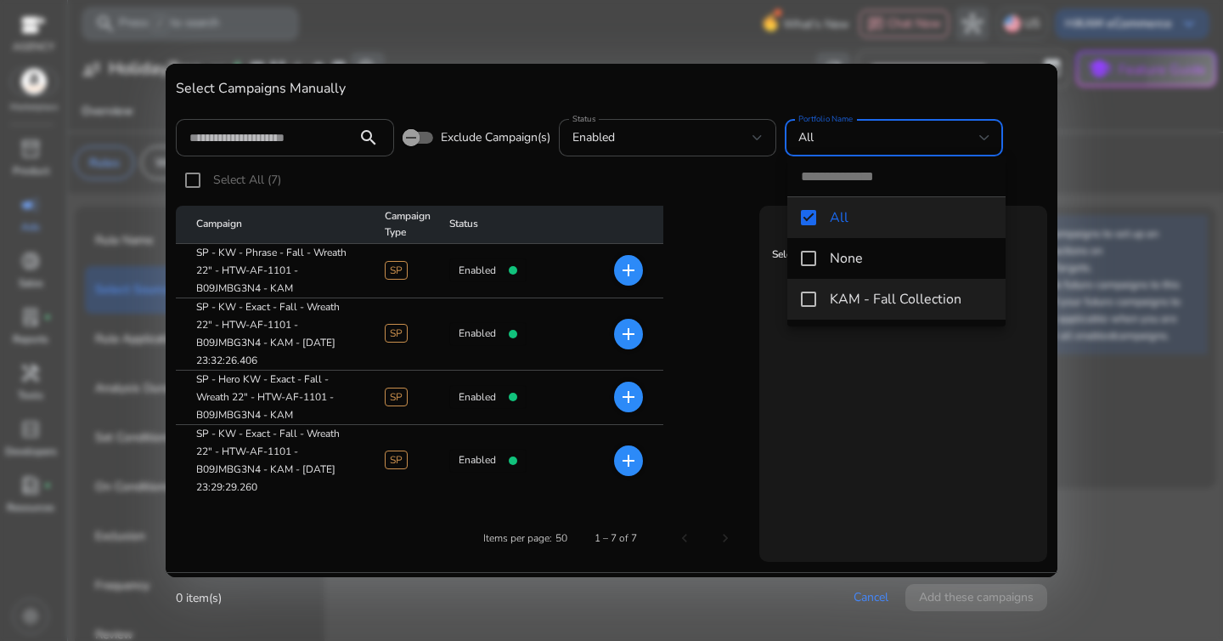
click at [854, 293] on span "KAM - Fall Collection" at bounding box center [911, 299] width 162 height 19
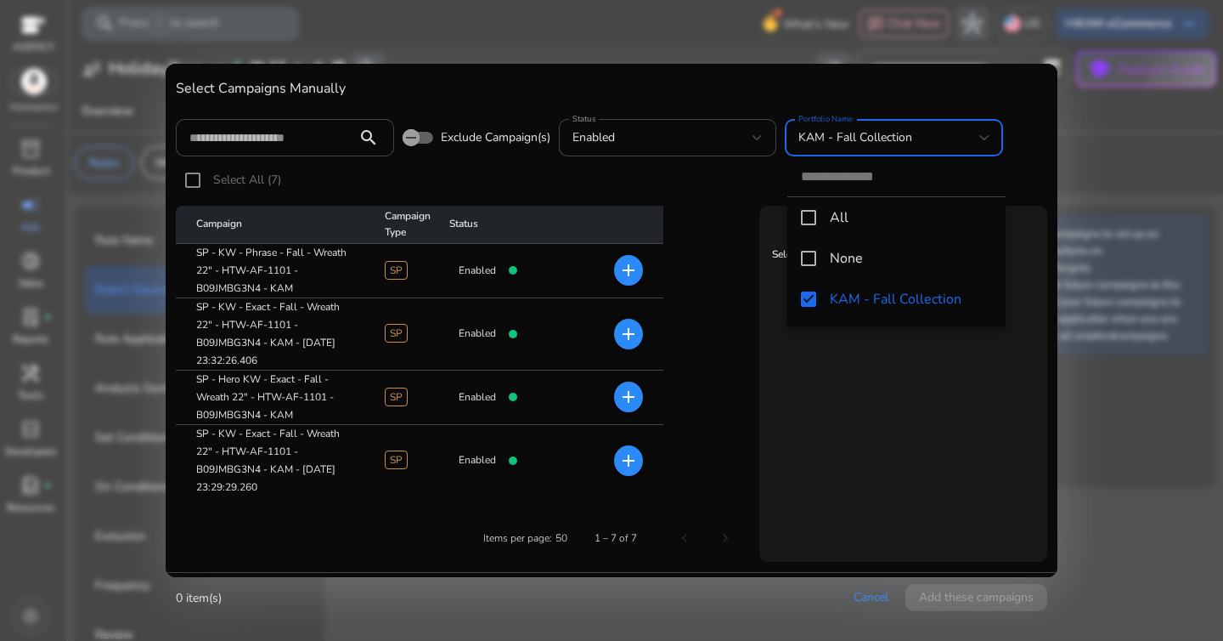
click at [661, 186] on div at bounding box center [611, 320] width 1223 height 641
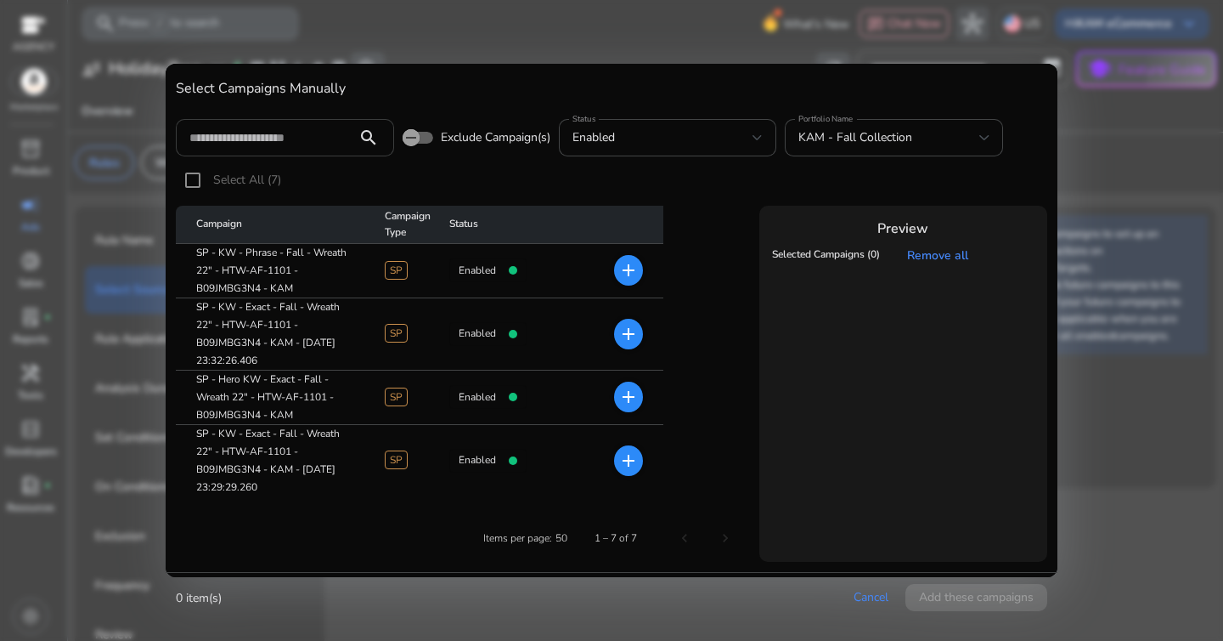
click at [296, 138] on input at bounding box center [266, 137] width 154 height 19
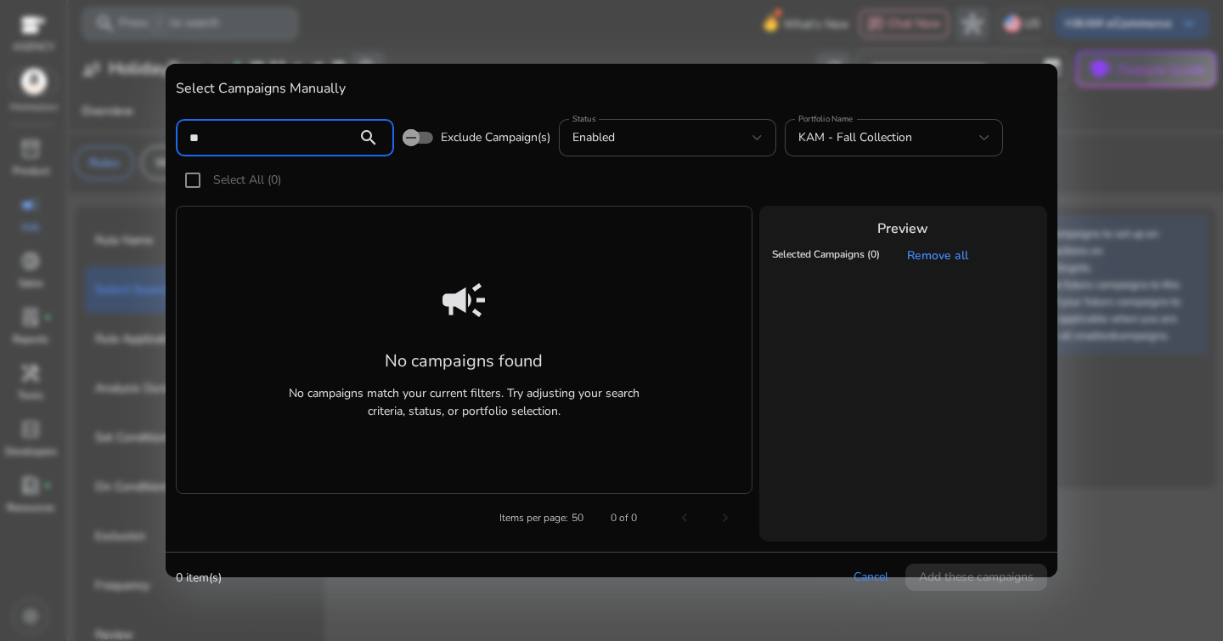
type input "*"
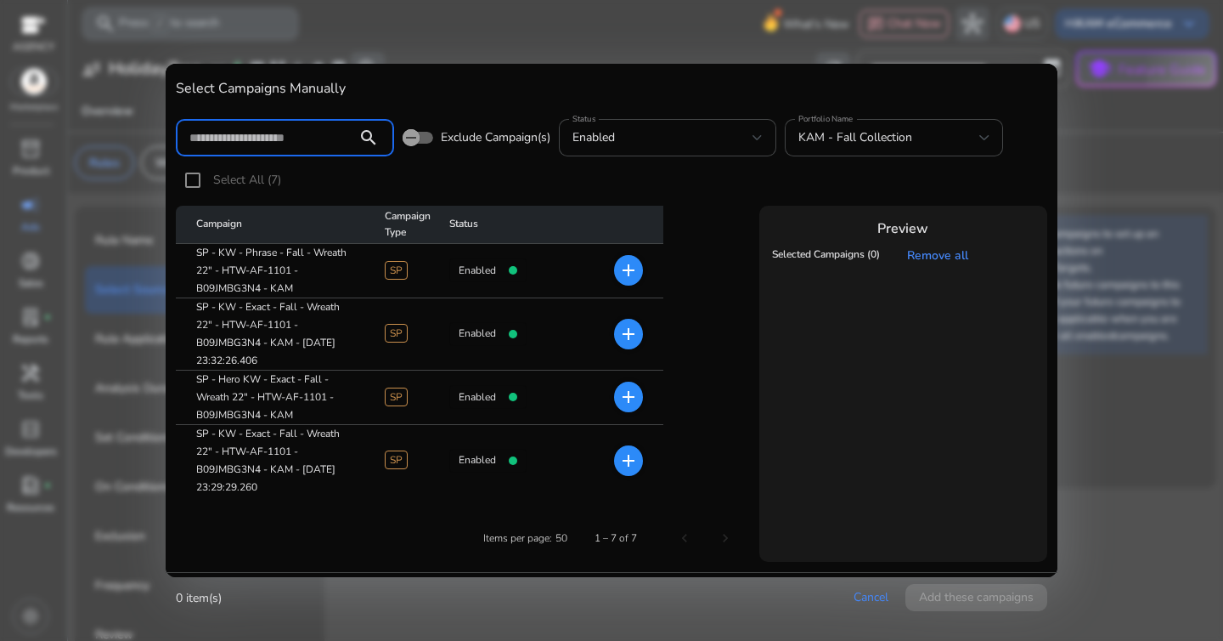
click at [1080, 145] on div at bounding box center [611, 320] width 1223 height 641
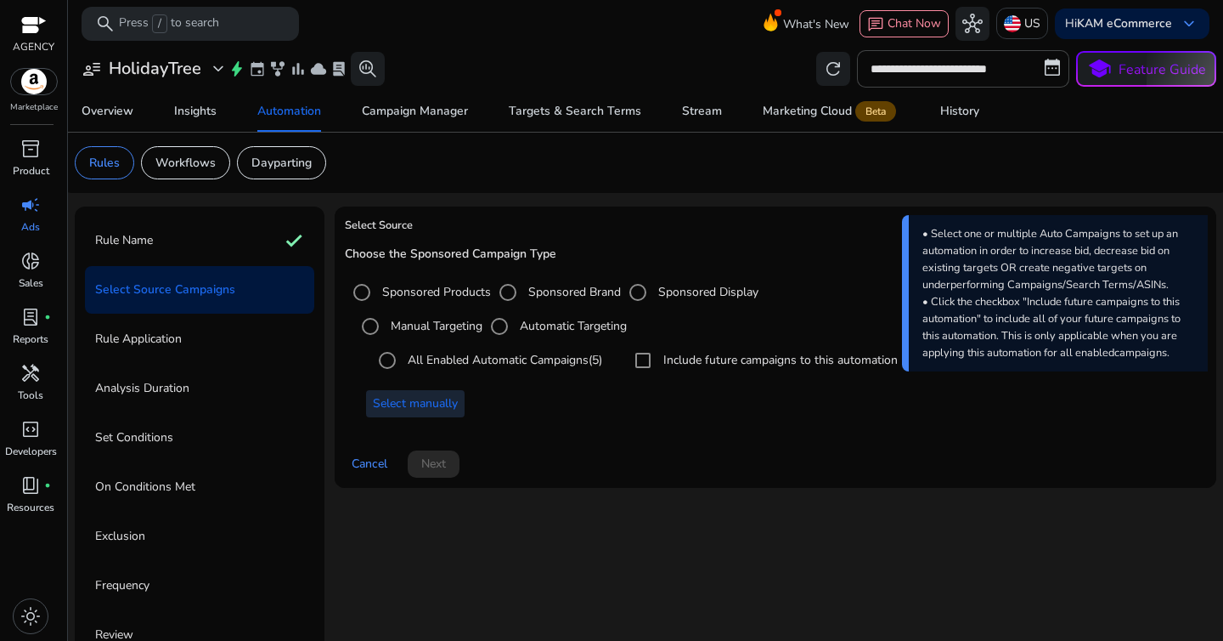
click at [411, 400] on span "Select manually" at bounding box center [415, 403] width 85 height 18
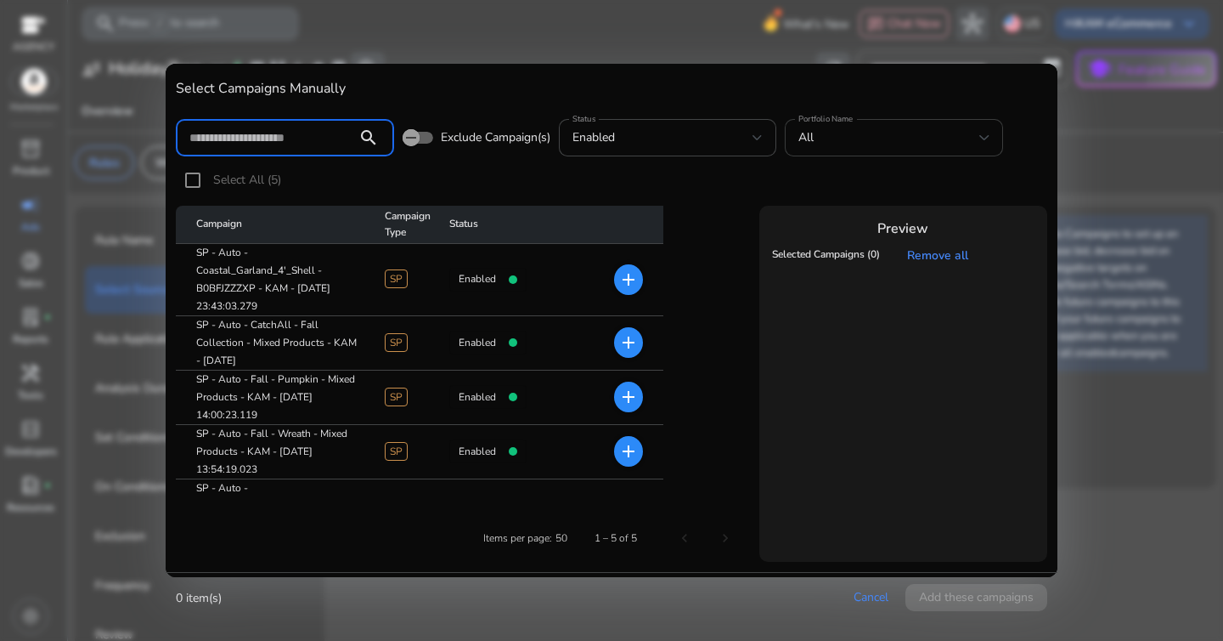
click at [891, 129] on div "All" at bounding box center [889, 137] width 181 height 19
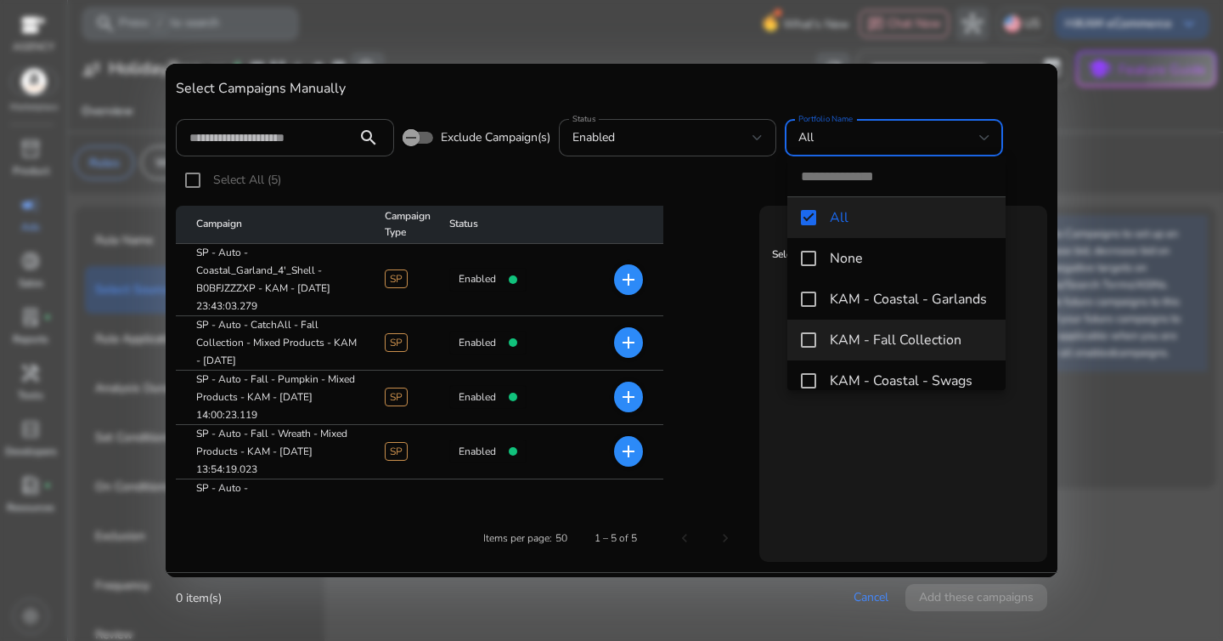
click at [878, 337] on span "KAM - Fall Collection" at bounding box center [911, 339] width 162 height 19
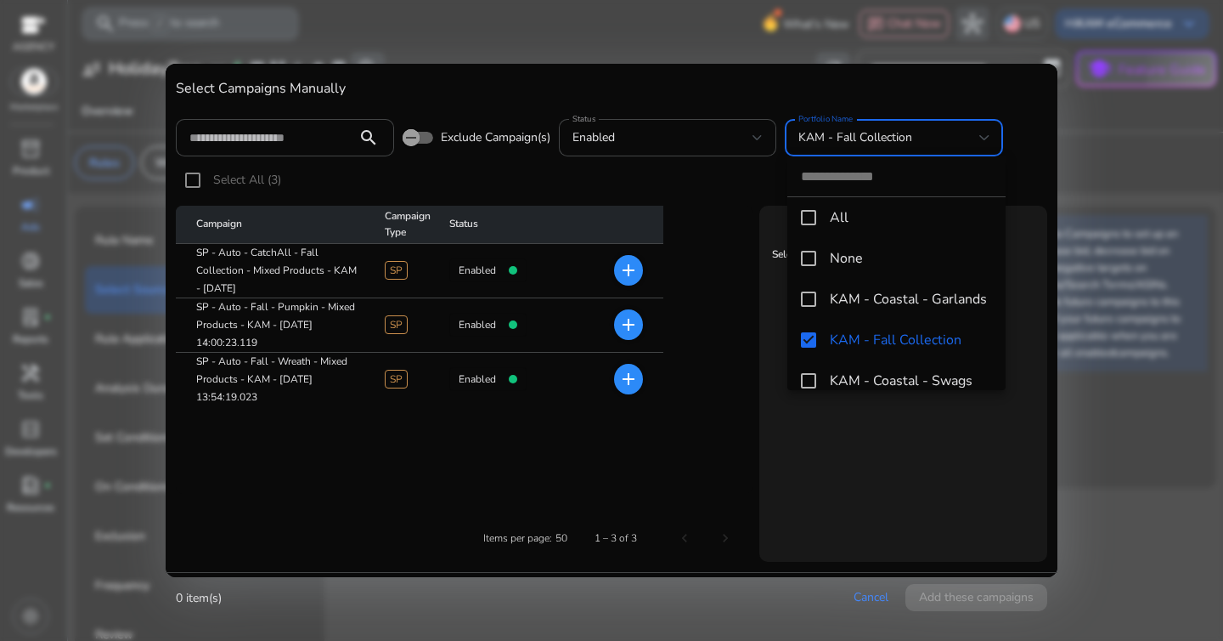
click at [618, 325] on div at bounding box center [611, 320] width 1223 height 641
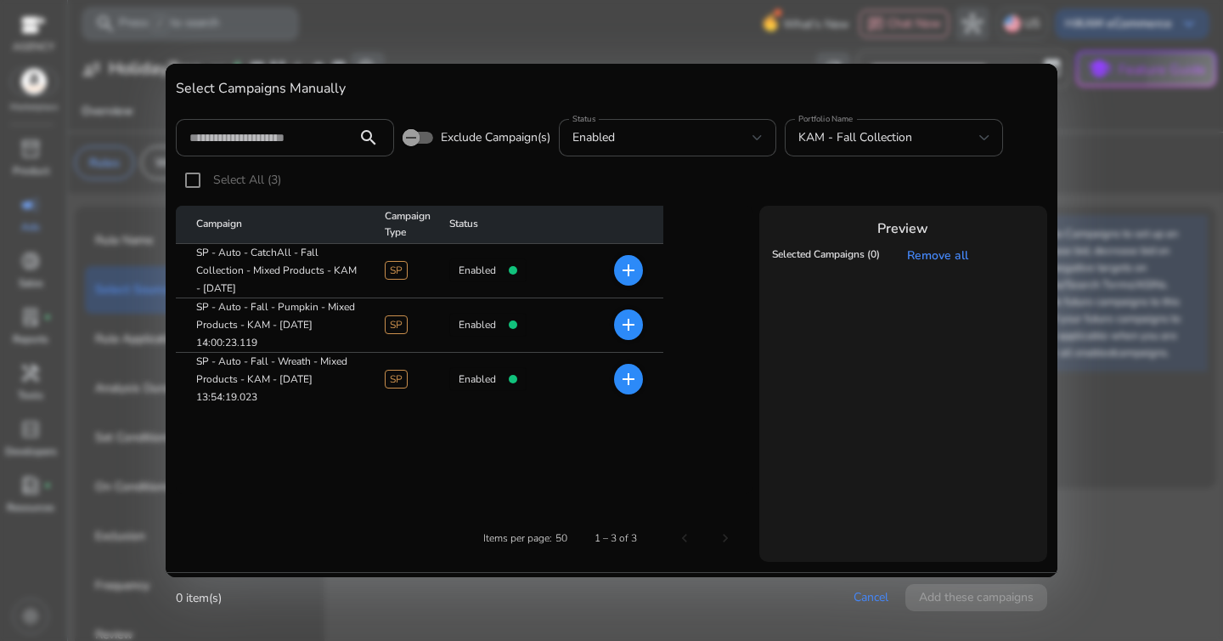
click at [635, 375] on mat-icon "add" at bounding box center [628, 379] width 20 height 20
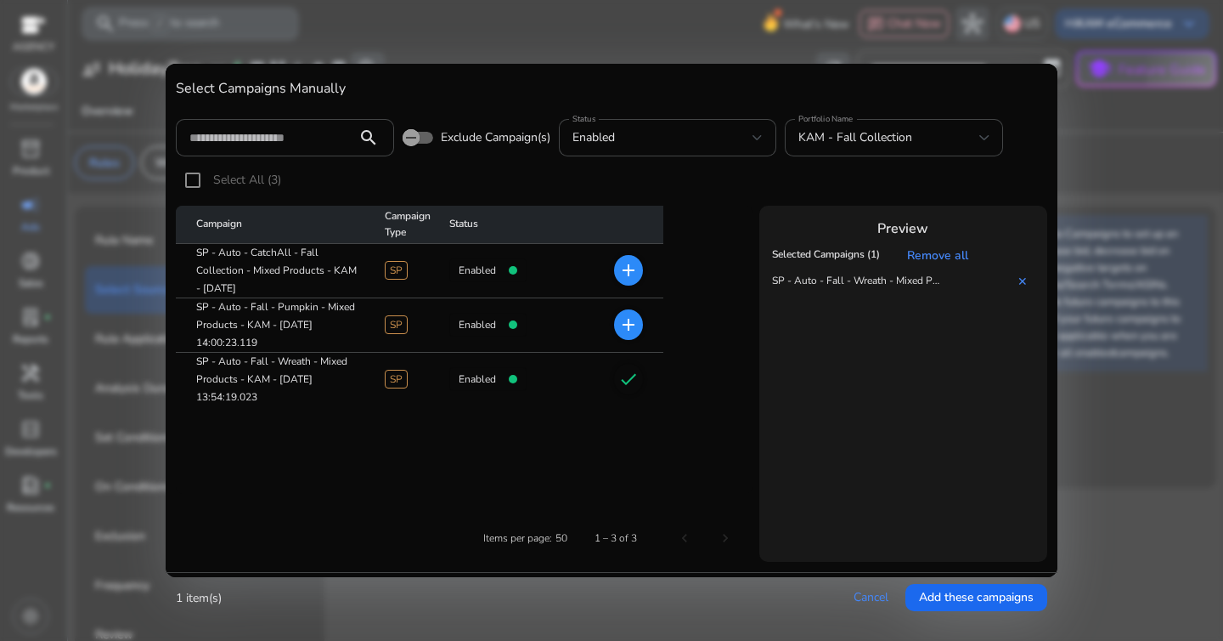
click at [636, 333] on mat-icon "add" at bounding box center [628, 324] width 20 height 20
click at [645, 429] on table "Campaign Campaign Type Status SP - Auto - CatchAll - Fall Collection - Mixed Pr…" at bounding box center [464, 350] width 577 height 288
click at [1004, 601] on span "Add these campaigns" at bounding box center [976, 597] width 115 height 18
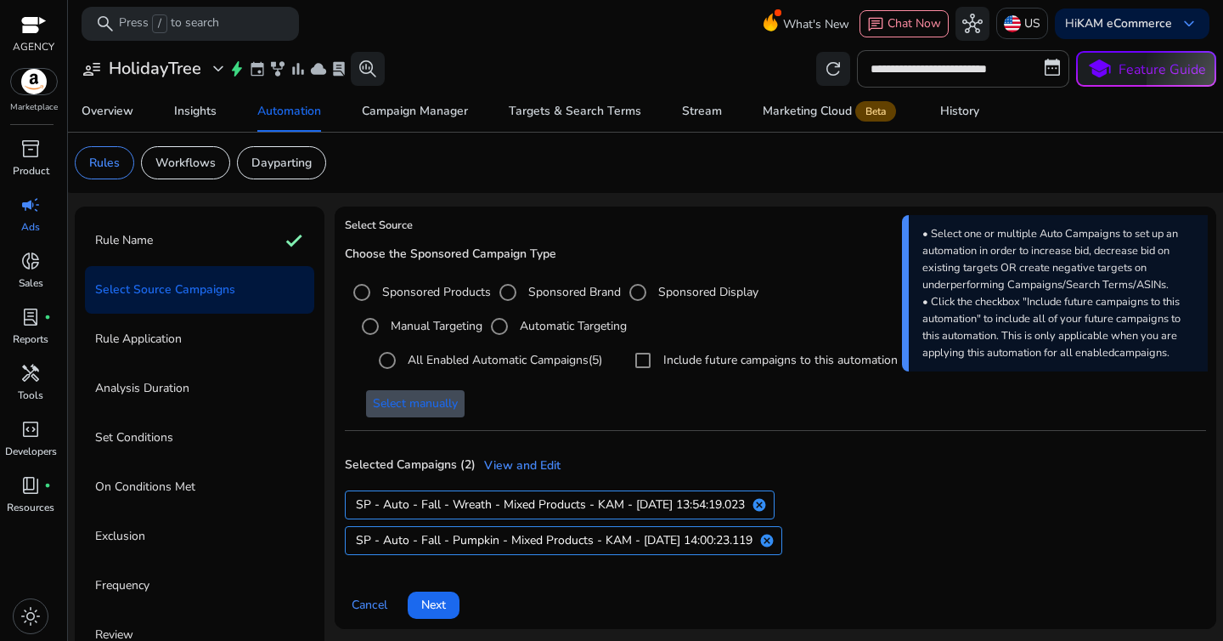
click at [921, 546] on div "SP - Auto - Fall - Wreath - Mixed Products - KAM - 8/8/2025 13:54:19.023 cancel…" at bounding box center [772, 522] width 868 height 71
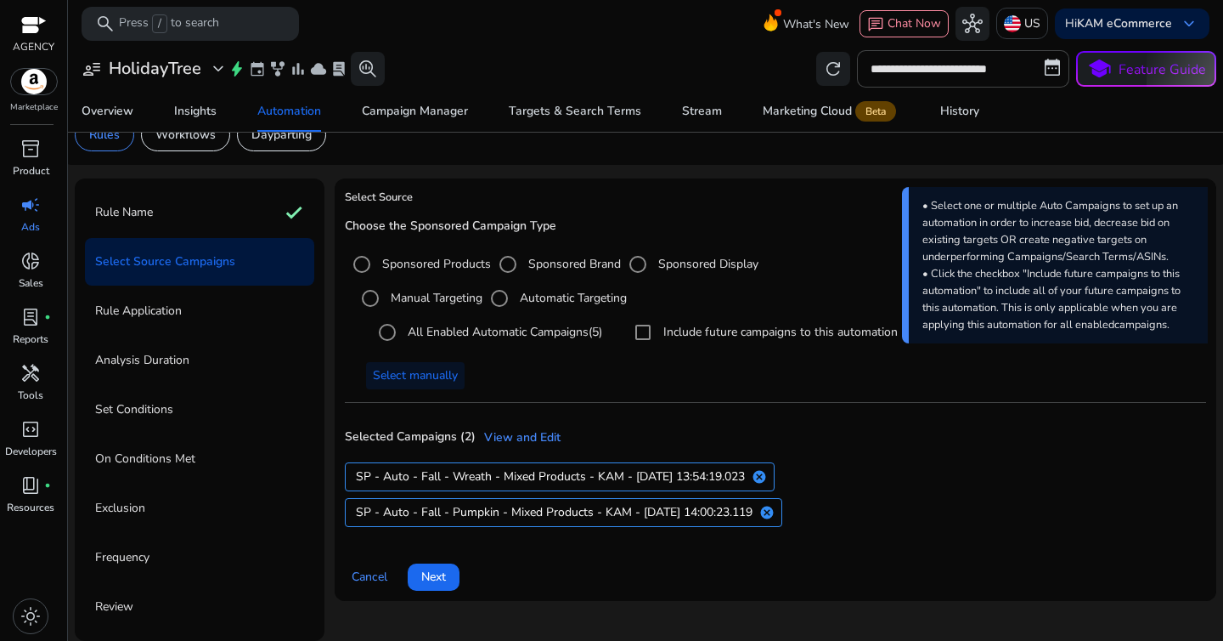
scroll to position [27, 0]
click at [454, 575] on span at bounding box center [434, 577] width 52 height 41
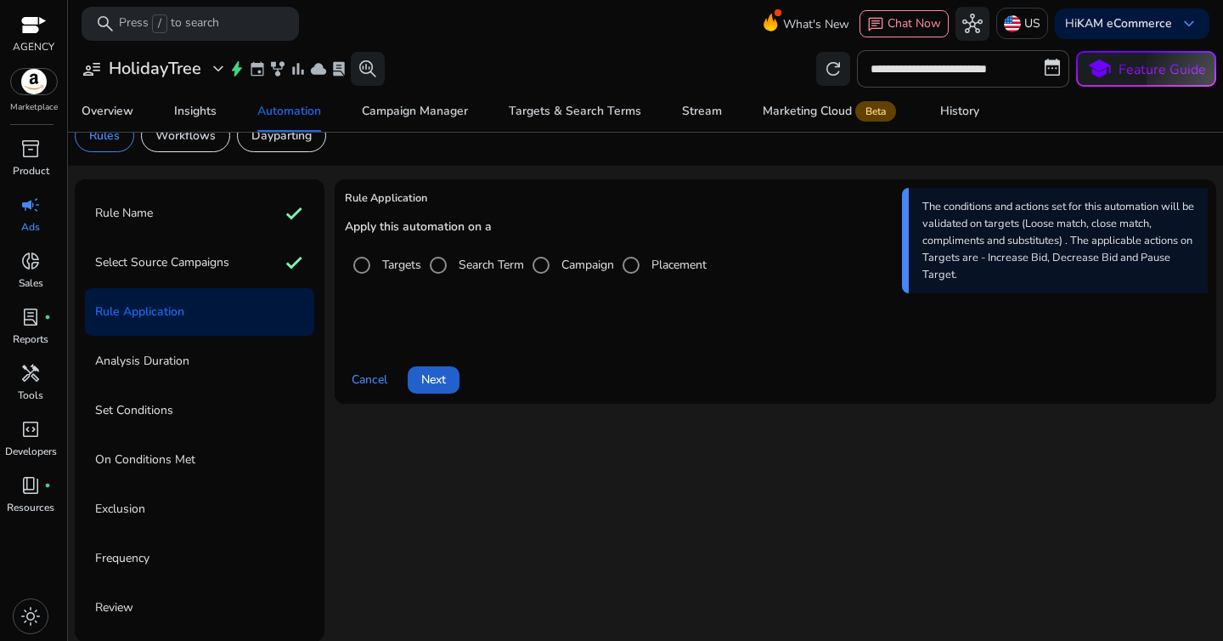
click at [443, 382] on span "Next" at bounding box center [433, 379] width 25 height 18
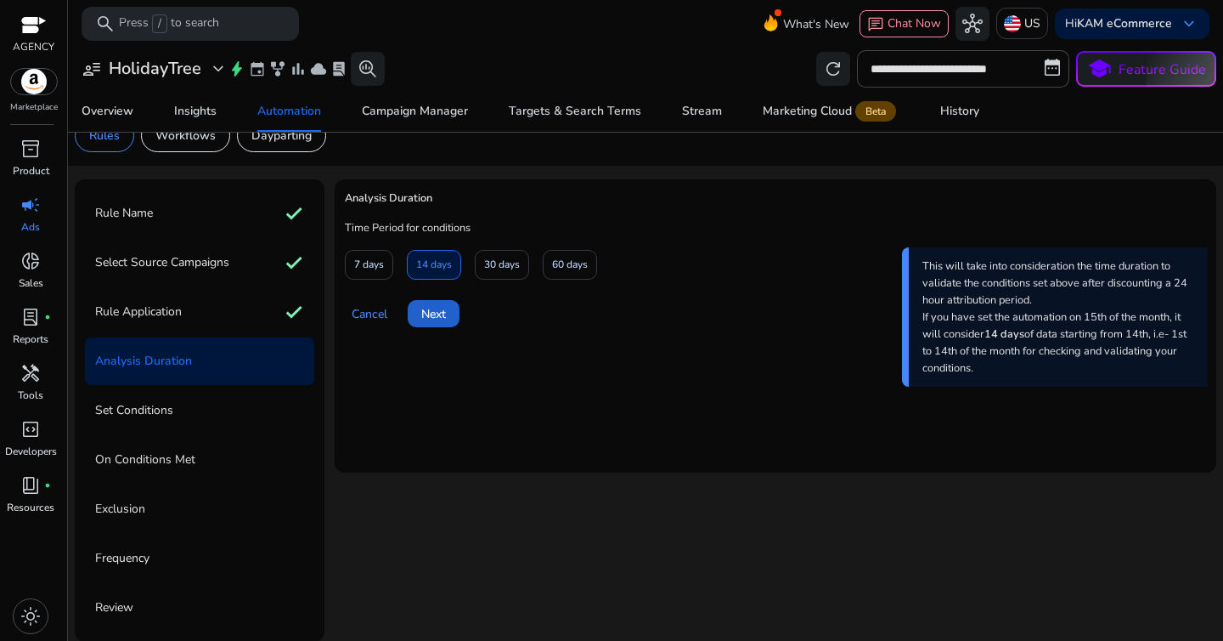
click at [457, 305] on span at bounding box center [434, 313] width 52 height 41
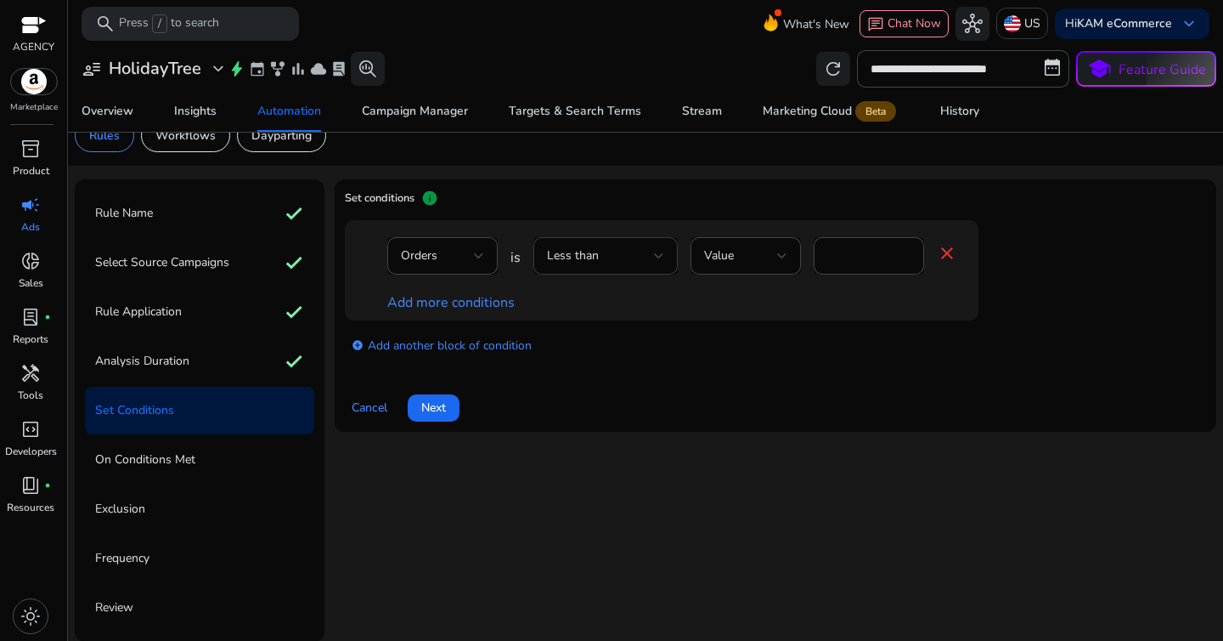
click at [606, 252] on div "Less than" at bounding box center [600, 255] width 107 height 19
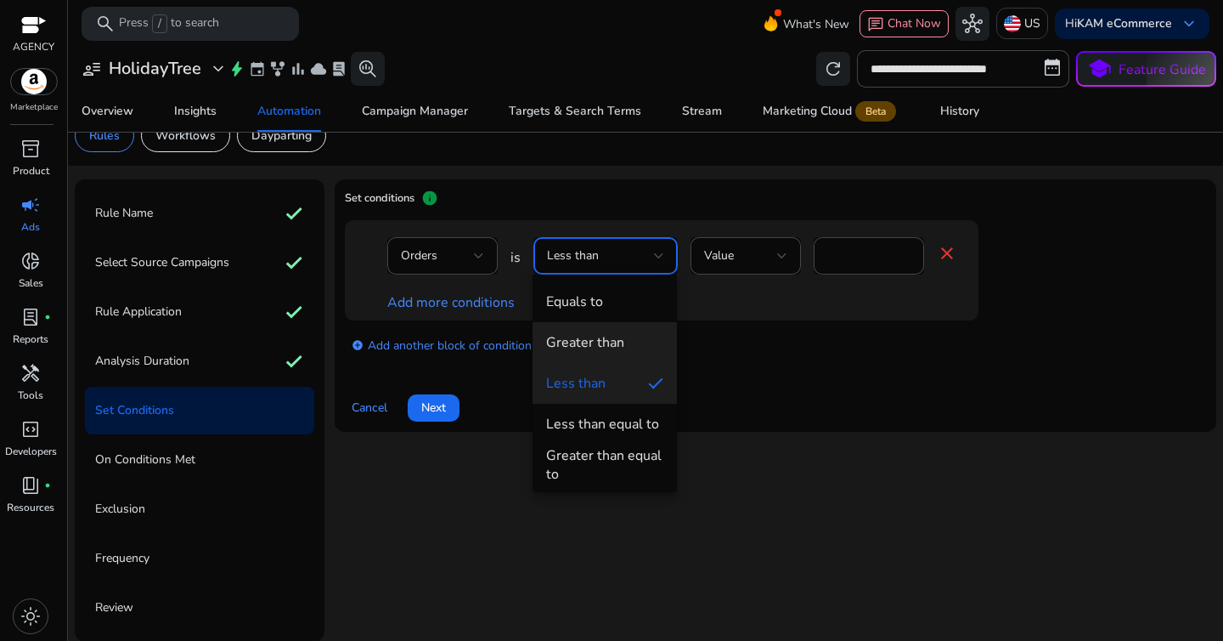
click at [618, 349] on div "Greater than" at bounding box center [585, 342] width 78 height 19
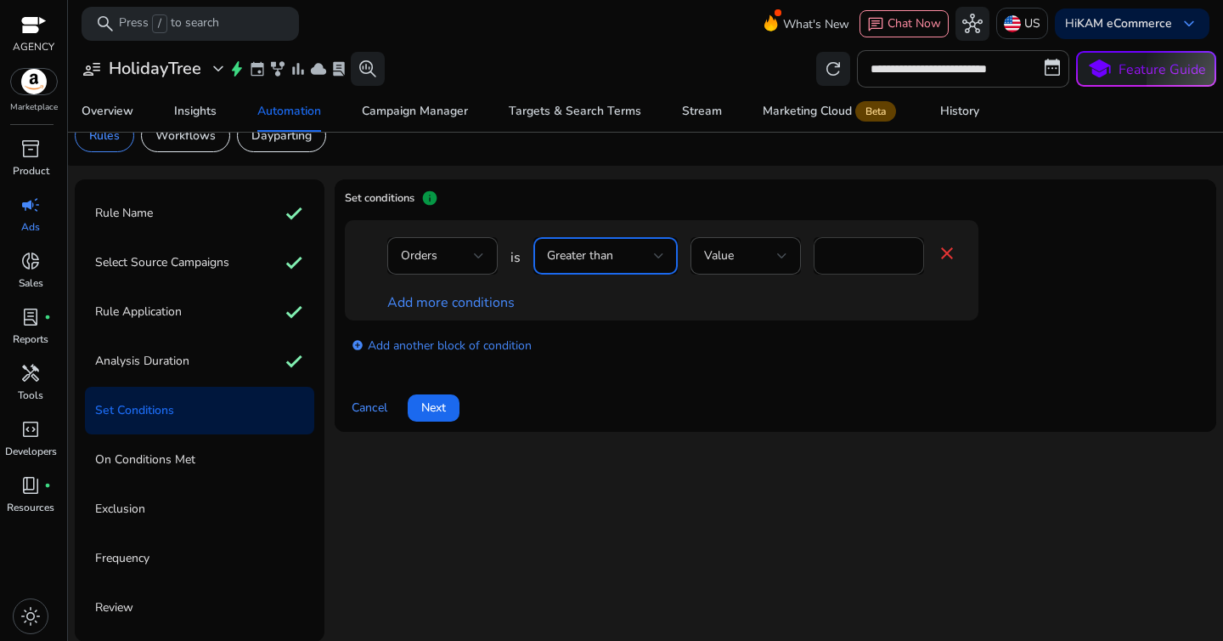
click at [841, 263] on input "*" at bounding box center [868, 255] width 83 height 19
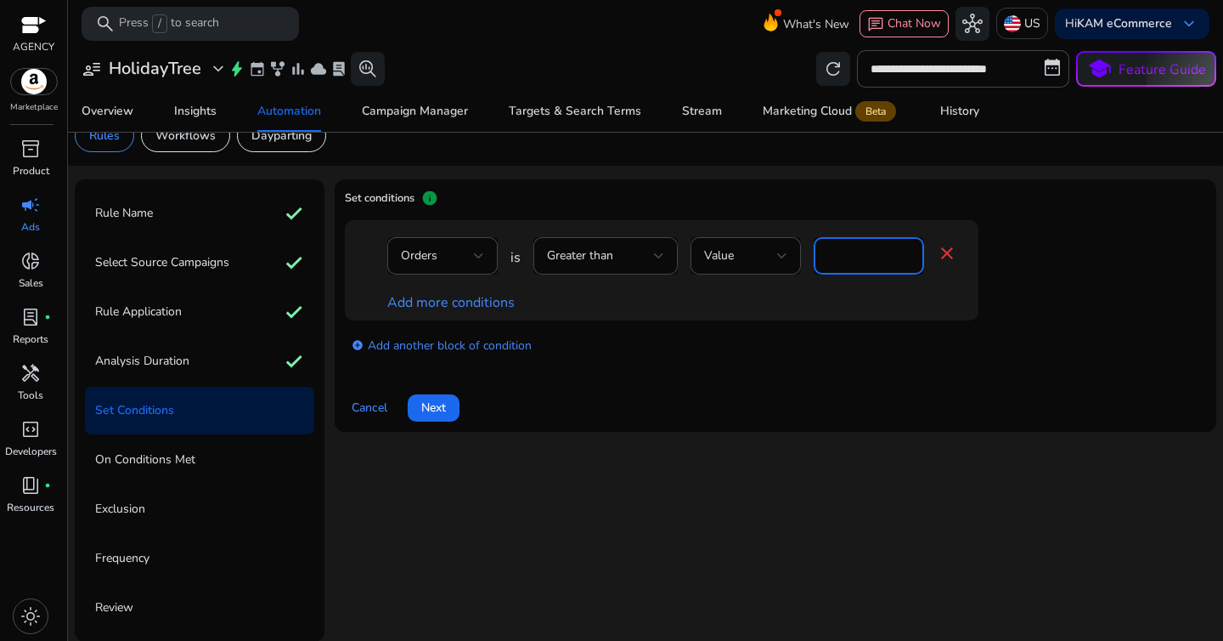
type input "*"
click at [849, 329] on div "add_circle Add another block of condition" at bounding box center [696, 344] width 702 height 48
click at [483, 296] on link "Add more conditions" at bounding box center [450, 302] width 127 height 19
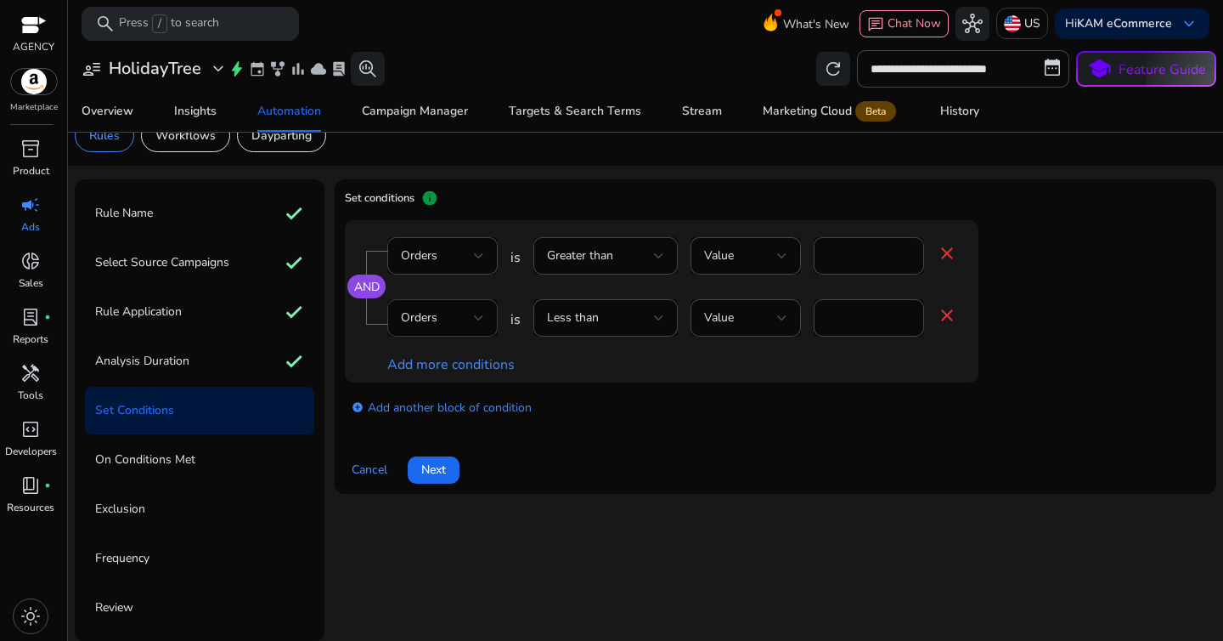
click at [463, 336] on div "Orders" at bounding box center [442, 317] width 83 height 37
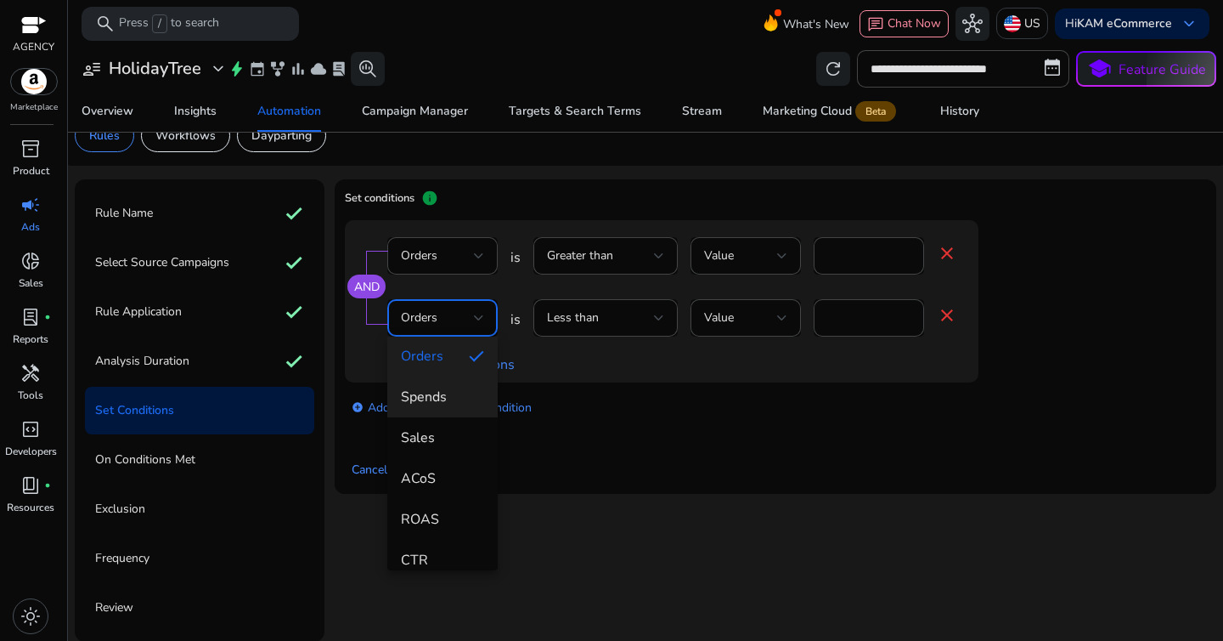
scroll to position [131, 0]
click at [446, 465] on mat-option "ACoS" at bounding box center [442, 477] width 110 height 41
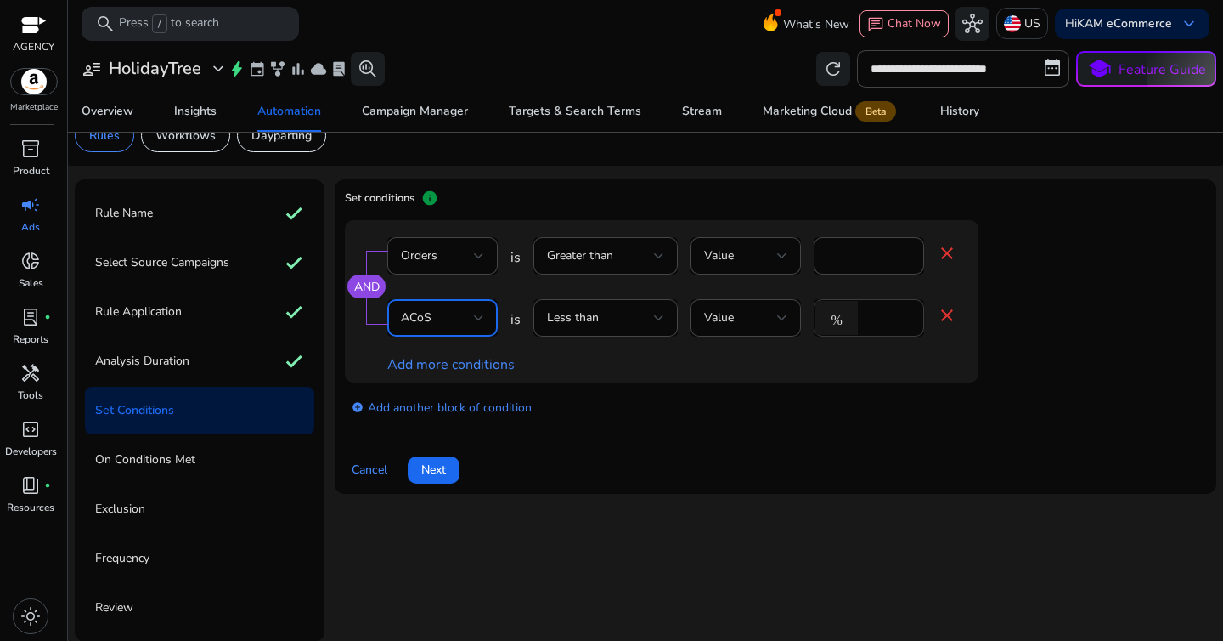
click at [876, 313] on input "*" at bounding box center [888, 317] width 44 height 19
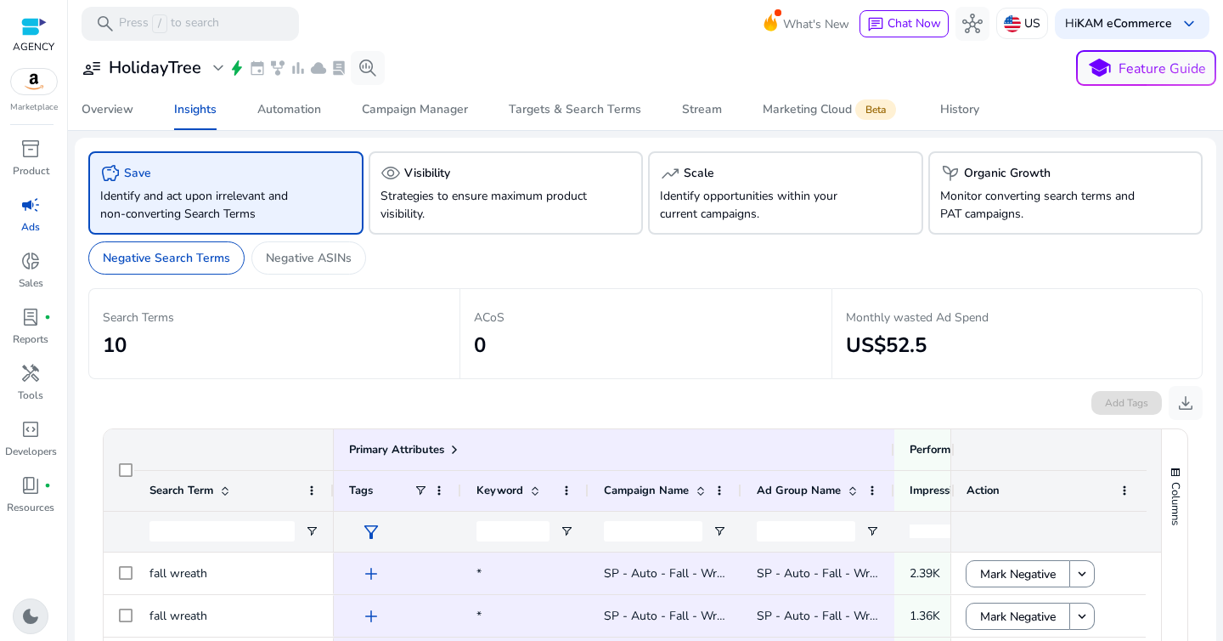
click at [26, 617] on span "dark_mode" at bounding box center [30, 616] width 20 height 20
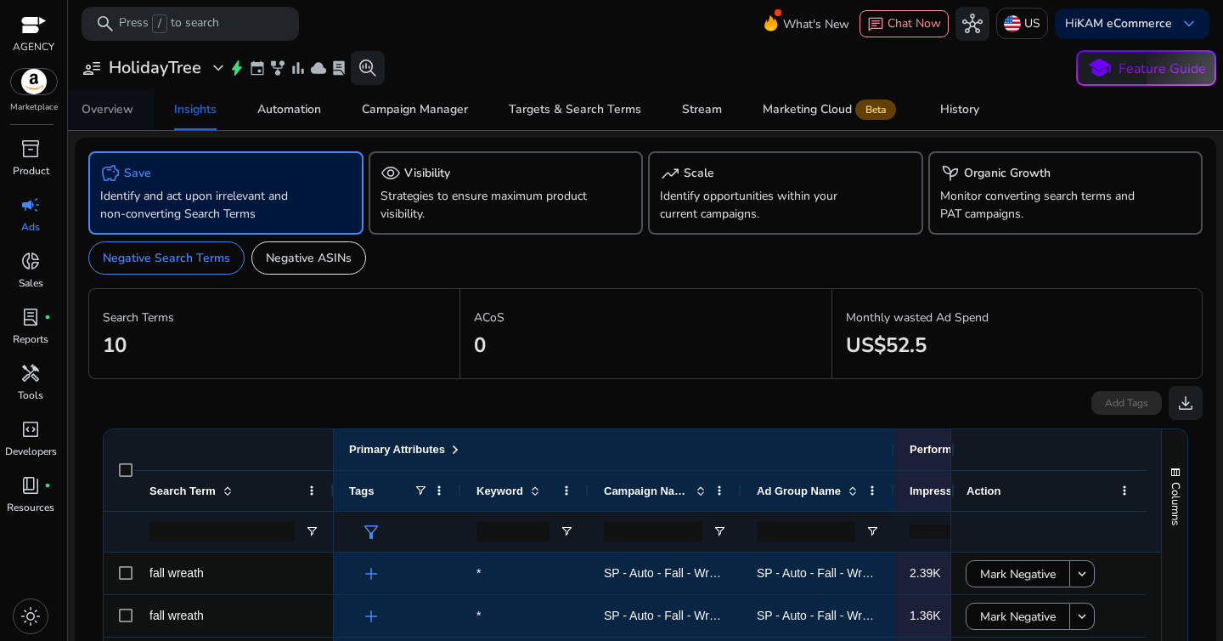
click at [111, 99] on span "Overview" at bounding box center [108, 109] width 52 height 41
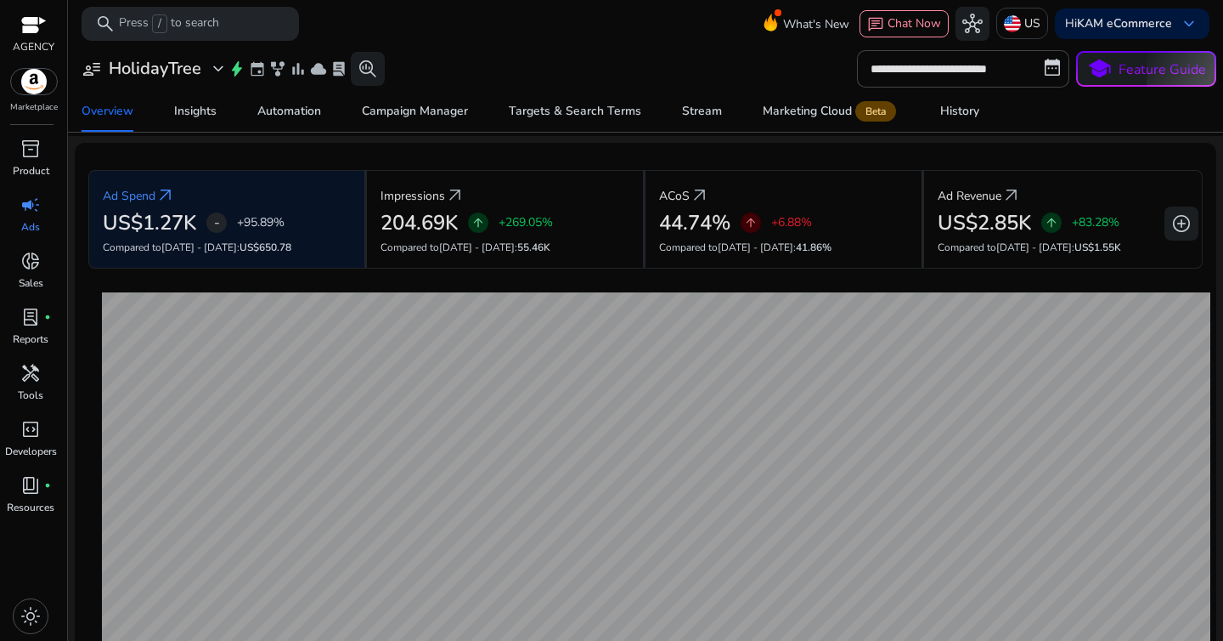
scroll to position [46, 0]
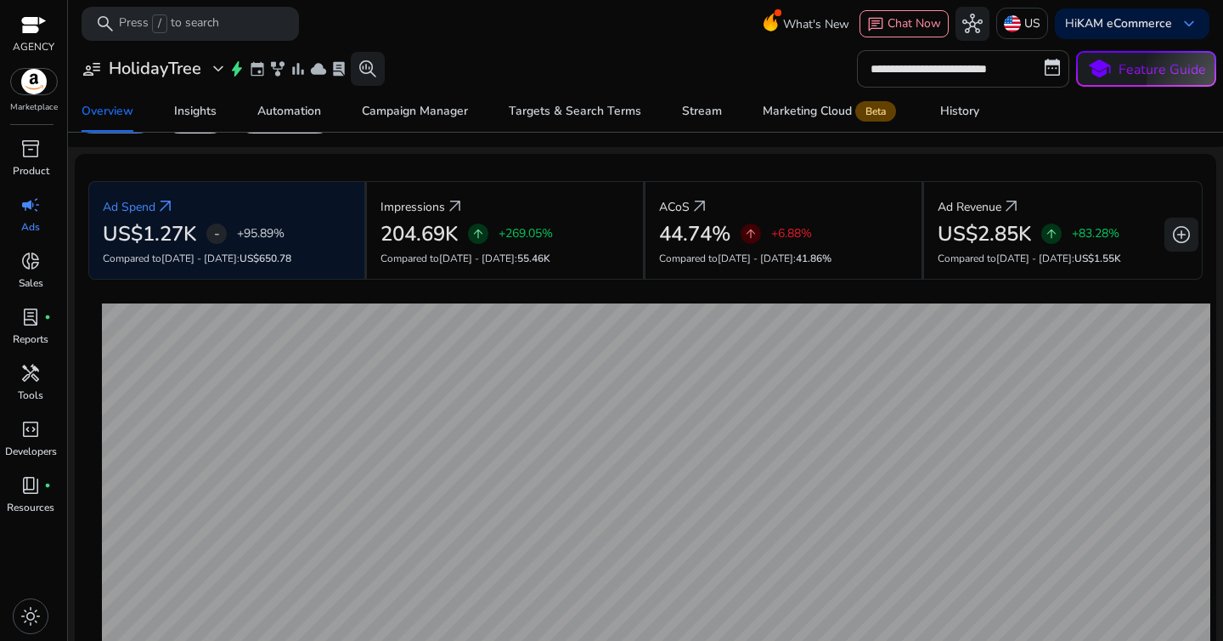
click at [957, 82] on input "**********" at bounding box center [963, 68] width 212 height 37
select select "*"
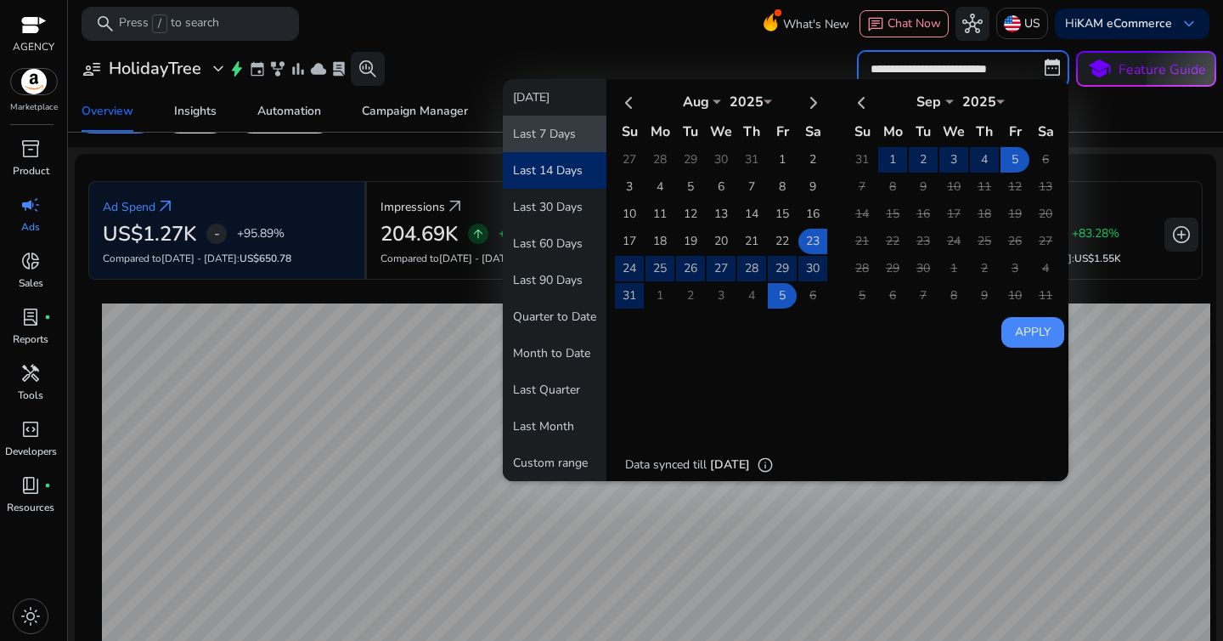
click at [569, 140] on button "Last 7 Days" at bounding box center [555, 134] width 104 height 37
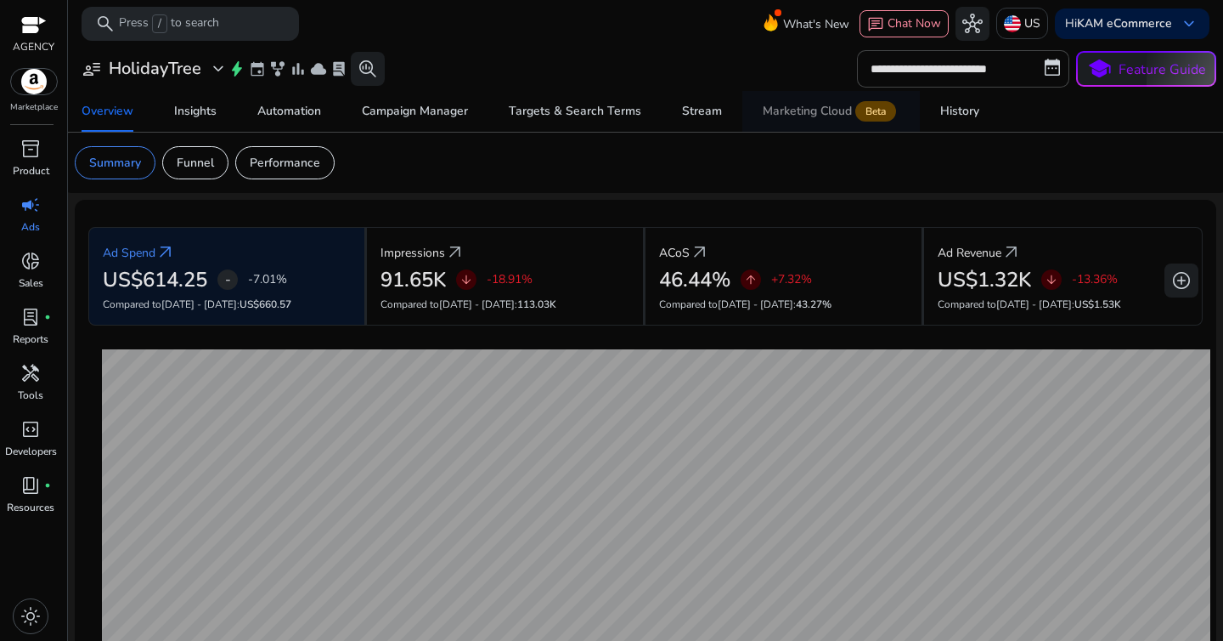
scroll to position [0, 0]
click at [221, 158] on div "Funnel" at bounding box center [195, 162] width 66 height 33
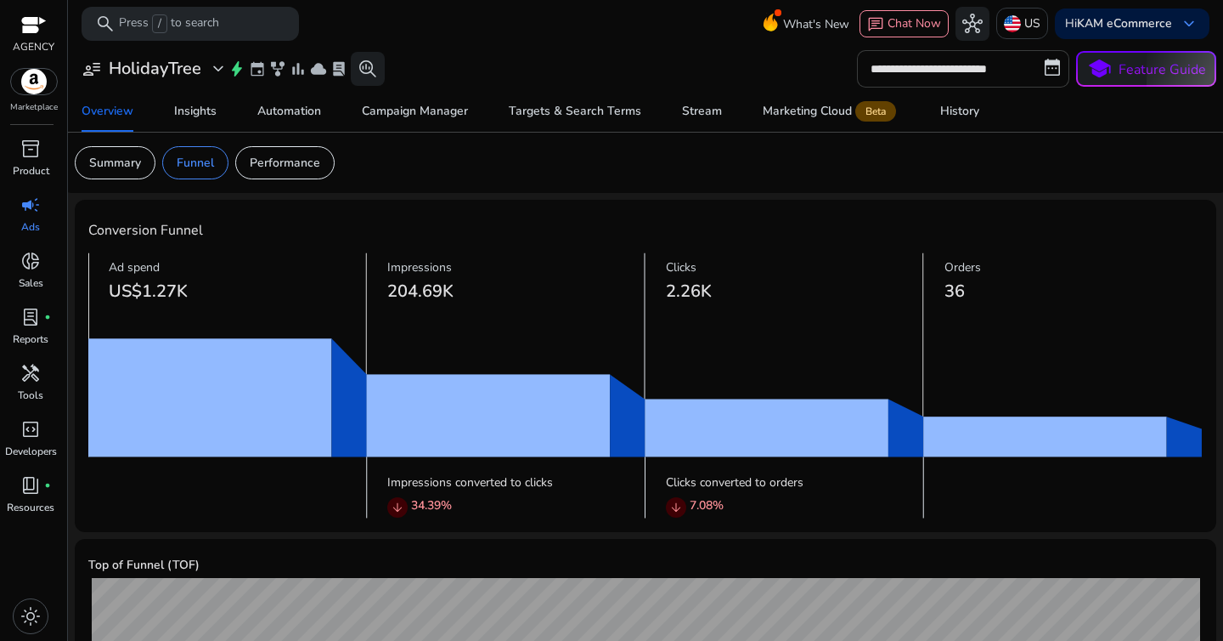
click at [981, 71] on input "**********" at bounding box center [963, 68] width 212 height 37
select select "*"
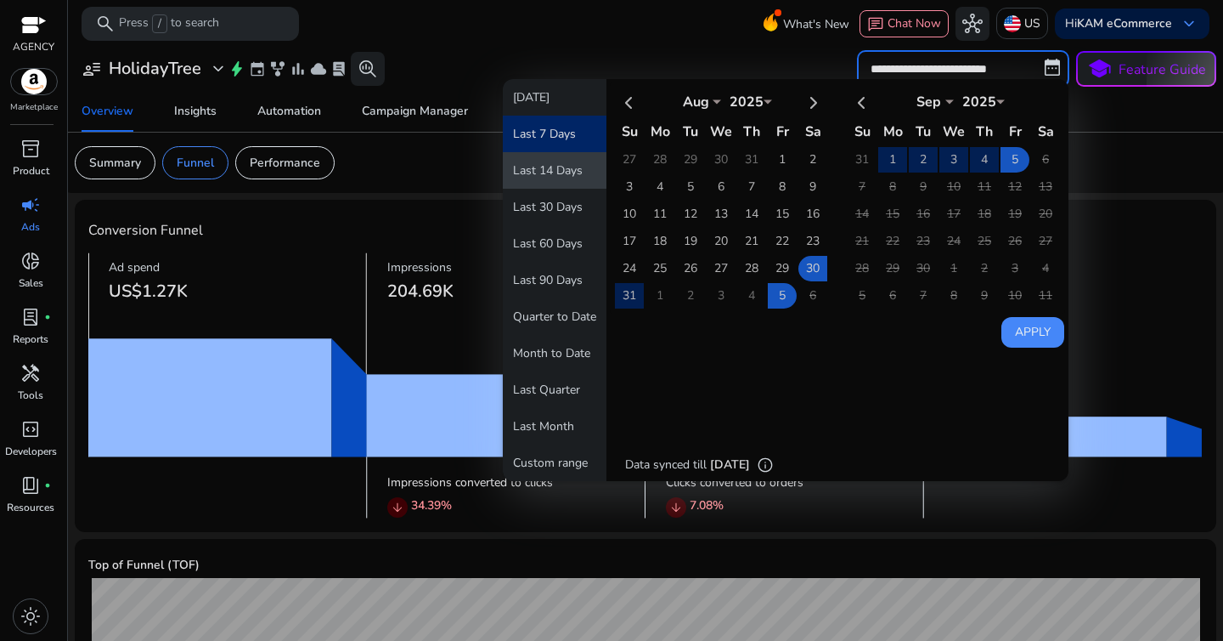
click at [538, 183] on button "Last 14 Days" at bounding box center [555, 170] width 104 height 37
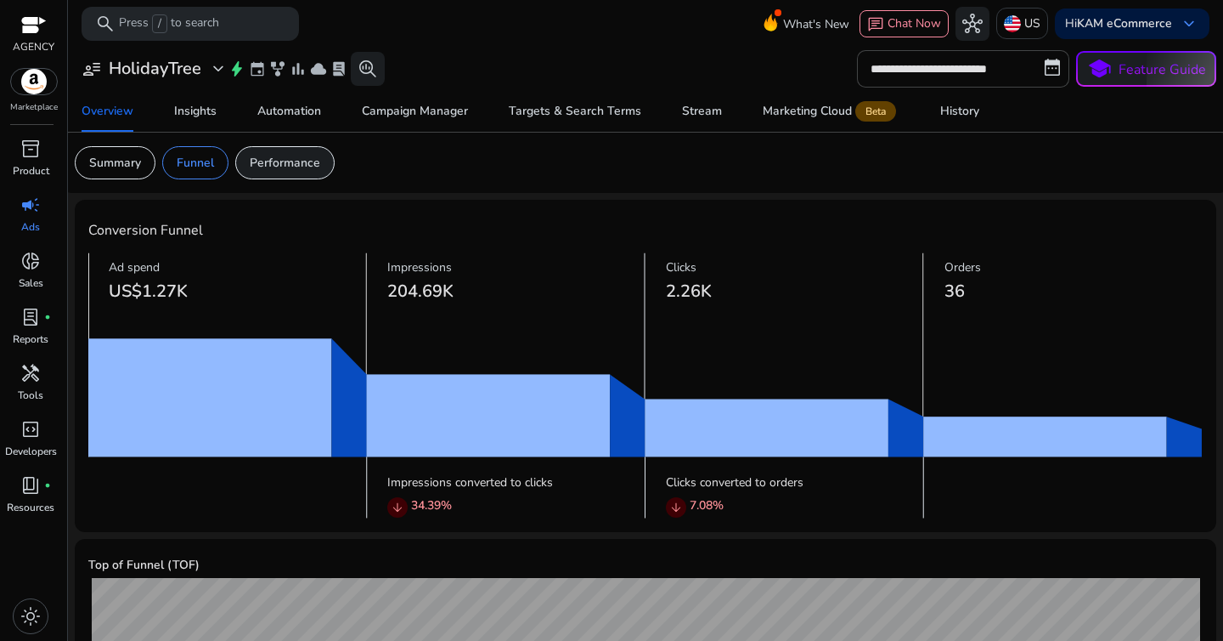
click at [289, 159] on p "Performance" at bounding box center [285, 163] width 71 height 18
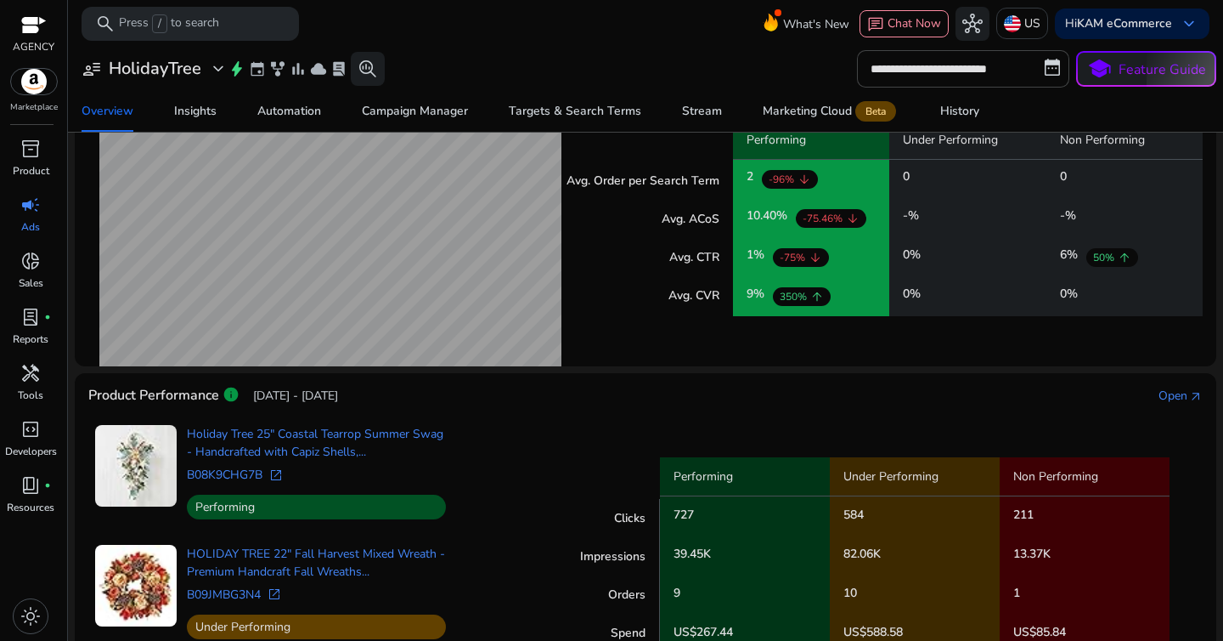
scroll to position [545, 0]
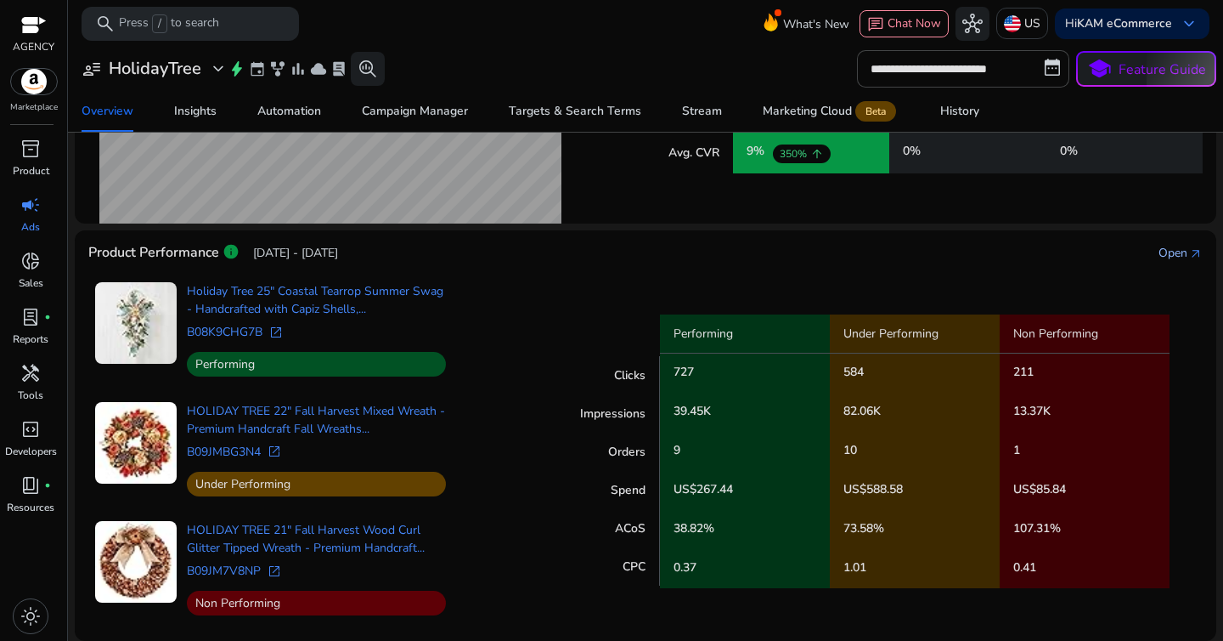
click at [1166, 246] on div "Open" at bounding box center [1173, 253] width 29 height 18
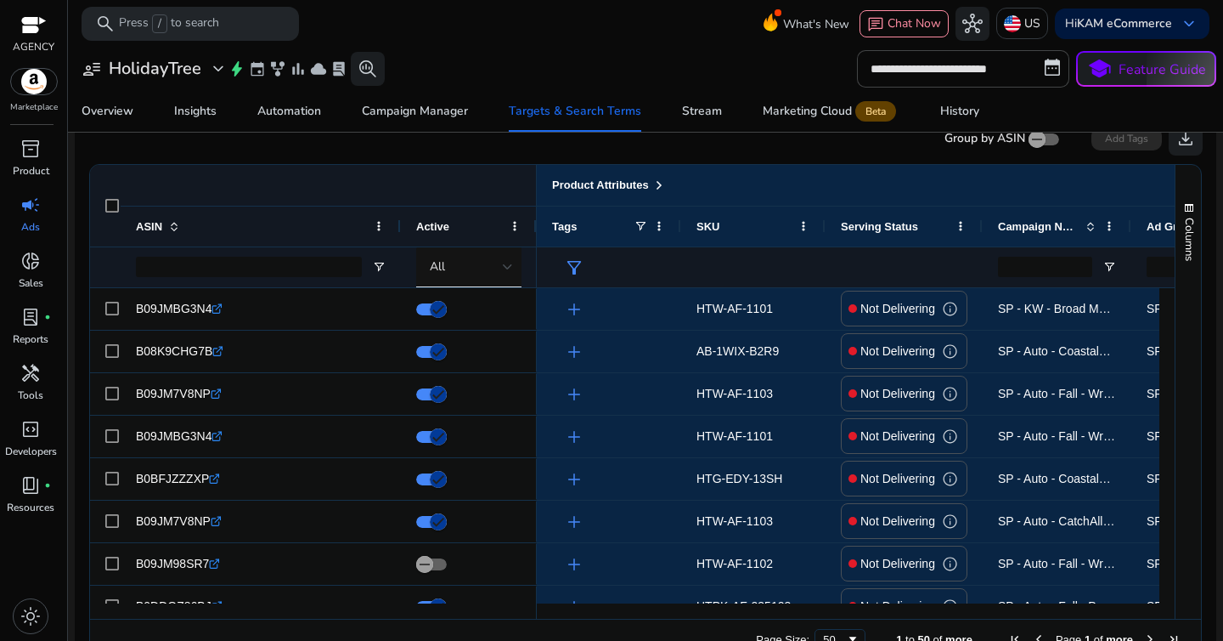
scroll to position [172, 0]
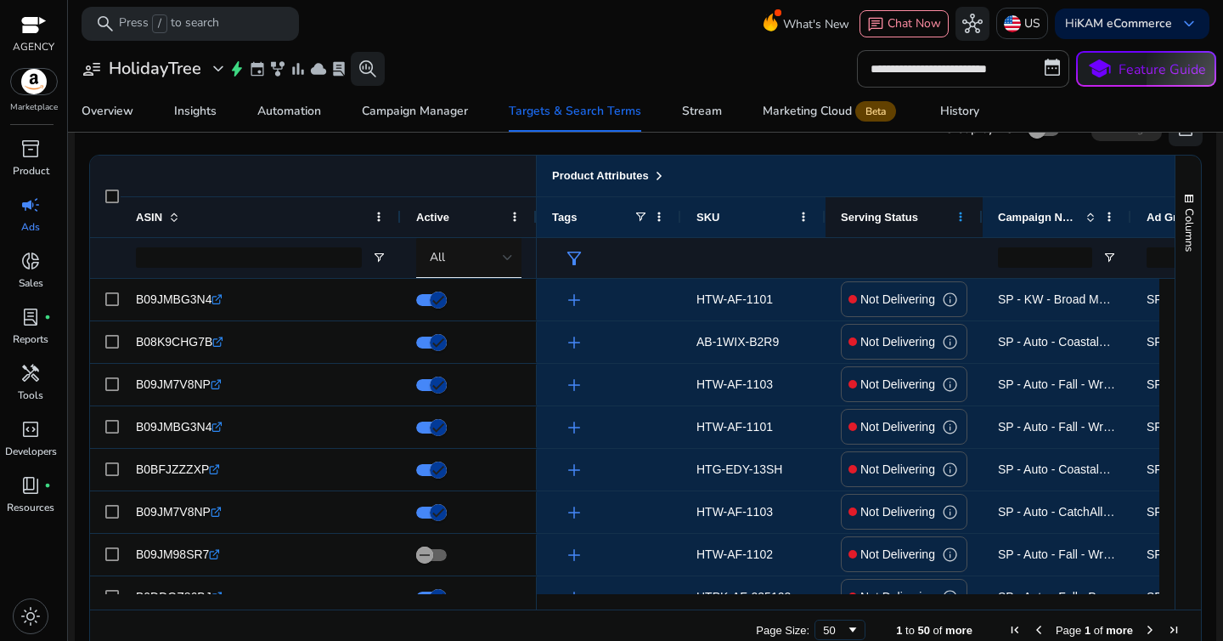
click at [957, 218] on span at bounding box center [961, 217] width 14 height 14
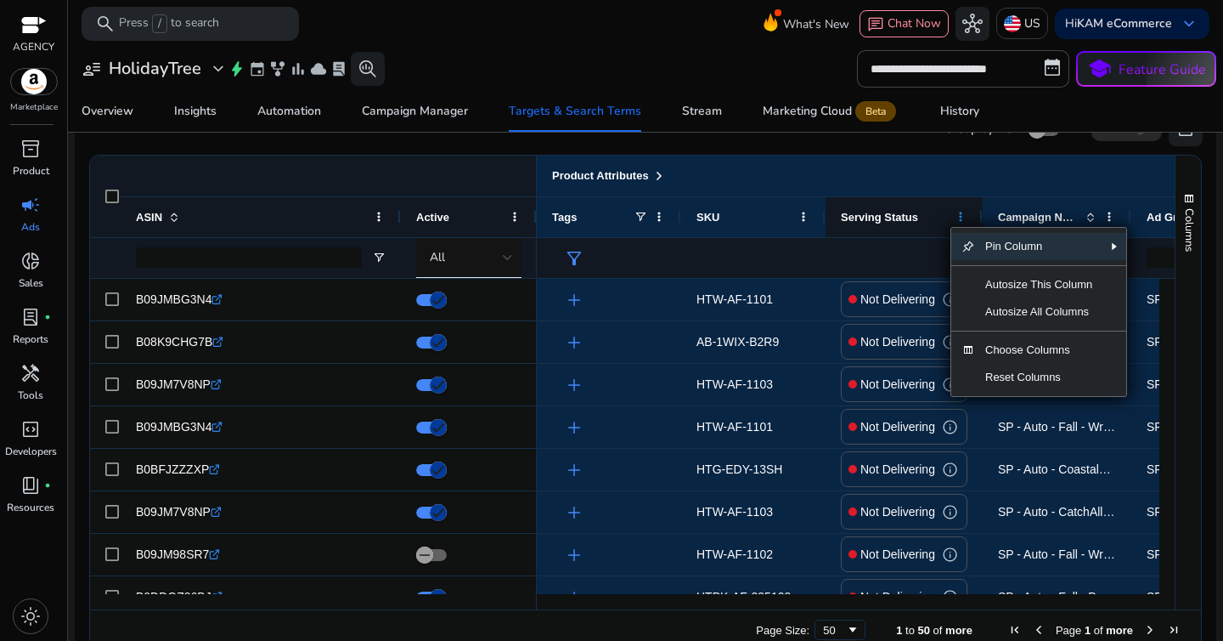
click at [957, 218] on span at bounding box center [961, 217] width 14 height 14
click at [866, 152] on ag-grid-angular "Press ALT DOWN to open column menu Drag here to set row groups Drag here to set…" at bounding box center [646, 402] width 1140 height 513
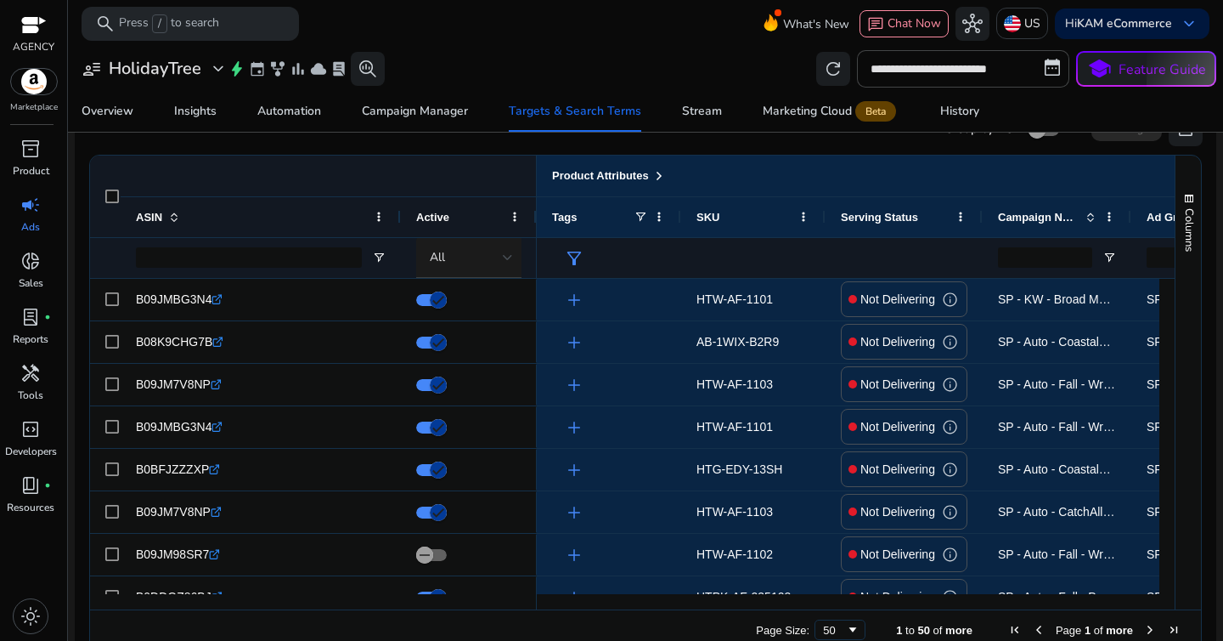
click at [500, 254] on div "All" at bounding box center [466, 257] width 73 height 19
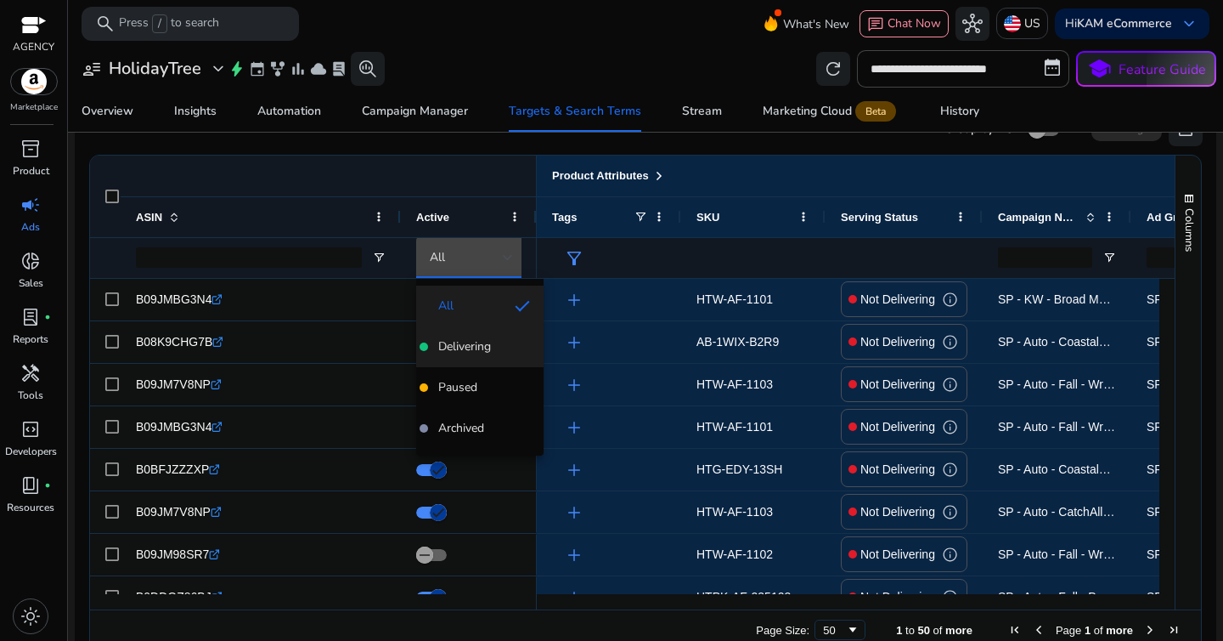
click at [475, 347] on span "Delivering" at bounding box center [464, 346] width 53 height 17
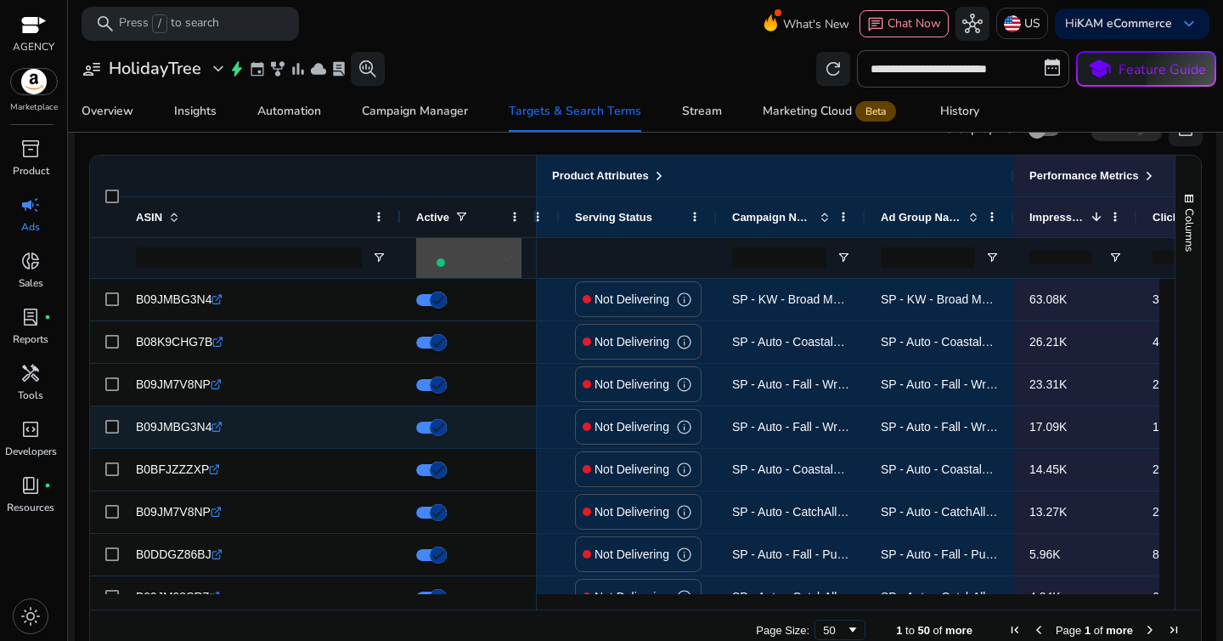
scroll to position [0, 0]
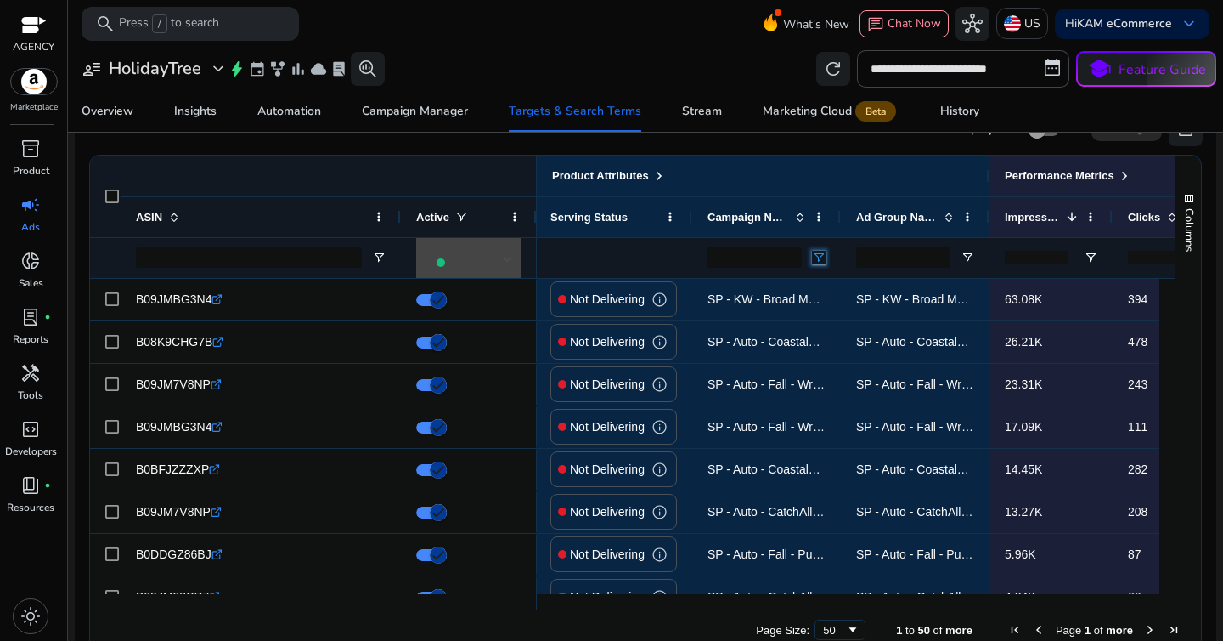
click at [819, 257] on span "Open Filter Menu" at bounding box center [819, 258] width 14 height 14
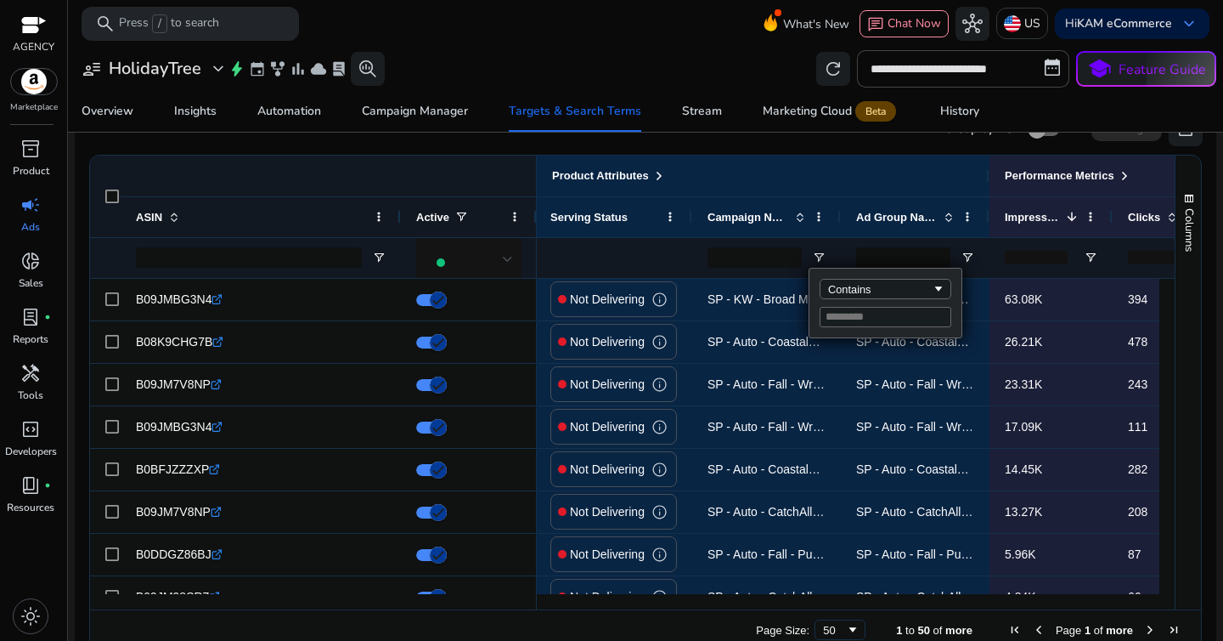
click at [859, 319] on input "Filter Value" at bounding box center [886, 317] width 132 height 20
type input "*"
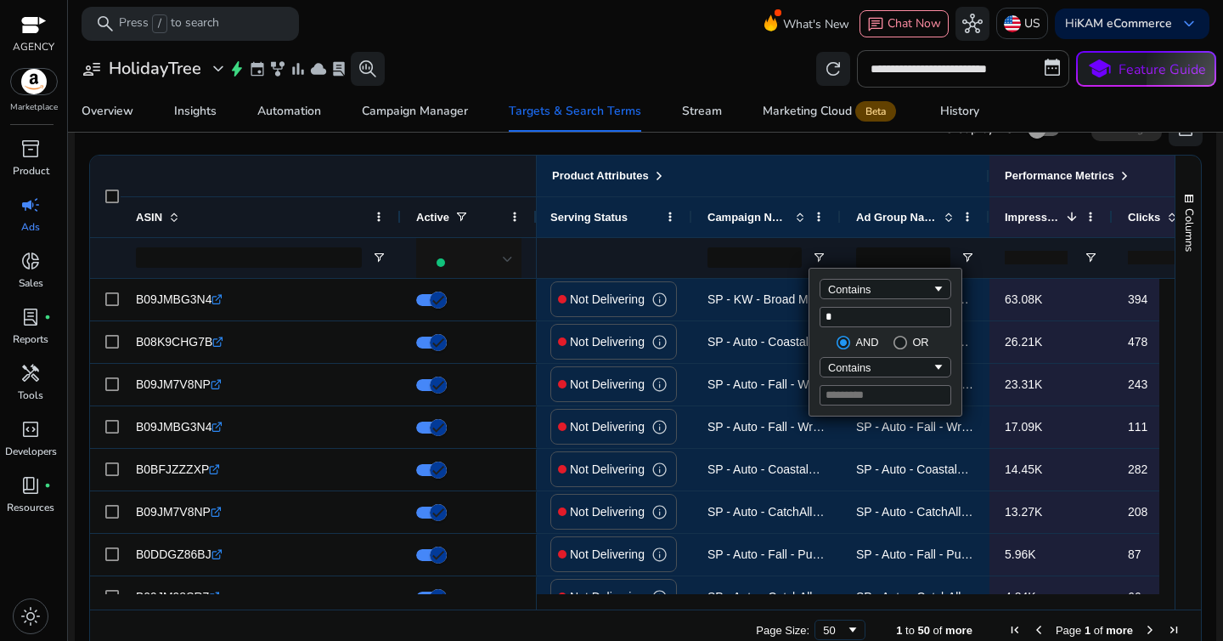
type input "*"
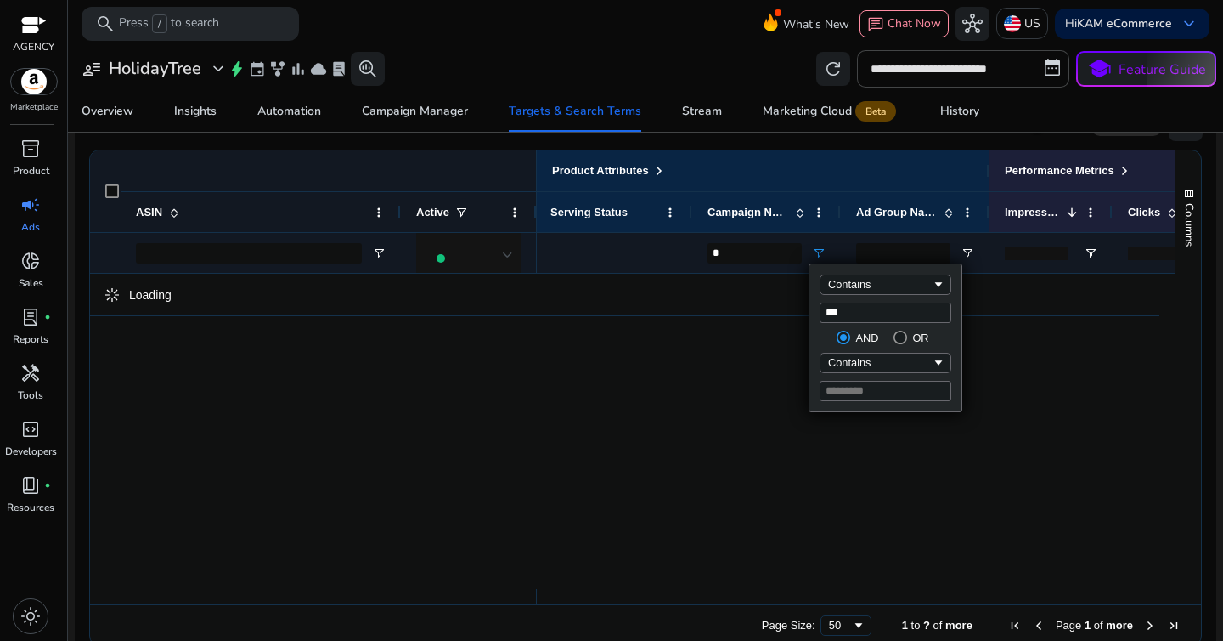
type input "****"
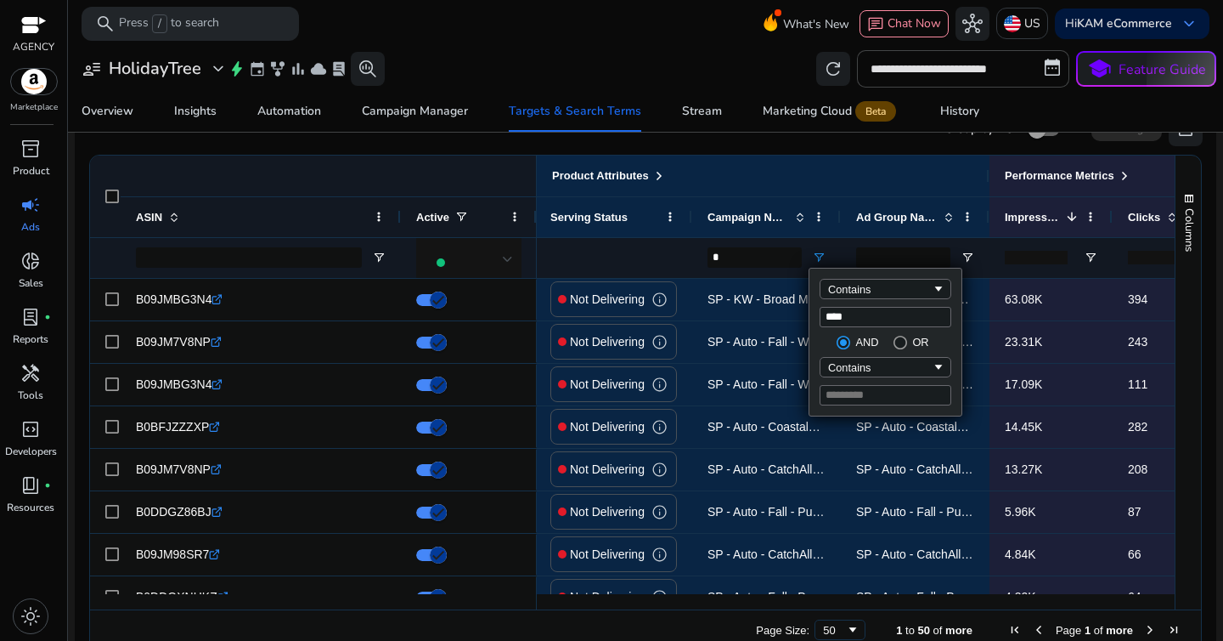
type input "****"
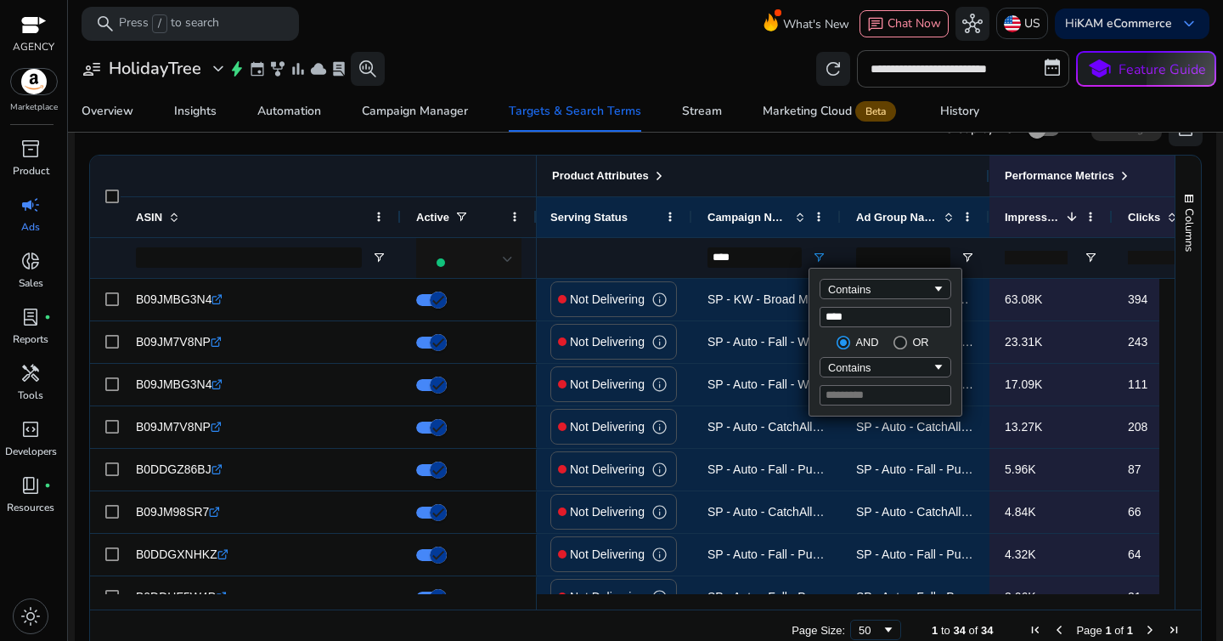
click at [719, 164] on div "Product Attributes" at bounding box center [617, 175] width 743 height 41
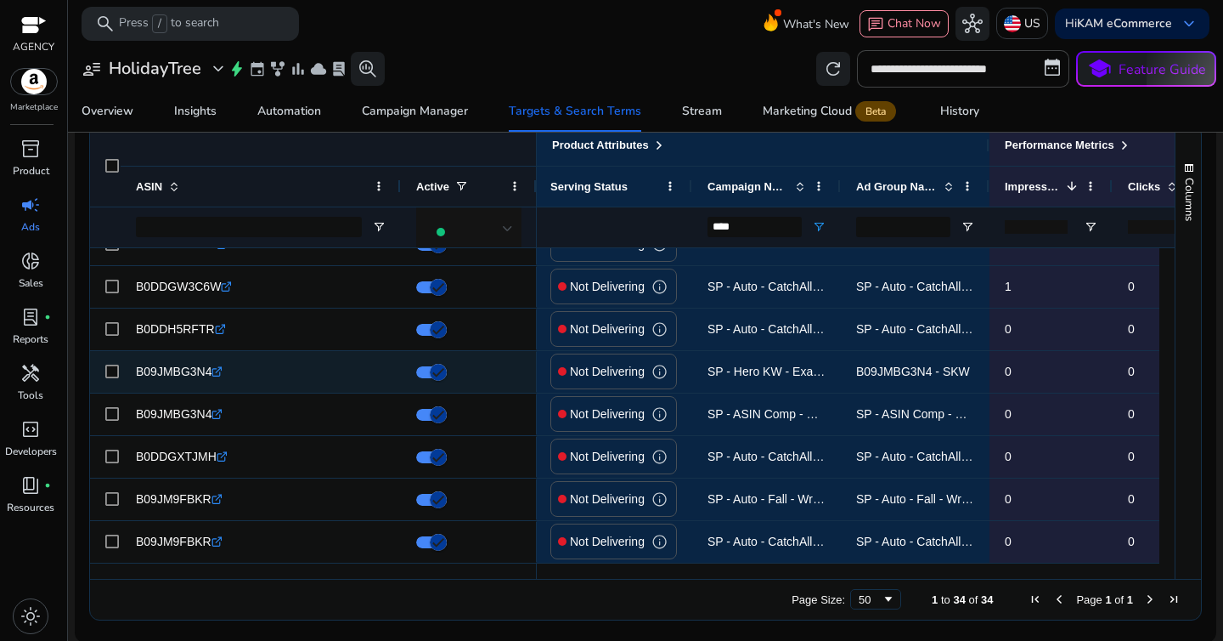
click at [618, 373] on p "Not Delivering" at bounding box center [607, 371] width 75 height 35
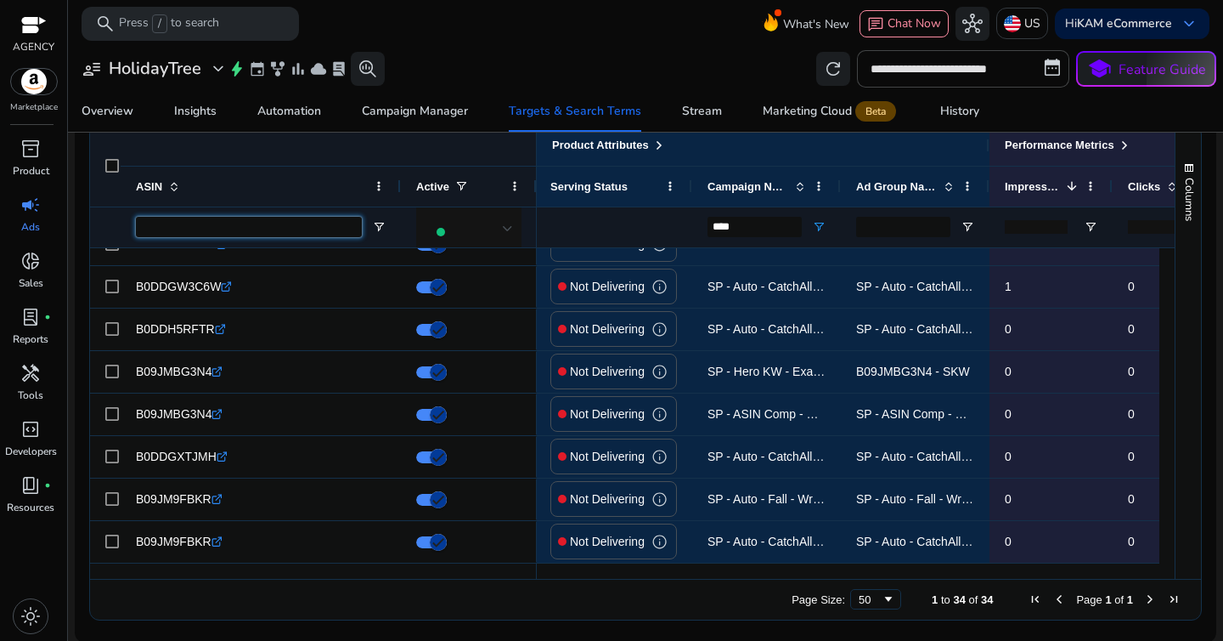
click at [301, 231] on input "ASIN Filter Input" at bounding box center [249, 227] width 226 height 20
paste input "**********"
type input "**********"
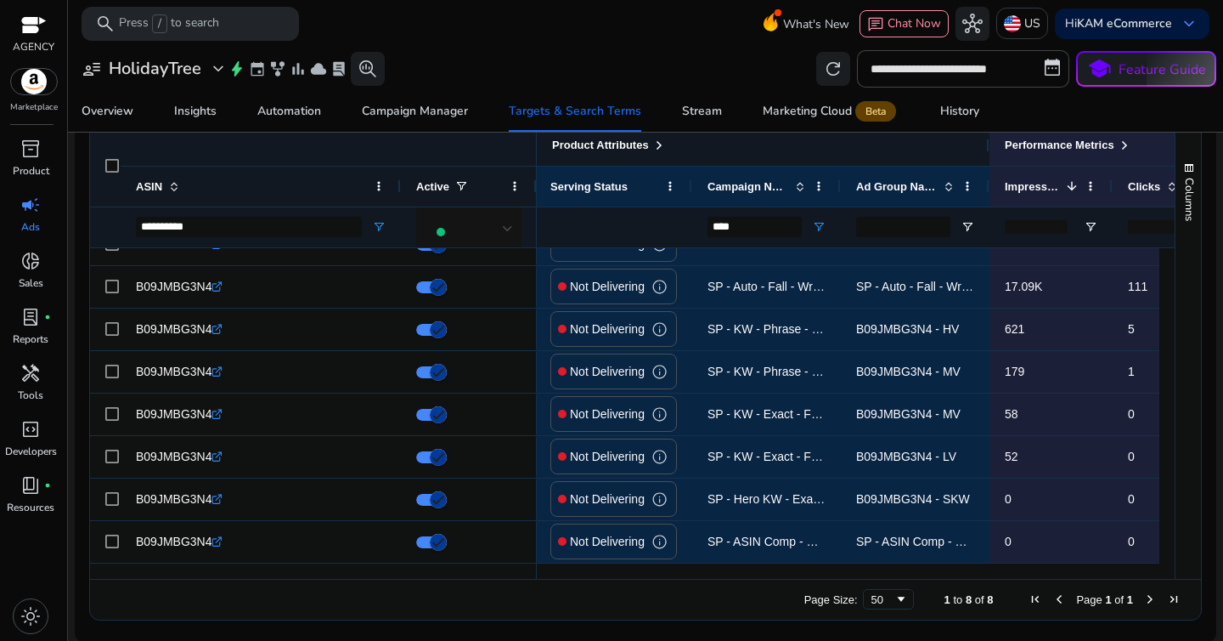
click at [666, 147] on span at bounding box center [659, 145] width 14 height 14
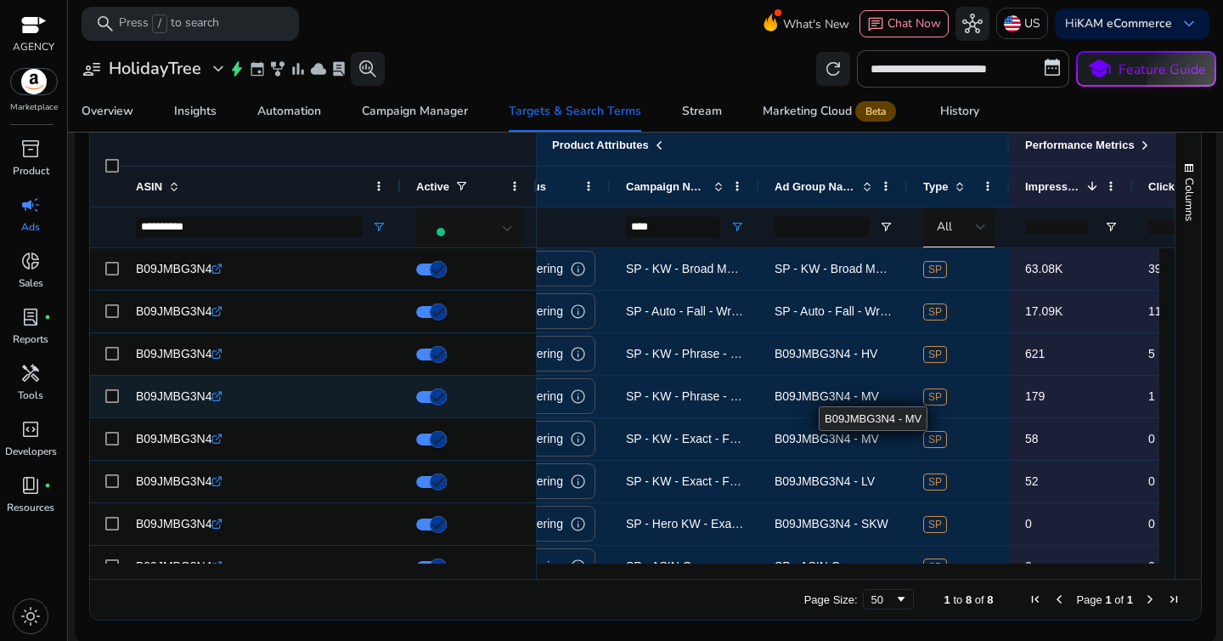
scroll to position [0, 480]
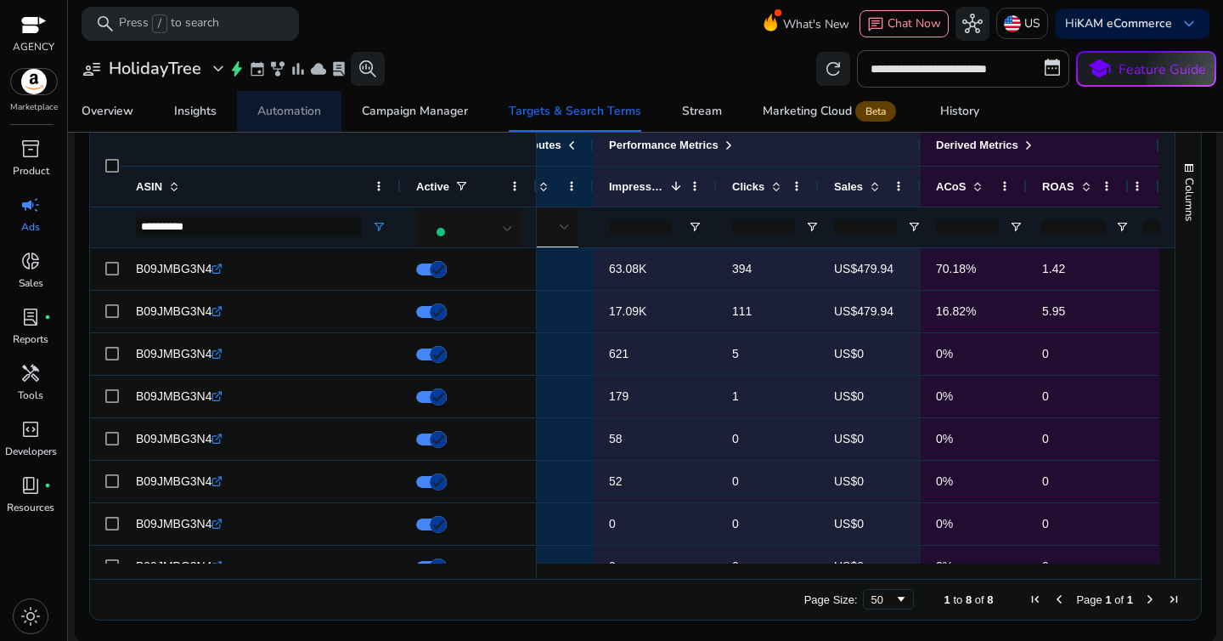
click at [291, 110] on div "Automation" at bounding box center [289, 111] width 64 height 12
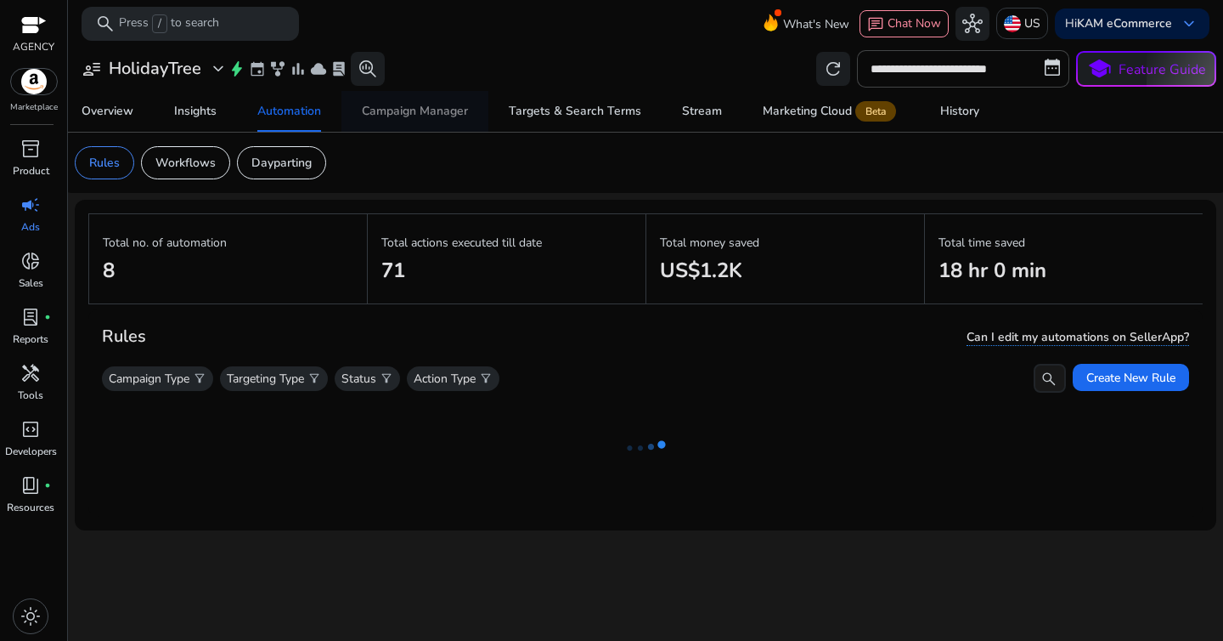
click at [442, 105] on div "Campaign Manager" at bounding box center [415, 111] width 106 height 12
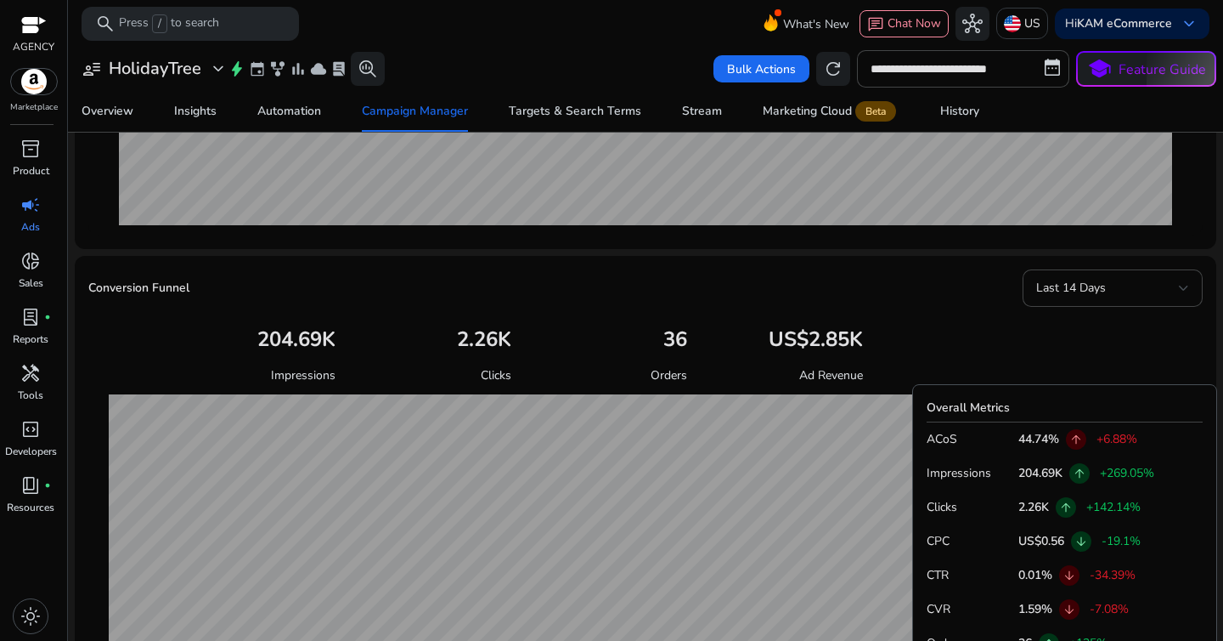
scroll to position [465, 0]
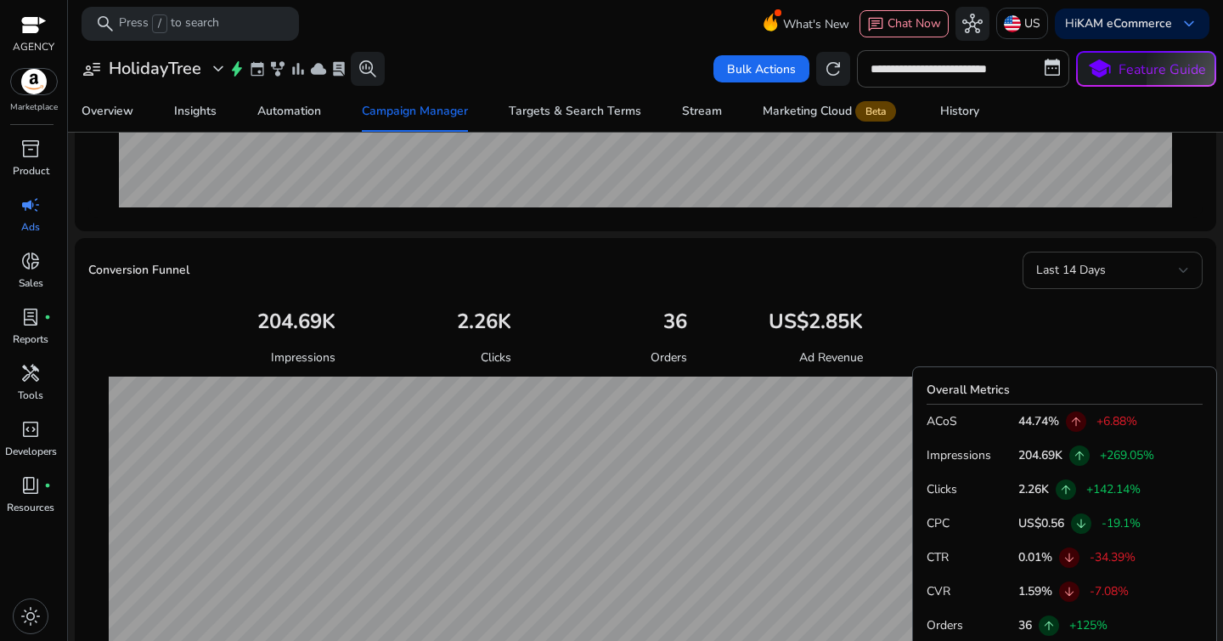
click at [1055, 275] on span "Last 14 Days" at bounding box center [1071, 270] width 70 height 16
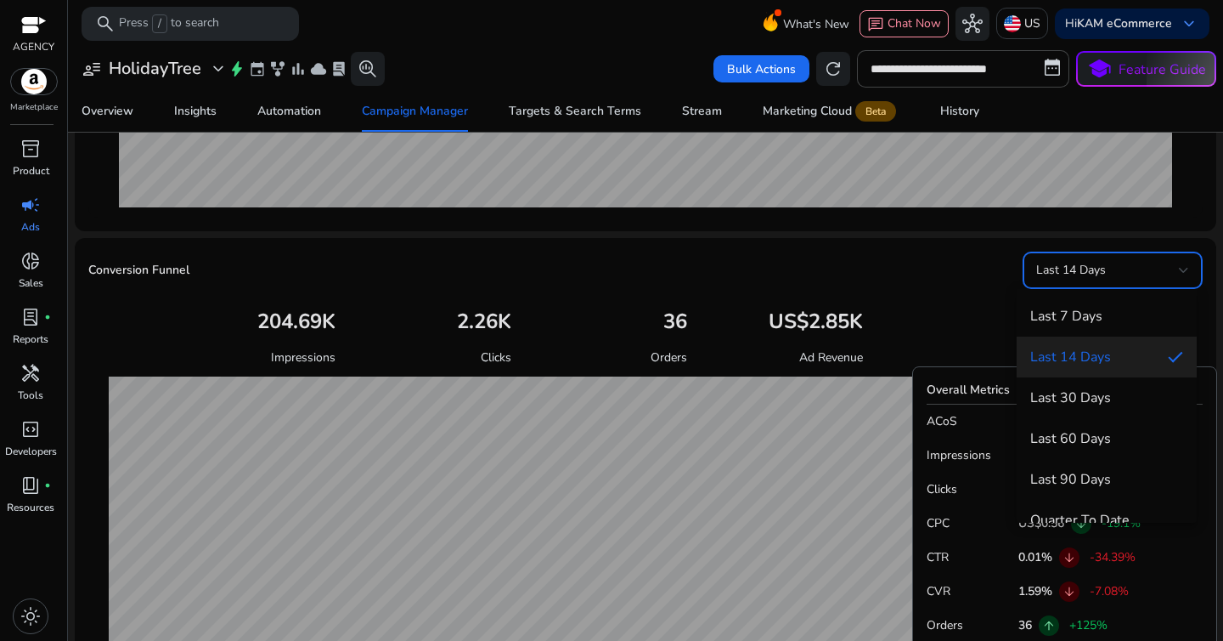
click at [978, 272] on div at bounding box center [611, 320] width 1223 height 641
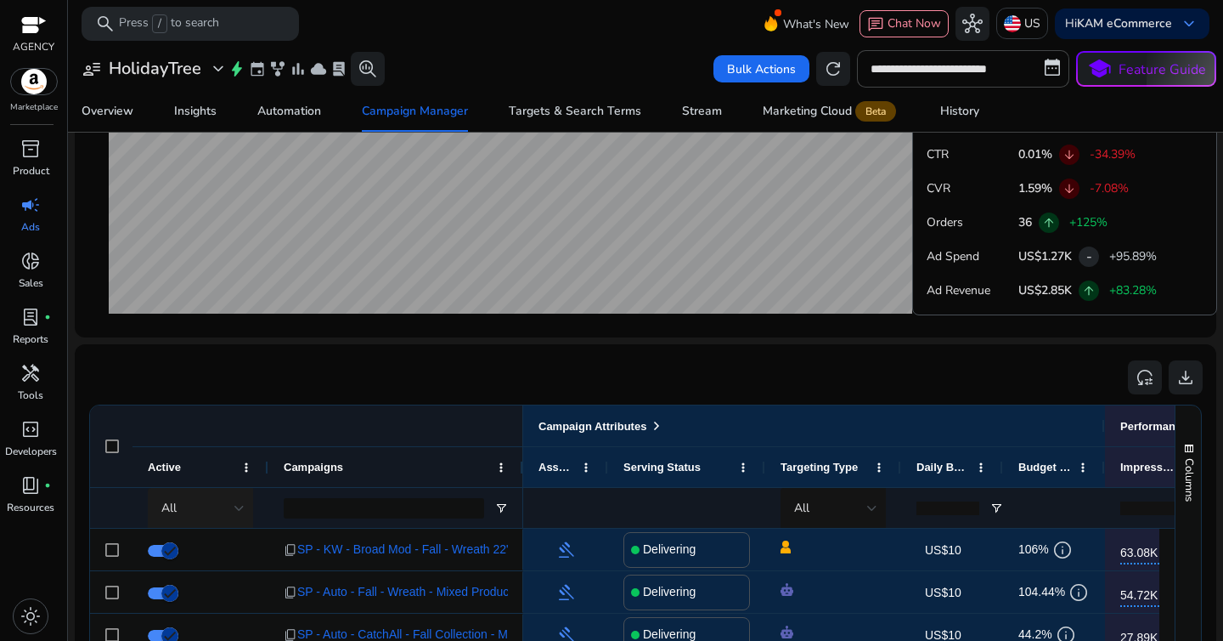
click at [233, 504] on div "All" at bounding box center [197, 508] width 73 height 19
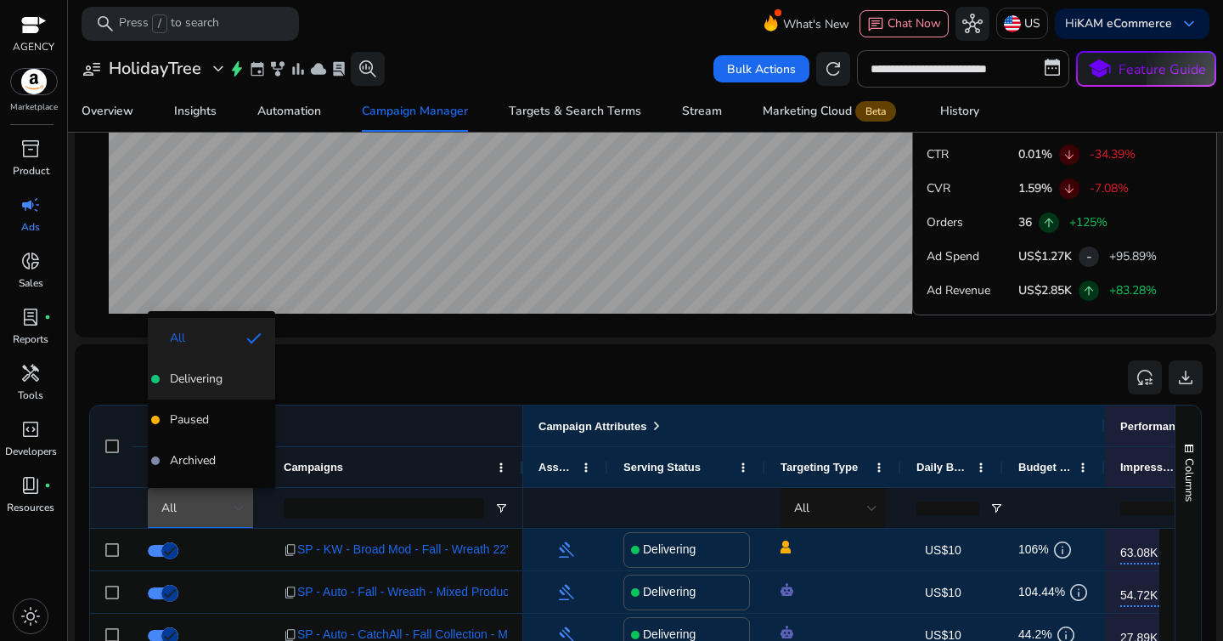
click at [220, 387] on mat-option "Delivering" at bounding box center [211, 378] width 127 height 41
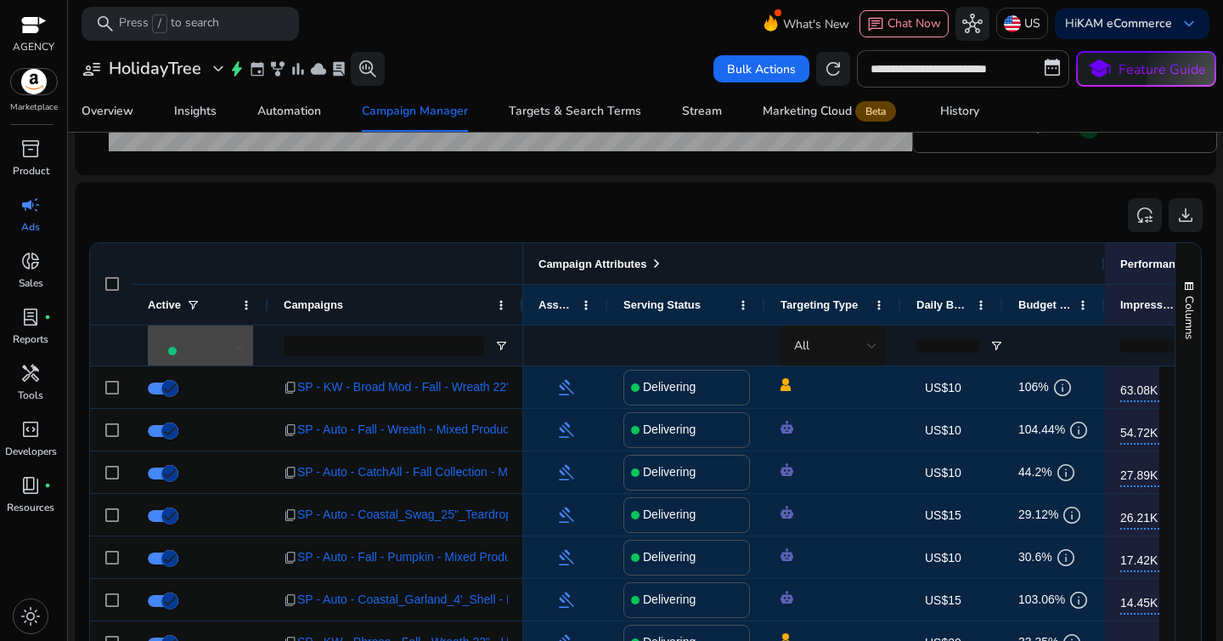
click at [644, 262] on span "Campaign Attributes" at bounding box center [593, 263] width 108 height 13
click at [663, 261] on span at bounding box center [657, 264] width 14 height 14
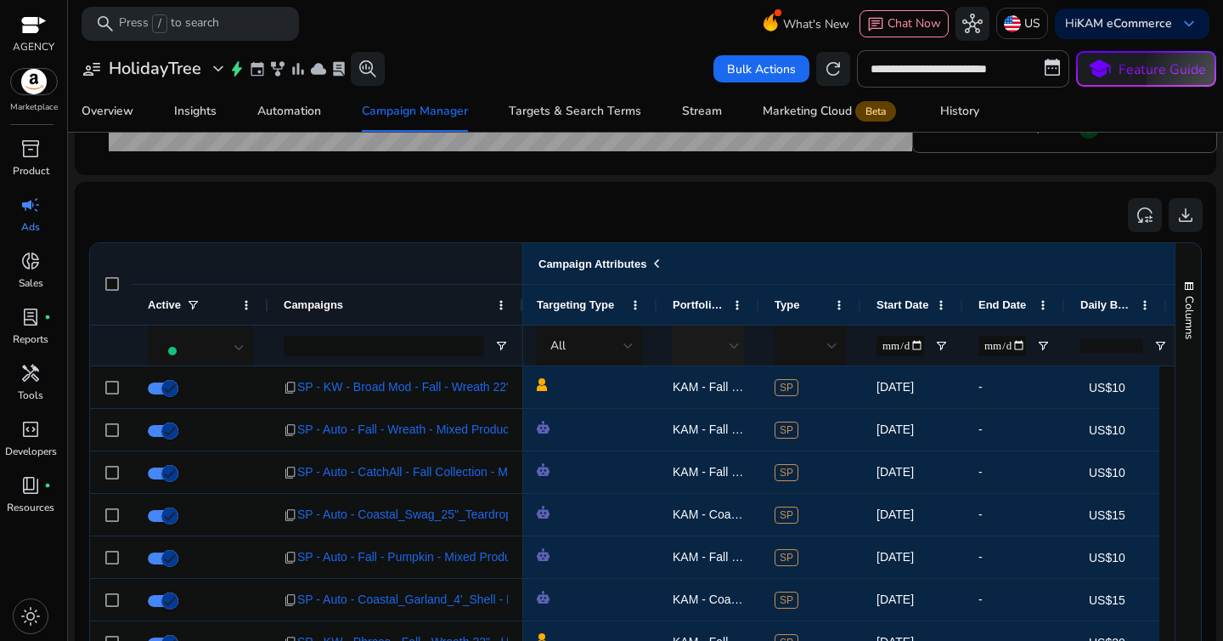
click at [737, 347] on div at bounding box center [735, 345] width 10 height 7
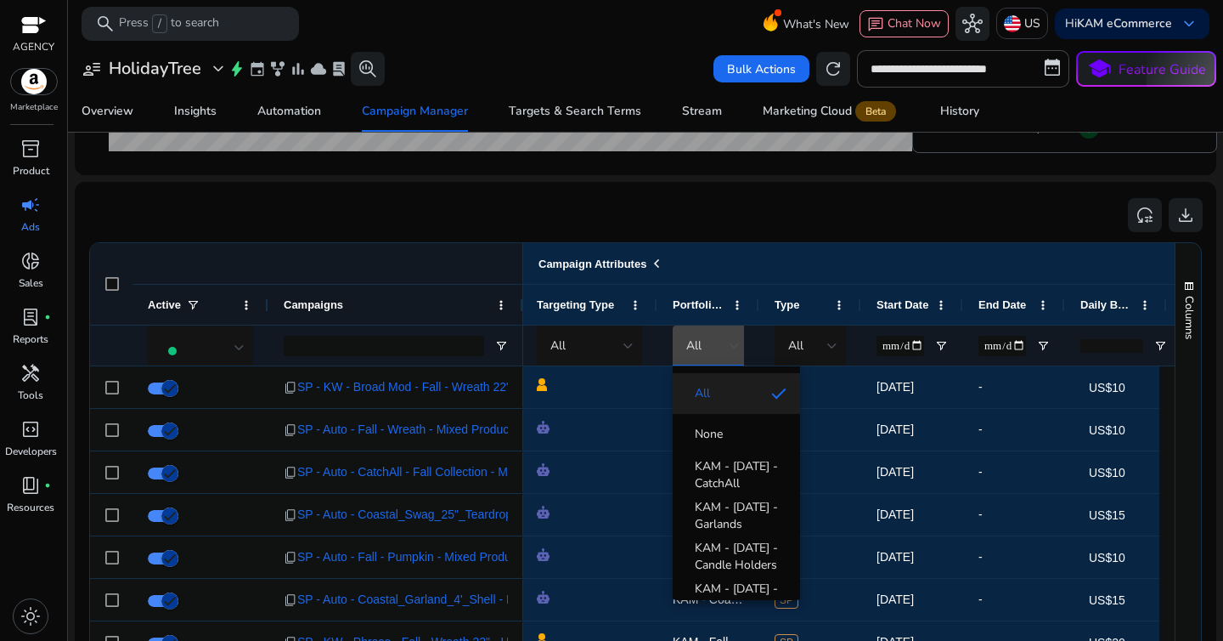
click at [705, 341] on div at bounding box center [611, 320] width 1223 height 641
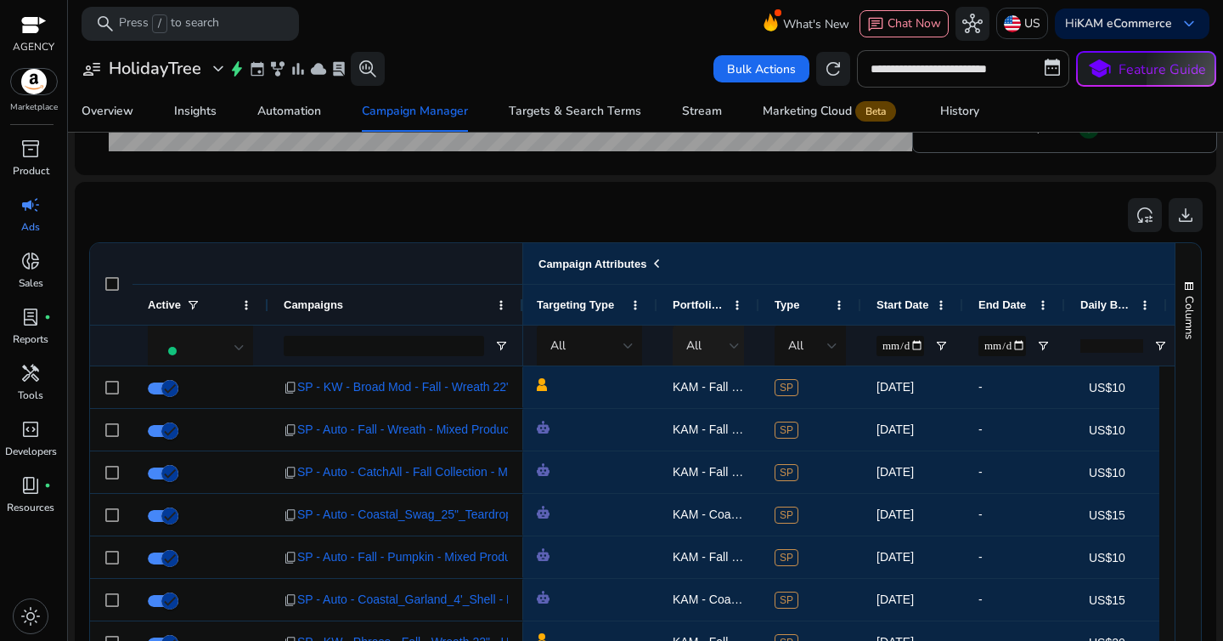
click at [739, 347] on div at bounding box center [735, 345] width 10 height 7
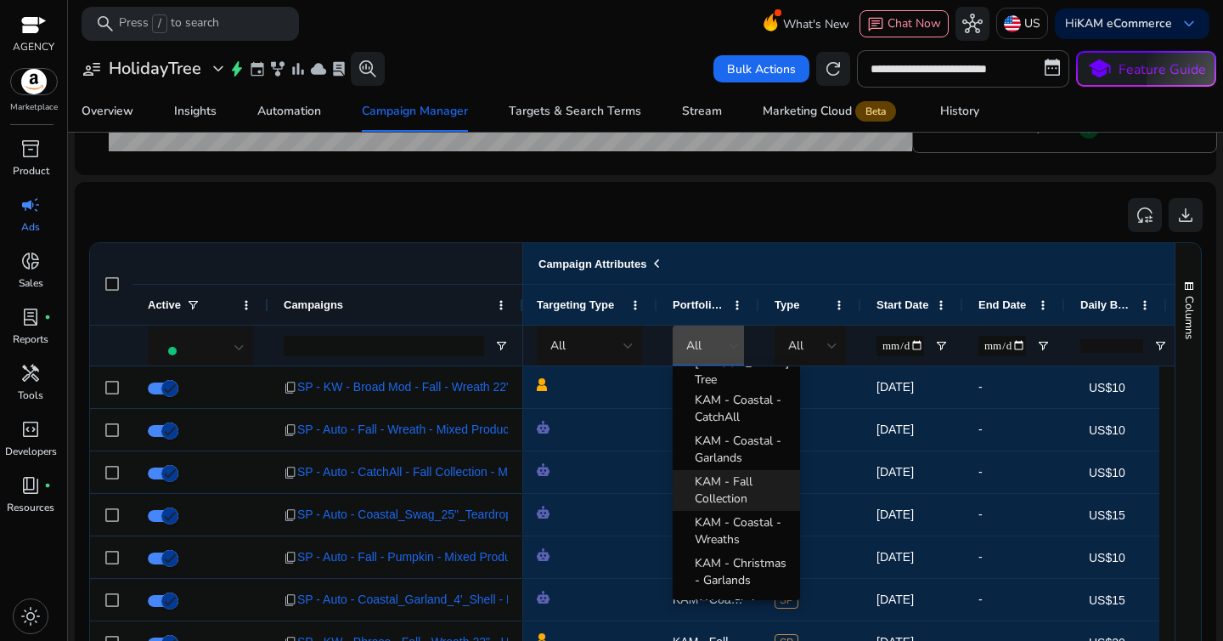
click at [725, 475] on span "KAM - Fall Collection" at bounding box center [741, 490] width 92 height 34
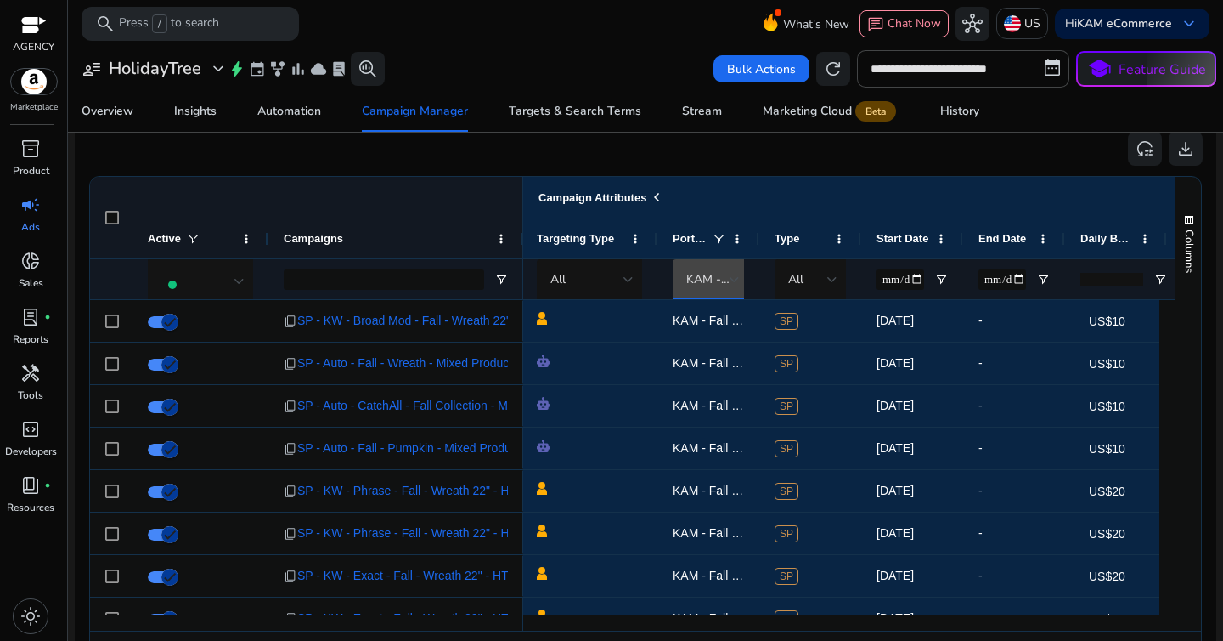
scroll to position [1150, 0]
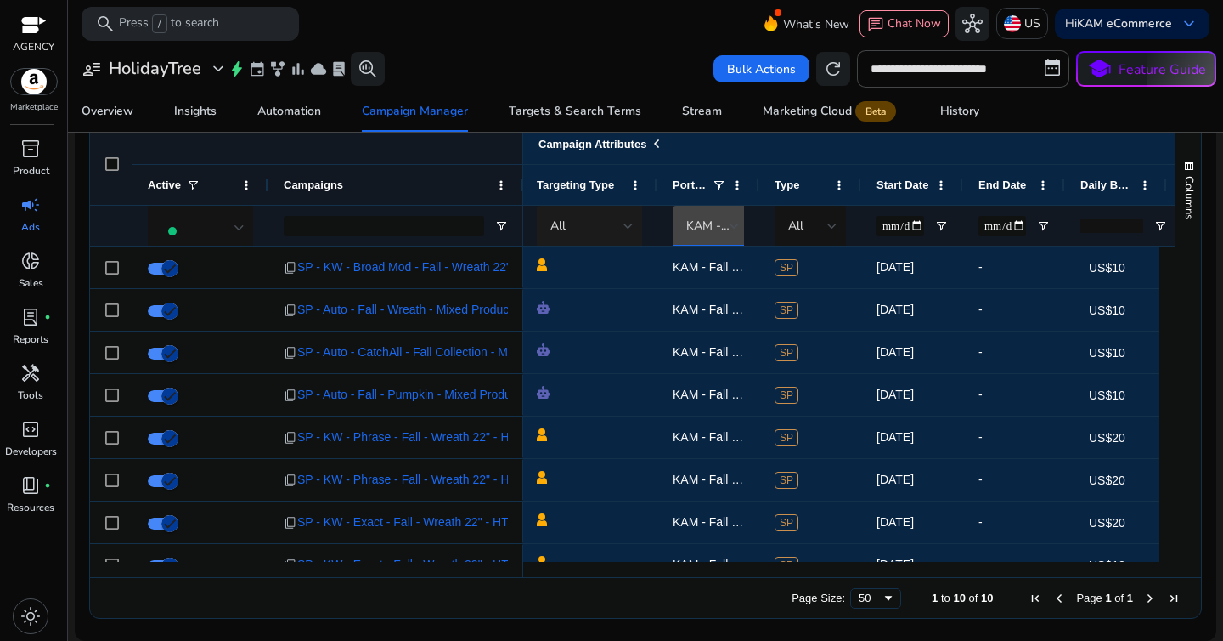
click at [629, 219] on div at bounding box center [629, 226] width 10 height 20
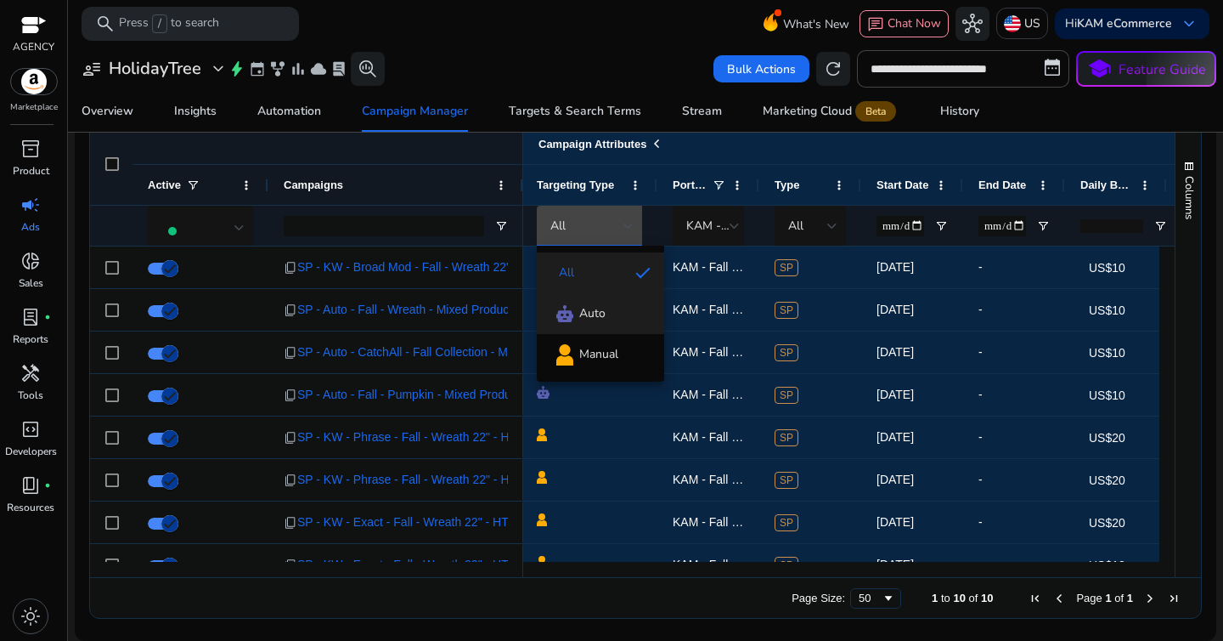
click at [586, 315] on span "Auto" at bounding box center [592, 313] width 26 height 17
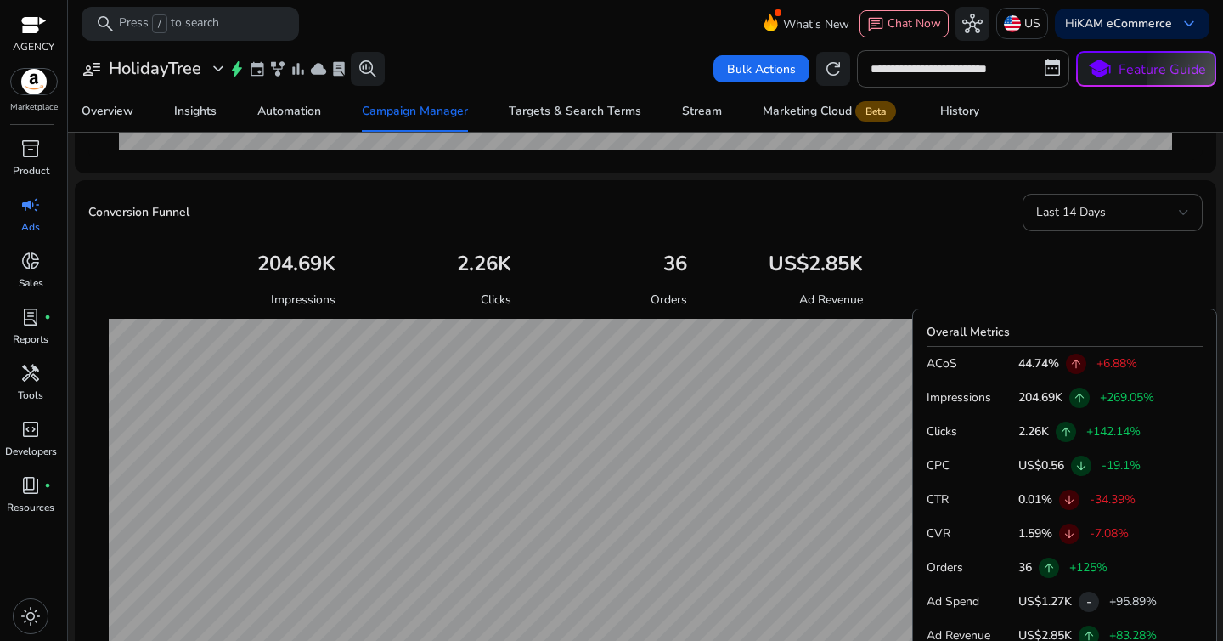
scroll to position [518, 0]
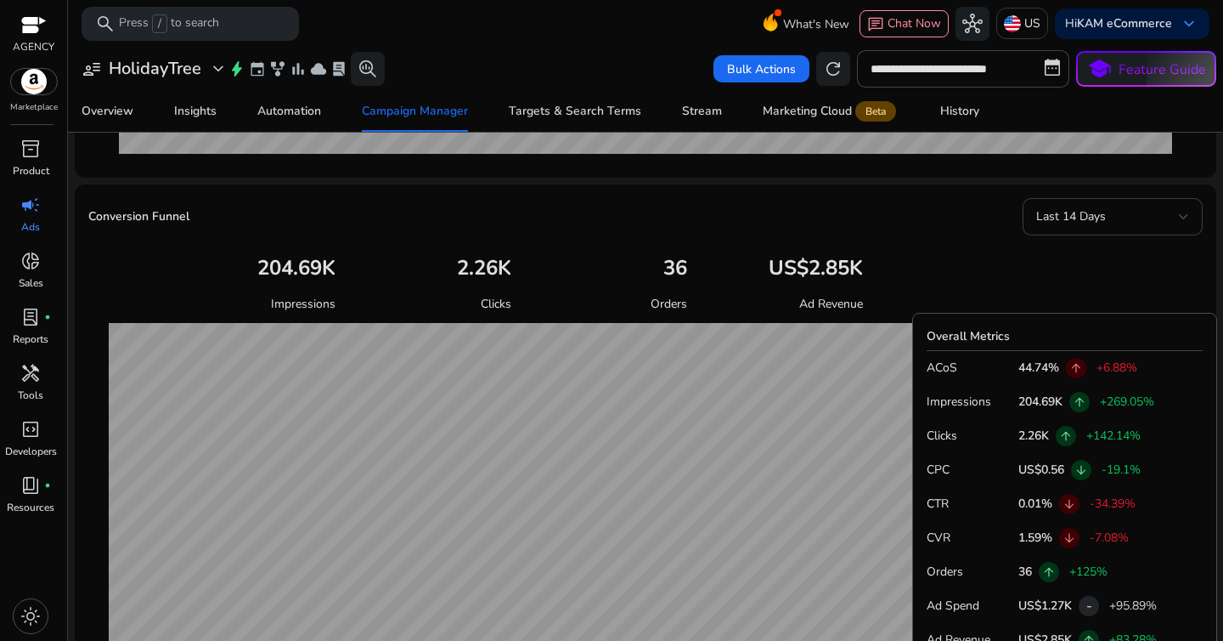
click at [1073, 215] on span "Last 14 Days" at bounding box center [1071, 216] width 70 height 16
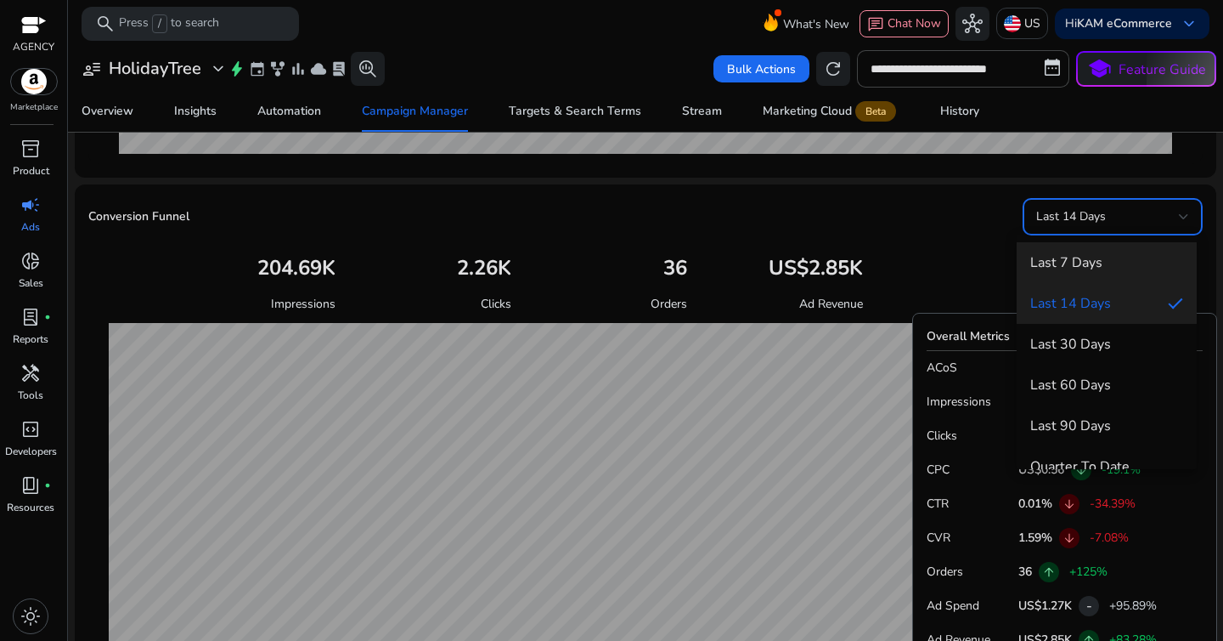
click at [1068, 263] on span "Last 7 Days" at bounding box center [1106, 262] width 153 height 19
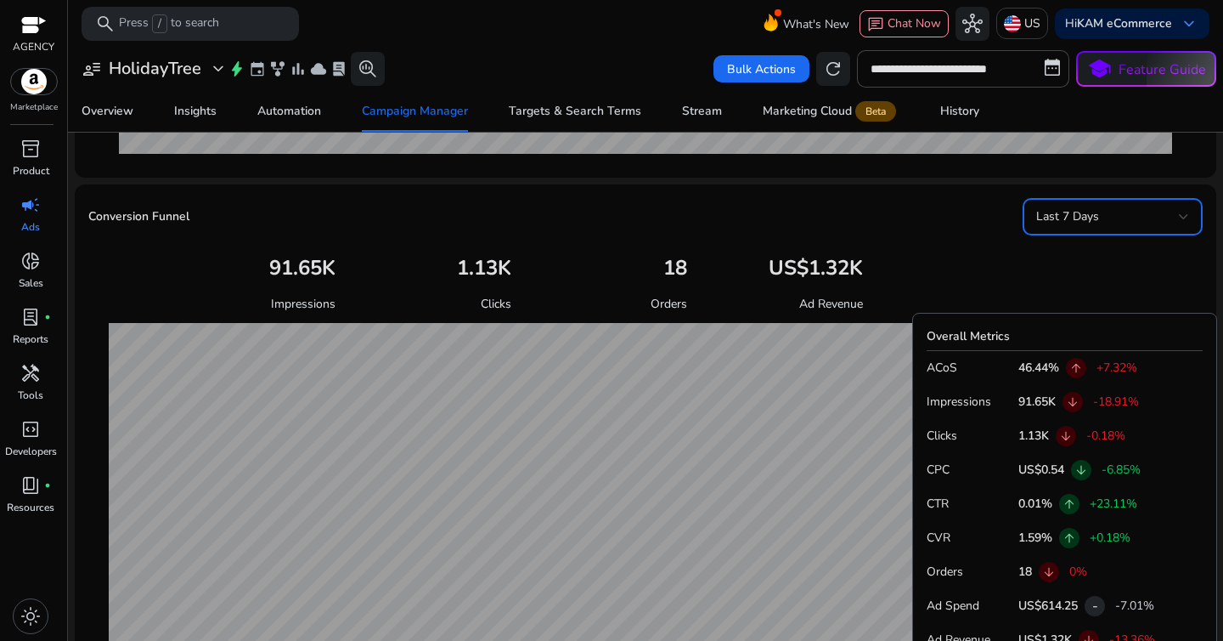
click at [1087, 245] on div at bounding box center [1033, 277] width 340 height 71
click at [1099, 234] on div "Last 7 Days" at bounding box center [1112, 216] width 153 height 37
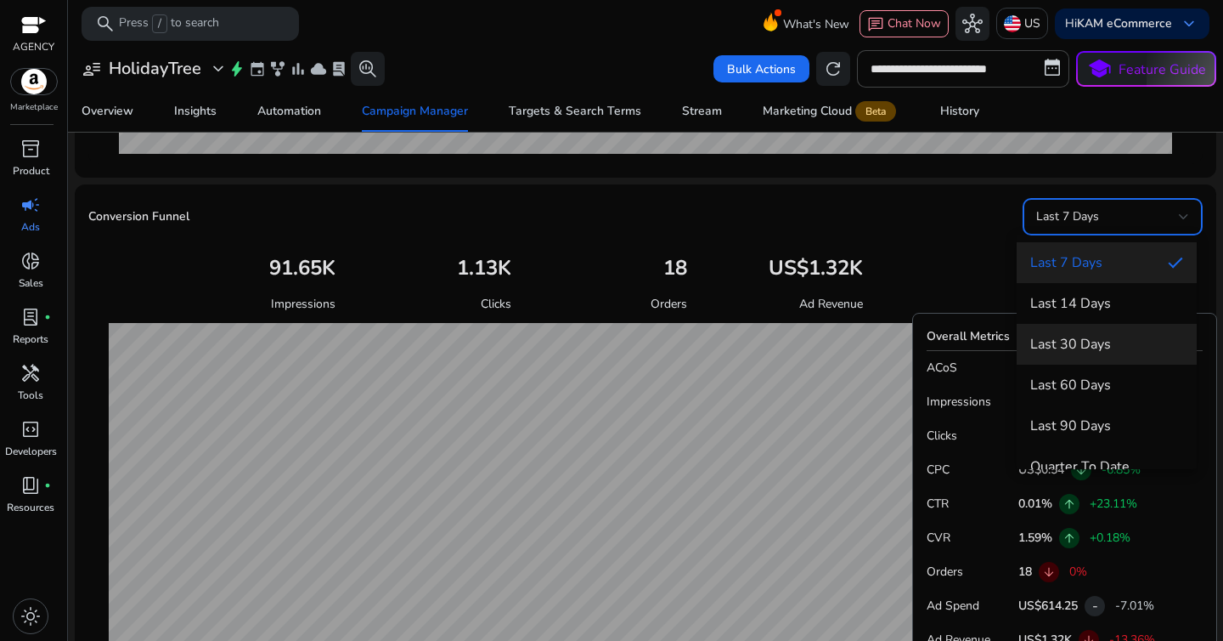
click at [1088, 331] on mat-option "Last 30 Days" at bounding box center [1107, 344] width 180 height 41
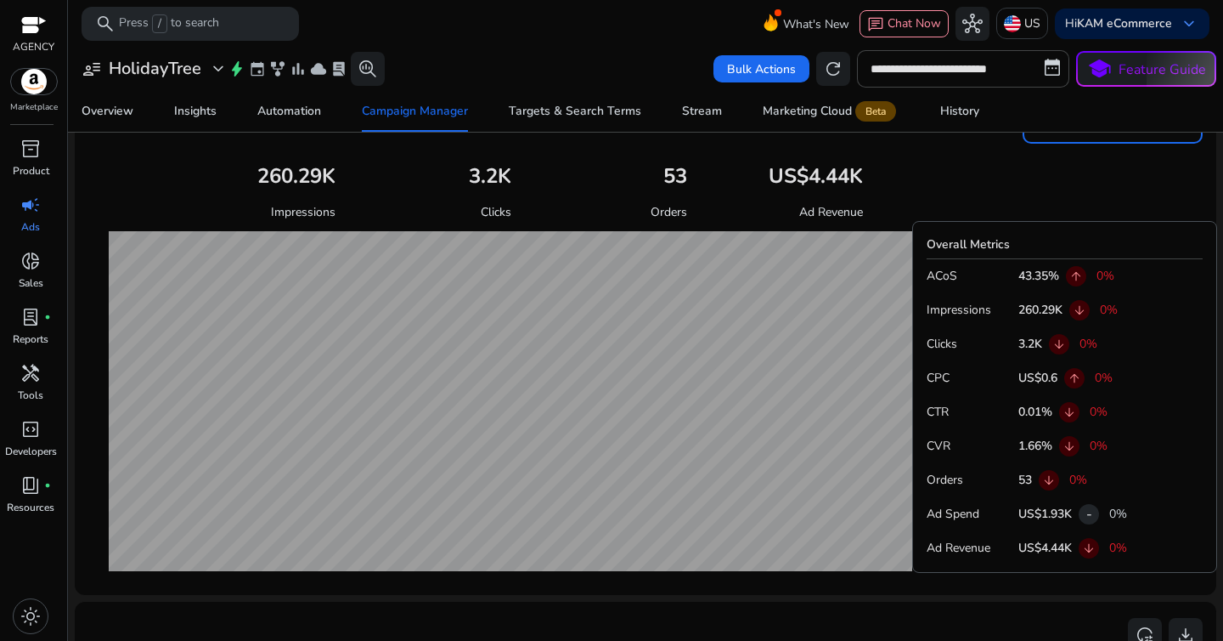
scroll to position [594, 0]
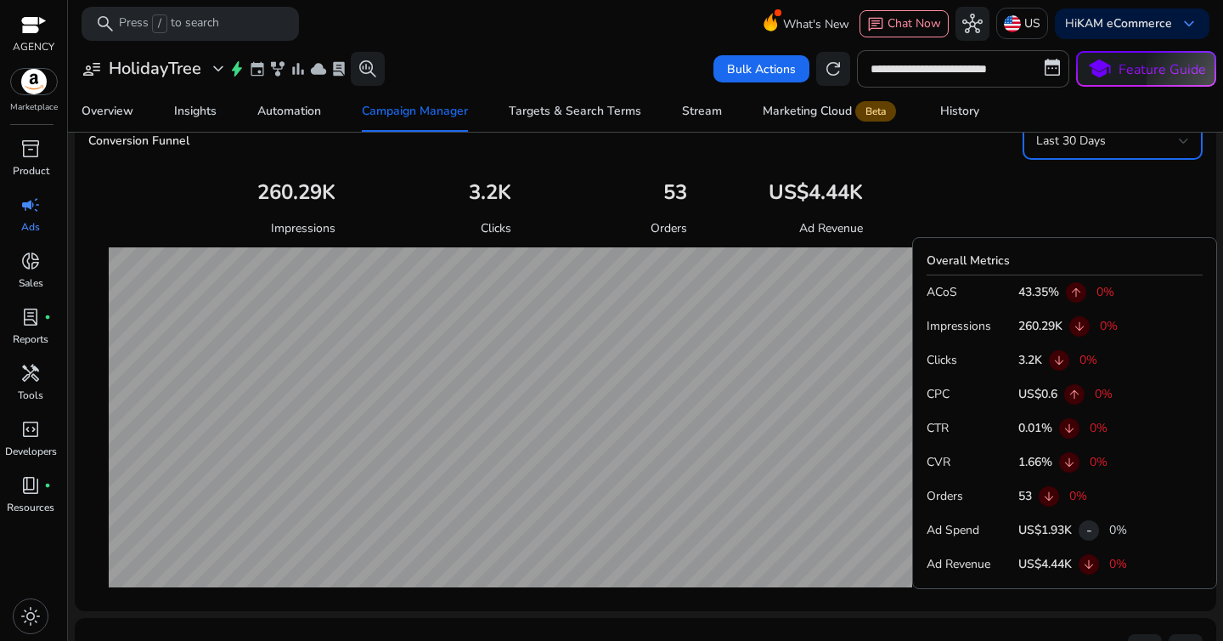
click at [1080, 155] on div "Last 30 Days" at bounding box center [1112, 140] width 153 height 37
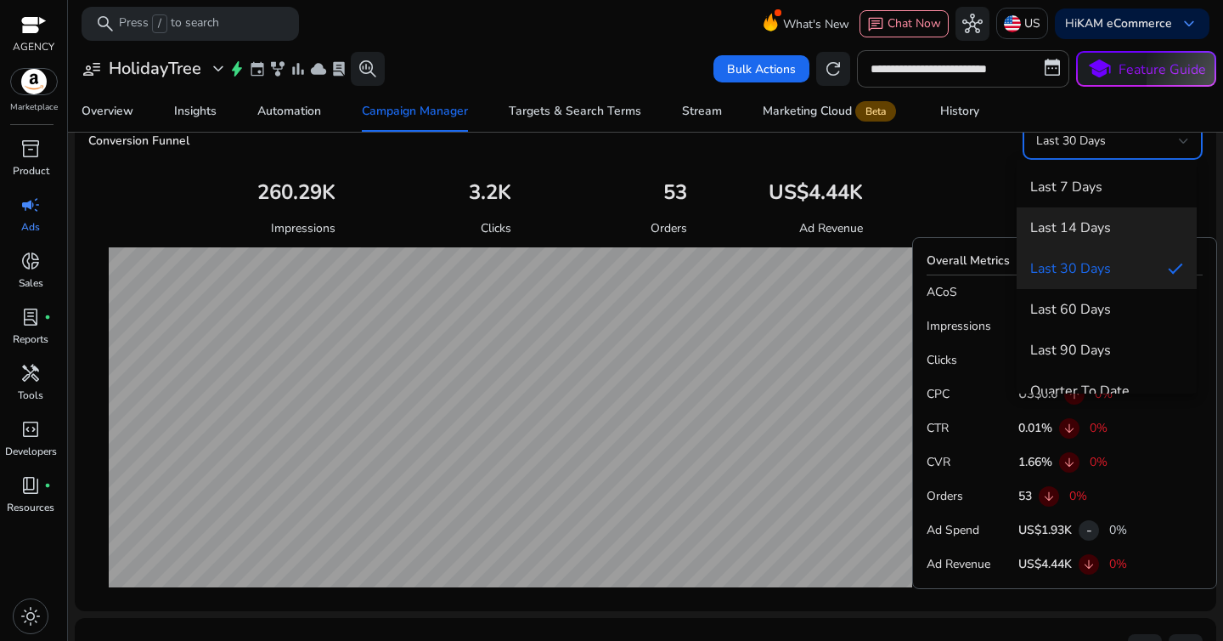
click at [1081, 225] on span "Last 14 Days" at bounding box center [1106, 227] width 153 height 19
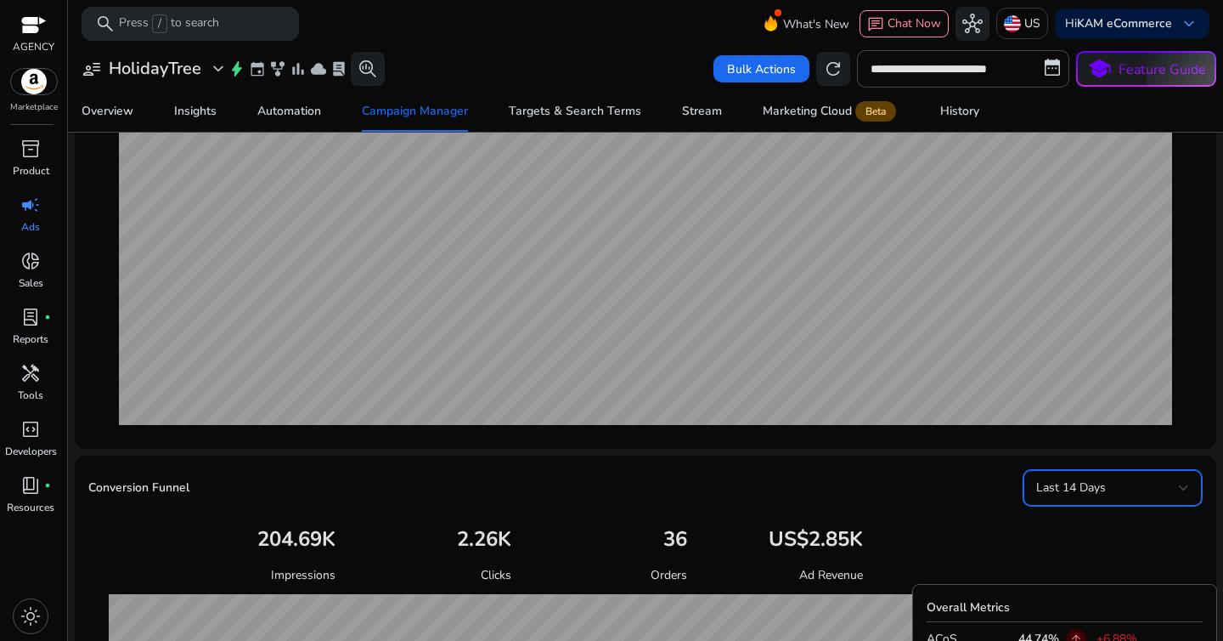
scroll to position [0, 0]
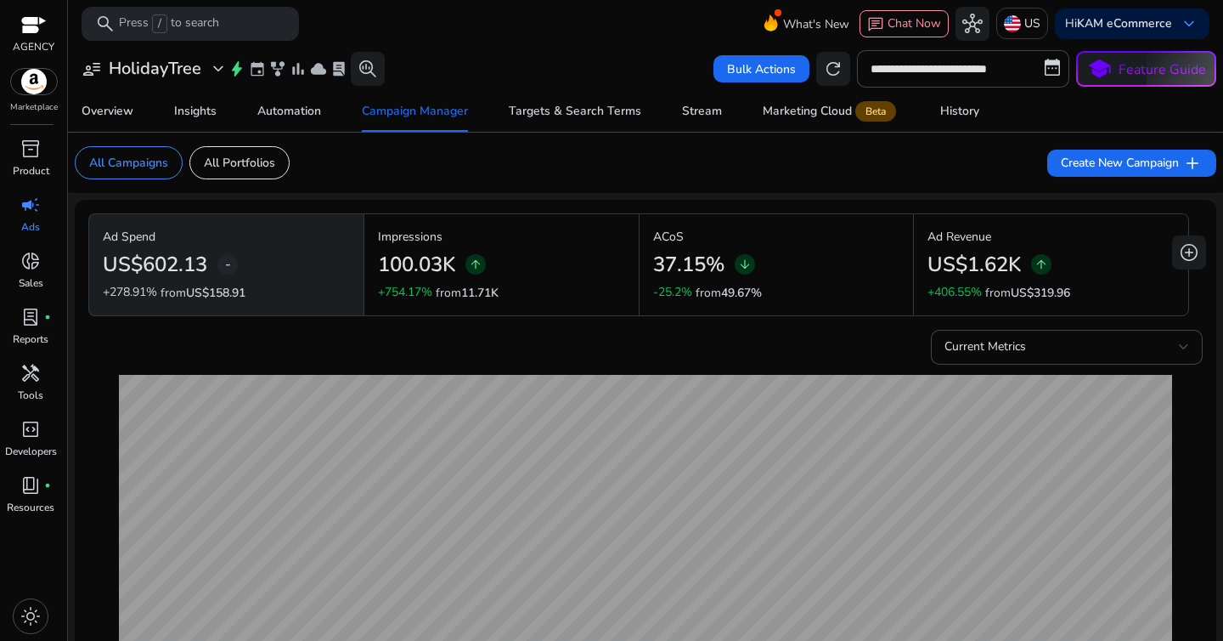
click at [680, 266] on h2 "37.15%" at bounding box center [688, 264] width 71 height 25
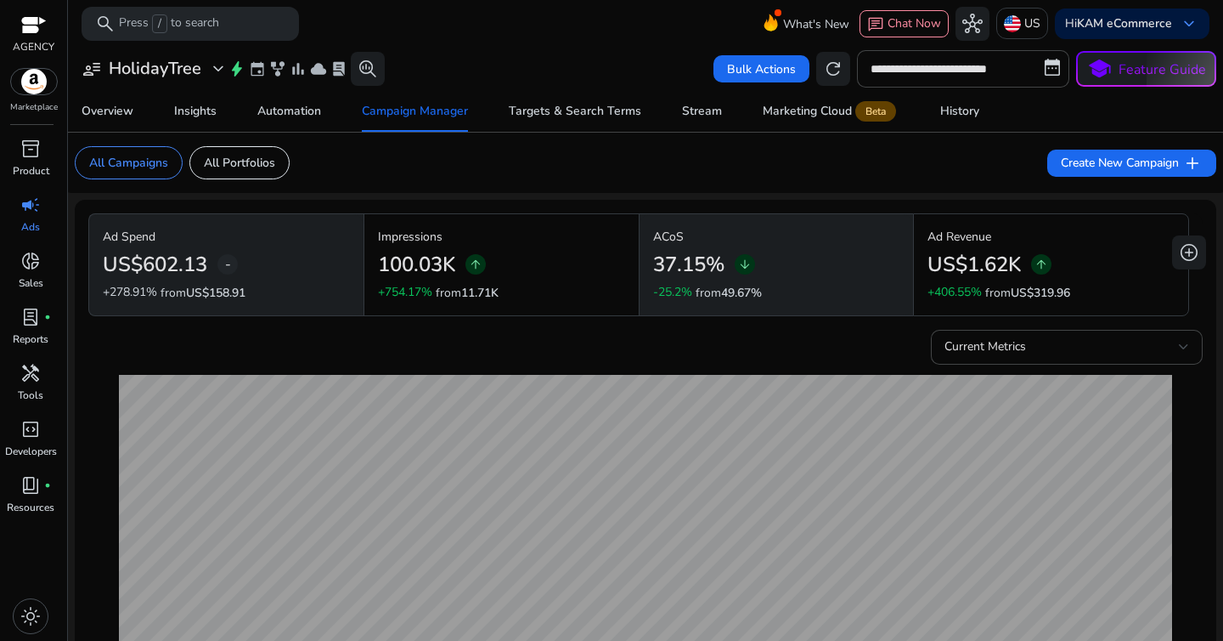
click at [753, 188] on mat-card "All Campaigns All Portfolios Create New Campaign add" at bounding box center [645, 163] width 1169 height 60
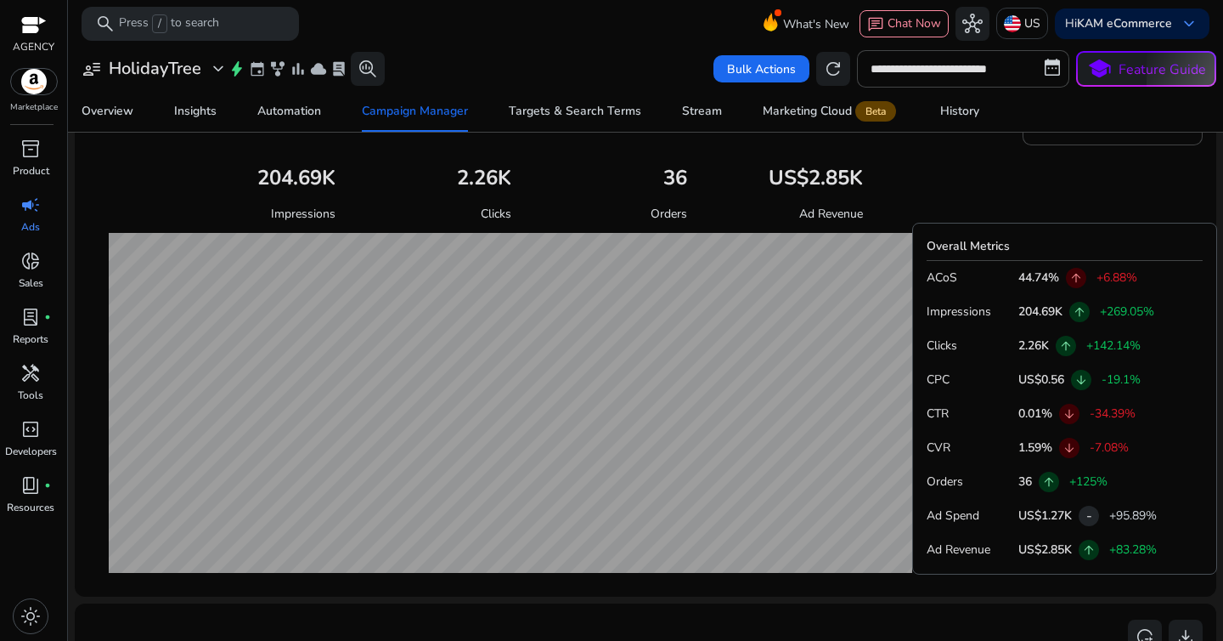
scroll to position [609, 0]
click at [1039, 280] on p "44.74%" at bounding box center [1039, 277] width 41 height 18
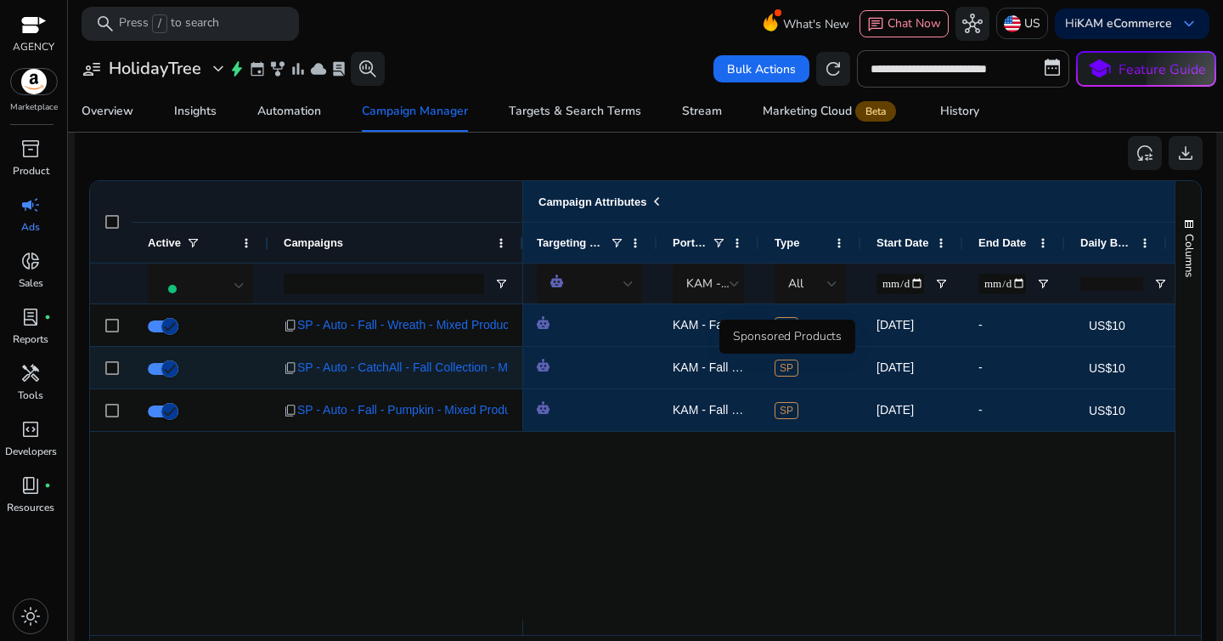
scroll to position [1127, 0]
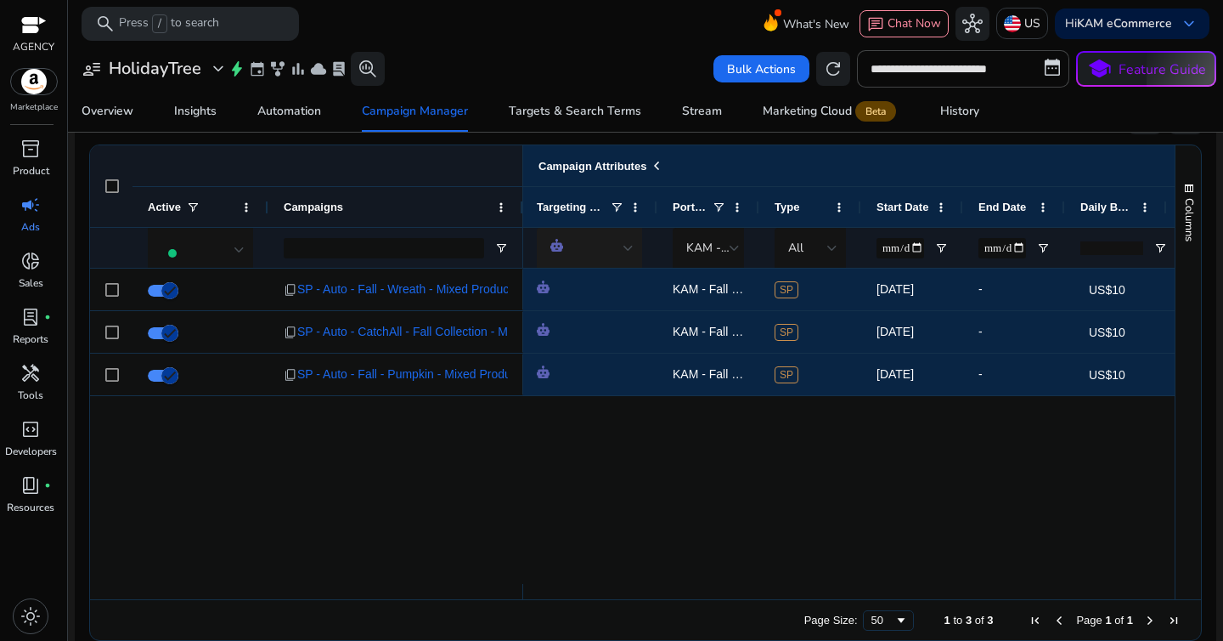
click at [613, 257] on div at bounding box center [586, 248] width 73 height 19
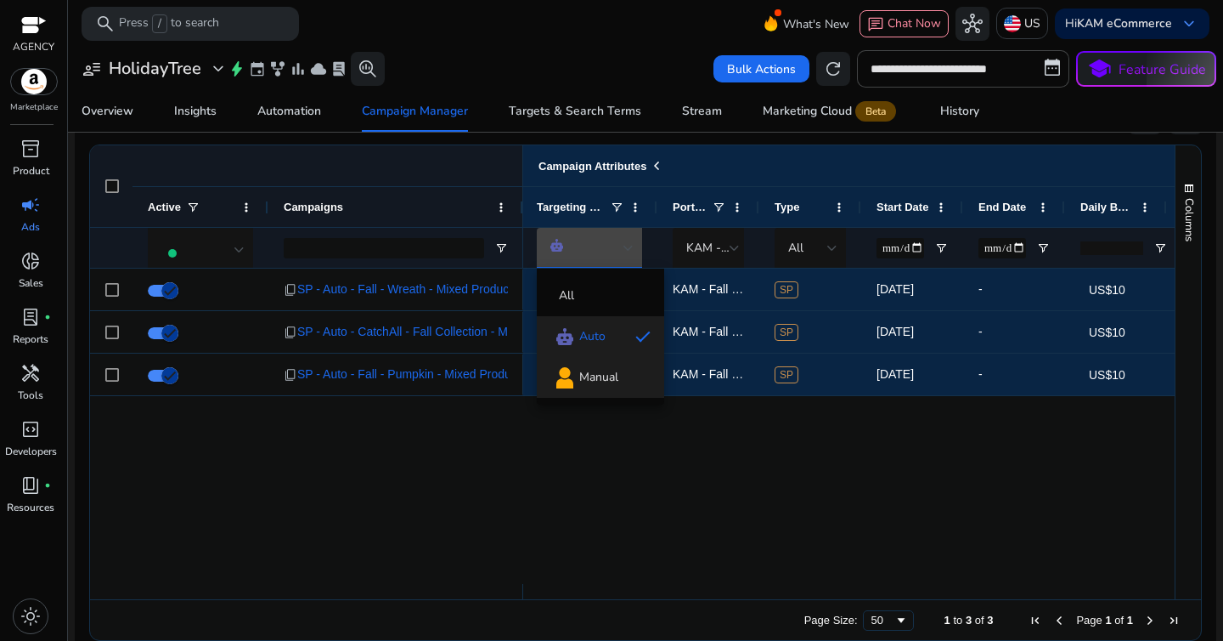
click at [608, 378] on span "Manual" at bounding box center [598, 377] width 39 height 17
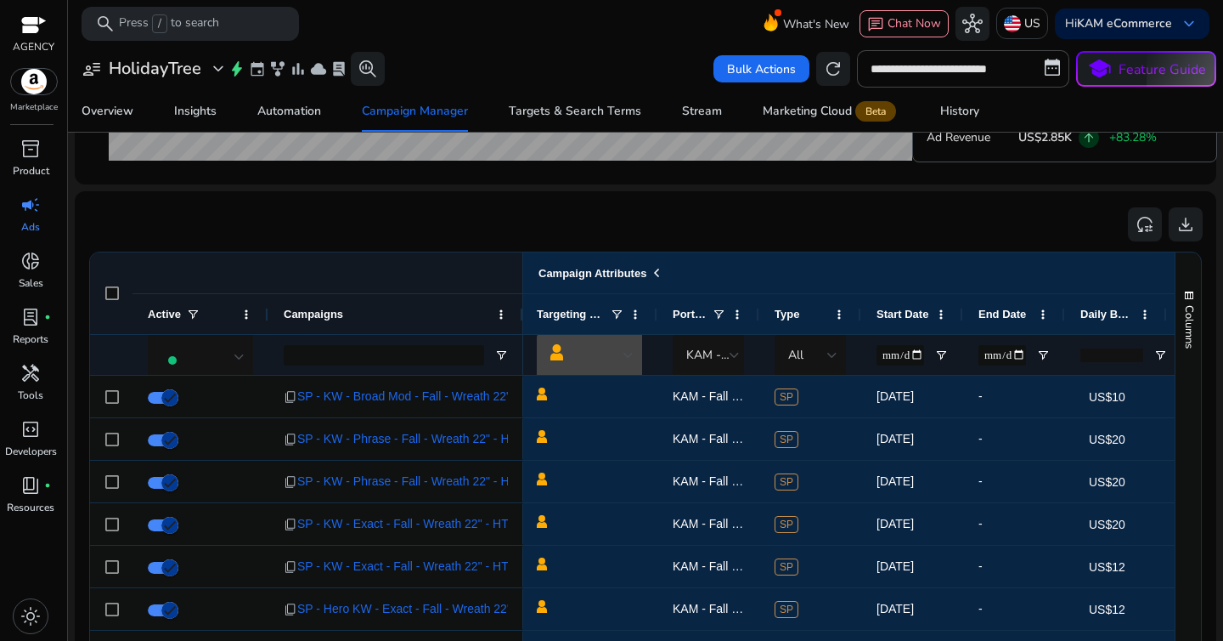
scroll to position [1023, 0]
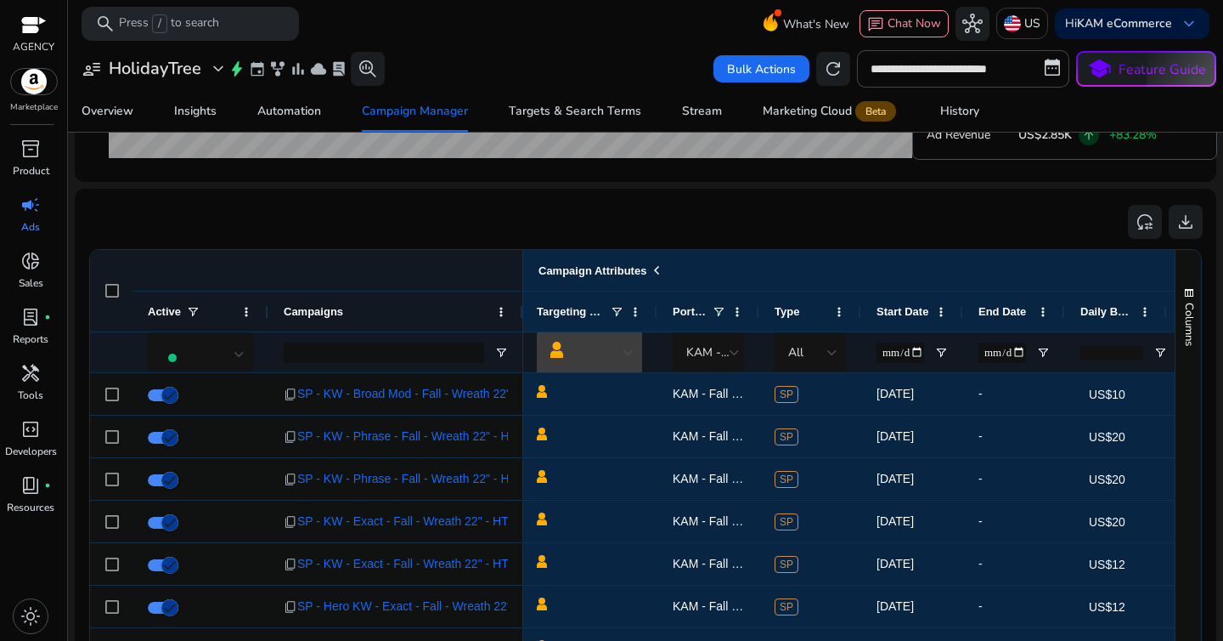
click at [607, 356] on div at bounding box center [586, 353] width 73 height 22
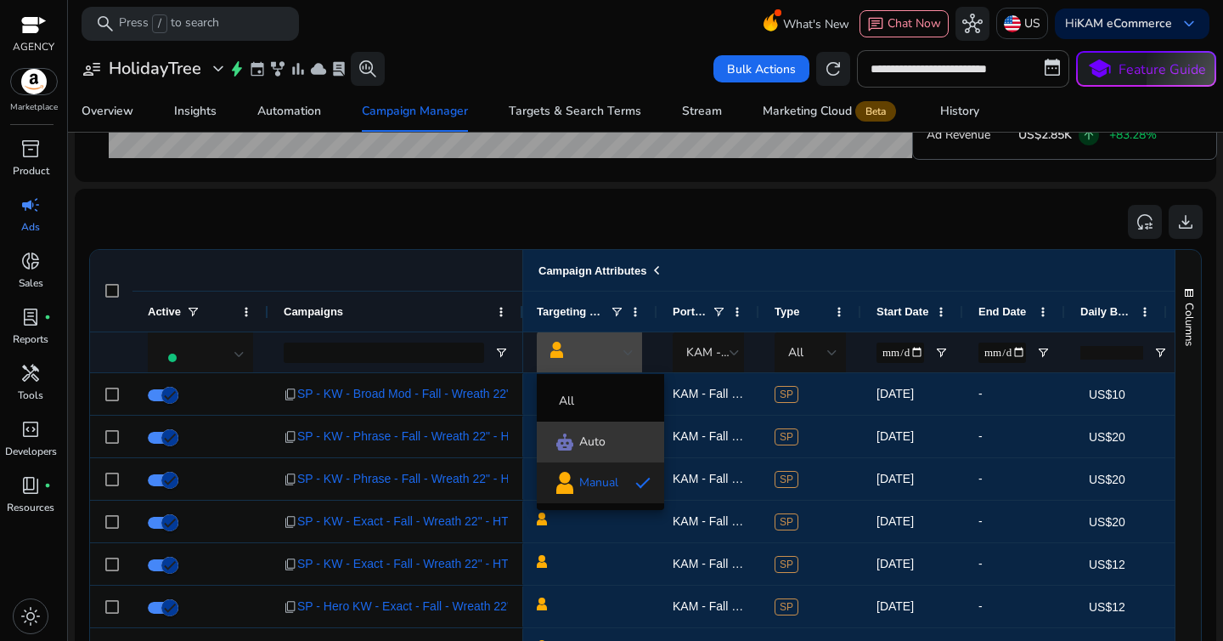
click at [607, 436] on span "Auto" at bounding box center [600, 442] width 100 height 20
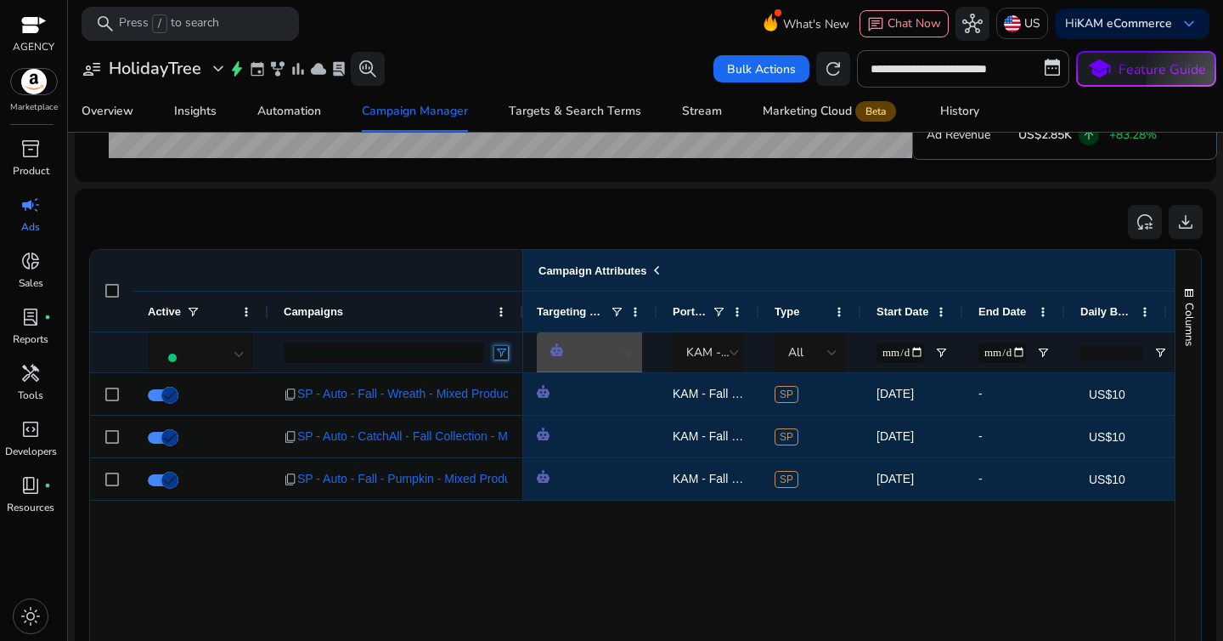
click at [495, 351] on span "Open Filter Menu" at bounding box center [501, 353] width 14 height 14
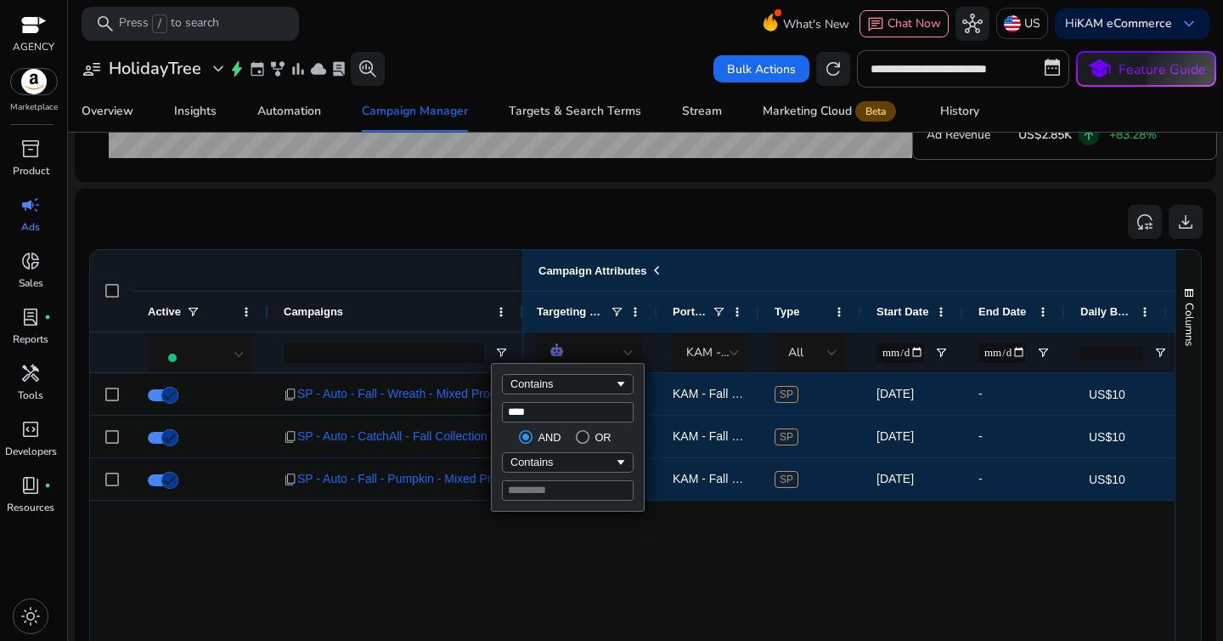
type input "*****"
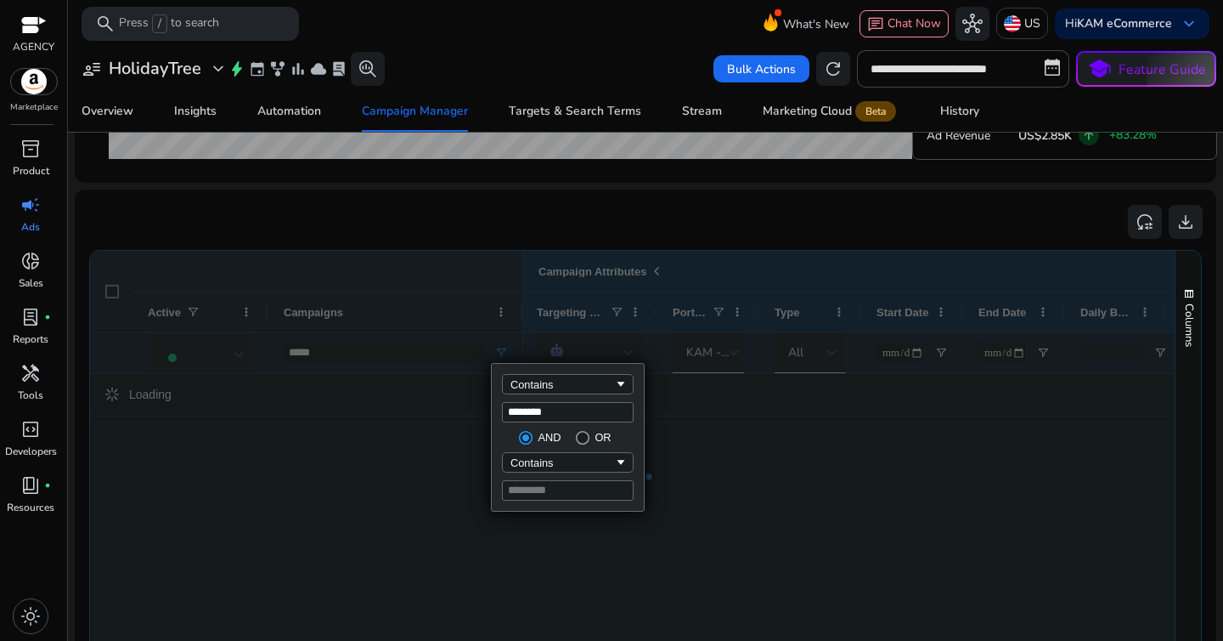
type input "********"
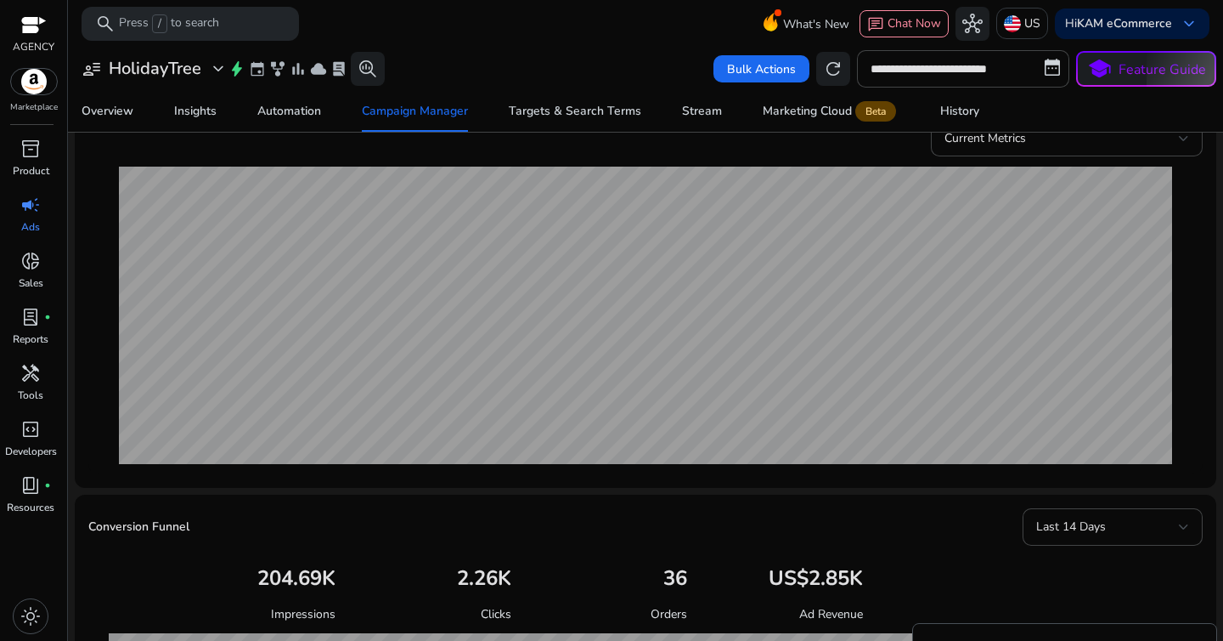
scroll to position [0, 0]
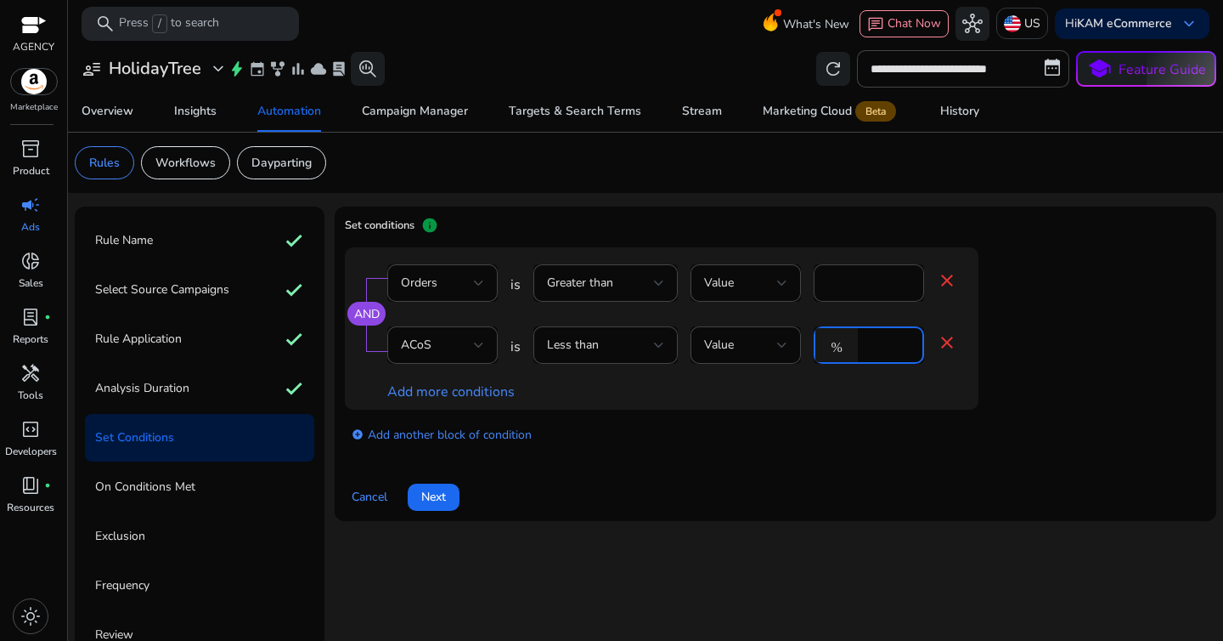
scroll to position [27, 0]
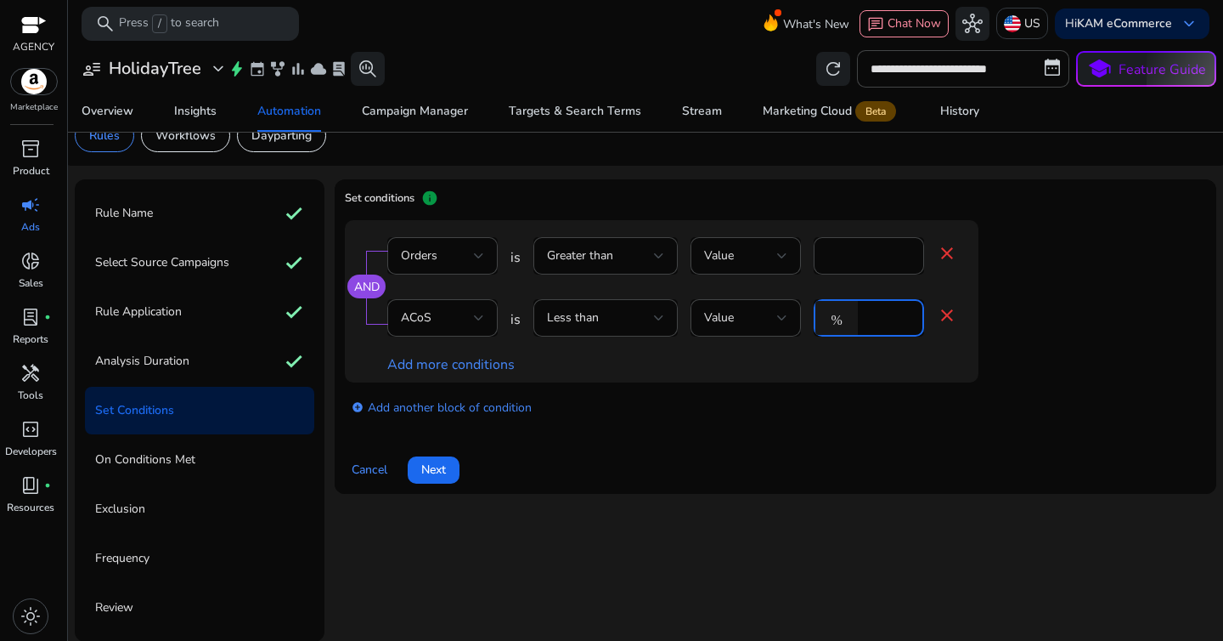
type input "**"
click at [432, 471] on span "Next" at bounding box center [433, 469] width 25 height 18
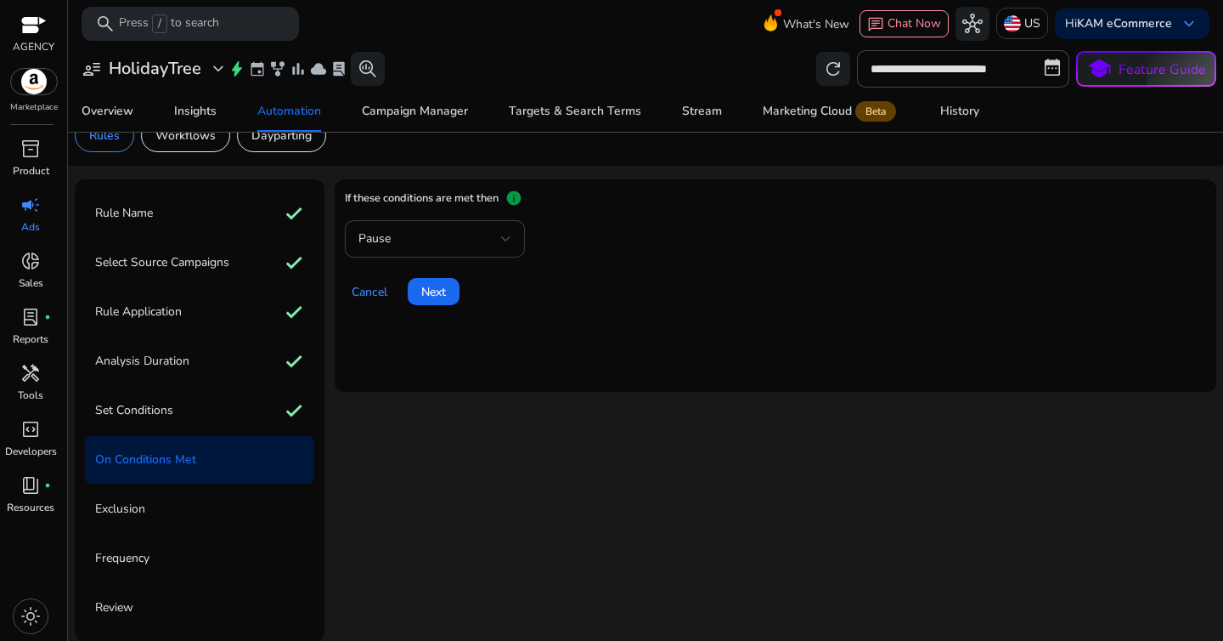
click at [485, 248] on div "Pause" at bounding box center [434, 239] width 153 height 20
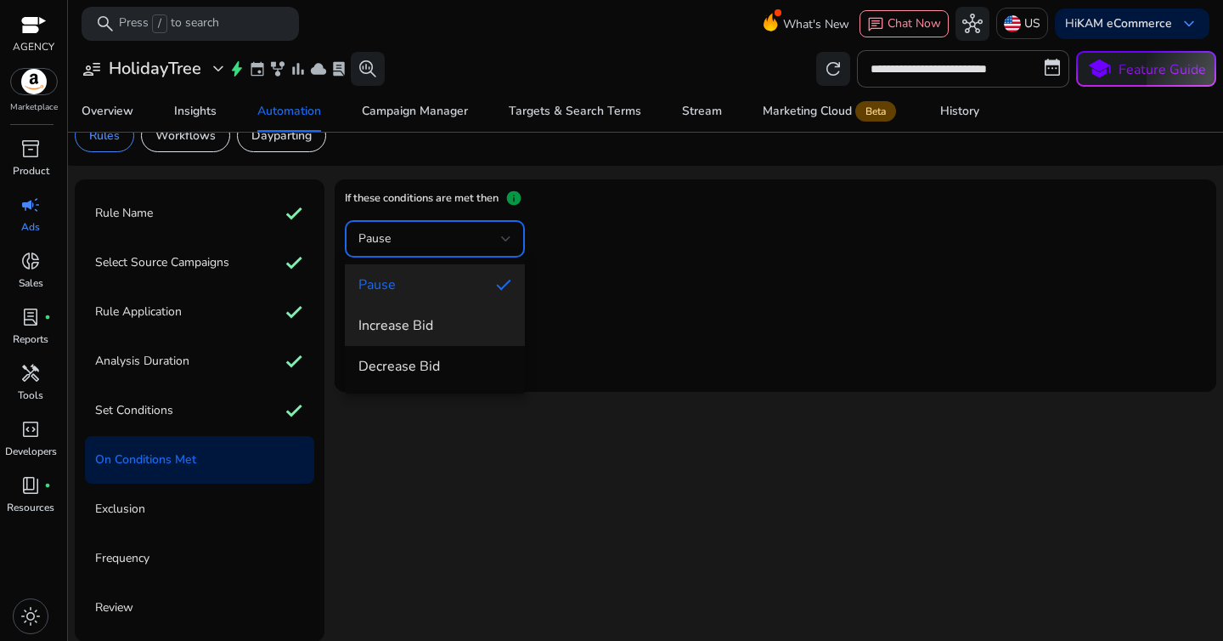
click at [465, 326] on span "Increase Bid" at bounding box center [434, 325] width 153 height 19
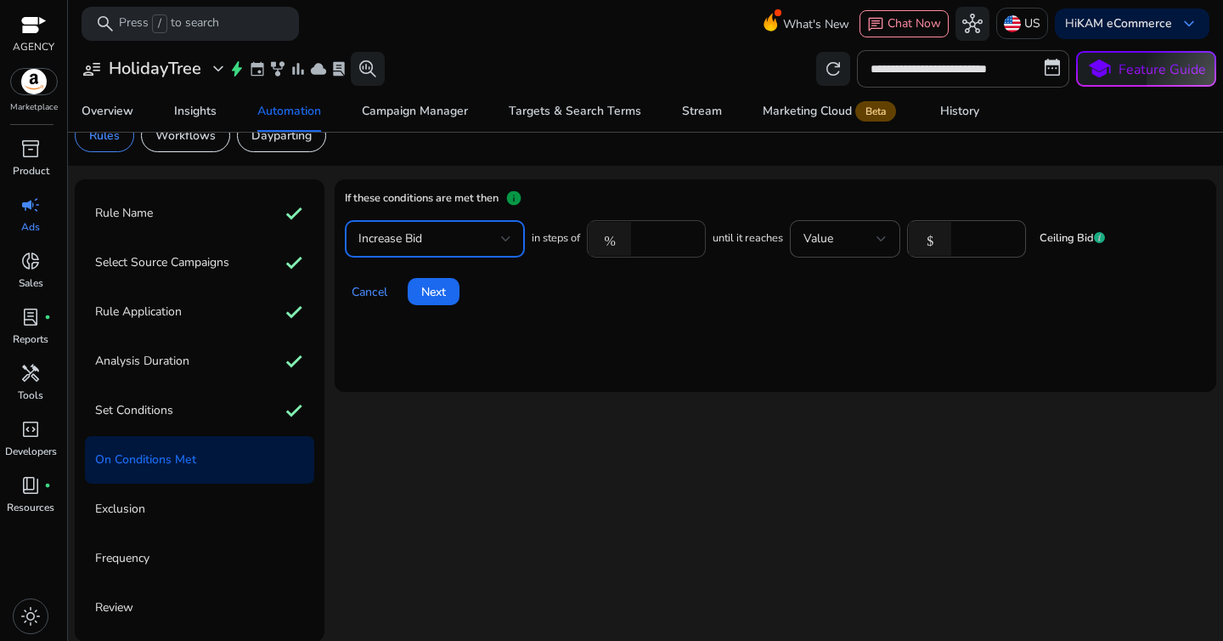
click at [671, 241] on input "****" at bounding box center [666, 238] width 53 height 19
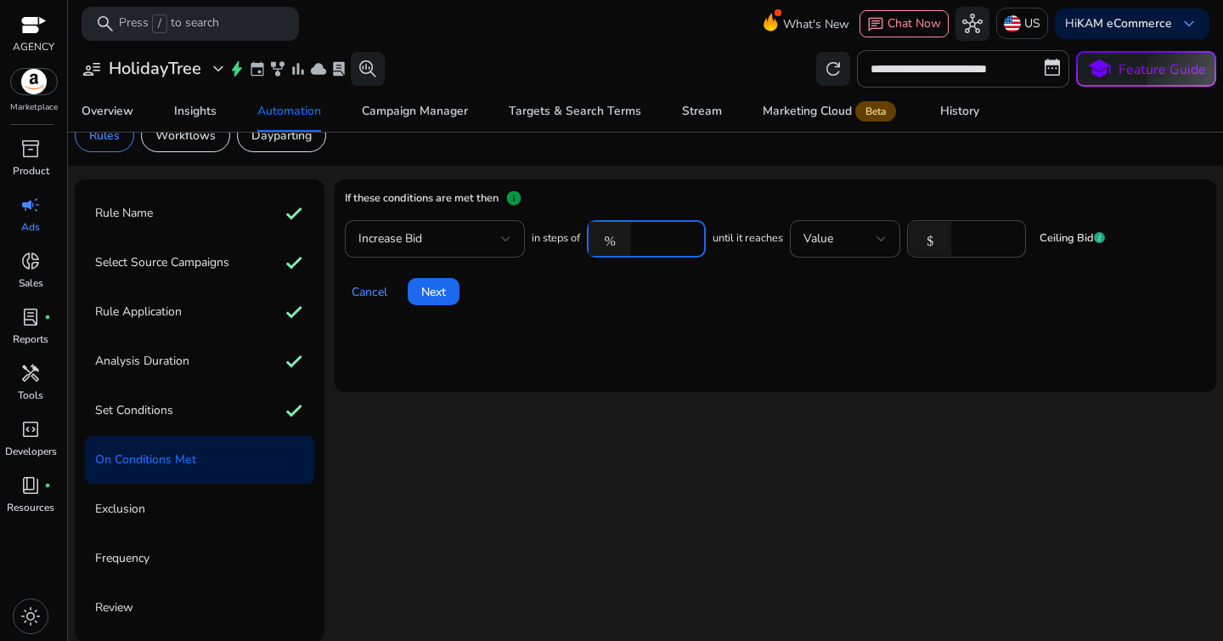
type input "*"
type input "**"
click at [707, 301] on div "Cancel Next" at bounding box center [775, 284] width 861 height 41
click at [836, 337] on mat-card "If these conditions are met then info Increase Bid in steps of % ** until it re…" at bounding box center [776, 285] width 882 height 212
click at [963, 238] on input "*" at bounding box center [986, 238] width 53 height 19
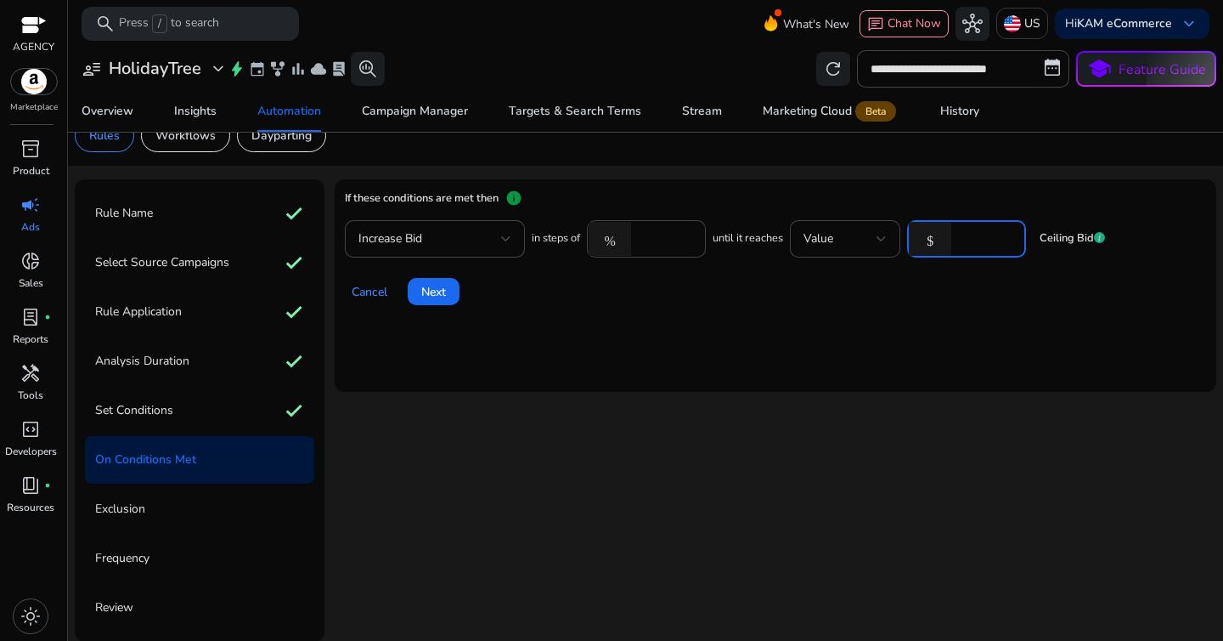
click at [963, 238] on input "*" at bounding box center [986, 238] width 53 height 19
type input "***"
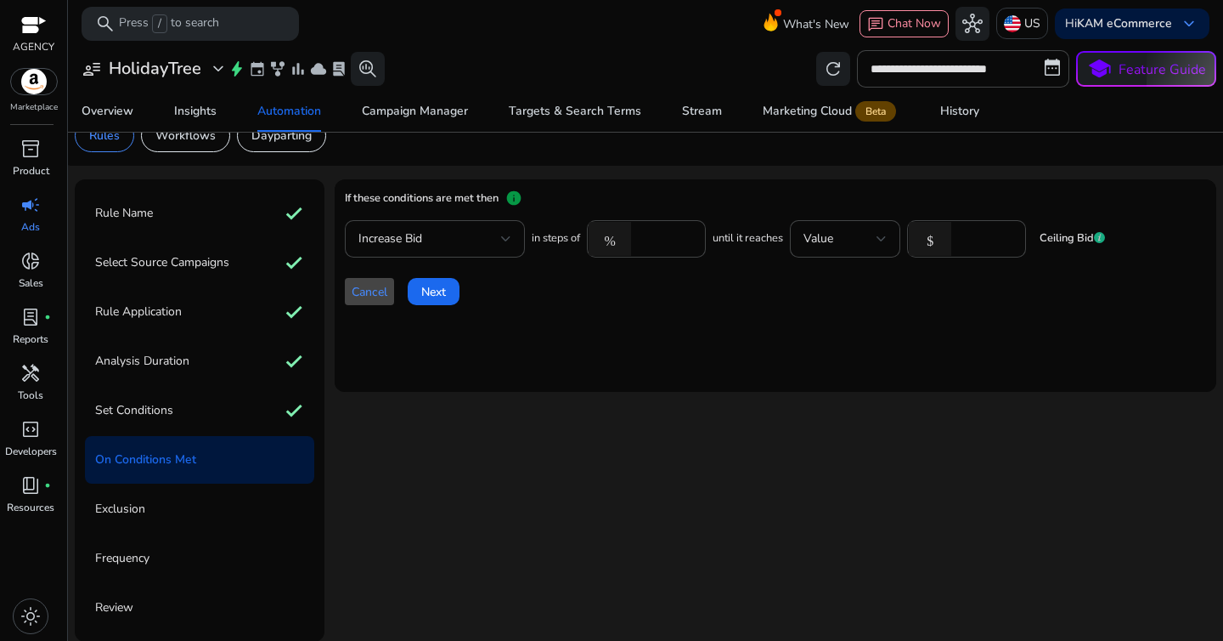
click at [951, 350] on mat-card "If these conditions are met then info Increase Bid in steps of % ** until it re…" at bounding box center [776, 285] width 882 height 212
click at [443, 296] on span "Next" at bounding box center [433, 292] width 25 height 18
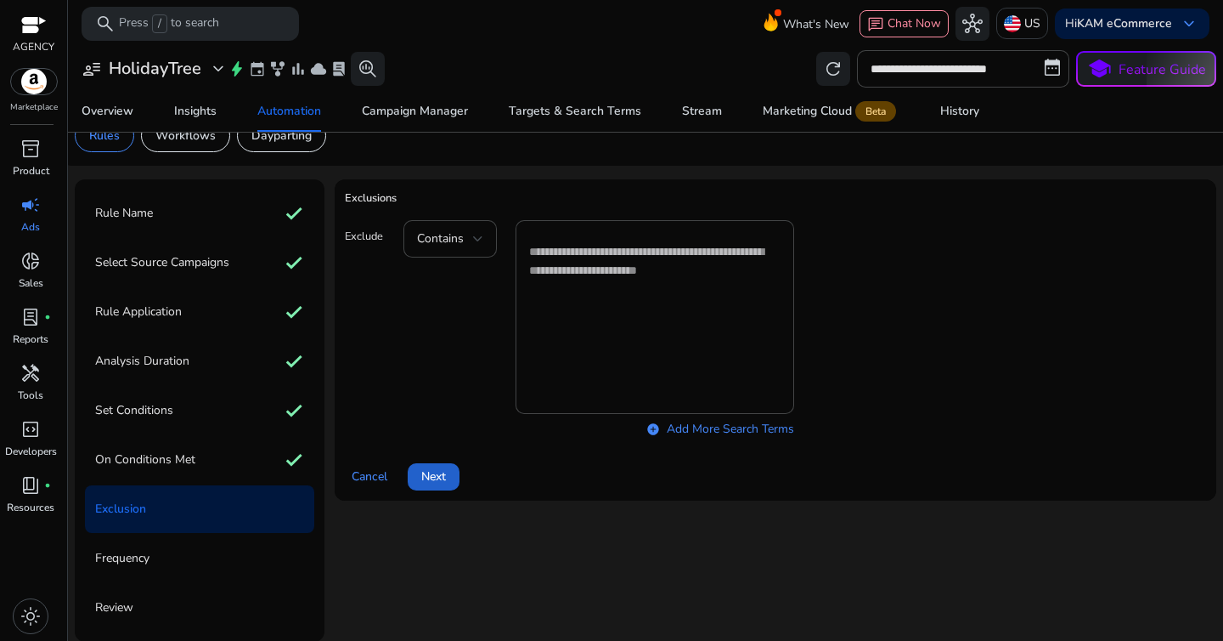
click at [429, 467] on span "Next" at bounding box center [433, 476] width 25 height 18
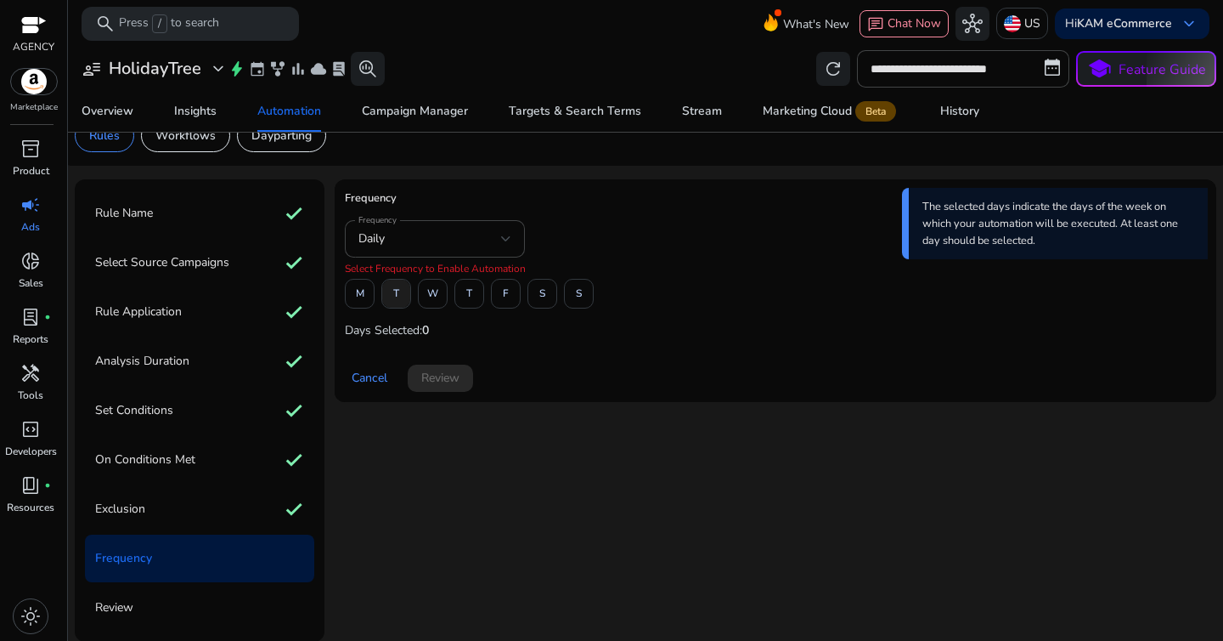
click at [401, 290] on span at bounding box center [396, 294] width 28 height 41
click at [539, 310] on span at bounding box center [542, 294] width 28 height 41
click at [516, 304] on span at bounding box center [506, 294] width 28 height 41
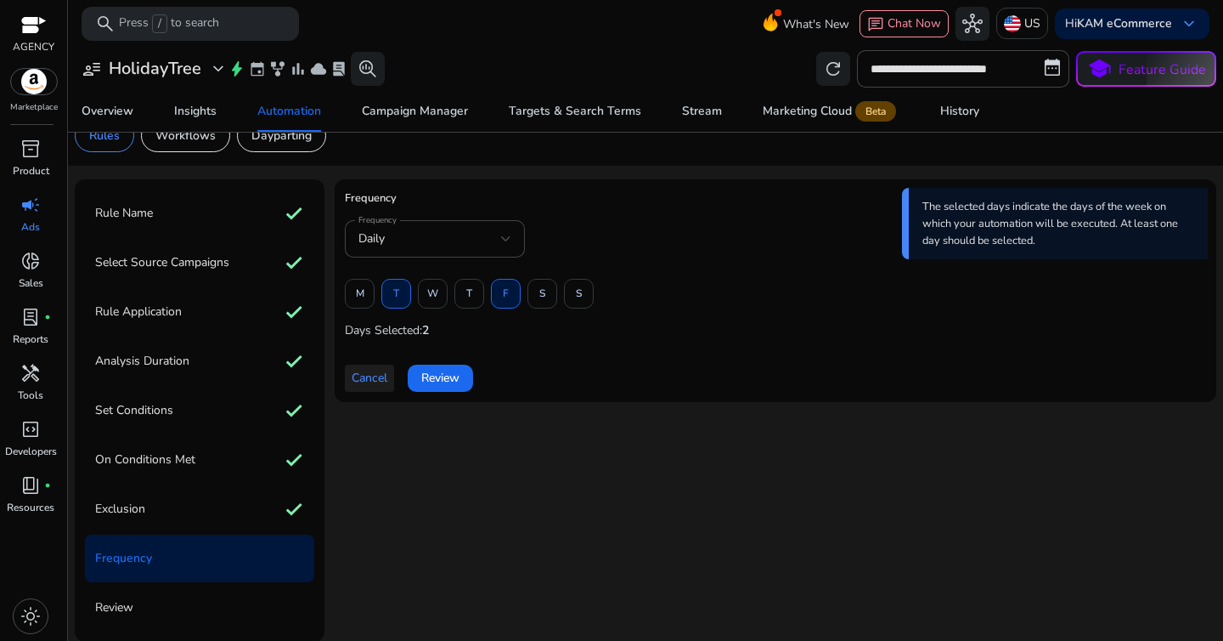
click at [368, 387] on span at bounding box center [369, 378] width 49 height 41
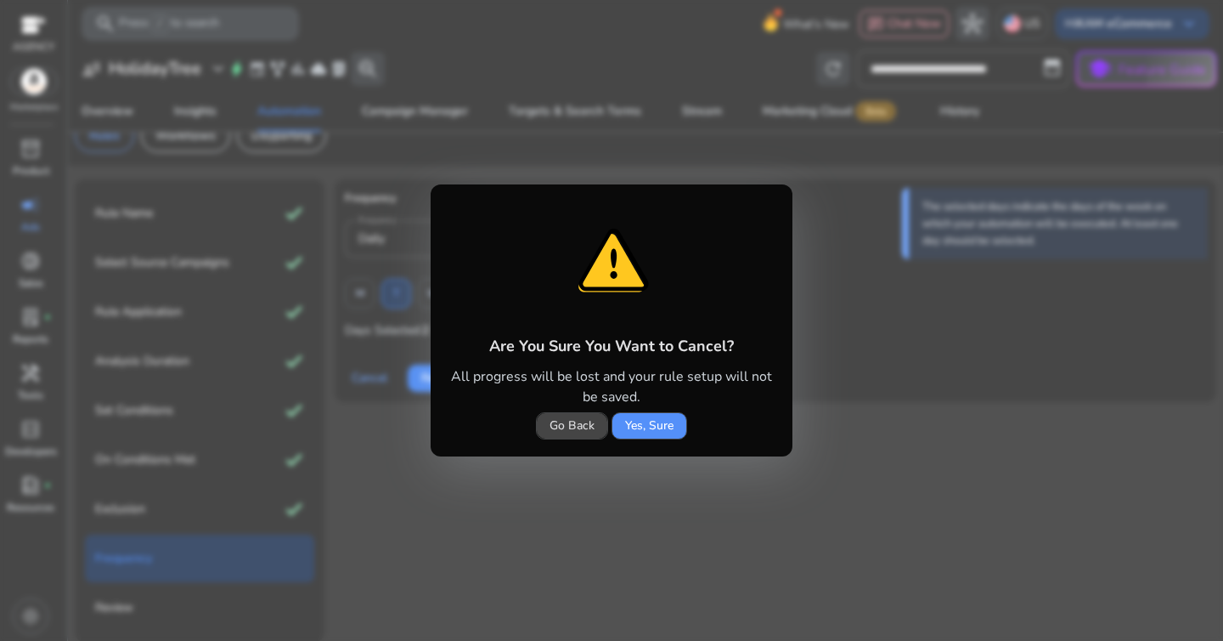
click at [612, 425] on span at bounding box center [649, 425] width 74 height 41
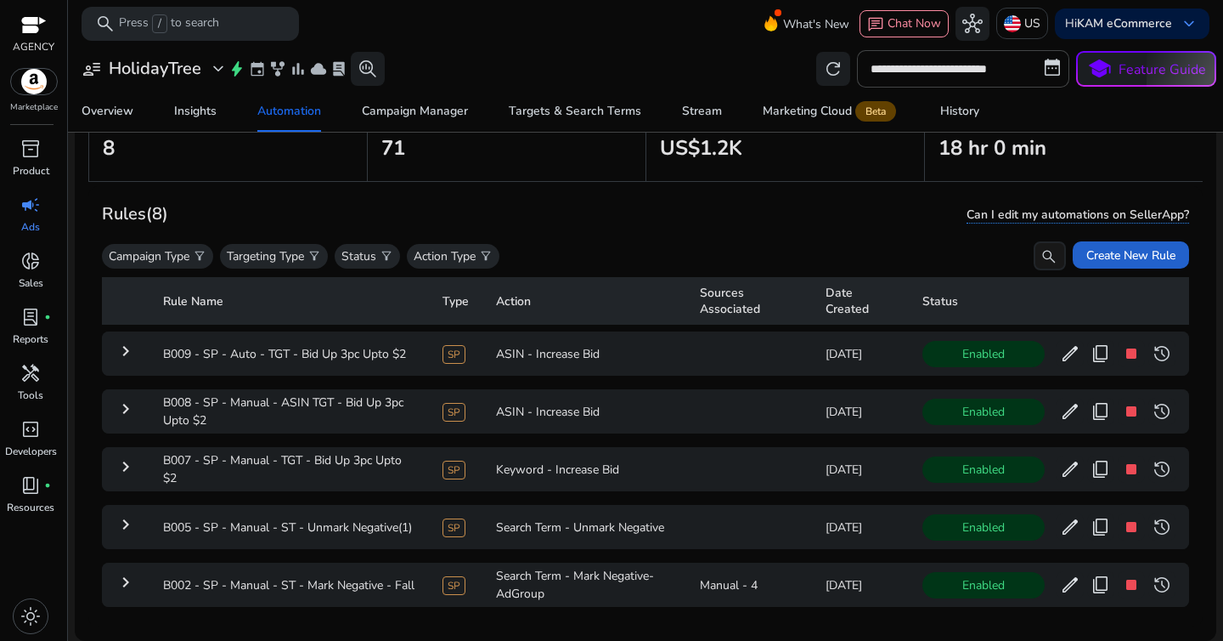
click at [1098, 257] on span "Create New Rule" at bounding box center [1131, 255] width 89 height 18
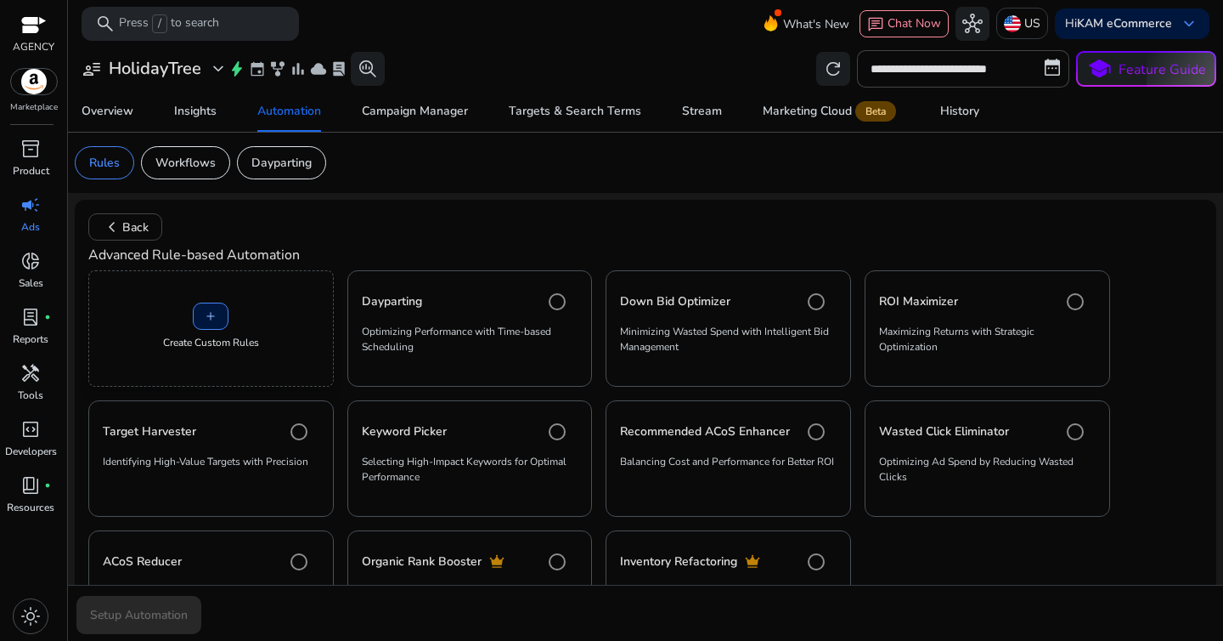
click at [263, 340] on div "add Create Custom Rules" at bounding box center [211, 328] width 246 height 116
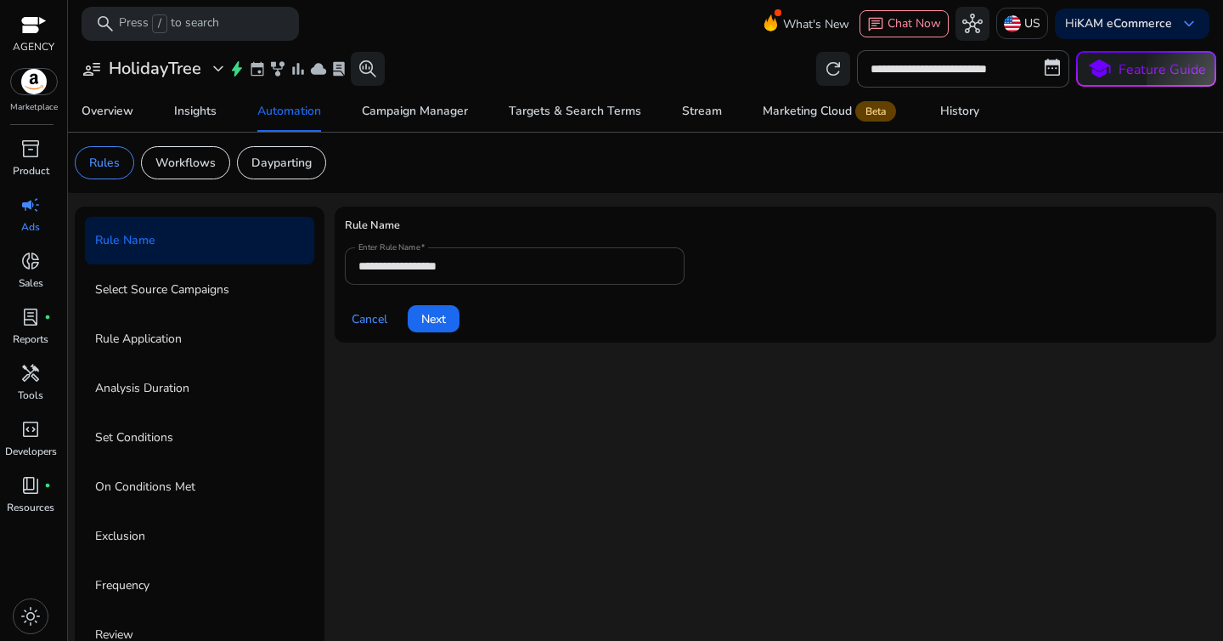
click at [469, 268] on input "**********" at bounding box center [514, 266] width 313 height 19
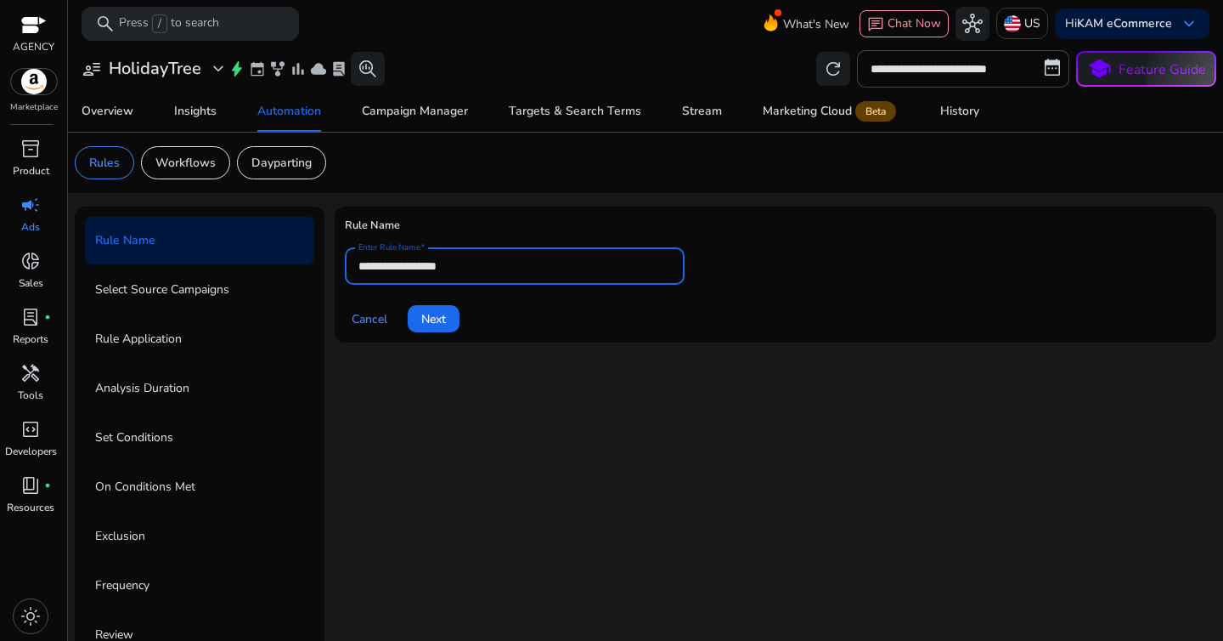
click at [469, 268] on input "**********" at bounding box center [514, 266] width 313 height 19
paste input "text"
click at [466, 278] on div "*********" at bounding box center [514, 265] width 313 height 37
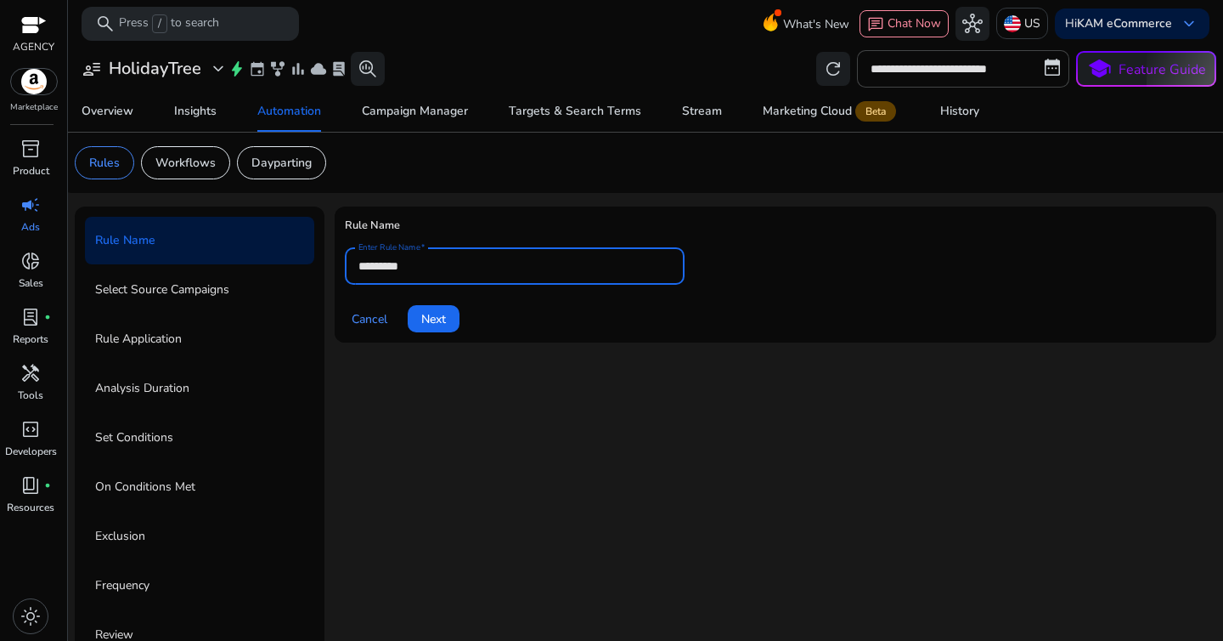
click at [466, 278] on div "*********" at bounding box center [514, 265] width 313 height 37
click at [477, 269] on input "*********" at bounding box center [514, 266] width 313 height 19
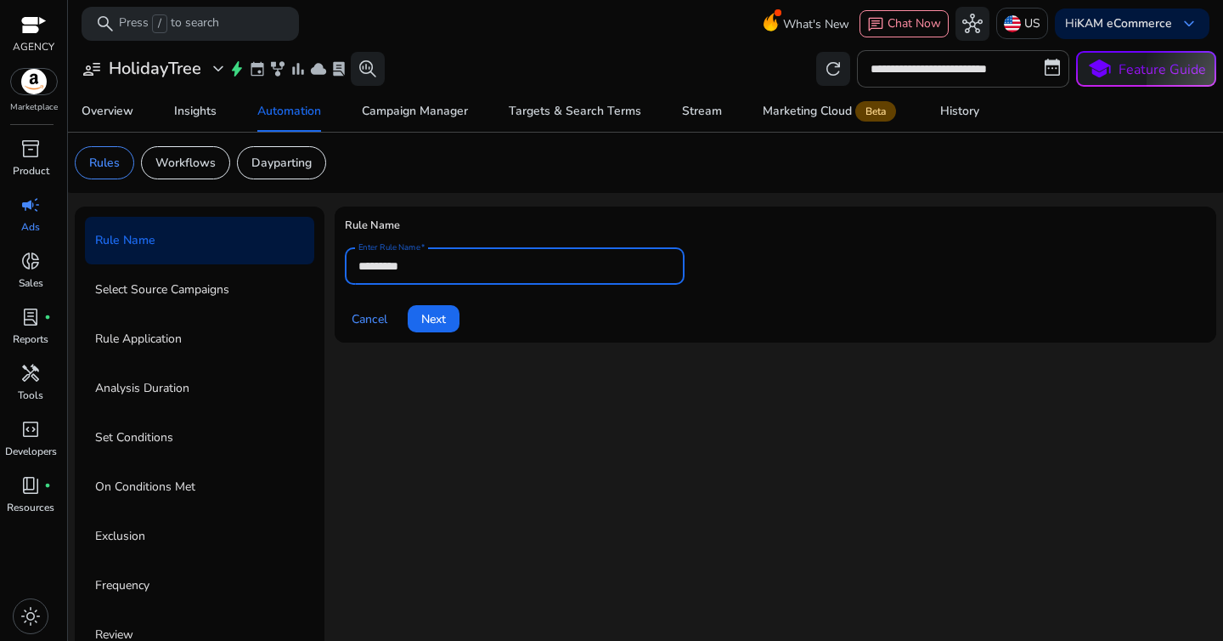
paste input "**********"
type input "**********"
click at [438, 320] on span "Next" at bounding box center [433, 319] width 25 height 18
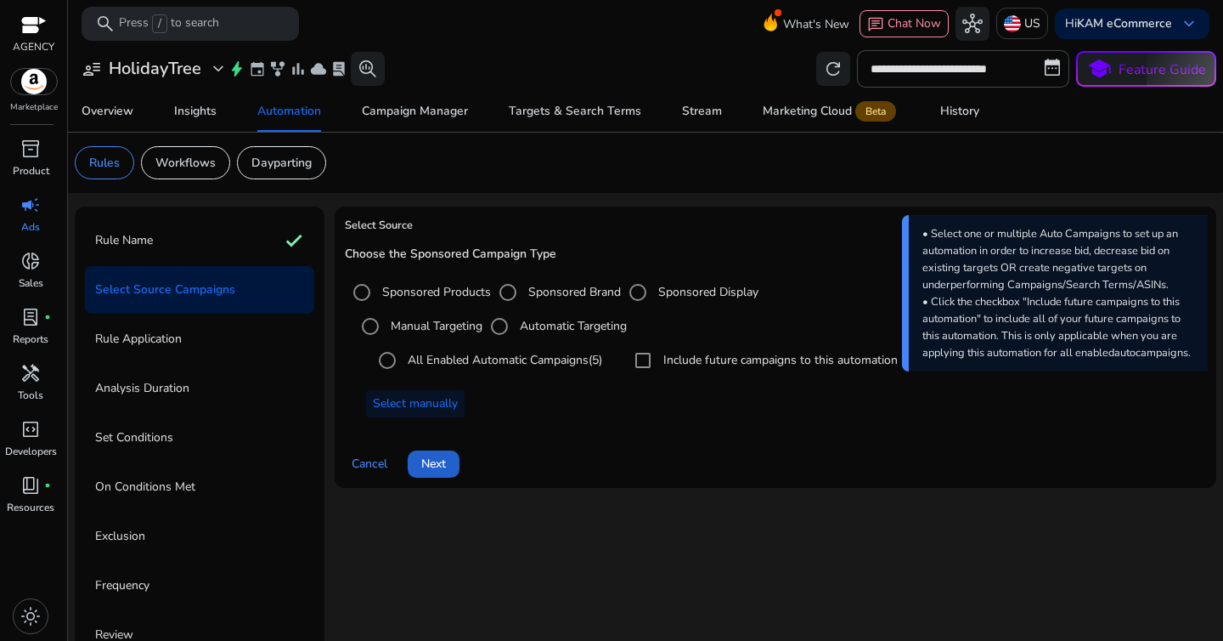
click at [443, 465] on span "Next" at bounding box center [433, 463] width 25 height 18
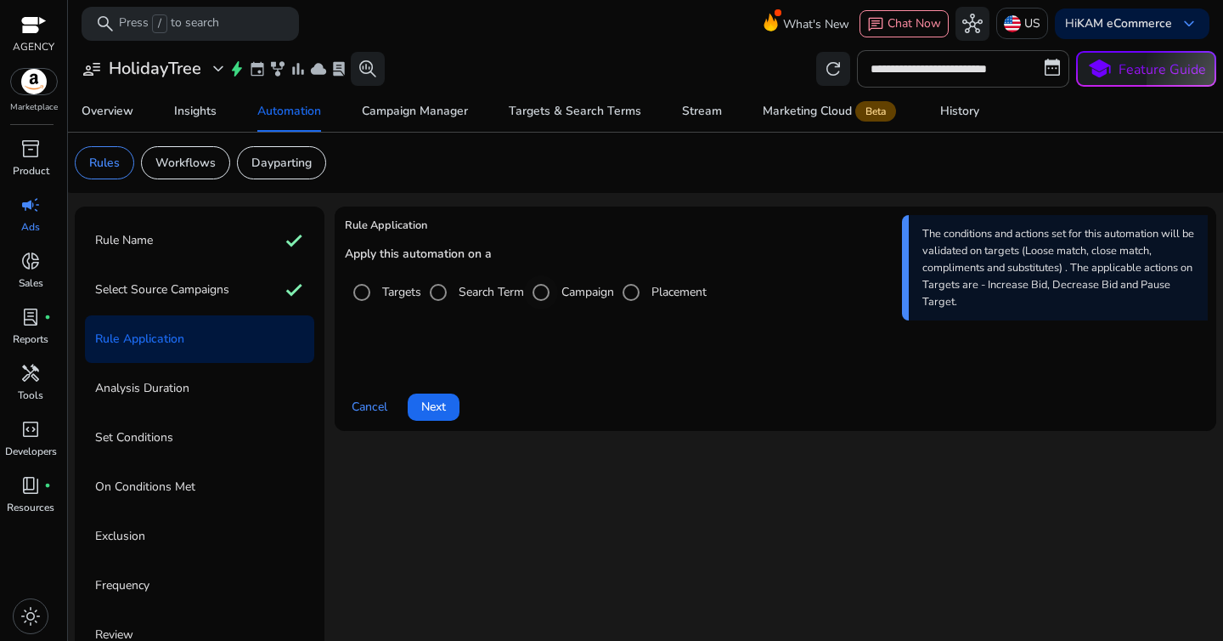
click at [573, 296] on label "Campaign" at bounding box center [586, 292] width 56 height 18
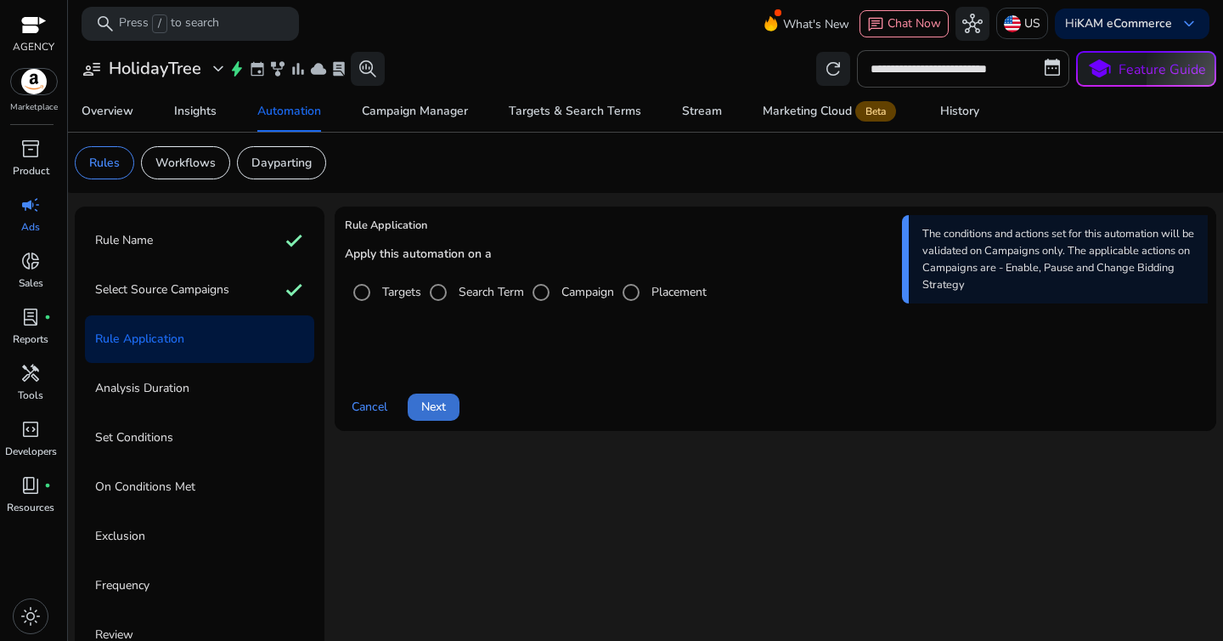
click at [449, 397] on span at bounding box center [434, 407] width 52 height 41
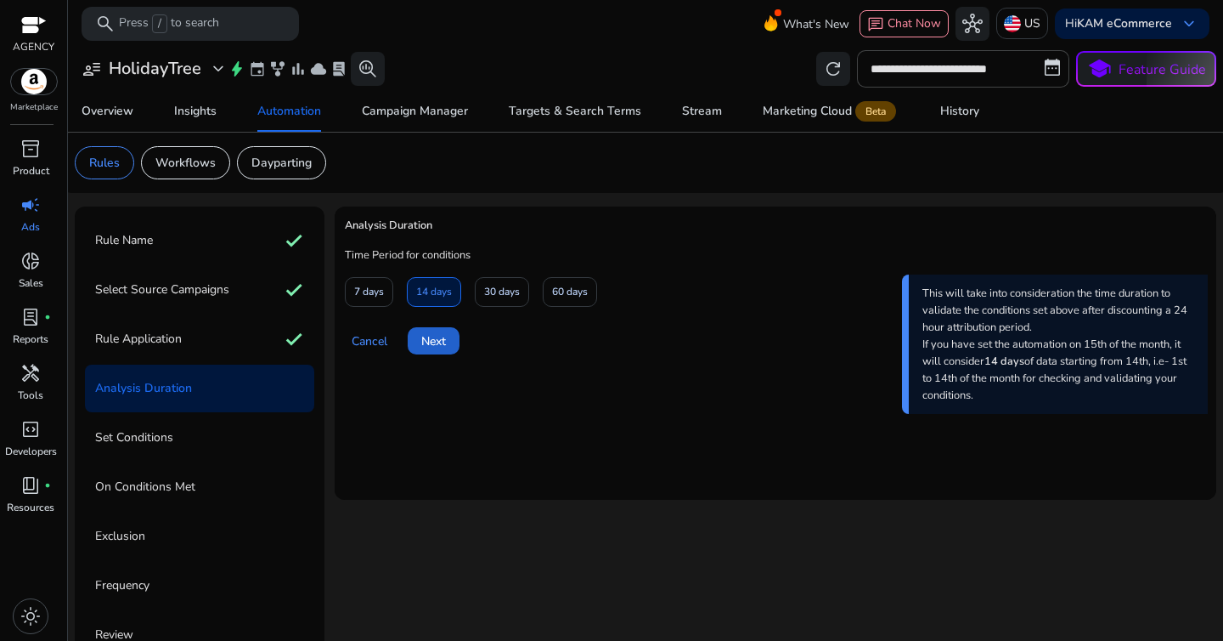
click at [434, 329] on span at bounding box center [434, 340] width 52 height 41
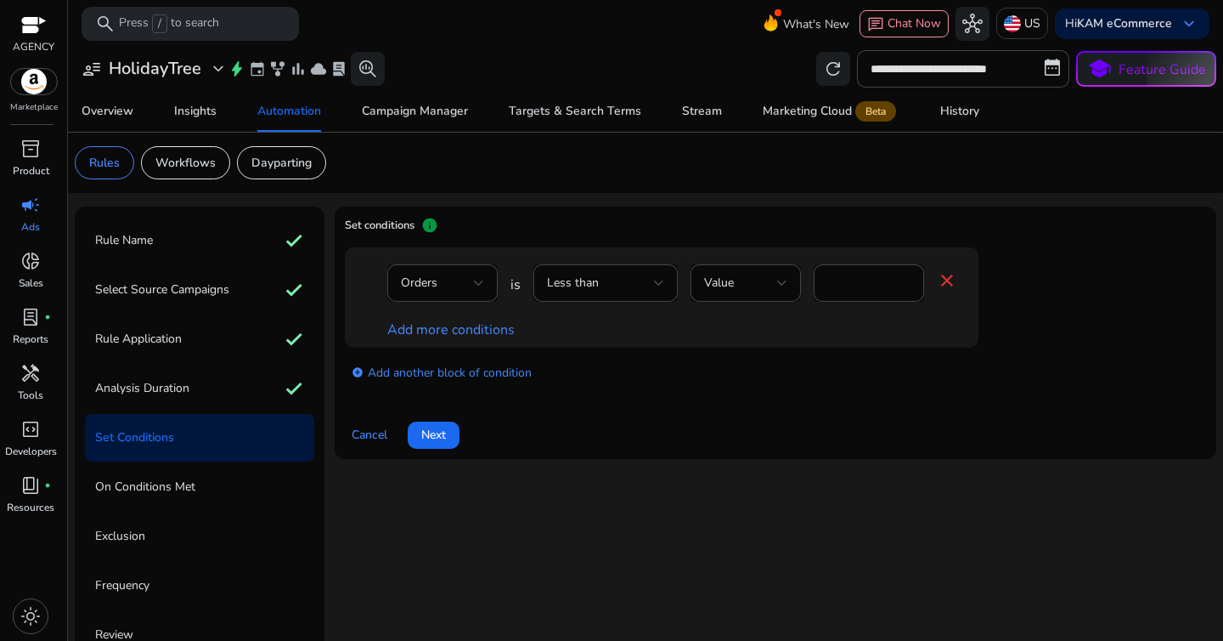
click at [569, 302] on div at bounding box center [605, 311] width 144 height 18
click at [590, 293] on div "Less than" at bounding box center [605, 283] width 117 height 20
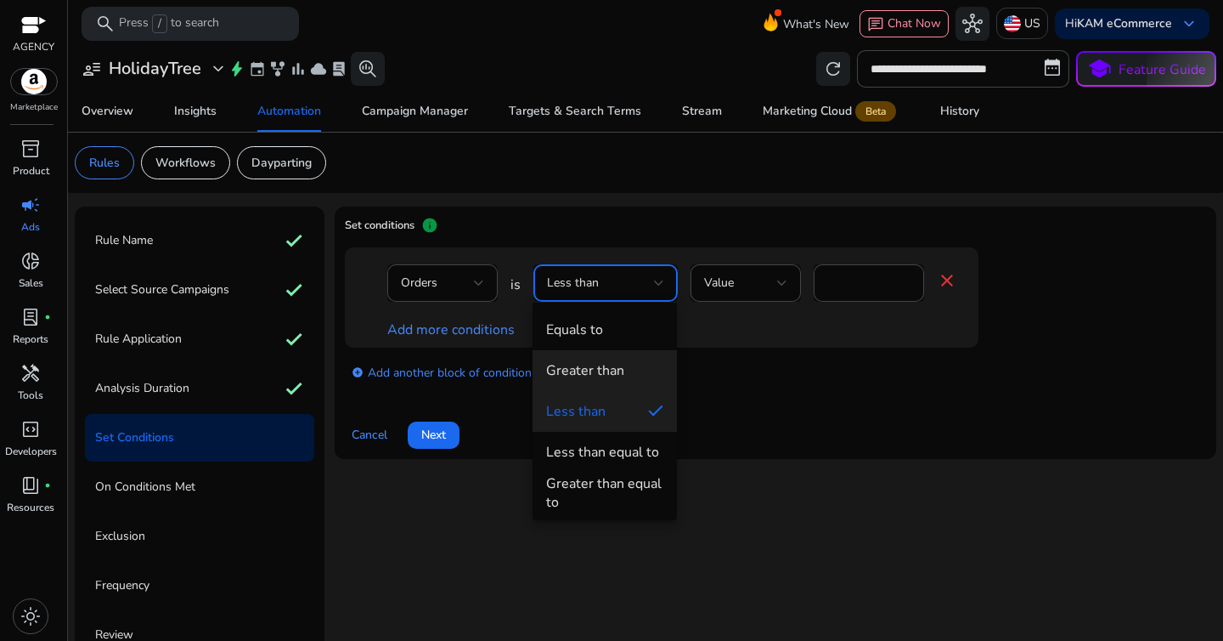
click at [605, 368] on div "Greater than" at bounding box center [585, 370] width 78 height 19
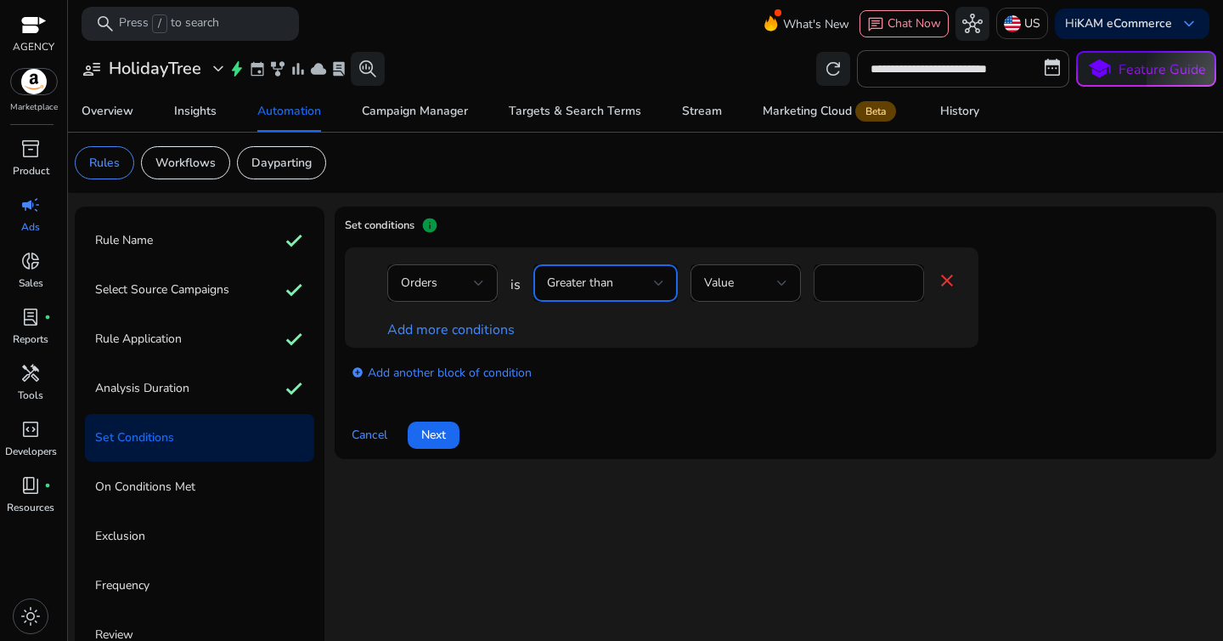
click at [845, 288] on input "*" at bounding box center [868, 283] width 83 height 19
type input "*"
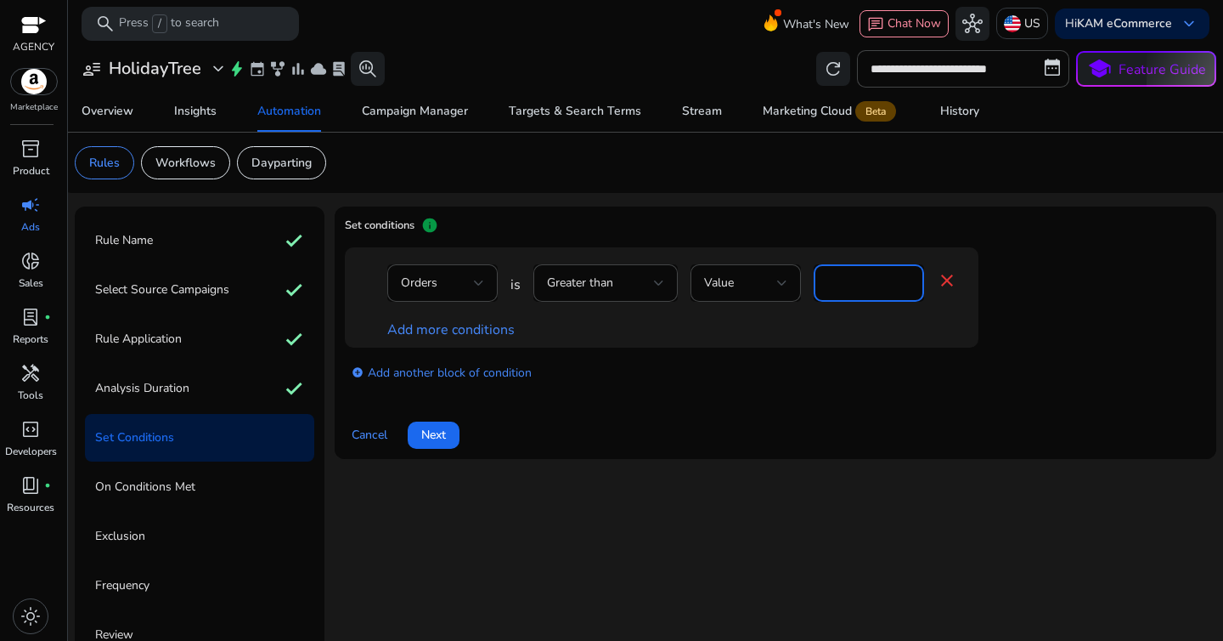
click at [845, 344] on div "Orders is Greater than Value * close Add more conditions" at bounding box center [662, 297] width 634 height 100
click at [512, 335] on link "Add more conditions" at bounding box center [450, 329] width 127 height 19
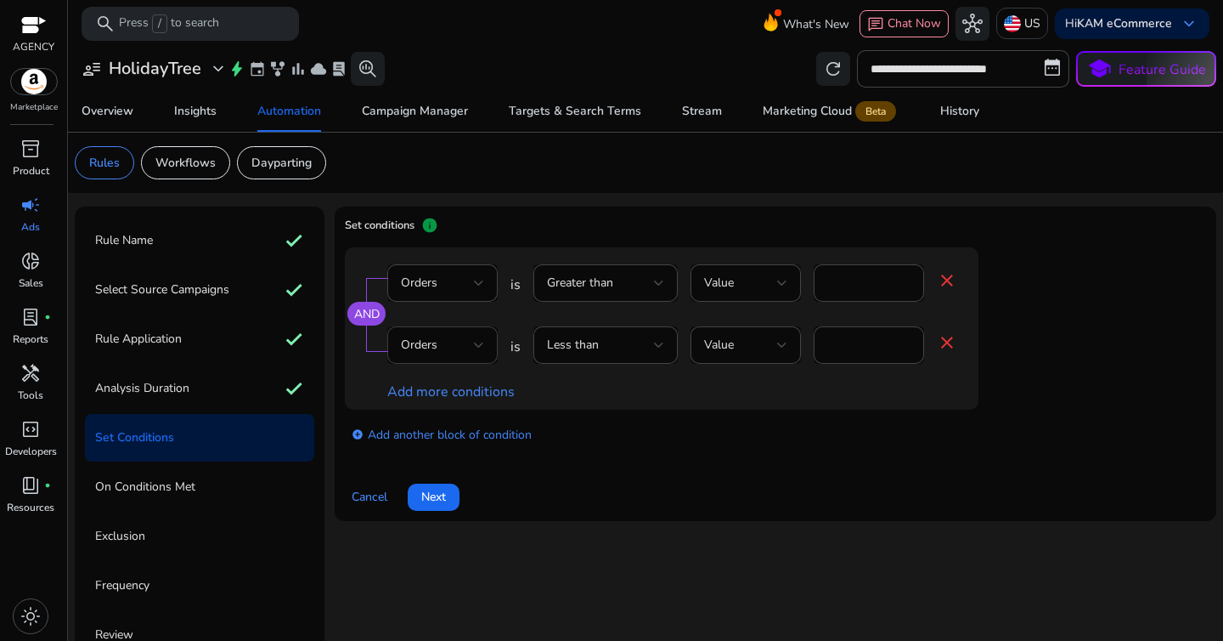
click at [460, 363] on div "Orders" at bounding box center [442, 344] width 83 height 37
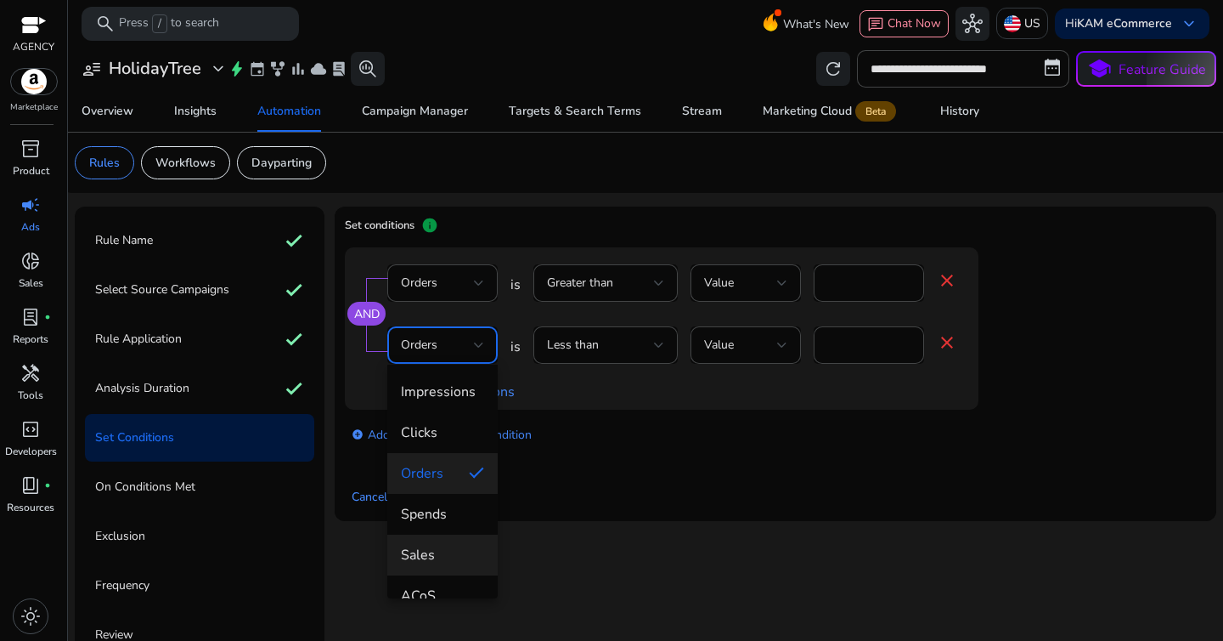
scroll to position [81, 0]
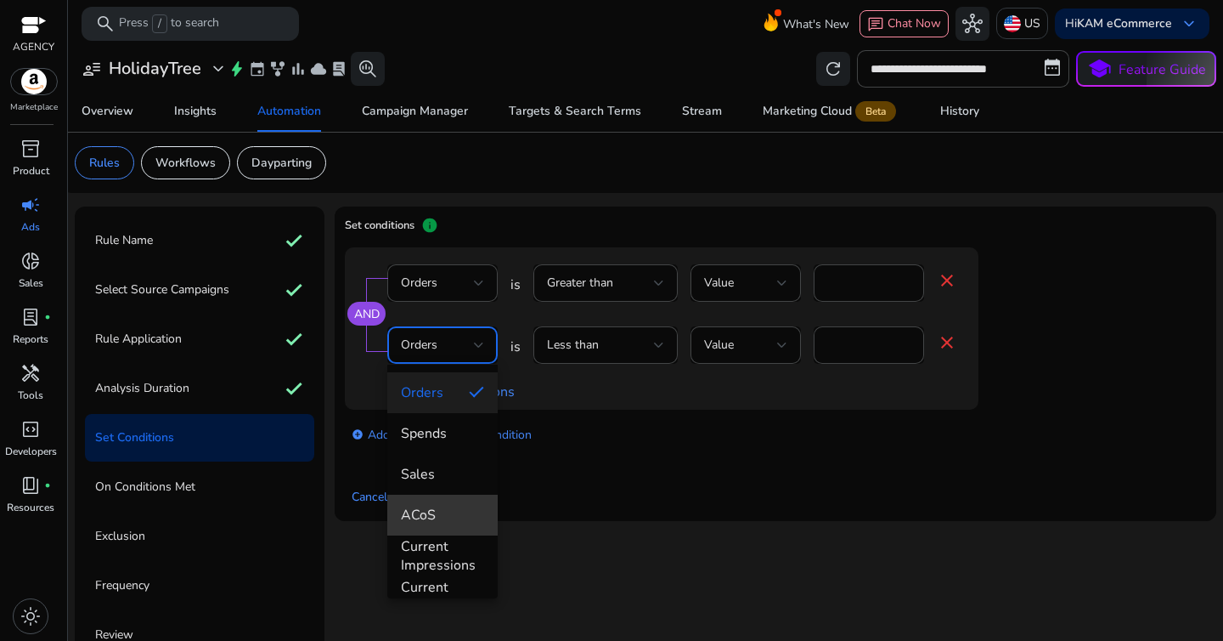
click at [450, 528] on mat-option "ACoS" at bounding box center [442, 514] width 110 height 41
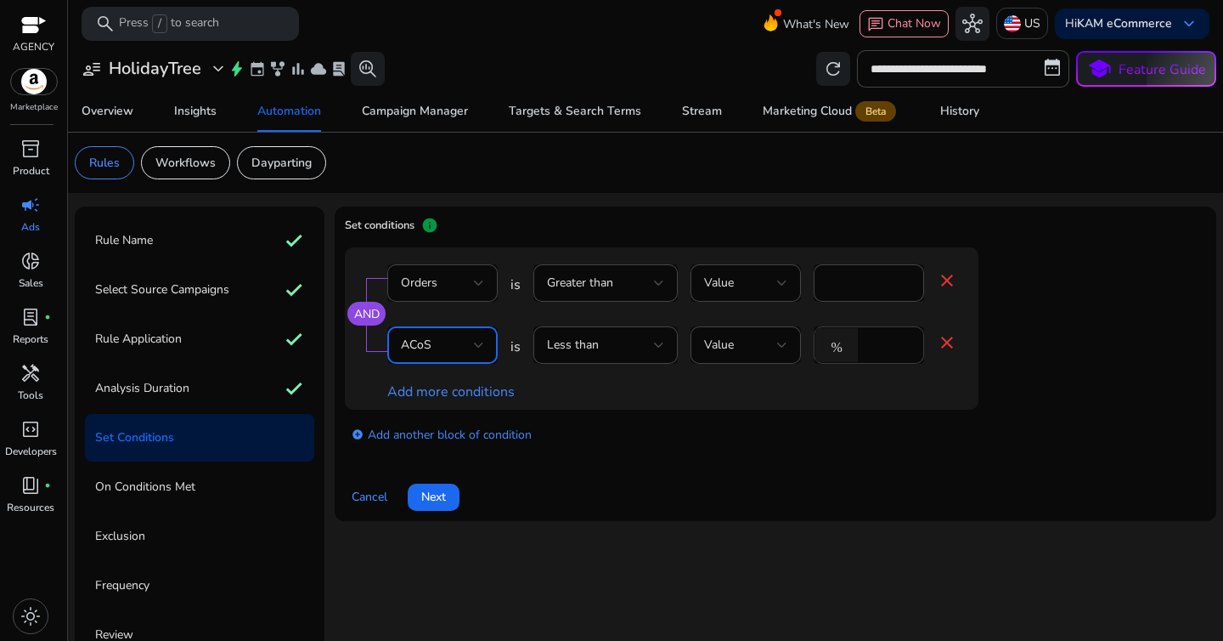
click at [883, 351] on input "*" at bounding box center [888, 345] width 44 height 19
type input "**"
click at [868, 422] on div "add_circle Add another block of condition" at bounding box center [696, 433] width 702 height 48
click at [426, 503] on span "Next" at bounding box center [433, 497] width 25 height 18
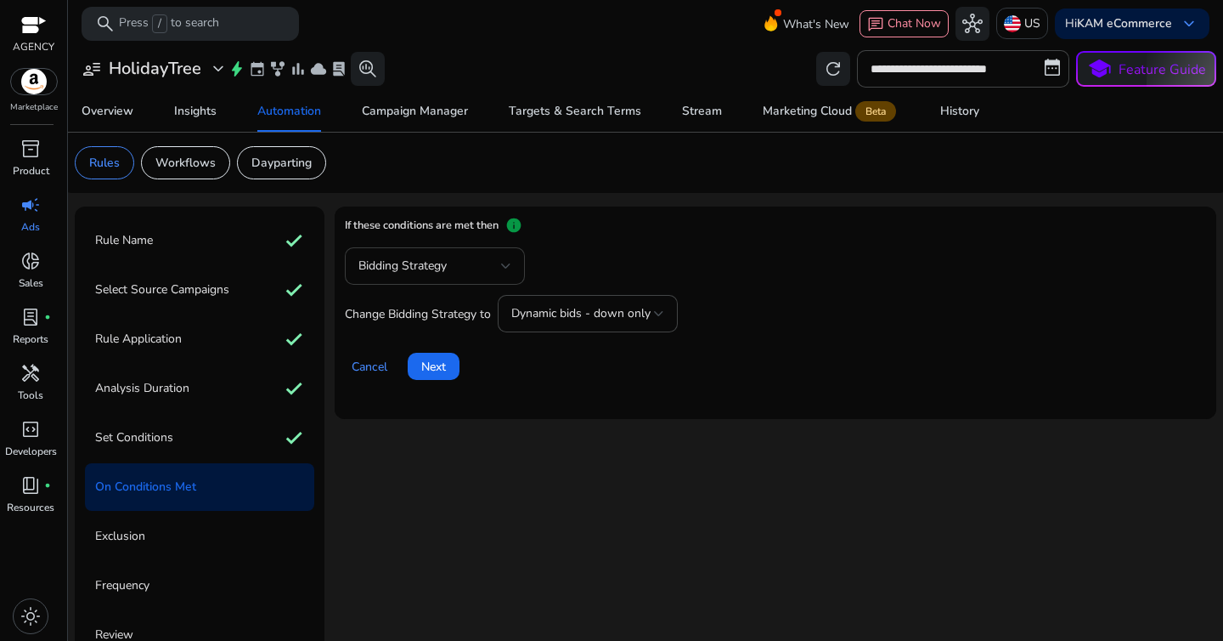
click at [462, 275] on div "Bidding Strategy" at bounding box center [429, 266] width 143 height 19
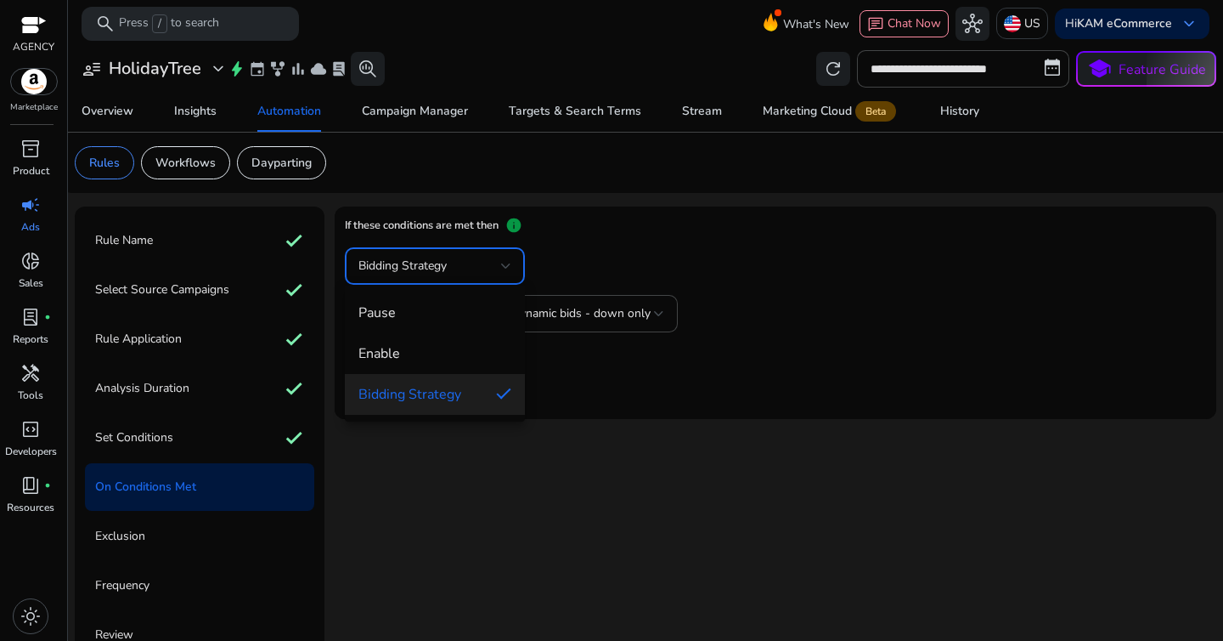
click at [581, 370] on div at bounding box center [611, 320] width 1223 height 641
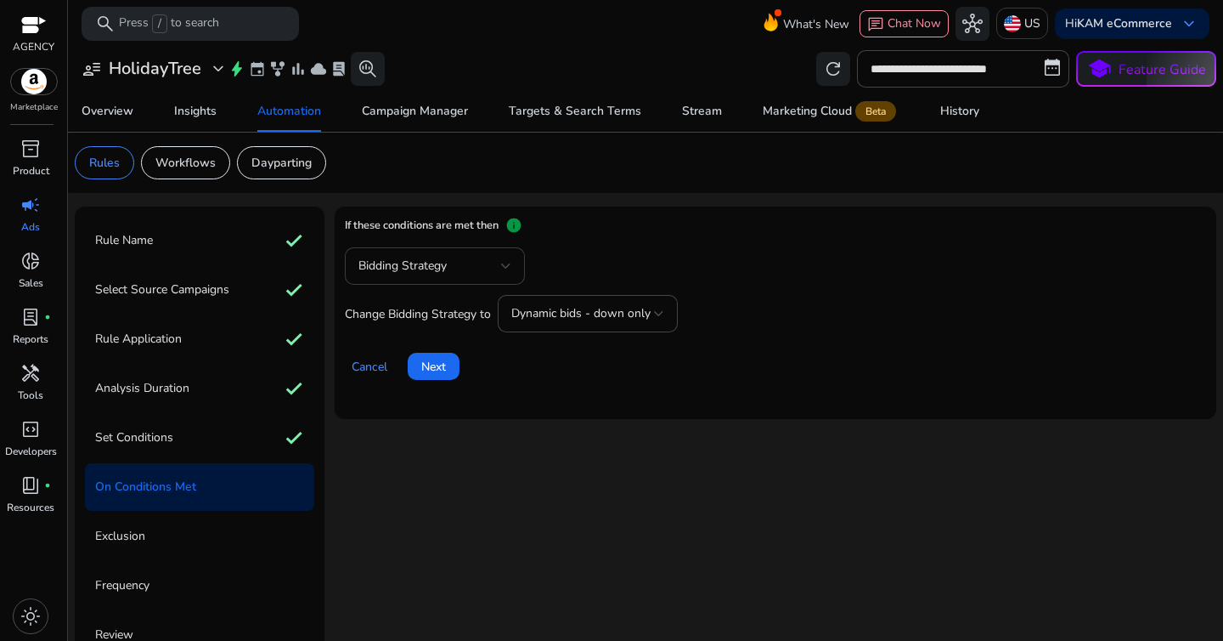
click at [471, 264] on div "Bidding Strategy" at bounding box center [429, 266] width 143 height 19
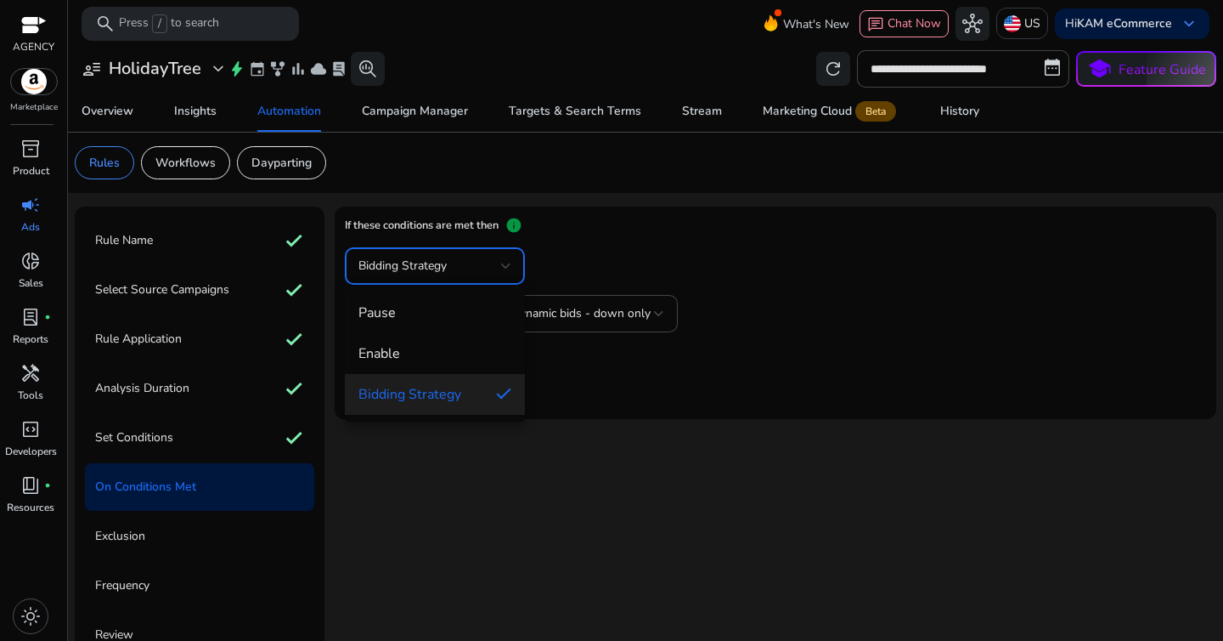
click at [628, 394] on div at bounding box center [611, 320] width 1223 height 641
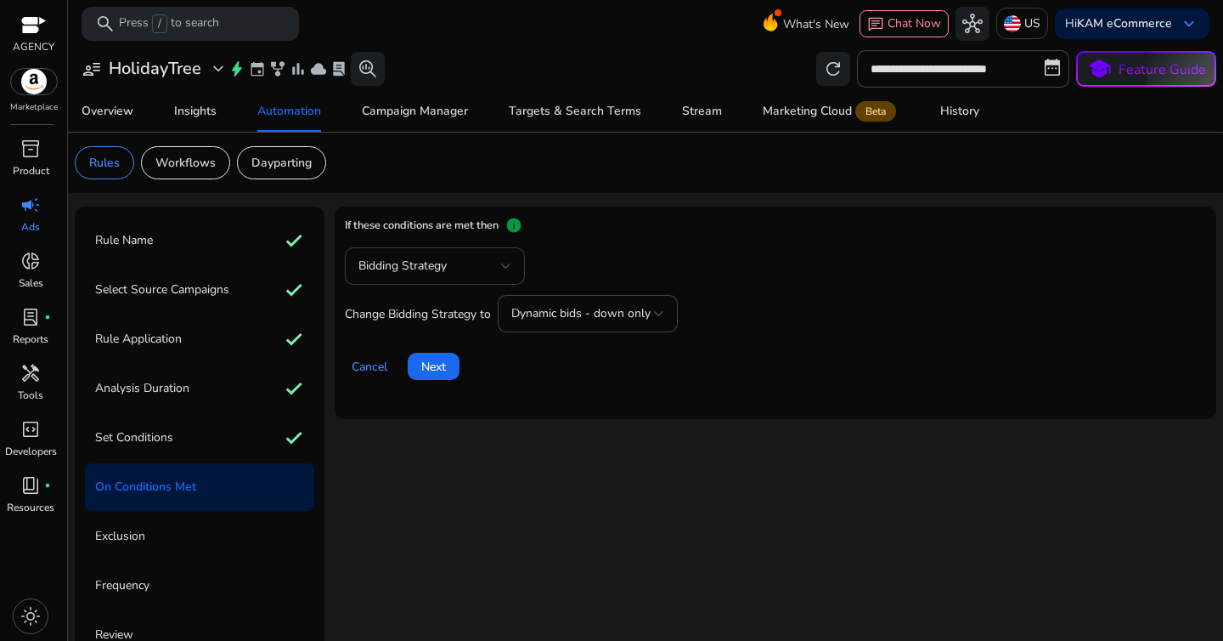
click at [424, 268] on span "Bidding Strategy" at bounding box center [402, 265] width 88 height 16
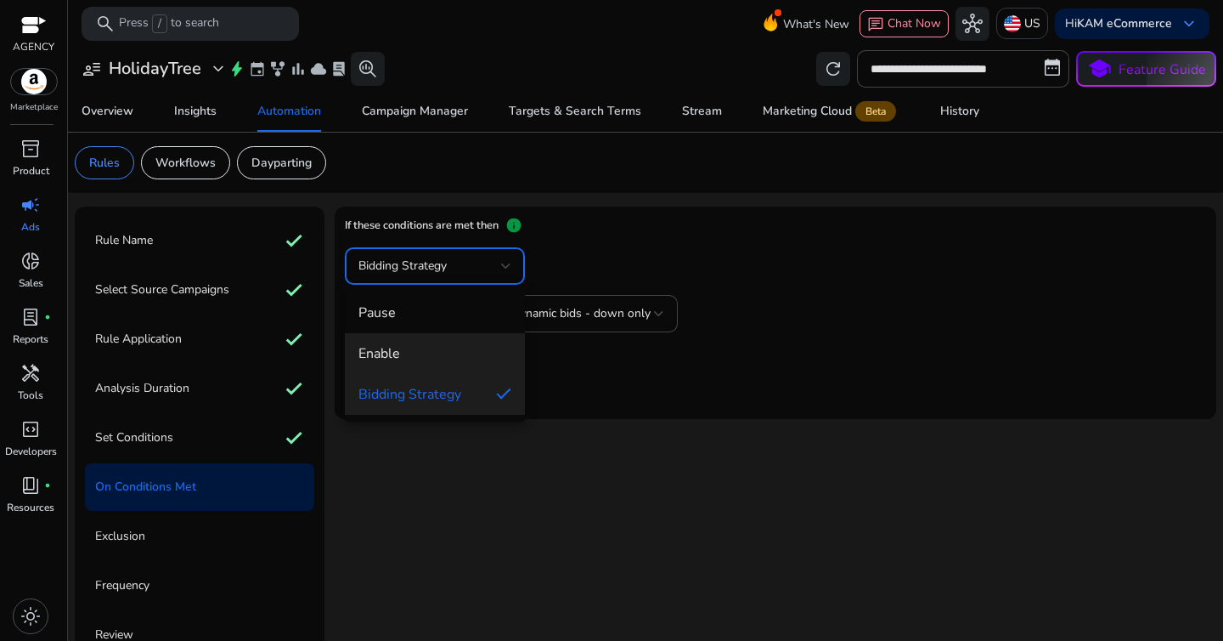
click at [419, 347] on span "Enable" at bounding box center [434, 353] width 153 height 19
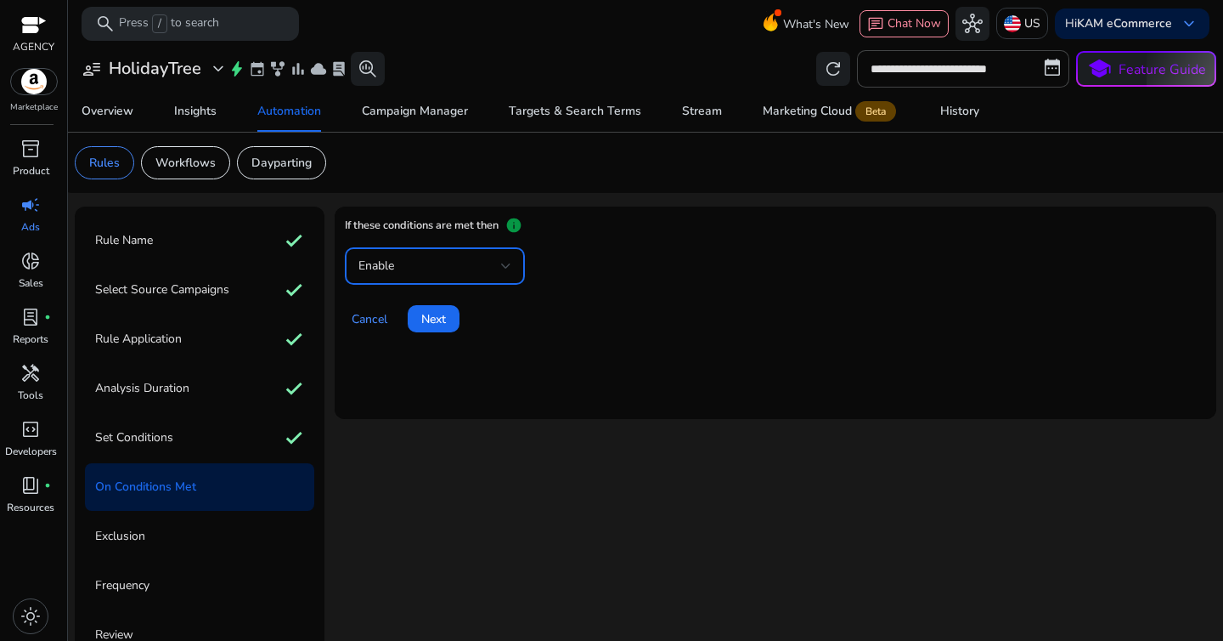
click at [471, 259] on div "Enable" at bounding box center [429, 266] width 143 height 19
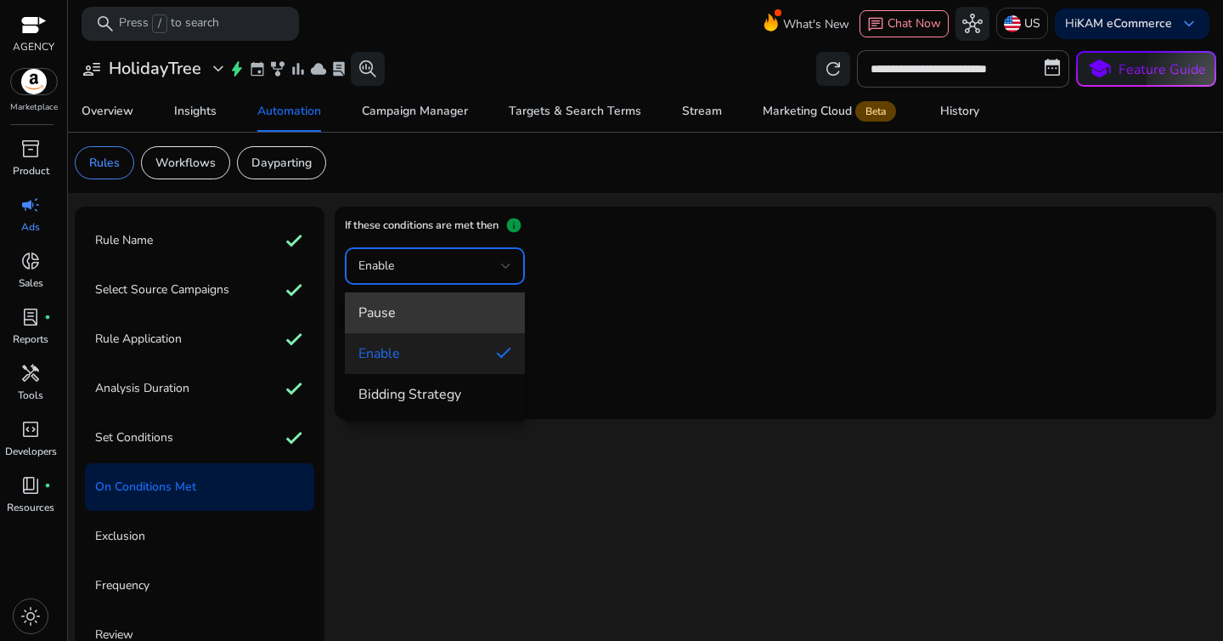
click at [465, 317] on span "Pause" at bounding box center [434, 312] width 153 height 19
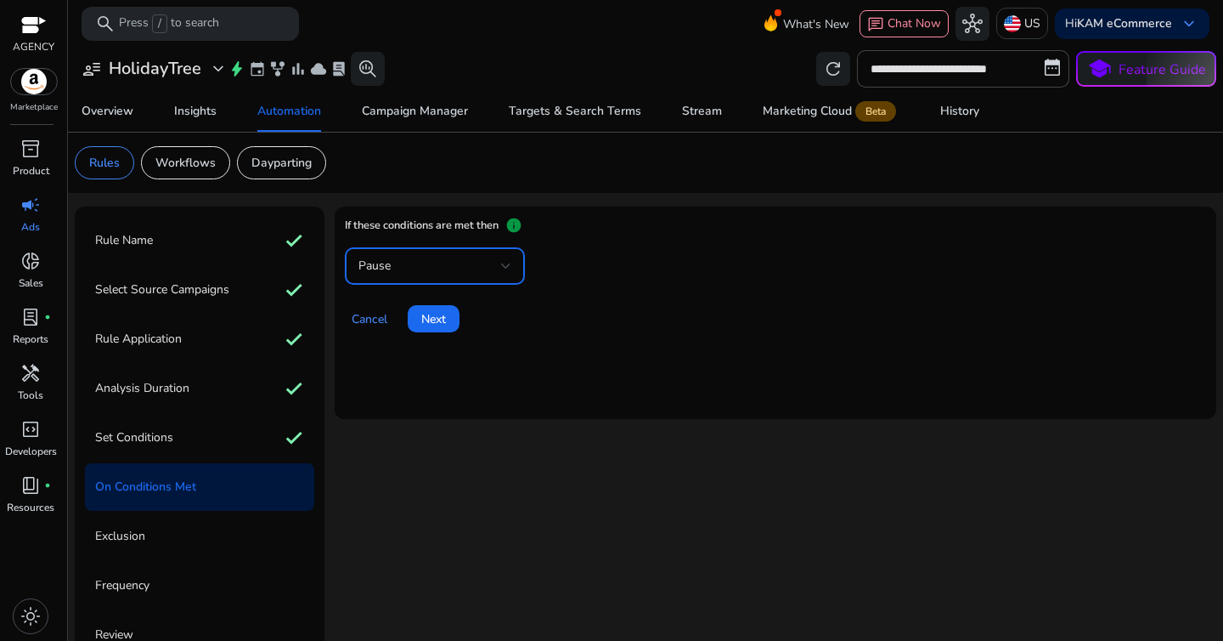
click at [473, 274] on div "Pause" at bounding box center [429, 266] width 143 height 19
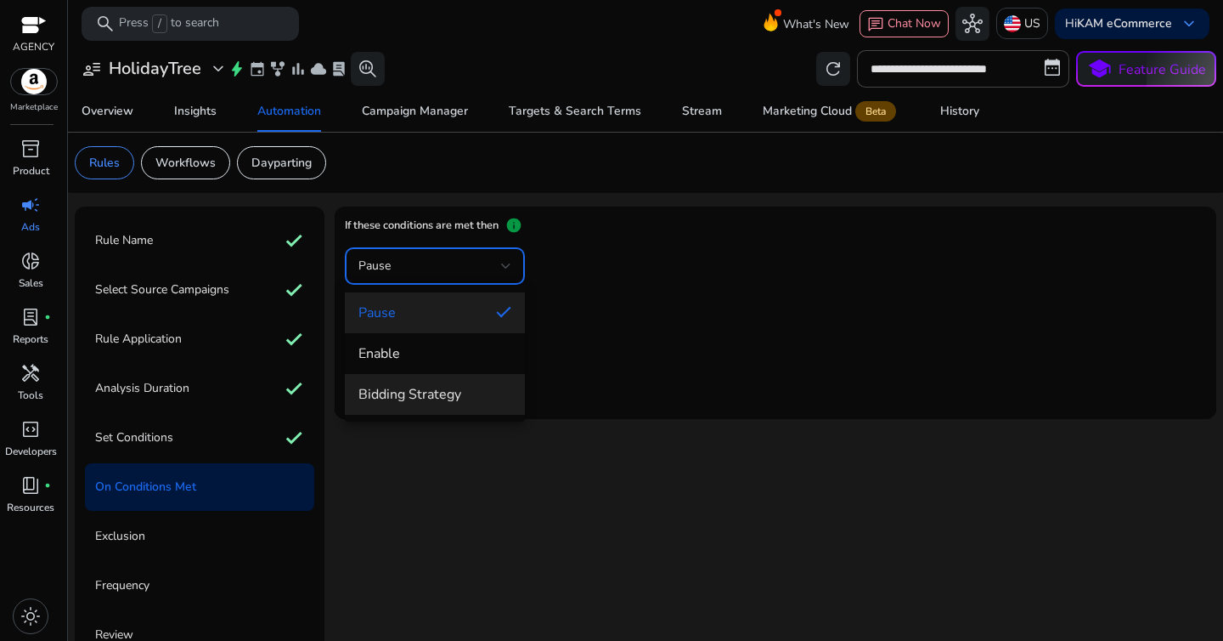
click at [465, 377] on mat-option "Bidding Strategy" at bounding box center [435, 394] width 180 height 41
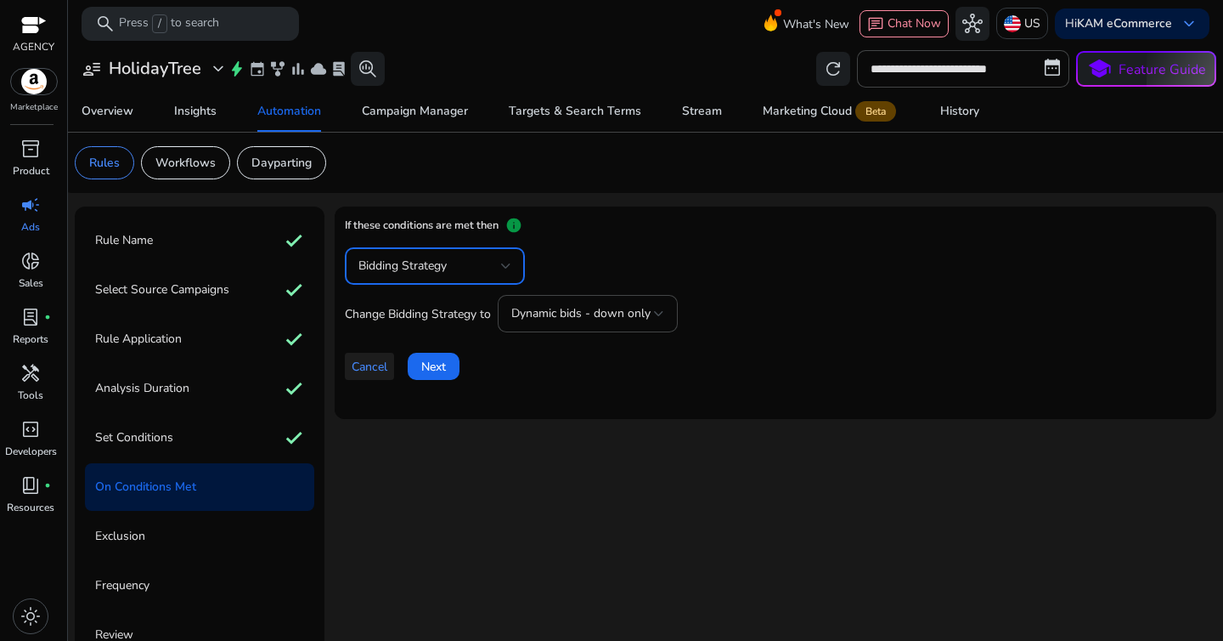
click at [353, 375] on span at bounding box center [369, 366] width 49 height 41
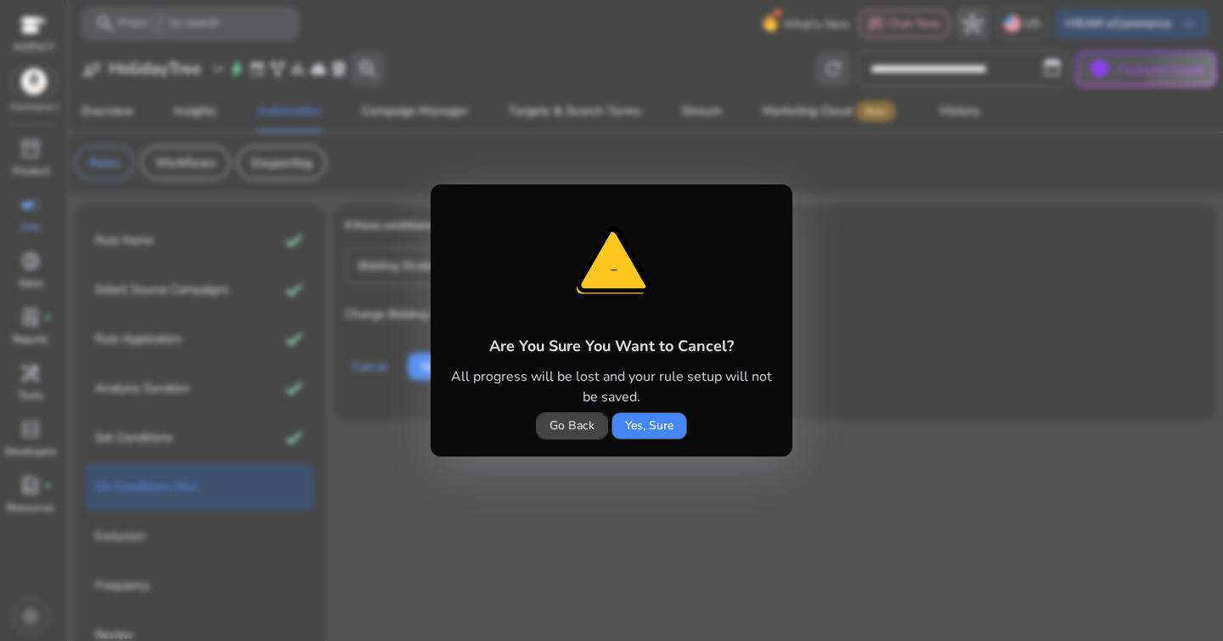
click at [612, 437] on div "Yes, Sure" at bounding box center [650, 425] width 76 height 27
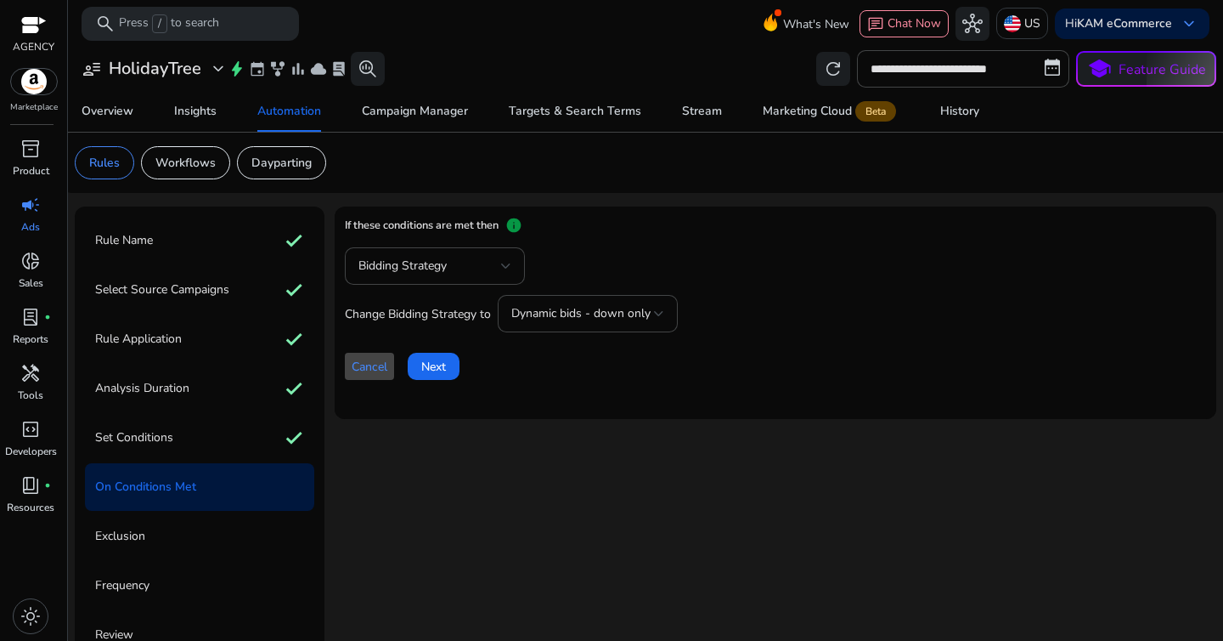
click at [381, 369] on span "Cancel" at bounding box center [370, 367] width 36 height 18
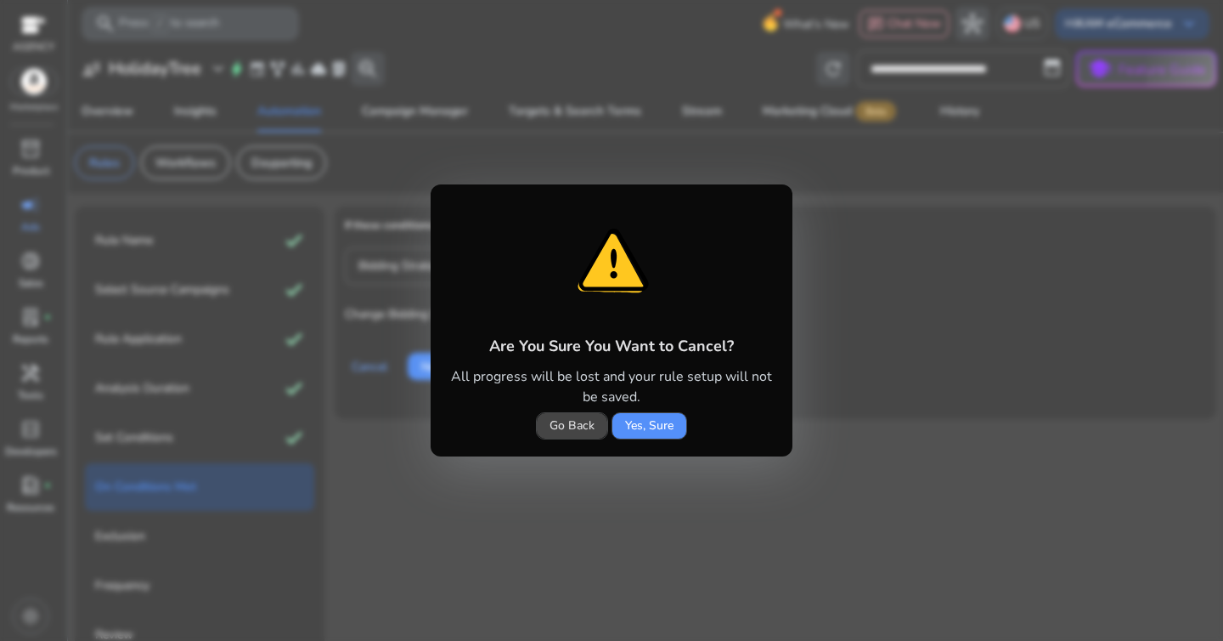
click at [658, 422] on span "Yes, Sure" at bounding box center [649, 425] width 48 height 18
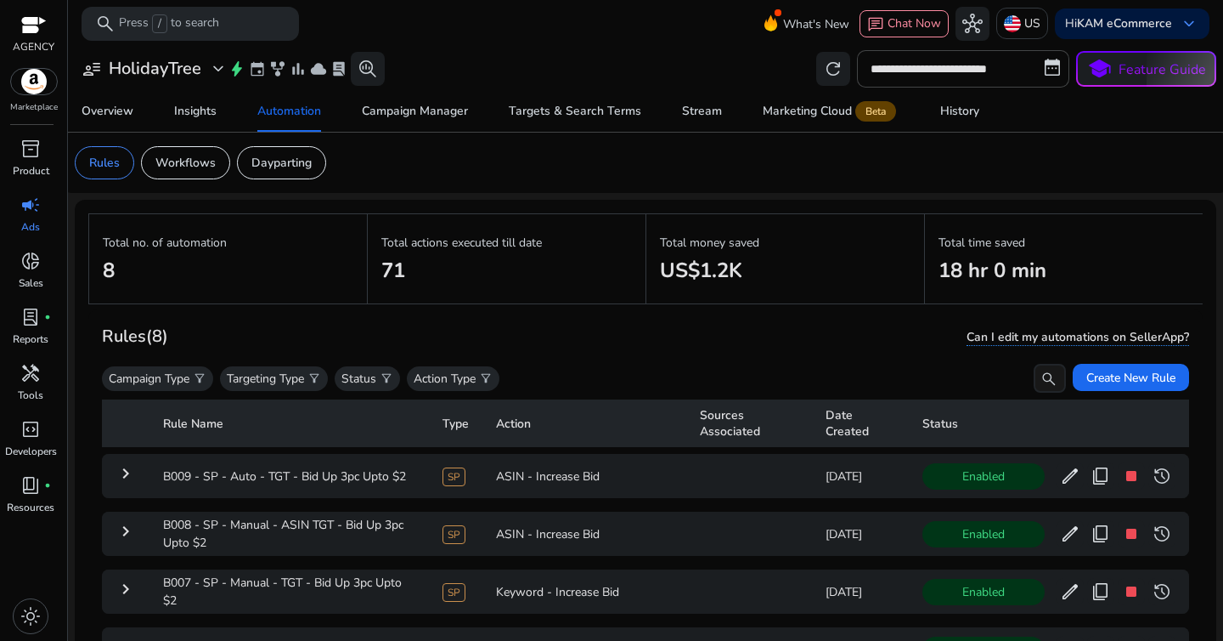
scroll to position [124, 0]
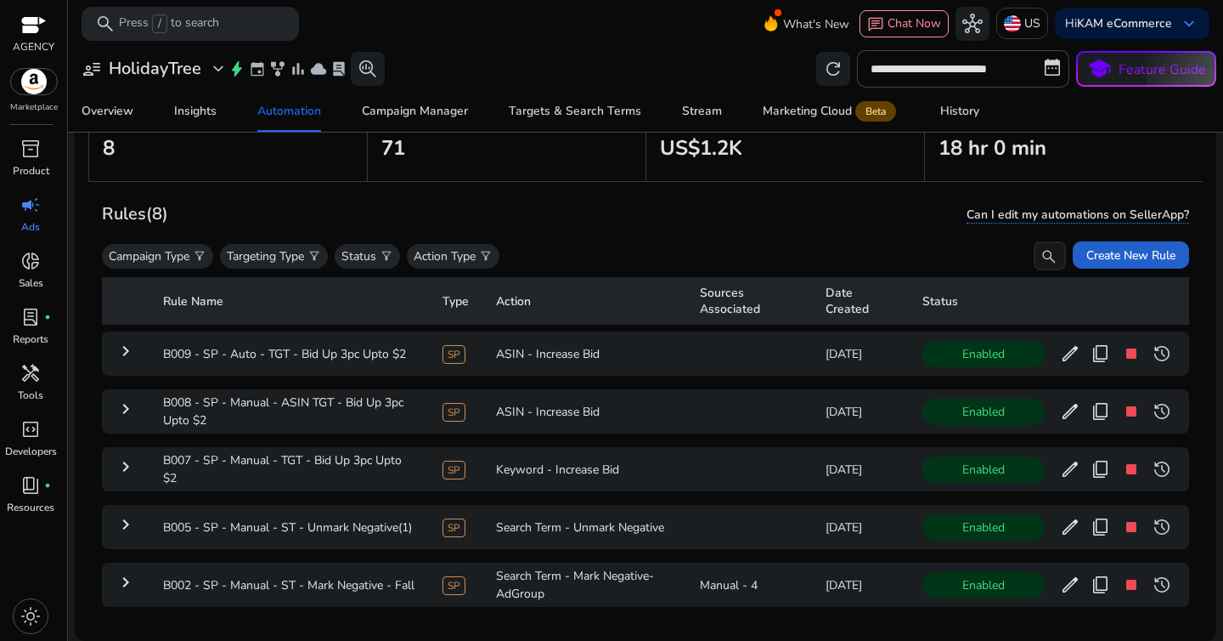
click at [1109, 259] on span "Create New Rule" at bounding box center [1131, 255] width 89 height 18
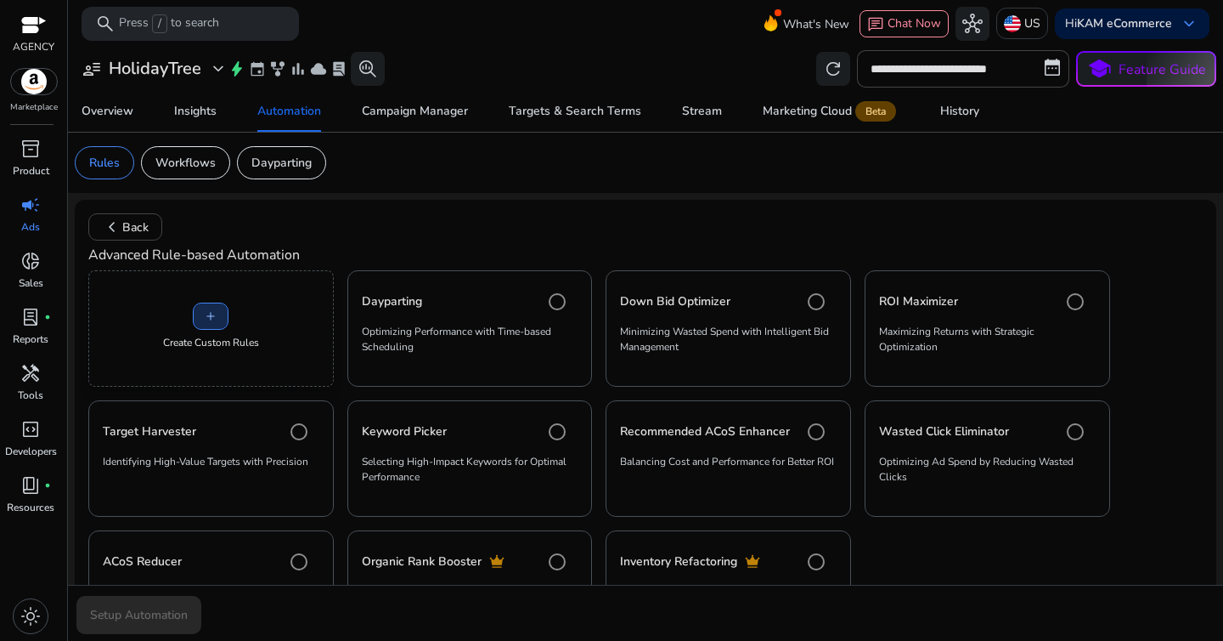
click at [223, 320] on span at bounding box center [211, 316] width 34 height 41
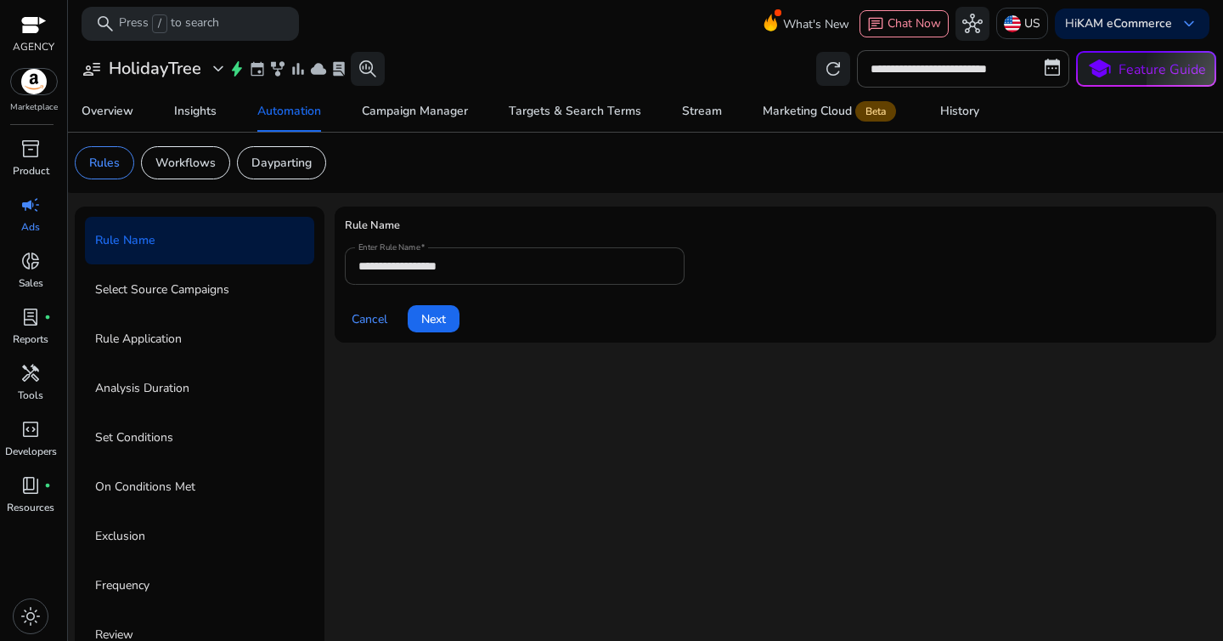
click at [426, 264] on input "**********" at bounding box center [514, 266] width 313 height 19
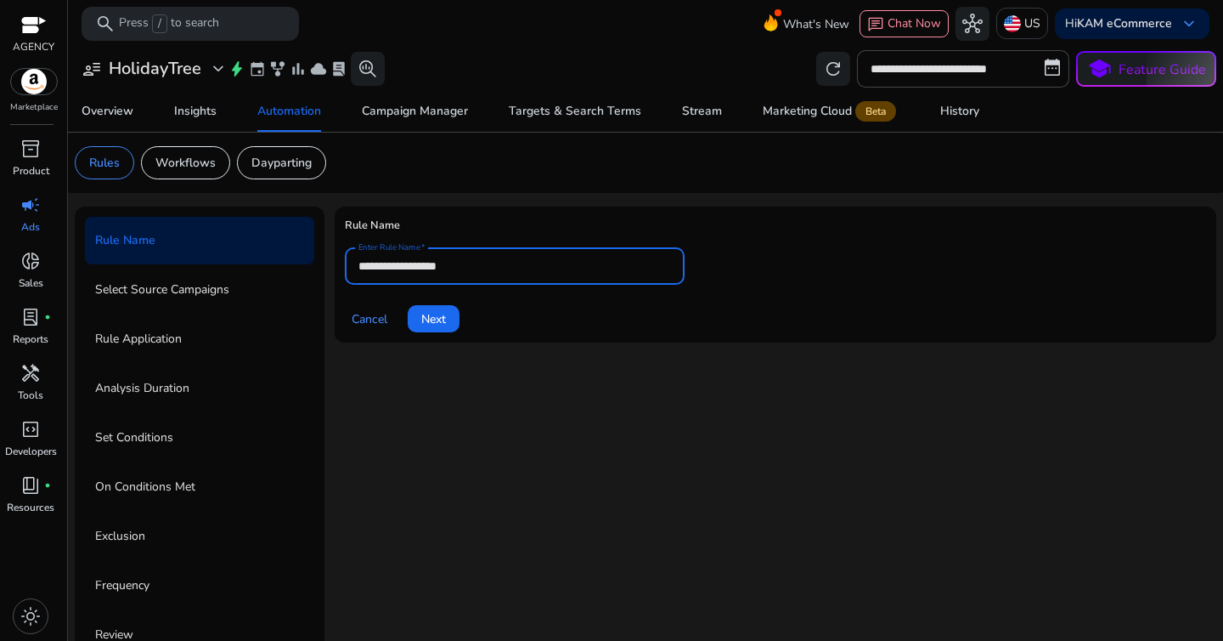
click at [426, 264] on input "**********" at bounding box center [514, 266] width 313 height 19
paste input "**********"
type input "**********"
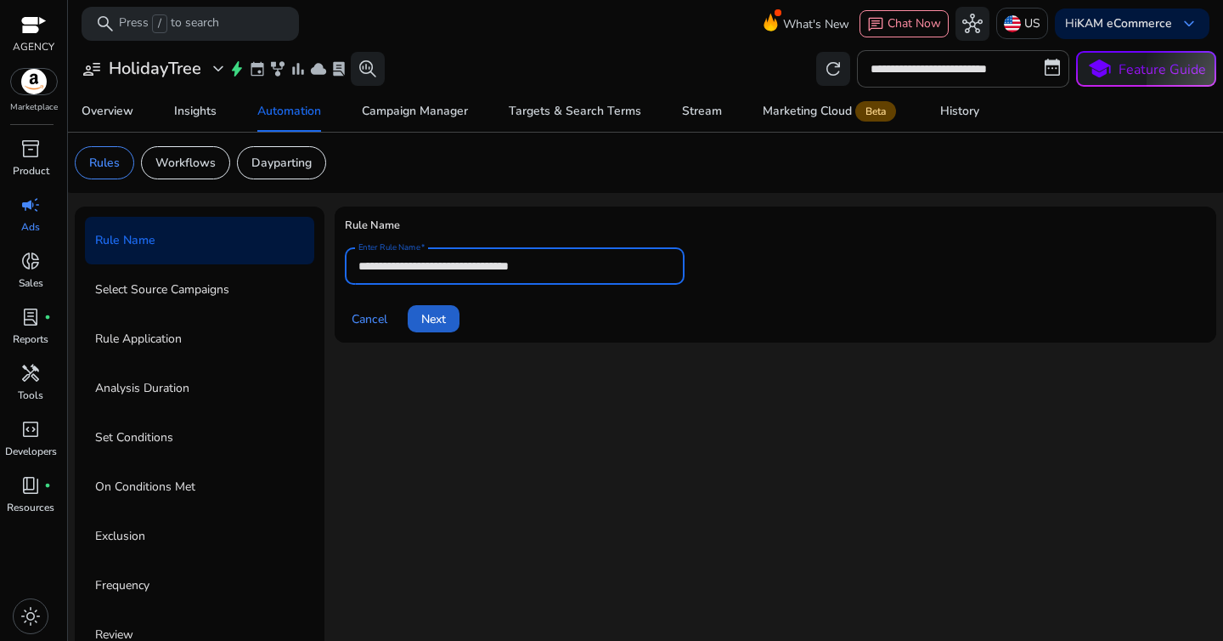
click at [443, 323] on span "Next" at bounding box center [433, 319] width 25 height 18
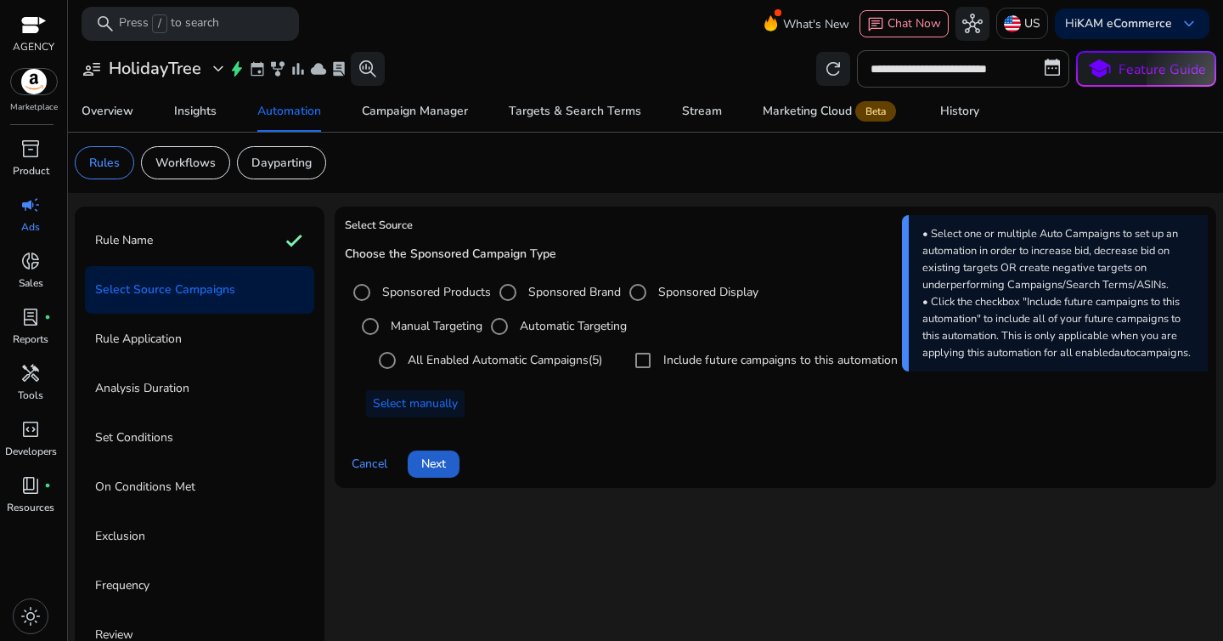
click at [443, 460] on span "Next" at bounding box center [433, 463] width 25 height 18
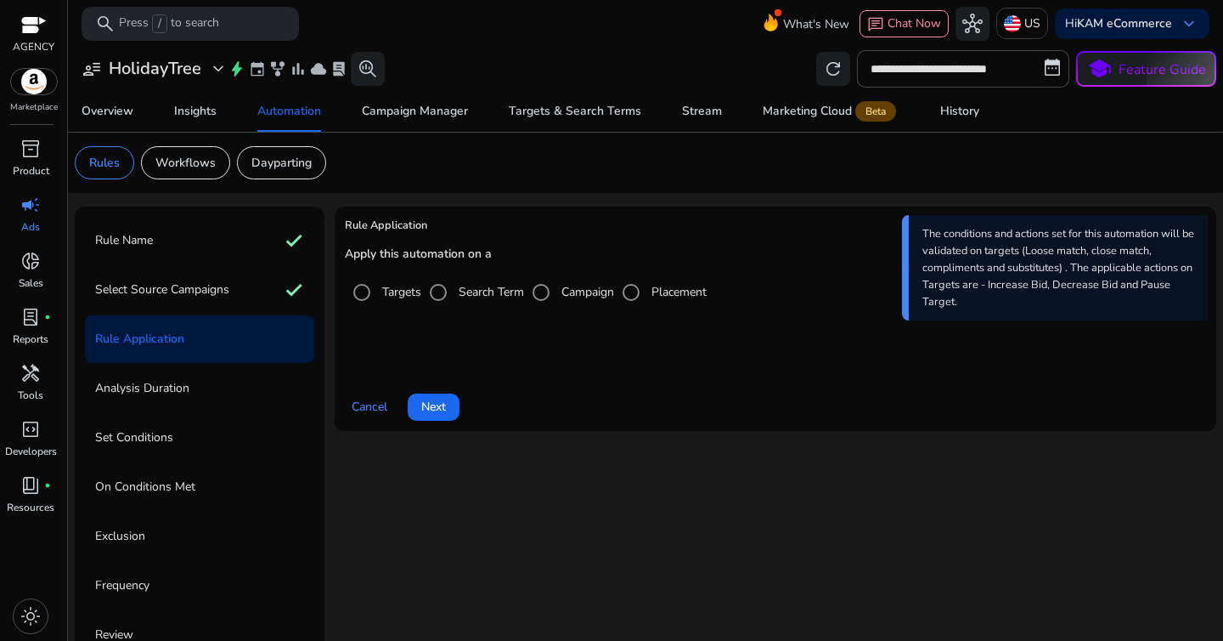
click at [585, 302] on div "Campaign" at bounding box center [569, 292] width 90 height 34
click at [565, 297] on label "Campaign" at bounding box center [586, 292] width 56 height 18
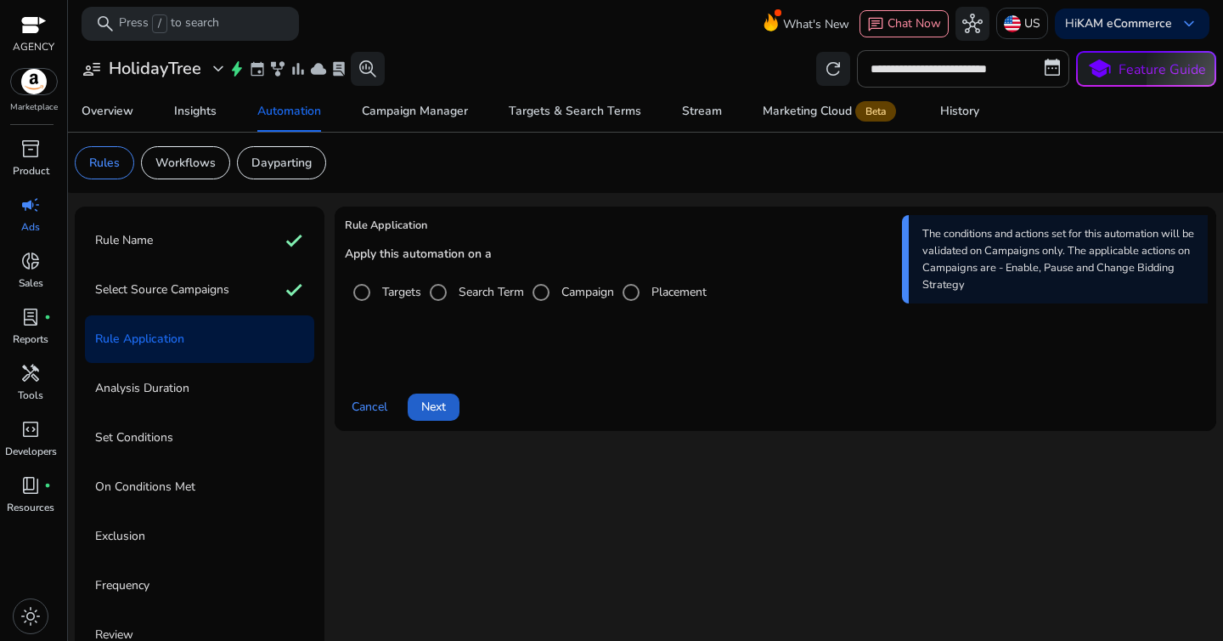
click at [450, 416] on span at bounding box center [434, 407] width 52 height 41
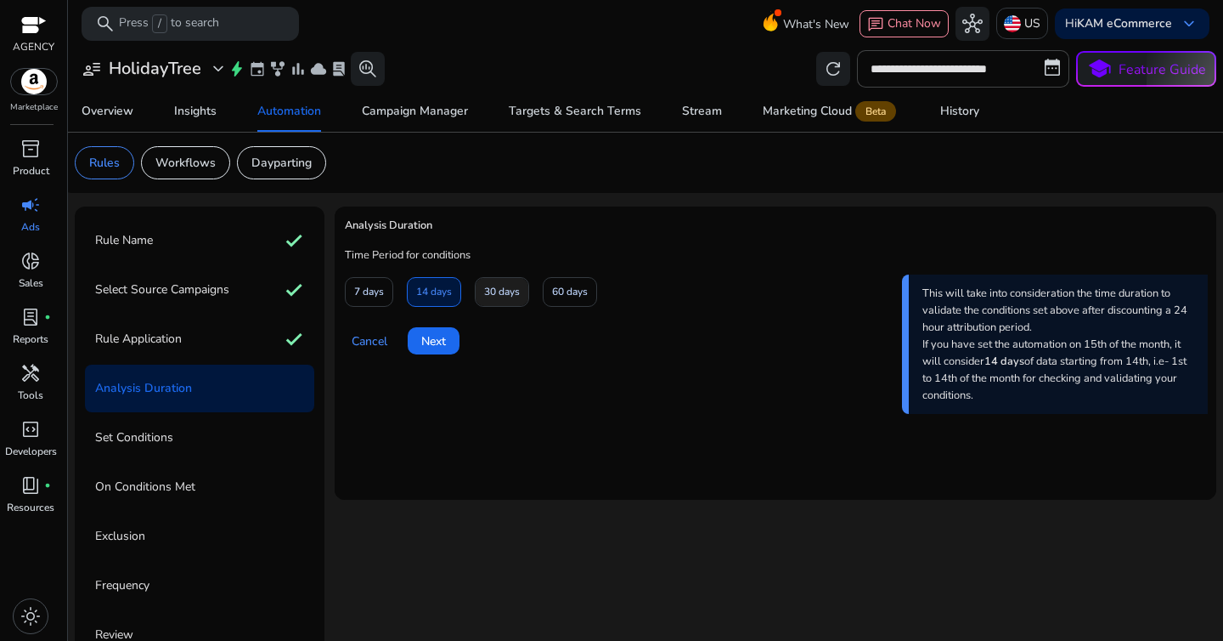
click at [513, 305] on span "30 days" at bounding box center [502, 292] width 36 height 30
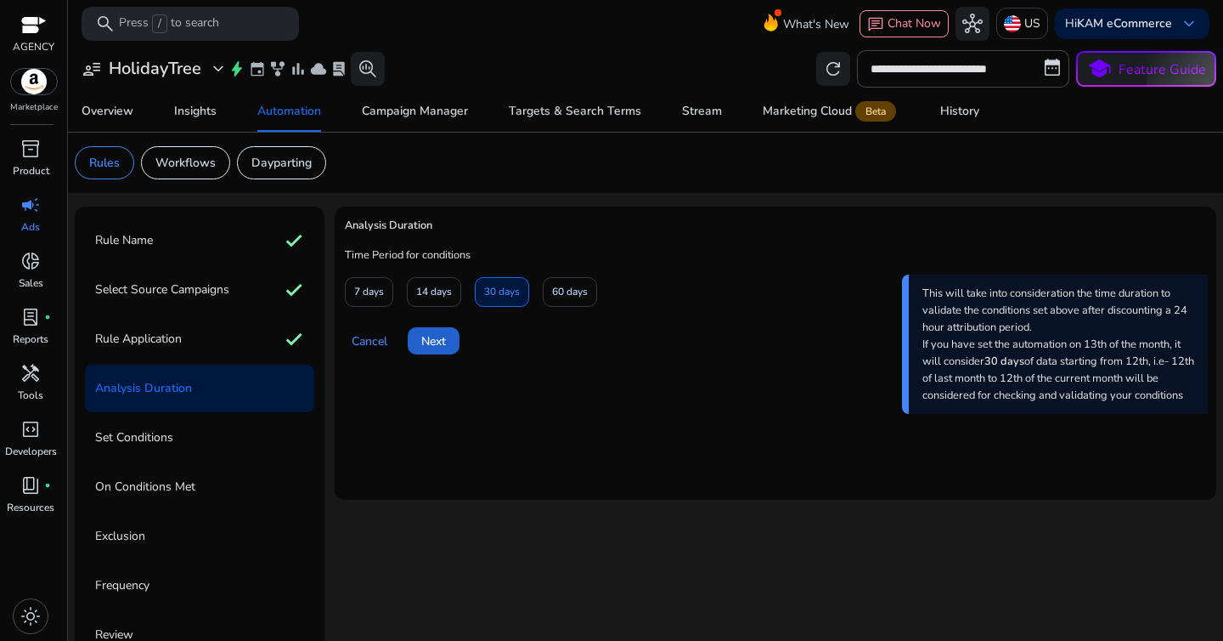
click at [438, 330] on span at bounding box center [434, 340] width 52 height 41
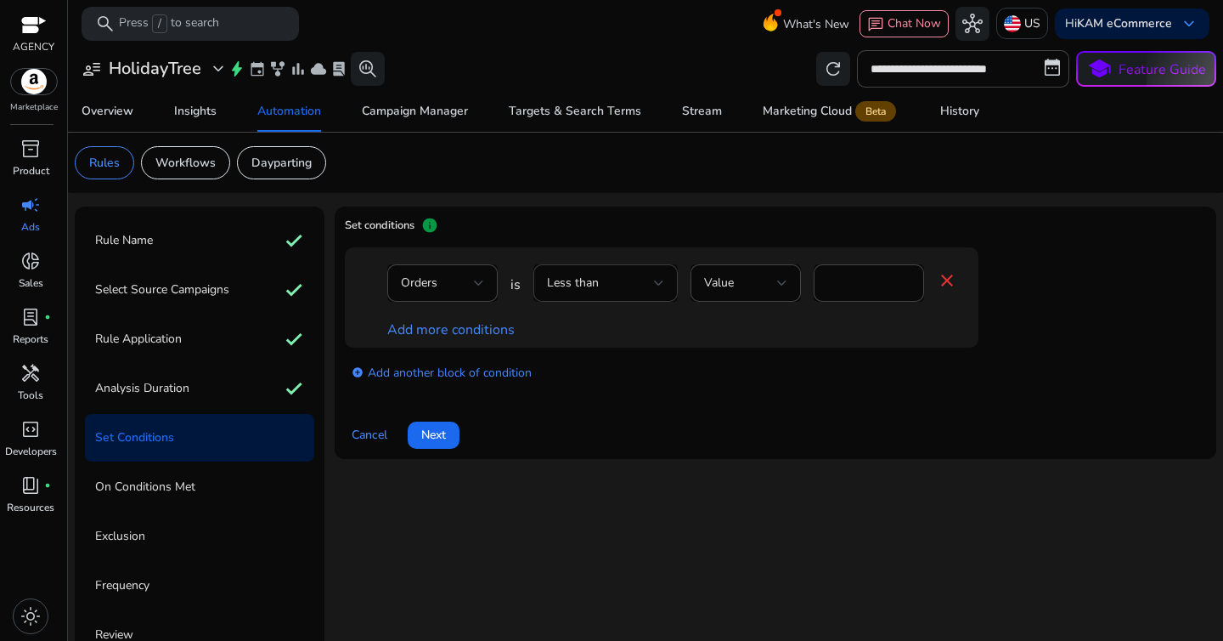
click at [625, 291] on div "Less than" at bounding box center [600, 283] width 107 height 19
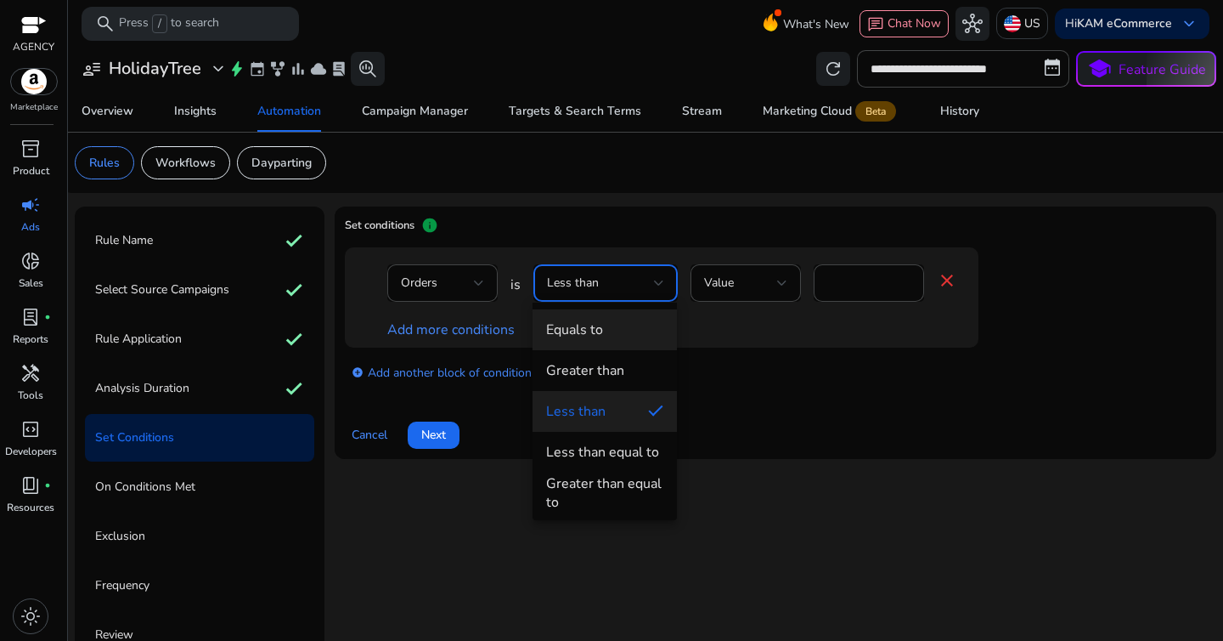
click at [615, 334] on span "Equals to" at bounding box center [604, 329] width 117 height 19
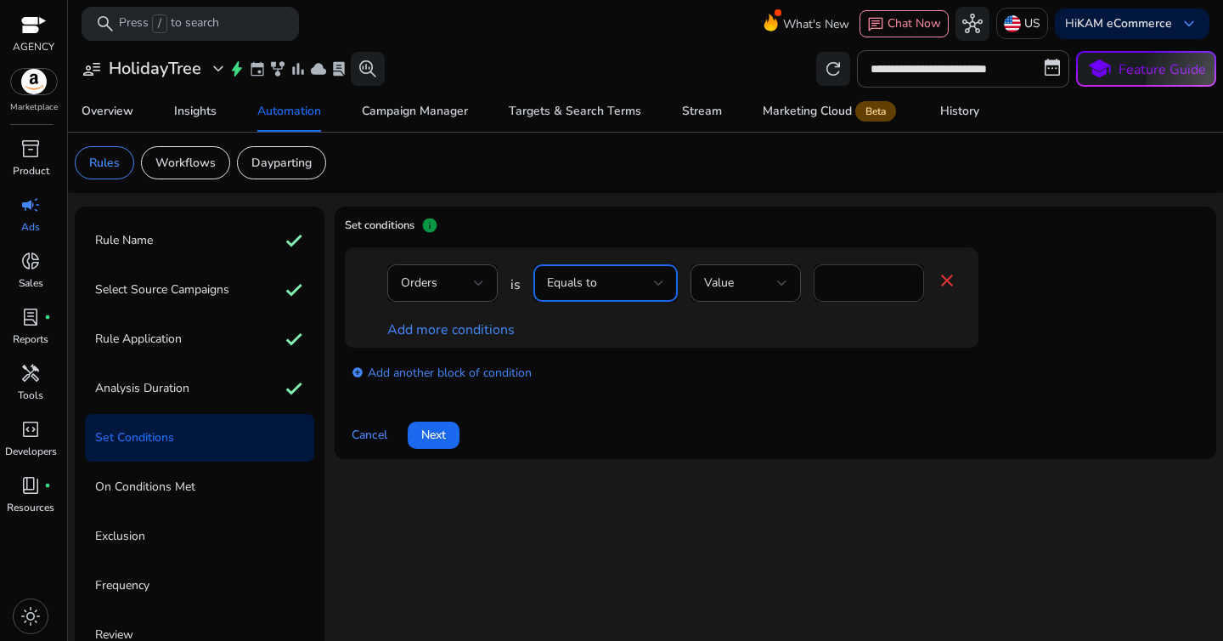
click at [868, 286] on input "*" at bounding box center [868, 283] width 83 height 19
type input "*"
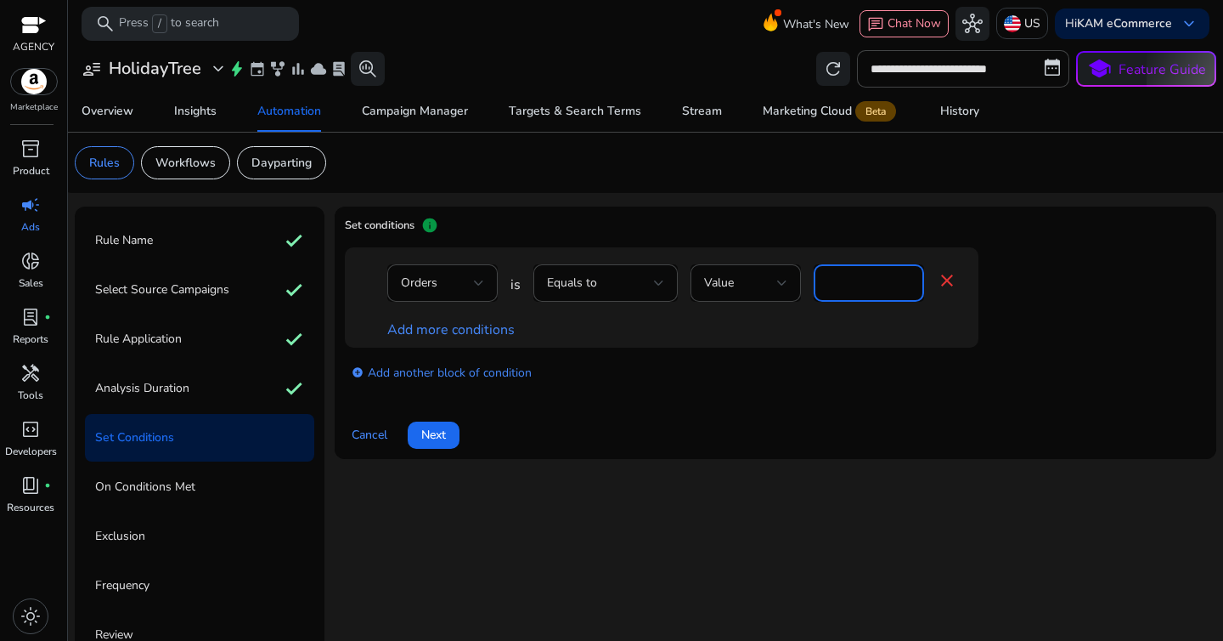
click at [803, 328] on div "Add more conditions" at bounding box center [672, 329] width 570 height 20
click at [445, 321] on link "Add more conditions" at bounding box center [450, 329] width 127 height 19
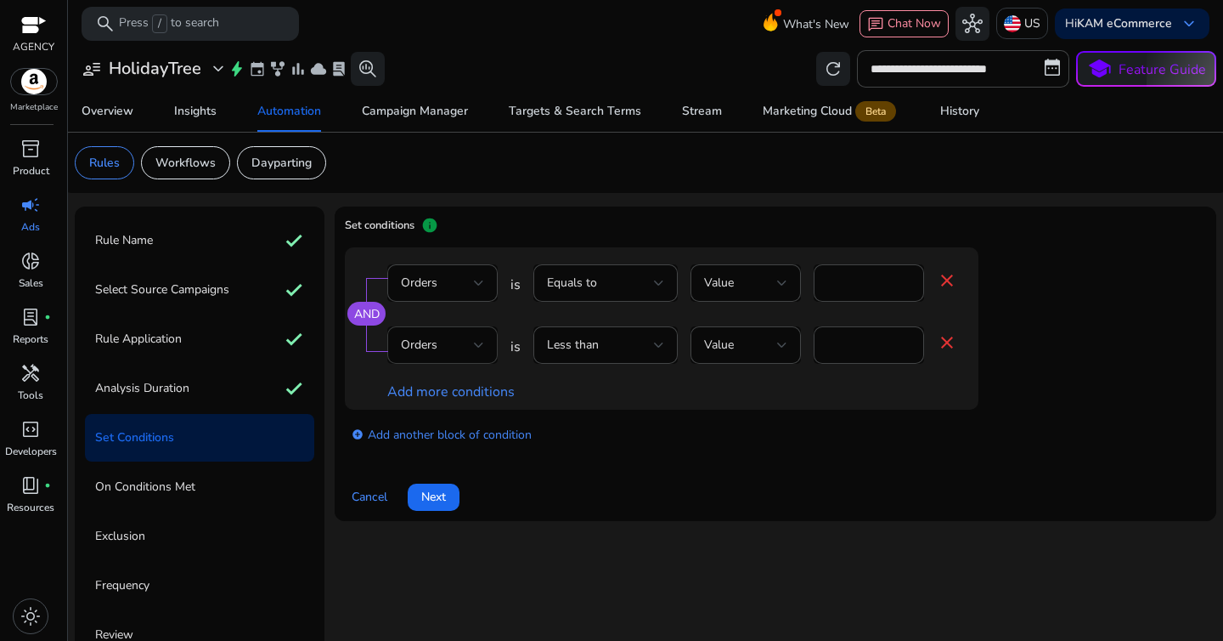
click at [449, 340] on div "Orders" at bounding box center [437, 345] width 73 height 19
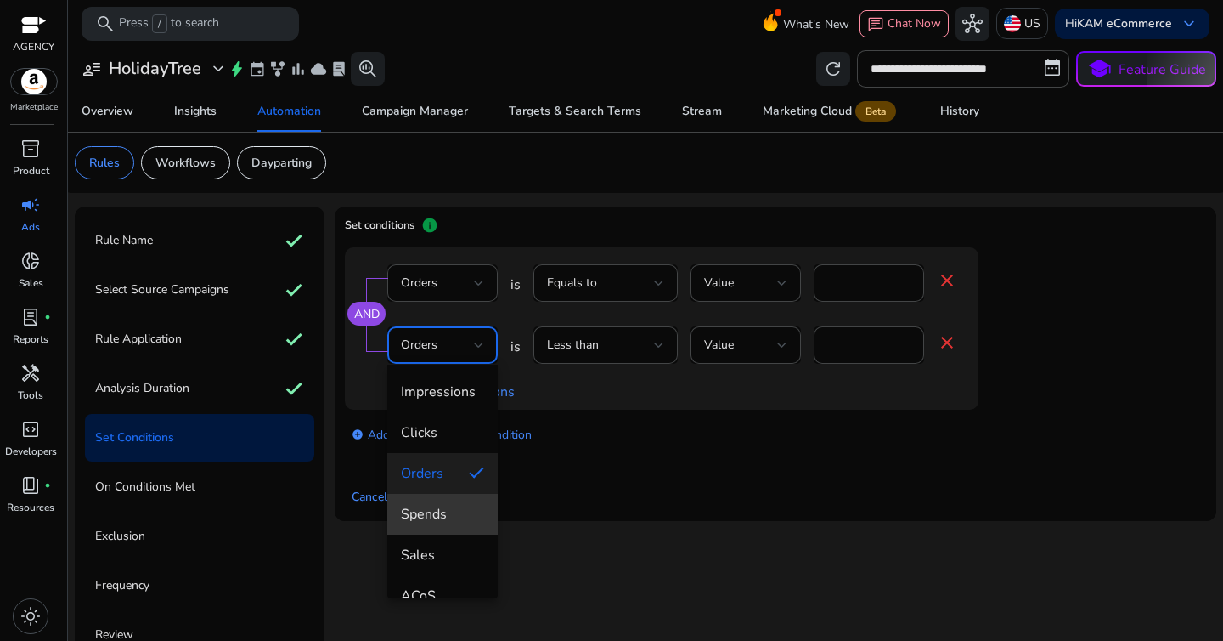
click at [456, 521] on span "Spends" at bounding box center [442, 514] width 83 height 19
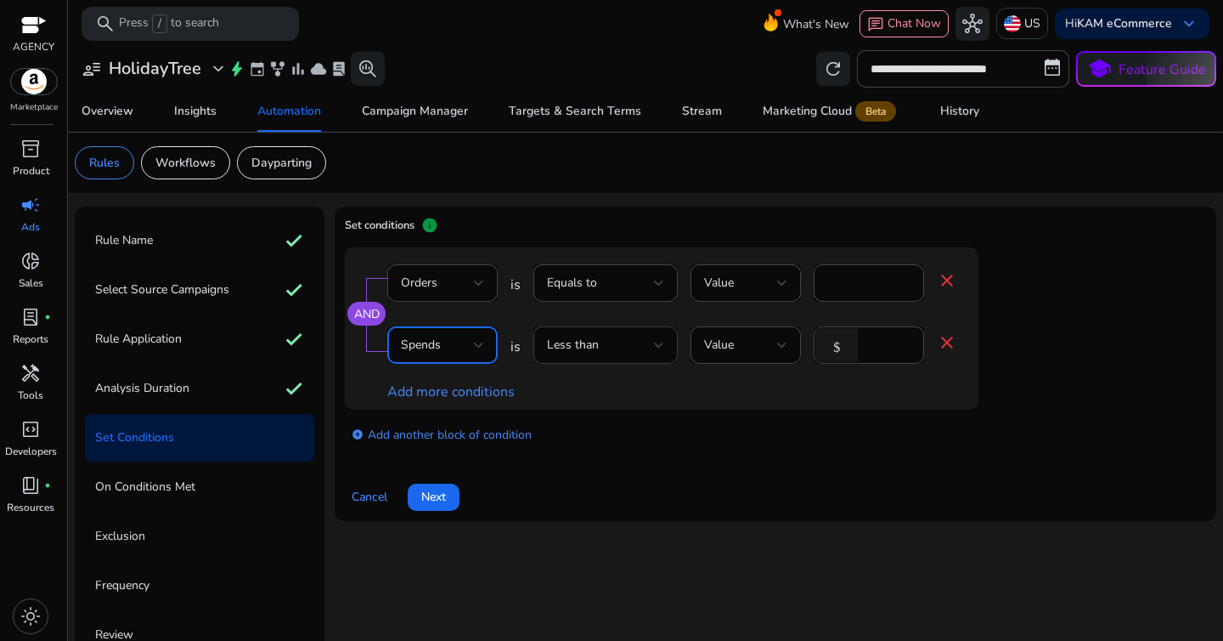
click at [641, 351] on div "Less than" at bounding box center [600, 345] width 107 height 19
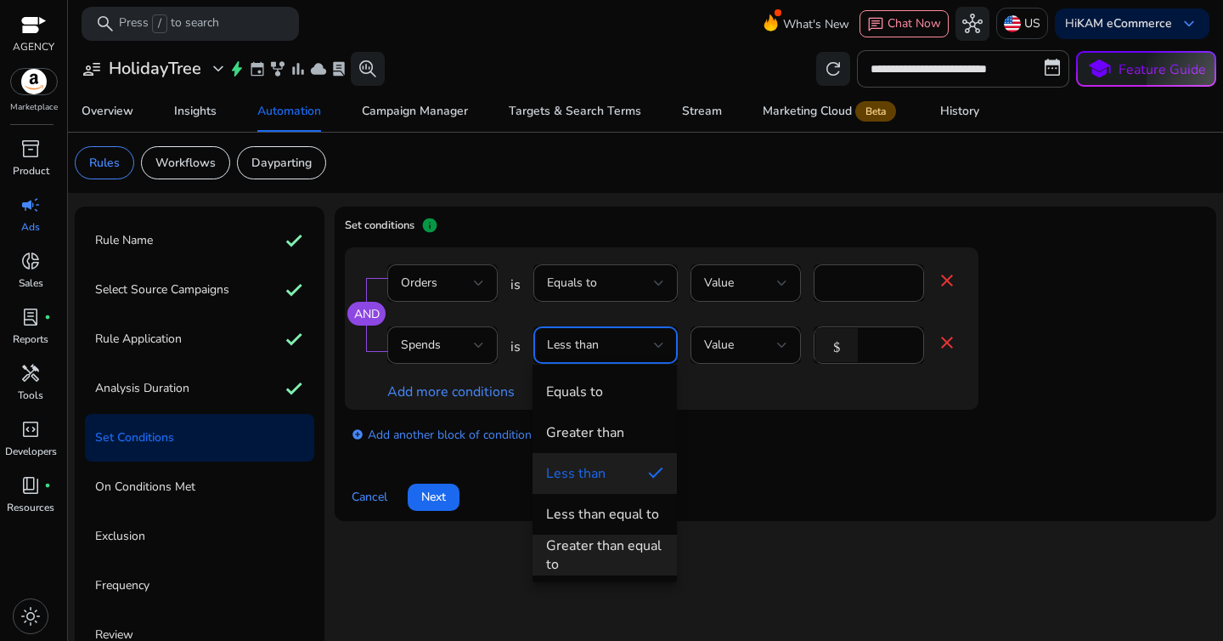
click at [628, 537] on div "Greater than equal to" at bounding box center [604, 554] width 117 height 37
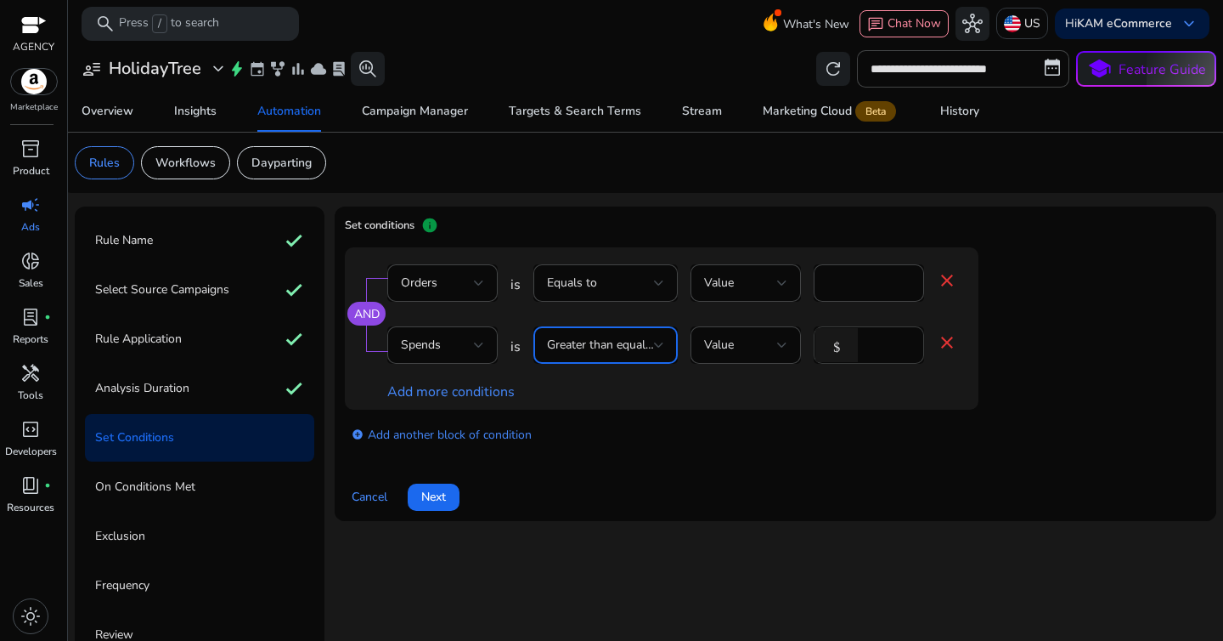
click at [877, 333] on div "*" at bounding box center [888, 344] width 44 height 37
click at [877, 342] on input "*" at bounding box center [888, 345] width 44 height 19
type input "**"
click at [659, 460] on div "AND Orders is Equals to Value * close Spends is Greater than equal to Value $ *…" at bounding box center [775, 355] width 861 height 216
click at [444, 493] on span "Next" at bounding box center [433, 497] width 25 height 18
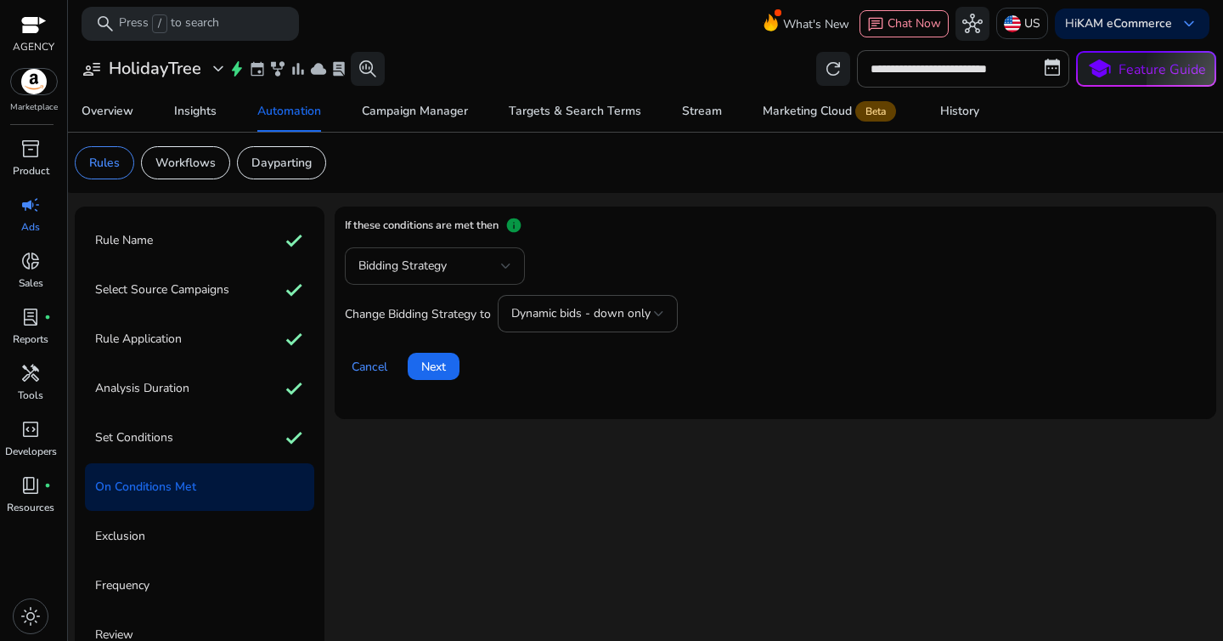
click at [434, 265] on span "Bidding Strategy" at bounding box center [402, 265] width 88 height 16
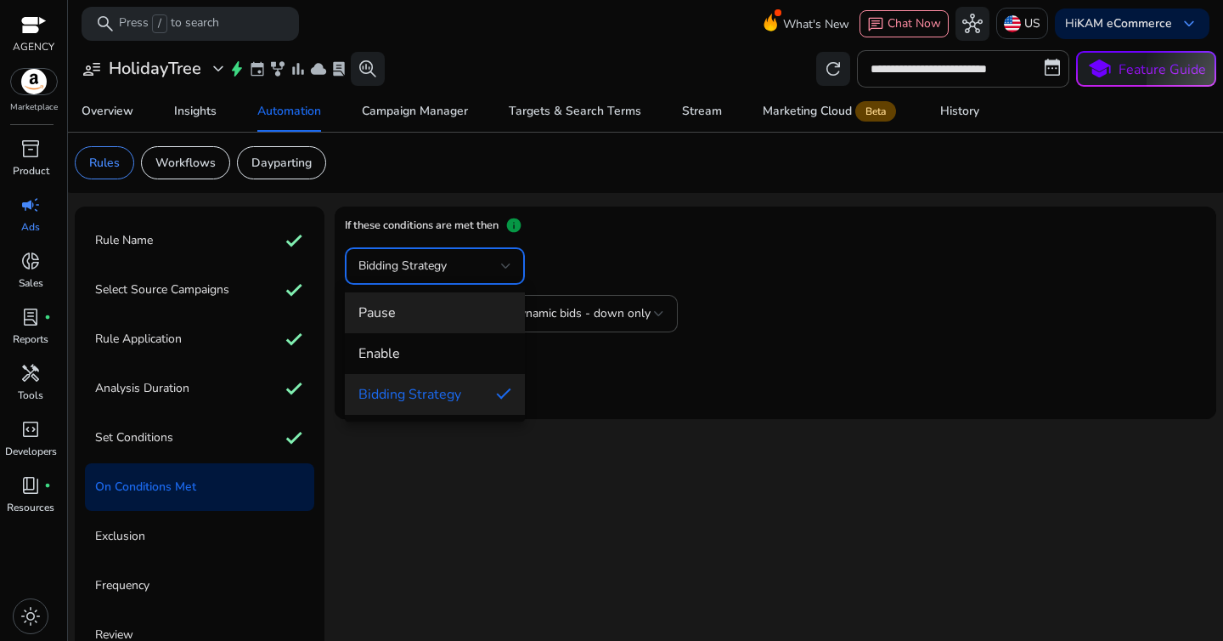
click at [431, 319] on span "Pause" at bounding box center [434, 312] width 153 height 19
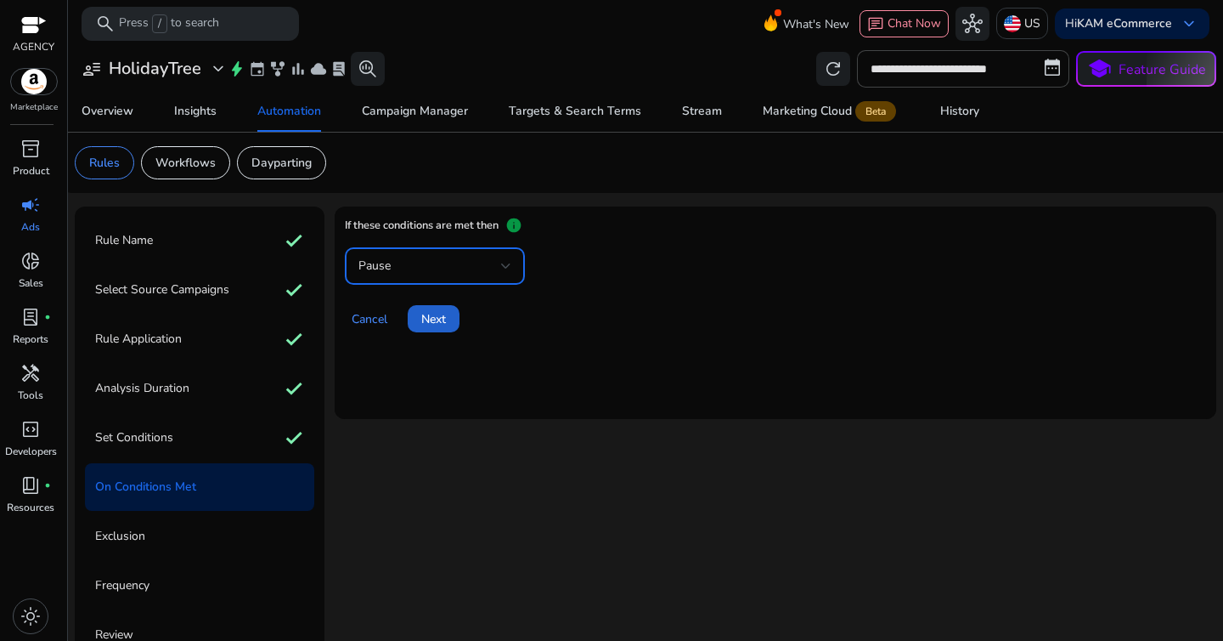
click at [431, 334] on span at bounding box center [434, 318] width 52 height 41
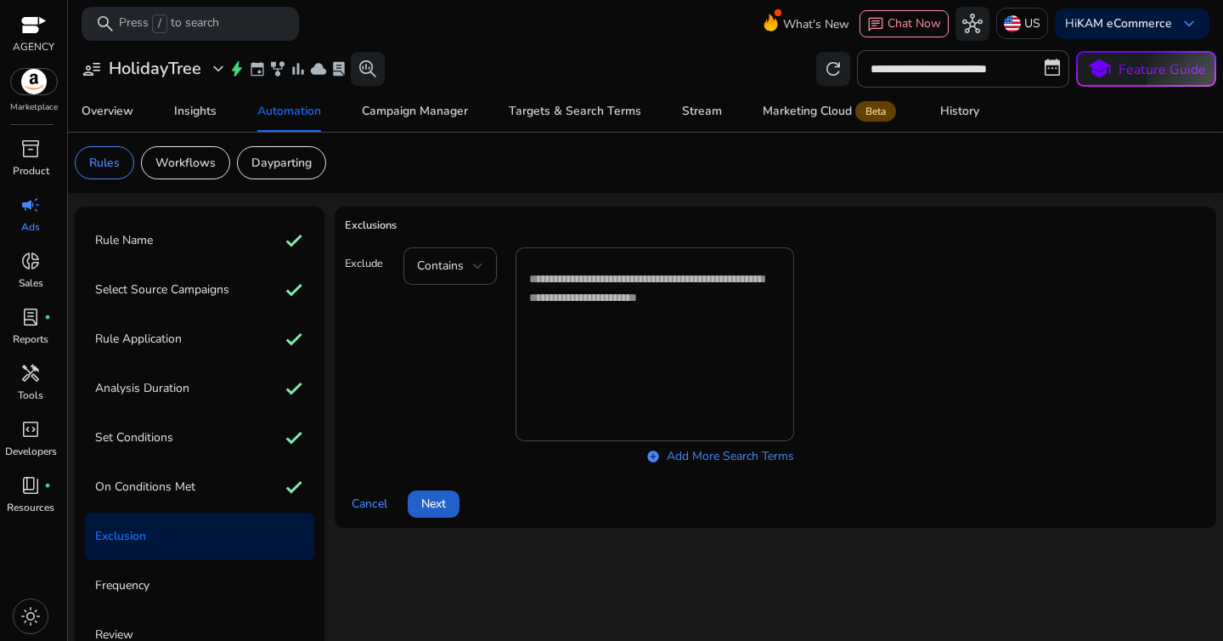
click at [436, 494] on span "Next" at bounding box center [433, 503] width 25 height 18
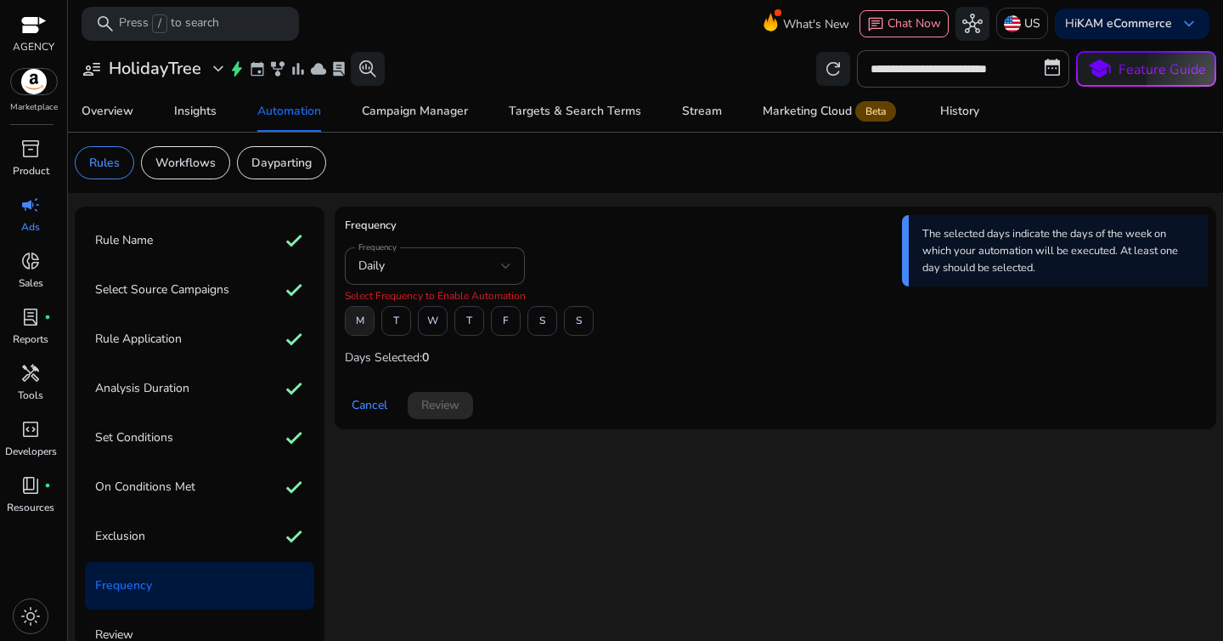
click at [370, 324] on span at bounding box center [360, 321] width 28 height 41
click at [505, 319] on span "F" at bounding box center [506, 321] width 6 height 30
click at [448, 409] on span "Review" at bounding box center [440, 405] width 38 height 18
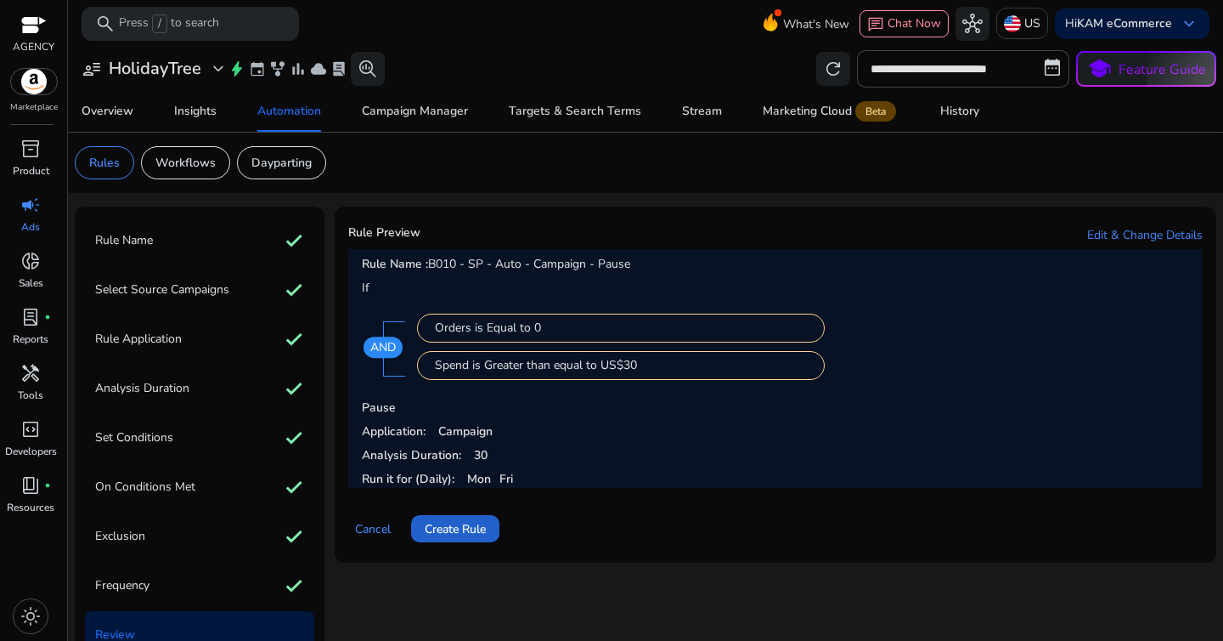
click at [471, 531] on span "Create Rule" at bounding box center [455, 529] width 61 height 18
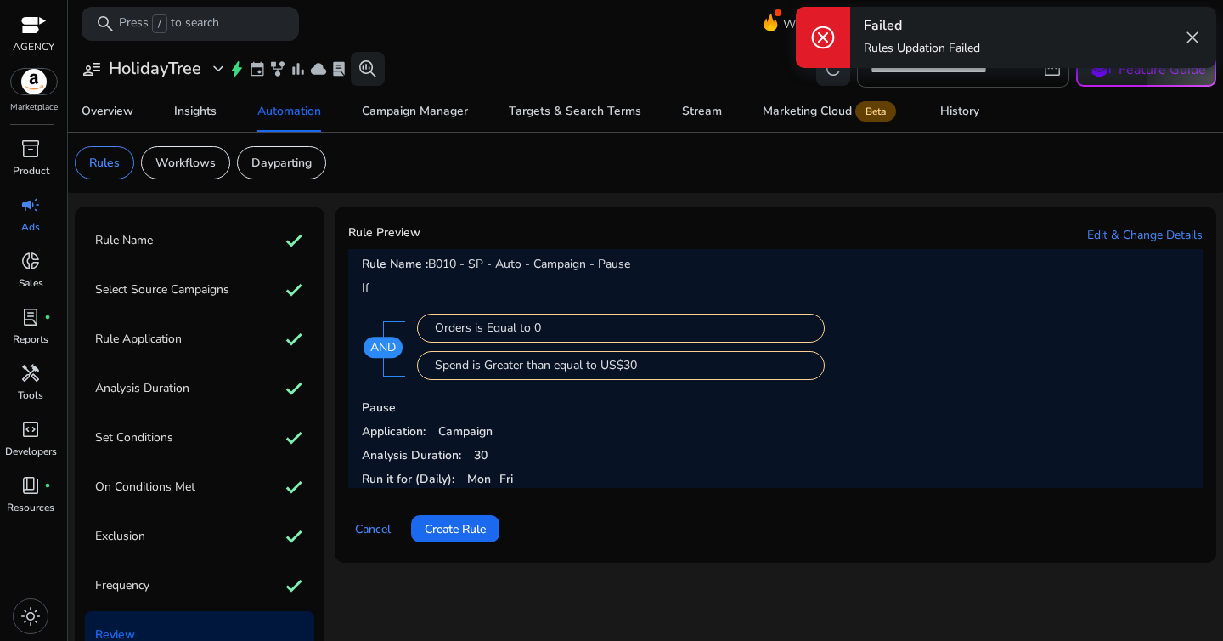
click at [588, 447] on p "Analysis Duration: 30" at bounding box center [775, 455] width 827 height 18
click at [466, 522] on span "Create Rule" at bounding box center [455, 529] width 61 height 18
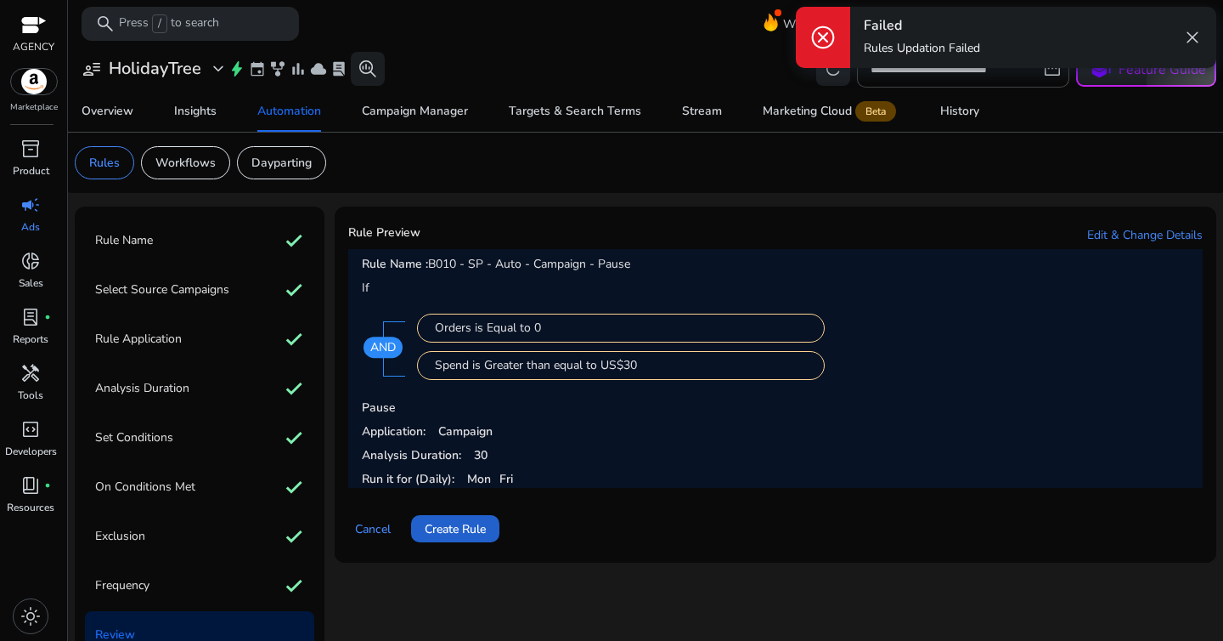
click at [466, 522] on span "Create Rule" at bounding box center [455, 529] width 61 height 18
click at [540, 213] on mat-card "Rule Preview Edit & Change Details Rule Name : B010 - SP - Auto - Campaign - Pa…" at bounding box center [776, 384] width 882 height 356
click at [483, 521] on span "Create Rule" at bounding box center [455, 529] width 61 height 18
click at [110, 111] on div "Overview" at bounding box center [108, 111] width 52 height 12
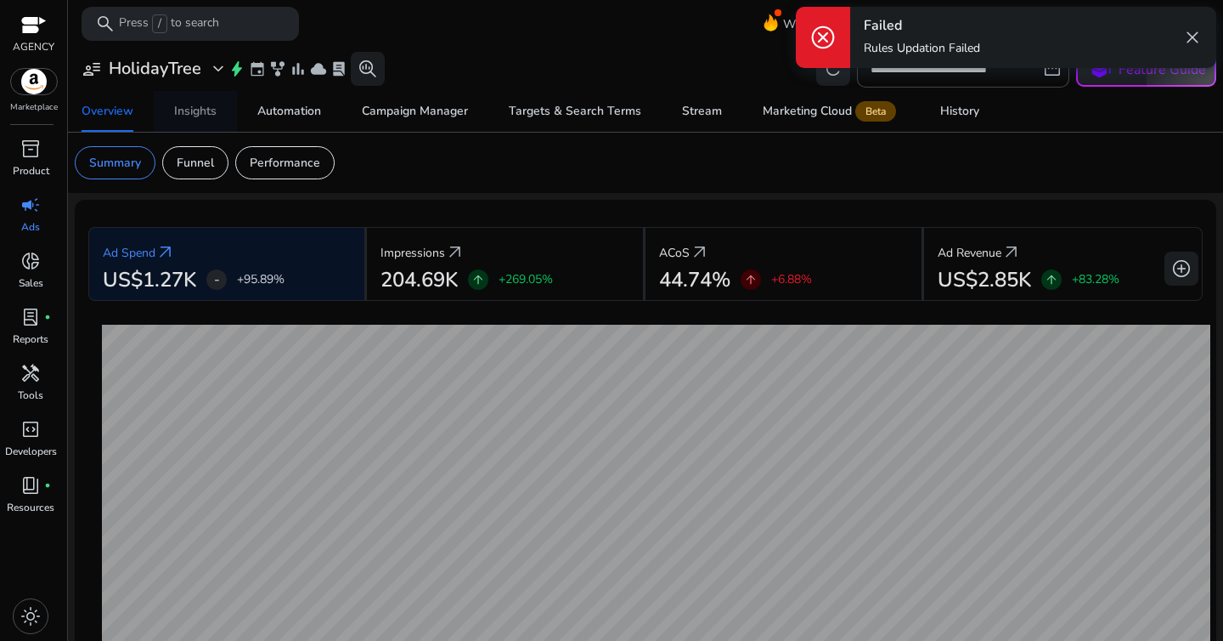
click at [211, 114] on div "Insights" at bounding box center [195, 111] width 42 height 12
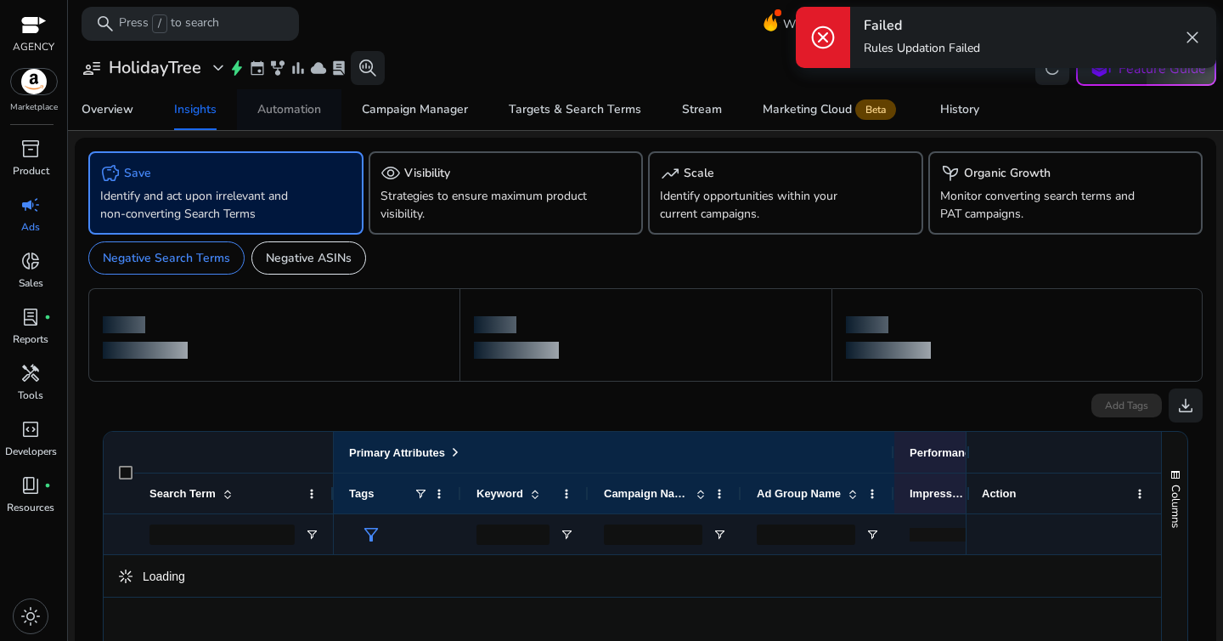
click at [283, 108] on div "Automation" at bounding box center [289, 110] width 64 height 12
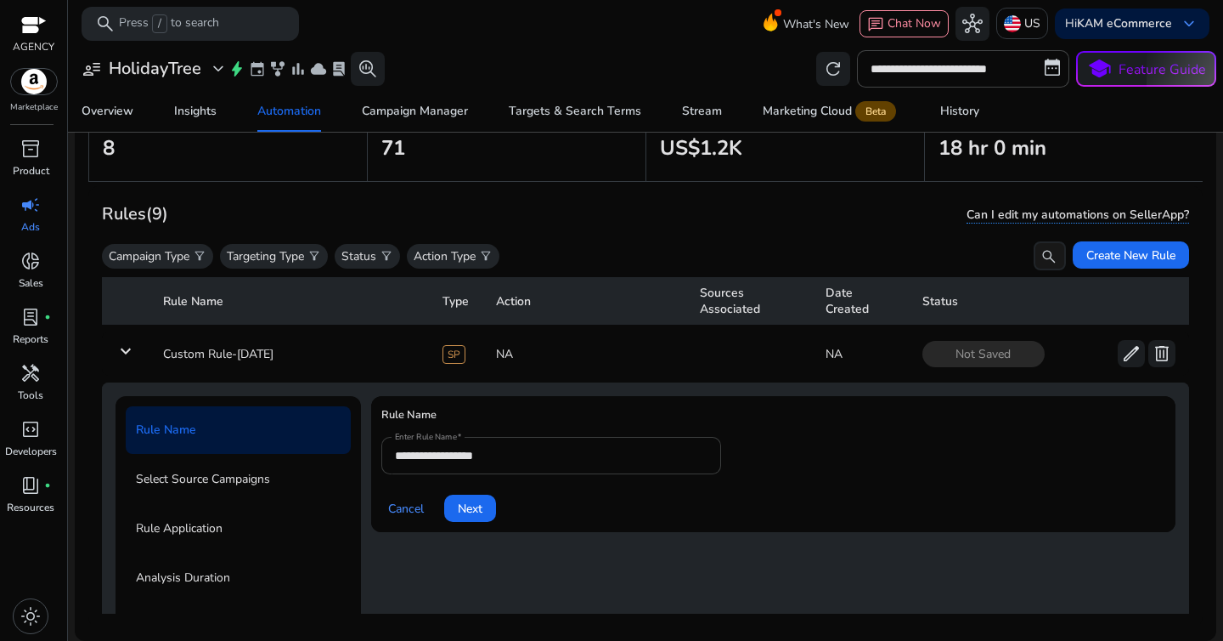
scroll to position [61, 0]
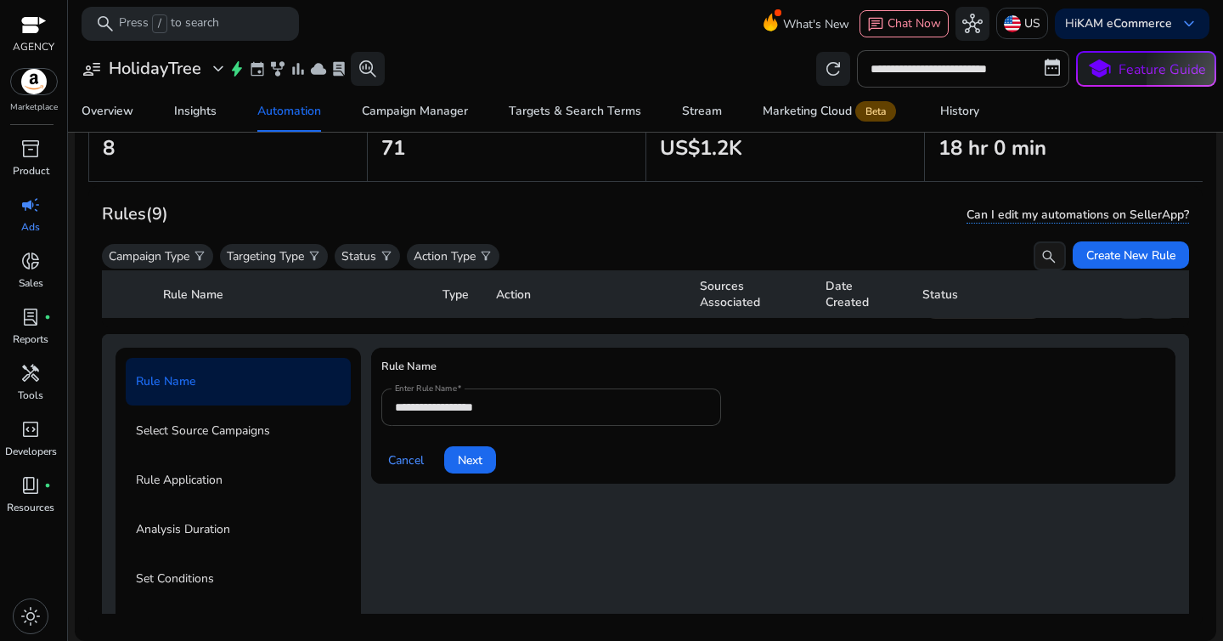
click at [644, 459] on div "Cancel Next" at bounding box center [773, 452] width 784 height 41
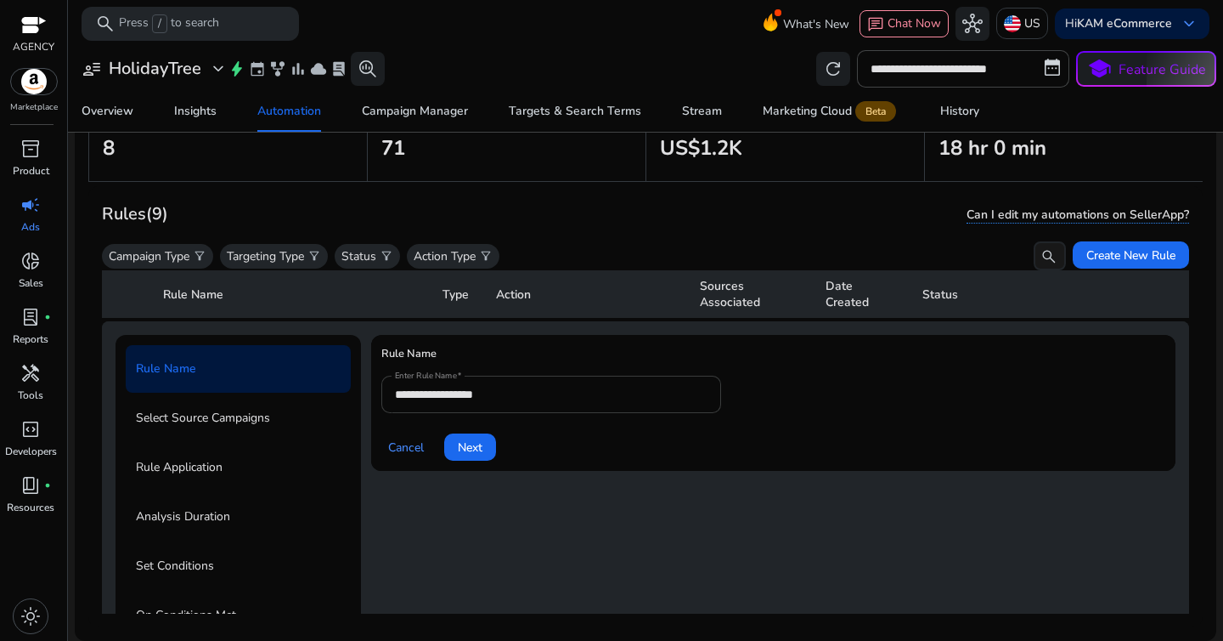
click at [644, 459] on div "Cancel Next" at bounding box center [773, 440] width 784 height 41
click at [633, 404] on div "**********" at bounding box center [551, 393] width 313 height 37
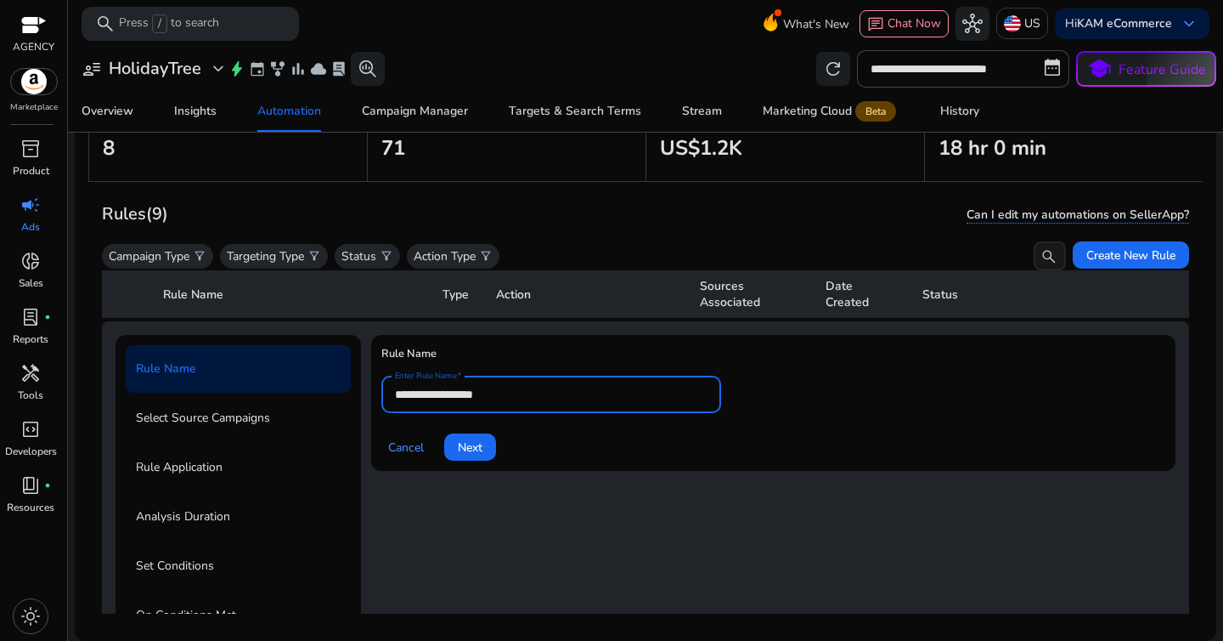
click at [633, 404] on div "**********" at bounding box center [551, 393] width 313 height 37
paste input "**********"
type input "**********"
click at [699, 424] on div "Cancel Next" at bounding box center [773, 440] width 784 height 41
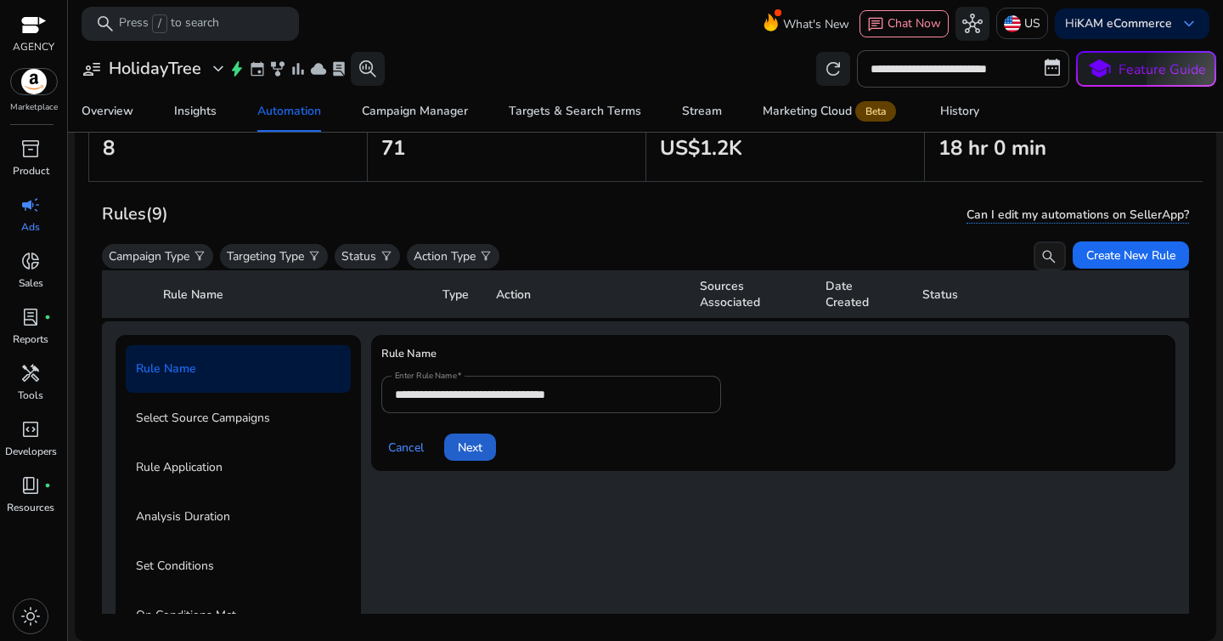
click at [470, 445] on span "Next" at bounding box center [470, 447] width 25 height 18
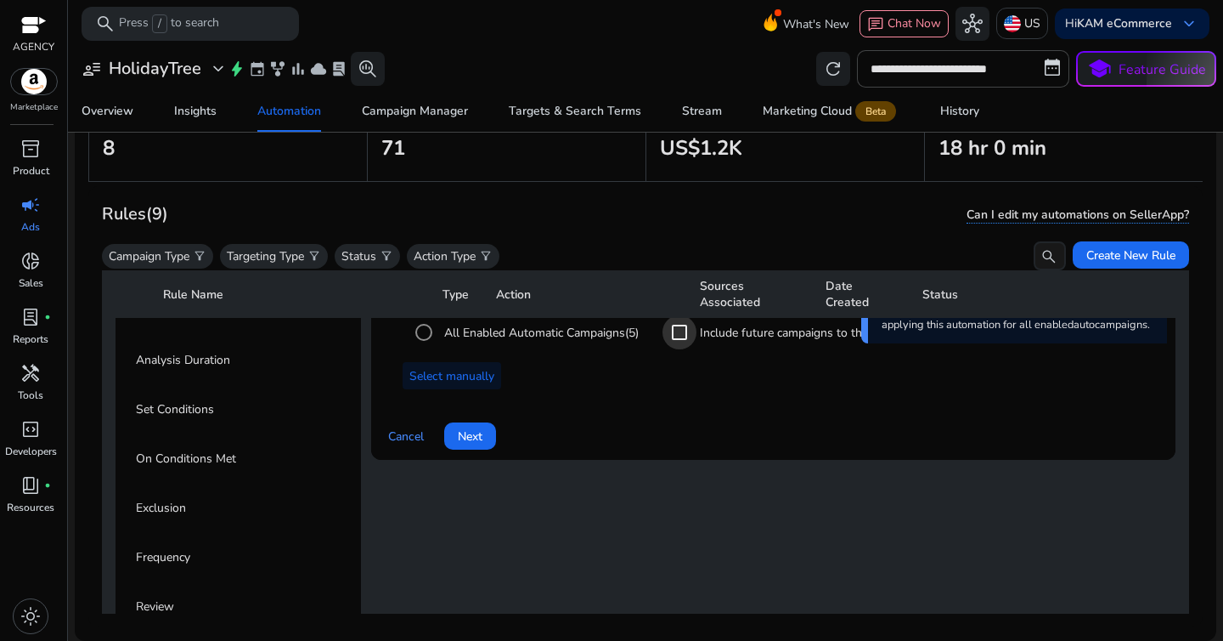
scroll to position [218, 0]
click at [476, 435] on span "Next" at bounding box center [470, 435] width 25 height 18
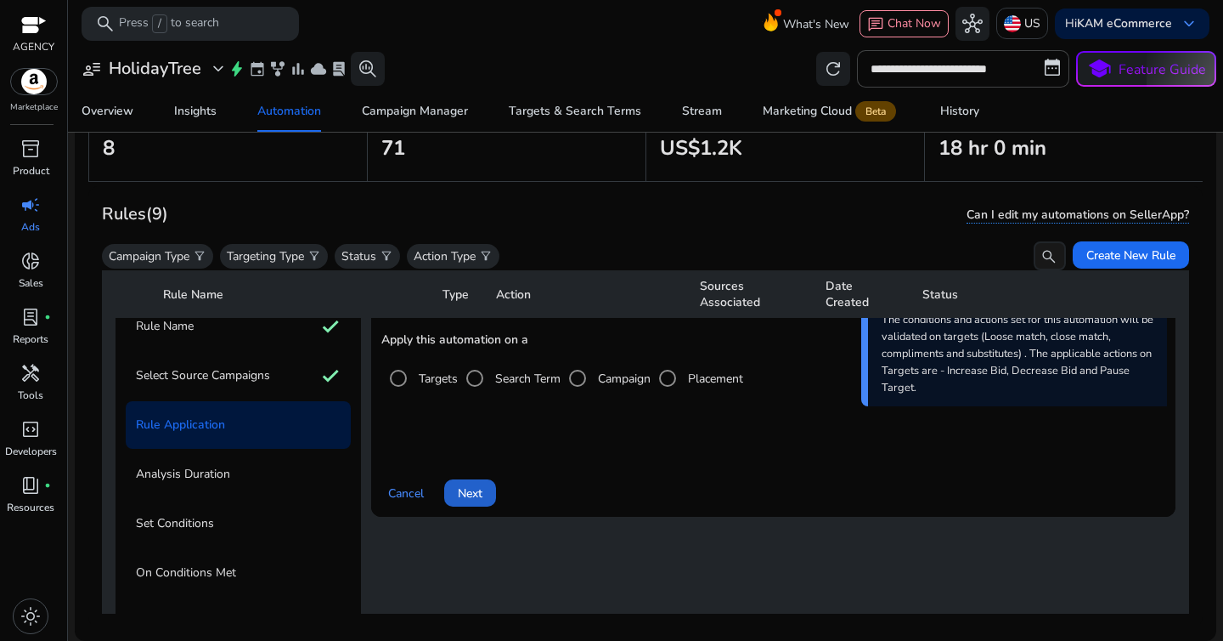
scroll to position [92, 0]
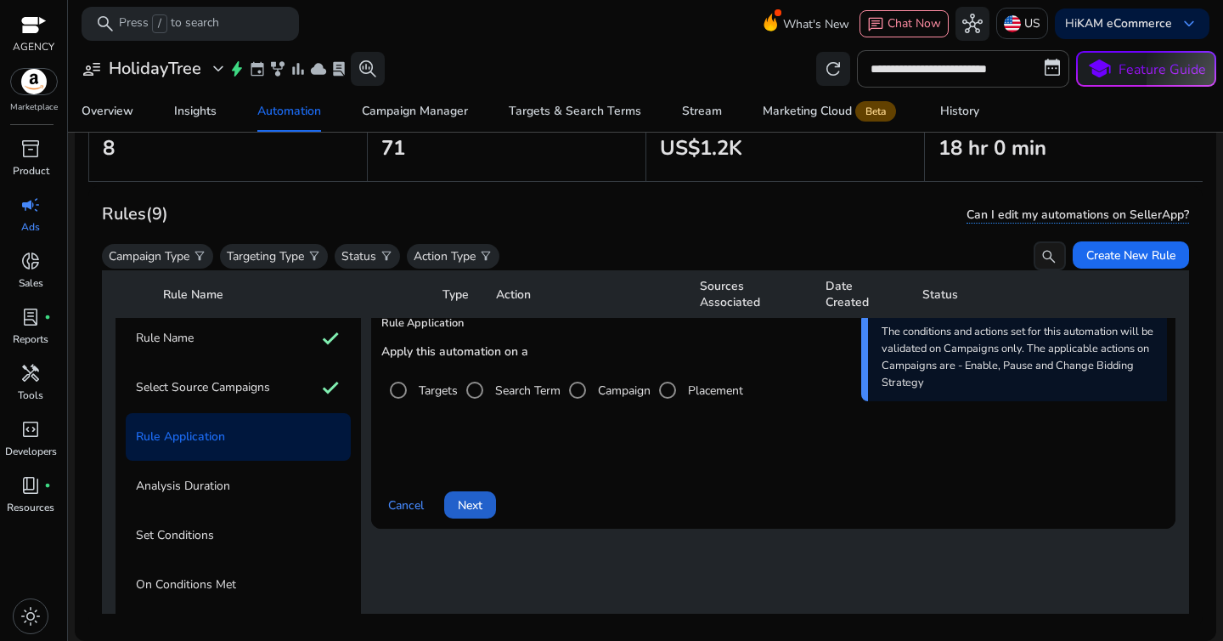
click at [461, 488] on span at bounding box center [470, 504] width 52 height 41
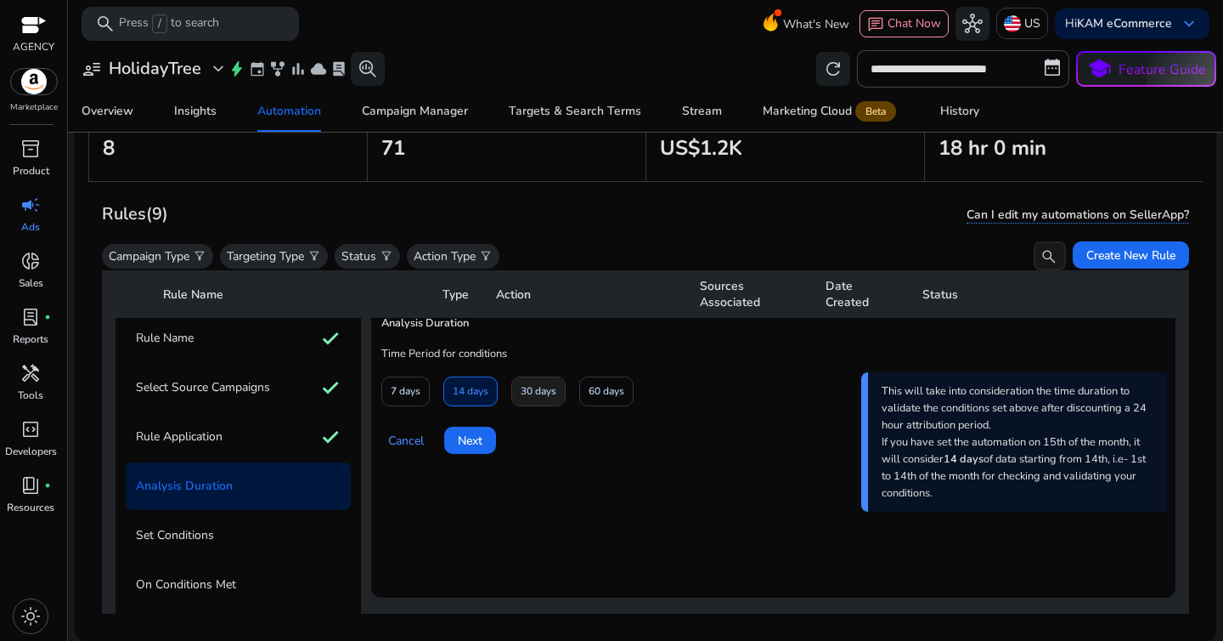
click at [526, 386] on span "30 days" at bounding box center [539, 391] width 36 height 30
click at [475, 448] on span "Next" at bounding box center [470, 441] width 25 height 18
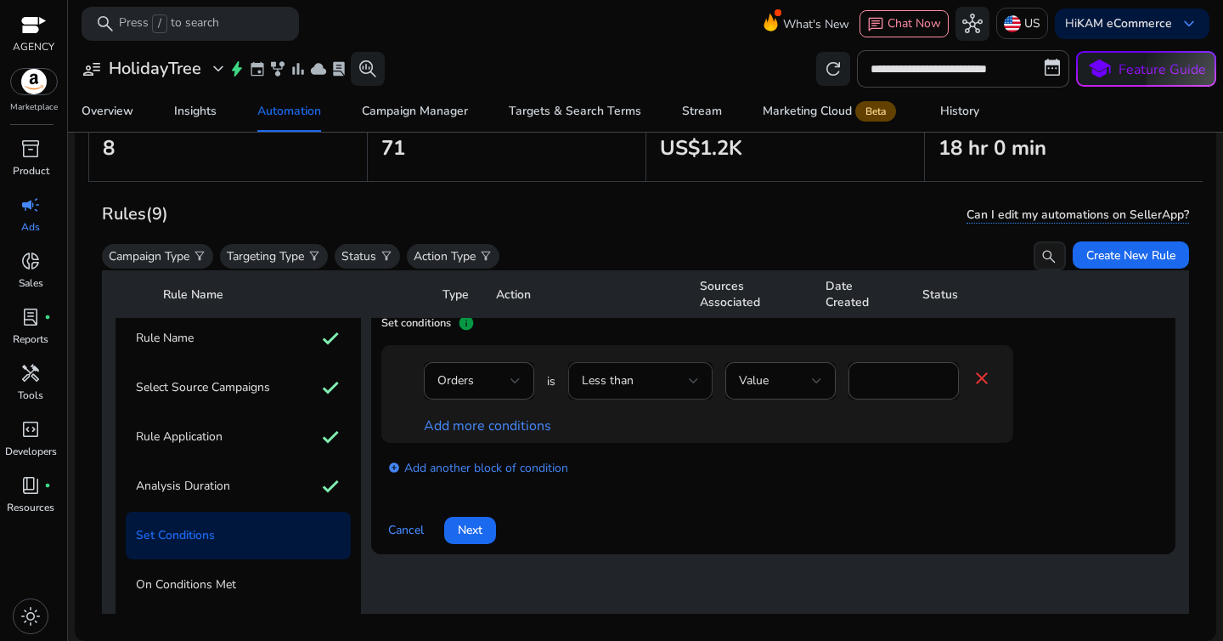
click at [658, 381] on div "Less than" at bounding box center [635, 380] width 107 height 19
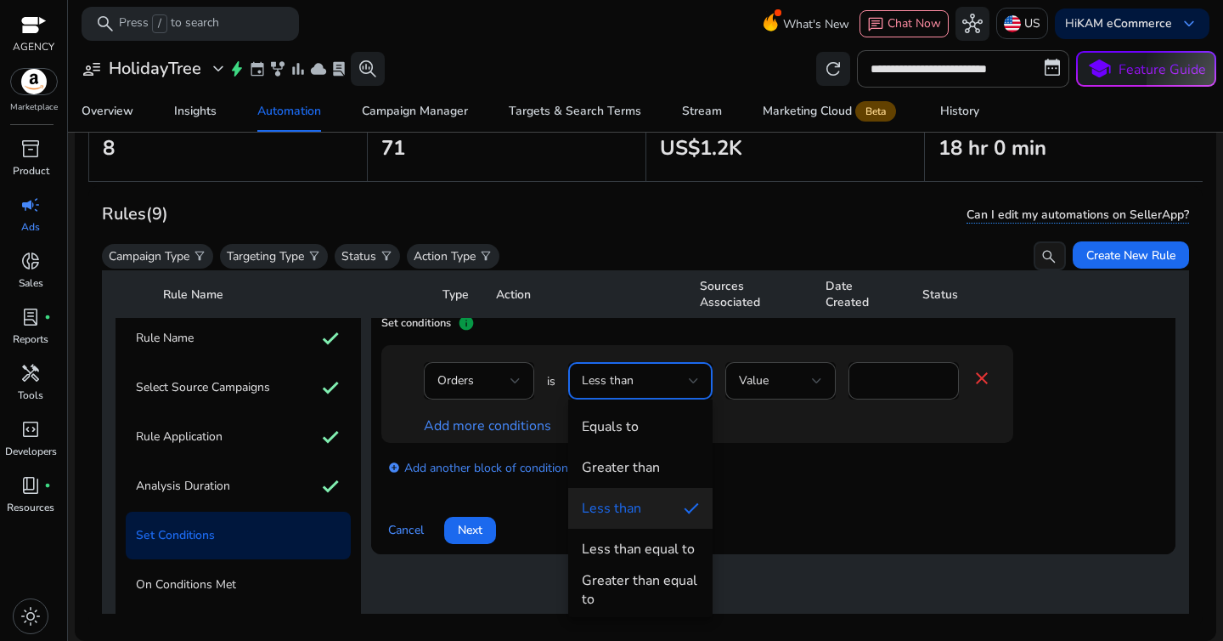
click at [895, 380] on div at bounding box center [611, 320] width 1223 height 641
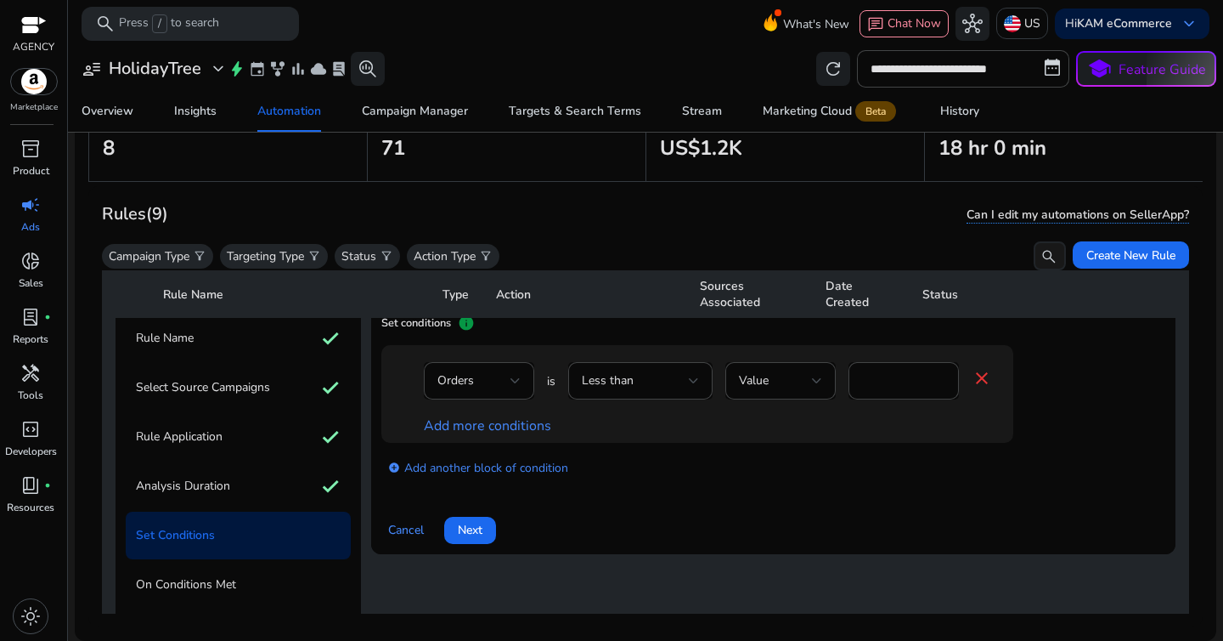
click at [895, 380] on input "*" at bounding box center [903, 380] width 83 height 19
type input "*"
click at [820, 434] on div "Add more conditions" at bounding box center [708, 426] width 568 height 18
click at [534, 429] on link "Add more conditions" at bounding box center [487, 425] width 127 height 19
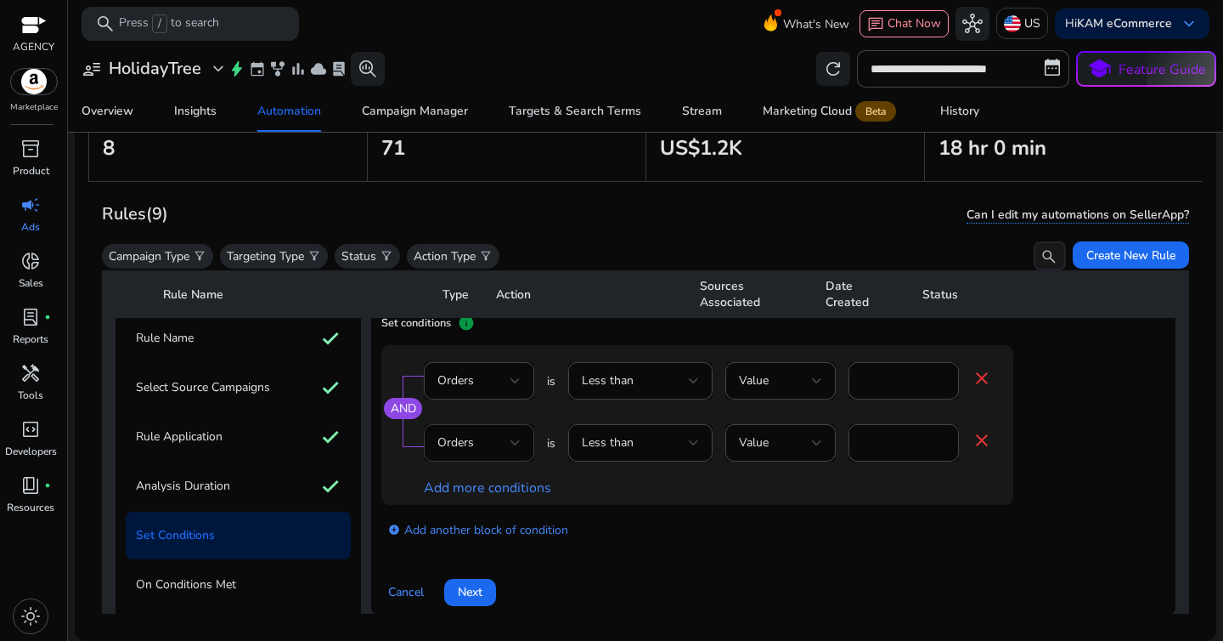
click at [489, 453] on div "Orders" at bounding box center [478, 442] width 83 height 37
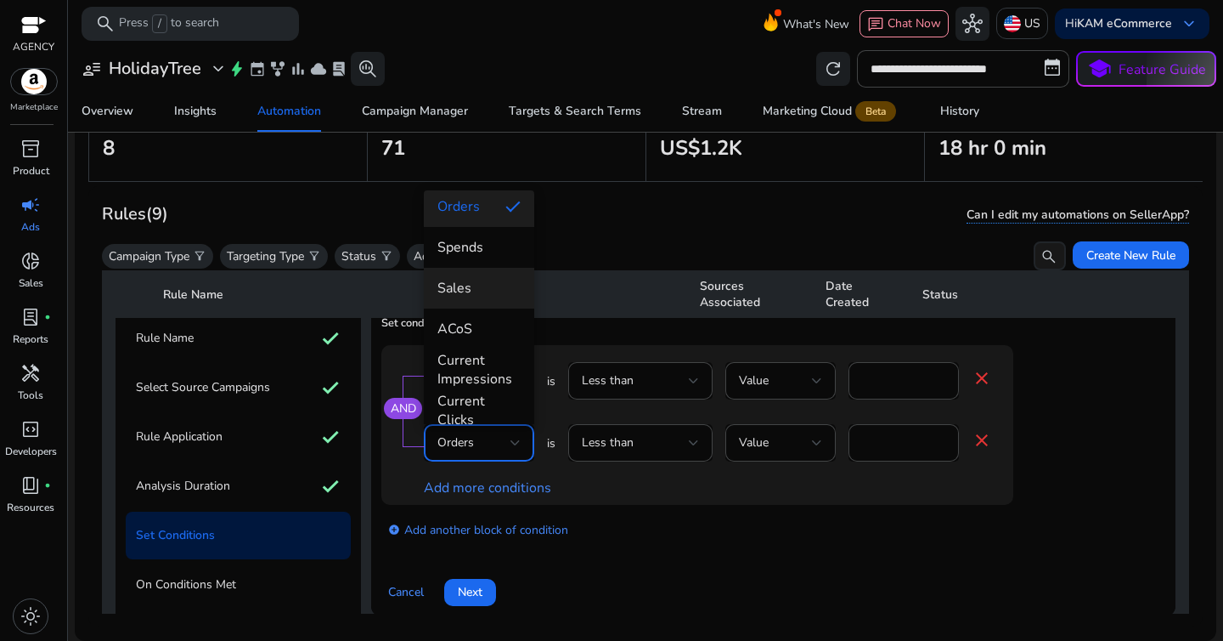
scroll to position [93, 0]
click at [477, 258] on mat-option "Spends" at bounding box center [479, 246] width 110 height 41
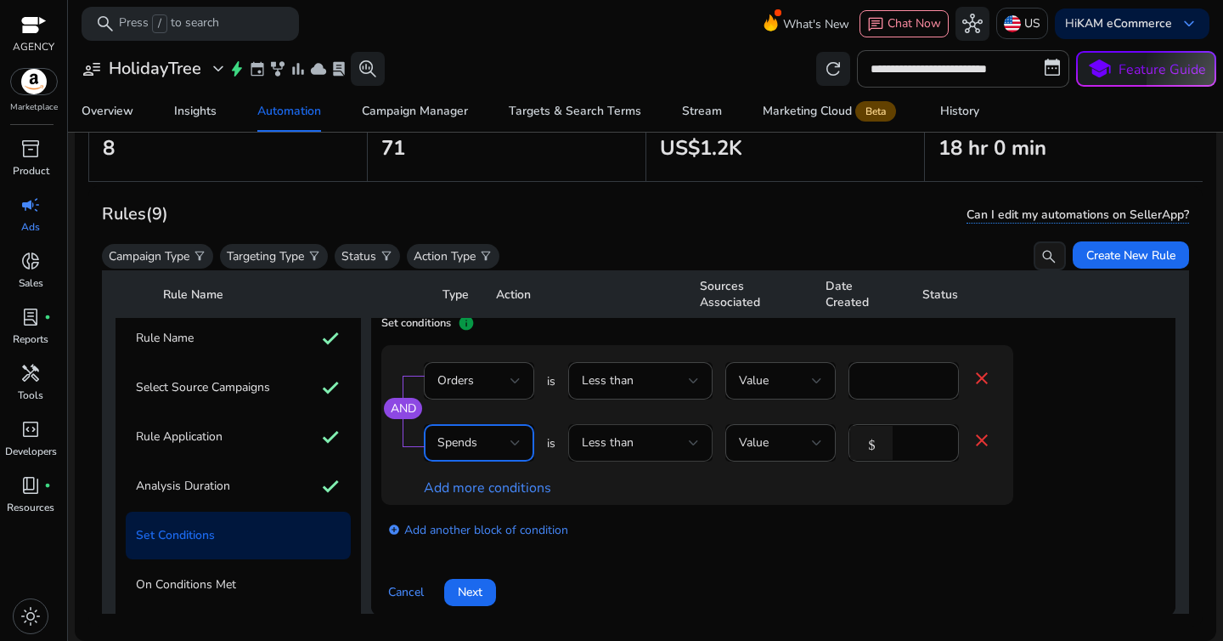
click at [661, 436] on div "Less than" at bounding box center [635, 442] width 107 height 19
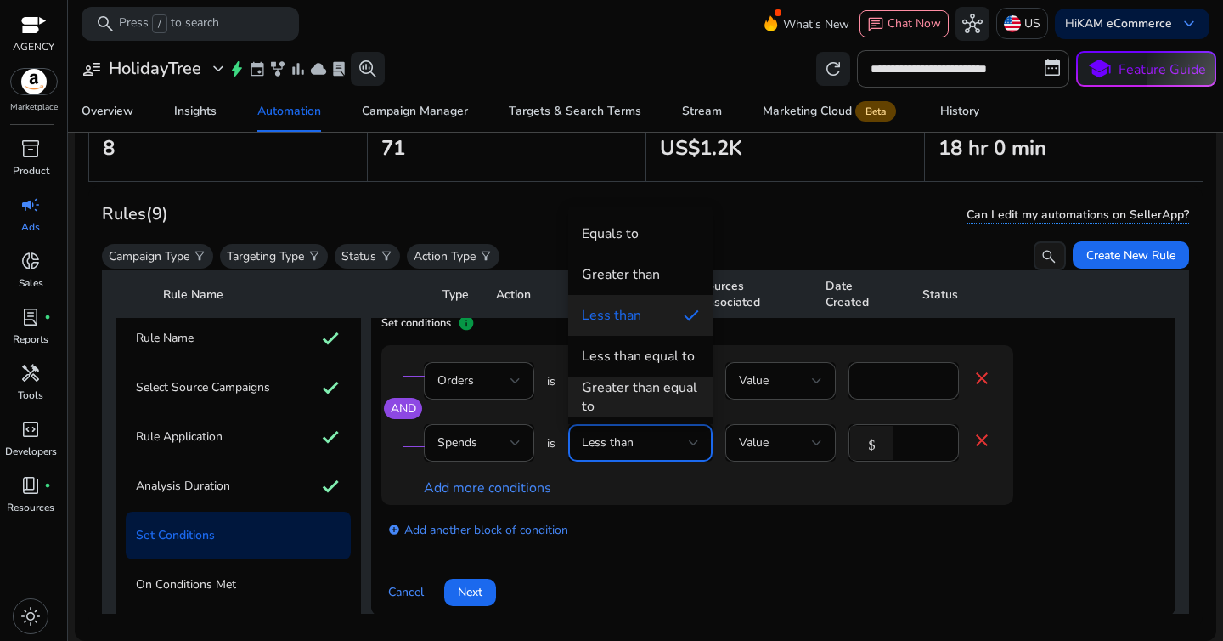
click at [660, 392] on div "Greater than equal to" at bounding box center [640, 396] width 117 height 37
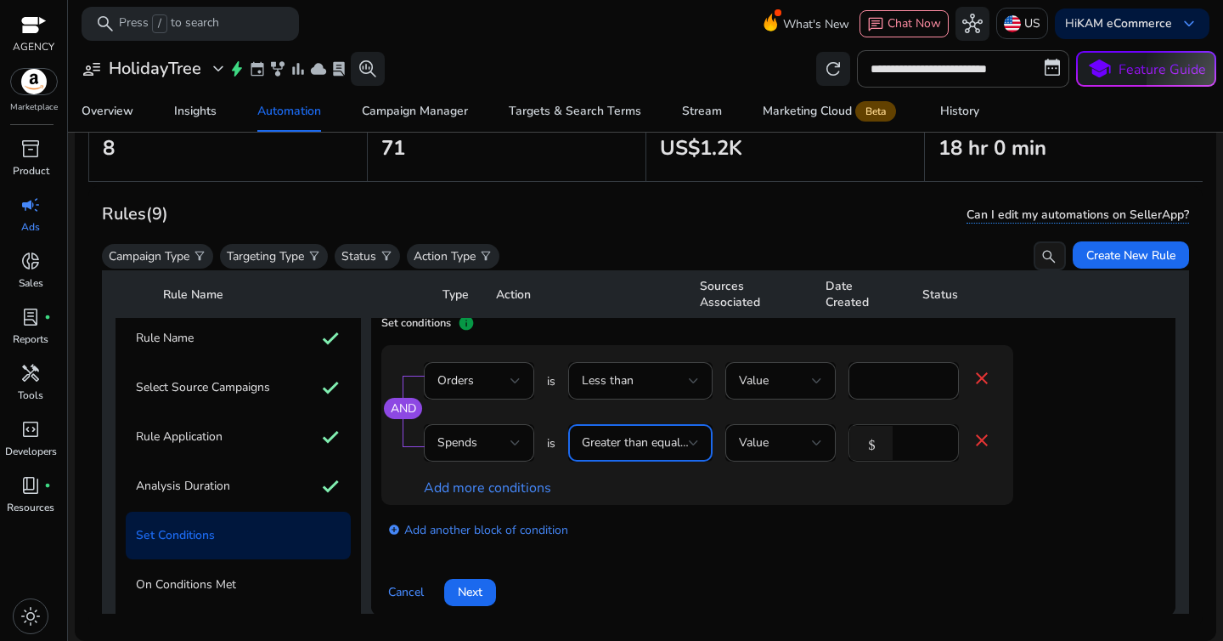
click at [922, 443] on input "*" at bounding box center [923, 442] width 44 height 19
type input "**"
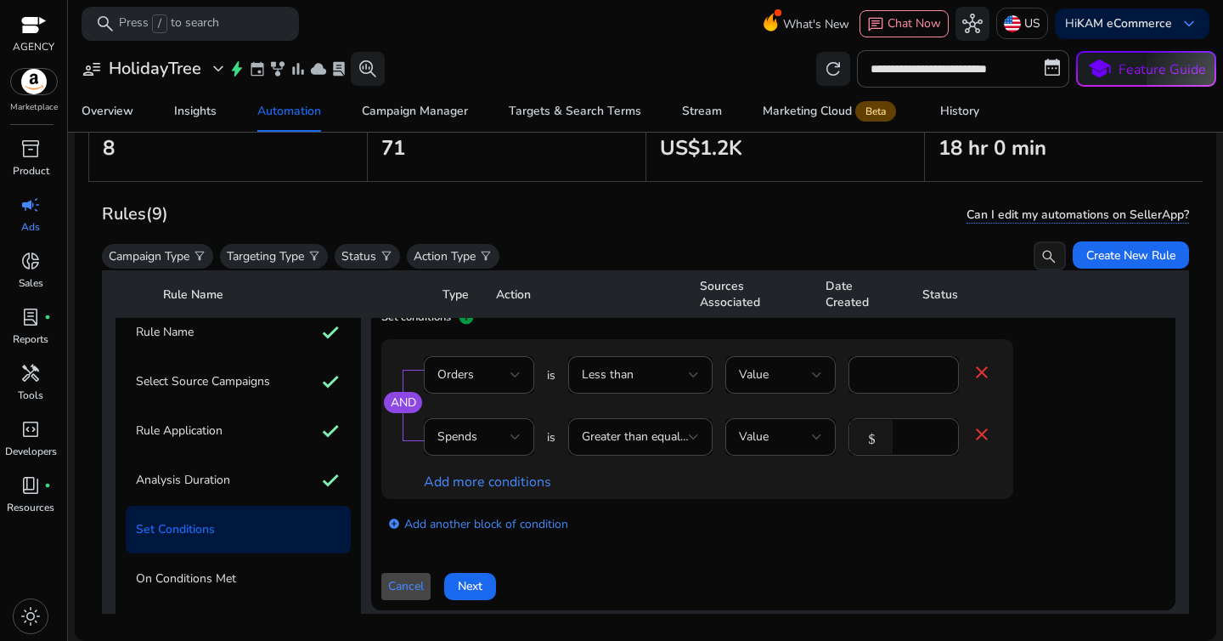
click at [804, 542] on div "add_circle Add another block of condition" at bounding box center [731, 523] width 700 height 48
click at [489, 591] on span at bounding box center [470, 586] width 52 height 41
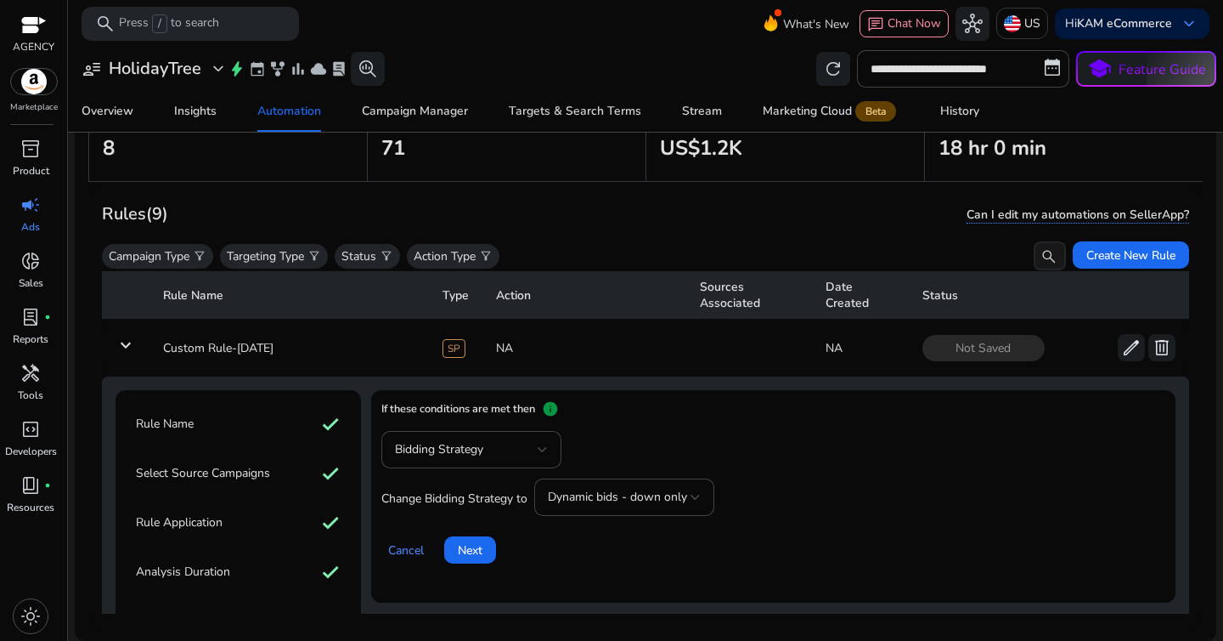
scroll to position [5, 0]
click at [515, 437] on div "Bidding Strategy" at bounding box center [471, 450] width 153 height 37
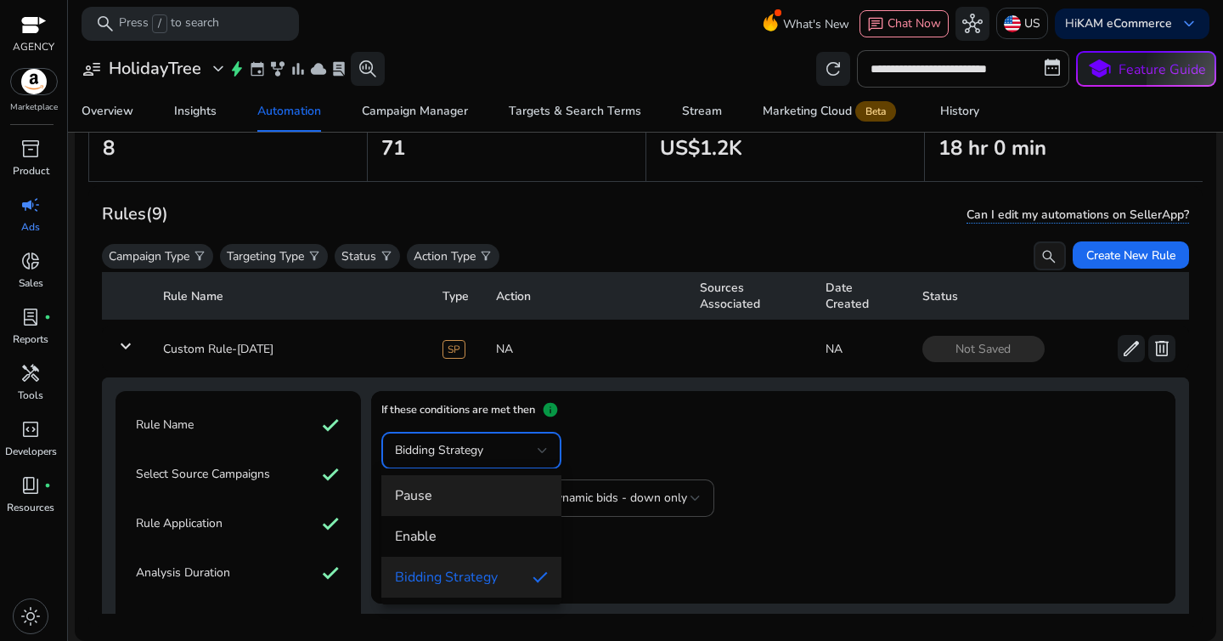
click at [512, 503] on span "Pause" at bounding box center [471, 495] width 153 height 19
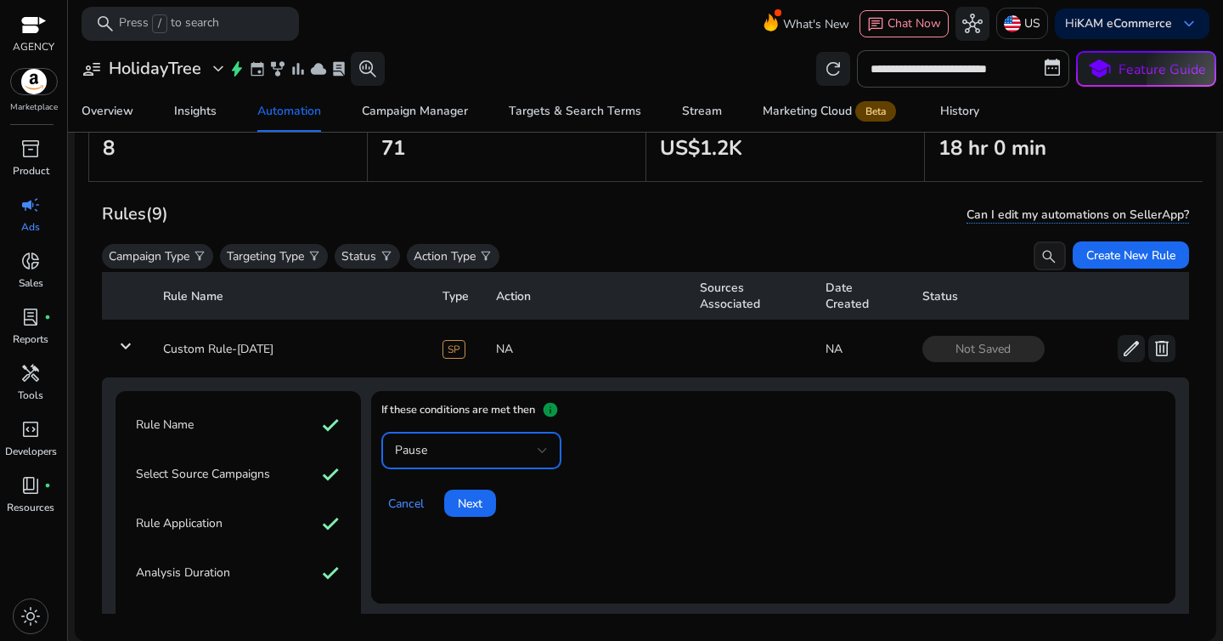
click at [730, 483] on div "Cancel Next" at bounding box center [773, 496] width 784 height 41
click at [462, 495] on span "Next" at bounding box center [470, 503] width 25 height 18
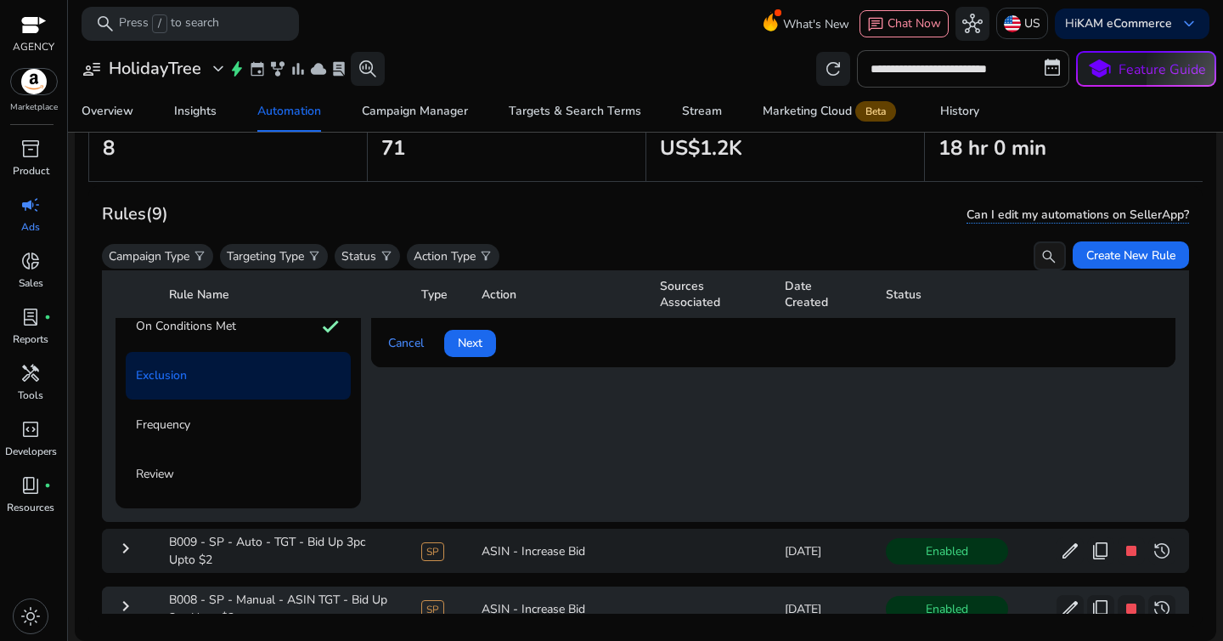
scroll to position [341, 0]
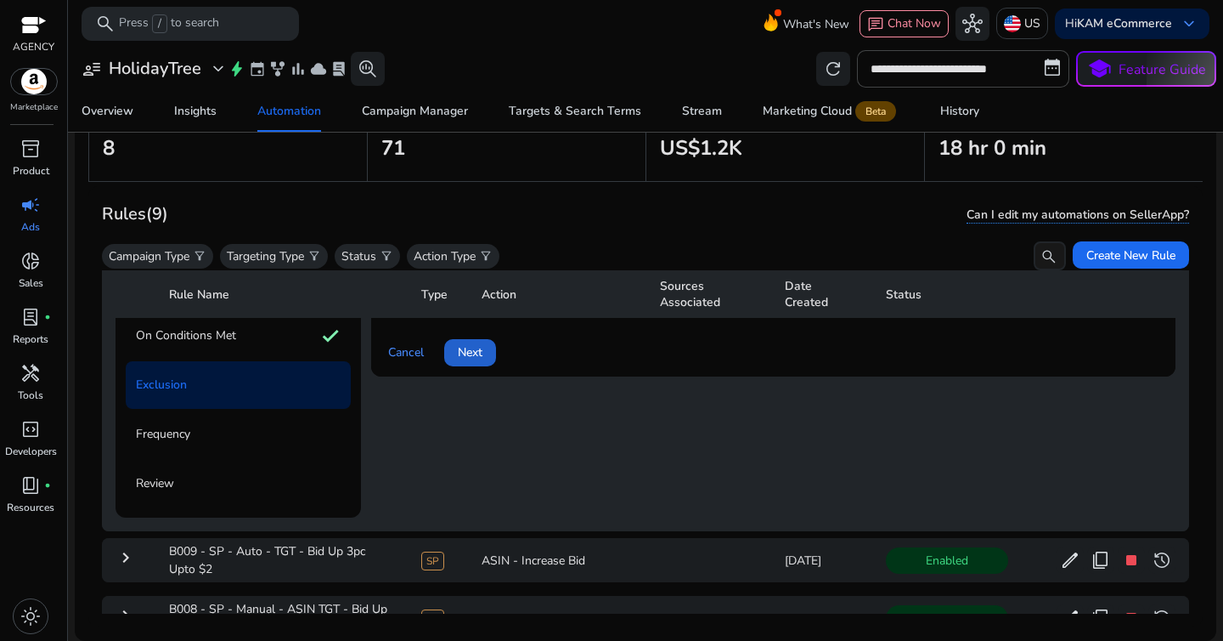
click at [480, 354] on span "Next" at bounding box center [470, 352] width 25 height 18
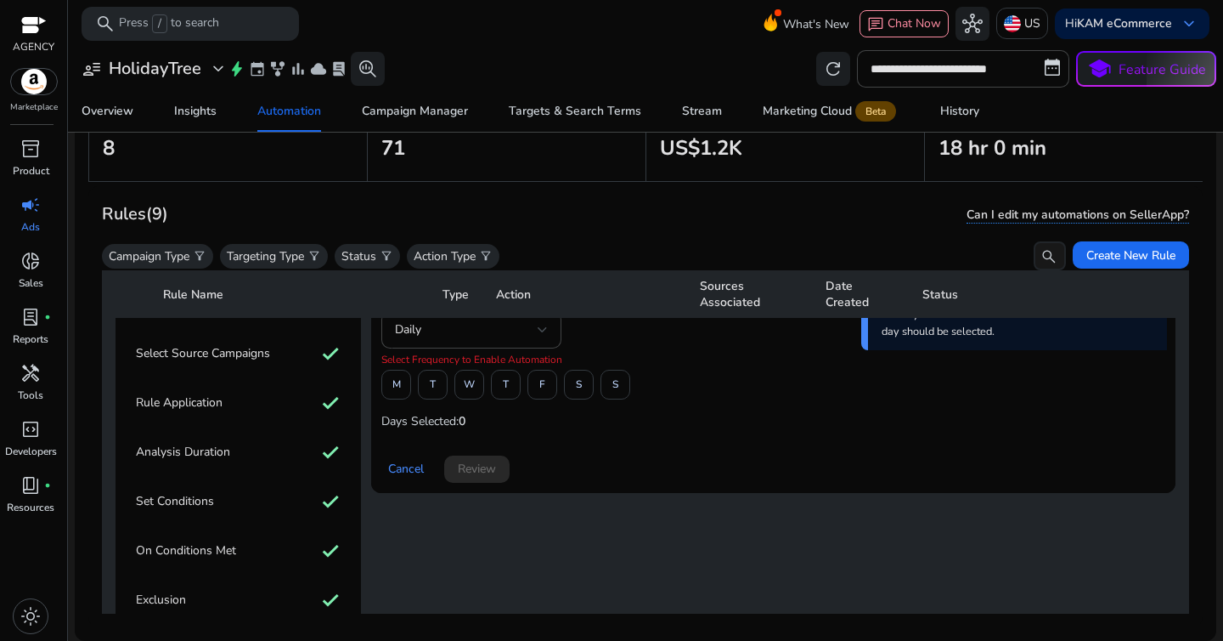
scroll to position [124, 0]
click at [409, 387] on span at bounding box center [396, 386] width 28 height 41
click at [531, 387] on span at bounding box center [542, 386] width 28 height 41
click at [492, 476] on span "Review" at bounding box center [477, 470] width 38 height 18
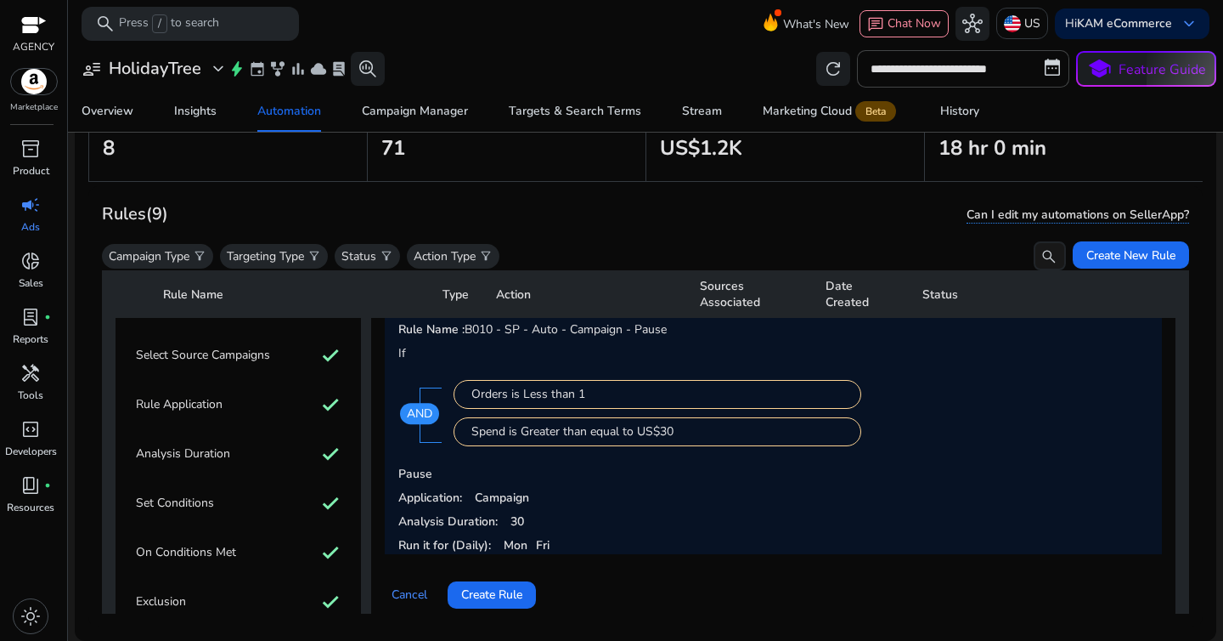
scroll to position [212, 0]
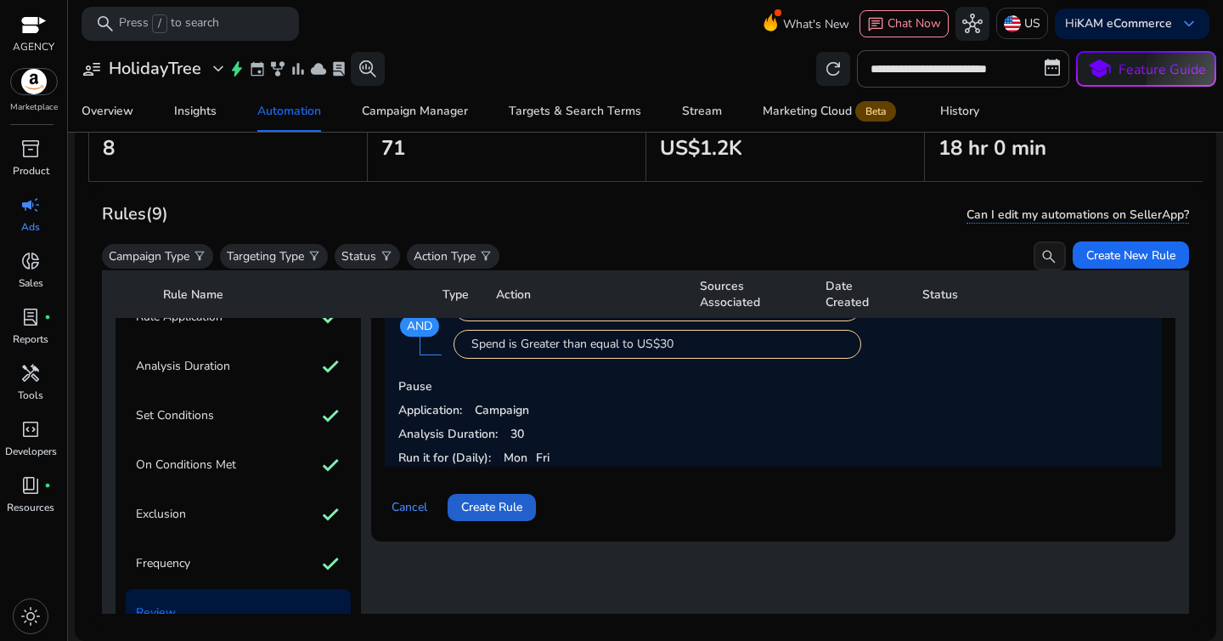
click at [494, 502] on span "Create Rule" at bounding box center [491, 507] width 61 height 18
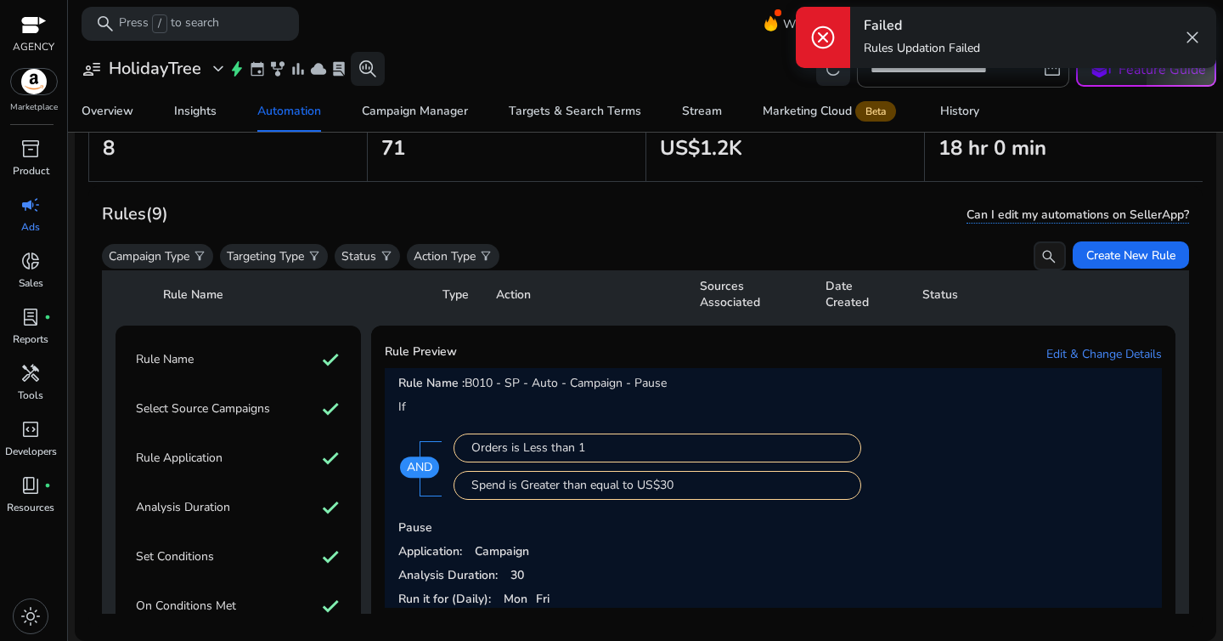
scroll to position [61, 0]
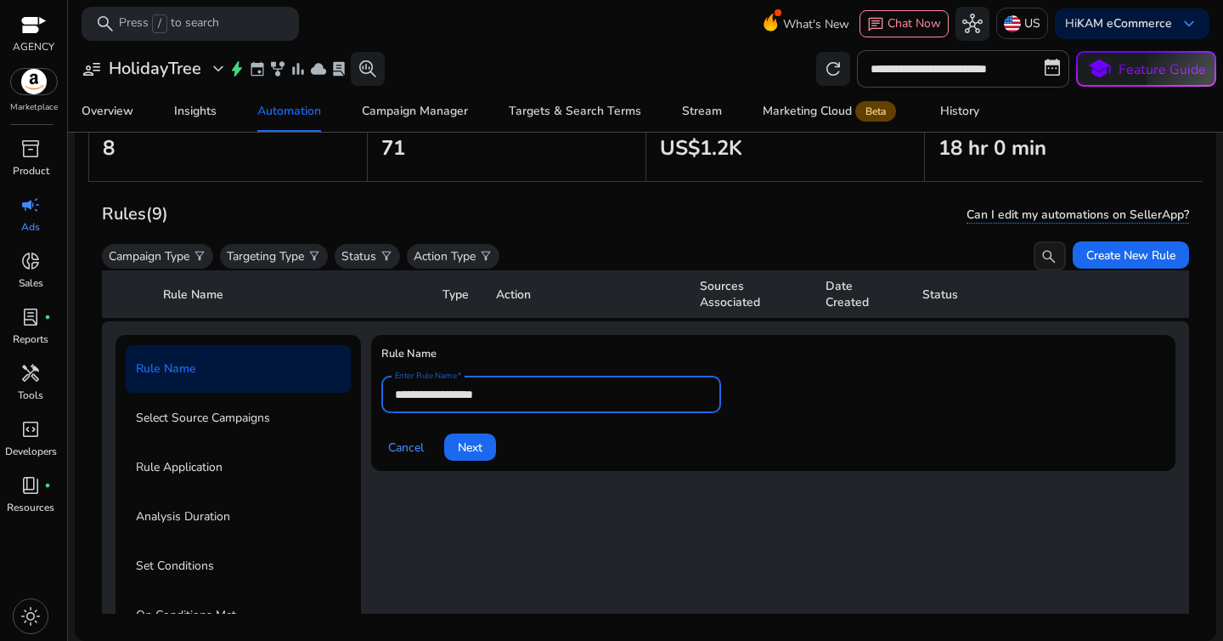
click at [461, 391] on input "**********" at bounding box center [551, 394] width 313 height 19
paste input "**********"
type input "**********"
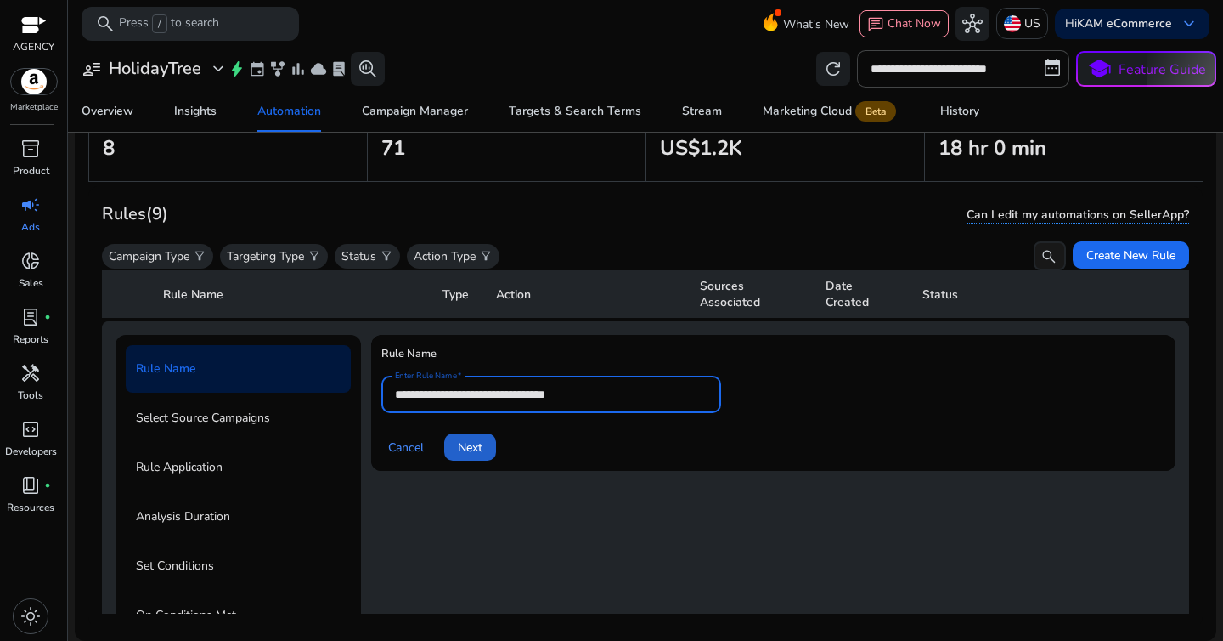
click at [473, 448] on span "Next" at bounding box center [470, 447] width 25 height 18
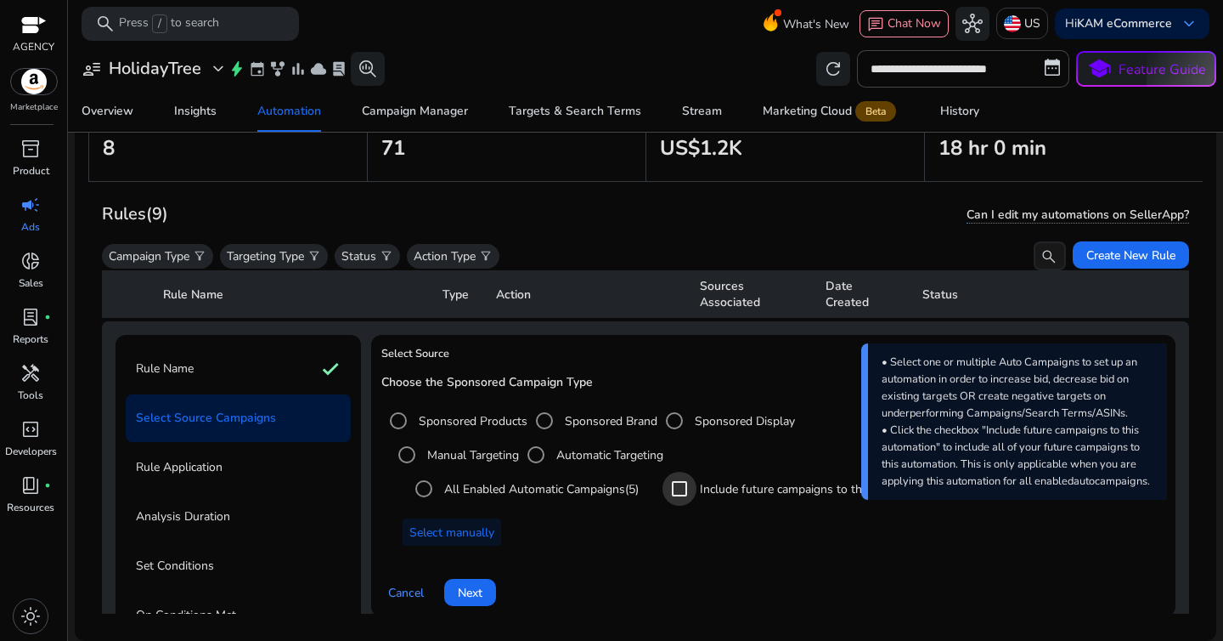
scroll to position [142, 0]
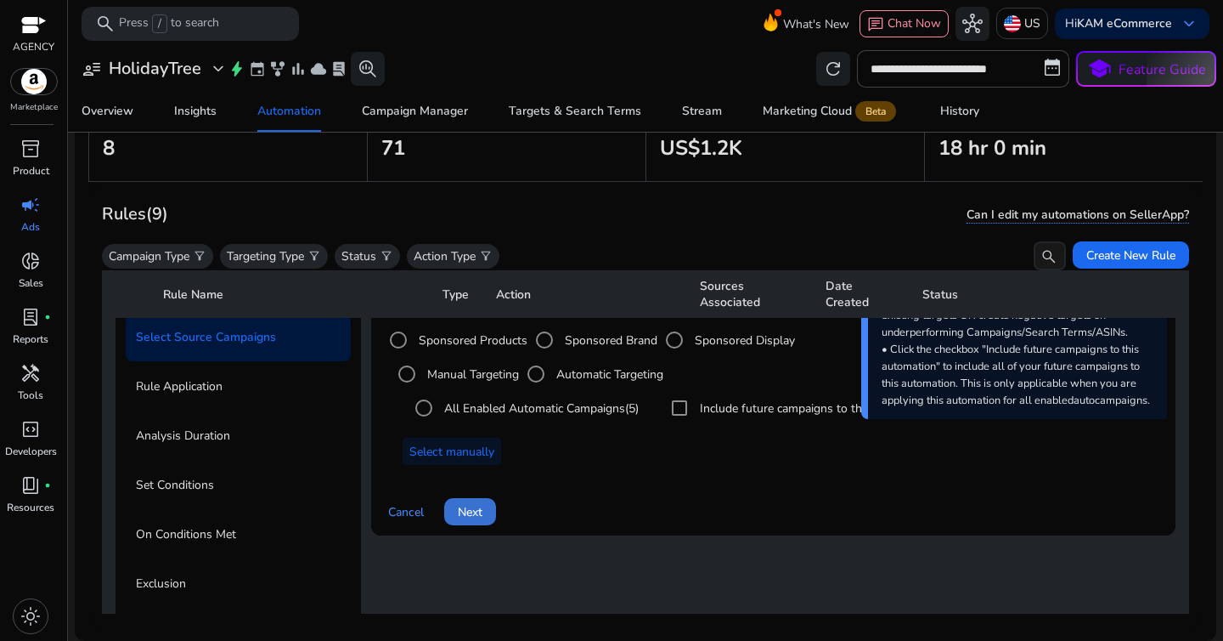
click at [490, 500] on span at bounding box center [470, 511] width 52 height 41
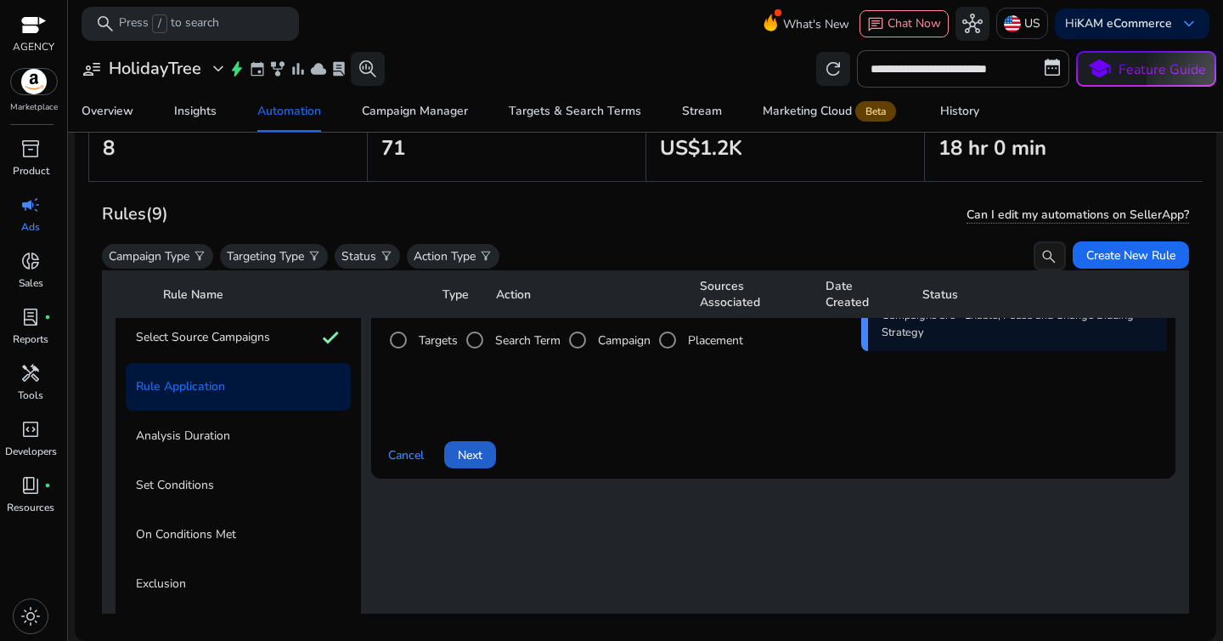
click at [481, 446] on span "Next" at bounding box center [470, 455] width 25 height 18
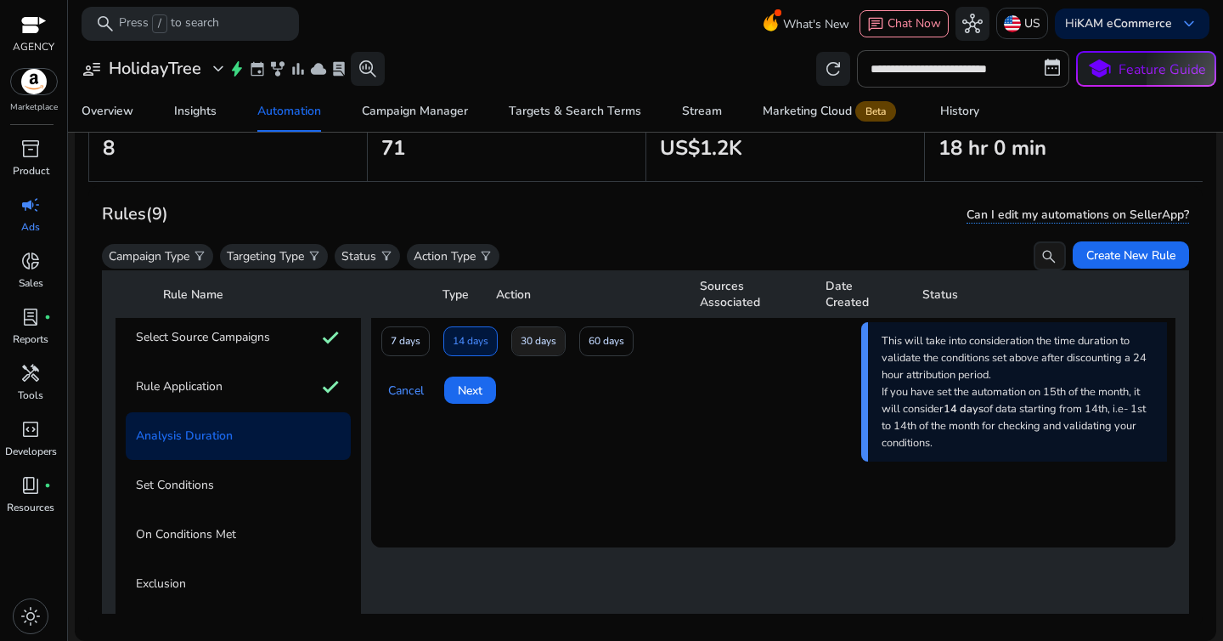
click at [529, 355] on span "30 days" at bounding box center [539, 341] width 36 height 30
click at [457, 401] on span at bounding box center [470, 390] width 52 height 41
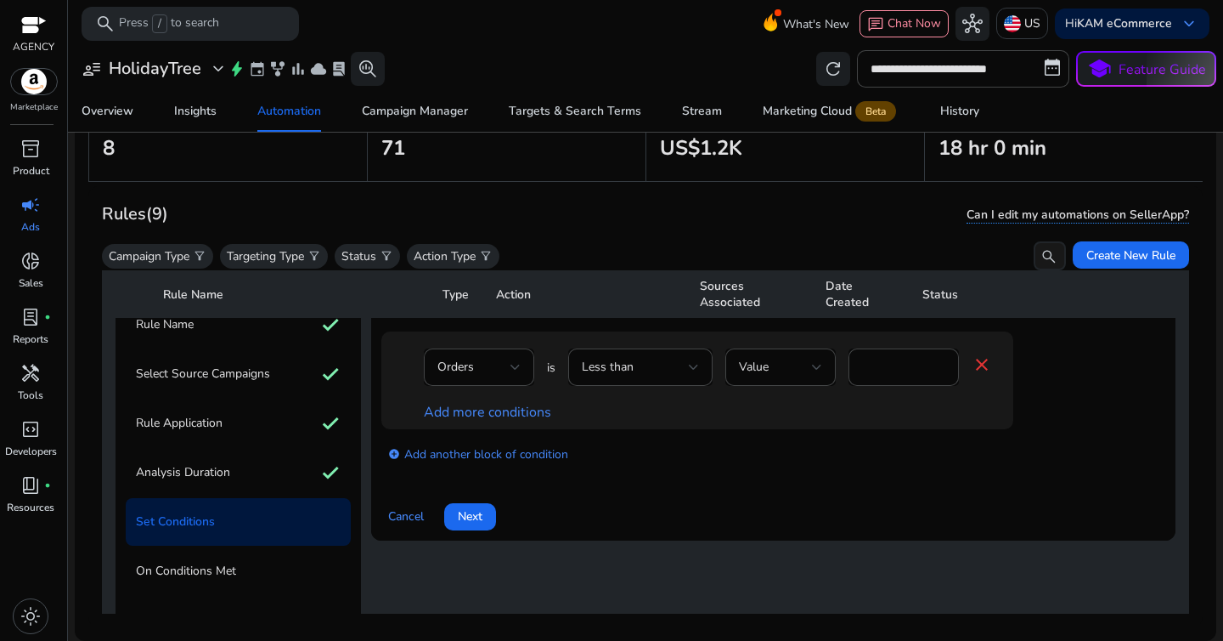
scroll to position [96, 0]
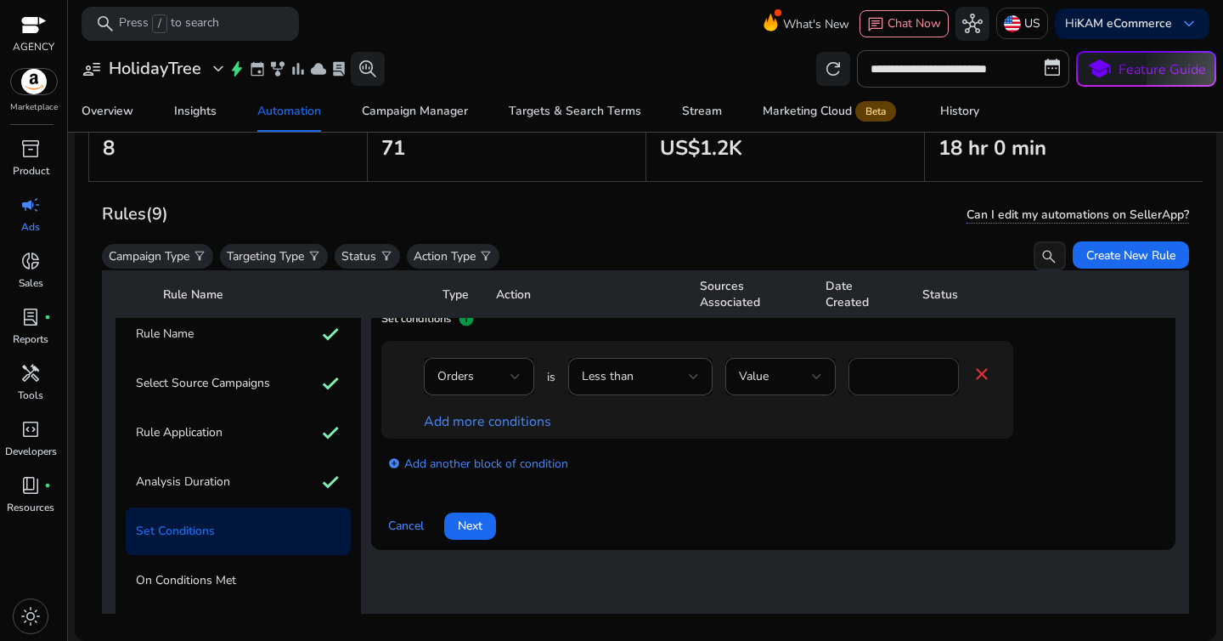
click at [856, 375] on div "*" at bounding box center [904, 376] width 110 height 37
click at [886, 378] on input "*" at bounding box center [903, 376] width 83 height 19
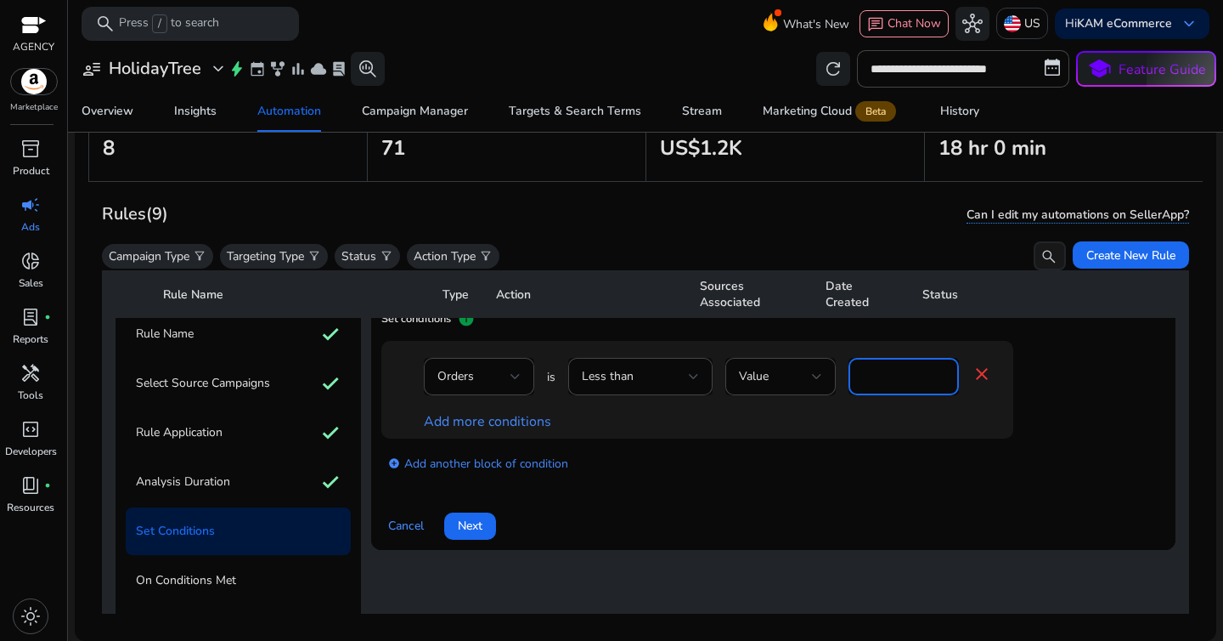
click at [886, 378] on input "*" at bounding box center [903, 376] width 83 height 19
type input "*"
click at [874, 431] on div "Add more conditions" at bounding box center [708, 422] width 568 height 18
click at [517, 413] on link "Add more conditions" at bounding box center [487, 421] width 127 height 19
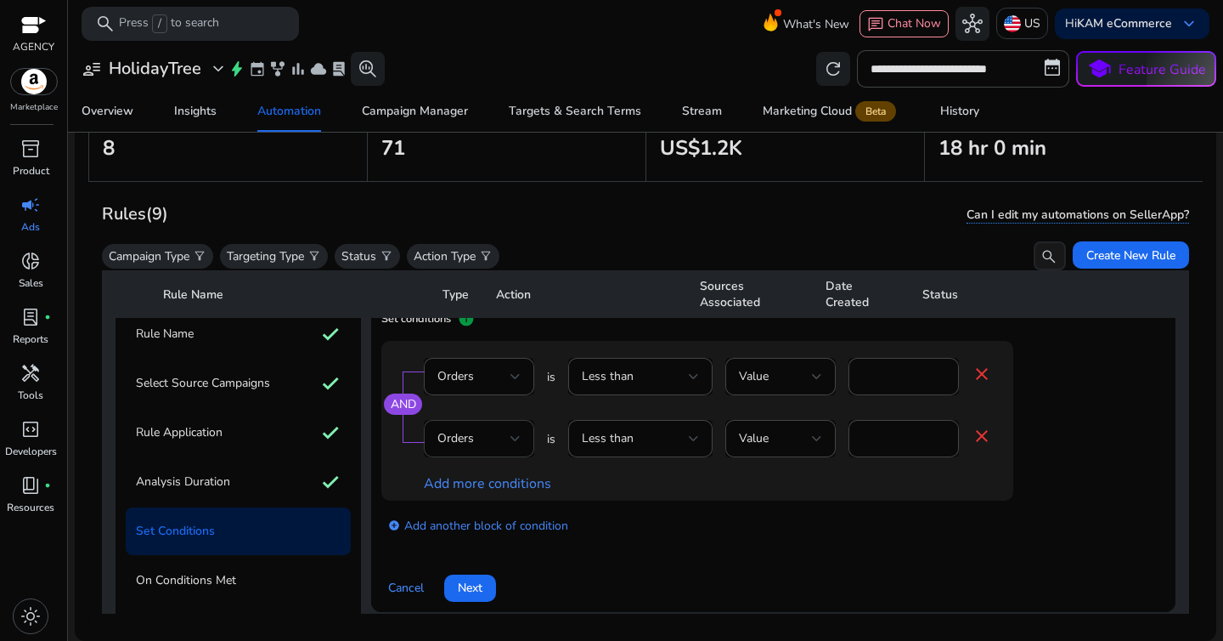
click at [501, 434] on div "Orders" at bounding box center [473, 438] width 73 height 19
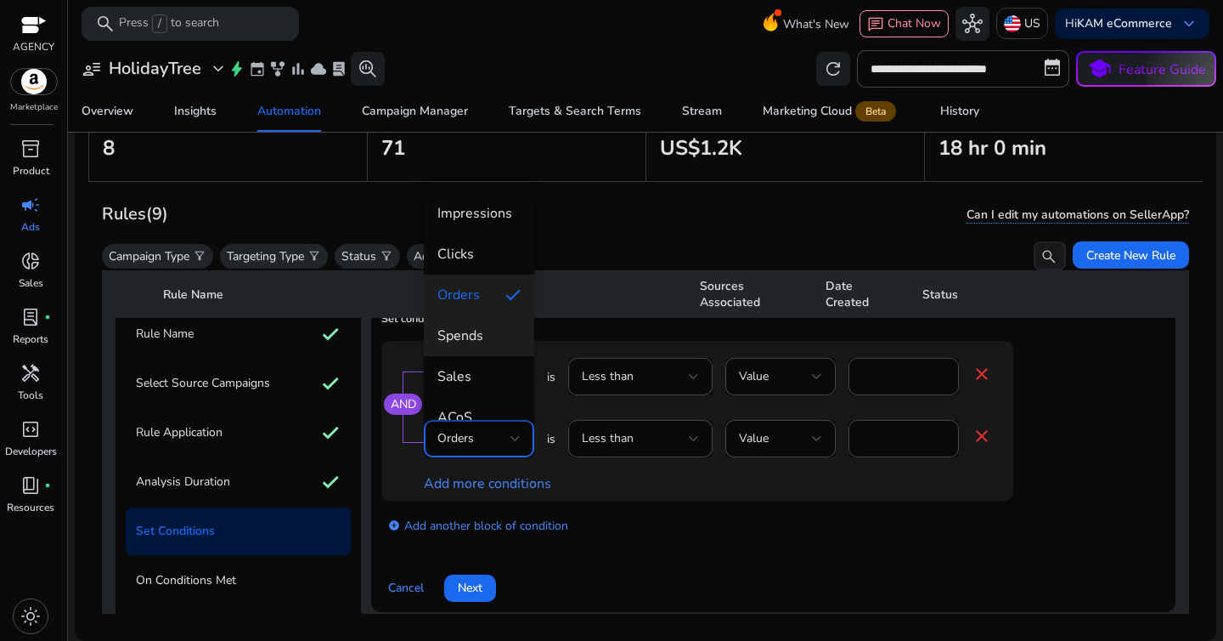
click at [482, 336] on span "Spends" at bounding box center [478, 335] width 83 height 19
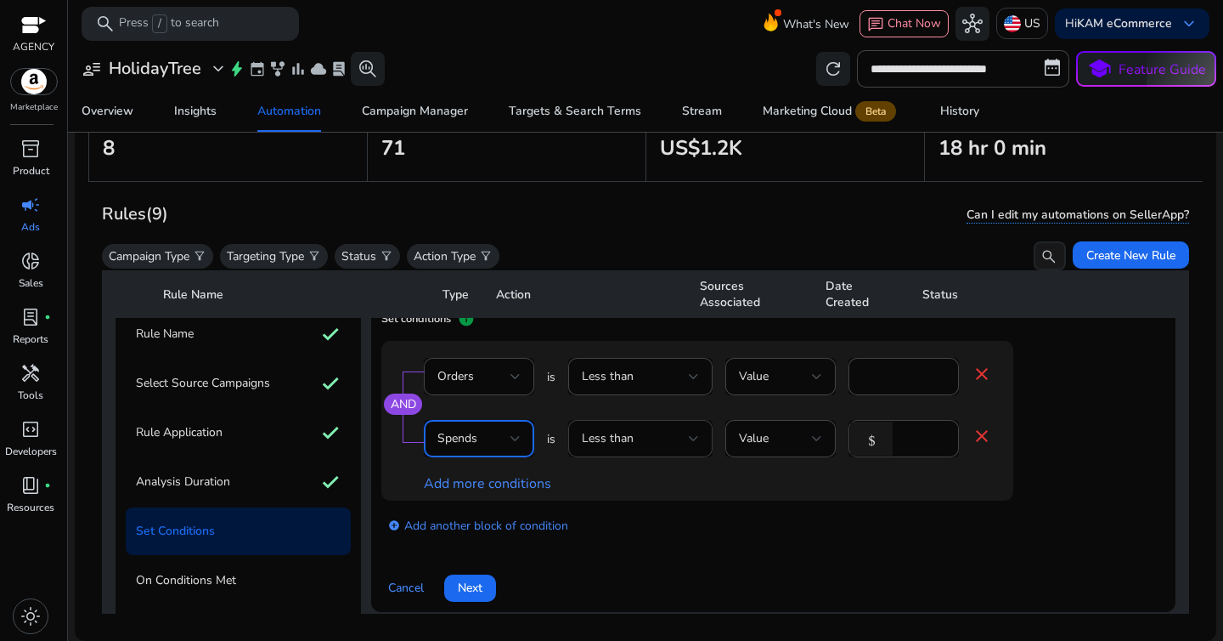
click at [659, 431] on div "Less than" at bounding box center [635, 438] width 107 height 19
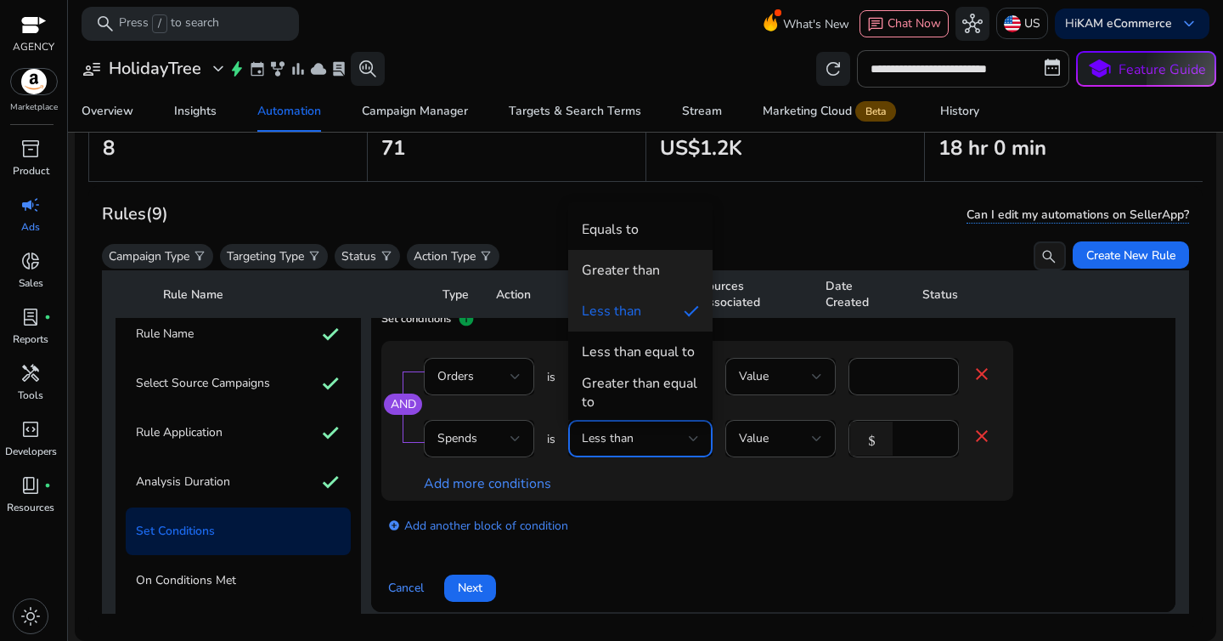
click at [636, 258] on mat-option "Greater than" at bounding box center [640, 270] width 144 height 41
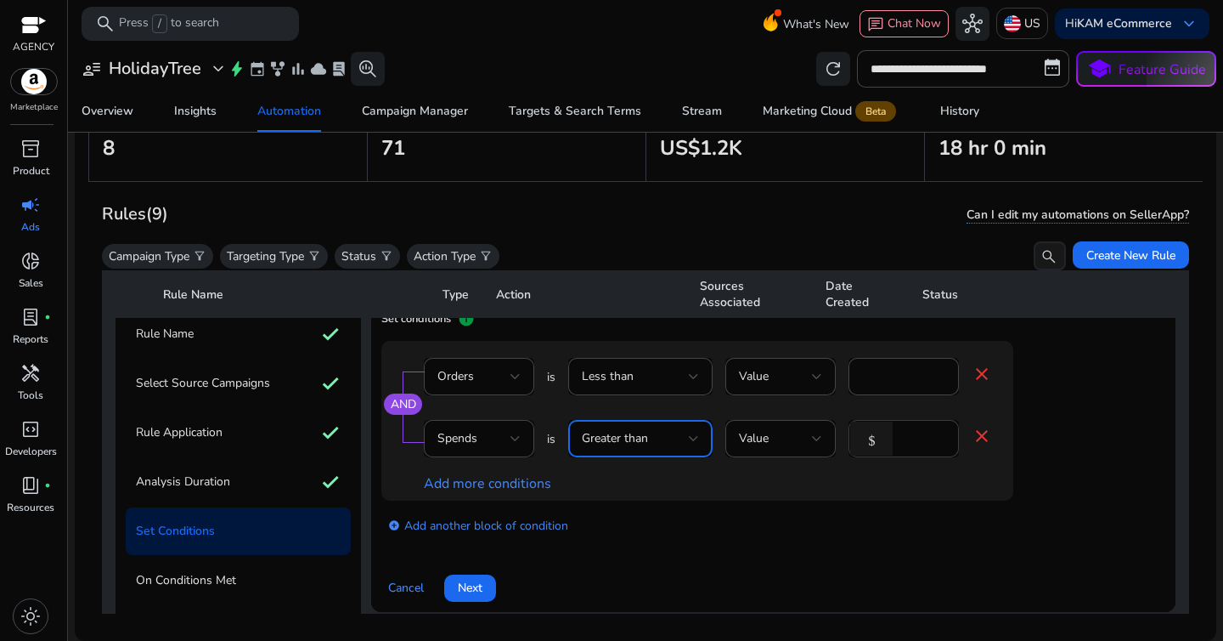
click at [929, 452] on div "*" at bounding box center [923, 438] width 44 height 37
click at [920, 444] on input "*" at bounding box center [923, 438] width 44 height 19
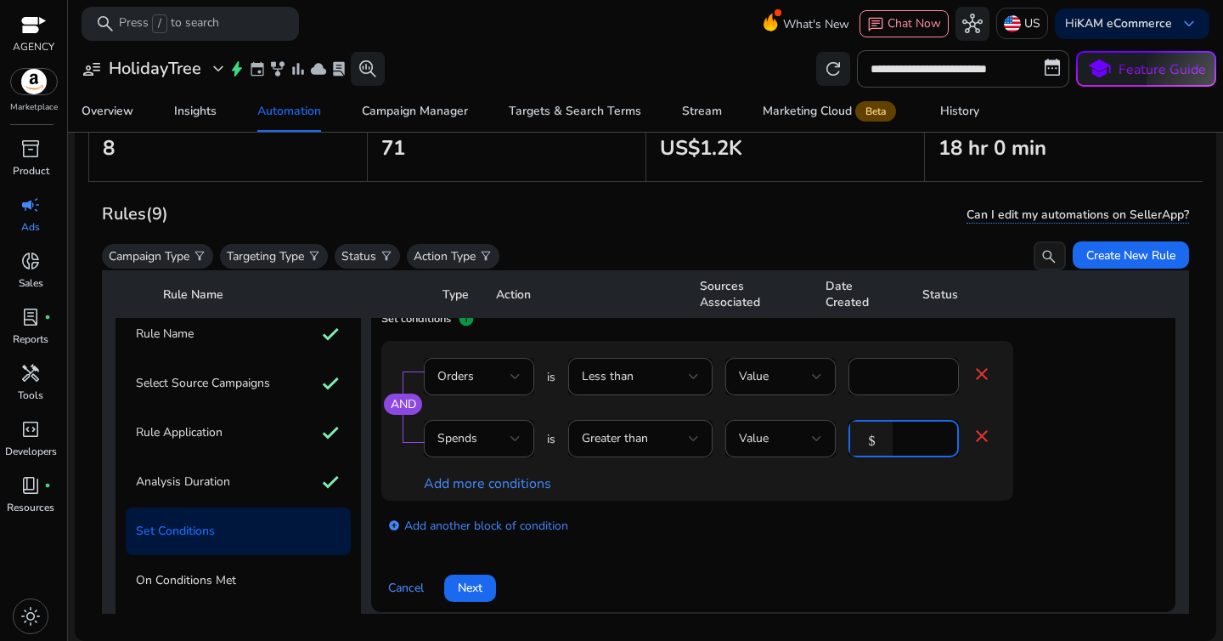
click at [920, 444] on input "*" at bounding box center [923, 438] width 44 height 19
type input "**"
click at [480, 582] on span "Next" at bounding box center [470, 586] width 25 height 18
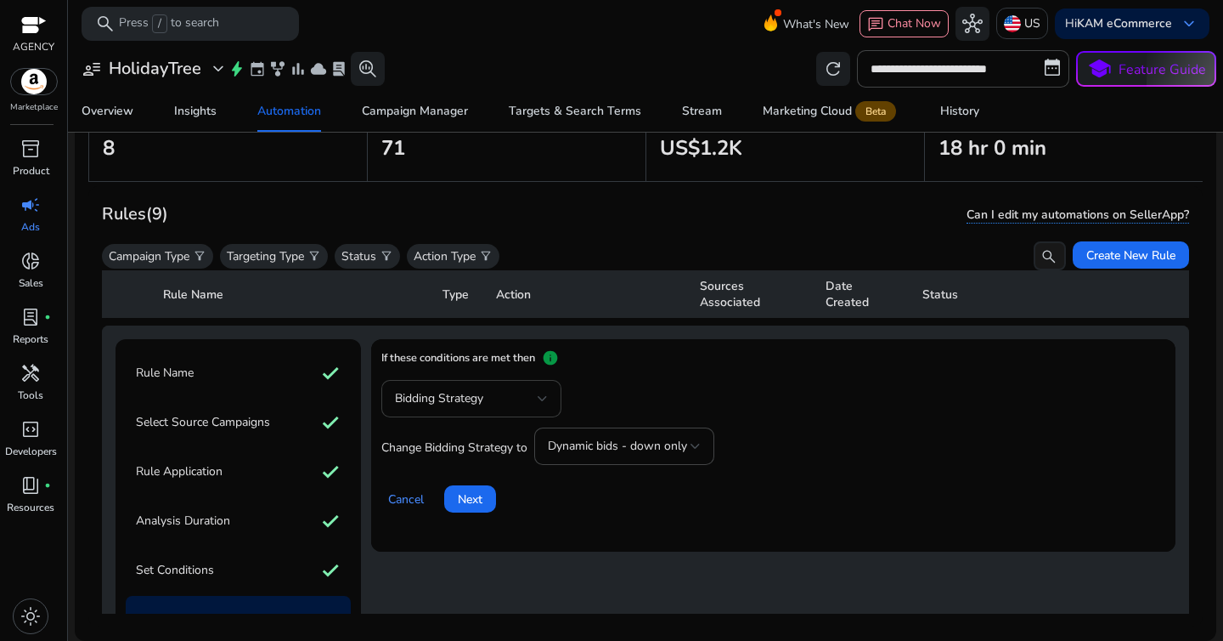
scroll to position [29, 0]
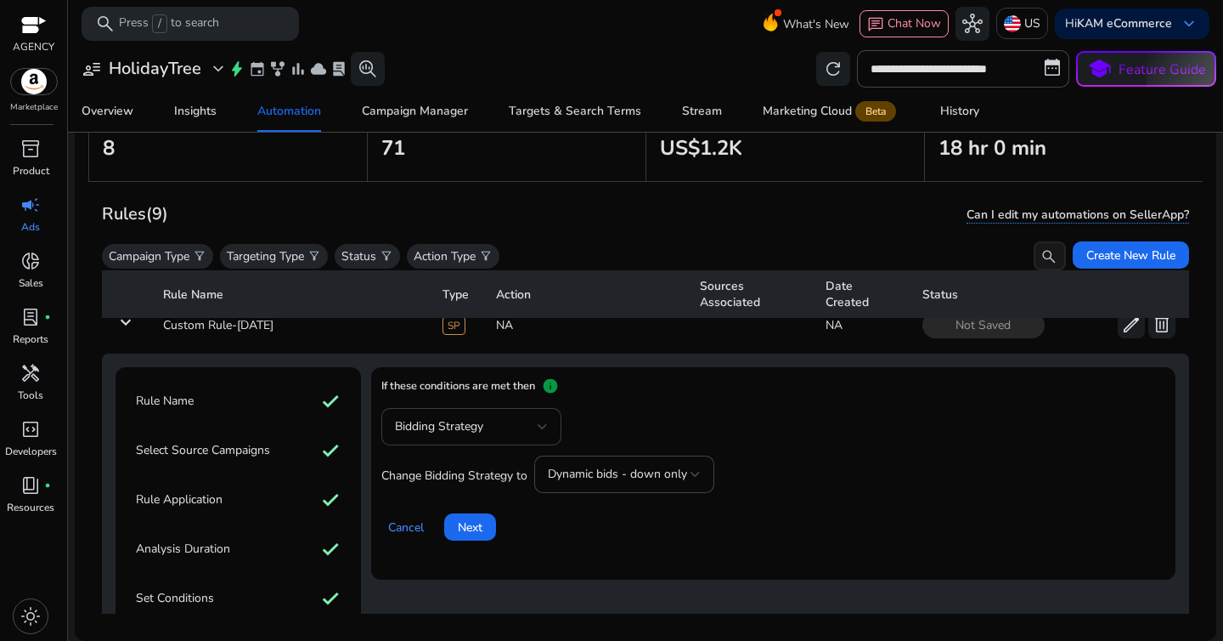
click at [509, 417] on div "Bidding Strategy" at bounding box center [466, 426] width 143 height 19
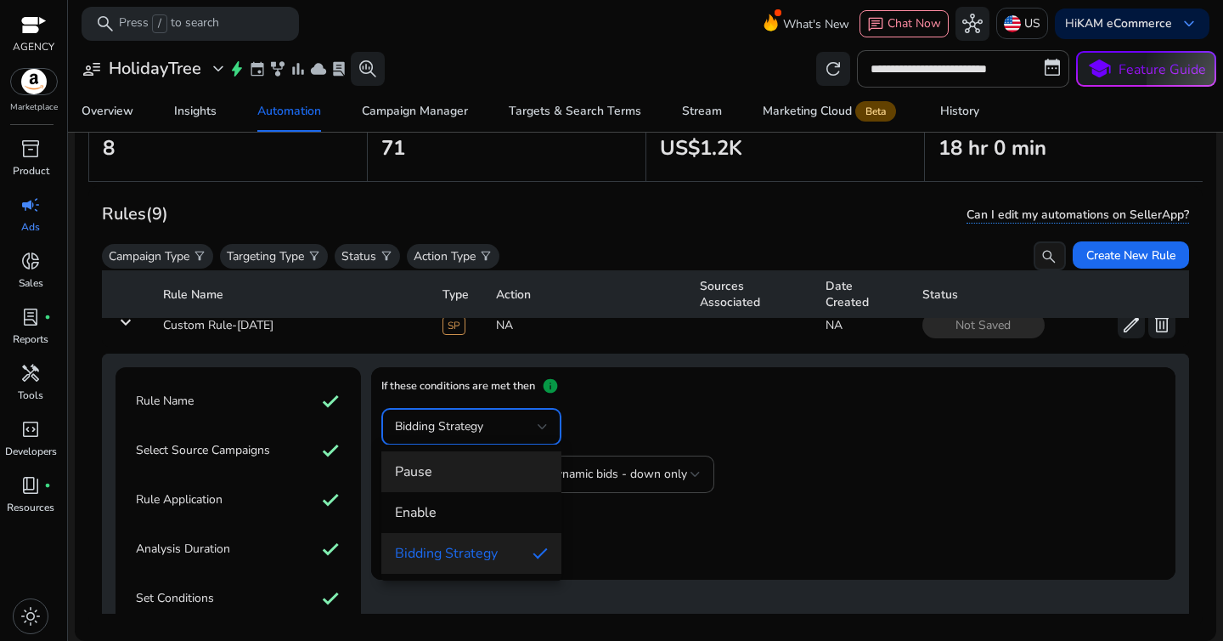
click at [499, 481] on mat-option "Pause" at bounding box center [471, 471] width 180 height 41
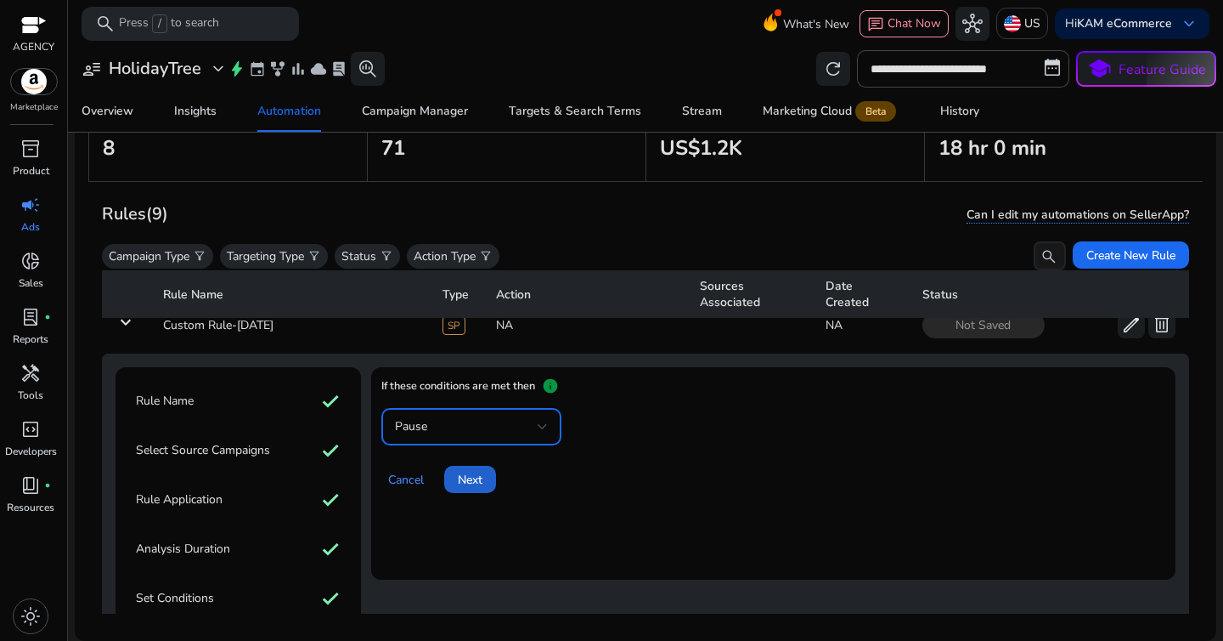
click at [480, 486] on span "Next" at bounding box center [470, 480] width 25 height 18
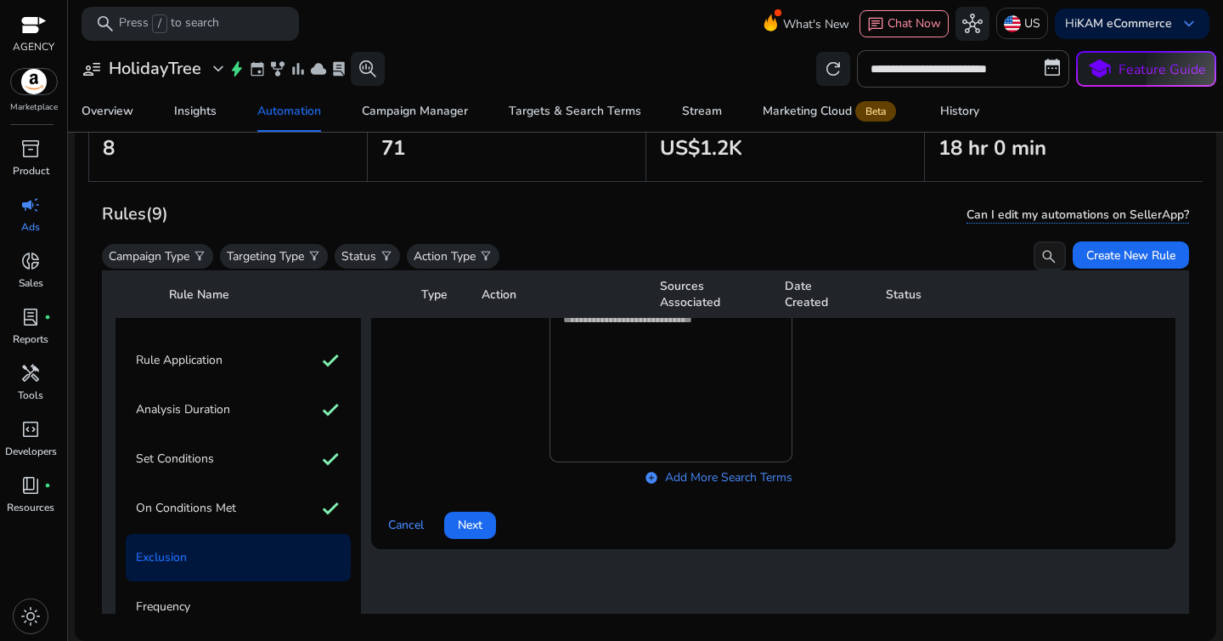
scroll to position [169, 0]
click at [470, 529] on span "Next" at bounding box center [470, 524] width 25 height 18
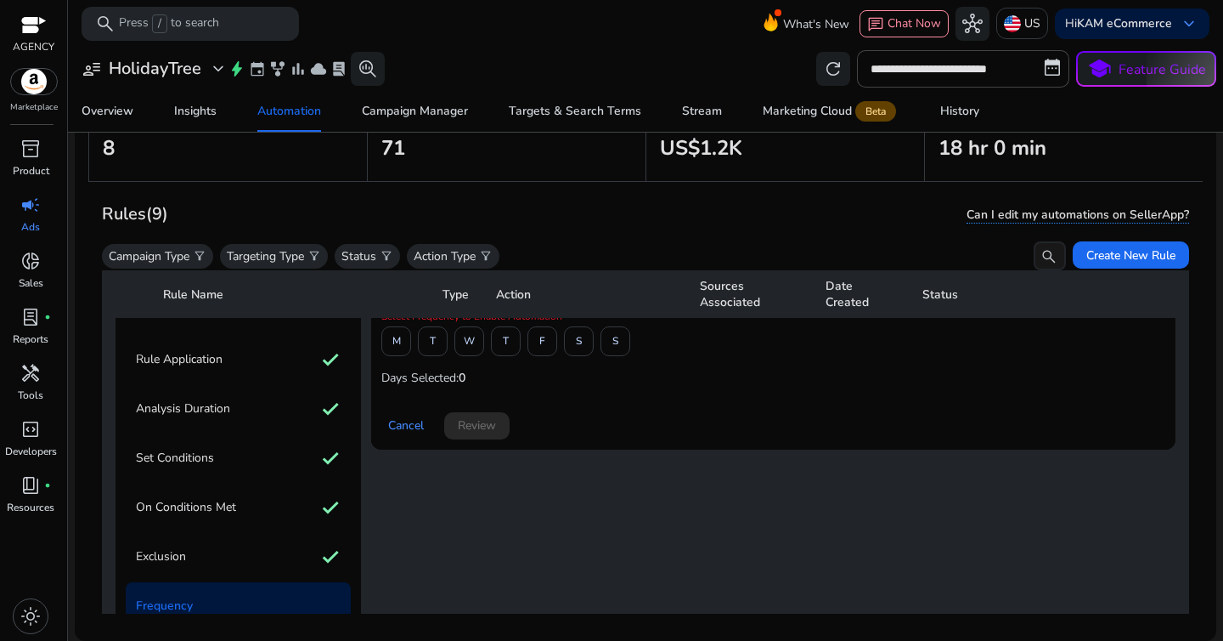
scroll to position [104, 0]
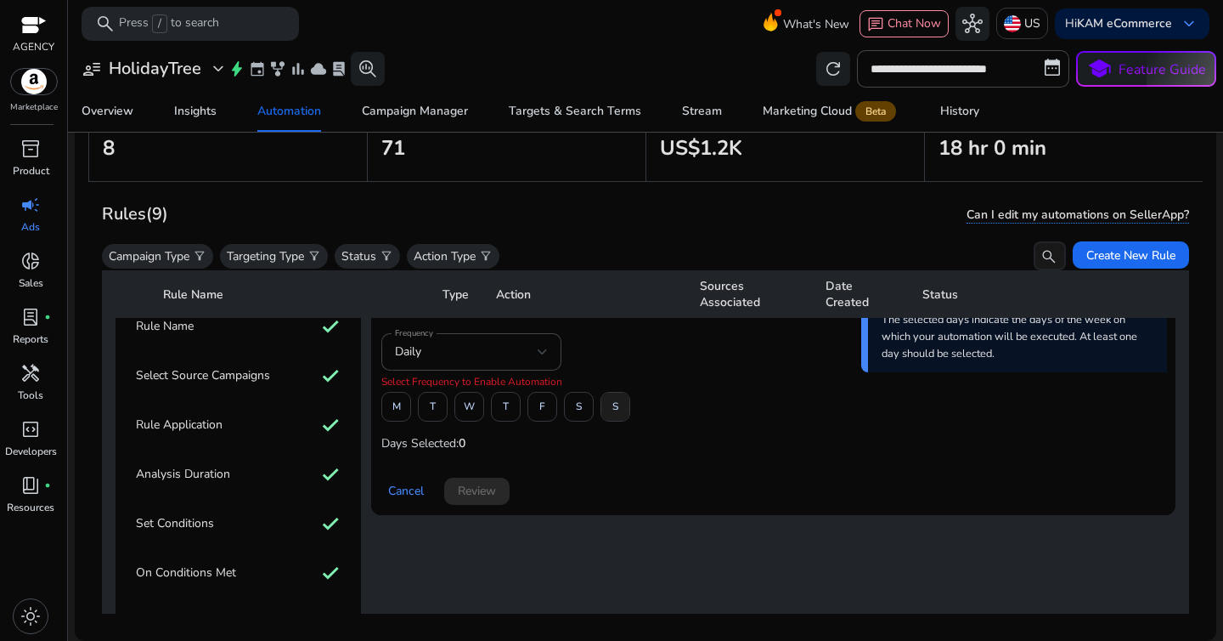
click at [611, 411] on span at bounding box center [615, 407] width 28 height 41
click at [479, 483] on span "Review" at bounding box center [477, 491] width 38 height 18
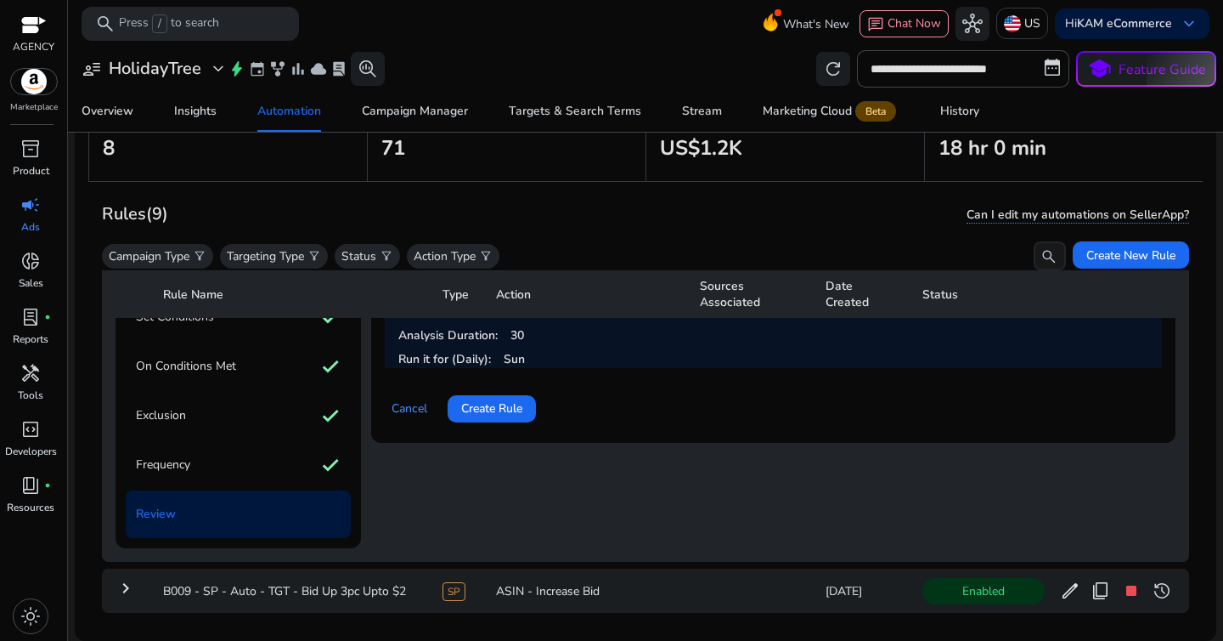
scroll to position [298, 0]
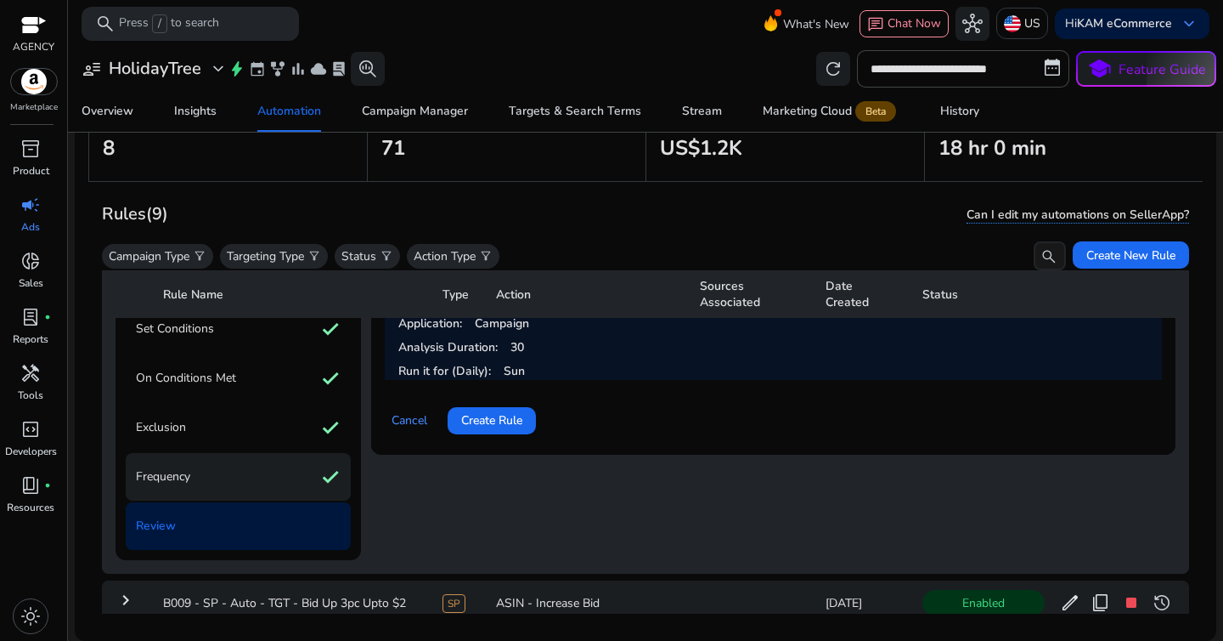
click at [260, 475] on div "Frequency check" at bounding box center [238, 477] width 225 height 48
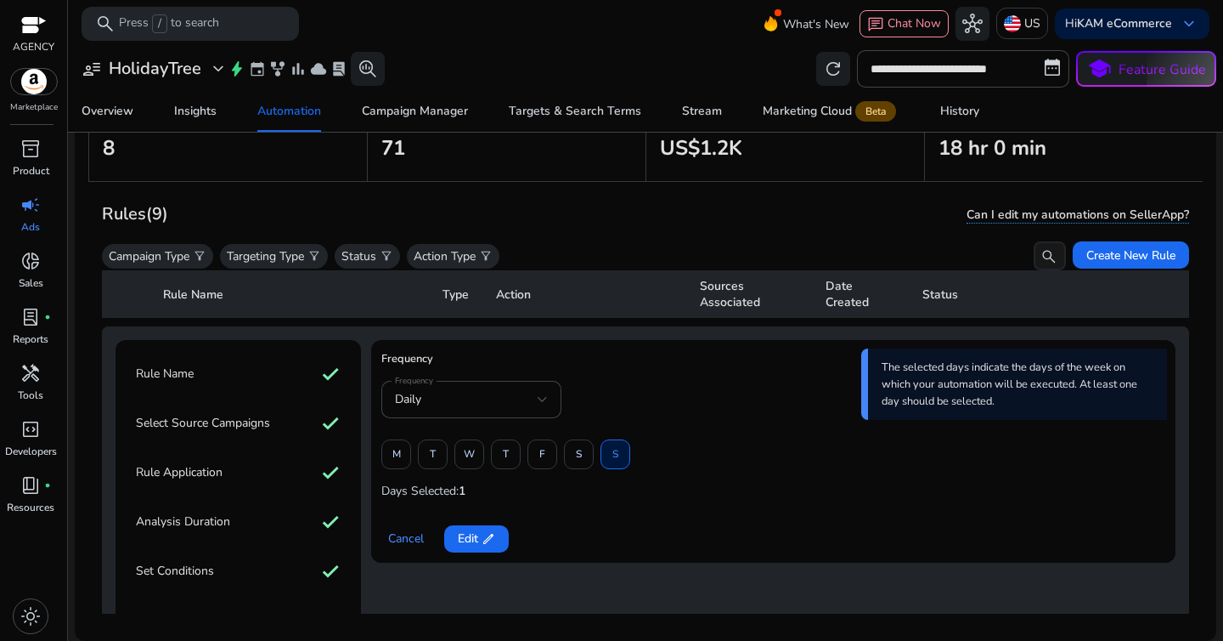
scroll to position [0, 0]
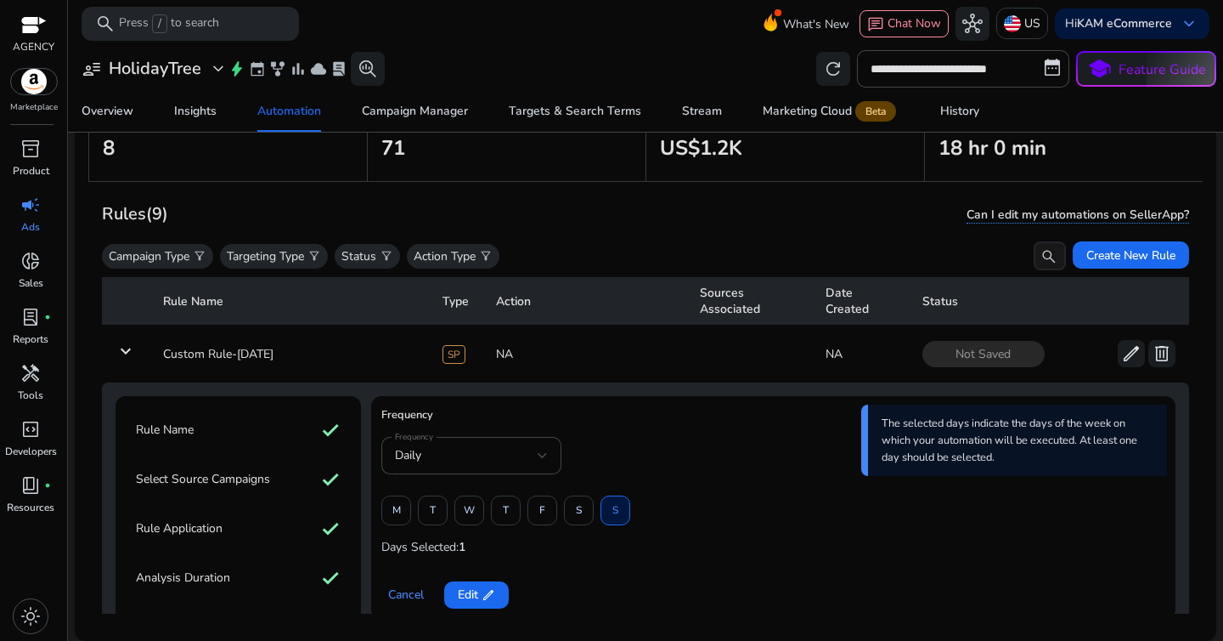
click at [614, 510] on div "S" at bounding box center [616, 510] width 30 height 30
click at [555, 514] on div "F" at bounding box center [543, 510] width 30 height 30
click at [550, 514] on div "F" at bounding box center [543, 510] width 30 height 30
click at [476, 585] on span "Edit edit" at bounding box center [476, 594] width 37 height 18
click at [540, 511] on span "F" at bounding box center [542, 510] width 6 height 30
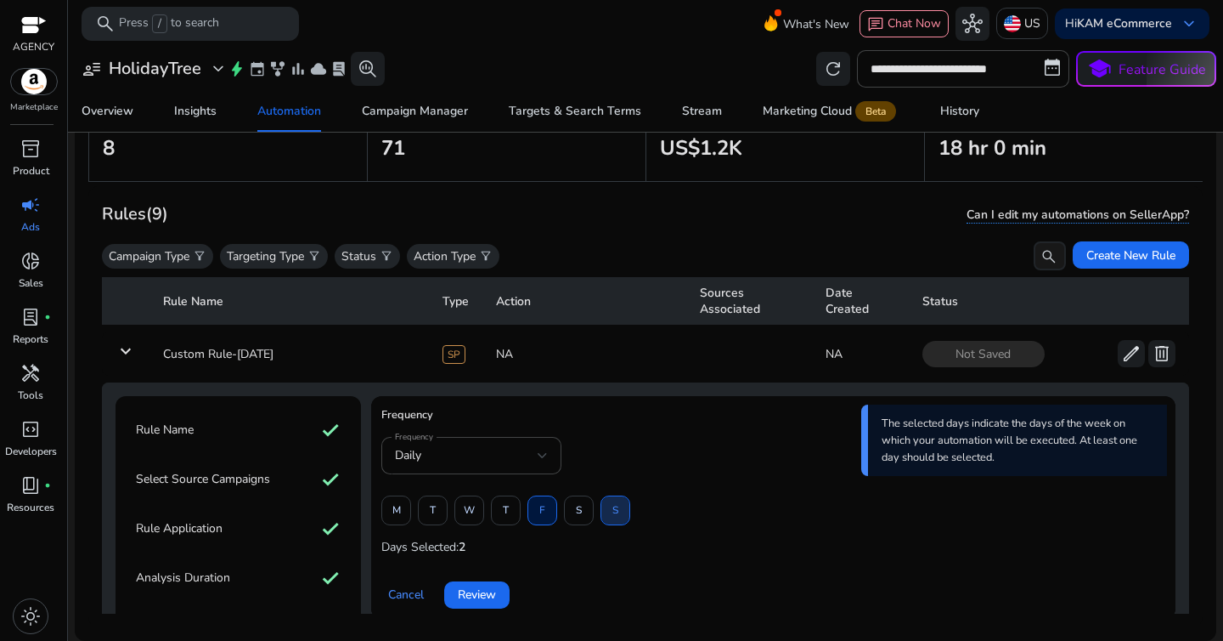
click at [625, 511] on span at bounding box center [615, 510] width 28 height 41
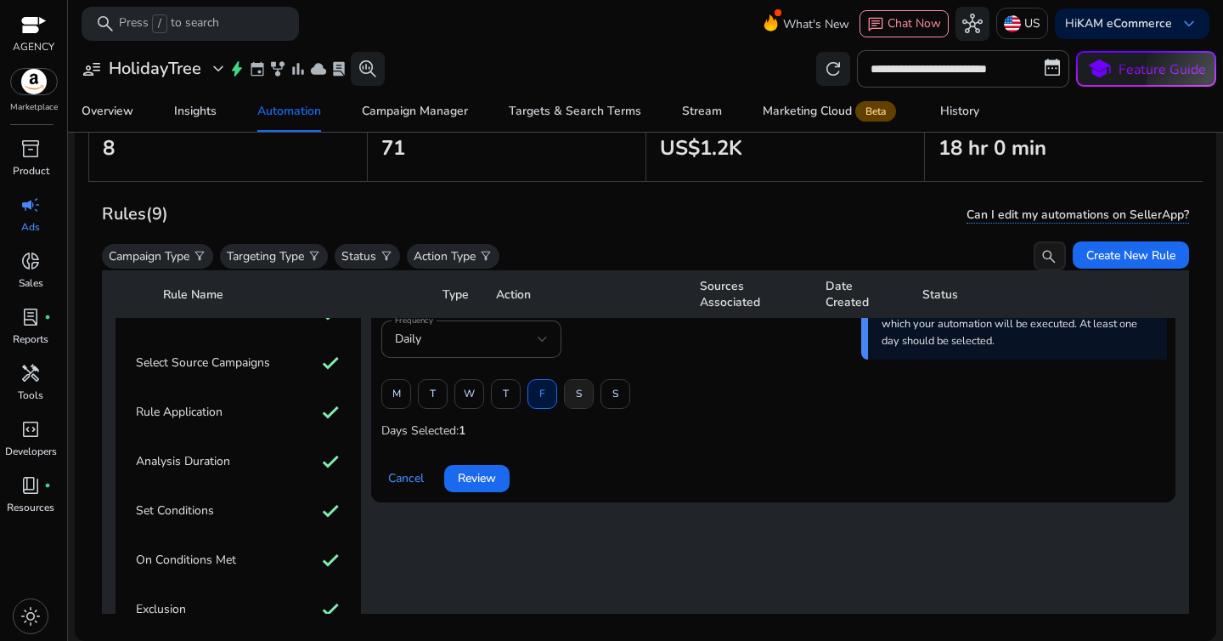
scroll to position [152, 0]
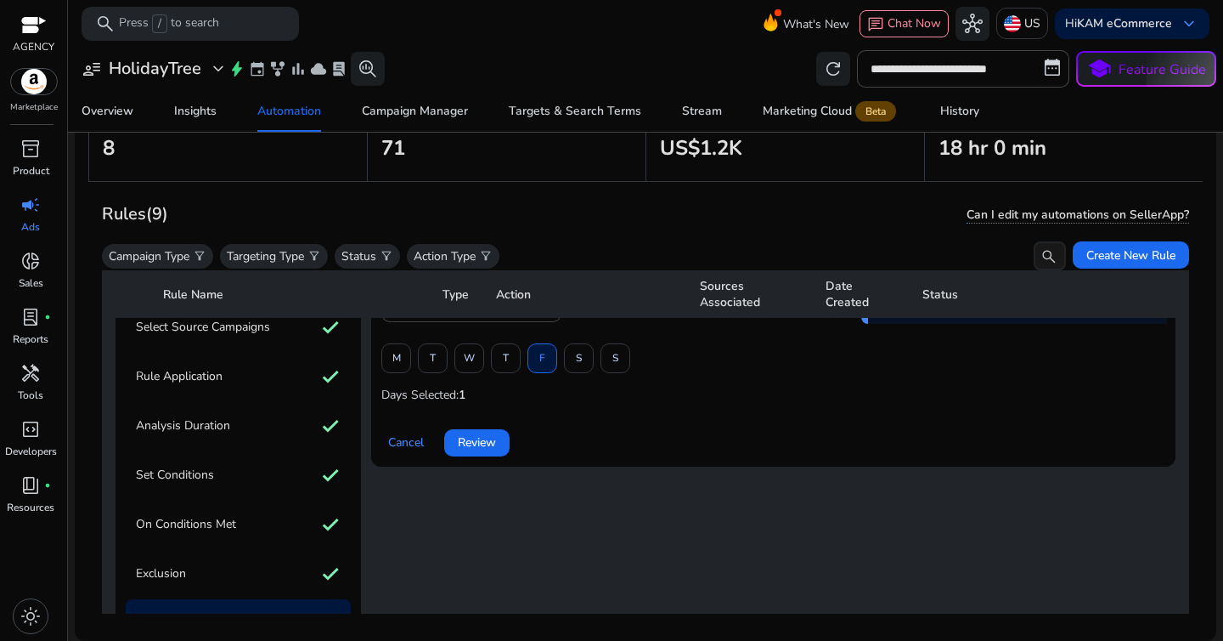
click at [803, 410] on app-amz-automation-rules-cta "Cancel Review" at bounding box center [773, 433] width 784 height 48
click at [513, 367] on span at bounding box center [506, 358] width 28 height 41
click at [537, 367] on span at bounding box center [542, 358] width 28 height 41
click at [545, 370] on span "F" at bounding box center [542, 358] width 6 height 30
click at [511, 361] on span at bounding box center [506, 358] width 28 height 41
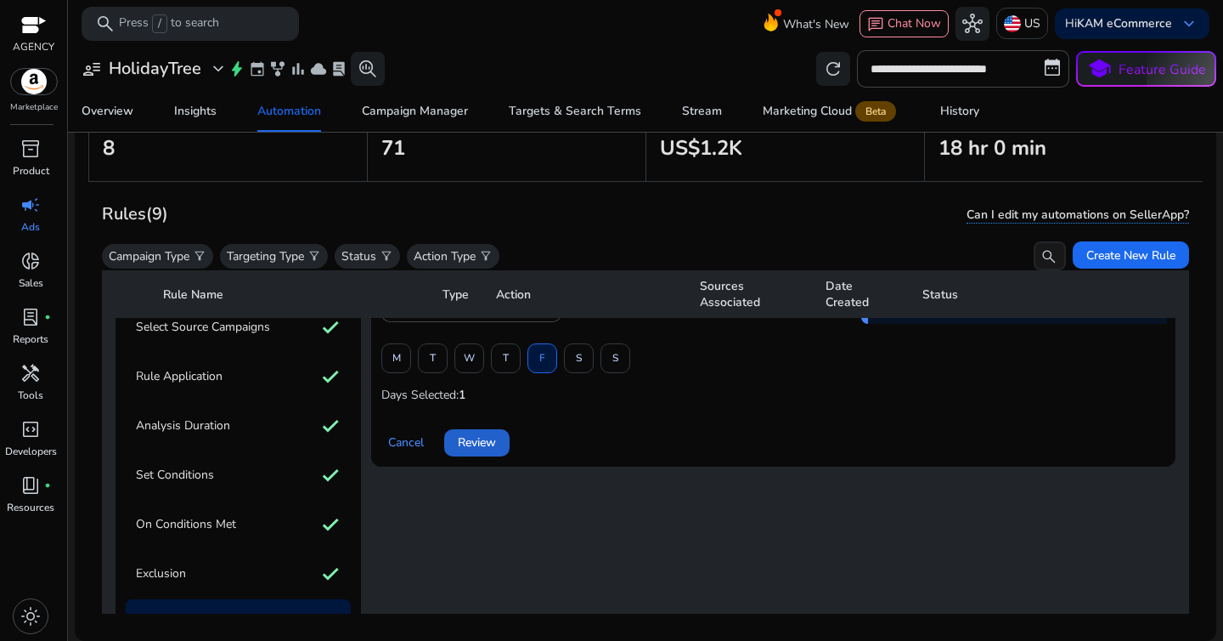
click at [503, 435] on span at bounding box center [476, 442] width 65 height 41
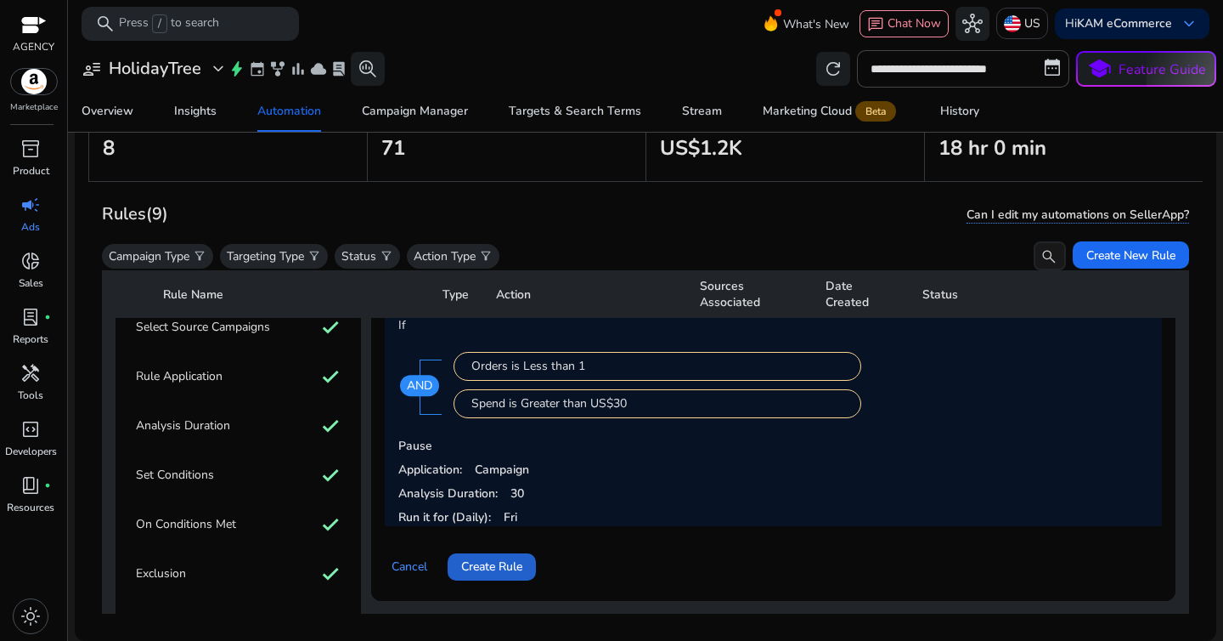
click at [490, 561] on span "Create Rule" at bounding box center [491, 566] width 61 height 18
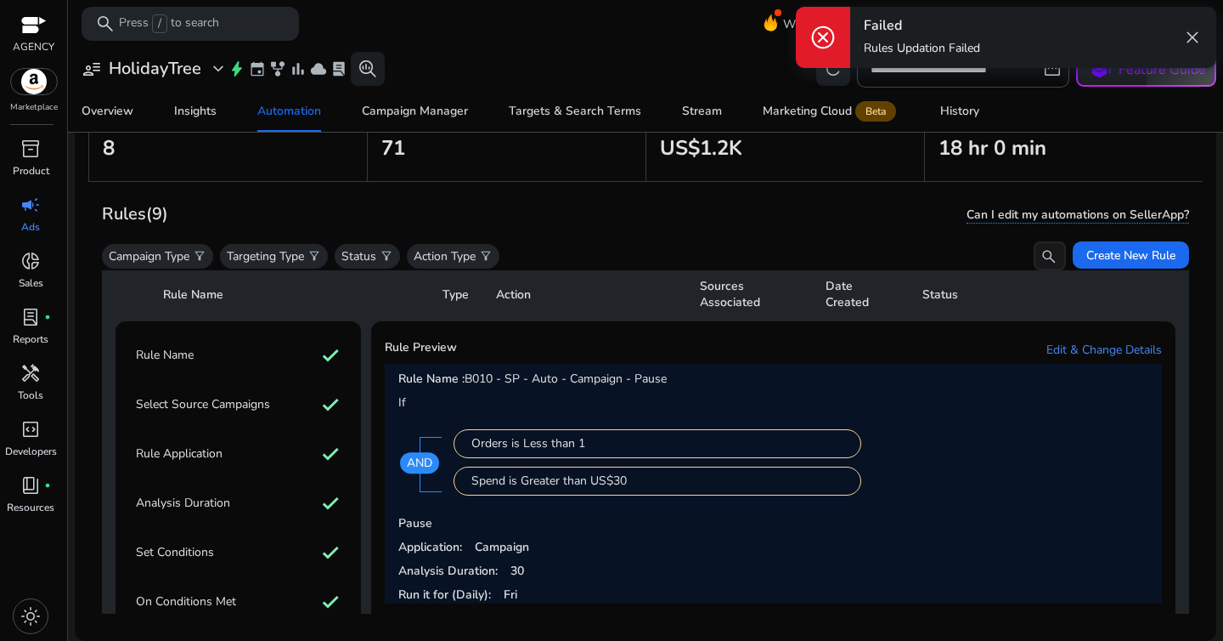
scroll to position [61, 0]
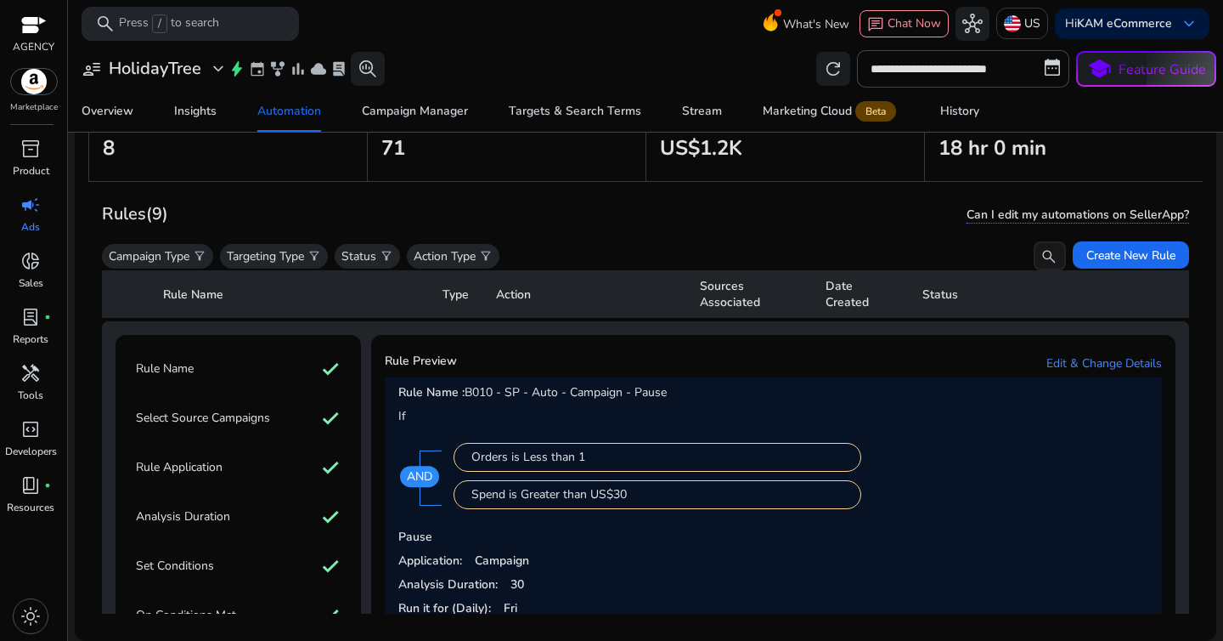
click at [37, 220] on p "Ads" at bounding box center [30, 226] width 19 height 15
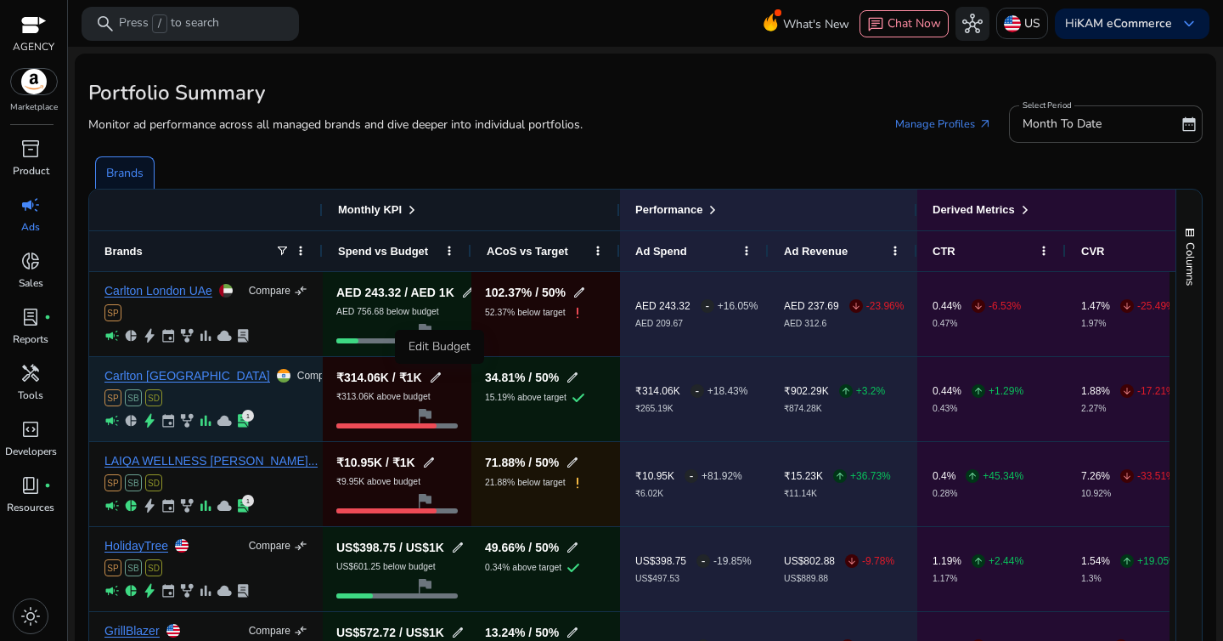
click at [437, 374] on span "edit" at bounding box center [436, 377] width 14 height 14
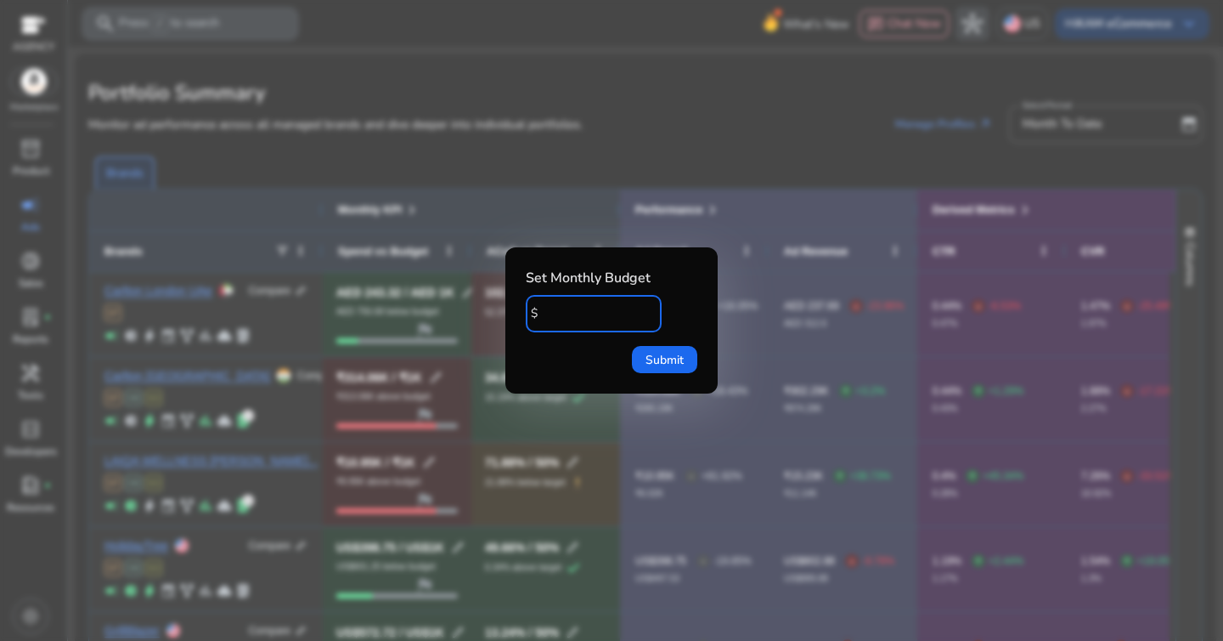
click at [632, 209] on div at bounding box center [611, 320] width 1223 height 641
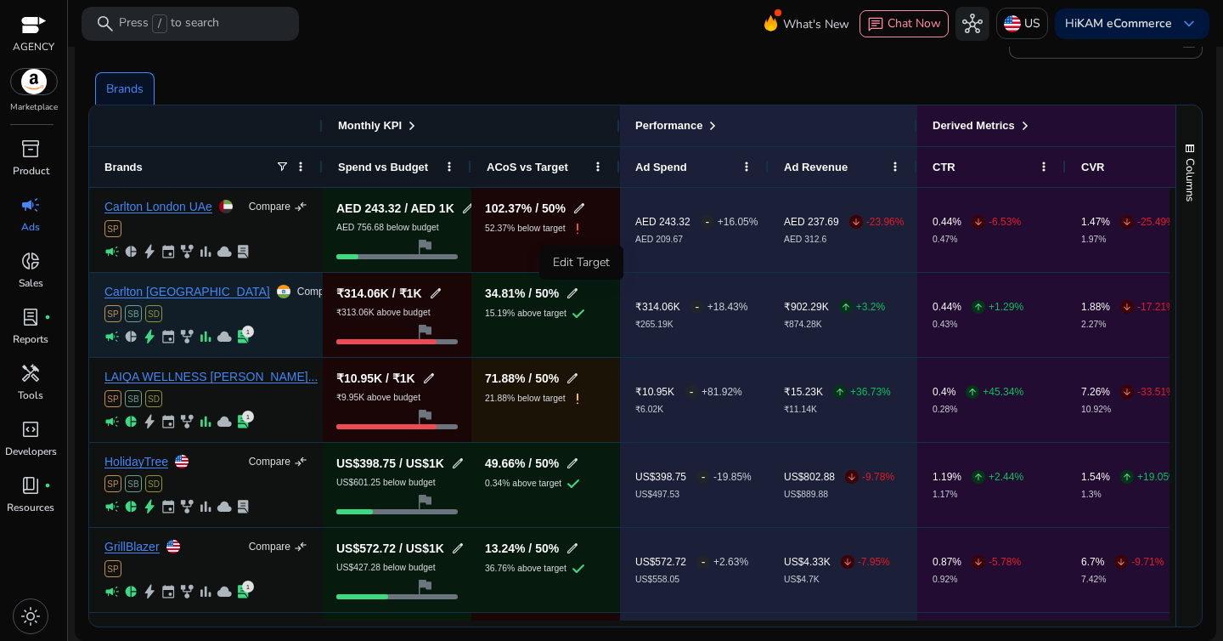
click at [577, 300] on span "edit" at bounding box center [573, 293] width 14 height 14
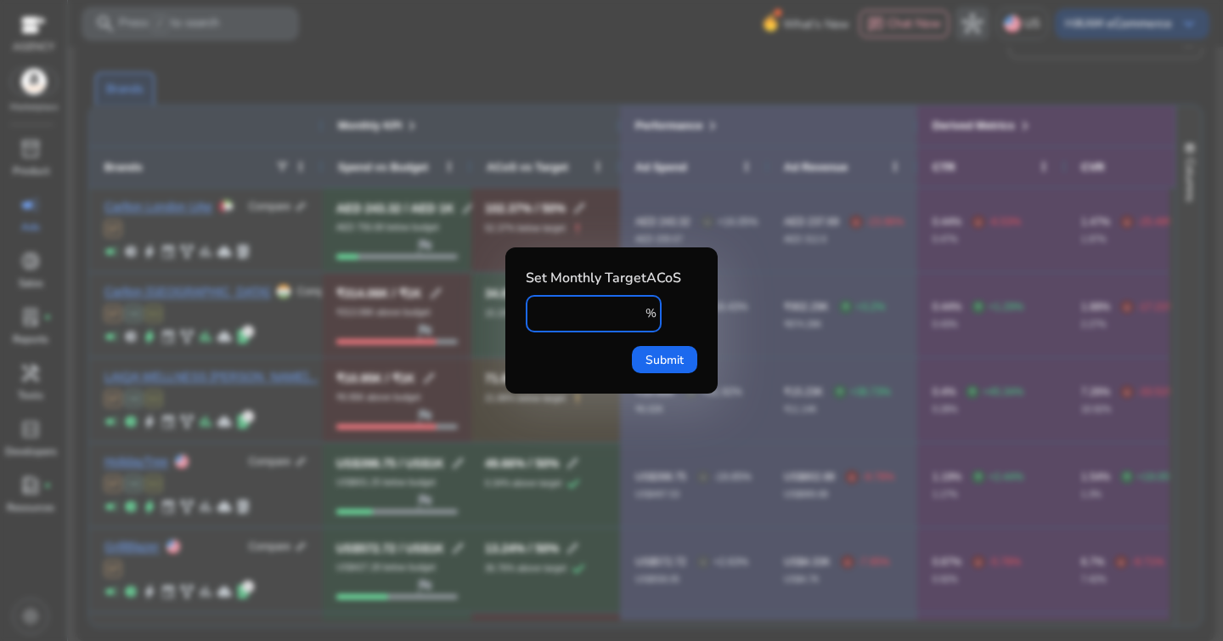
click at [590, 311] on input "**" at bounding box center [589, 313] width 101 height 19
type input "**"
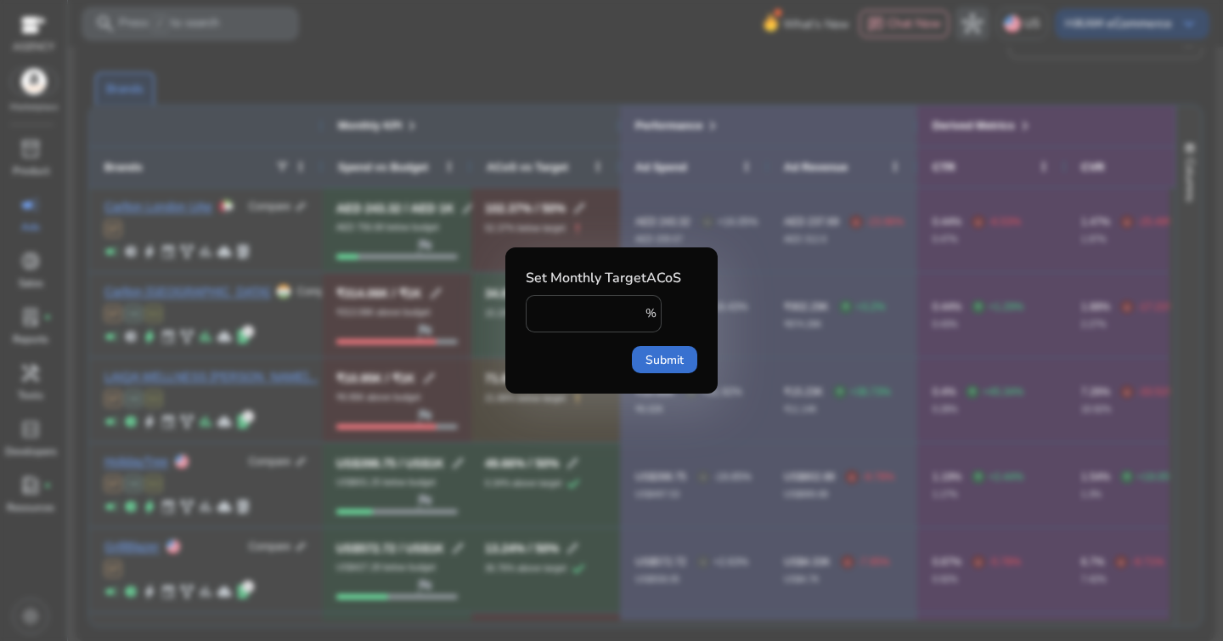
click at [657, 364] on span "Submit" at bounding box center [665, 360] width 38 height 18
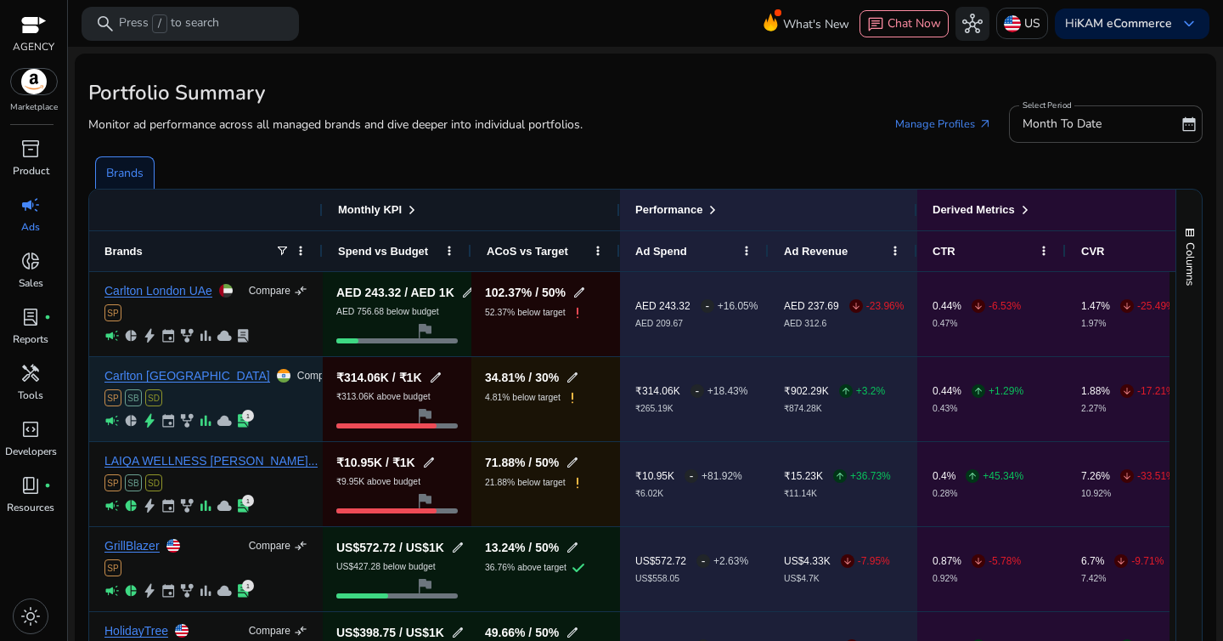
click at [441, 379] on span "edit" at bounding box center [436, 377] width 14 height 14
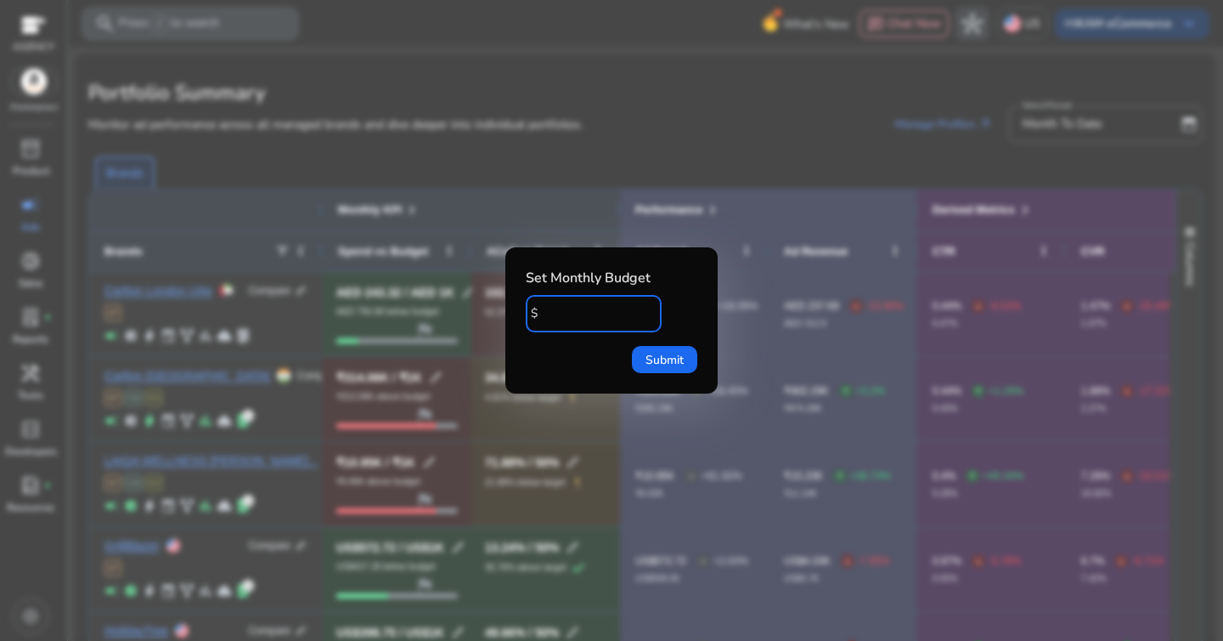
click at [656, 195] on div at bounding box center [611, 320] width 1223 height 641
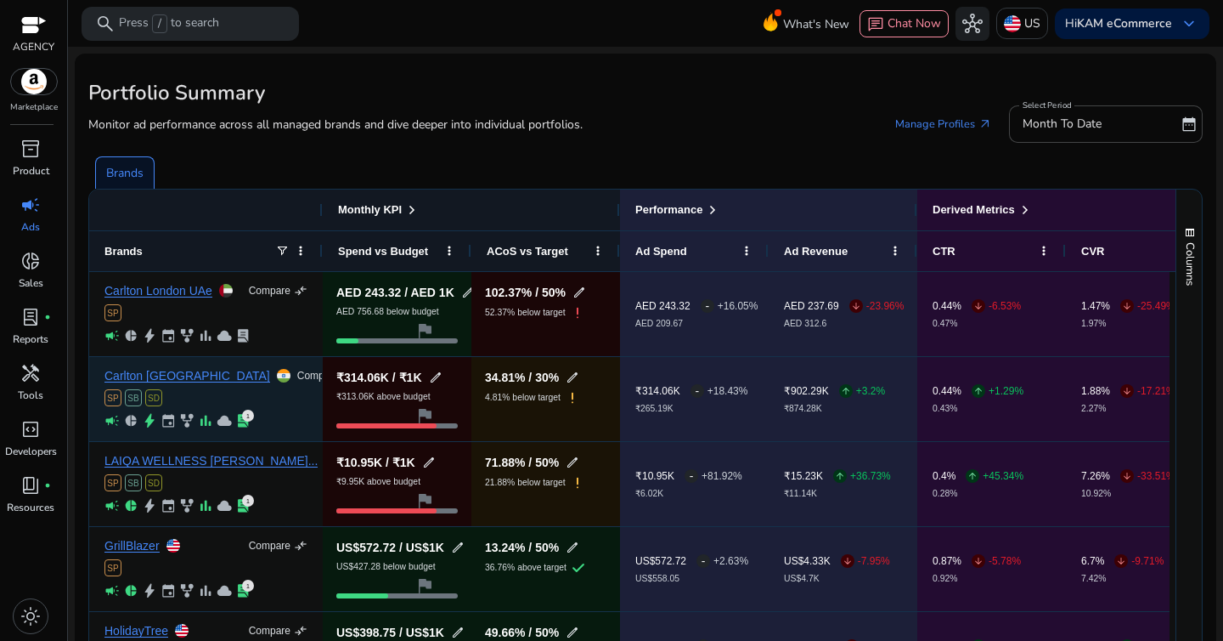
click at [144, 383] on div "[PERSON_NAME] Compare compare_arrows SP SB SD campaign pie_chart bolt event fam…" at bounding box center [205, 399] width 203 height 82
click at [153, 378] on link "Carlton [GEOGRAPHIC_DATA]" at bounding box center [187, 376] width 166 height 13
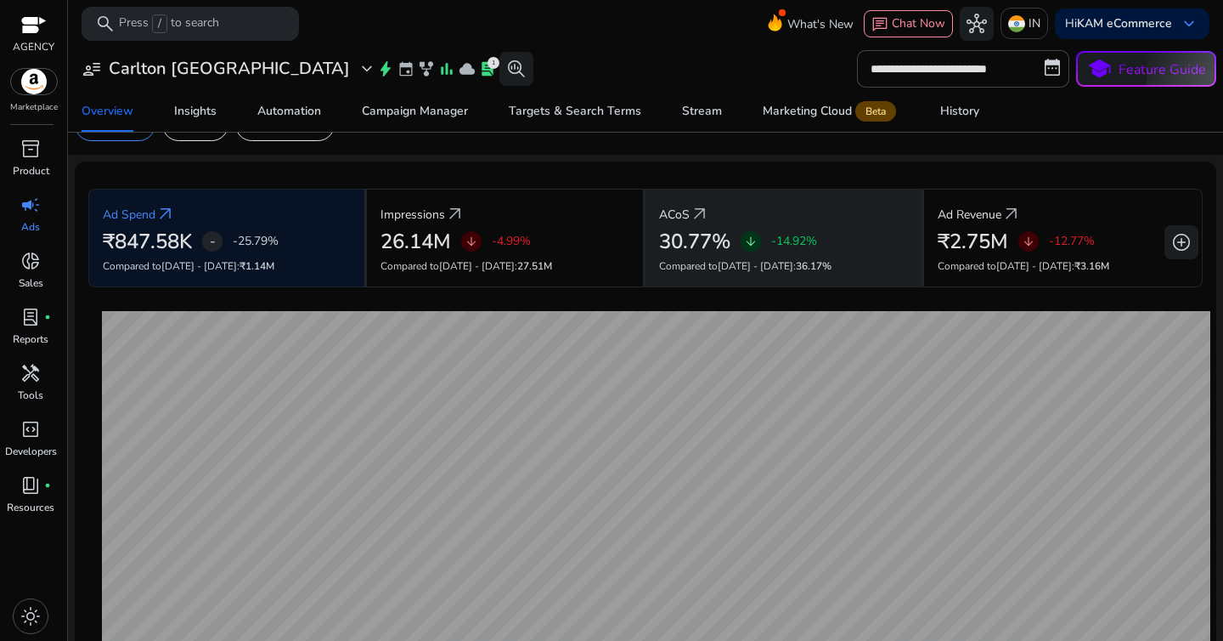
scroll to position [20, 0]
